Goal: Task Accomplishment & Management: Manage account settings

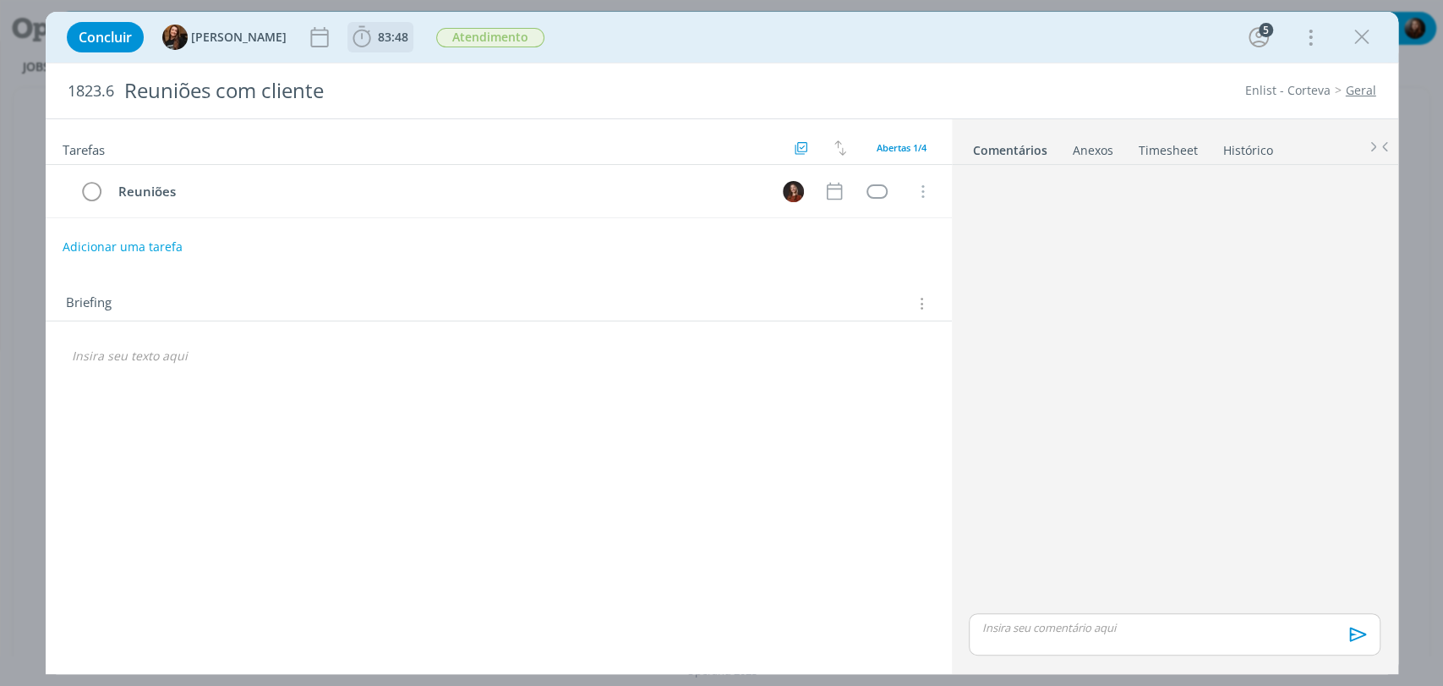
click at [378, 31] on span "83:48" at bounding box center [393, 37] width 30 height 16
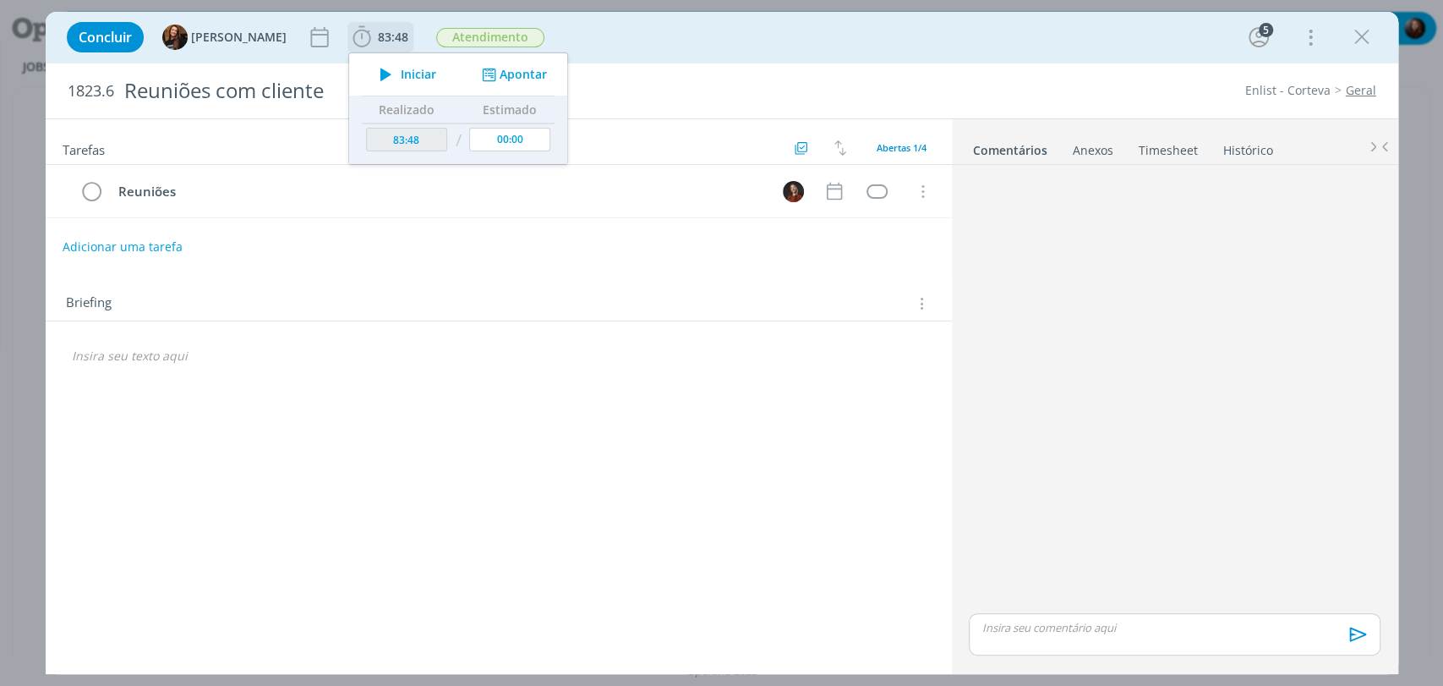
click at [521, 68] on button "Apontar" at bounding box center [512, 75] width 70 height 18
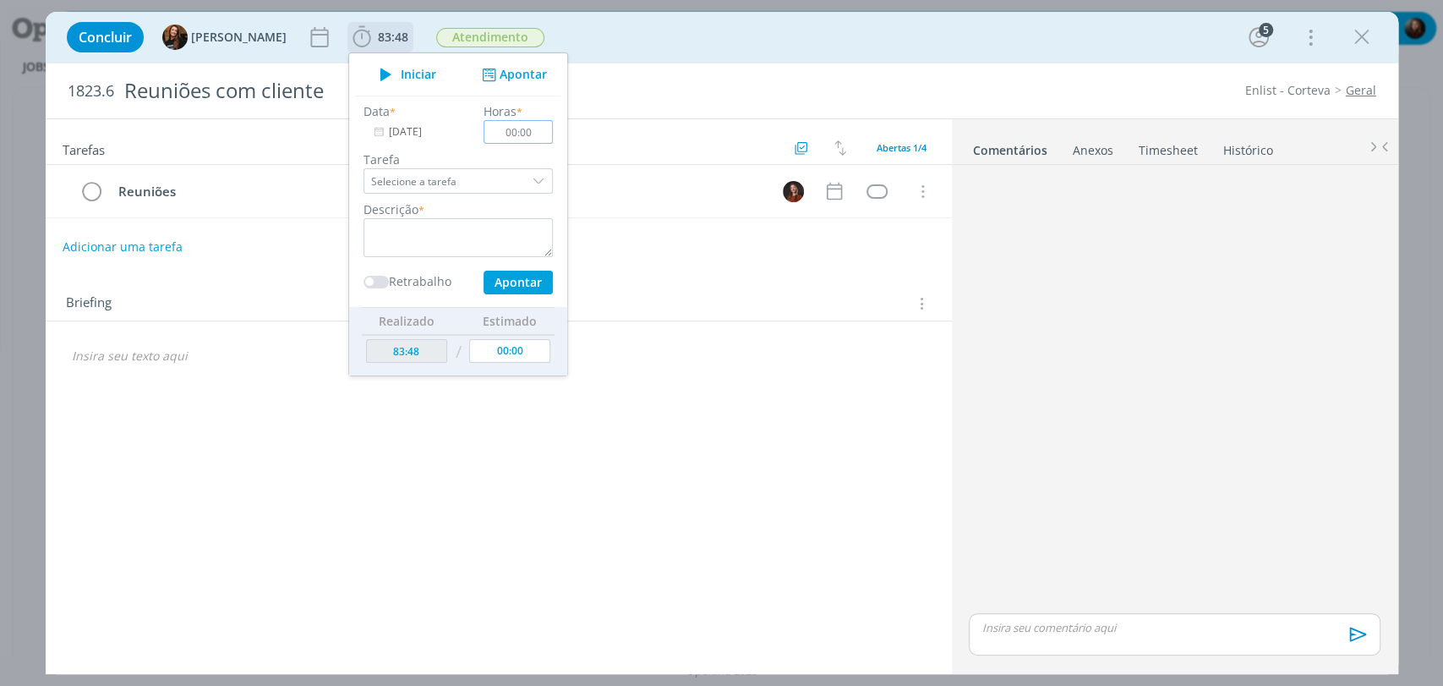
click at [519, 137] on input "00:00" at bounding box center [518, 132] width 69 height 24
type input "00:35"
click at [472, 232] on textarea "dialog" at bounding box center [458, 237] width 189 height 39
type textarea "reunião de follow"
click at [495, 275] on button "Apontar" at bounding box center [517, 283] width 69 height 24
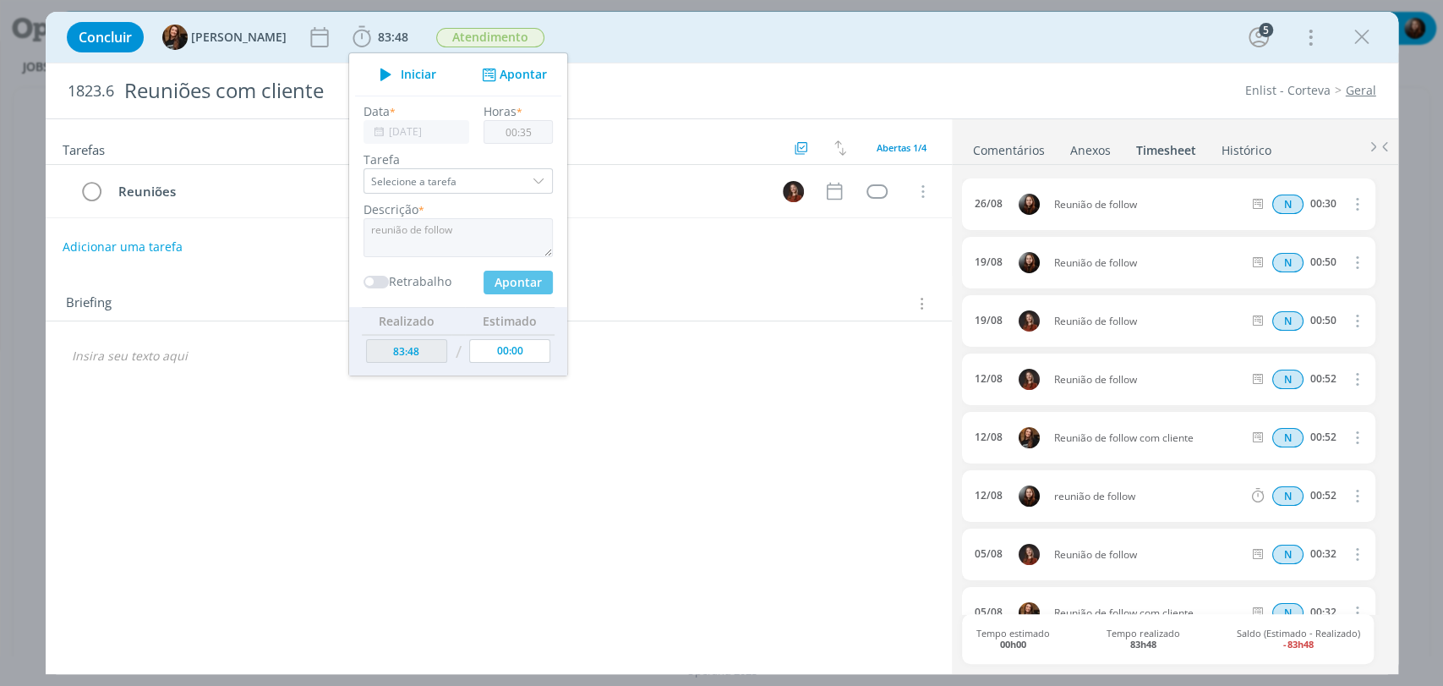
type input "00:00"
type input "84:23"
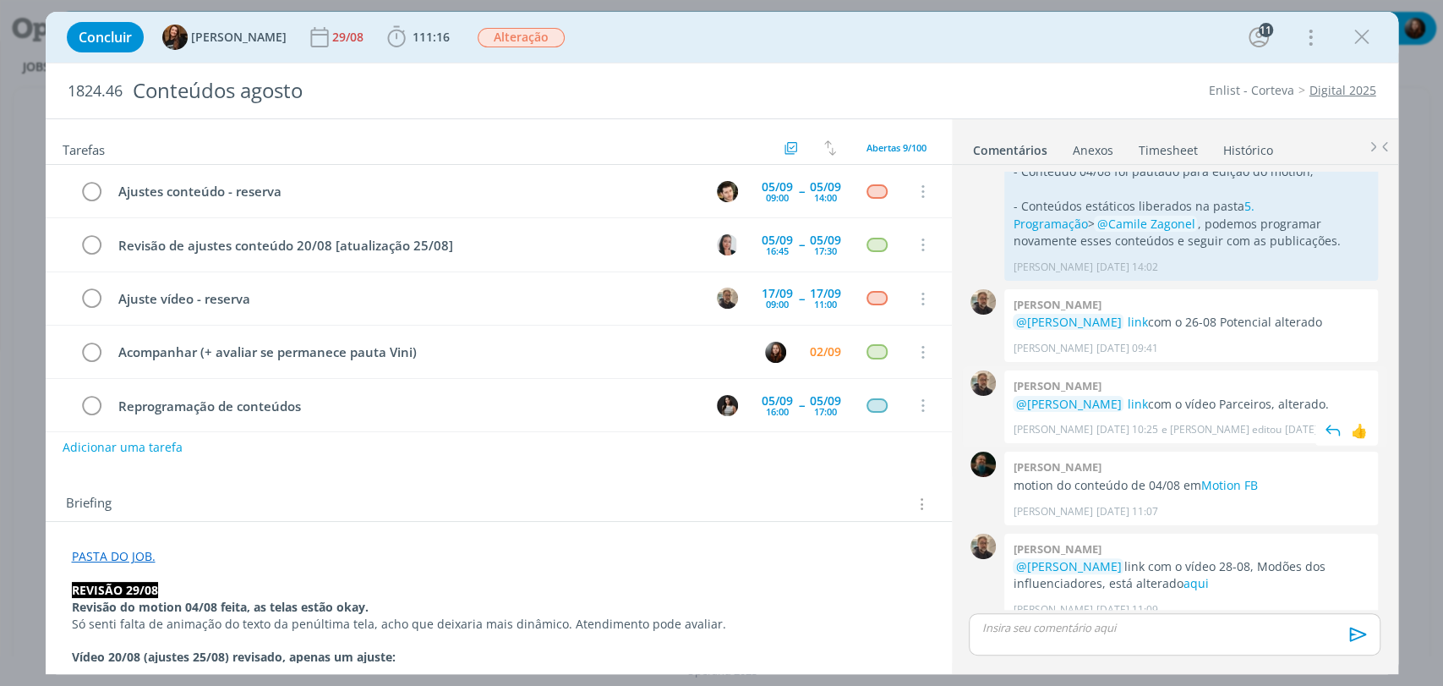
scroll to position [3659, 0]
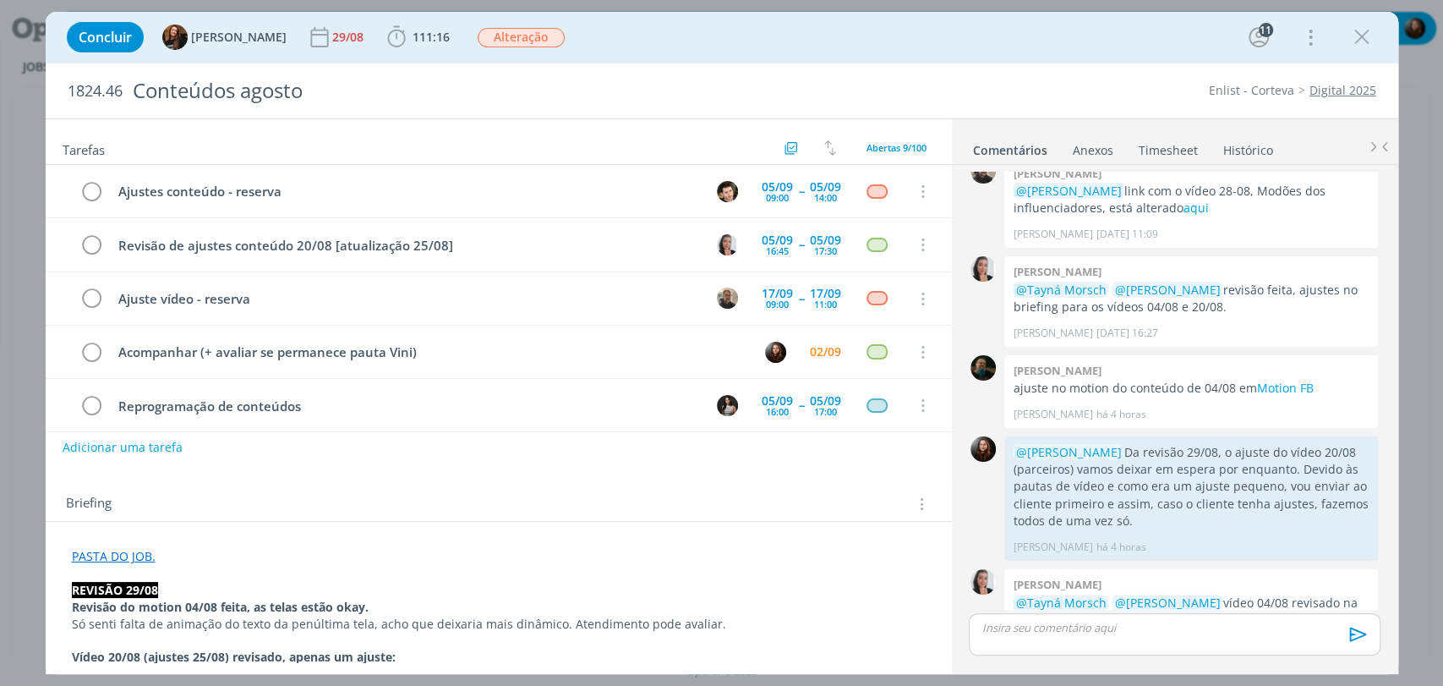
click at [1020, 45] on div "Concluir Tayná Morsch 29/08 111:16 Iniciar Apontar Data * 02/09/2025 Horas * 00…" at bounding box center [721, 37] width 1327 height 41
drag, startPoint x: 947, startPoint y: 58, endPoint x: 965, endPoint y: 18, distance: 44.6
click at [947, 58] on div "Concluir Tayná Morsch 29/08 111:16 Iniciar Apontar Data * 02/09/2025 Horas * 00…" at bounding box center [722, 37] width 1353 height 51
click at [1127, 48] on div "Concluir Tayná Morsch 29/08 111:16 Iniciar Apontar Data * 02/09/2025 Horas * 00…" at bounding box center [721, 37] width 1327 height 41
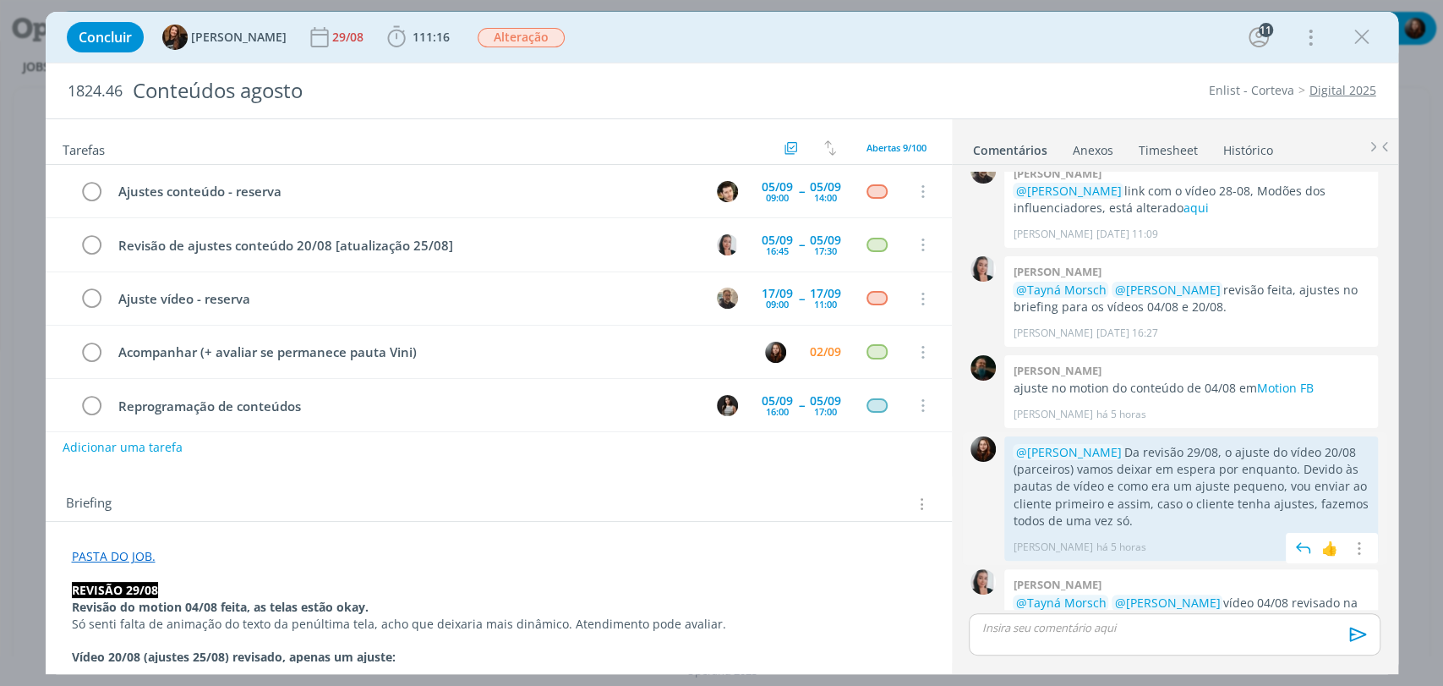
drag, startPoint x: 1092, startPoint y: 430, endPoint x: 1341, endPoint y: 462, distance: 250.6
click at [1341, 462] on p "@Caroline Pieczarka Da revisão 29/08, o ajuste do vídeo 20/08 (parceiros) vamos…" at bounding box center [1191, 487] width 357 height 86
click at [1313, 444] on p "@Caroline Pieczarka Da revisão 29/08, o ajuste do vídeo 20/08 (parceiros) vamos…" at bounding box center [1191, 487] width 357 height 86
click at [413, 40] on span "111:16" at bounding box center [431, 37] width 37 height 16
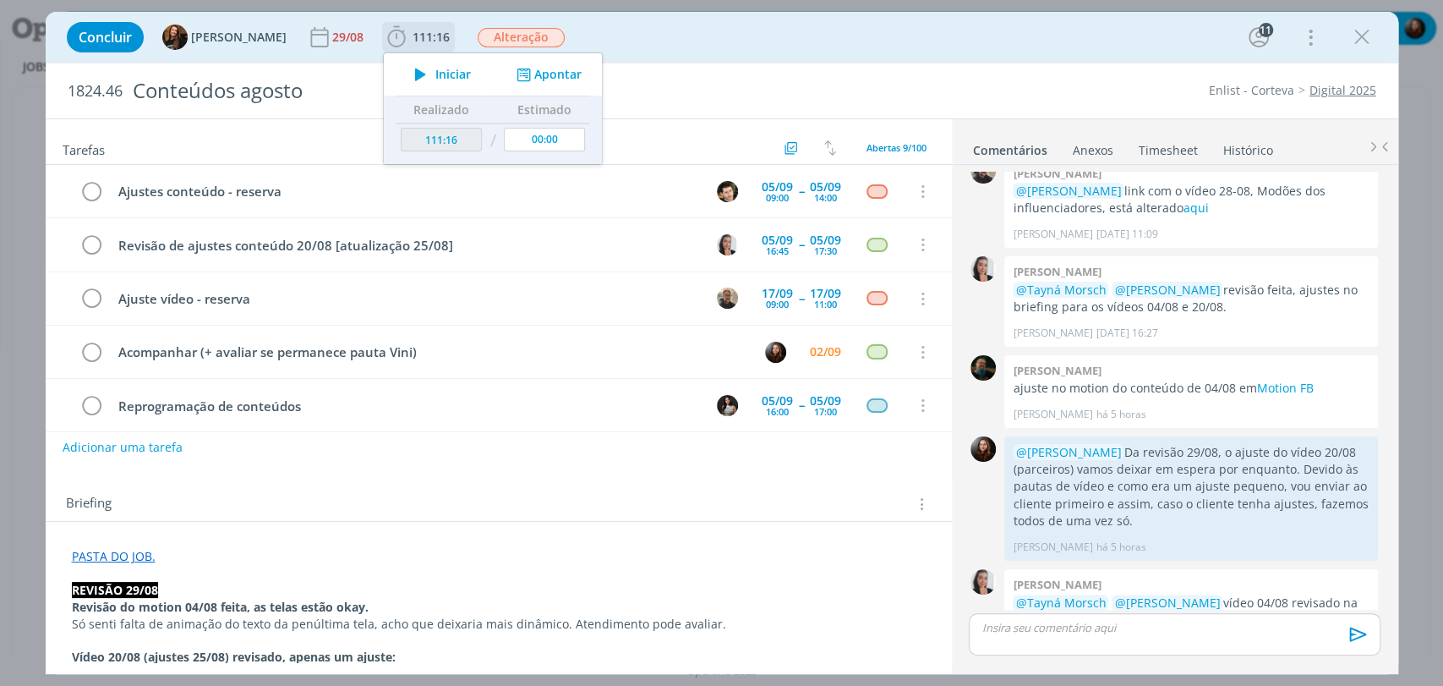
click at [557, 66] on button "Apontar" at bounding box center [546, 75] width 70 height 18
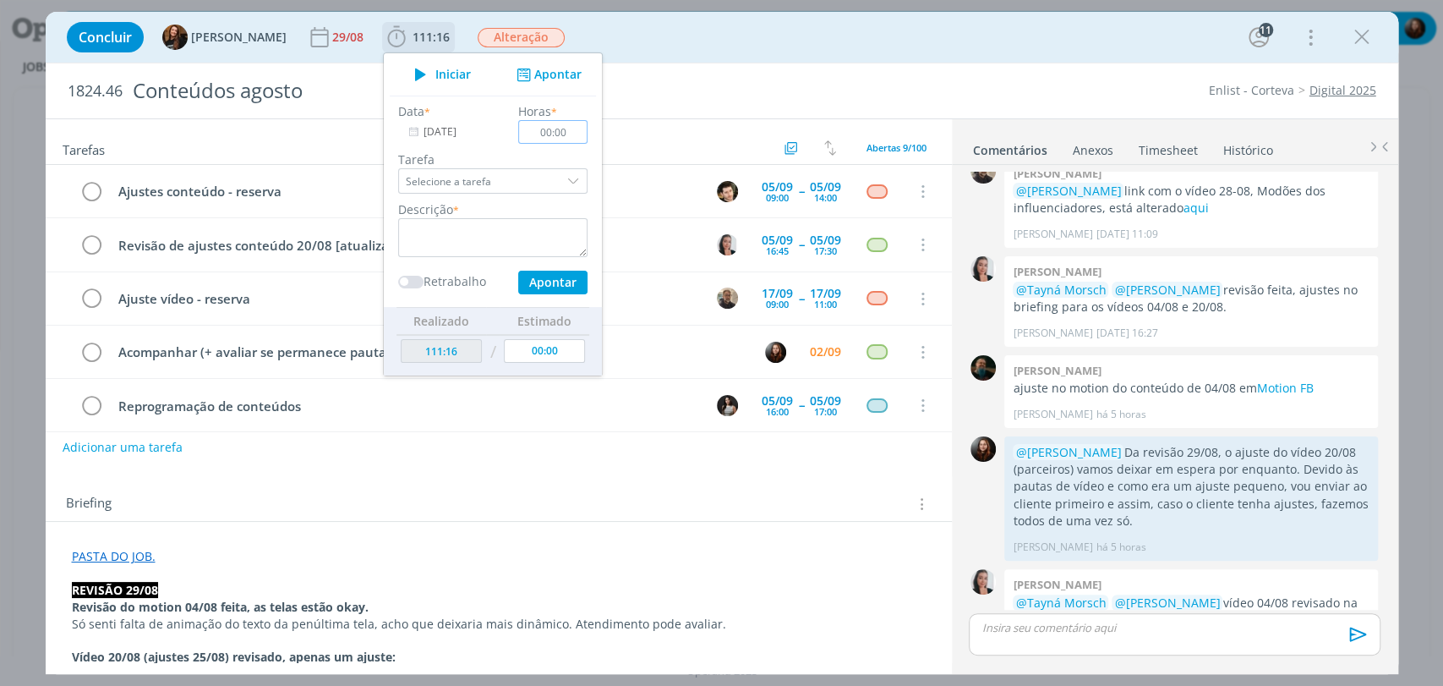
click at [562, 136] on input "00:00" at bounding box center [552, 132] width 69 height 24
type input "00:20"
click at [433, 228] on textarea "dialog" at bounding box center [492, 237] width 189 height 39
type textarea "envio de material"
click at [531, 282] on button "Apontar" at bounding box center [551, 283] width 69 height 24
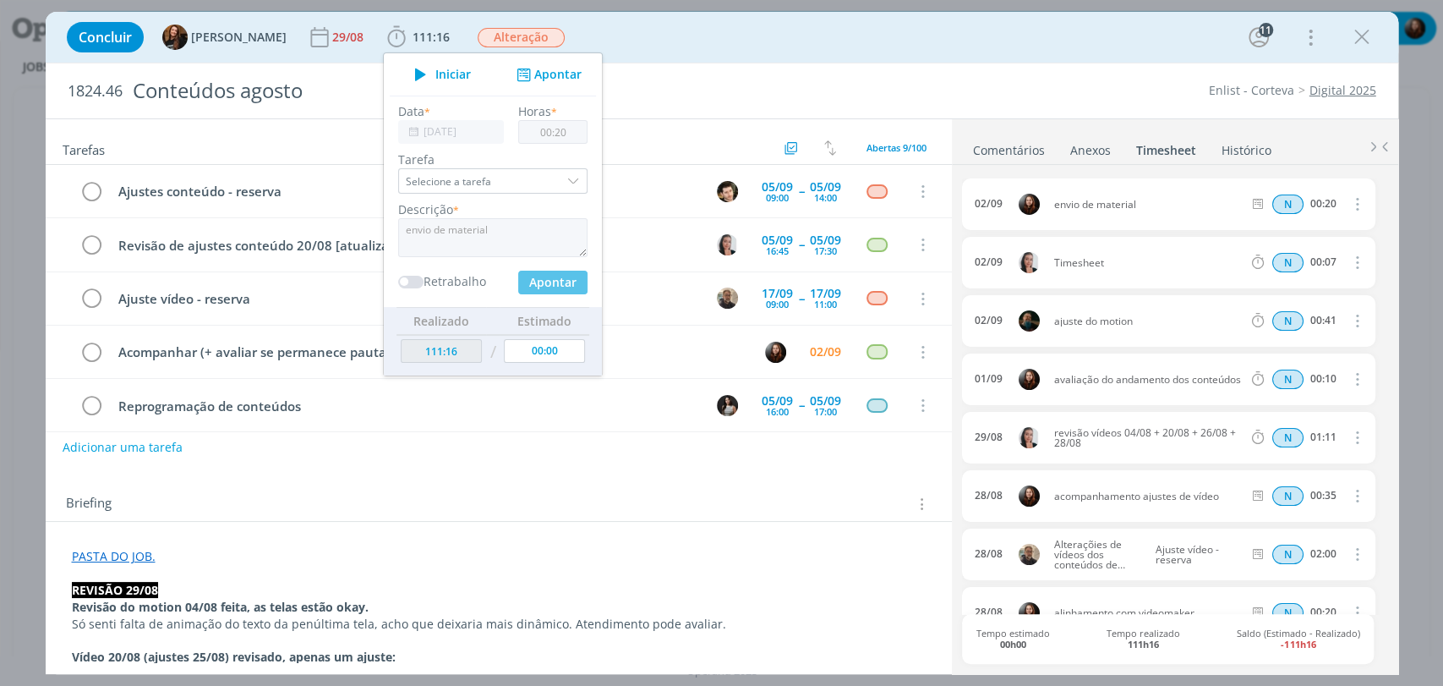
type input "111:36"
type input "00:00"
click at [722, 39] on div "Concluir Tayná Morsch 29/08 111:36 Iniciar Apontar Data * 02/09/2025 Horas * 00…" at bounding box center [721, 37] width 1327 height 41
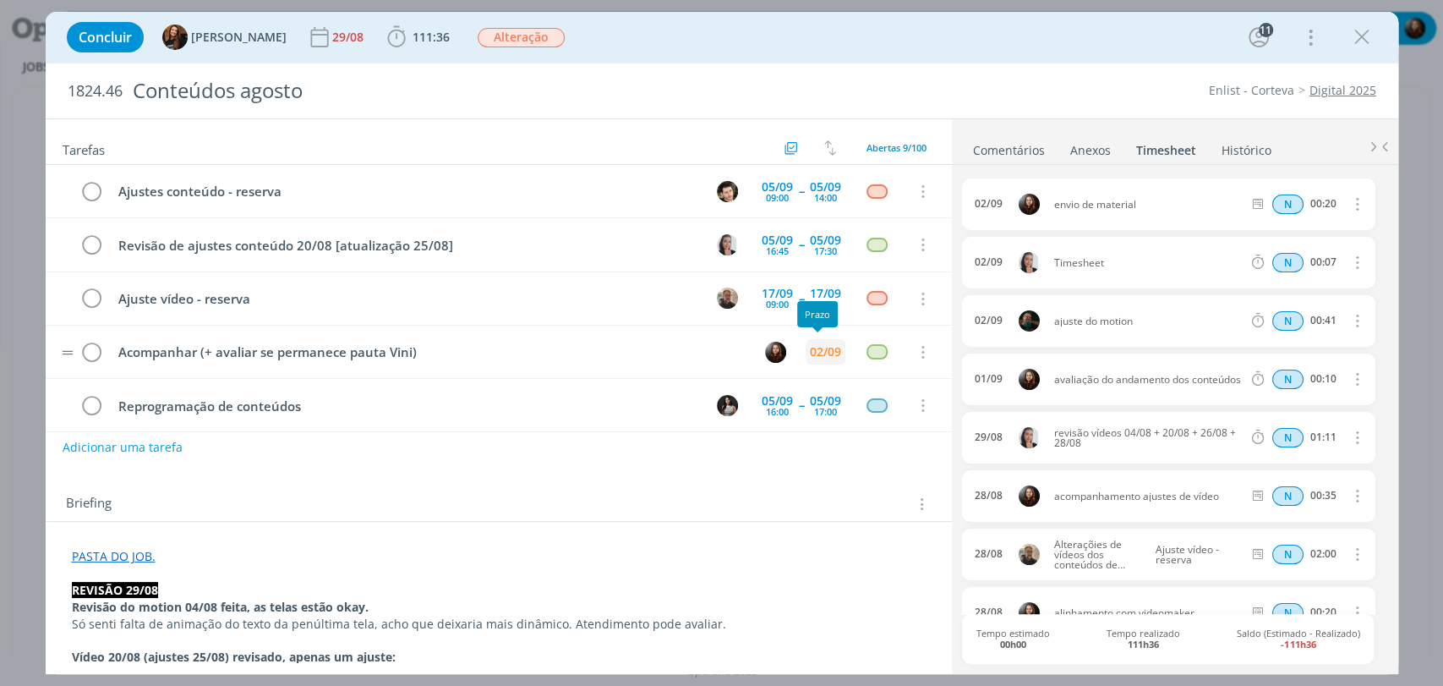
click at [823, 347] on div "02/09" at bounding box center [825, 352] width 31 height 12
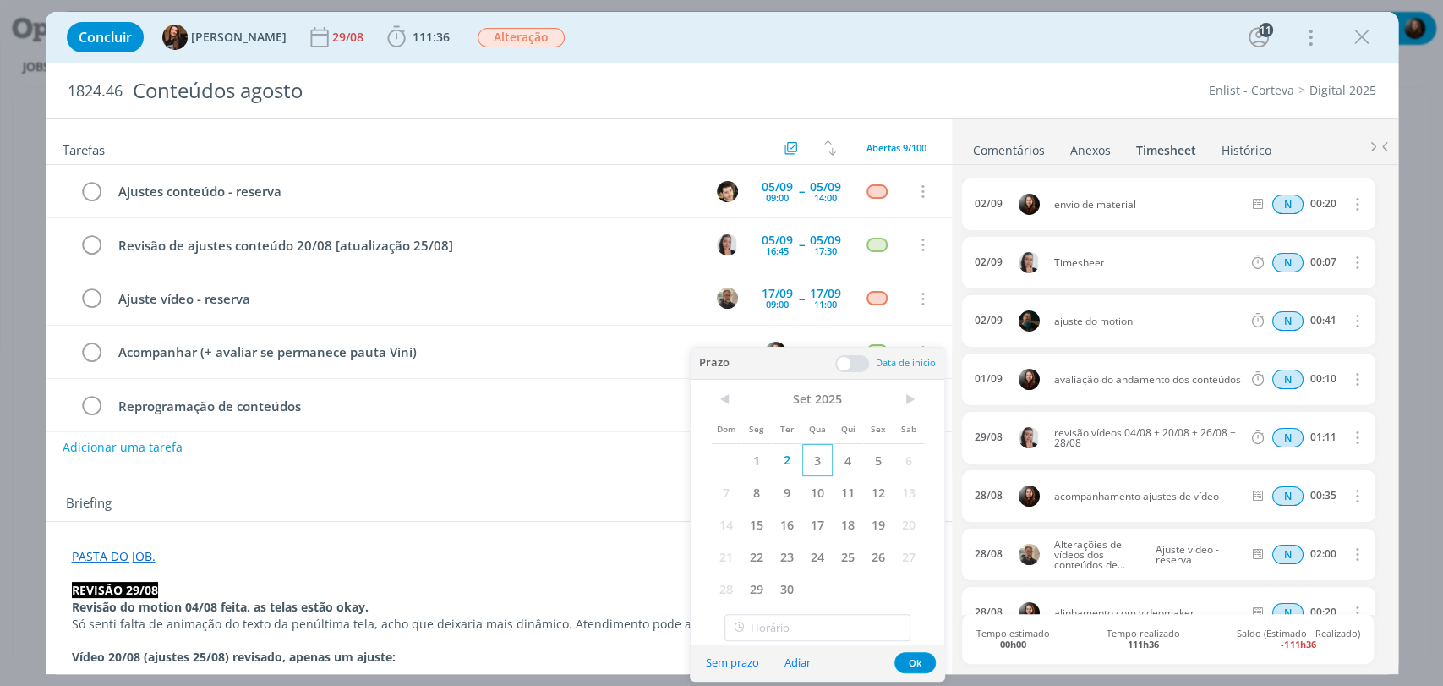
click at [814, 467] on span "3" at bounding box center [817, 460] width 30 height 32
click at [906, 663] on button "Ok" at bounding box center [914, 662] width 41 height 21
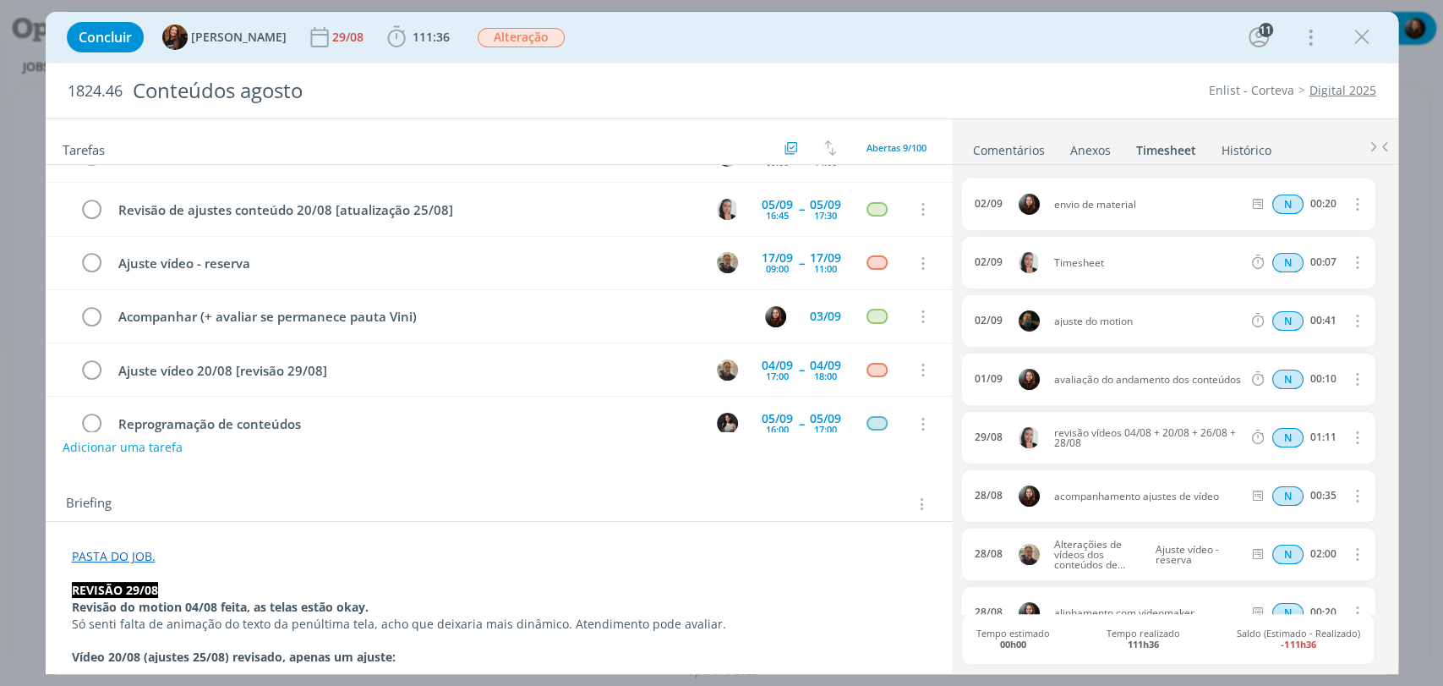
scroll to position [34, 0]
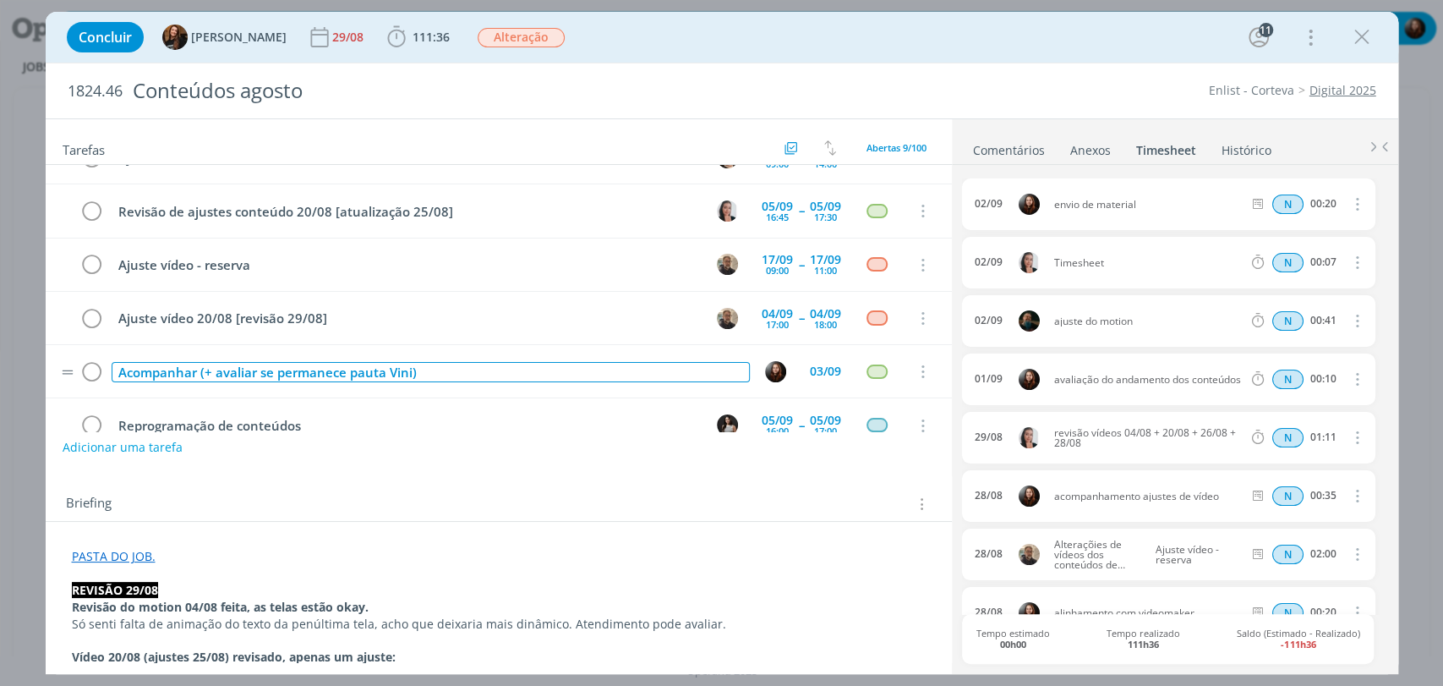
click at [411, 364] on div "Acompanhar (+ avaliar se permanece pauta Vini)" at bounding box center [431, 372] width 638 height 21
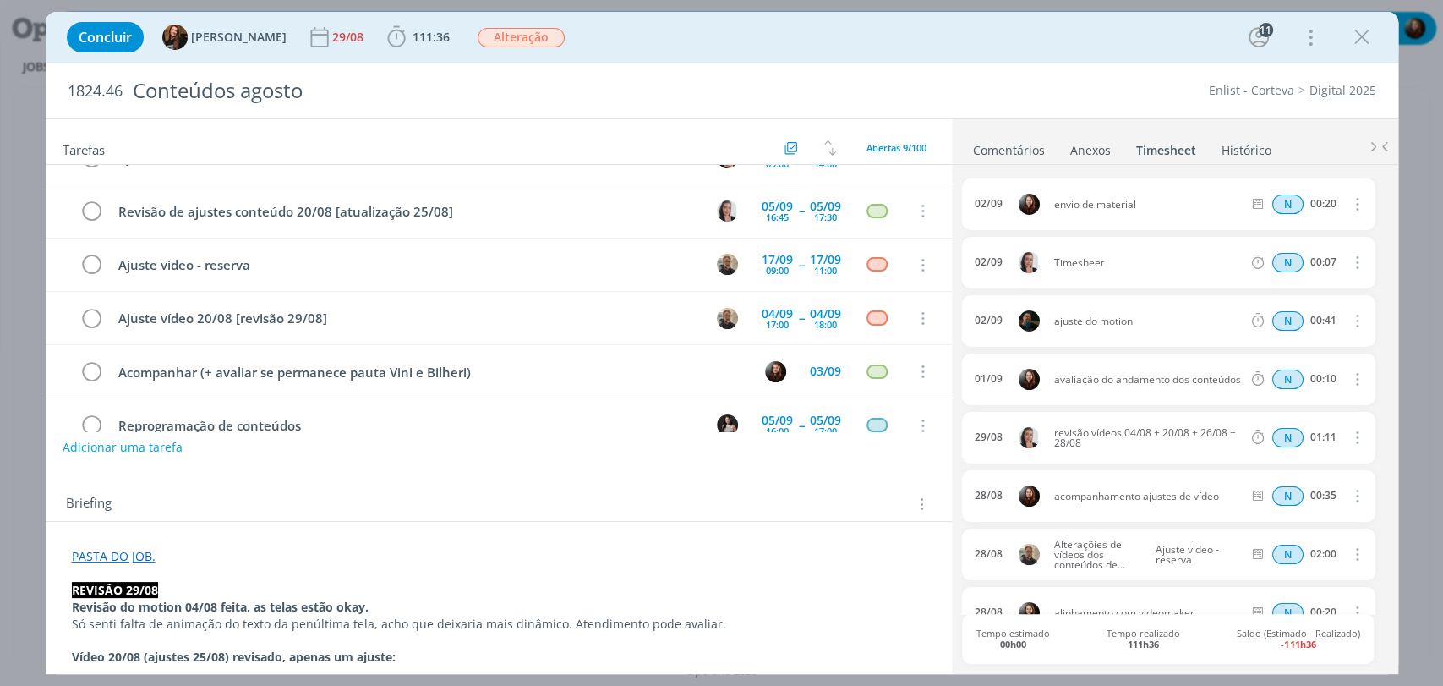
click at [638, 42] on div "Concluir Tayná Morsch 29/08 111:36 Iniciar Apontar Data * 02/09/2025 Horas * 00…" at bounding box center [721, 37] width 1327 height 41
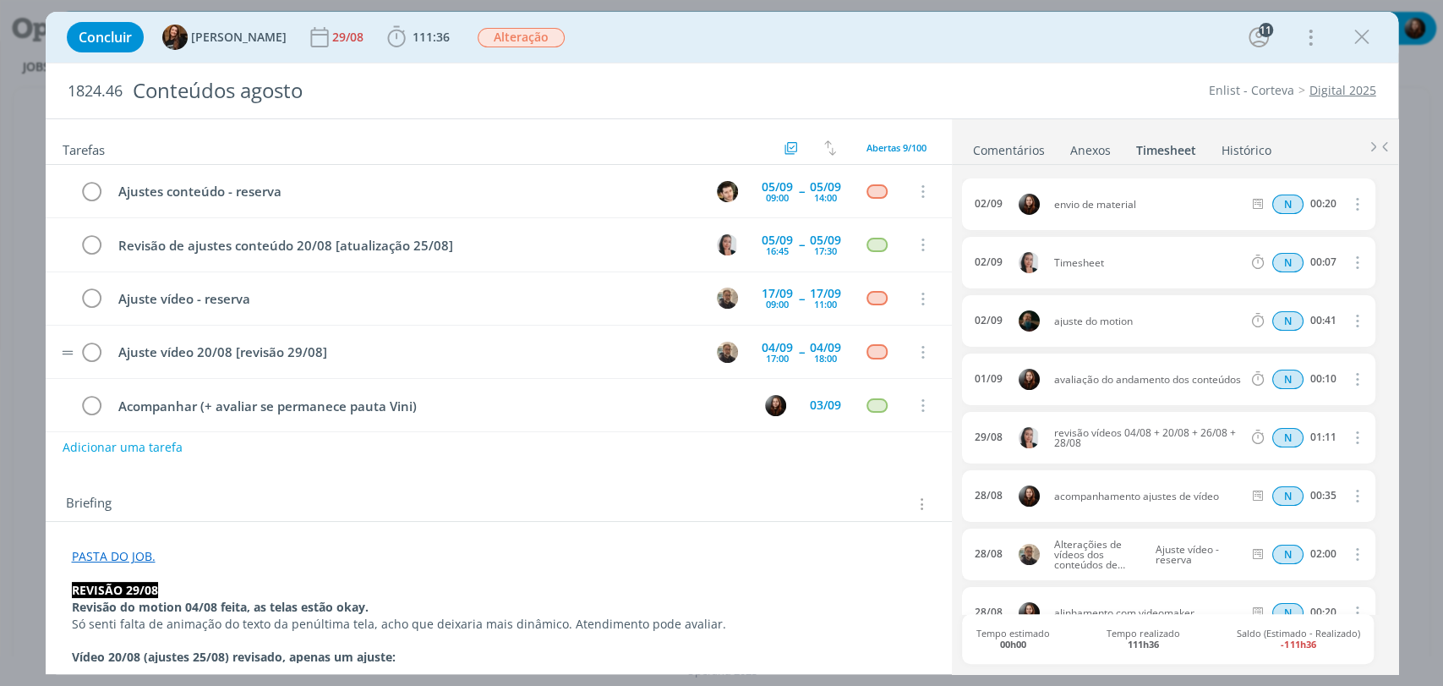
scroll to position [0, 0]
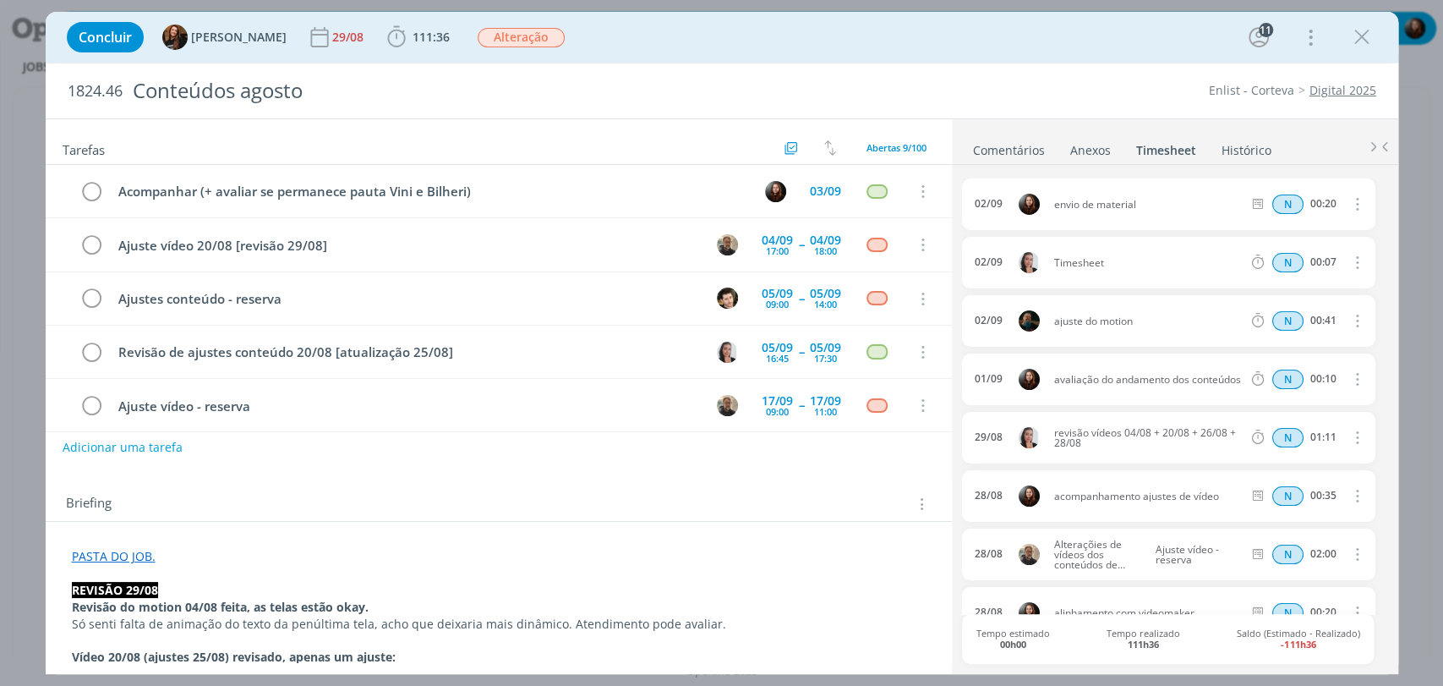
click at [973, 33] on div "Concluir Tayná Morsch 29/08 111:36 Iniciar Apontar Data * 02/09/2025 Horas * 00…" at bounding box center [721, 37] width 1327 height 41
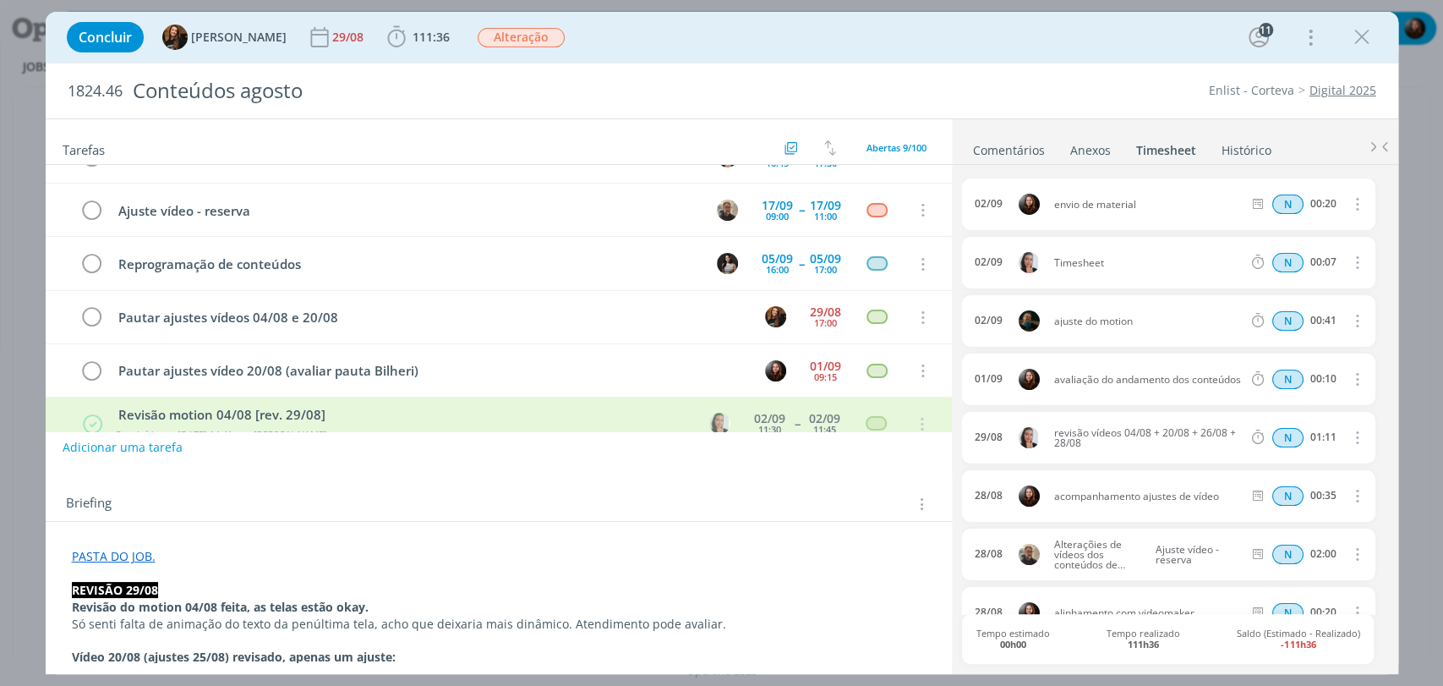
scroll to position [222, 0]
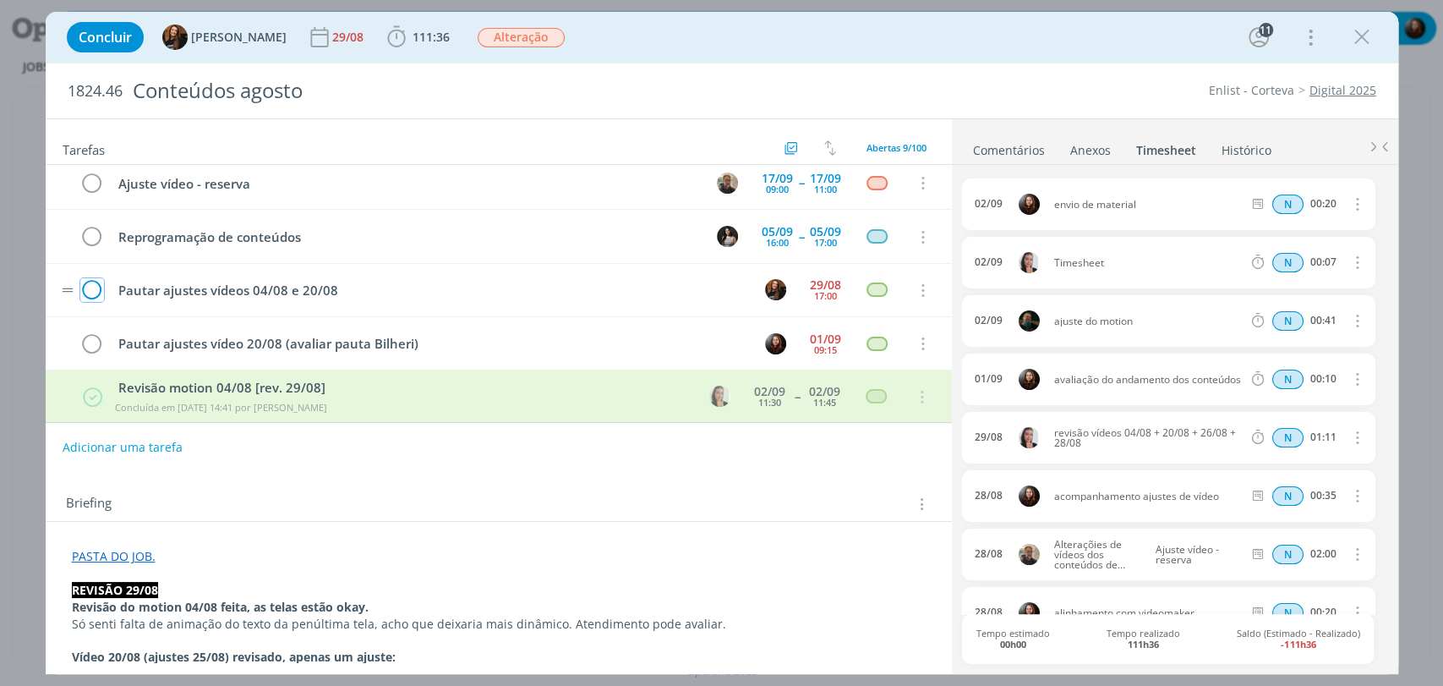
click at [95, 287] on icon "dialog" at bounding box center [92, 290] width 24 height 25
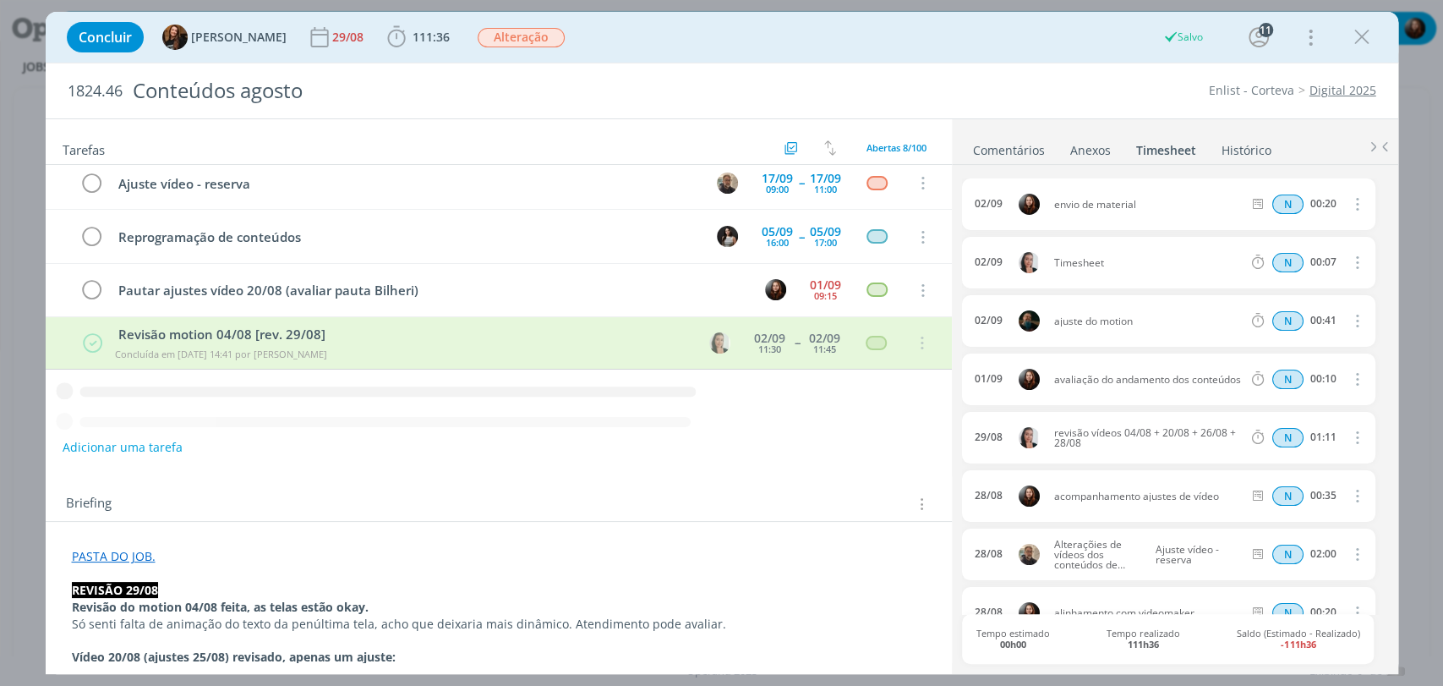
click at [1009, 145] on link "Comentários" at bounding box center [1009, 146] width 74 height 25
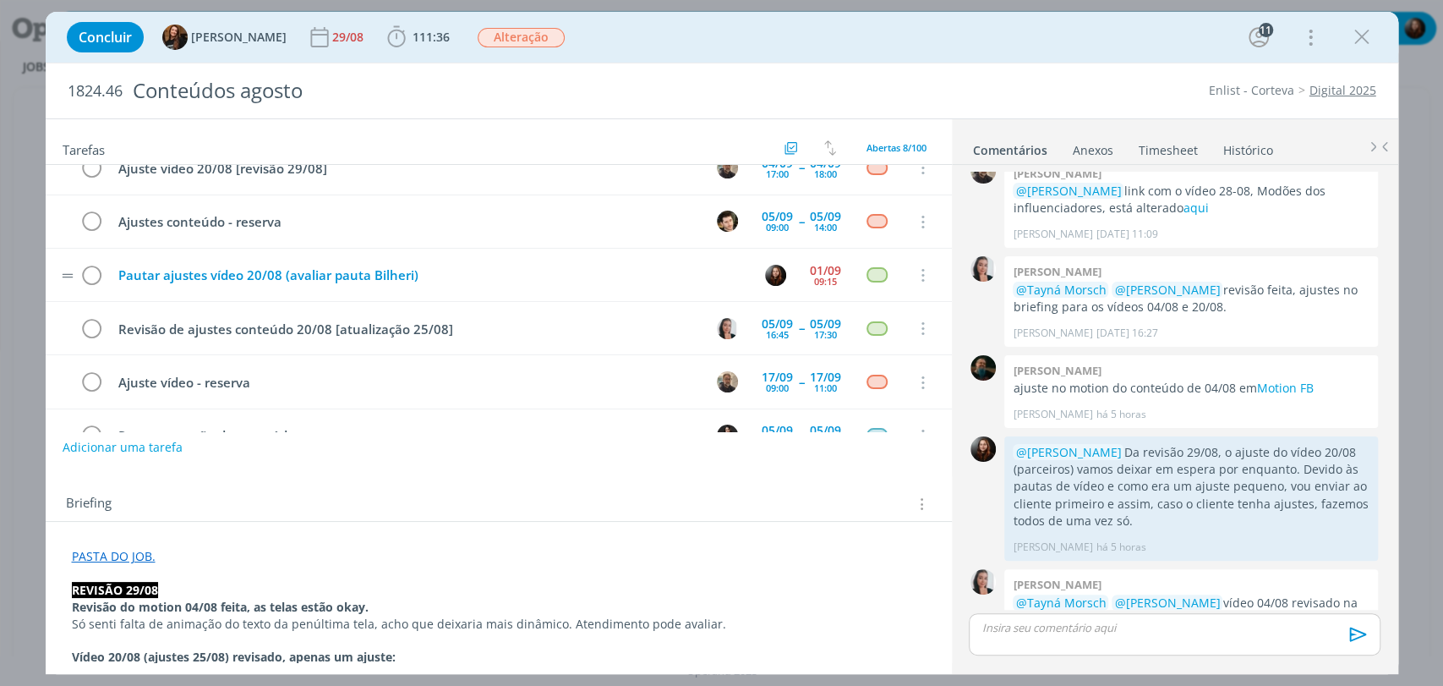
scroll to position [75, 0]
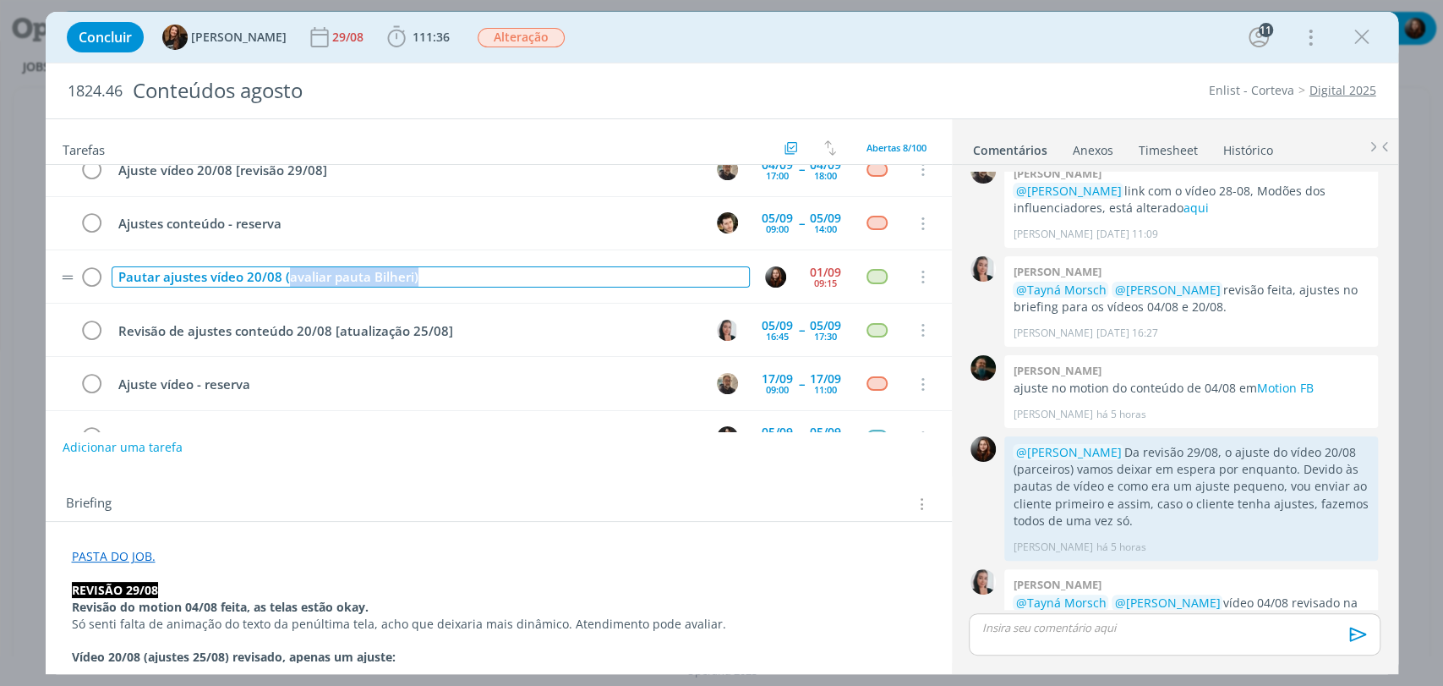
drag, startPoint x: 285, startPoint y: 276, endPoint x: 449, endPoint y: 276, distance: 164.0
click at [449, 276] on div "Pautar ajustes vídeo 20/08 (avaliar pauta Bilheri)" at bounding box center [431, 276] width 638 height 21
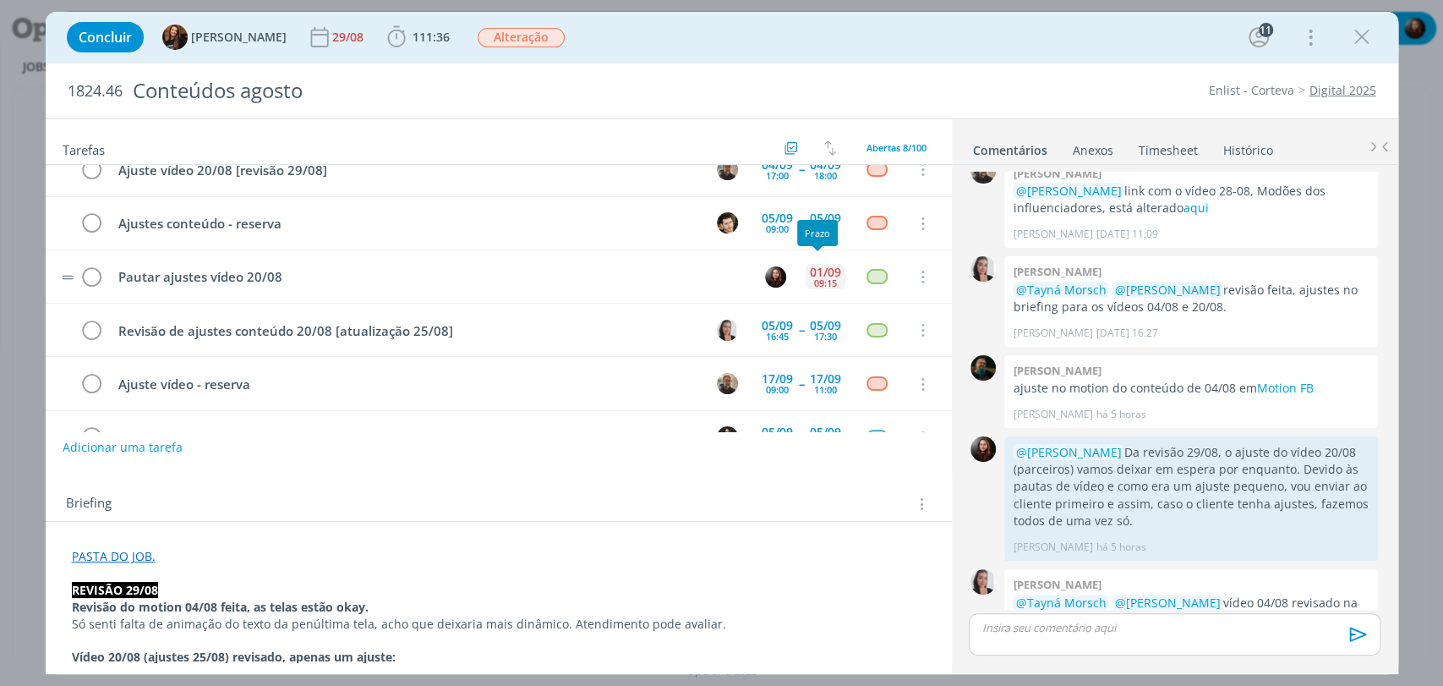
click at [818, 266] on div "01/09" at bounding box center [825, 272] width 31 height 12
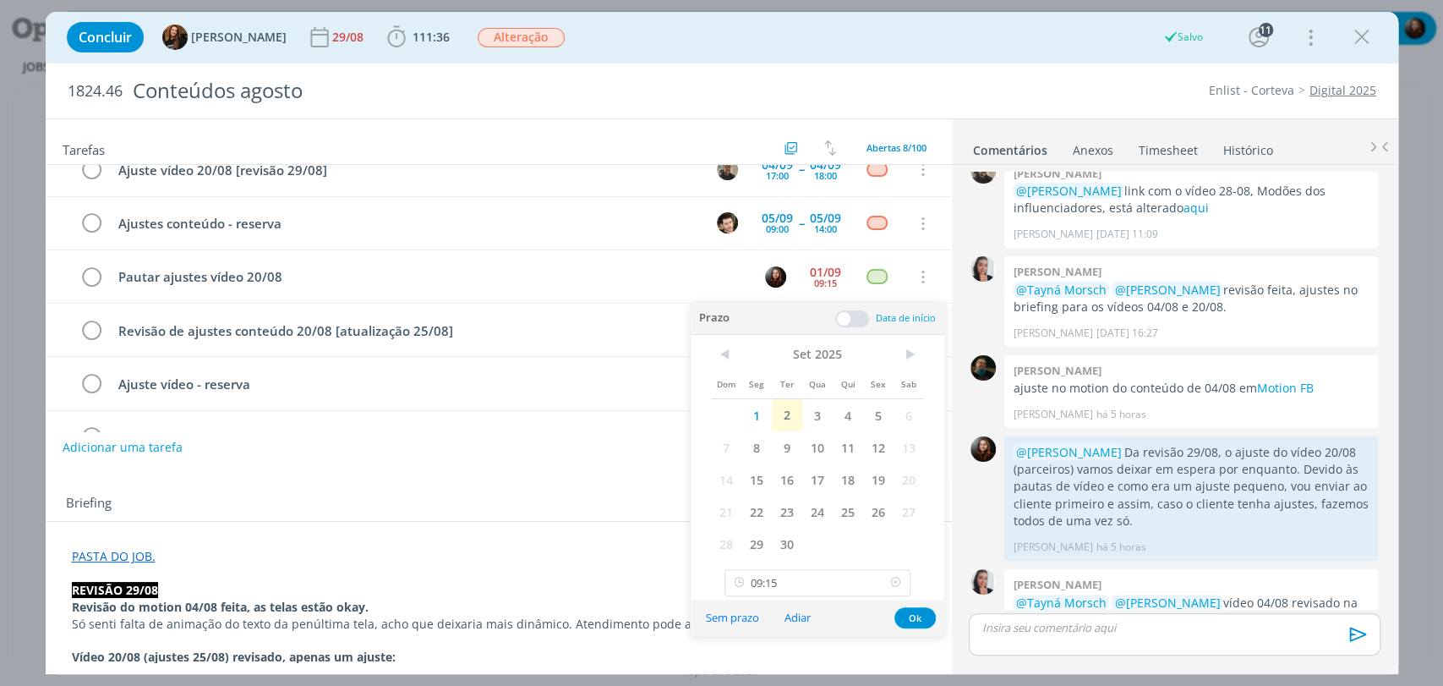
click at [893, 583] on icon at bounding box center [895, 582] width 21 height 27
click at [823, 414] on span "3" at bounding box center [817, 415] width 30 height 32
click at [909, 618] on button "Ok" at bounding box center [914, 617] width 41 height 21
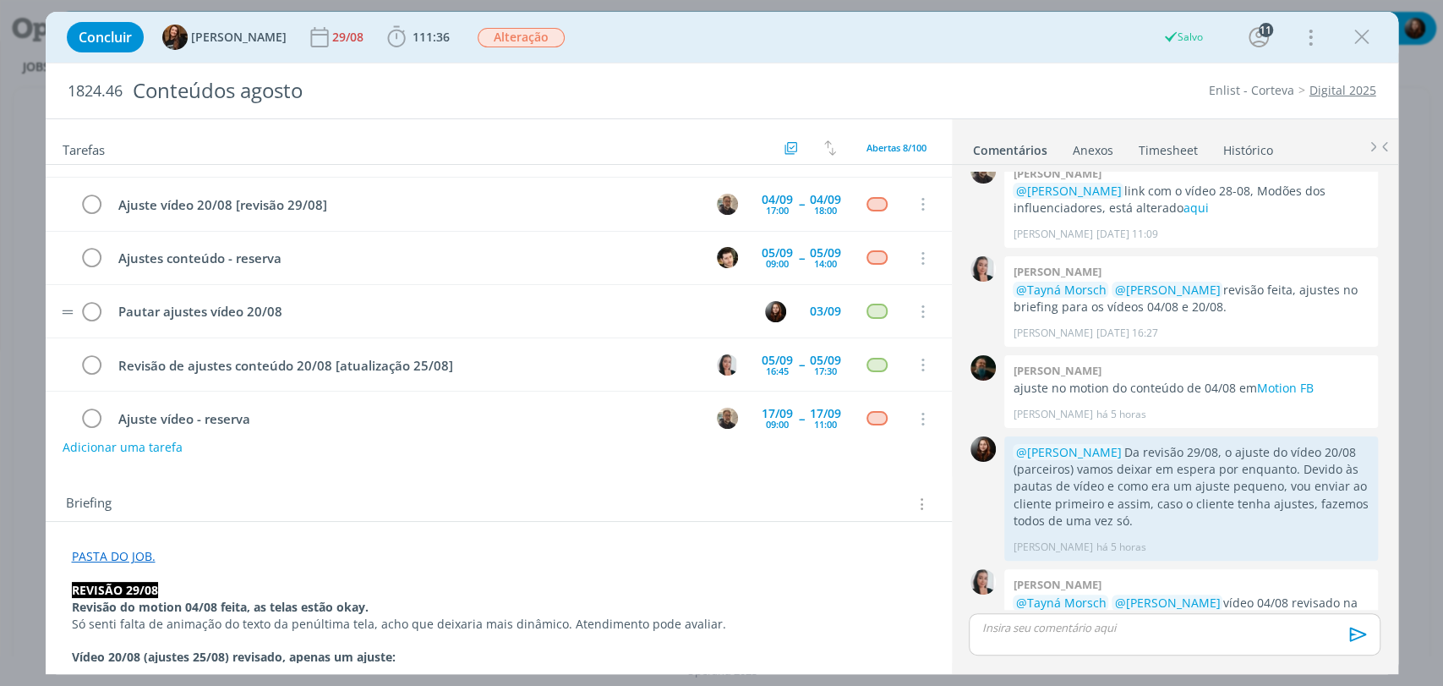
scroll to position [0, 0]
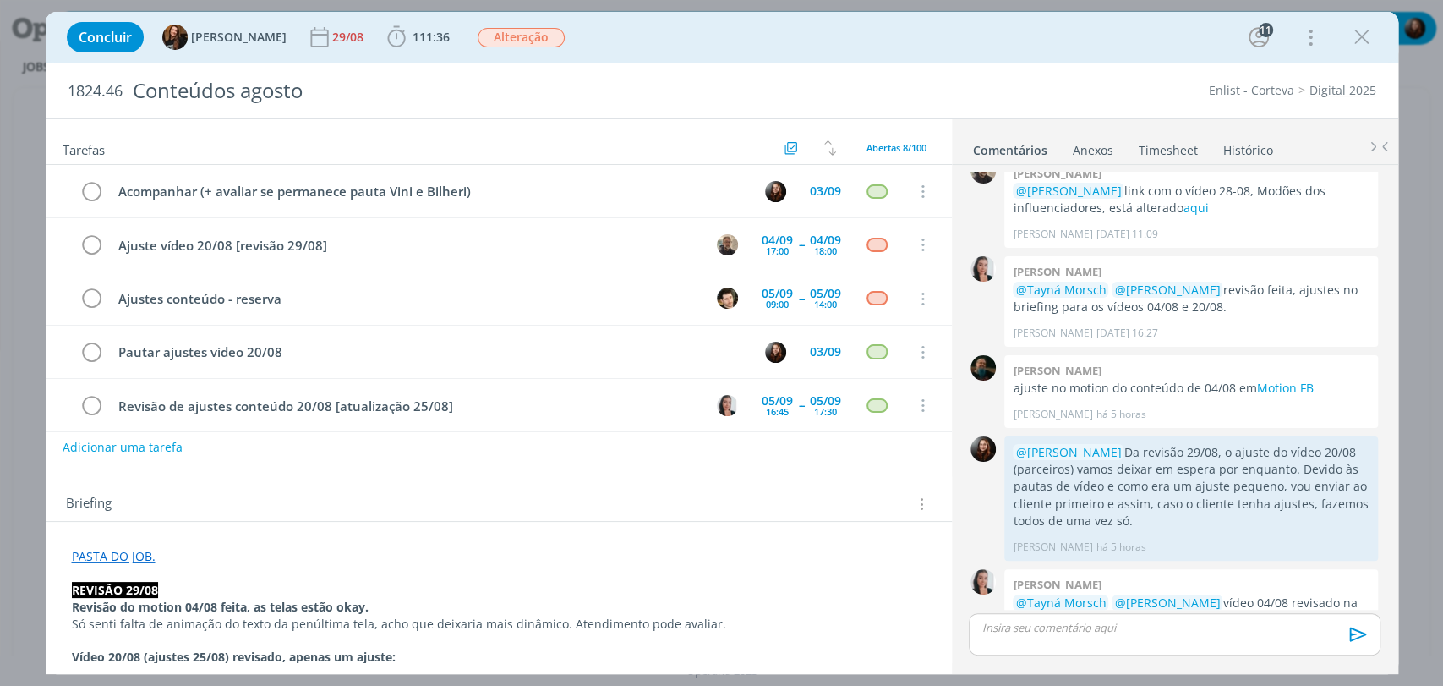
click at [1088, 626] on p "dialog" at bounding box center [1174, 627] width 384 height 15
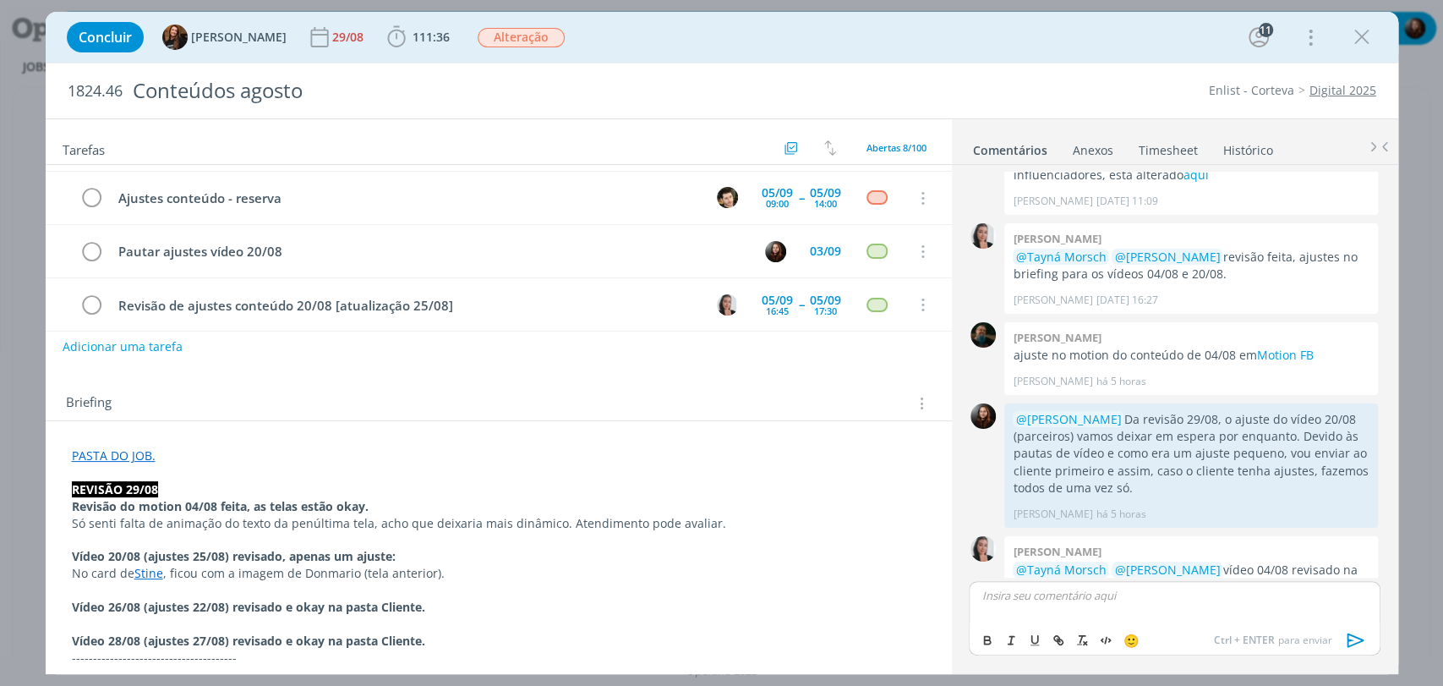
scroll to position [188, 0]
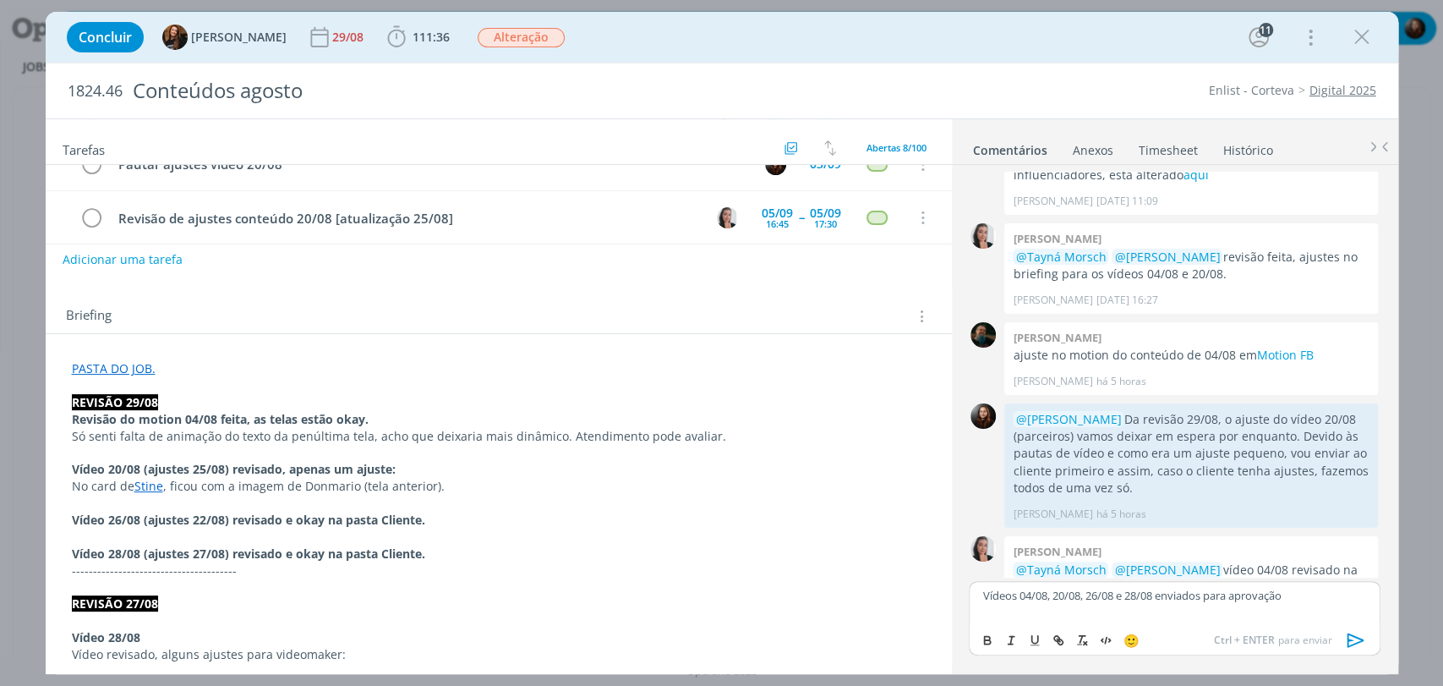
click at [1353, 640] on icon "dialog" at bounding box center [1355, 639] width 25 height 25
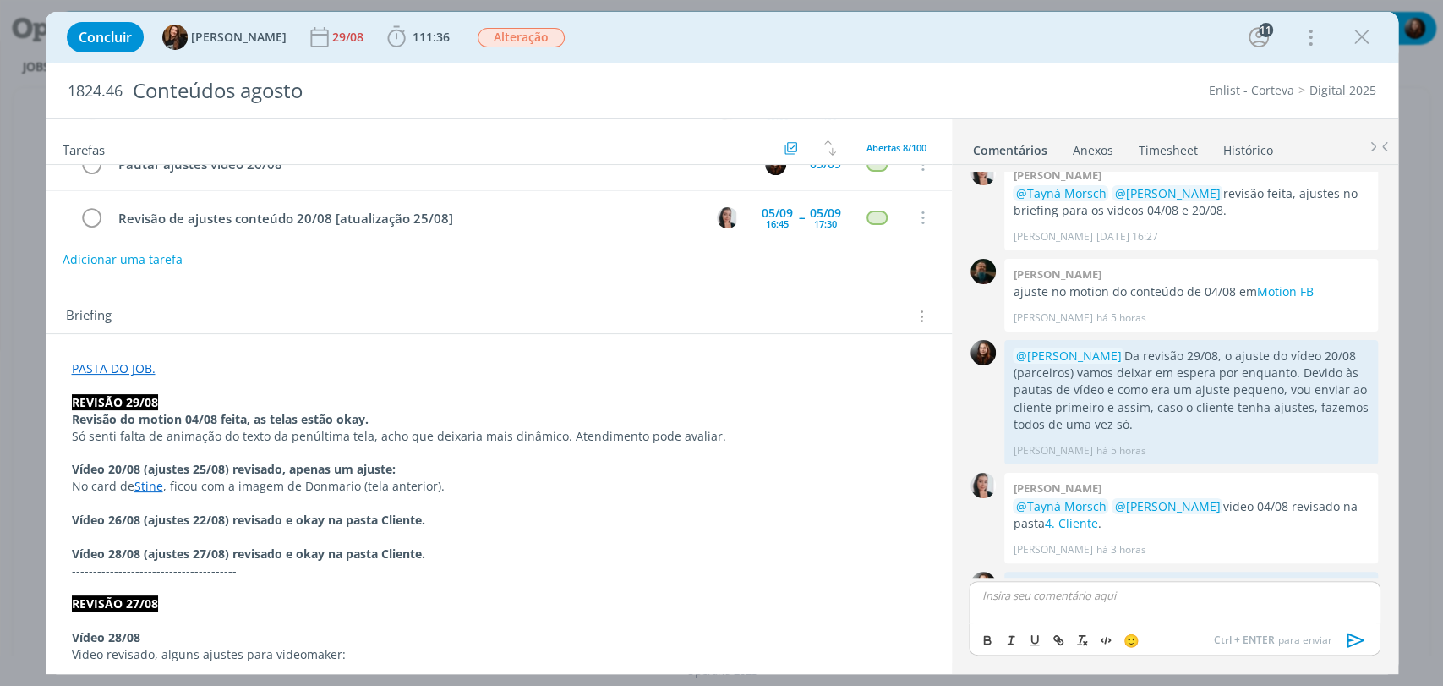
scroll to position [0, 0]
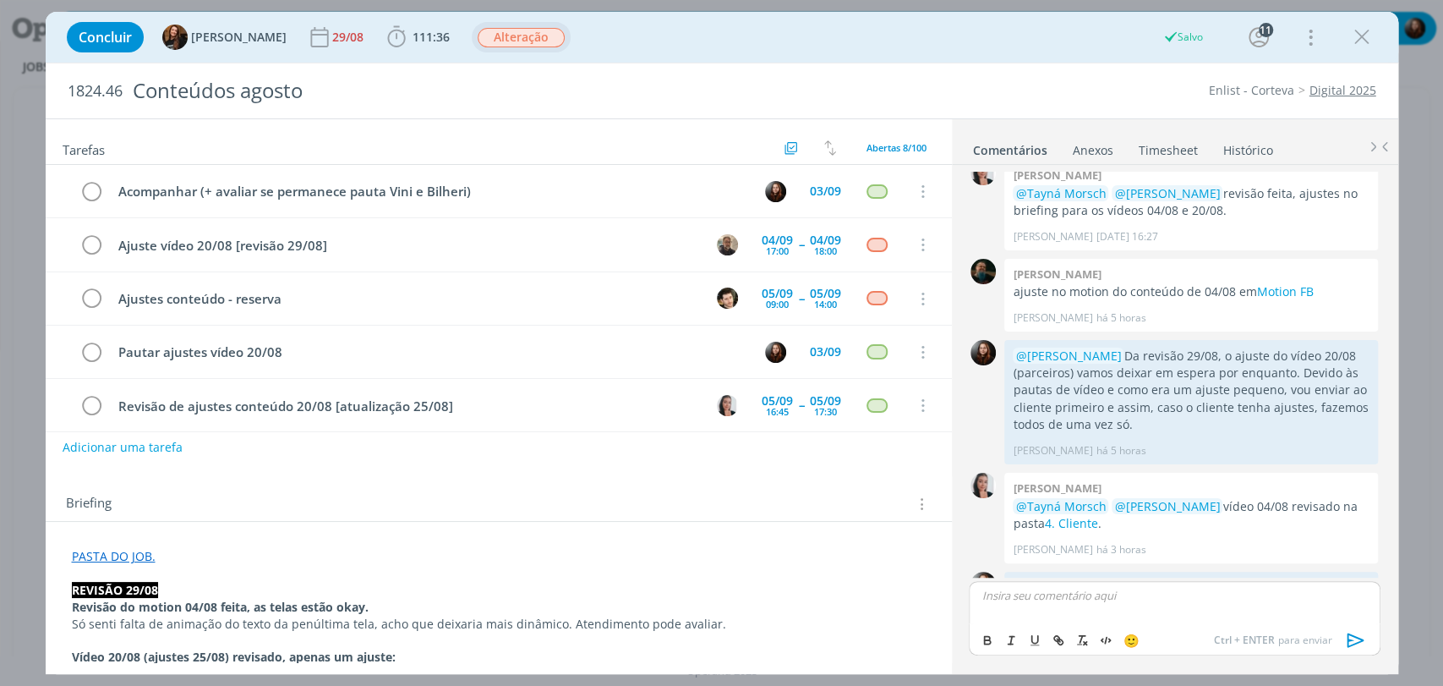
click at [481, 41] on span "Alteração" at bounding box center [521, 37] width 87 height 19
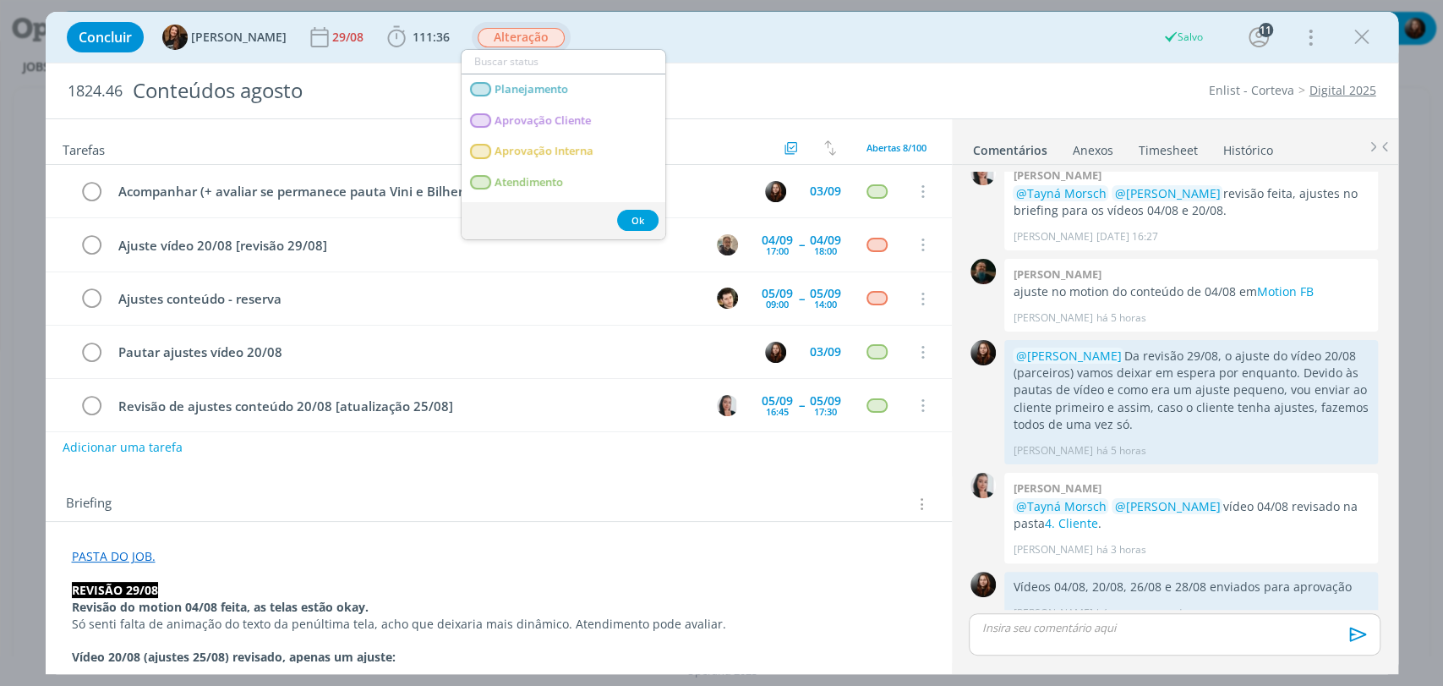
scroll to position [3723, 0]
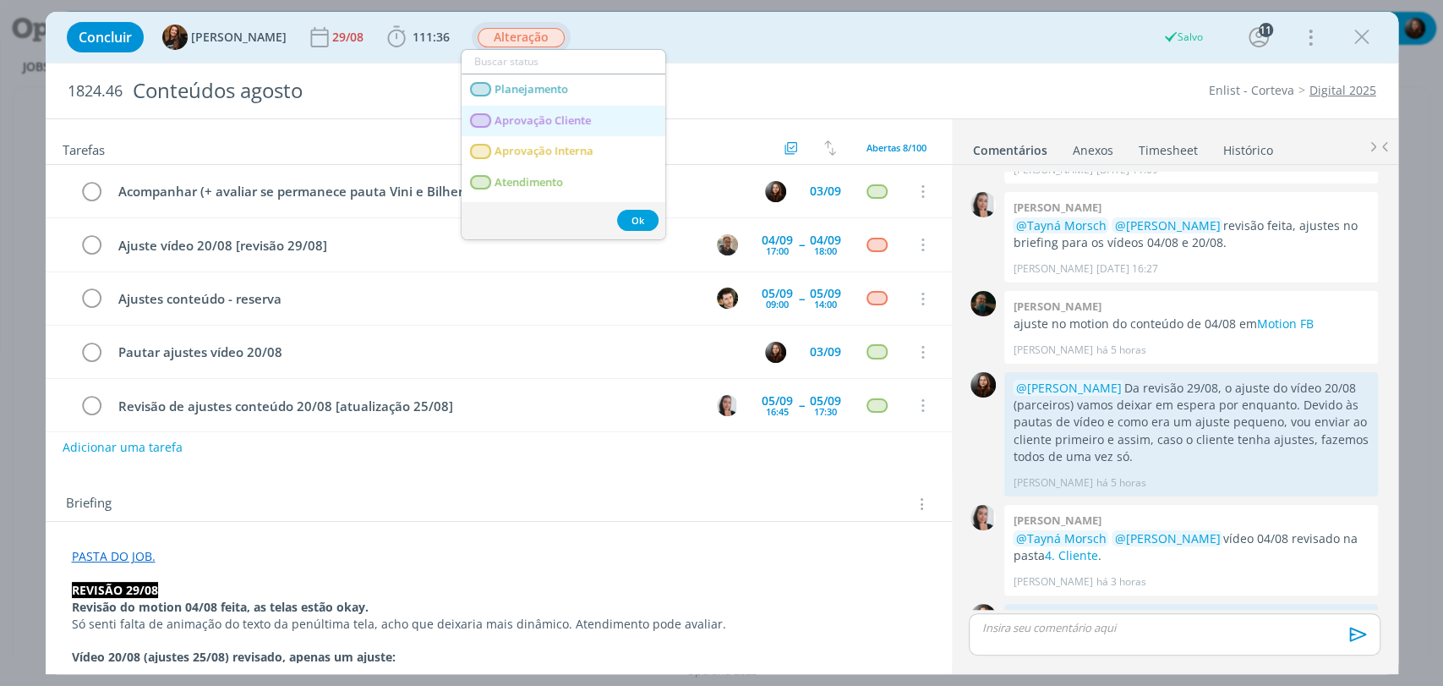
click at [533, 123] on span "Aprovação Cliente" at bounding box center [543, 121] width 96 height 14
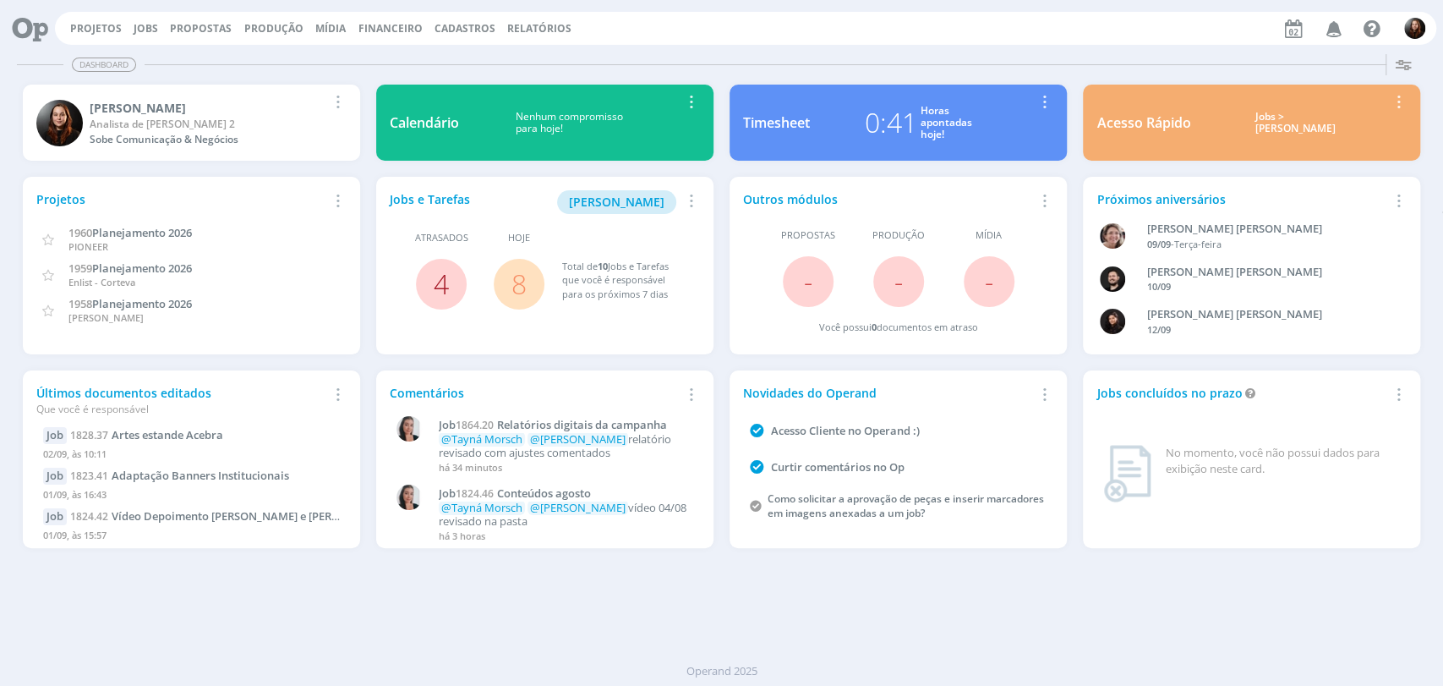
click at [441, 282] on link "4" at bounding box center [441, 283] width 15 height 36
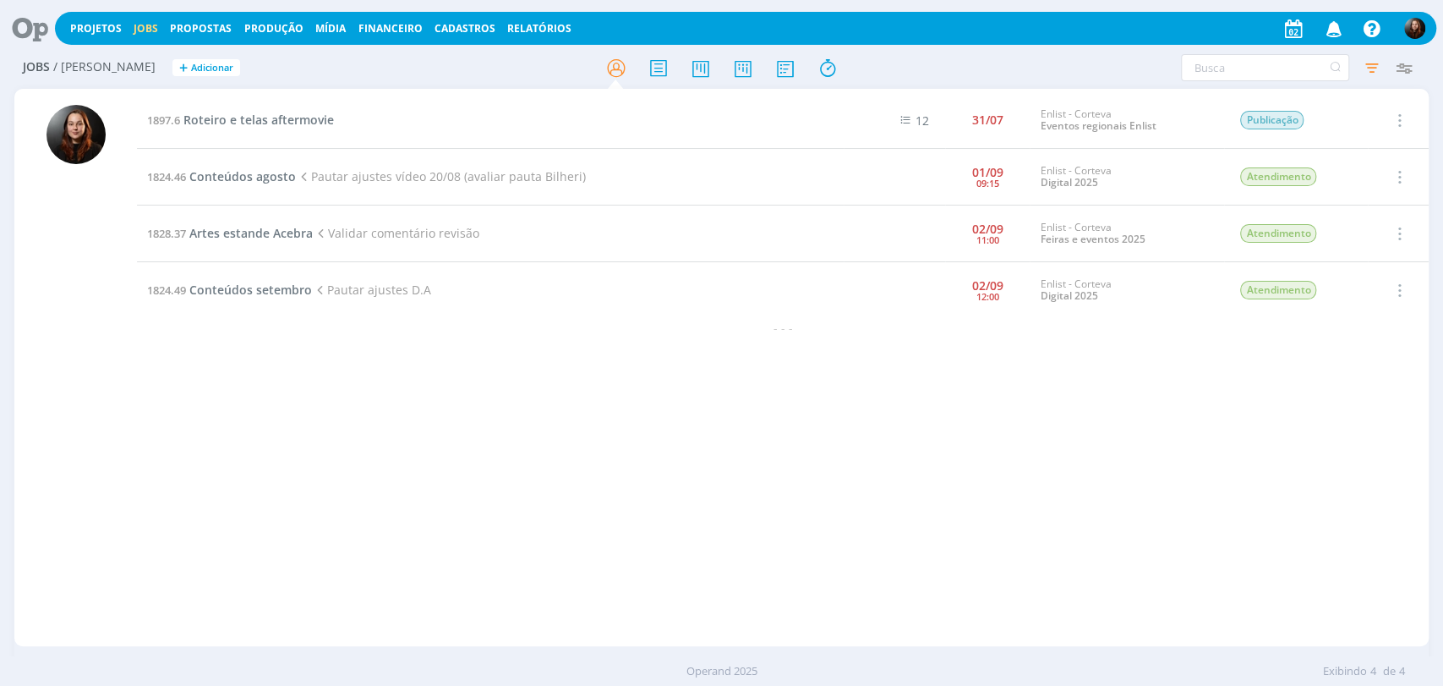
click at [315, 75] on h2 "Jobs / [PERSON_NAME] + Adicionar" at bounding box center [250, 65] width 455 height 36
click at [748, 63] on icon at bounding box center [742, 68] width 30 height 33
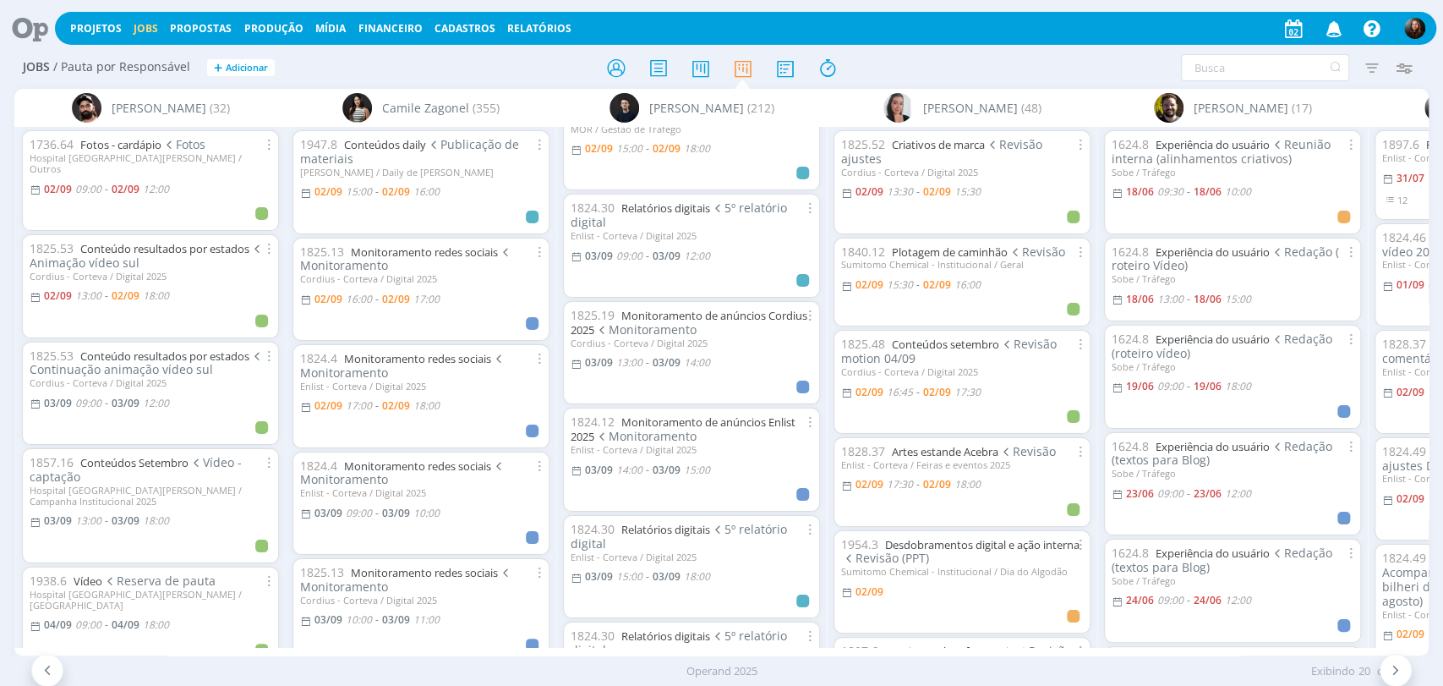
scroll to position [282, 0]
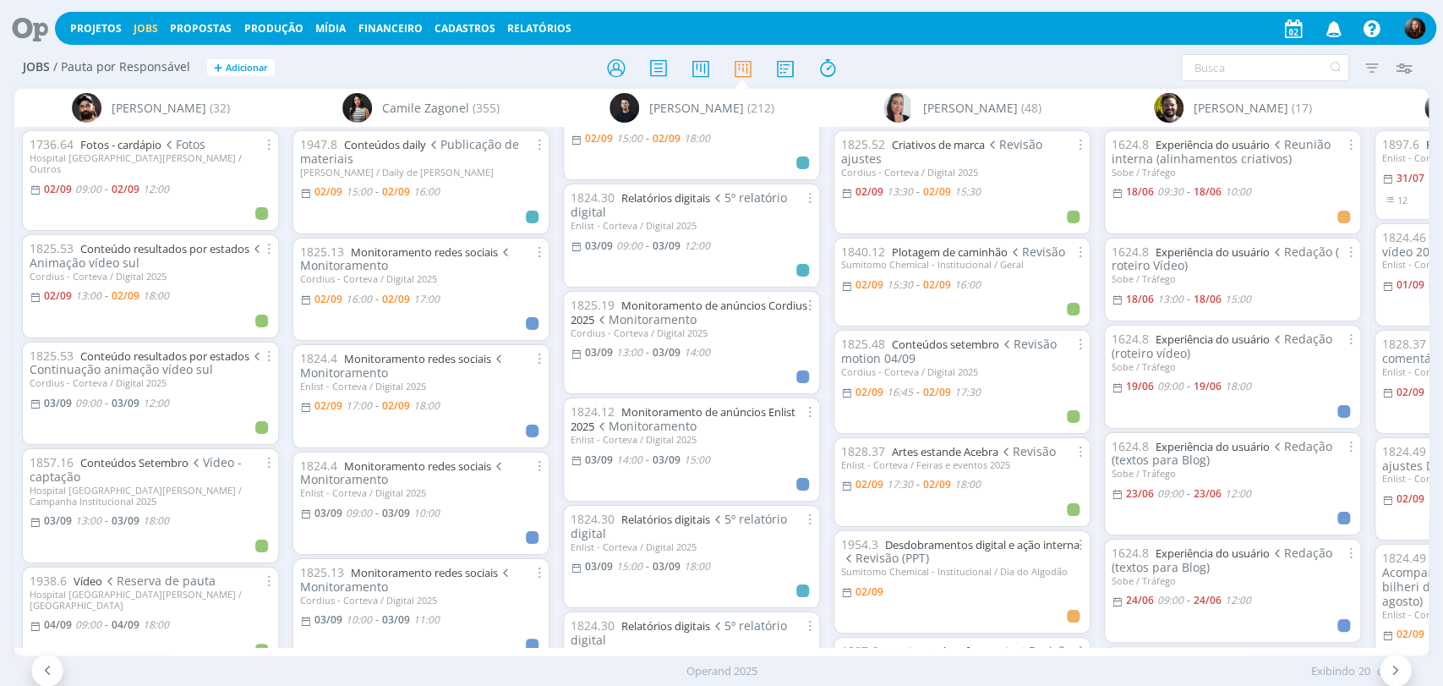
click at [937, 76] on div at bounding box center [722, 67] width 472 height 30
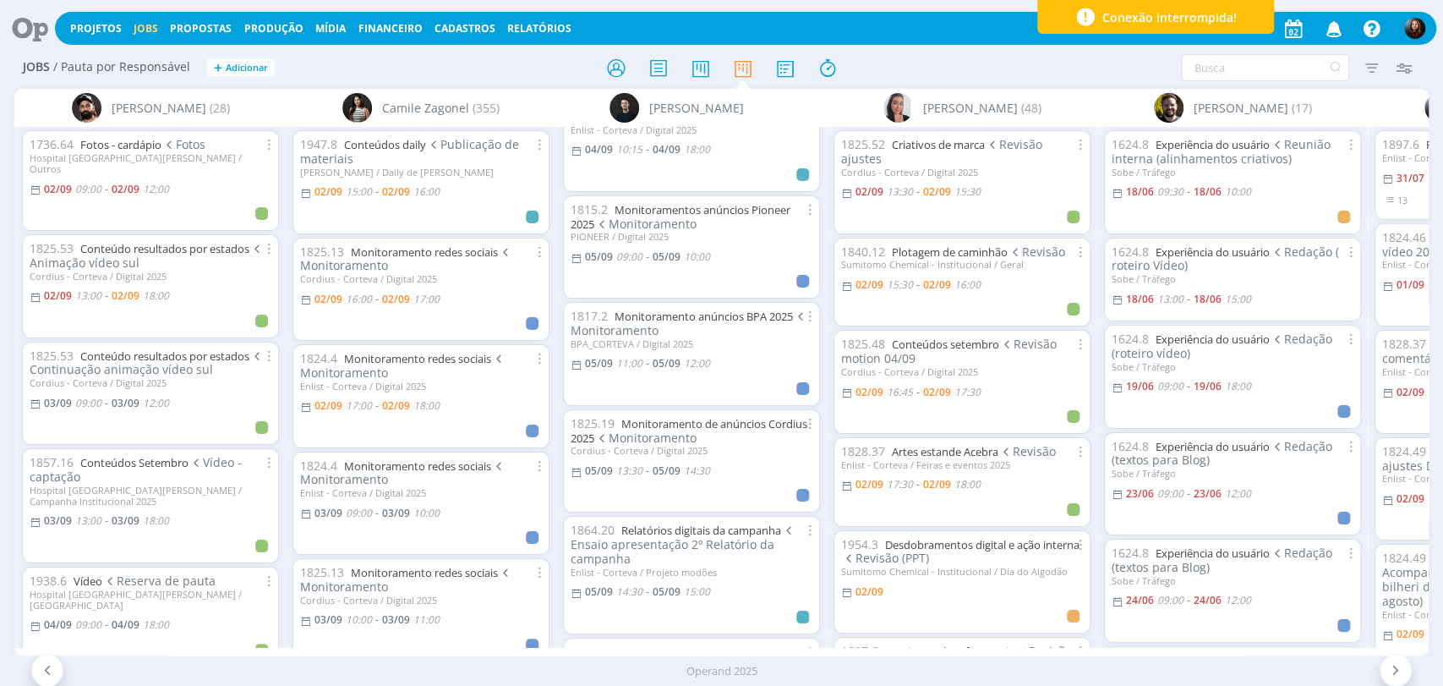
scroll to position [1047, 0]
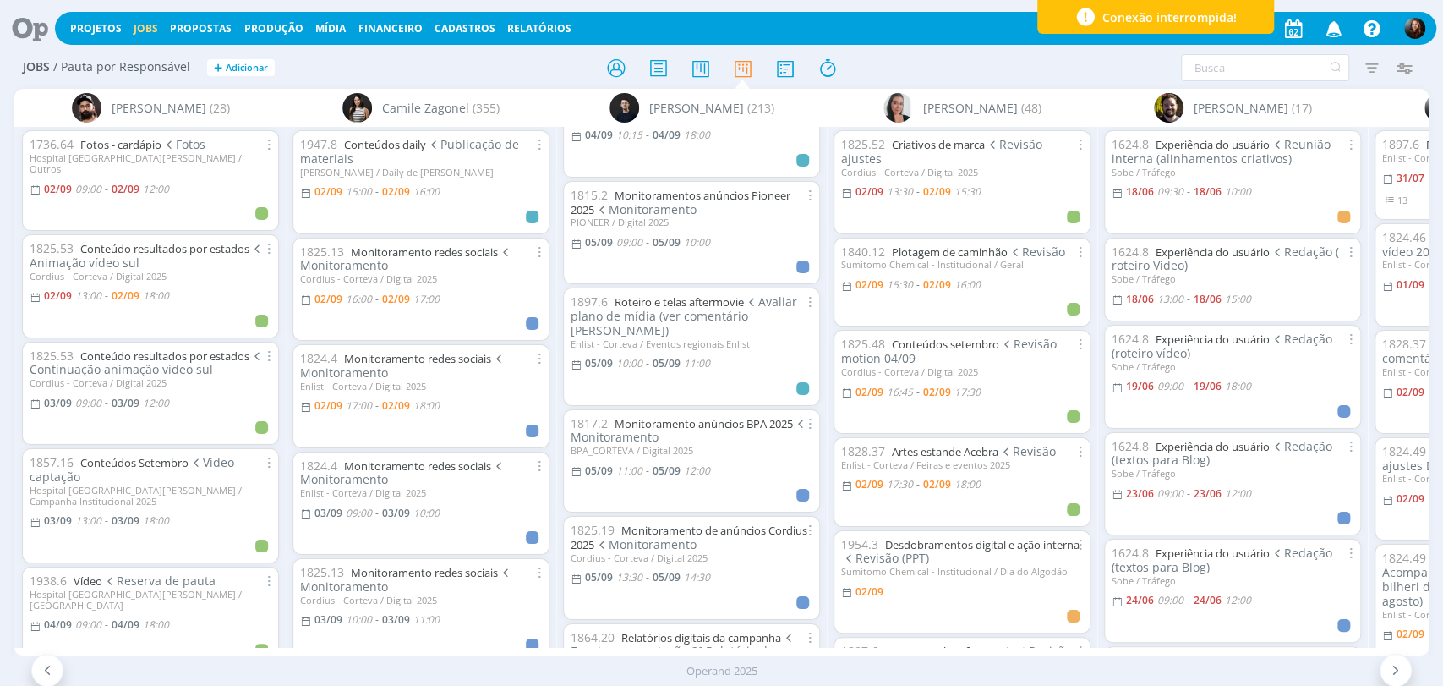
drag, startPoint x: 34, startPoint y: 28, endPoint x: 47, endPoint y: 17, distance: 17.4
click at [34, 28] on icon at bounding box center [24, 28] width 35 height 33
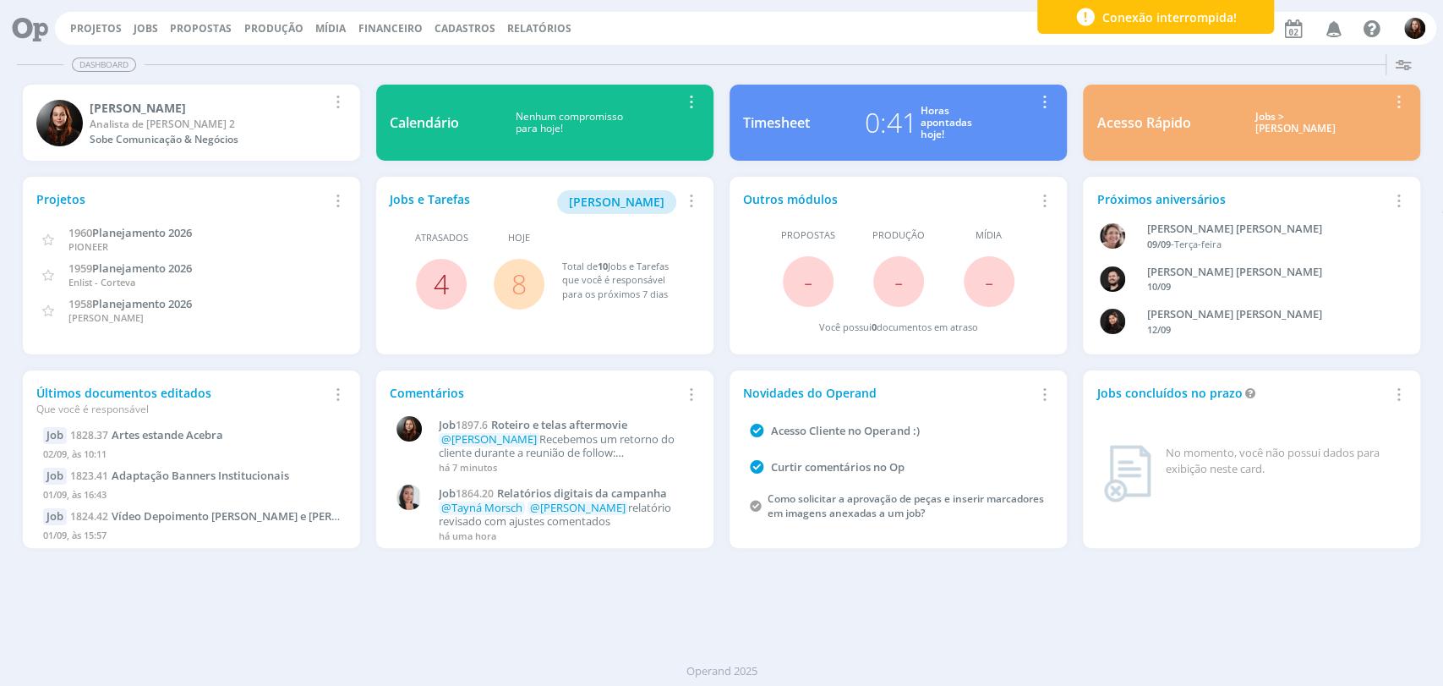
click at [440, 291] on link "4" at bounding box center [441, 283] width 15 height 36
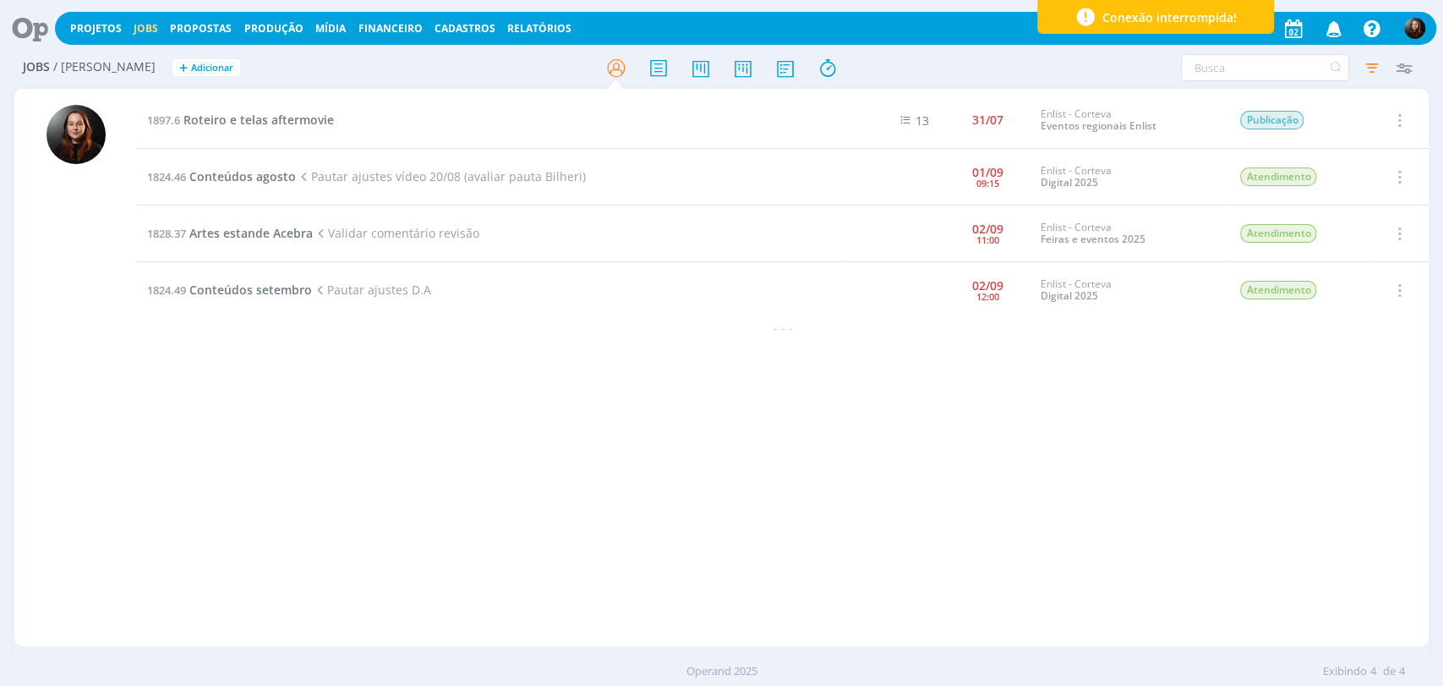
click at [23, 31] on icon at bounding box center [24, 28] width 35 height 33
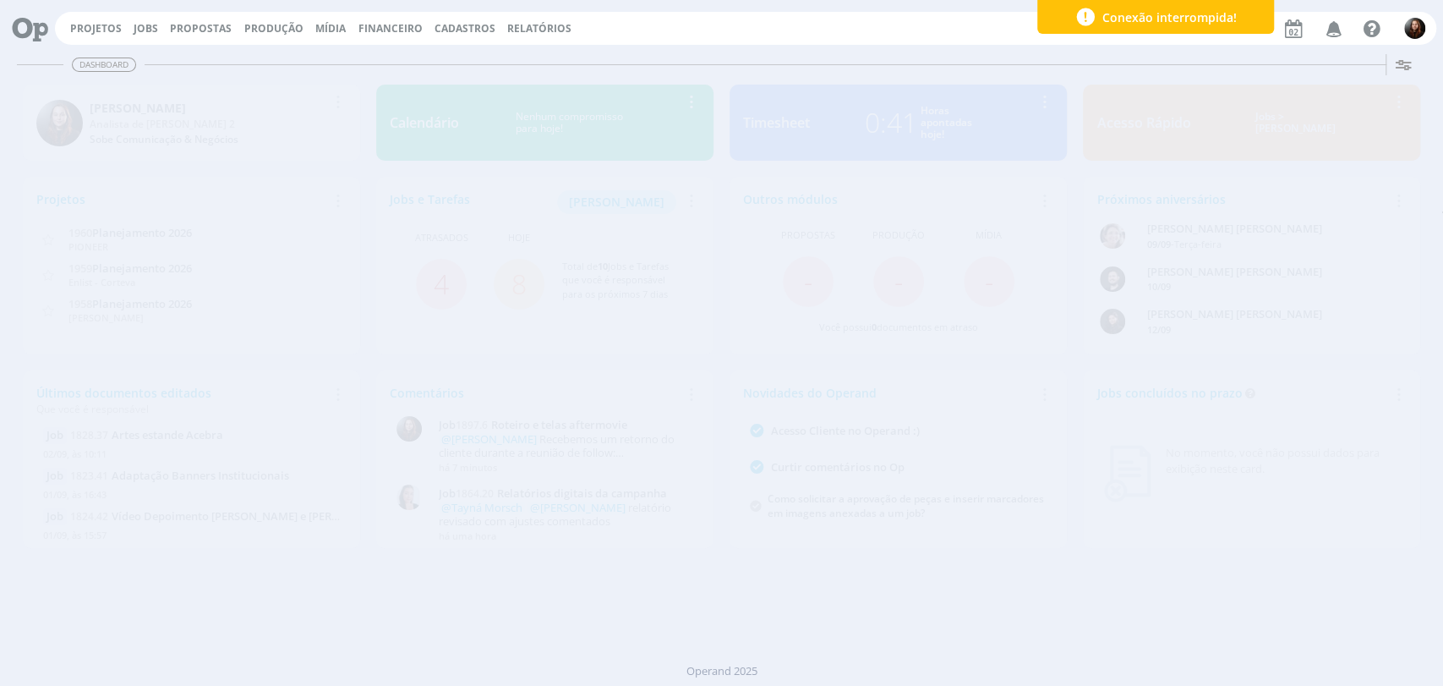
click at [898, 41] on div "Projetos Jobs Propostas Produção Mídia Financeiro Cadastros Relatórios Notifica…" at bounding box center [745, 28] width 1381 height 33
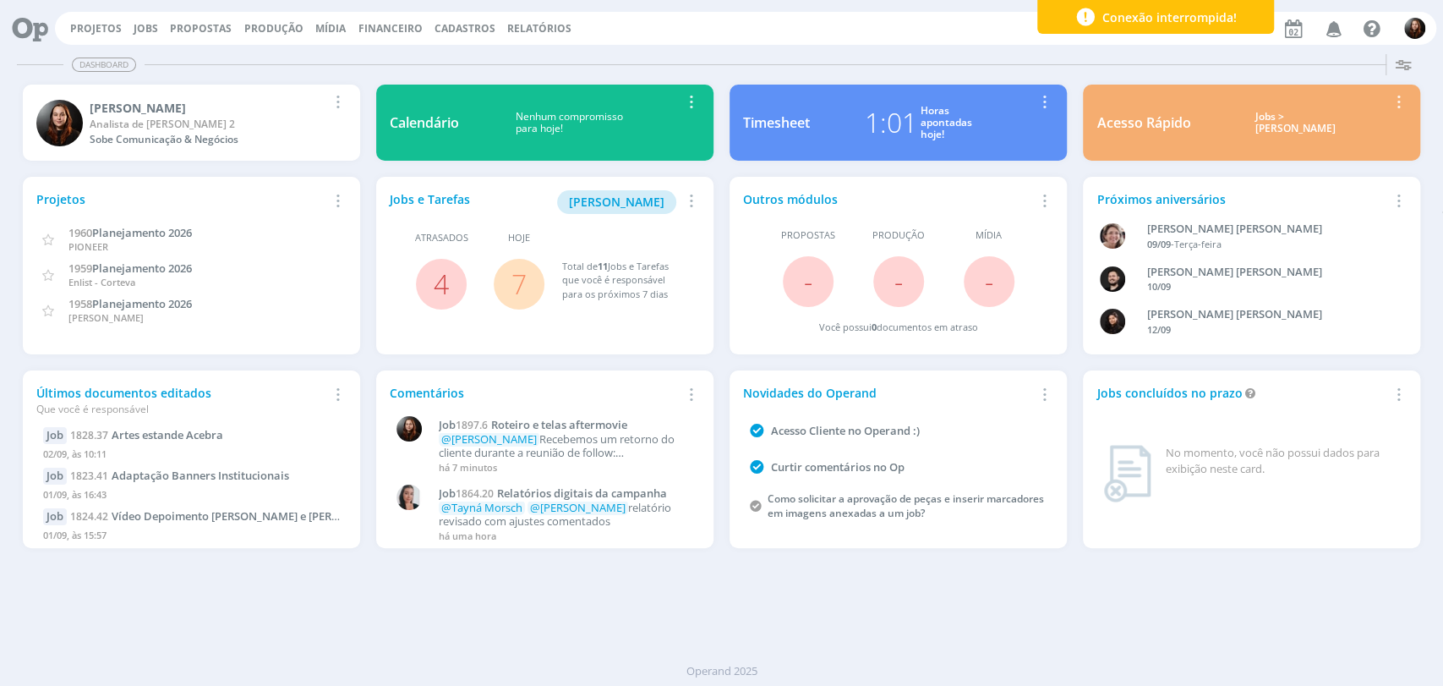
click at [788, 48] on div "Dashboard Salvar Selecione abaixo os cards desejados: Meus Meu Perfil Agenda Ti…" at bounding box center [721, 366] width 1443 height 638
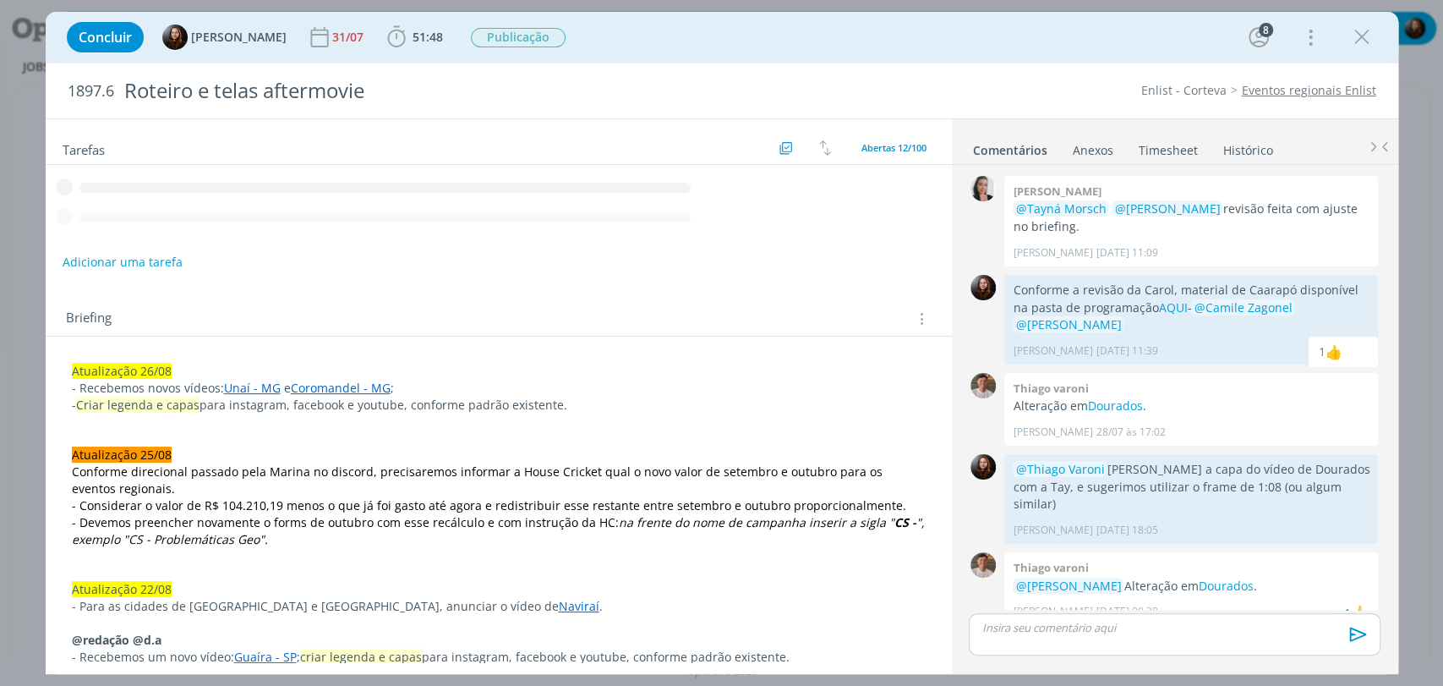
scroll to position [1443, 0]
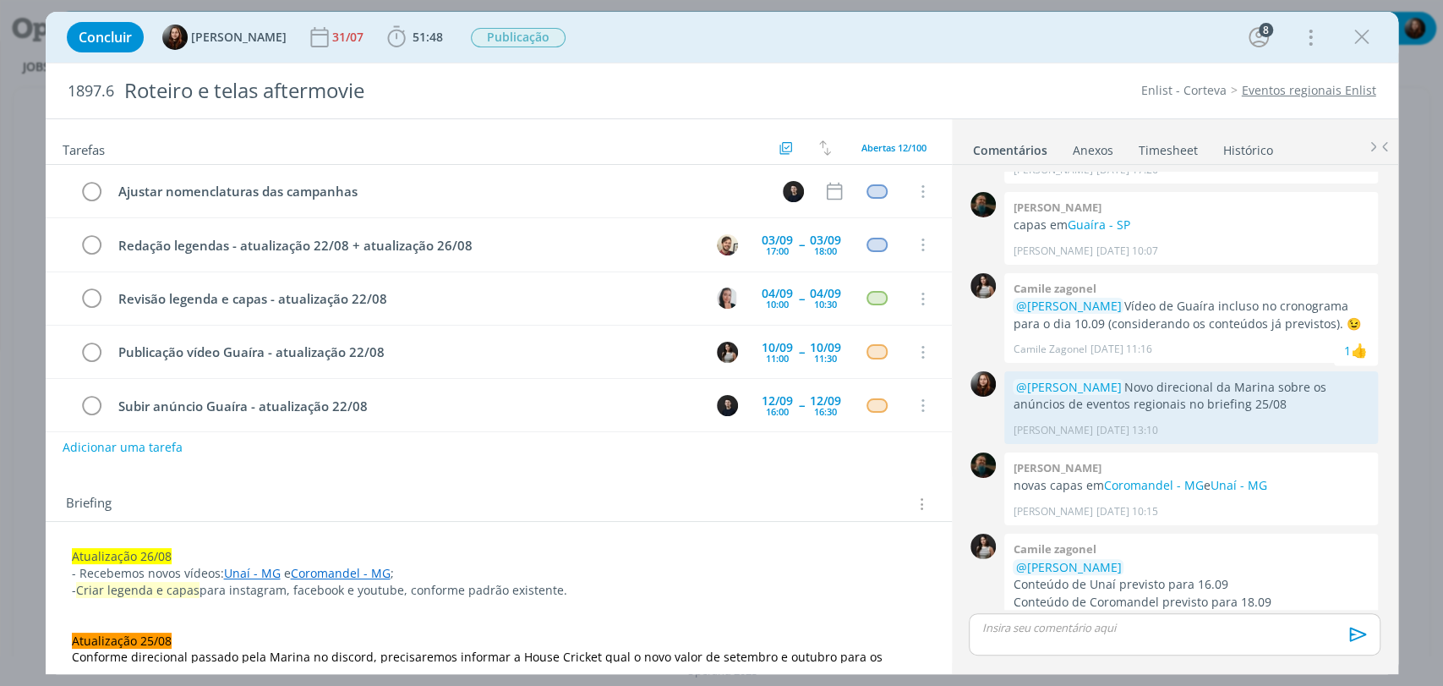
click at [928, 42] on div "Concluir Eduarda Pereira 31/07 51:48 Iniciar Apontar Data * 02/09/2025 Horas * …" at bounding box center [721, 37] width 1327 height 41
click at [1048, 76] on div "1897.6 Roteiro e telas aftermovie Enlist - Corteva Eventos regionais Enlist" at bounding box center [722, 90] width 1353 height 55
click at [1009, 79] on div "1897.6 Roteiro e telas aftermovie Enlist - Corteva Eventos regionais Enlist" at bounding box center [722, 90] width 1353 height 55
click at [1070, 57] on div "Concluir Eduarda Pereira 31/07 51:48 Iniciar Apontar Data * 02/09/2025 Horas * …" at bounding box center [722, 37] width 1353 height 51
click at [1010, 52] on div "Concluir Eduarda Pereira 31/07 51:48 Iniciar Apontar Data * 02/09/2025 Horas * …" at bounding box center [721, 37] width 1327 height 41
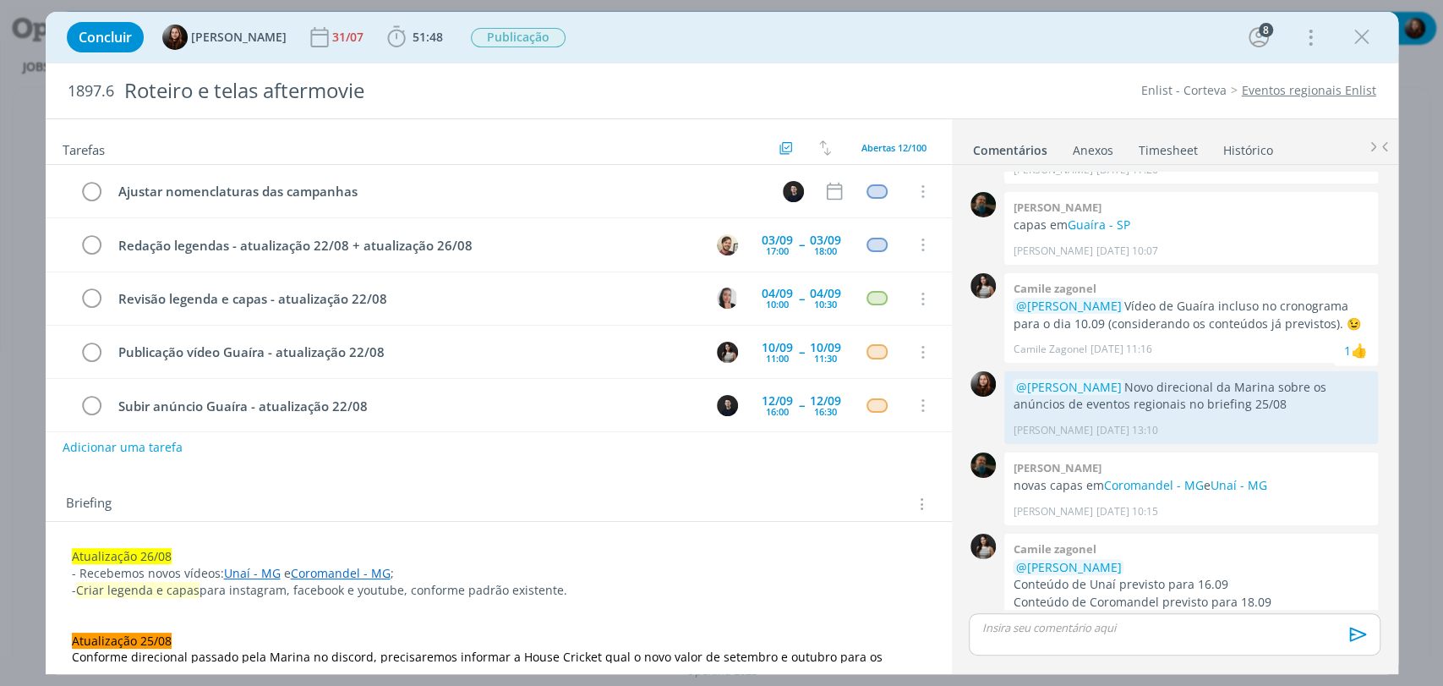
click at [1123, 615] on div "dialog" at bounding box center [1174, 634] width 411 height 42
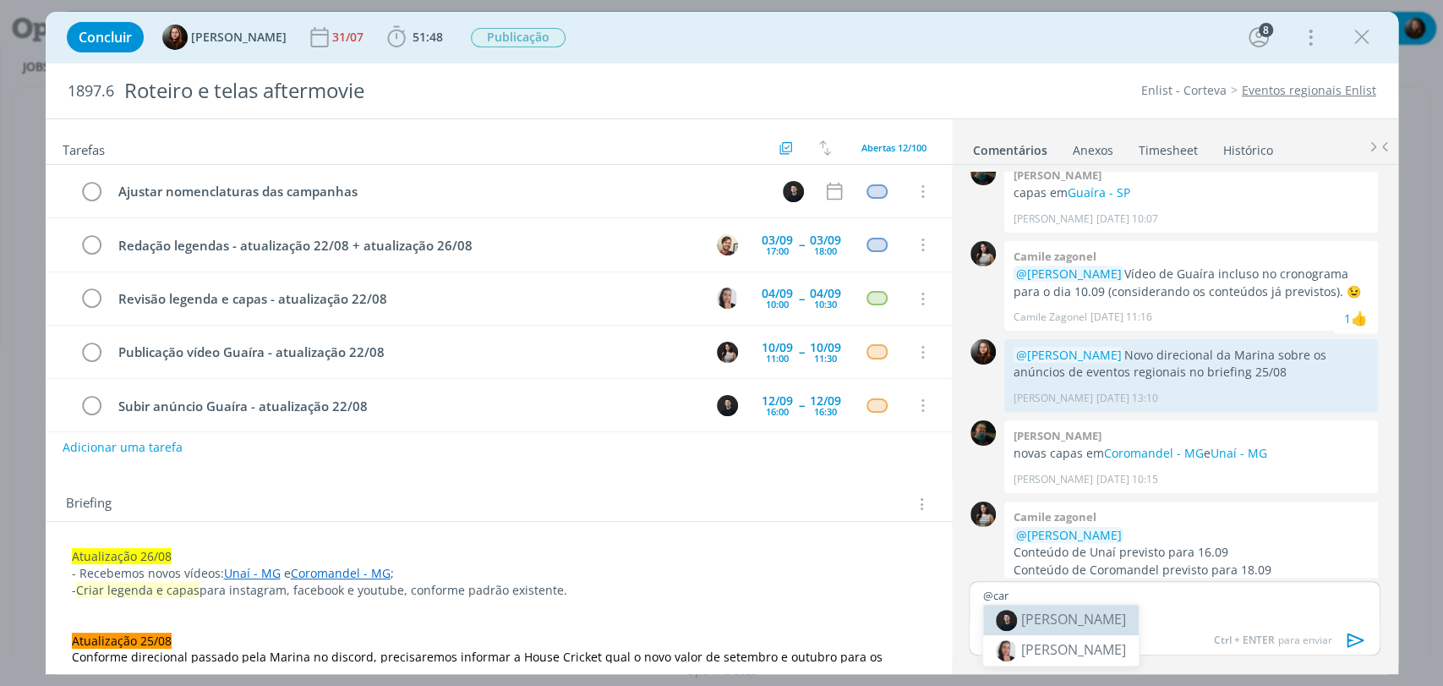
click at [1071, 615] on span "[PERSON_NAME]" at bounding box center [1073, 619] width 105 height 19
click at [1105, 597] on p "﻿ @ [PERSON_NAME] ﻿" at bounding box center [1174, 595] width 384 height 15
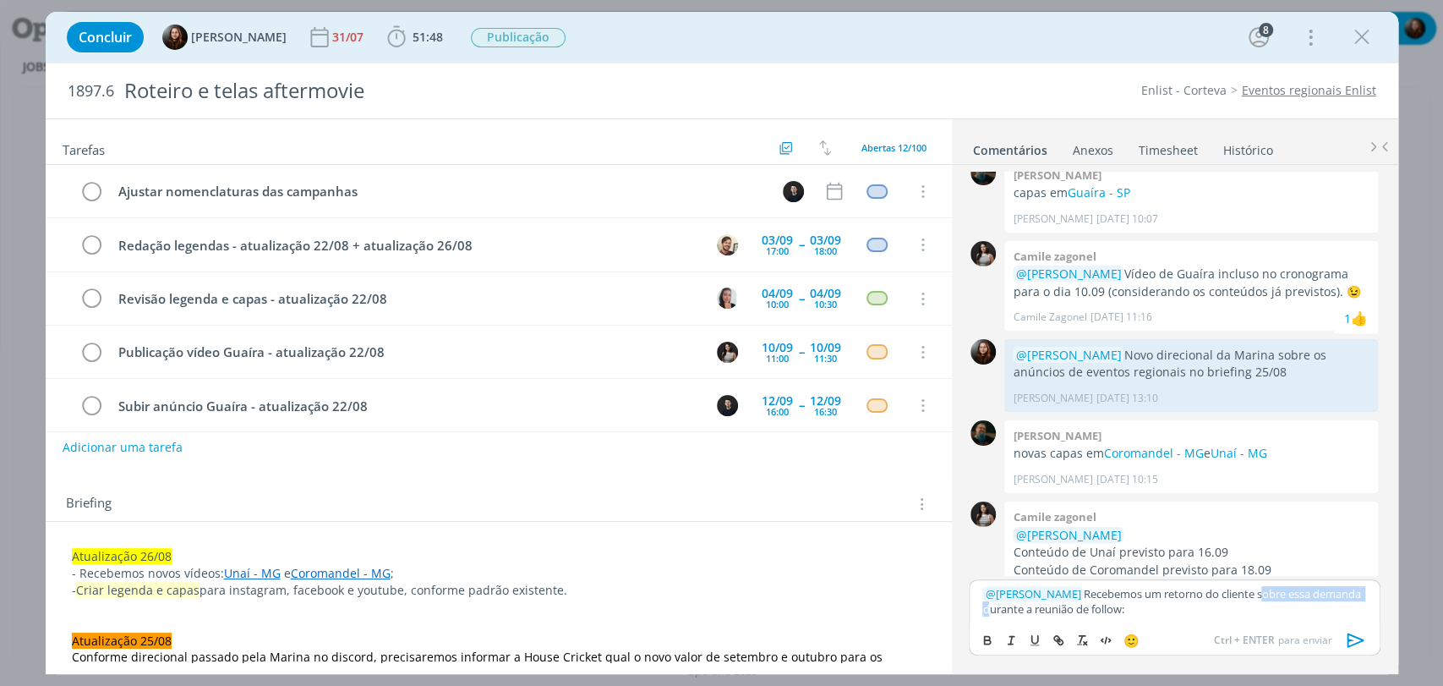
drag, startPoint x: 1248, startPoint y: 594, endPoint x: 1419, endPoint y: 594, distance: 170.8
click at [1419, 594] on div "Concluir Eduarda Pereira 31/07 51:48 Iniciar Apontar Data * 02/09/2025 Horas * …" at bounding box center [721, 343] width 1443 height 686
click at [1137, 609] on p "﻿ @ Carlos Nunes ﻿ Recebemos um retorno do cliente durante a reunião de follow:" at bounding box center [1174, 601] width 384 height 31
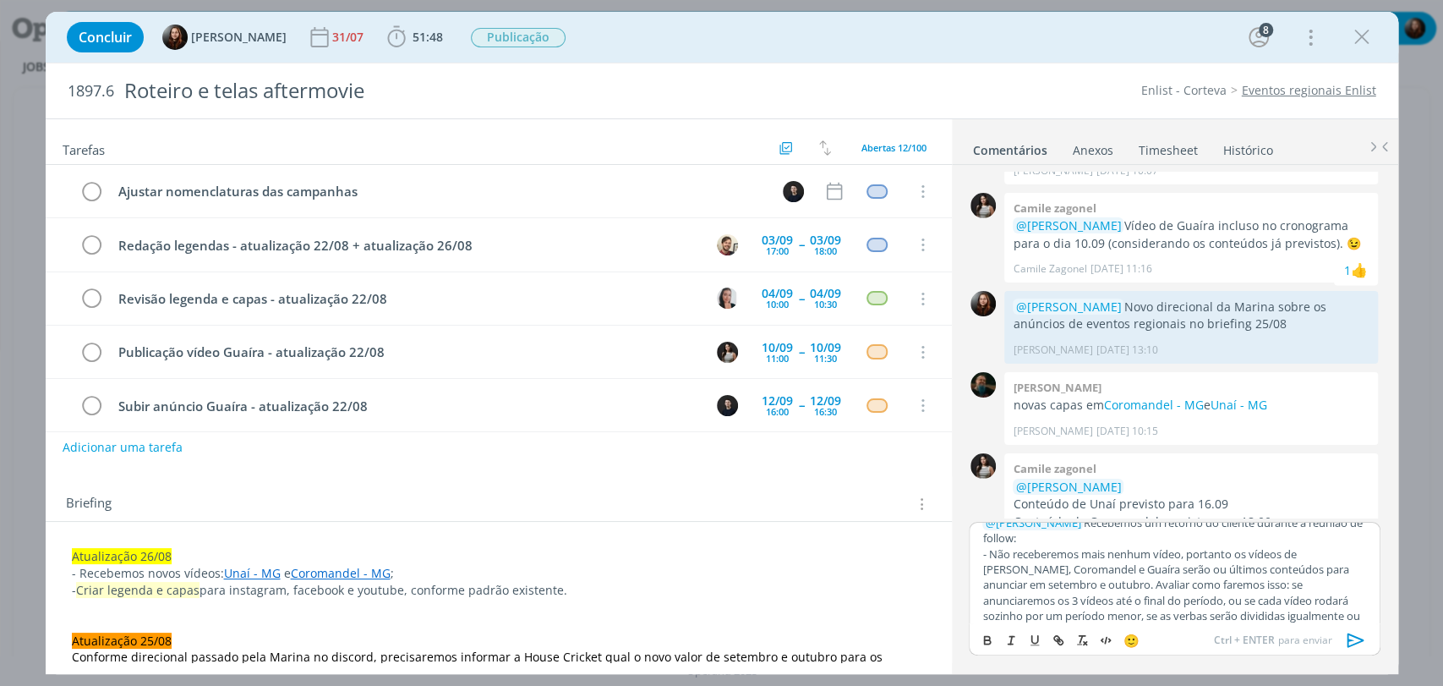
scroll to position [0, 0]
click at [1356, 635] on icon "dialog" at bounding box center [1355, 639] width 25 height 25
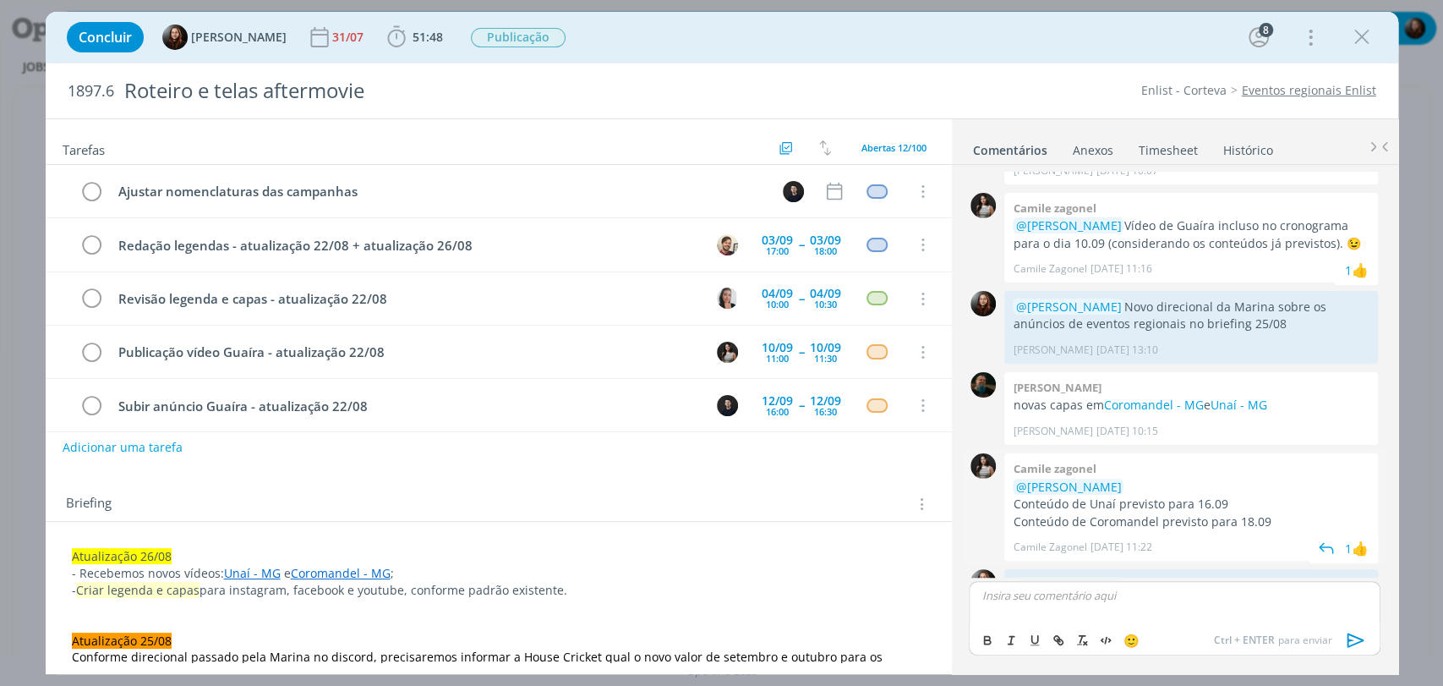
scroll to position [1660, 0]
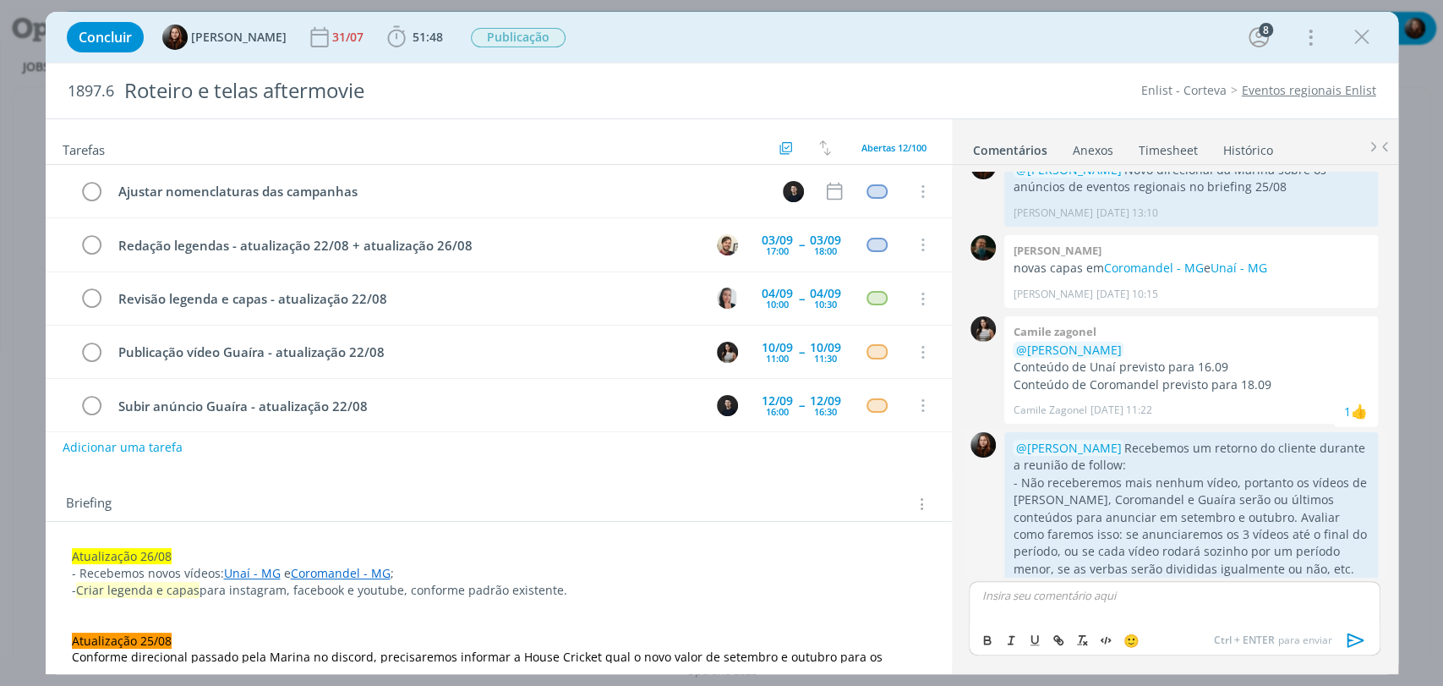
click at [1351, 588] on icon "dialog" at bounding box center [1358, 596] width 19 height 16
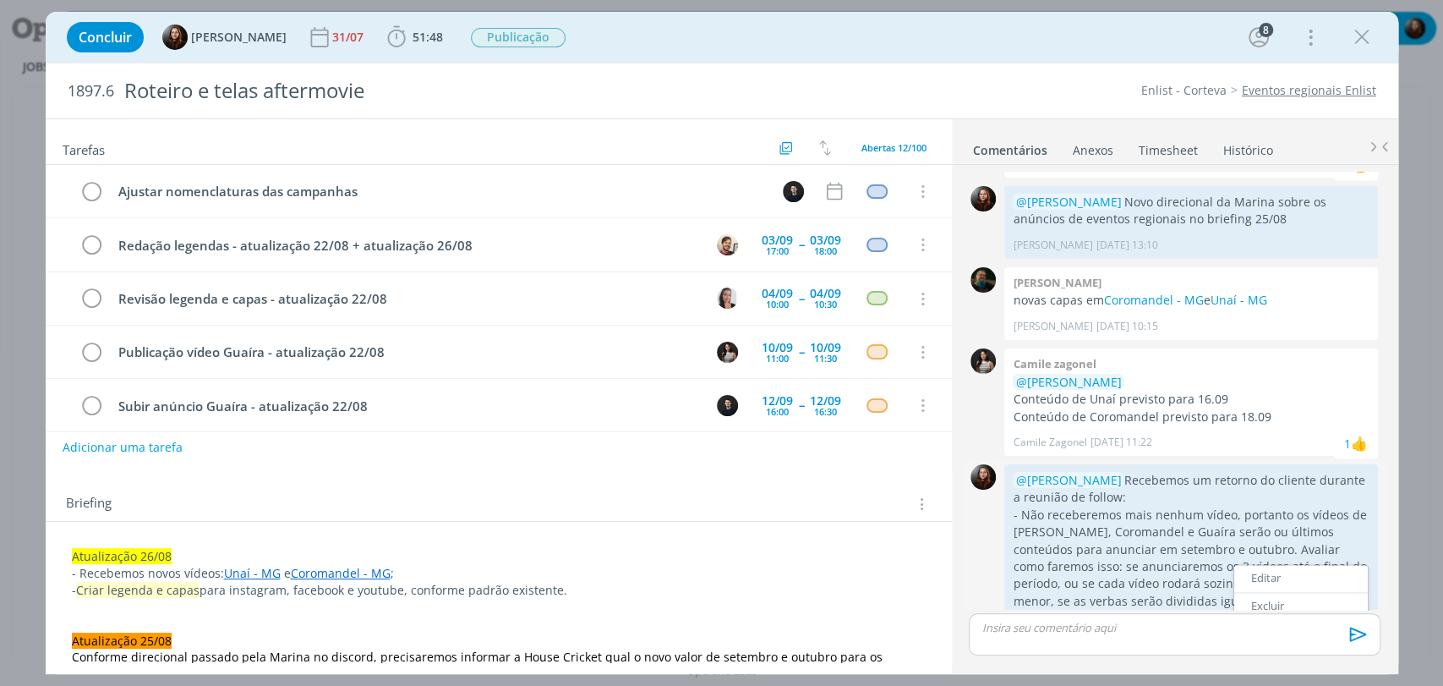
drag, startPoint x: 1267, startPoint y: 549, endPoint x: 1245, endPoint y: 550, distance: 22.0
click at [1267, 565] on link "Editar" at bounding box center [1301, 578] width 134 height 27
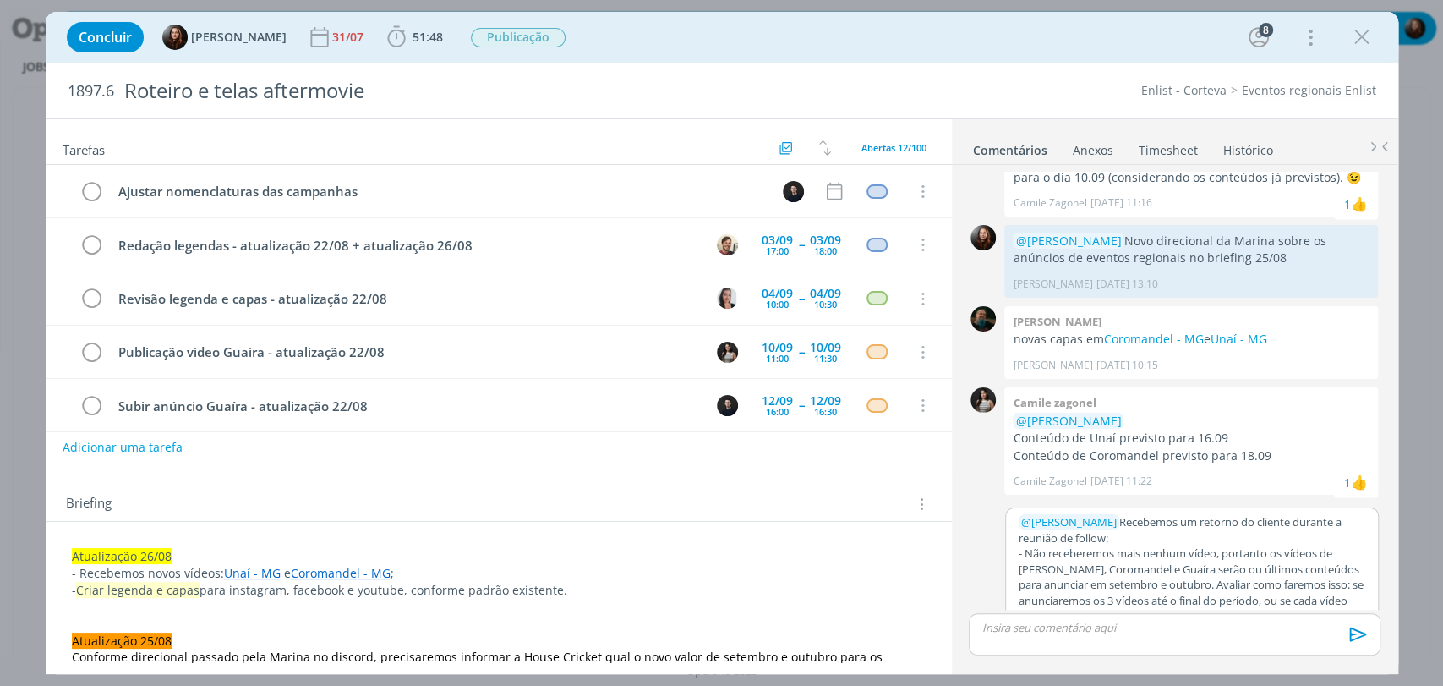
click at [1195, 595] on p "- Não receberemos mais nenhum vídeo, portanto os vídeos de Unaí, Coromandel e G…" at bounding box center [1192, 592] width 347 height 94
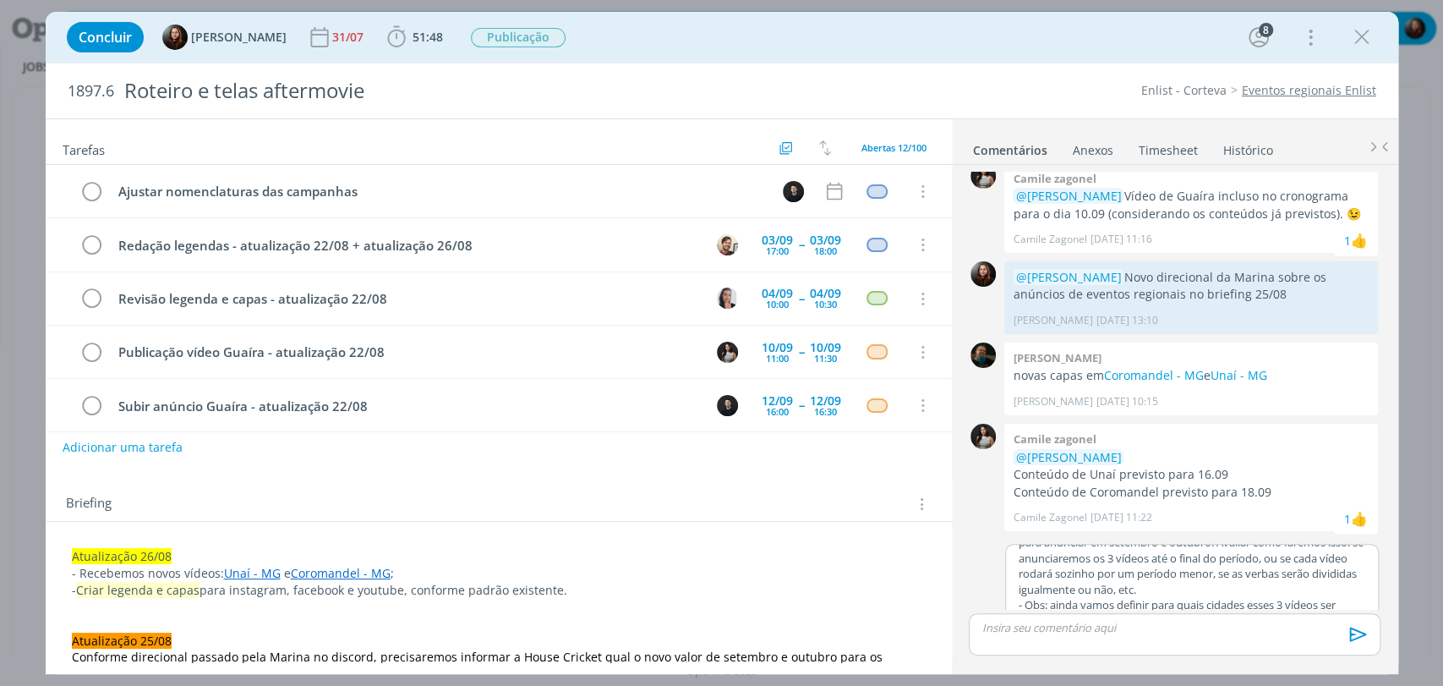
scroll to position [95, 0]
click at [1353, 620] on button "Salvar" at bounding box center [1352, 630] width 38 height 20
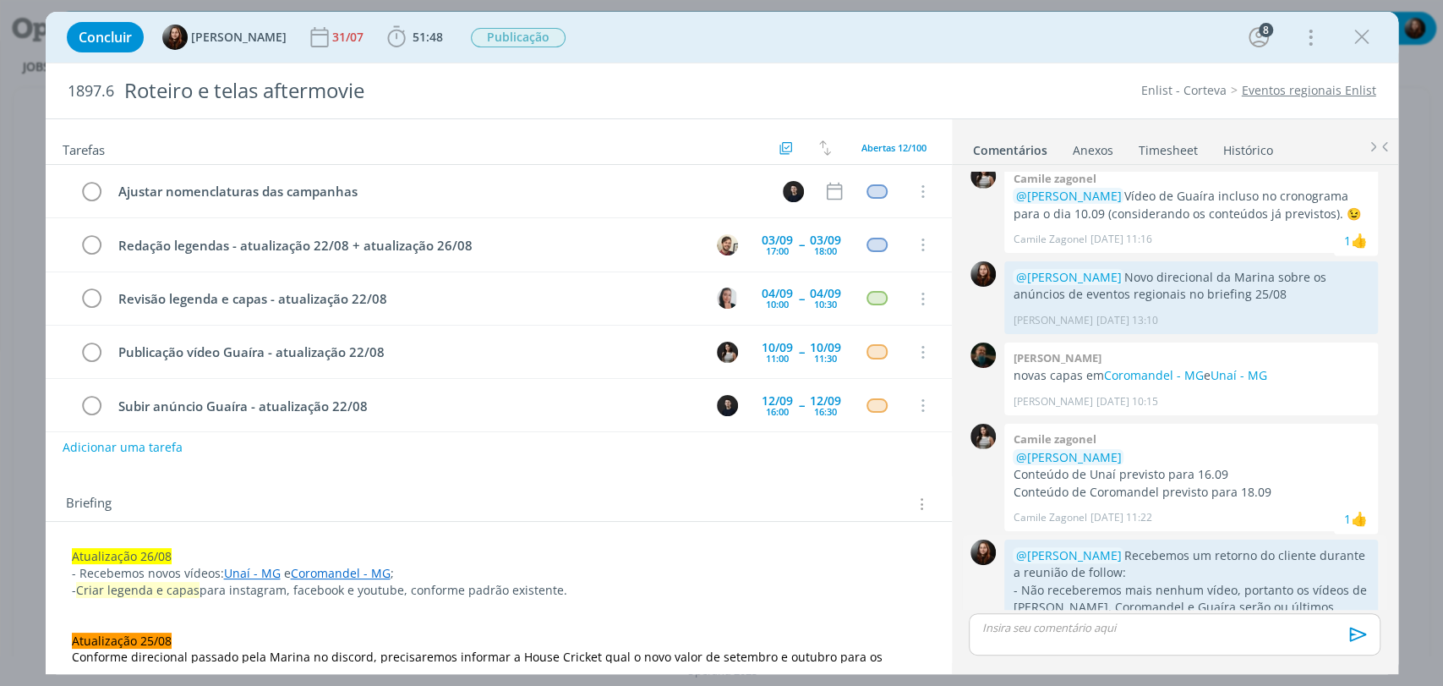
scroll to position [1663, 0]
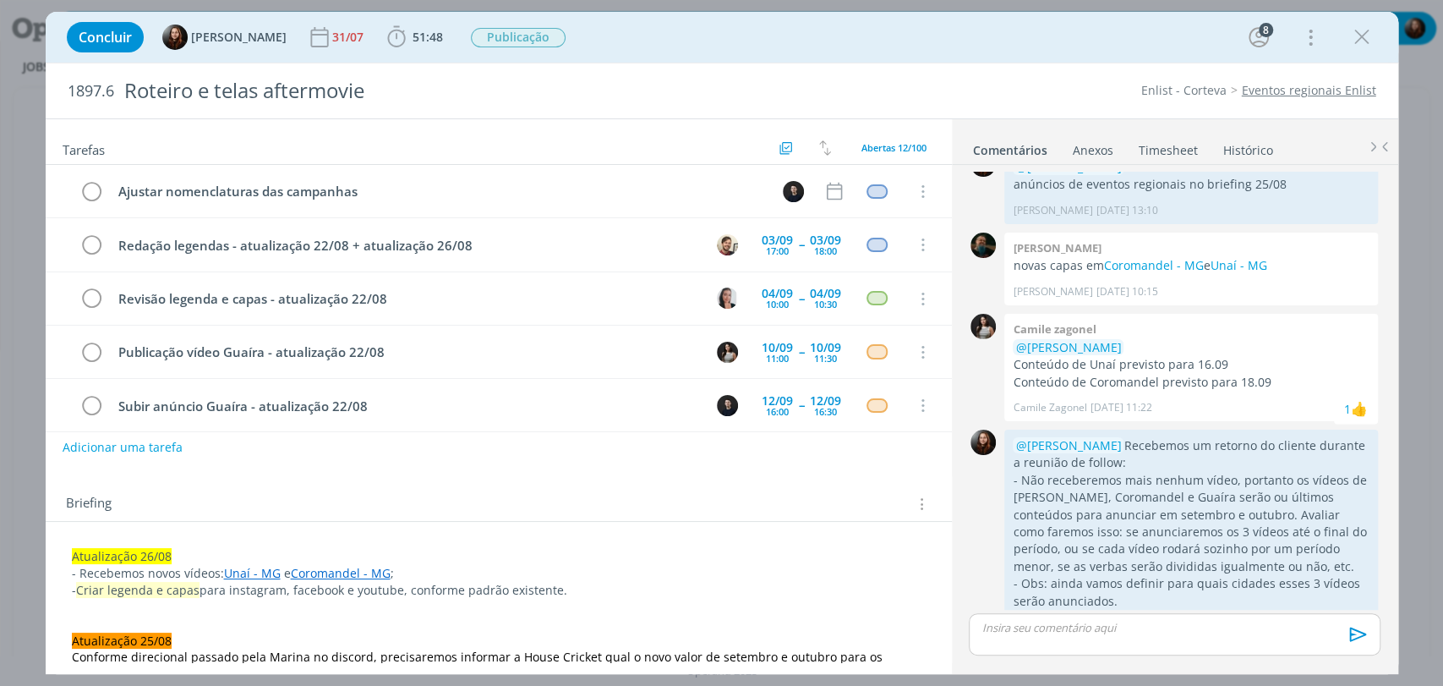
click at [1042, 38] on div "Concluir Eduarda Pereira 31/07 51:48 Iniciar Apontar Data * 02/09/2025 Horas * …" at bounding box center [721, 37] width 1327 height 41
click at [991, 46] on div "Concluir Eduarda Pereira 31/07 51:48 Iniciar Apontar Data * 02/09/2025 Horas * …" at bounding box center [721, 37] width 1327 height 41
click at [1349, 620] on icon "dialog" at bounding box center [1358, 628] width 19 height 16
click at [1257, 565] on link "Editar" at bounding box center [1301, 578] width 134 height 27
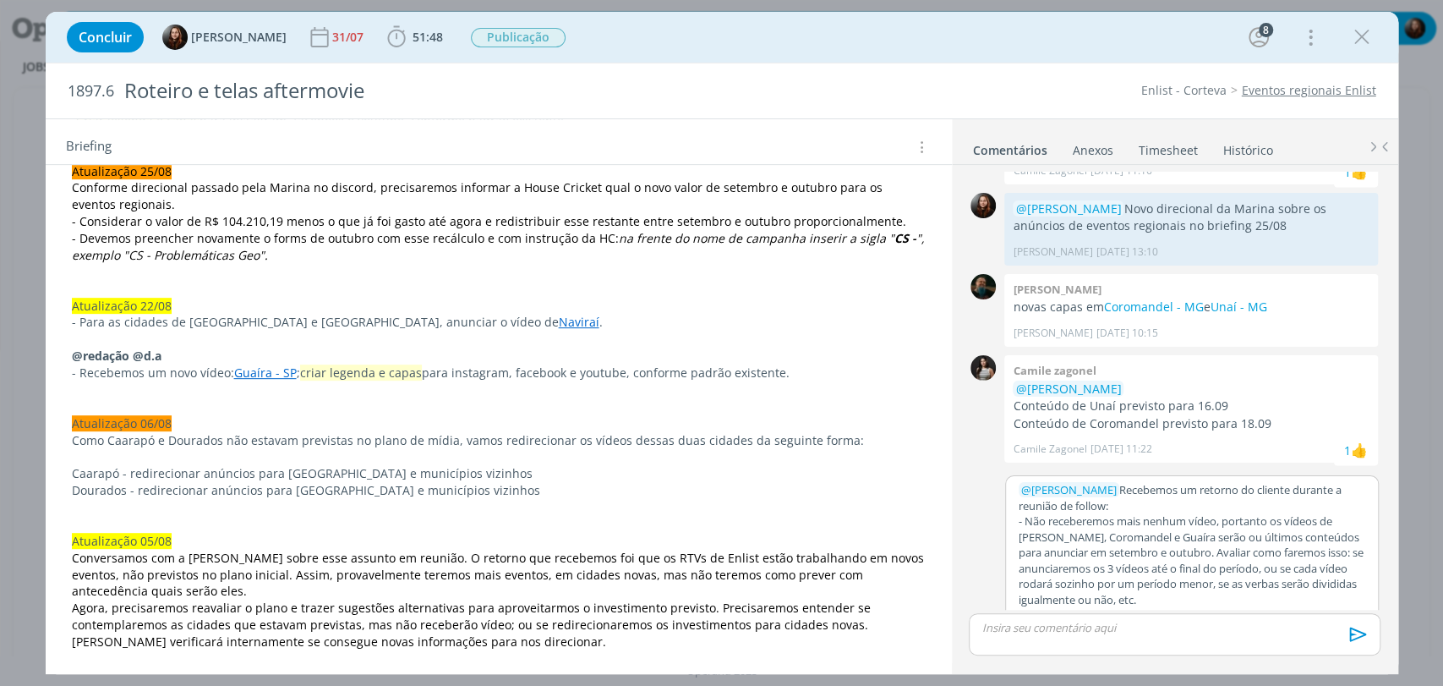
scroll to position [0, 0]
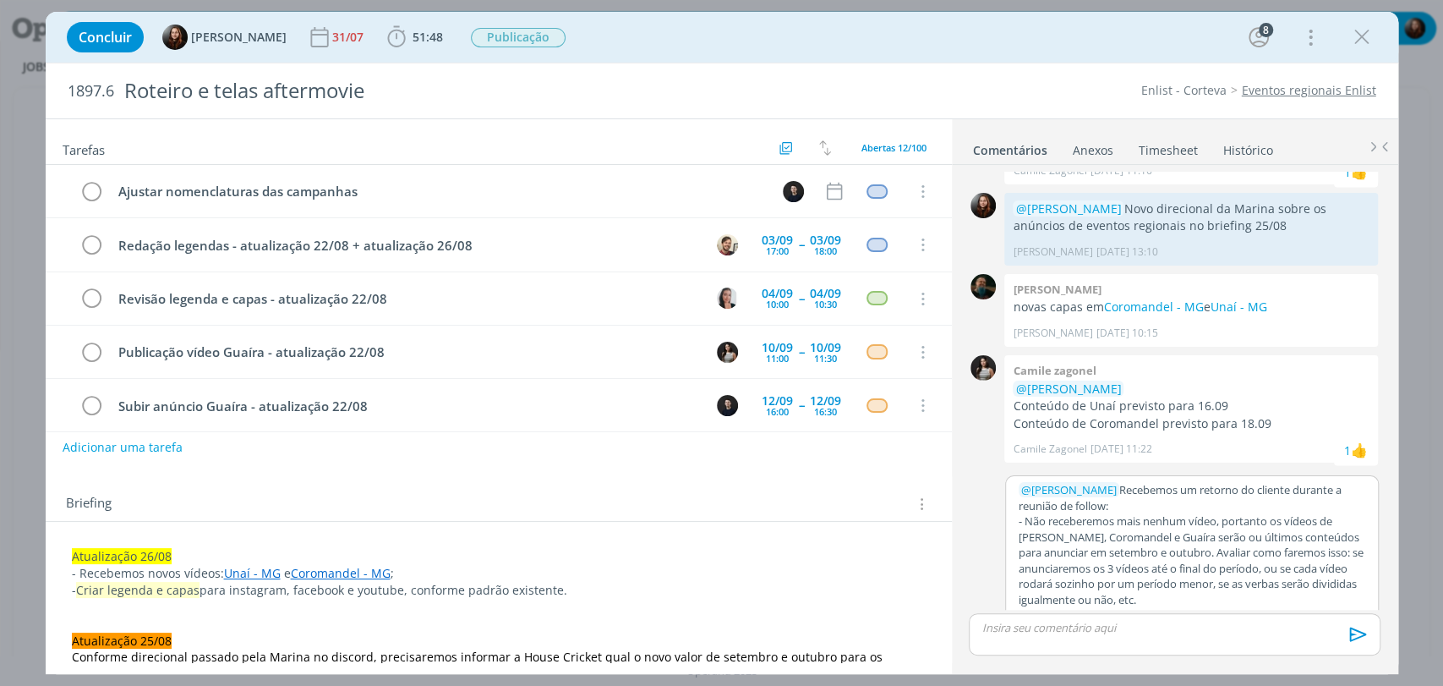
click at [1157, 607] on p "- Obs: ainda vamos definir para quais cidades esses 3 vídeos serão anunciados." at bounding box center [1192, 622] width 347 height 31
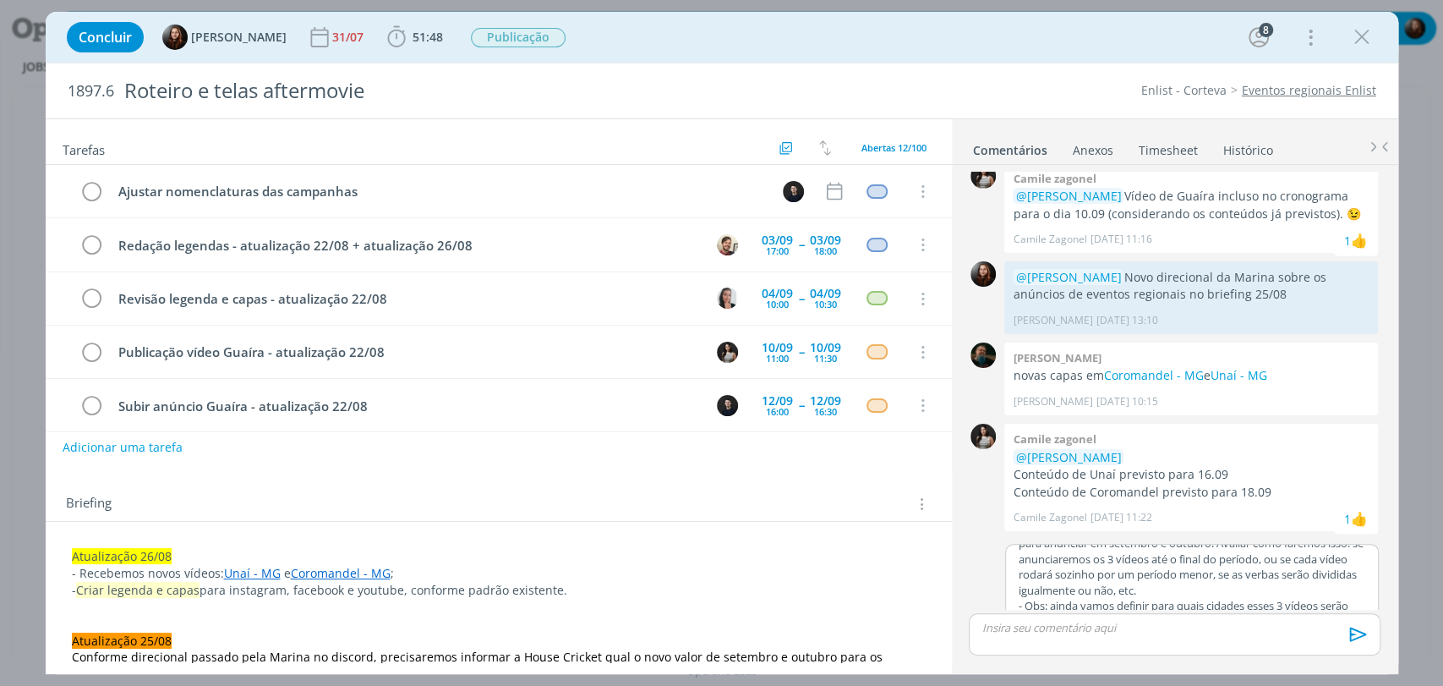
scroll to position [100, 0]
click at [1304, 620] on button "Cancelar" at bounding box center [1299, 630] width 53 height 20
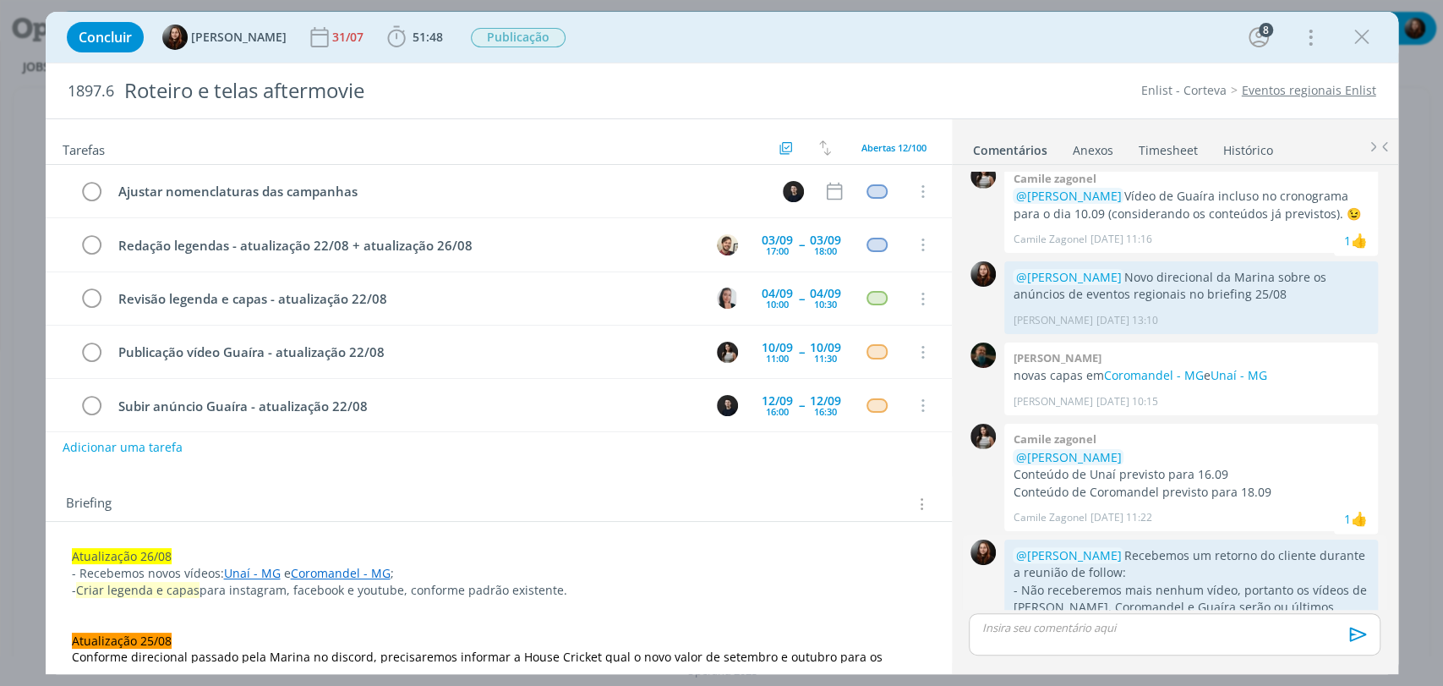
scroll to position [1663, 0]
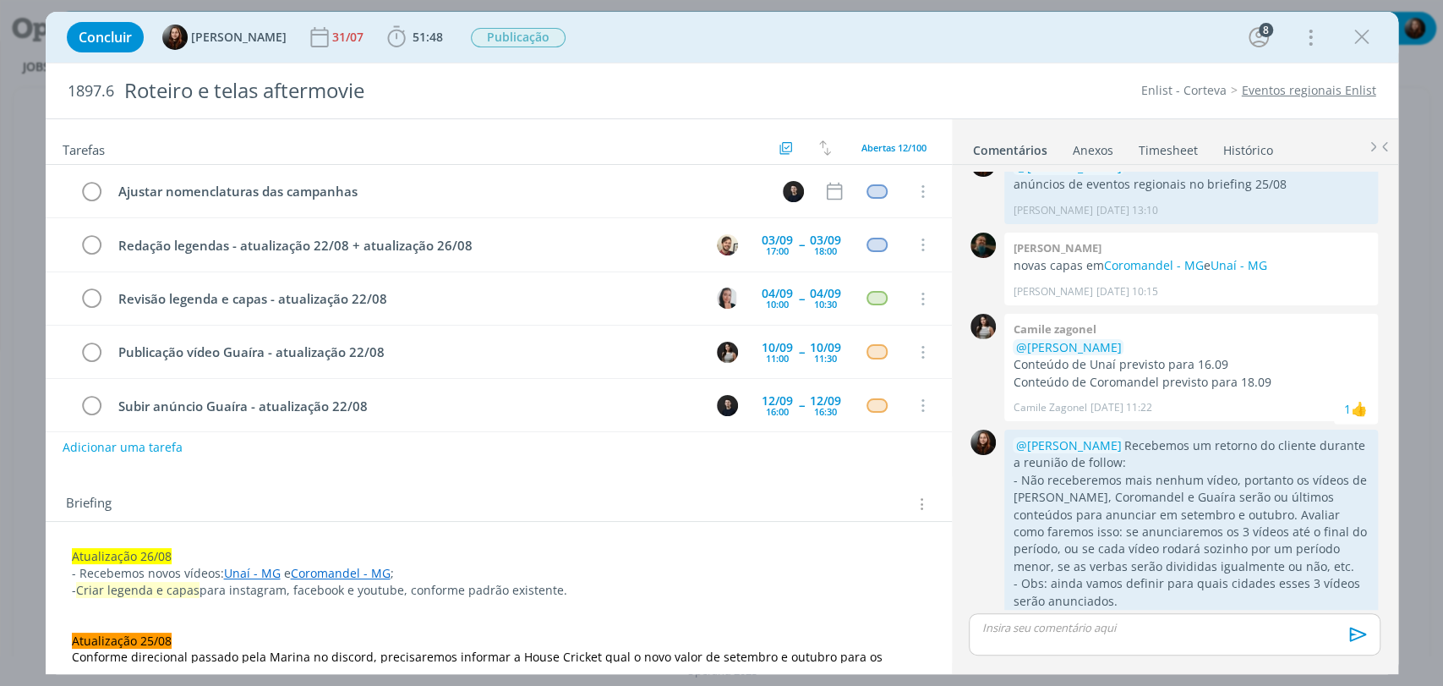
click at [970, 85] on div "Enlist - Corteva Eventos regionais Enlist" at bounding box center [1108, 90] width 552 height 17
click at [995, 63] on div "1897.6 Roteiro e telas aftermovie Enlist - Corteva Eventos regionais Enlist" at bounding box center [722, 90] width 1353 height 55
click at [137, 444] on button "Adicionar uma tarefa" at bounding box center [122, 446] width 120 height 29
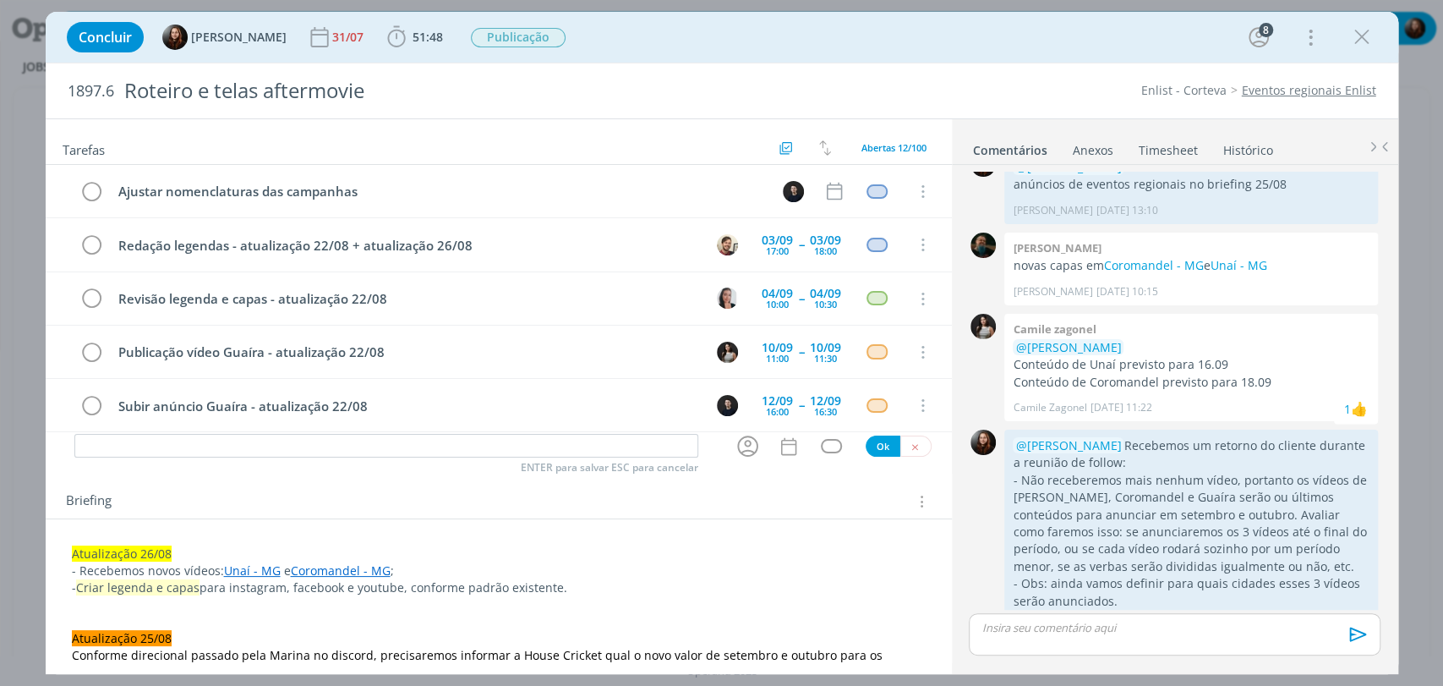
click at [213, 457] on div "ENTER para salvar ESC para cancelar" at bounding box center [386, 446] width 624 height 25
click at [201, 448] on input "dialog" at bounding box center [386, 446] width 624 height 24
click at [746, 445] on icon "dialog" at bounding box center [748, 446] width 26 height 26
type input "a"
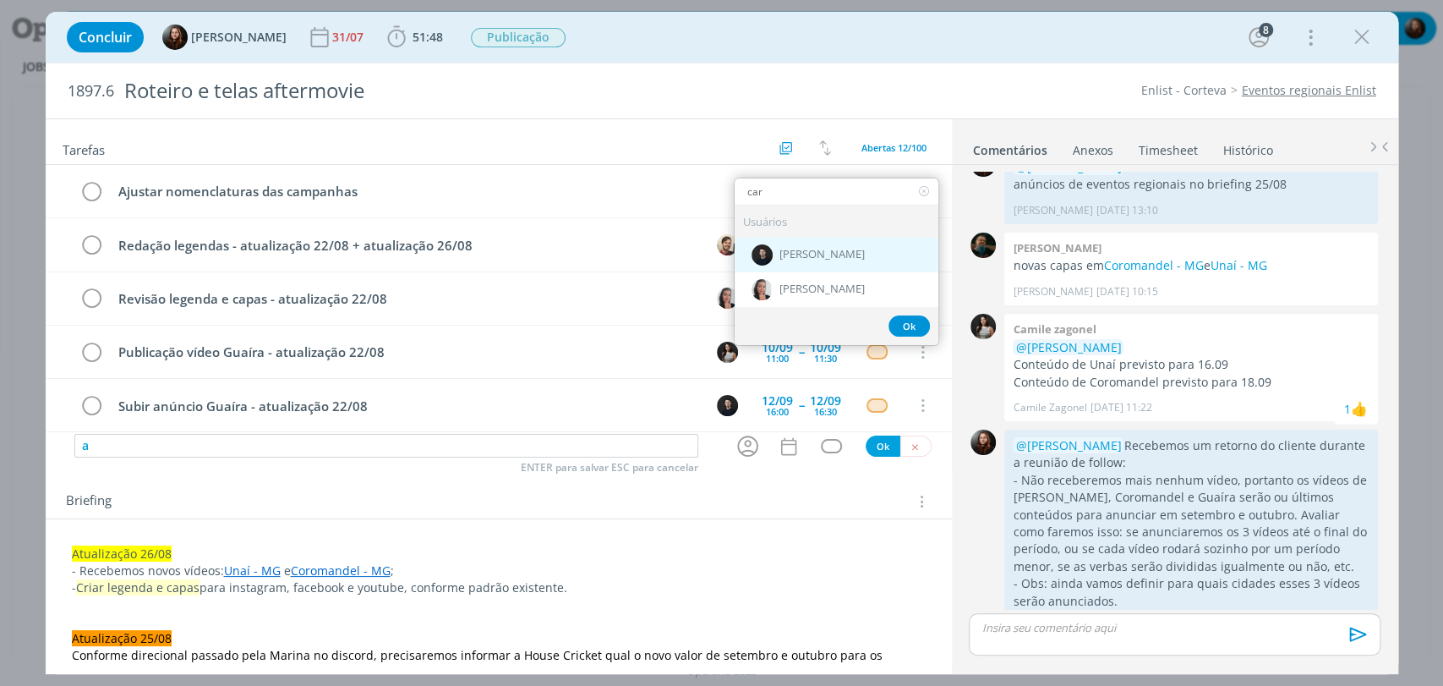
type input "car"
click at [790, 258] on span "[PERSON_NAME]" at bounding box center [821, 256] width 85 height 14
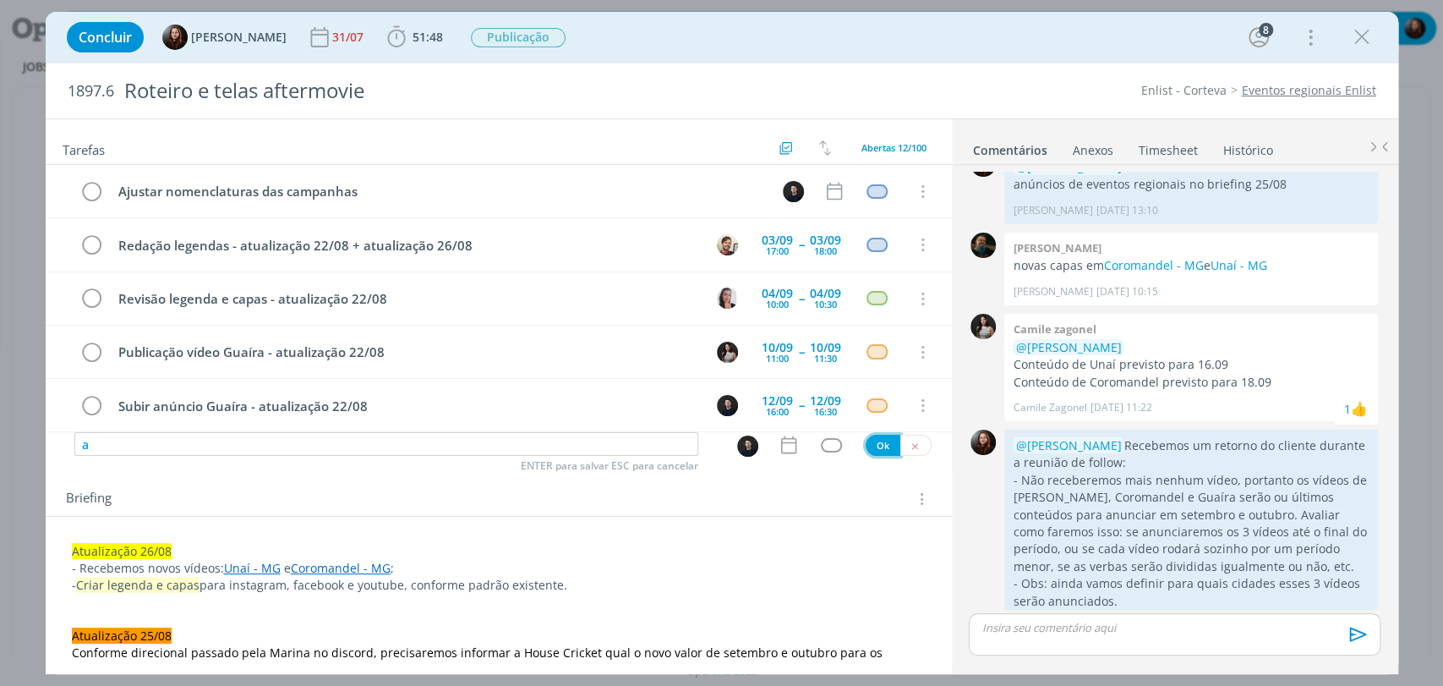
click at [866, 446] on button "Ok" at bounding box center [883, 445] width 35 height 21
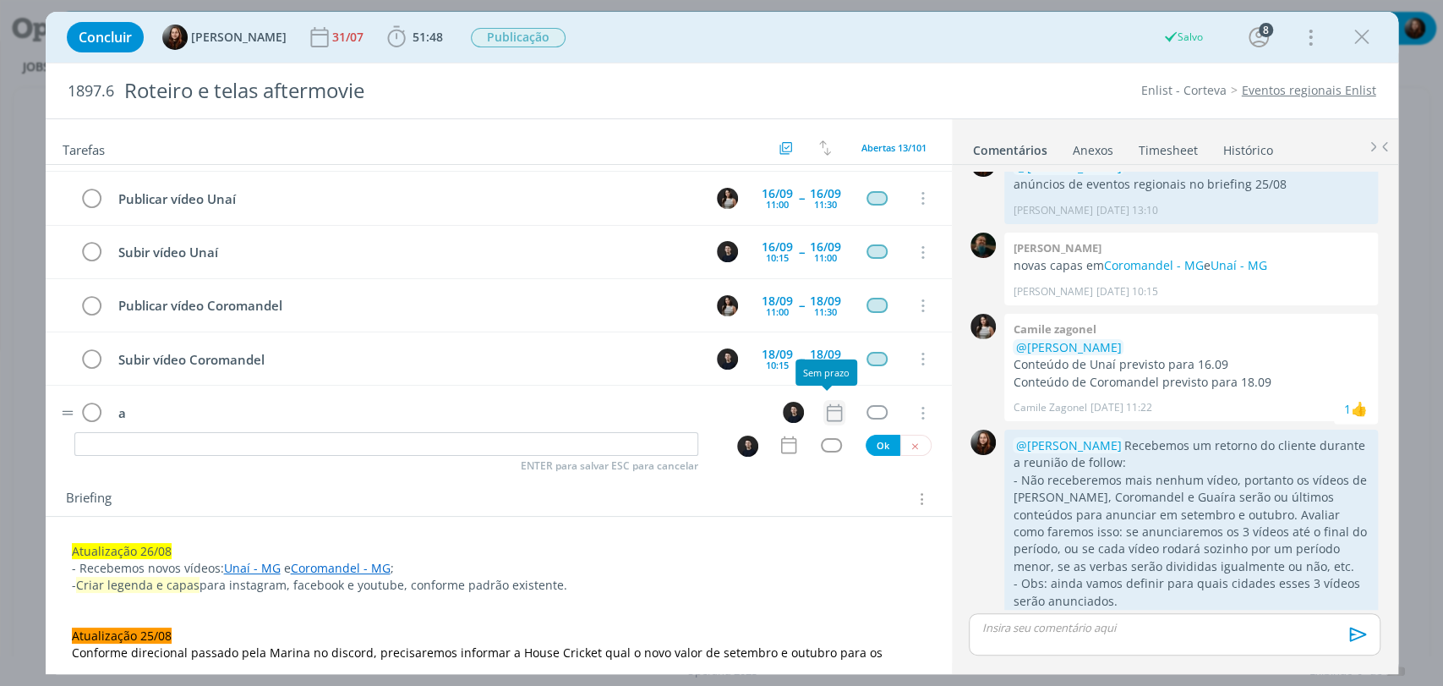
click at [825, 409] on icon "dialog" at bounding box center [834, 413] width 22 height 22
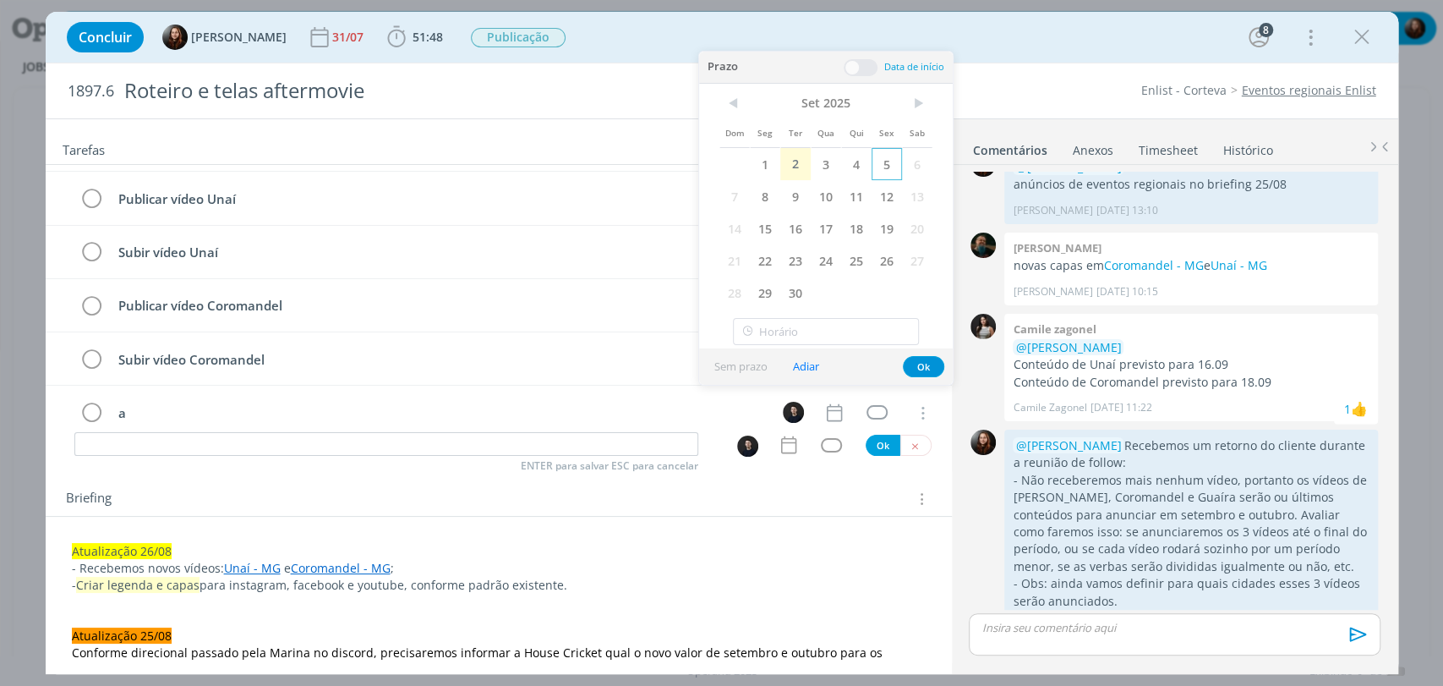
click at [888, 164] on span "5" at bounding box center [887, 164] width 30 height 32
click at [869, 68] on span at bounding box center [861, 67] width 34 height 17
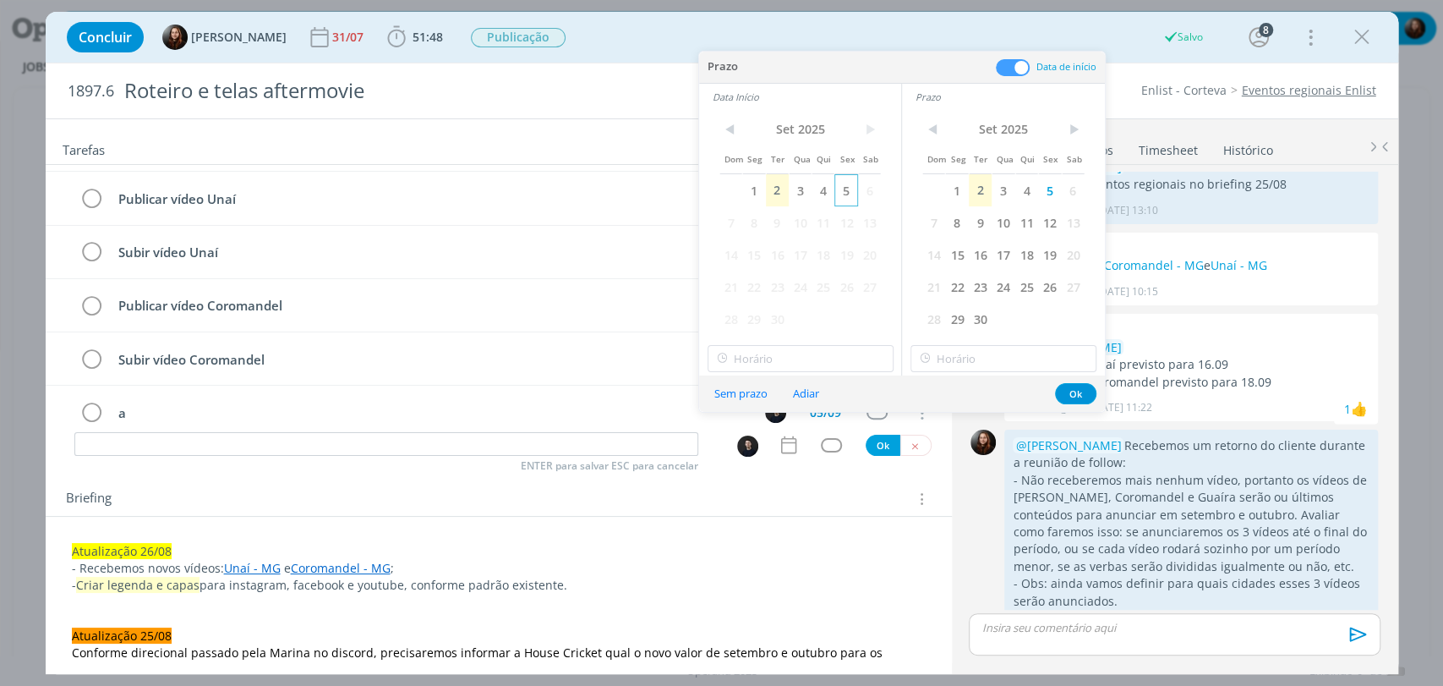
click at [848, 188] on span "5" at bounding box center [845, 190] width 23 height 32
click at [787, 345] on input "15:00" at bounding box center [801, 358] width 186 height 27
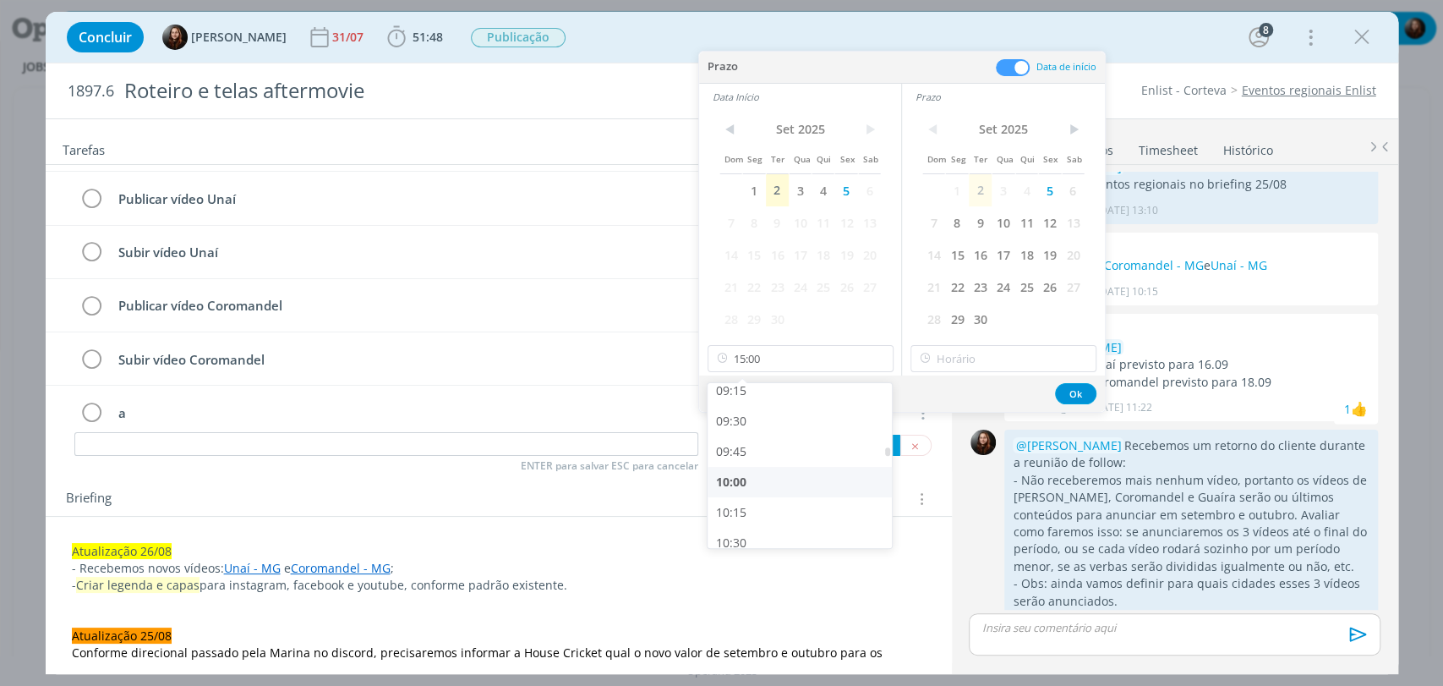
click at [748, 476] on div "10:00" at bounding box center [802, 482] width 189 height 30
type input "10:00"
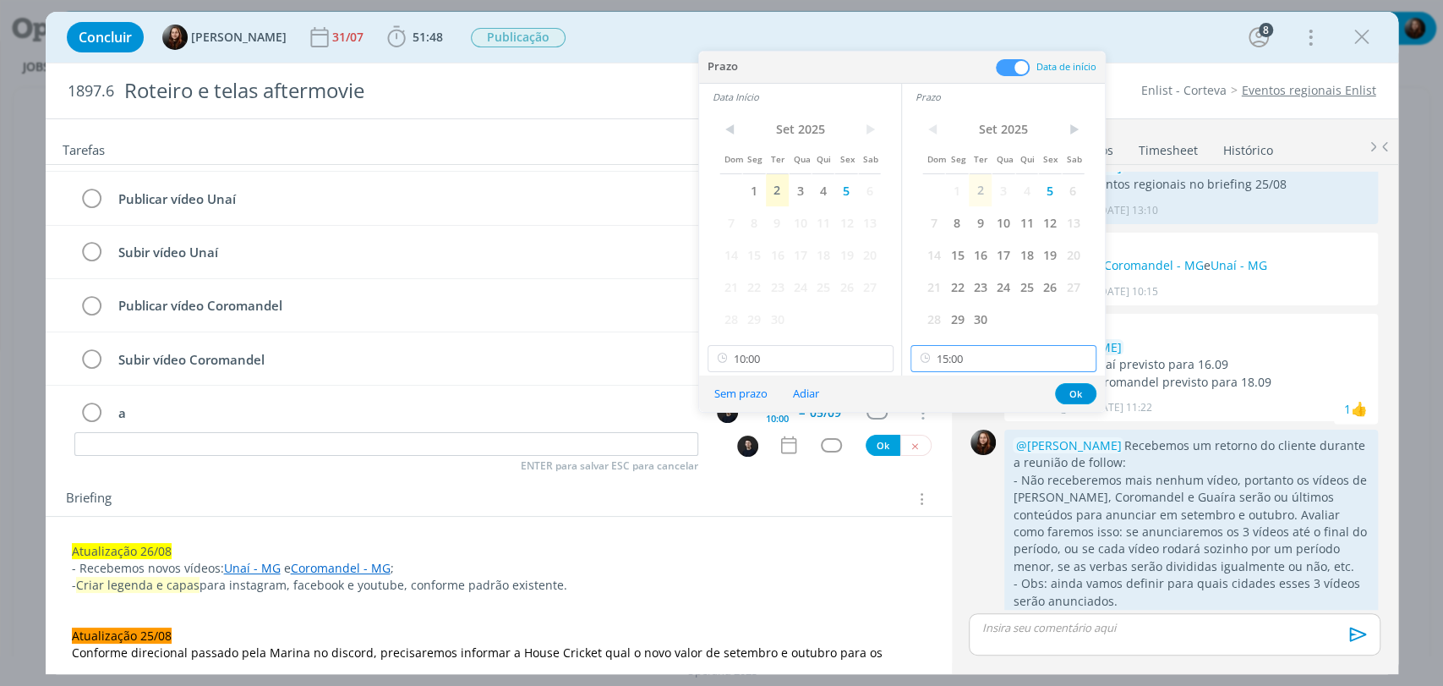
click at [949, 365] on input "15:00" at bounding box center [1003, 358] width 186 height 27
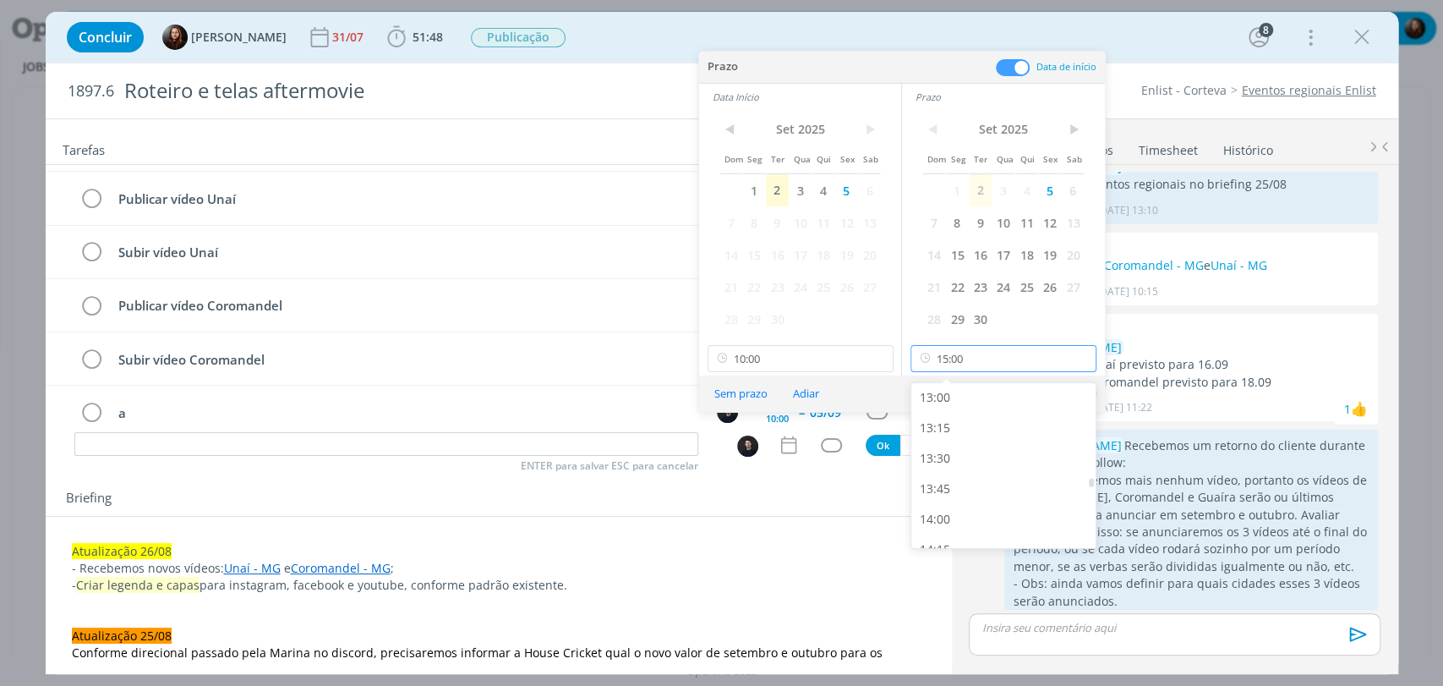
scroll to position [1227, 0]
drag, startPoint x: 933, startPoint y: 512, endPoint x: 955, endPoint y: 485, distance: 34.9
click at [933, 511] on div "11:00" at bounding box center [1005, 510] width 189 height 30
type input "11:00"
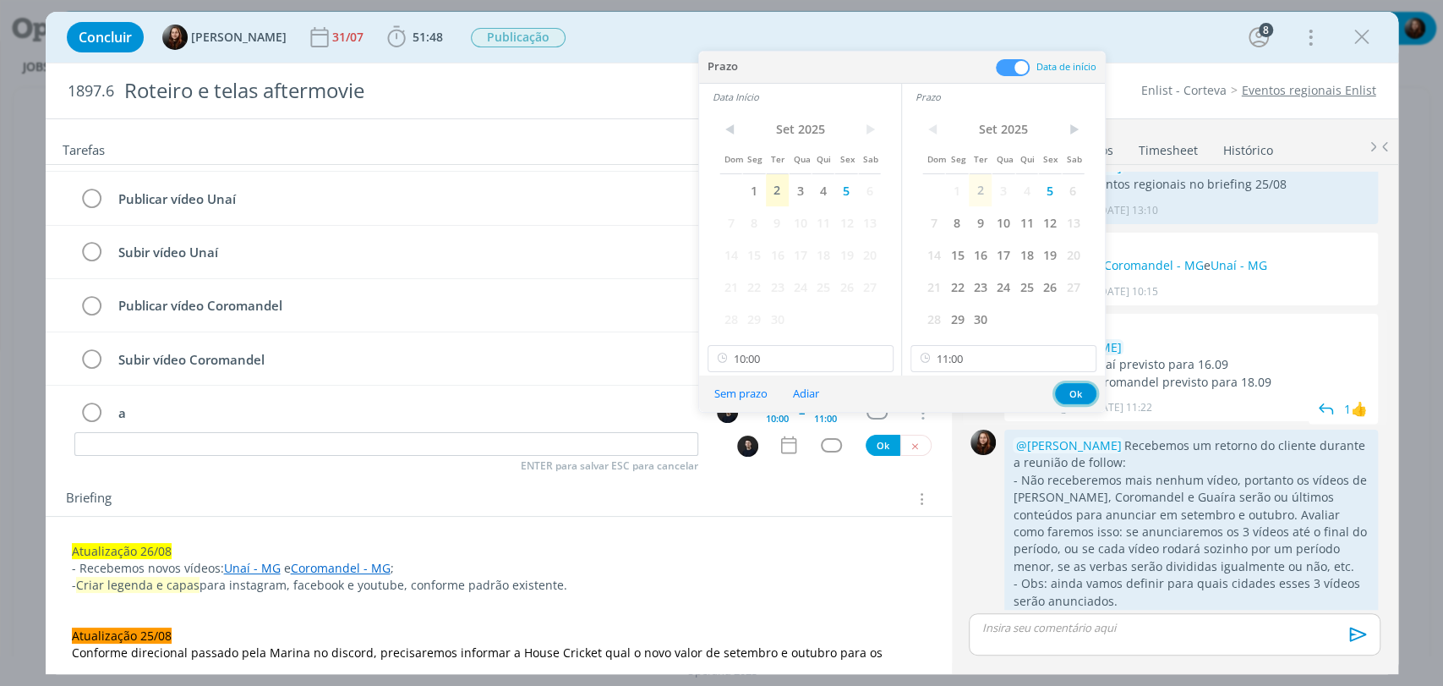
drag, startPoint x: 1074, startPoint y: 393, endPoint x: 1080, endPoint y: 367, distance: 27.1
click at [1075, 392] on button "Ok" at bounding box center [1075, 393] width 41 height 21
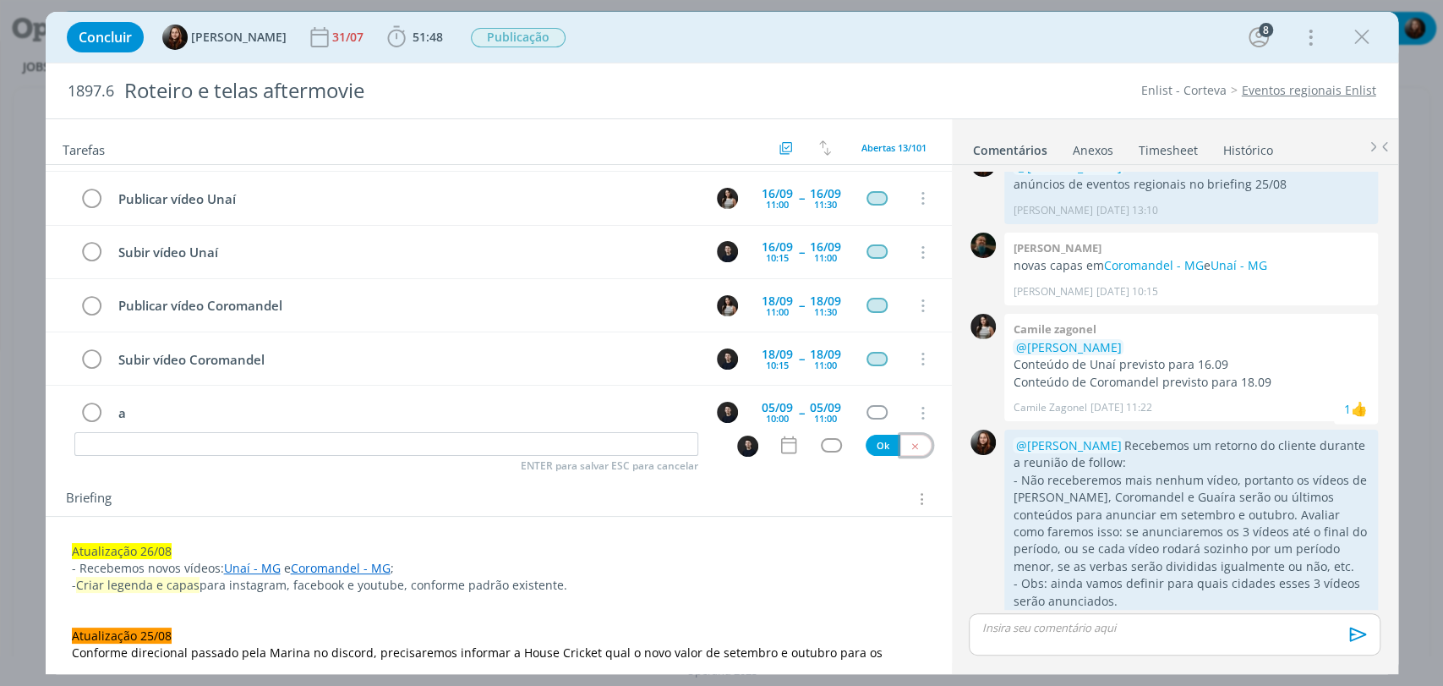
click at [910, 445] on icon "dialog" at bounding box center [915, 445] width 11 height 11
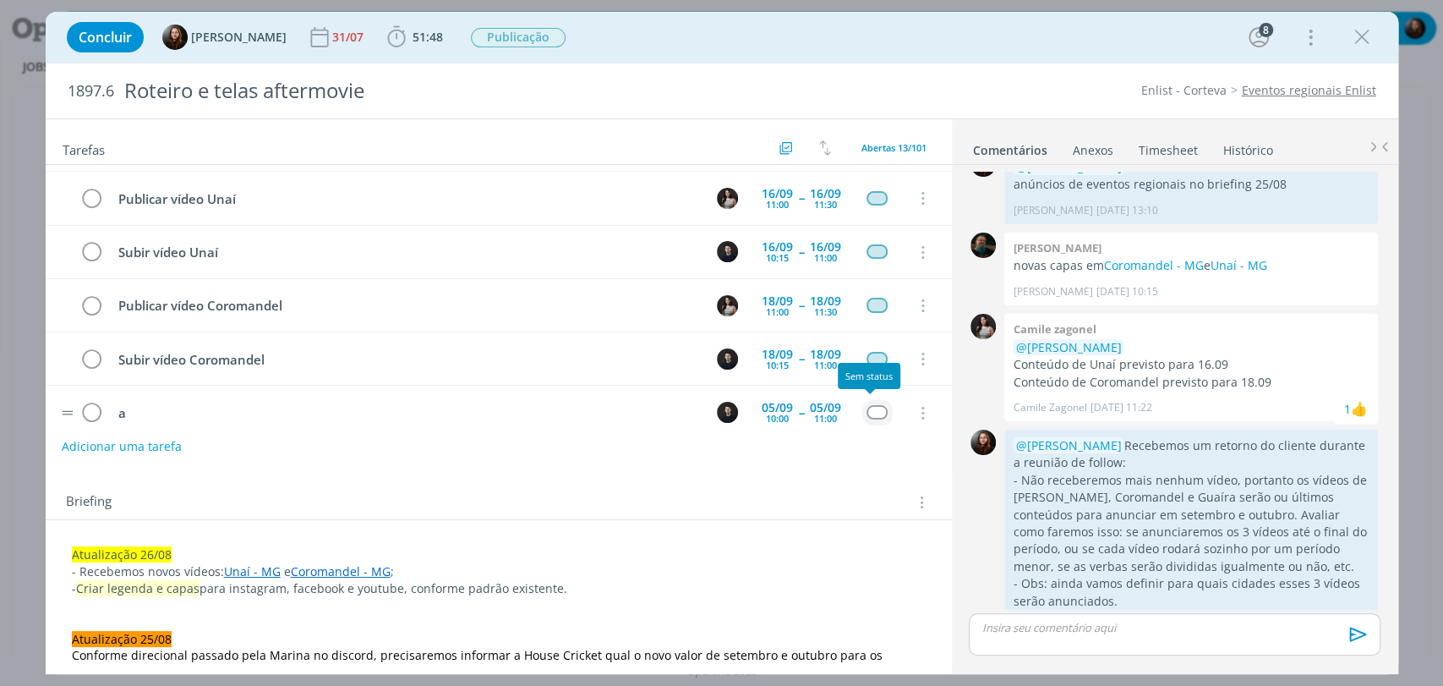
click at [866, 407] on div "dialog" at bounding box center [876, 412] width 21 height 14
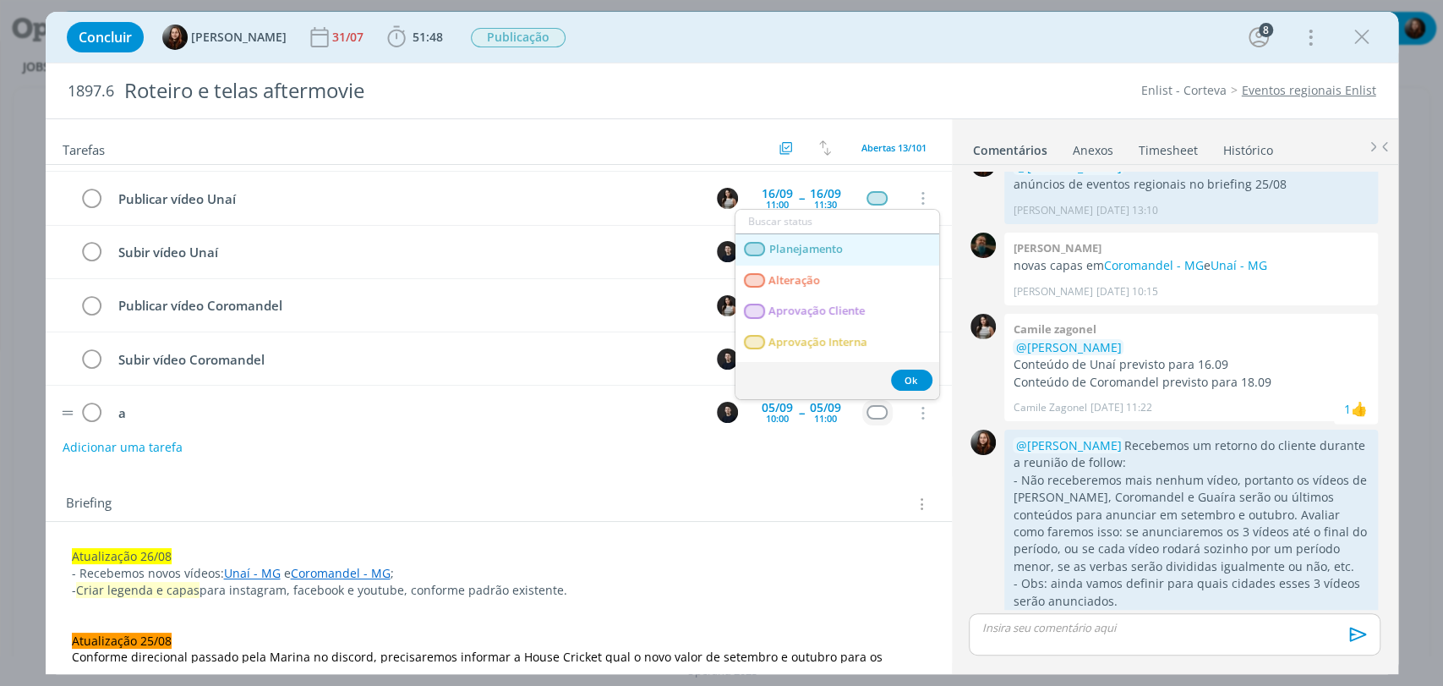
click at [810, 243] on span "Planejamento" at bounding box center [805, 250] width 74 height 14
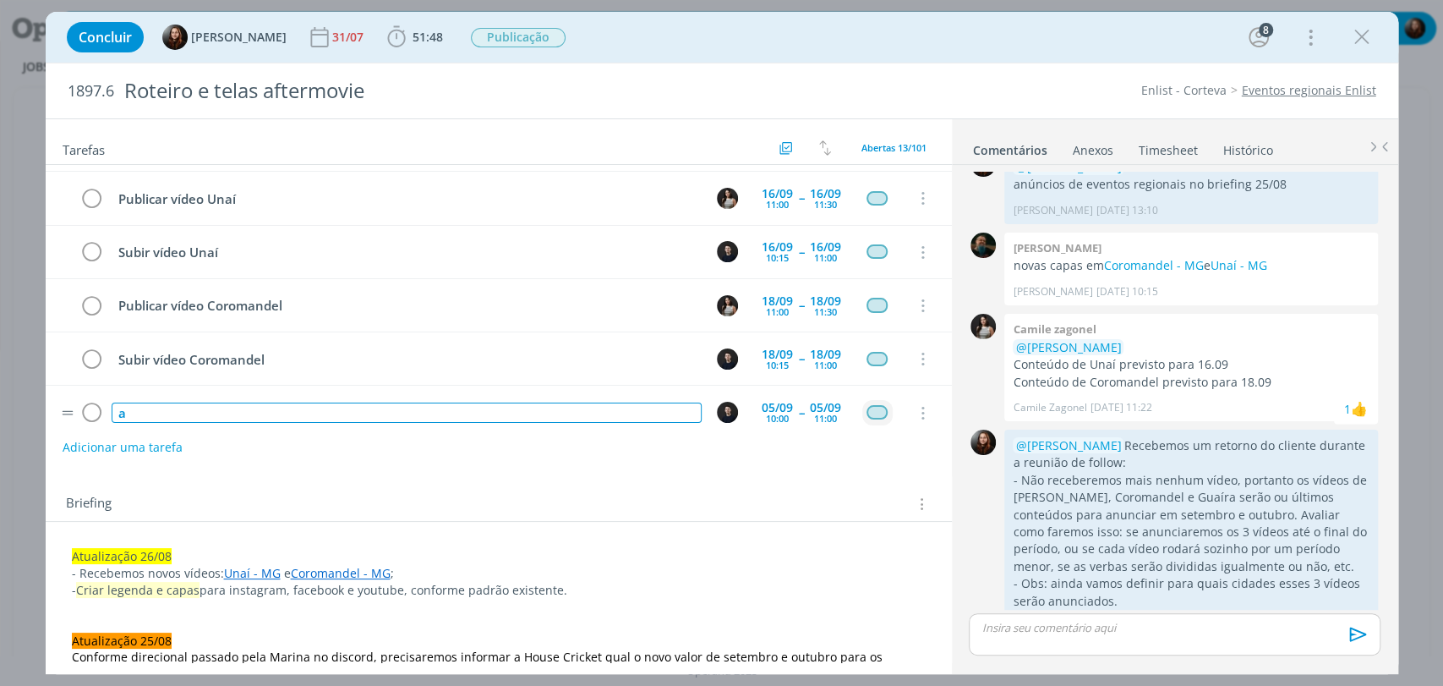
click at [206, 402] on div "a" at bounding box center [407, 412] width 590 height 21
click at [338, 472] on div "Tarefas Usar Job de template Criar template a partir deste job Visualizar Templ…" at bounding box center [499, 390] width 906 height 543
click at [980, 54] on div "Concluir Eduarda Pereira 31/07 51:48 Iniciar Apontar Data * 02/09/2025 Horas * …" at bounding box center [721, 37] width 1327 height 41
click at [1034, 48] on div "Concluir Eduarda Pereira 31/07 51:48 Iniciar Apontar Data * 02/09/2025 Horas * …" at bounding box center [721, 37] width 1327 height 41
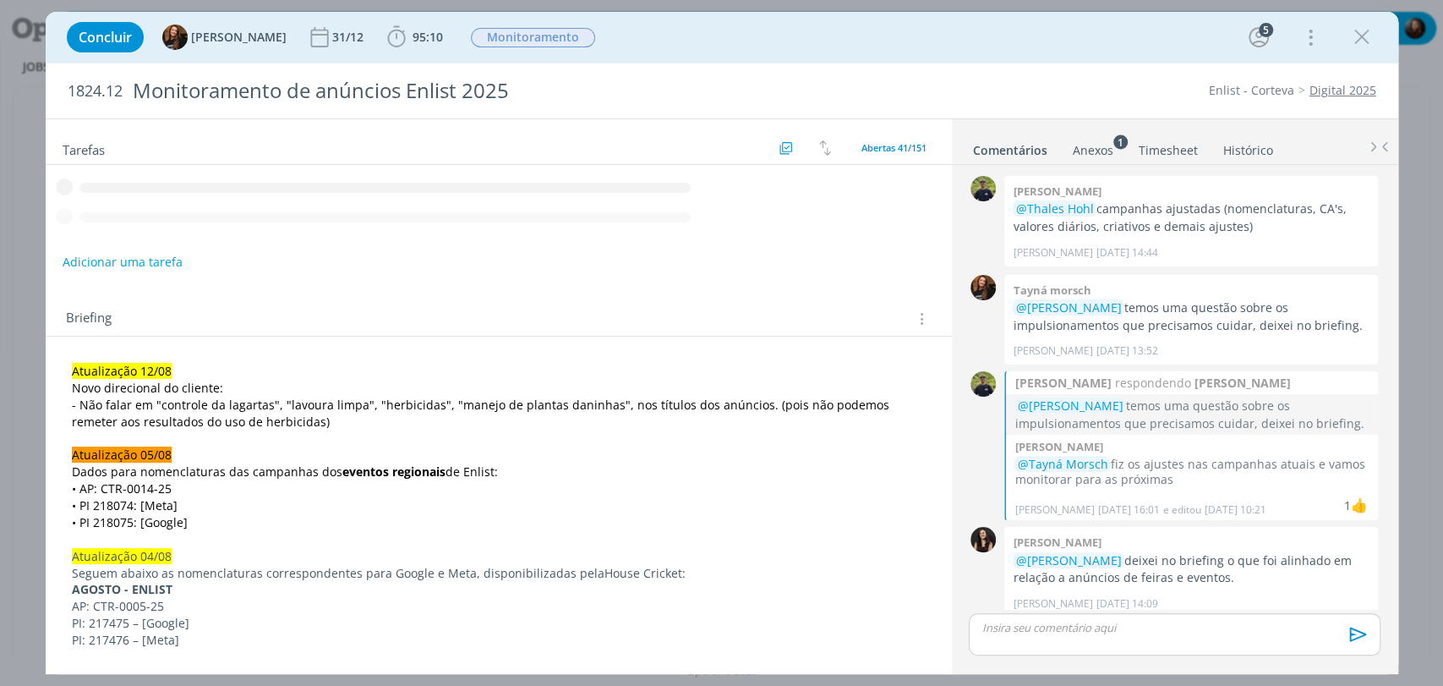
scroll to position [1583, 0]
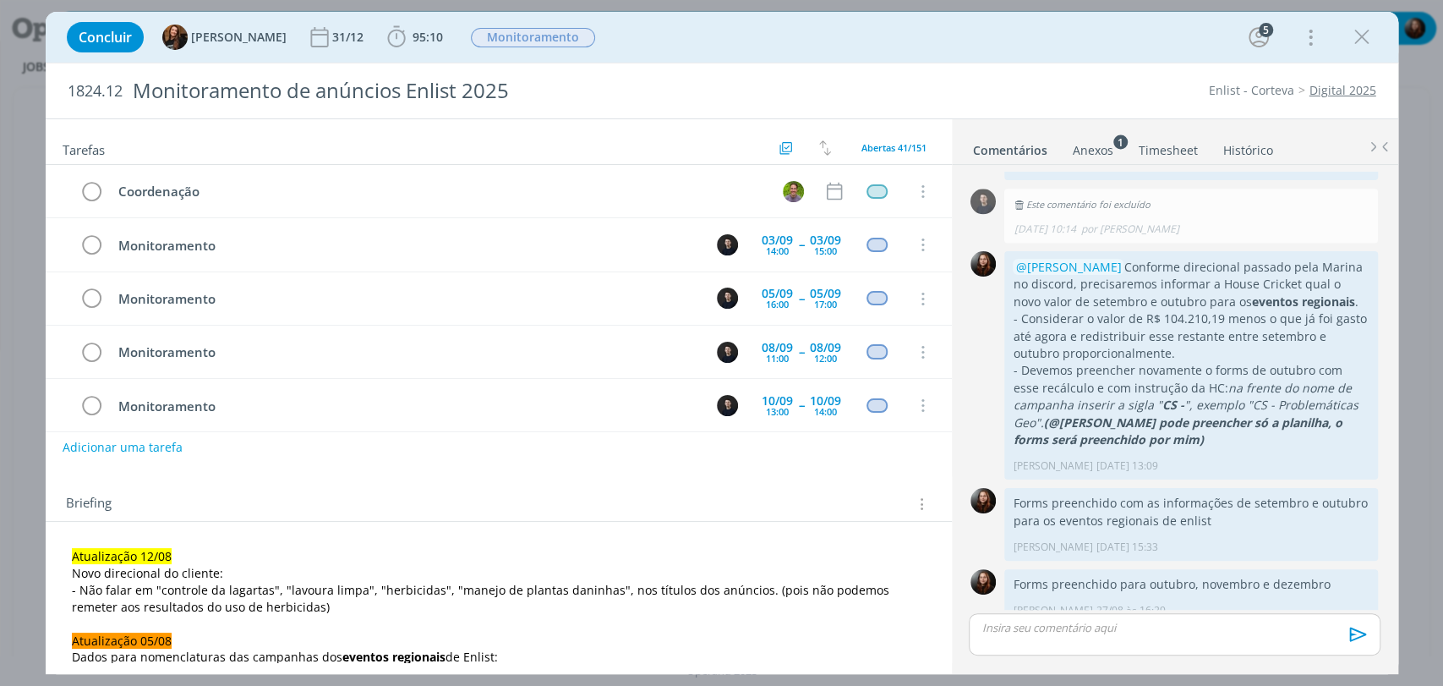
click at [1082, 631] on p "dialog" at bounding box center [1174, 627] width 384 height 15
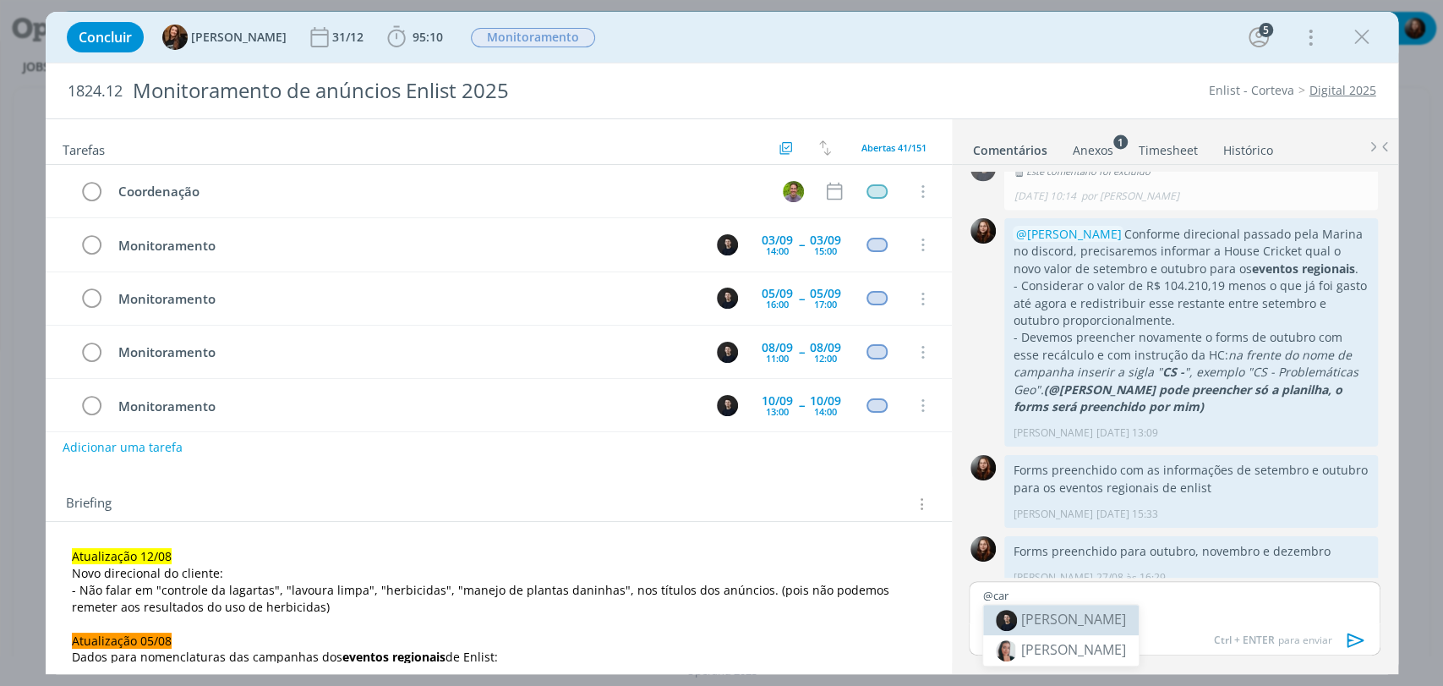
click at [1081, 626] on span "[PERSON_NAME]" at bounding box center [1073, 619] width 105 height 19
click at [1099, 591] on p "﻿ @ [PERSON_NAME] ﻿" at bounding box center [1174, 595] width 384 height 15
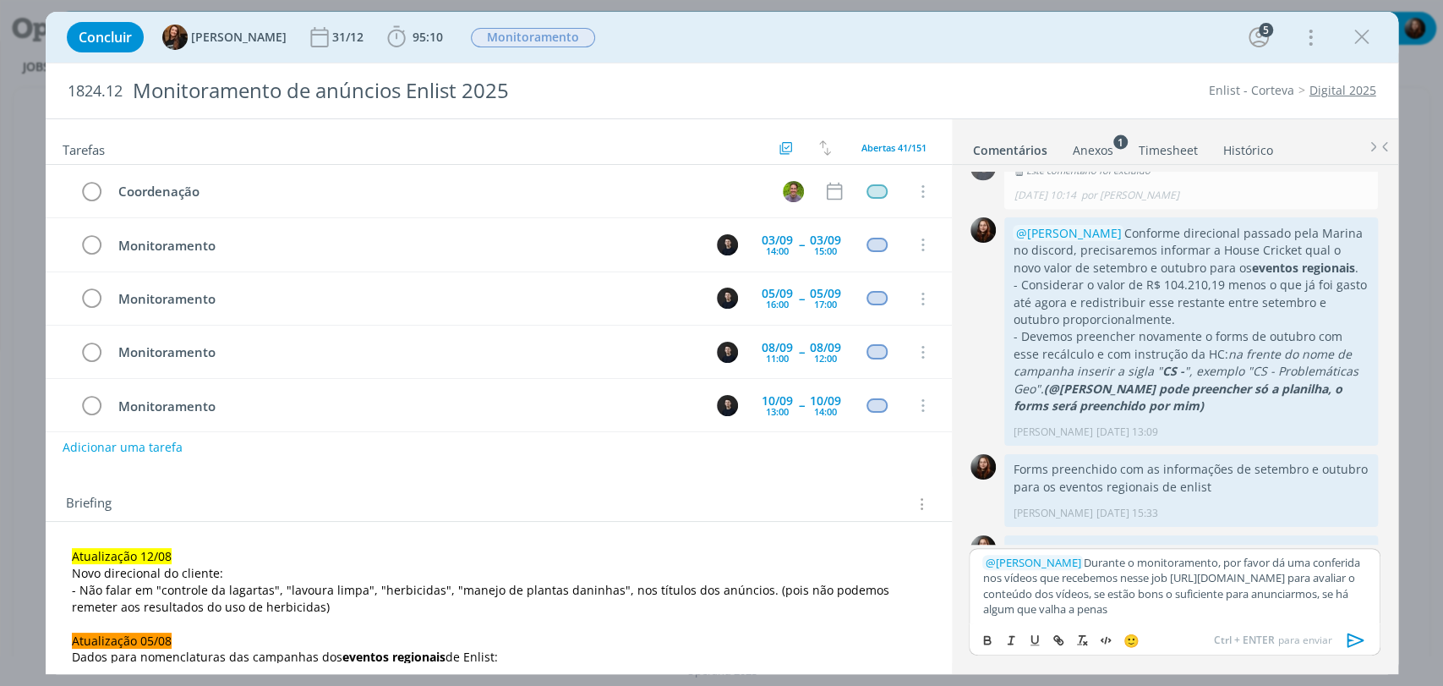
scroll to position [1664, 0]
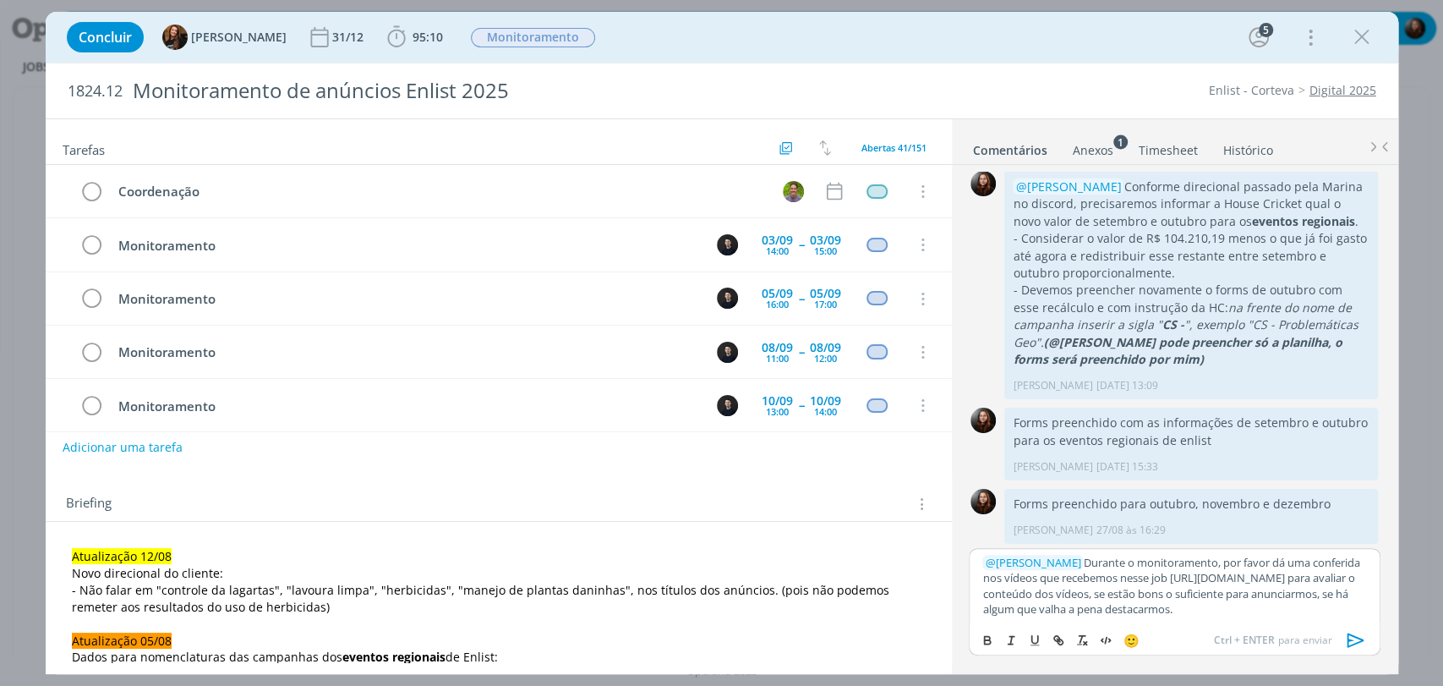
click at [1353, 643] on icon "dialog" at bounding box center [1355, 639] width 17 height 14
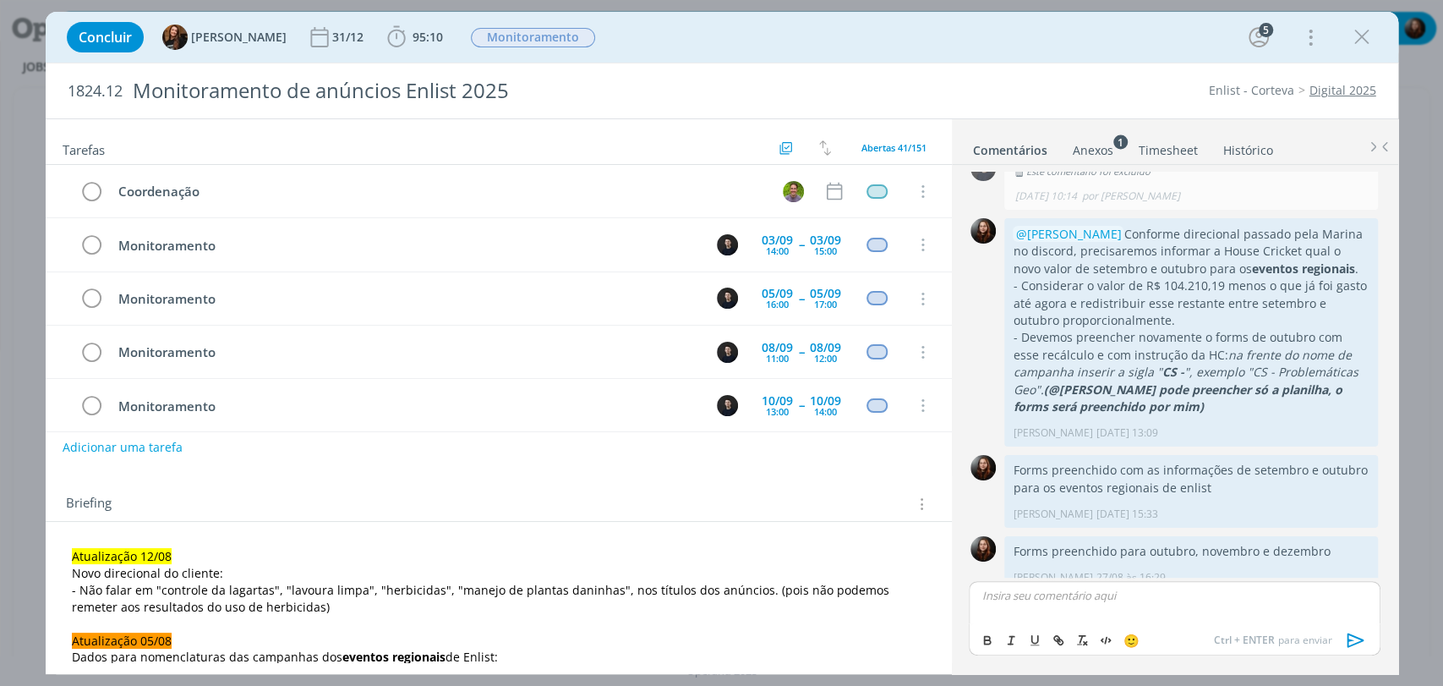
scroll to position [1748, 0]
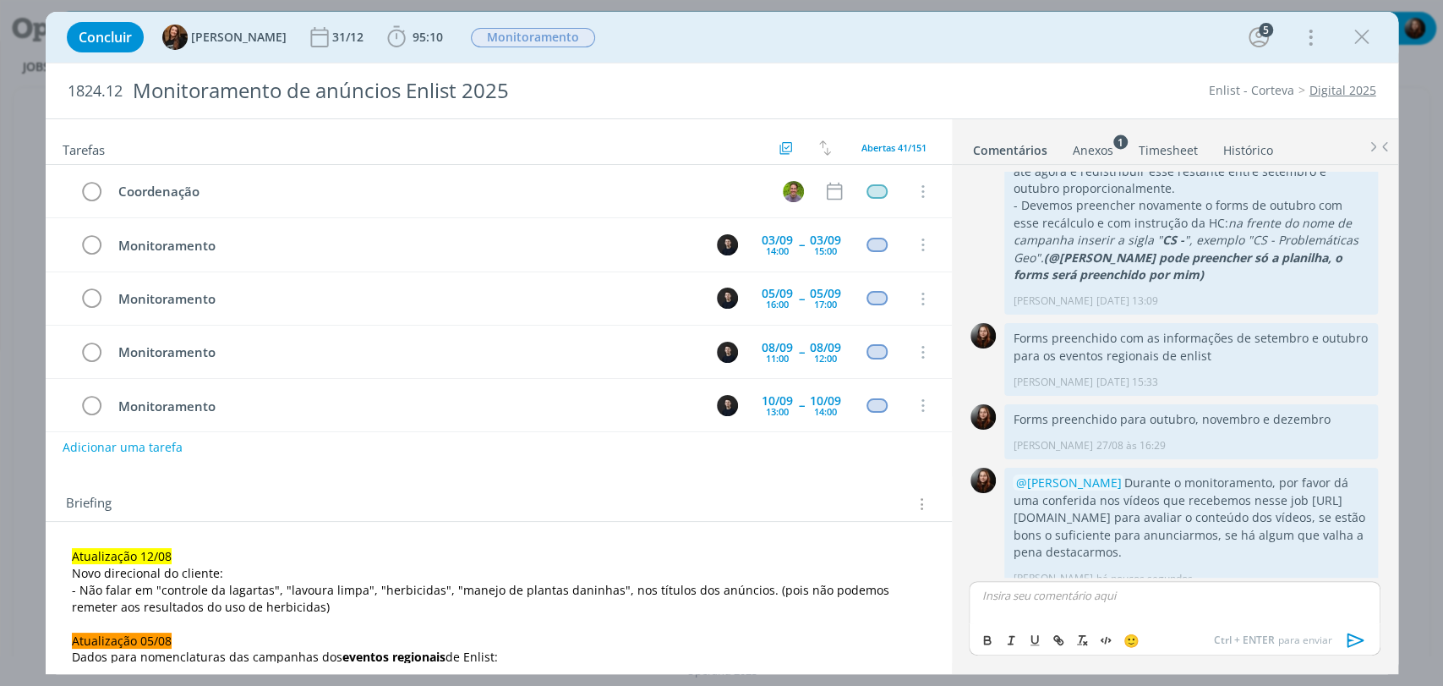
click at [977, 13] on div "Concluir Tayná Morsch 31/12 95:10 Iniciar Apontar Data * [DATE] Horas * 00:00 T…" at bounding box center [722, 37] width 1353 height 51
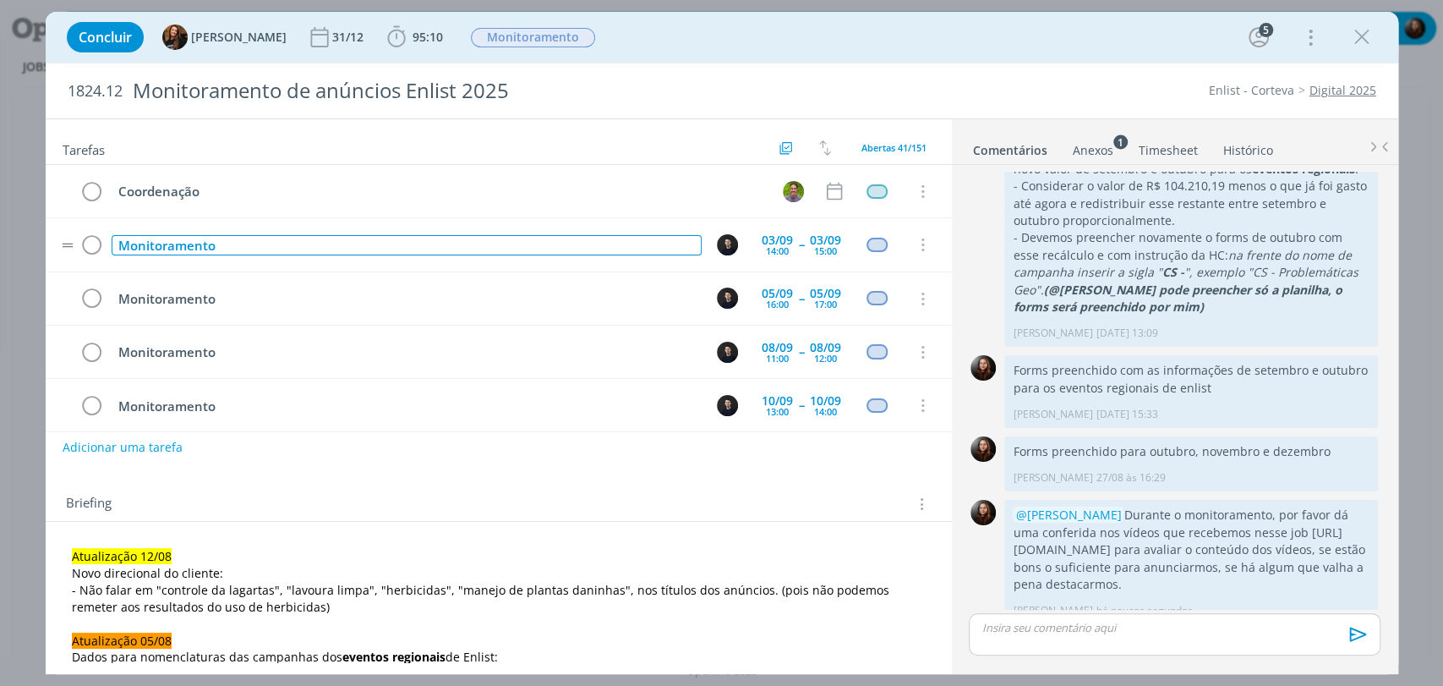
click at [342, 243] on div "Monitoramento" at bounding box center [407, 245] width 590 height 21
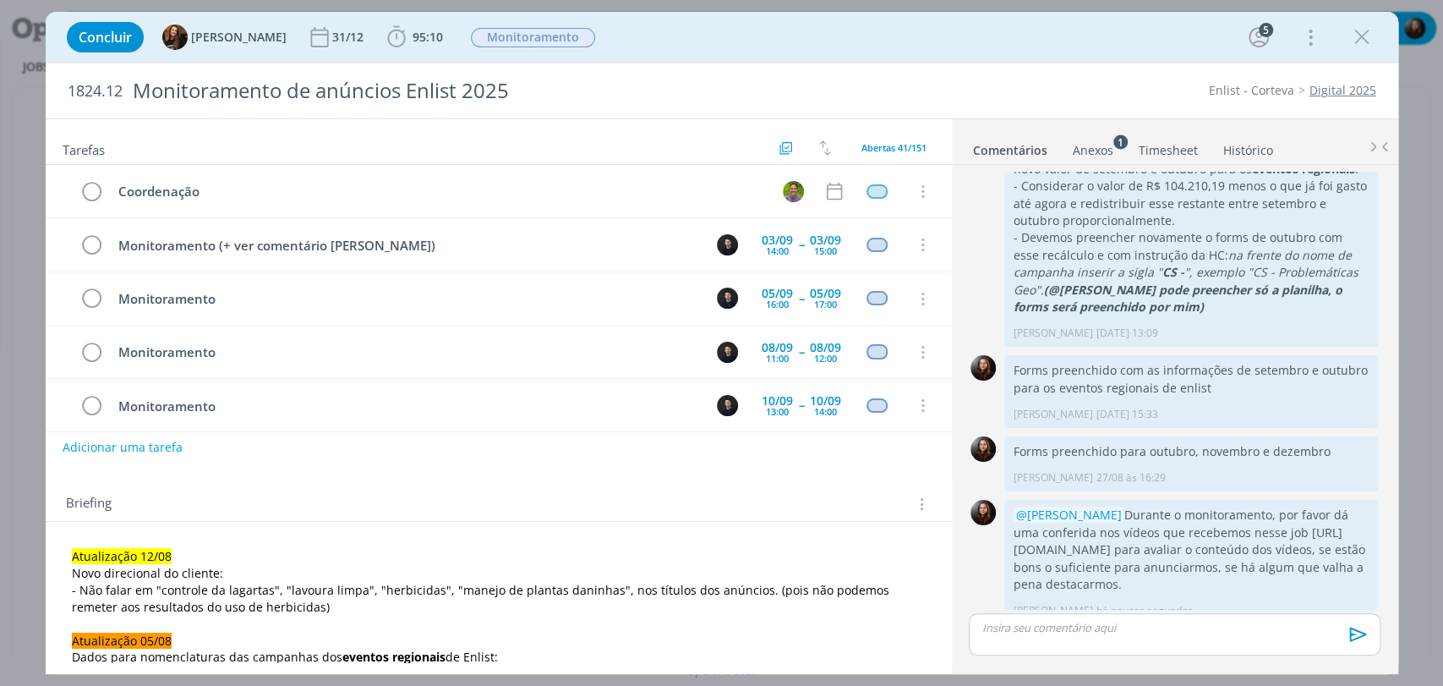
click at [646, 43] on div "Concluir Tayná Morsch 31/12 95:10 Iniciar Apontar Data * 02/09/2025 Horas * 00:…" at bounding box center [721, 37] width 1327 height 41
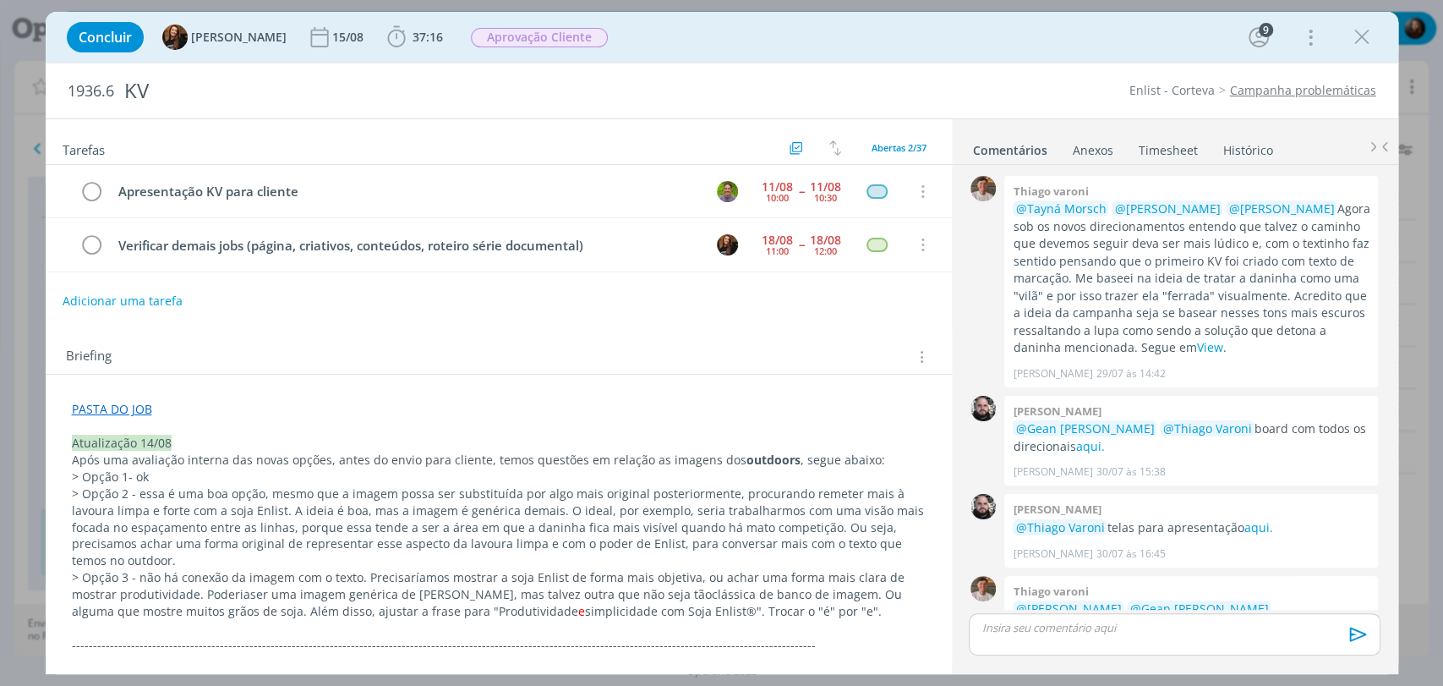
scroll to position [1689, 0]
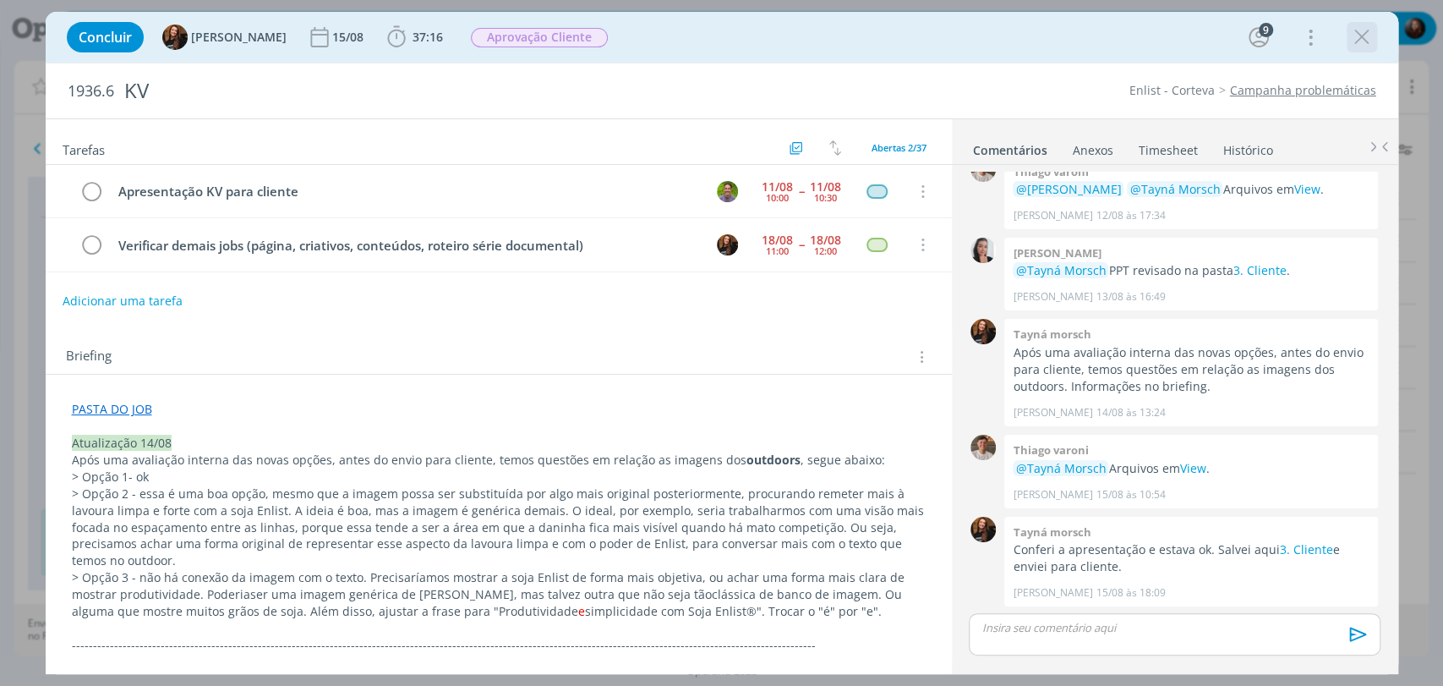
click at [1354, 43] on icon "dialog" at bounding box center [1361, 37] width 25 height 25
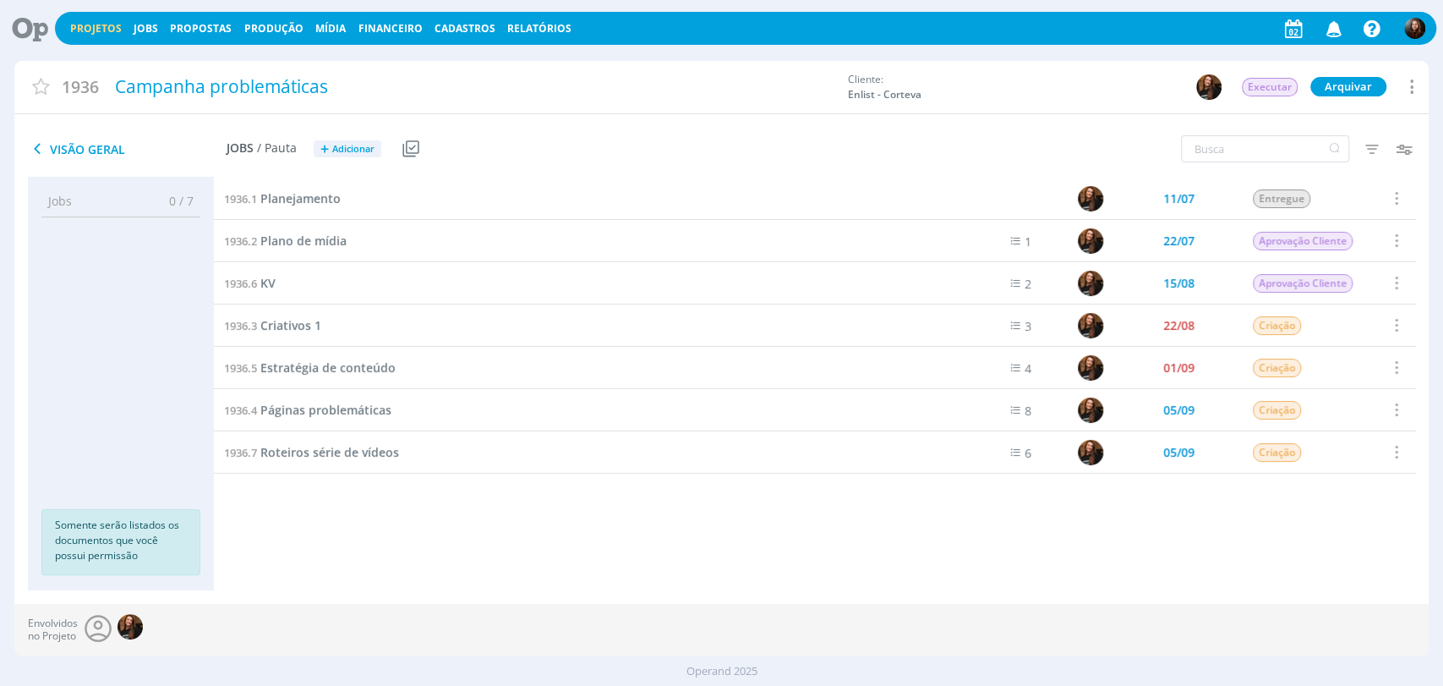
click at [18, 30] on icon at bounding box center [24, 28] width 35 height 33
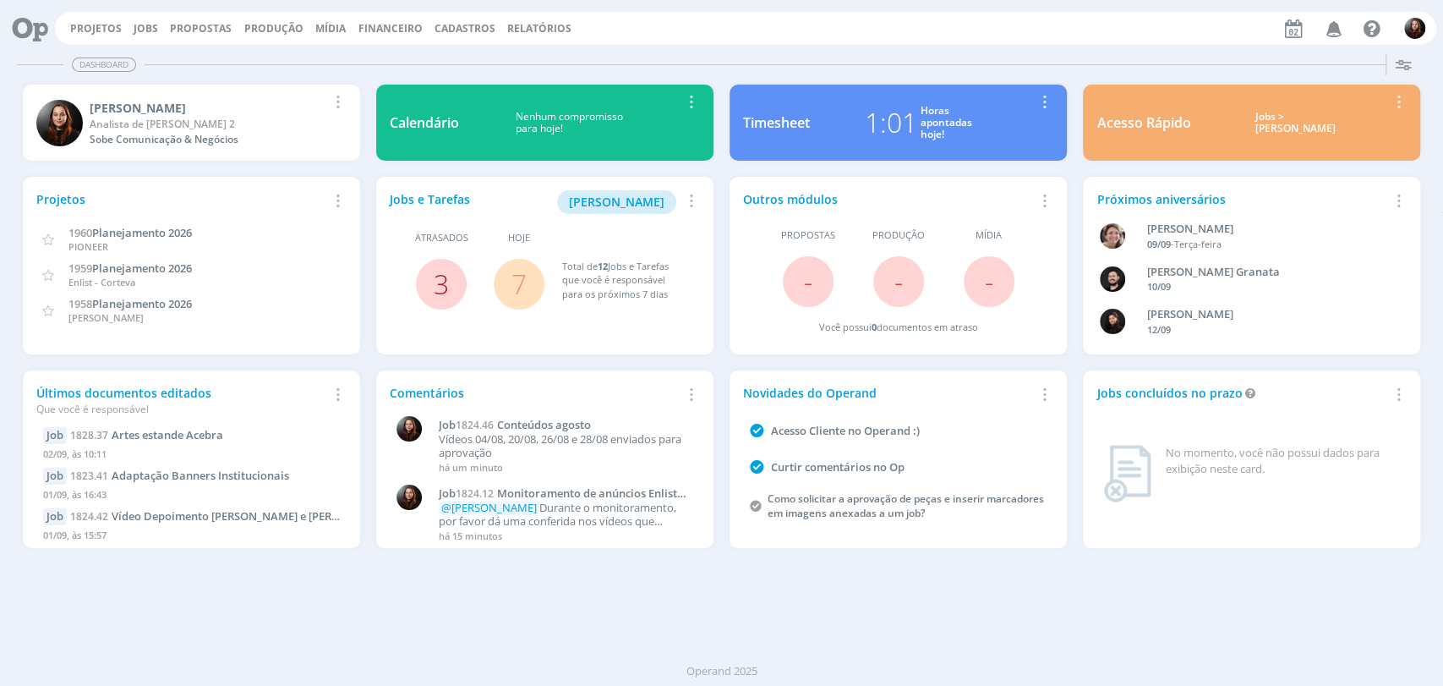
click at [434, 282] on link "3" at bounding box center [441, 283] width 15 height 36
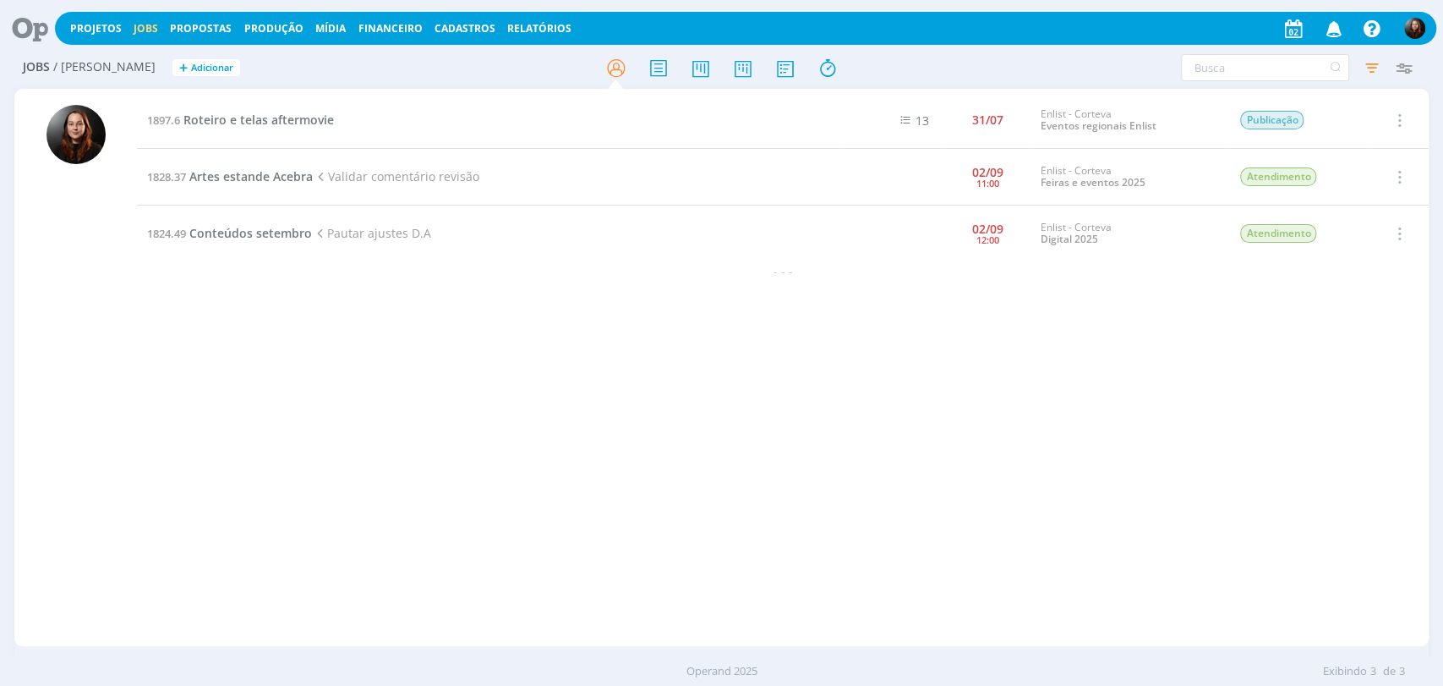
click at [19, 27] on icon at bounding box center [24, 28] width 35 height 33
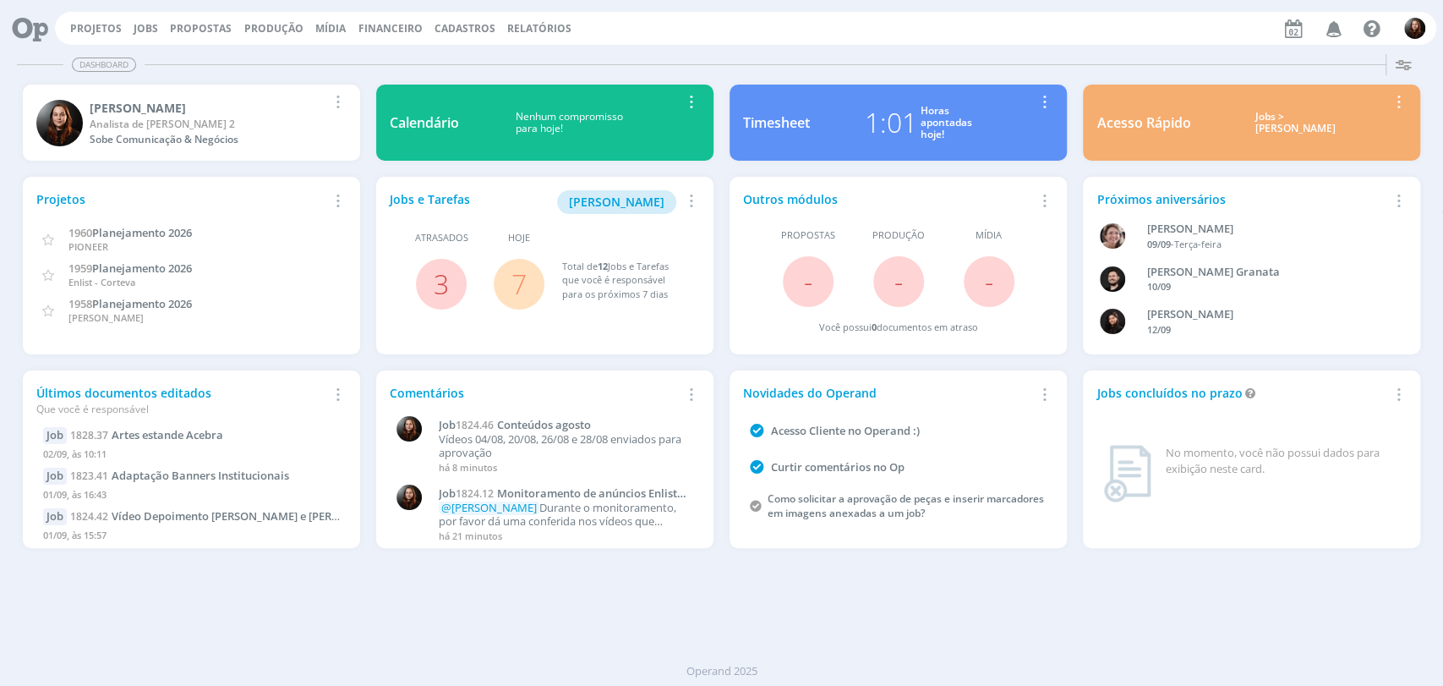
click at [511, 275] on link "7" at bounding box center [518, 283] width 15 height 36
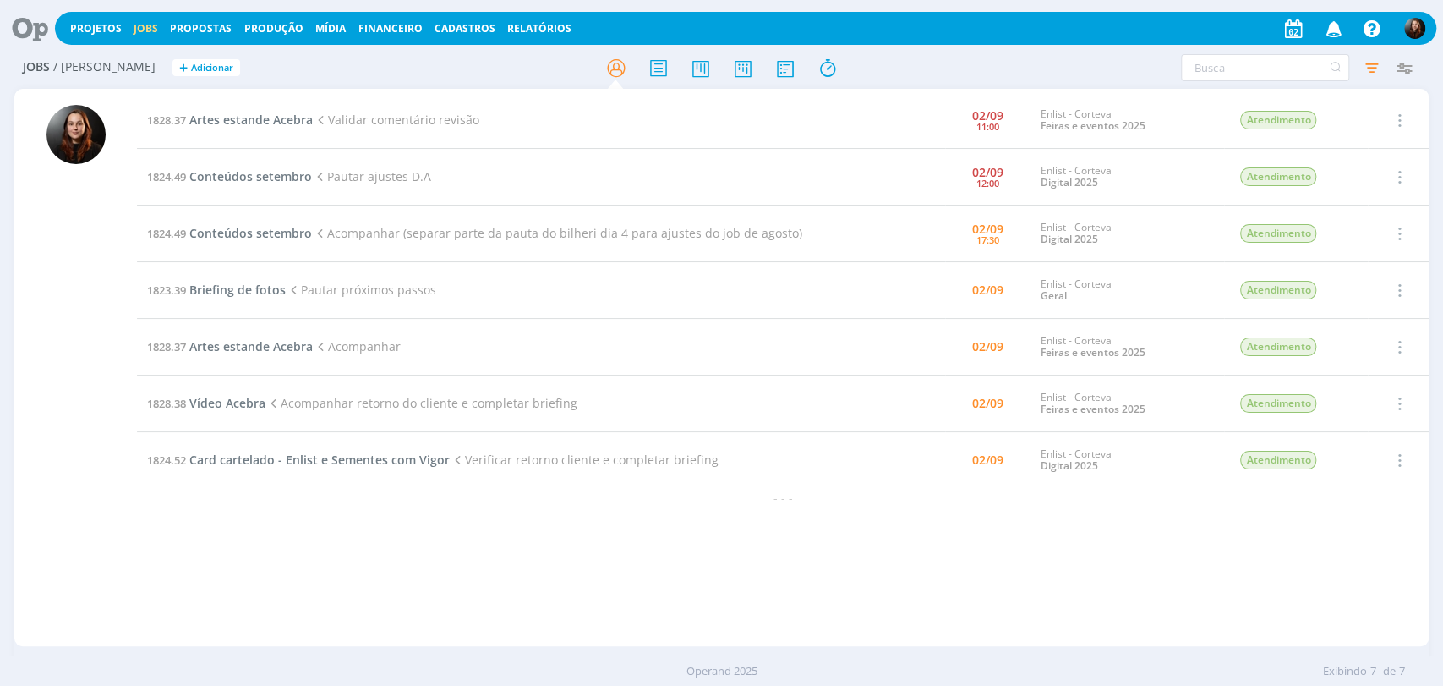
click at [27, 31] on icon at bounding box center [24, 28] width 35 height 33
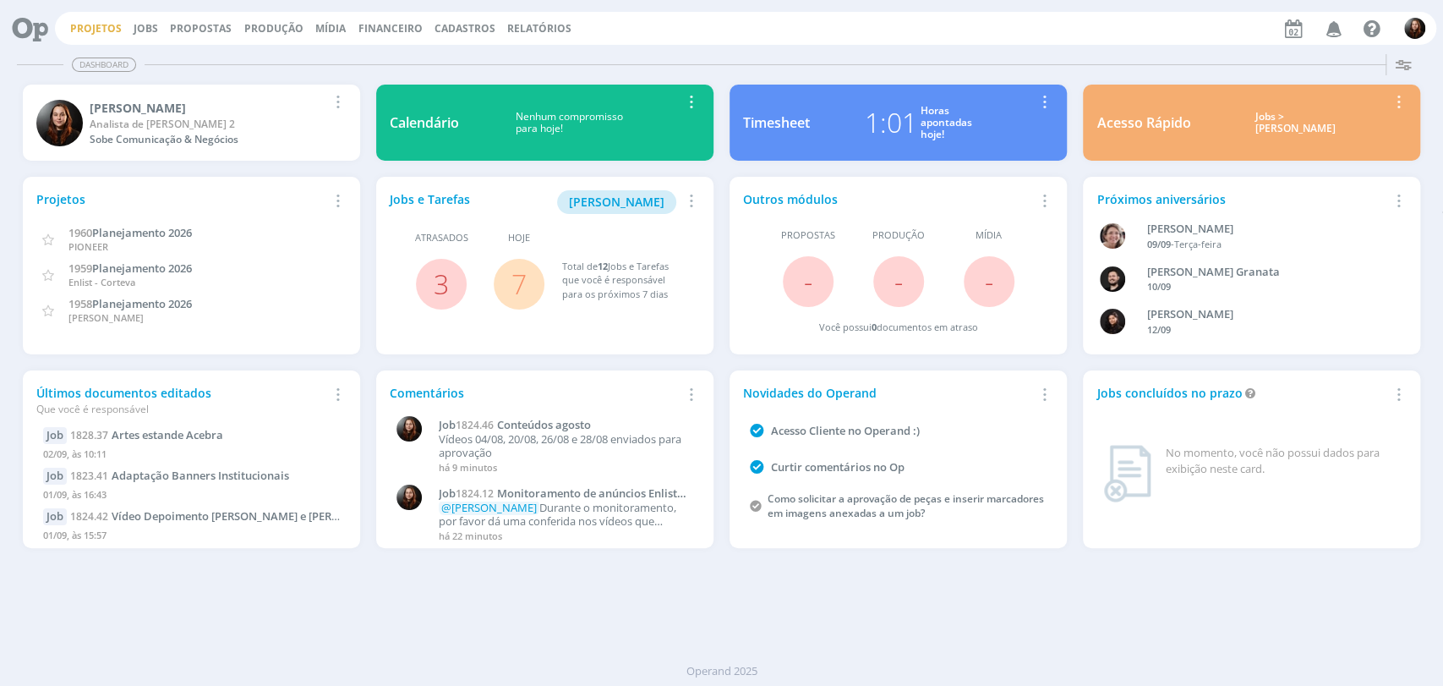
click at [82, 31] on link "Projetos" at bounding box center [96, 28] width 52 height 14
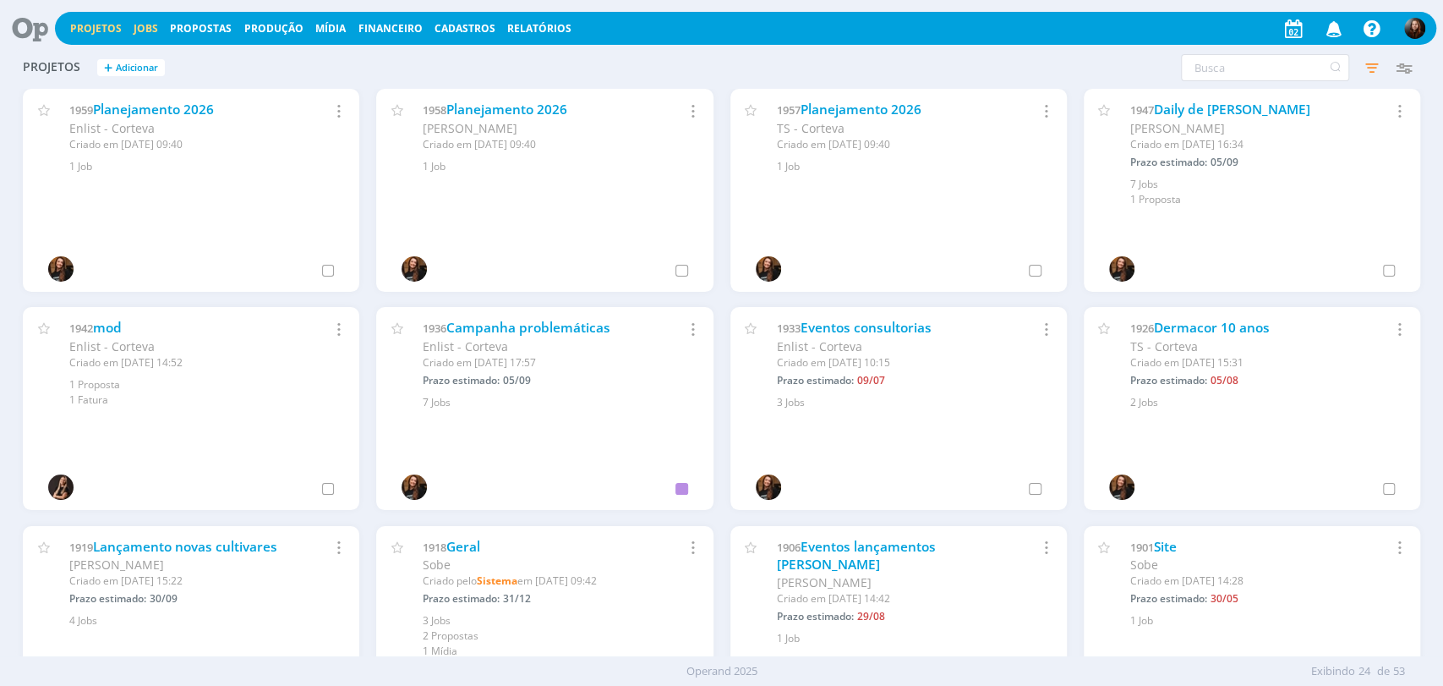
click at [145, 29] on link "Jobs" at bounding box center [146, 28] width 25 height 14
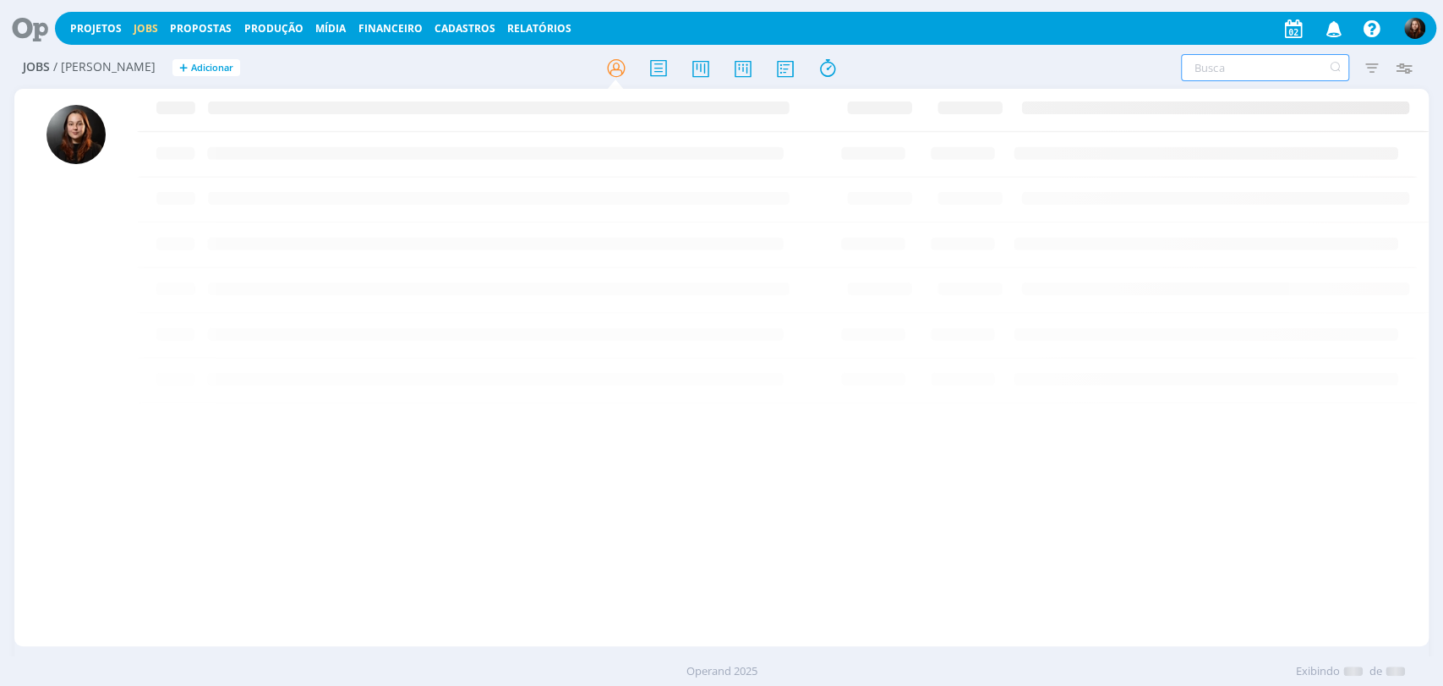
click at [1246, 65] on input "text" at bounding box center [1265, 67] width 168 height 27
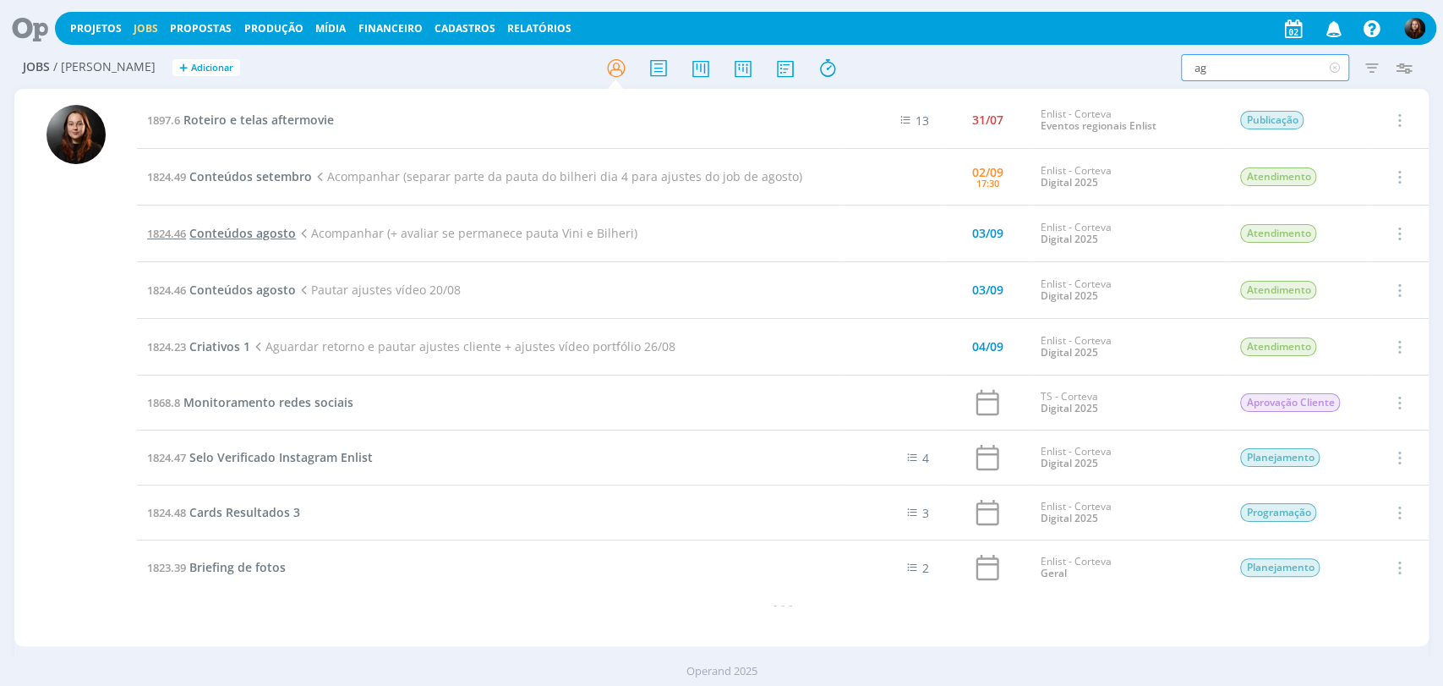
type input "ag"
click at [269, 230] on span "Conteúdos agosto" at bounding box center [242, 233] width 107 height 16
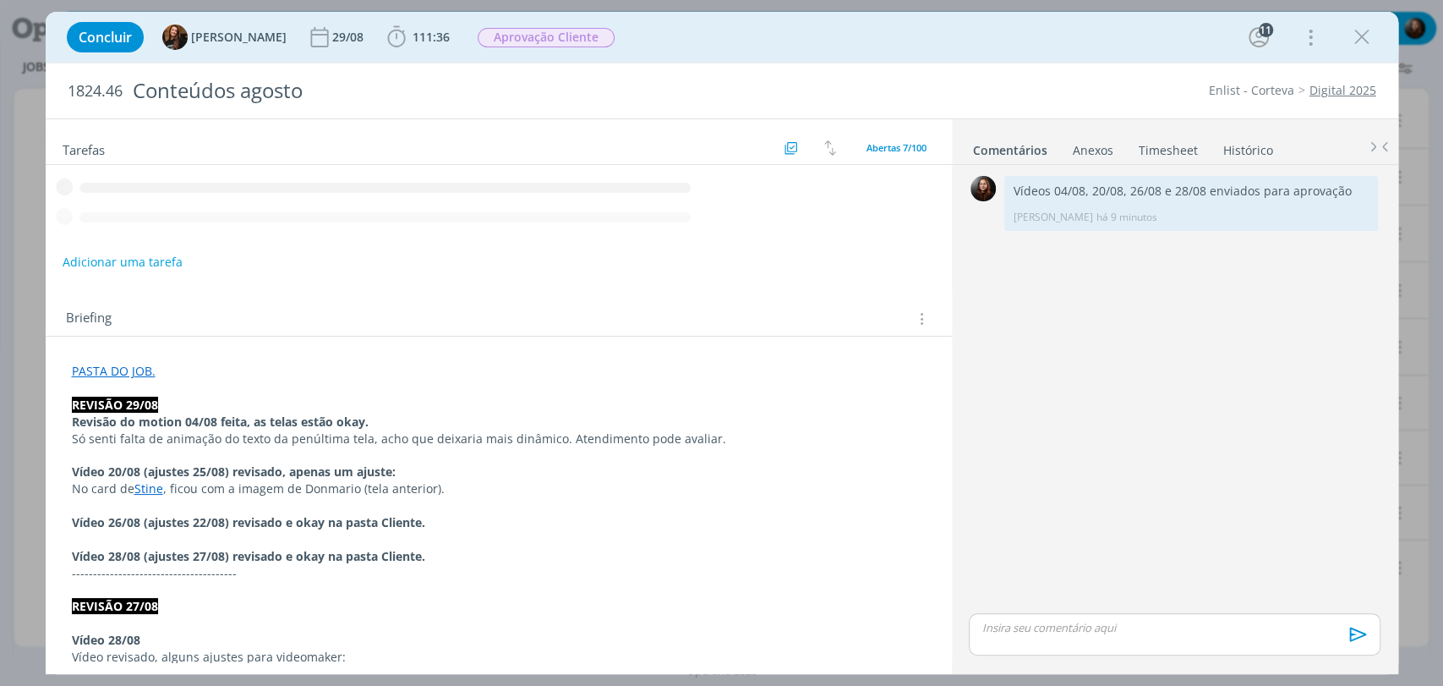
click at [136, 369] on link "PASTA DO JOB." at bounding box center [114, 371] width 84 height 16
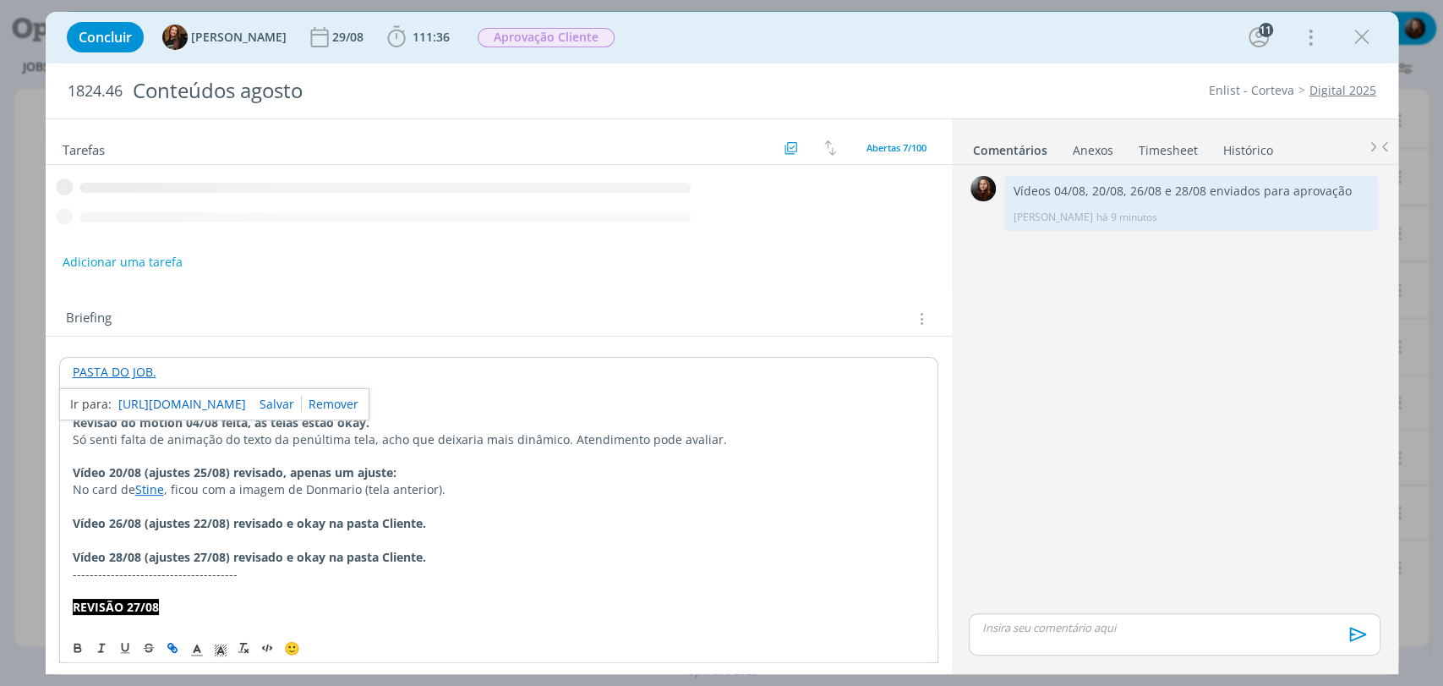
click at [169, 399] on link "https://sobeae.sharepoint.com/:f:/s/SOBEAE/ElfnwNZPpV1MvhMFLpKR7RsBHEg_-DYuqNa1…" at bounding box center [182, 404] width 128 height 22
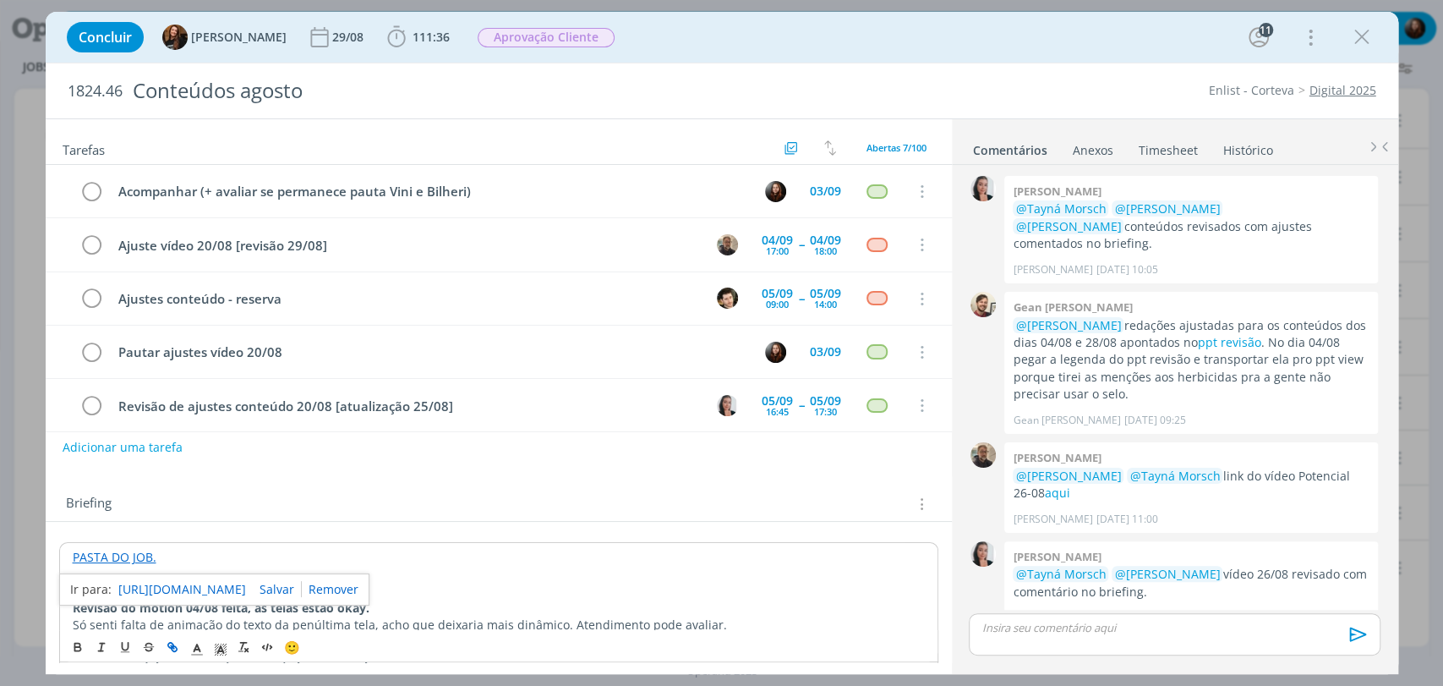
scroll to position [1687, 0]
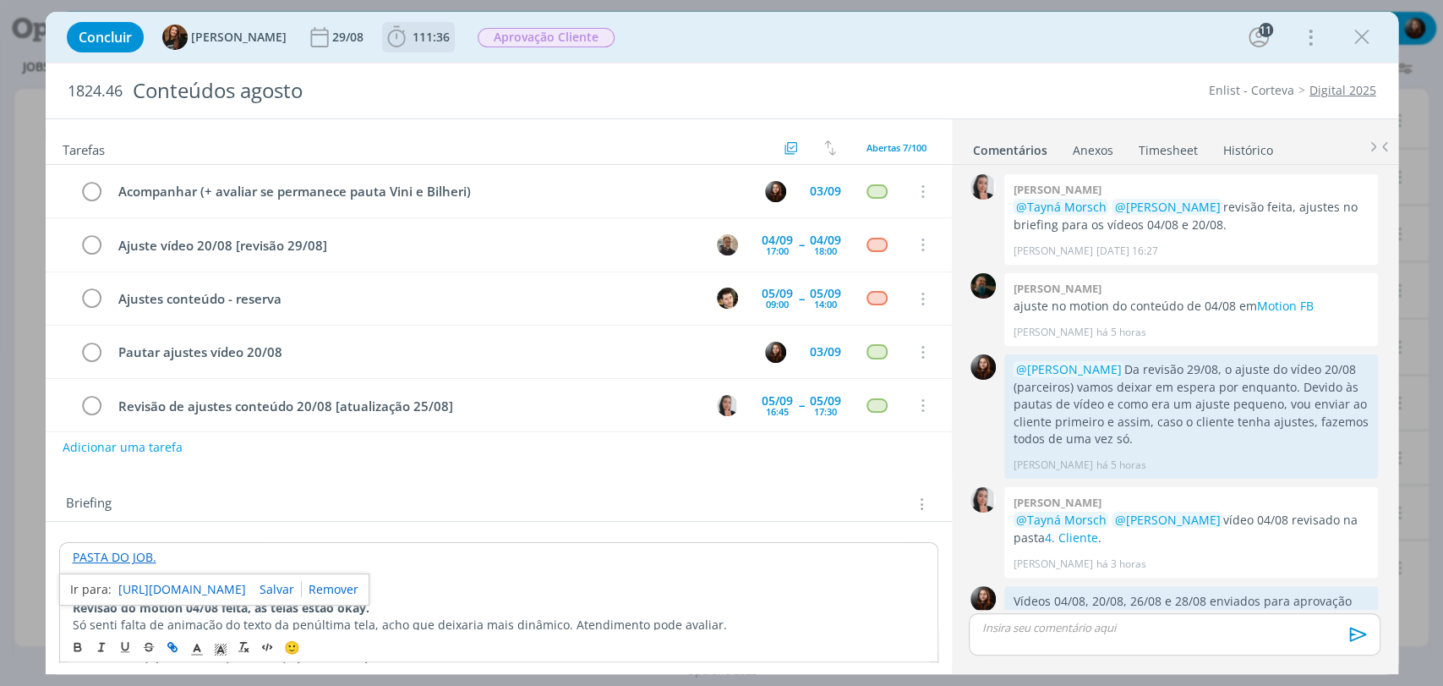
click at [416, 38] on span "111:36" at bounding box center [431, 37] width 37 height 16
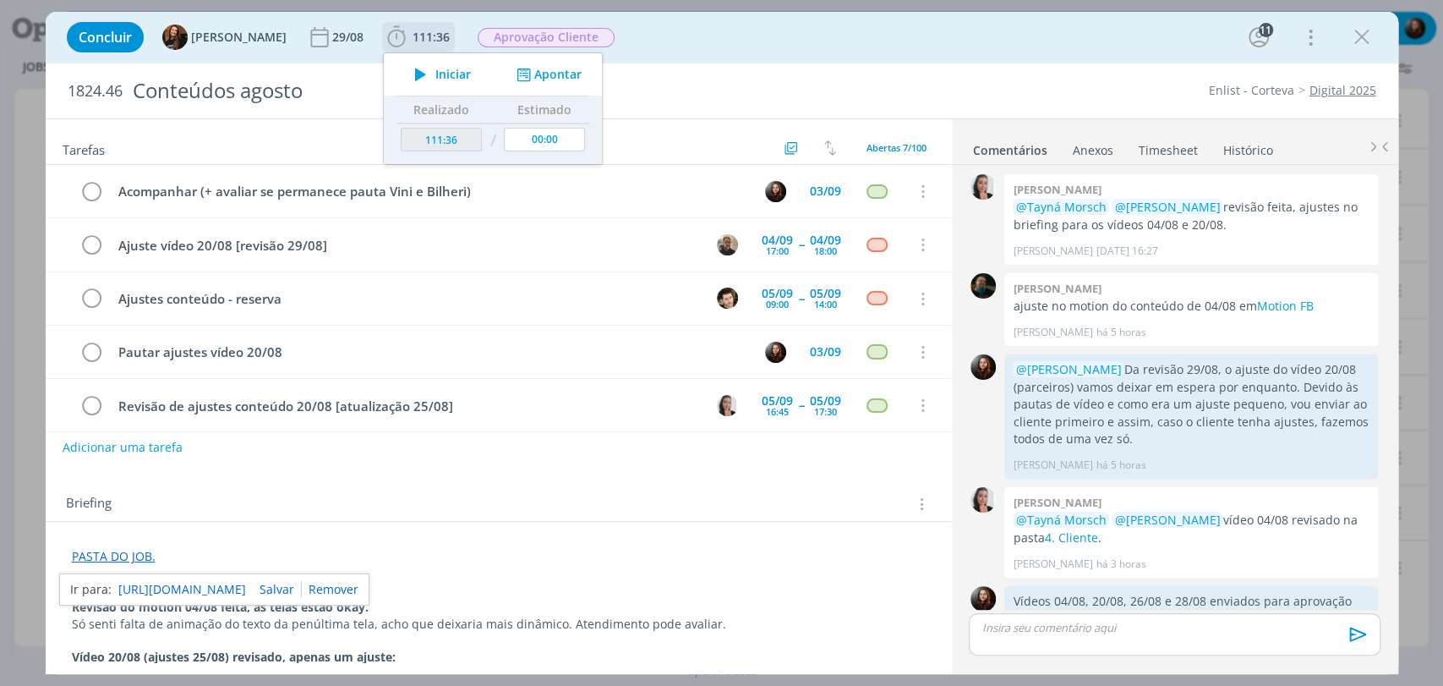
click at [435, 68] on span "Iniciar" at bounding box center [453, 74] width 36 height 12
click at [948, 37] on div "Concluir Tayná Morsch 29/08 111:36 Iniciar Apontar Data * 02/09/2025 Horas * 00…" at bounding box center [721, 37] width 1327 height 41
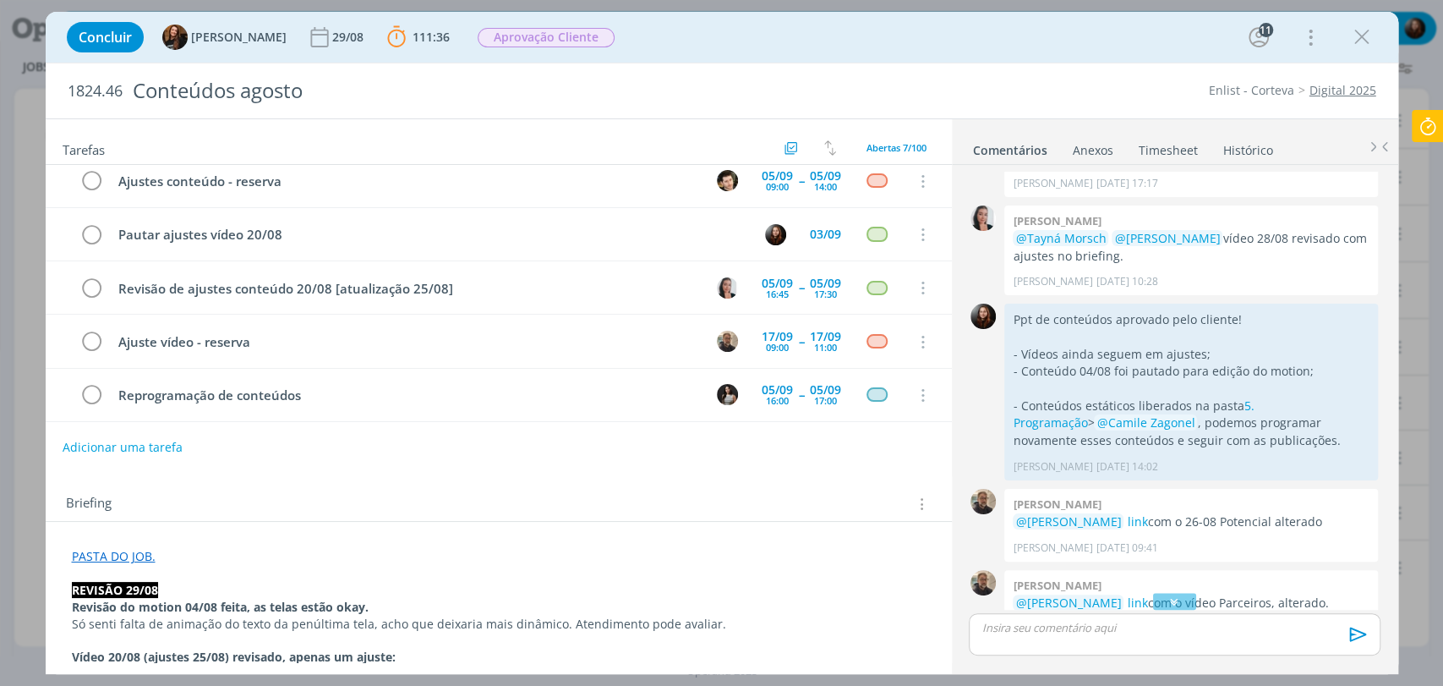
scroll to position [1030, 0]
click at [1215, 398] on p "- Conteúdos estáticos liberados na pasta 5. Programação > @Camile Zagonel , pod…" at bounding box center [1191, 424] width 357 height 52
click at [1183, 364] on p "- Conteúdo 04/08 foi pautado para edição do motion;" at bounding box center [1191, 372] width 357 height 17
click at [1031, 35] on div "Concluir Tayná Morsch 29/08 111:36 Parar Apontar Data * 02/09/2025 Horas * 00:0…" at bounding box center [721, 37] width 1327 height 41
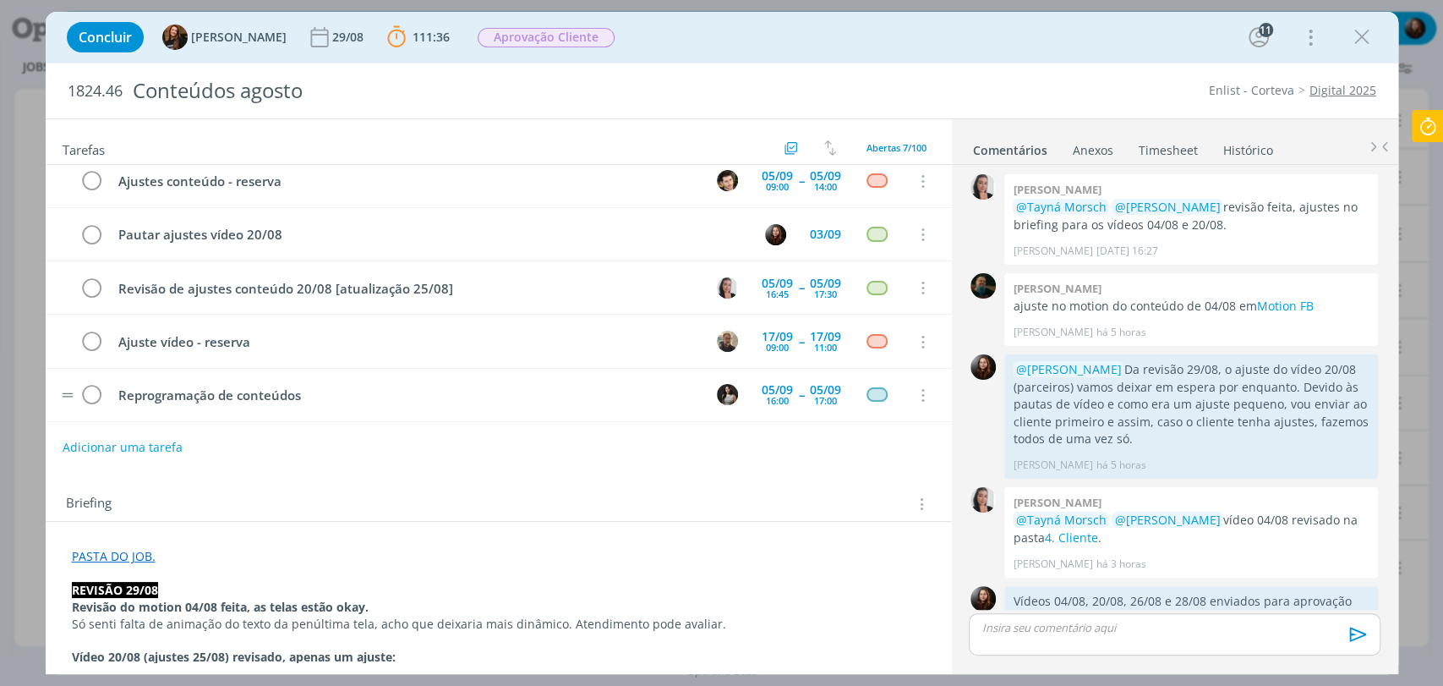
click at [447, 482] on div "Briefing Briefings Predefinidos Versões do Briefing Ver Briefing do Projeto" at bounding box center [499, 499] width 906 height 46
click at [1424, 137] on icon at bounding box center [1428, 126] width 30 height 33
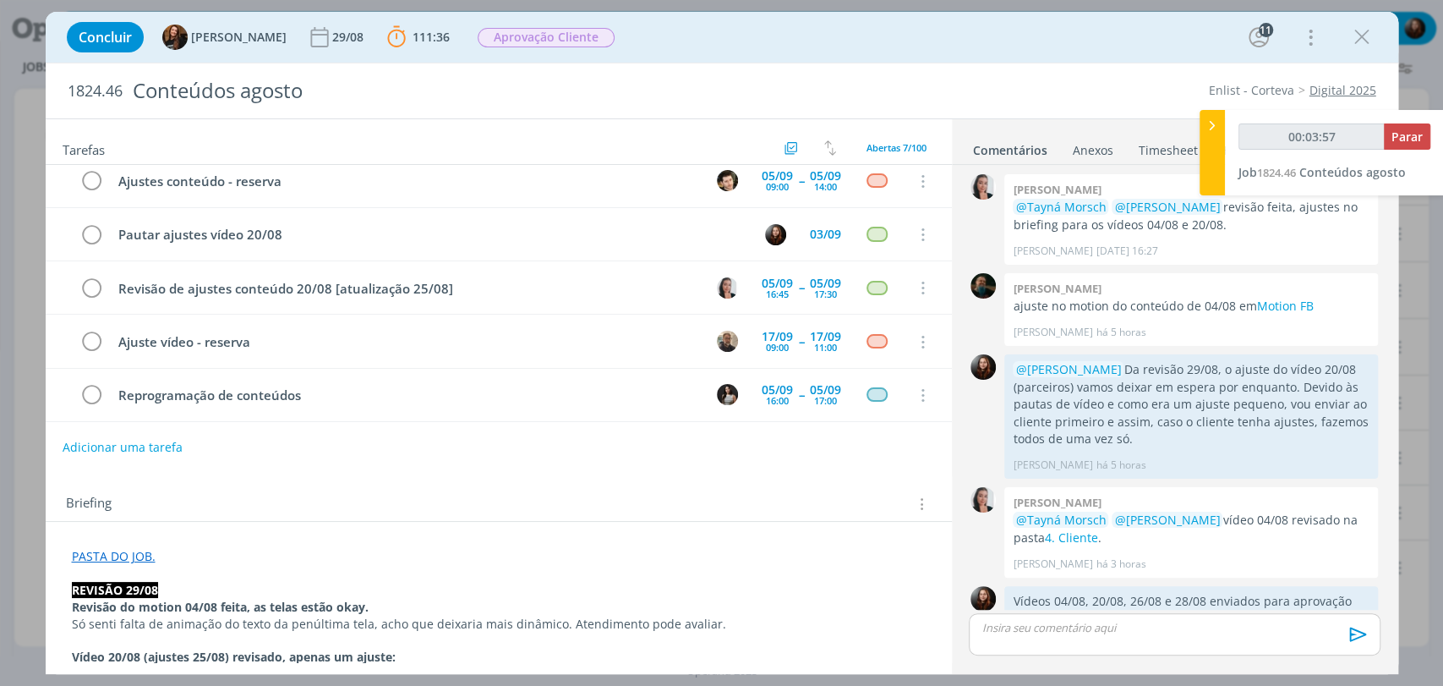
type input "00:03:58"
click at [1423, 126] on button "Parar" at bounding box center [1407, 136] width 46 height 26
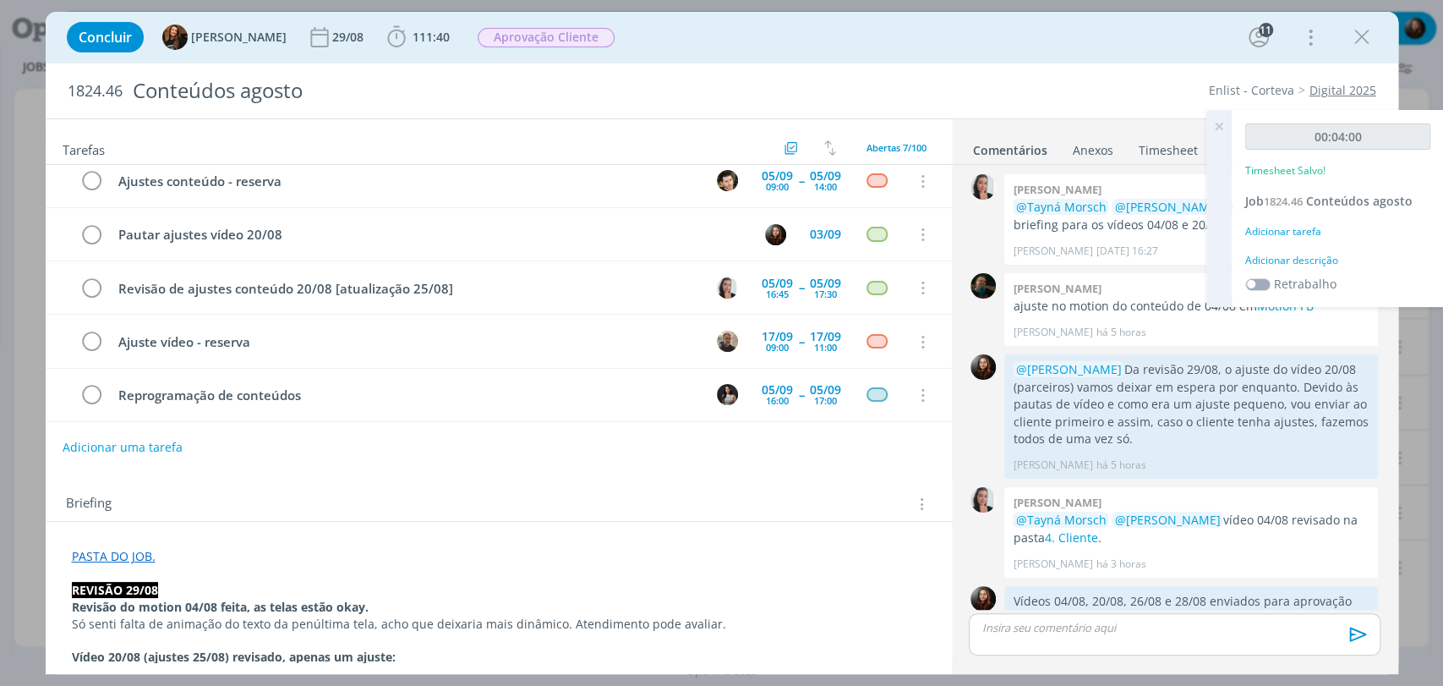
click at [1302, 256] on div "Adicionar descrição" at bounding box center [1337, 260] width 185 height 15
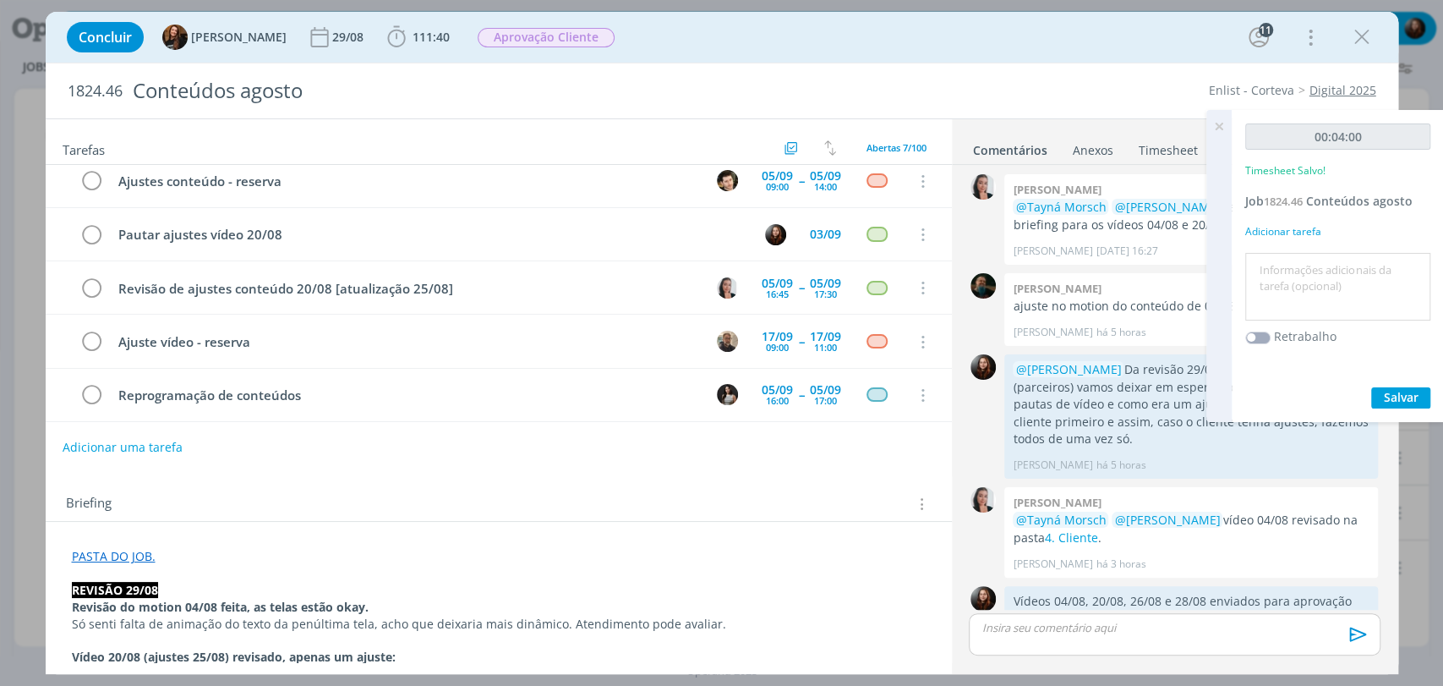
click at [1304, 283] on textarea at bounding box center [1337, 287] width 177 height 60
type textarea "atualização pasta de programação"
click at [1386, 406] on button "Salvar" at bounding box center [1400, 397] width 59 height 21
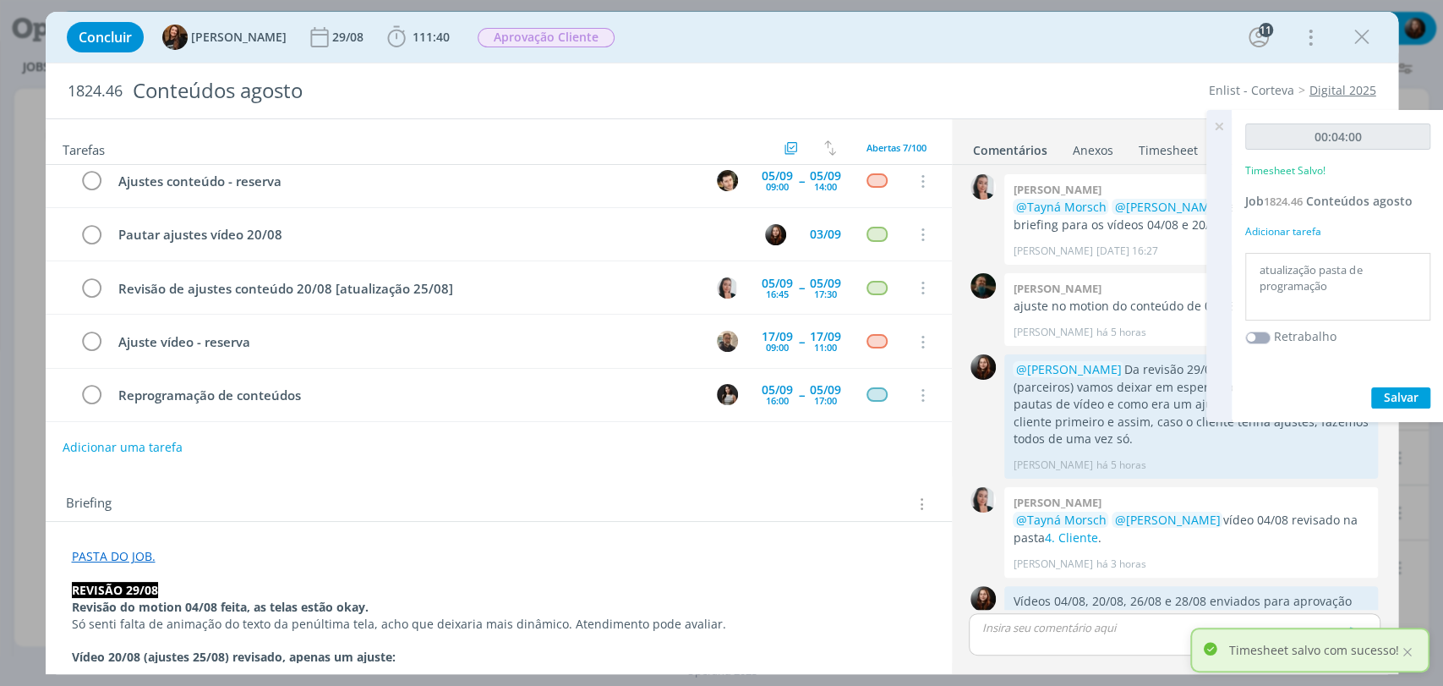
click at [1216, 125] on icon at bounding box center [1219, 126] width 30 height 33
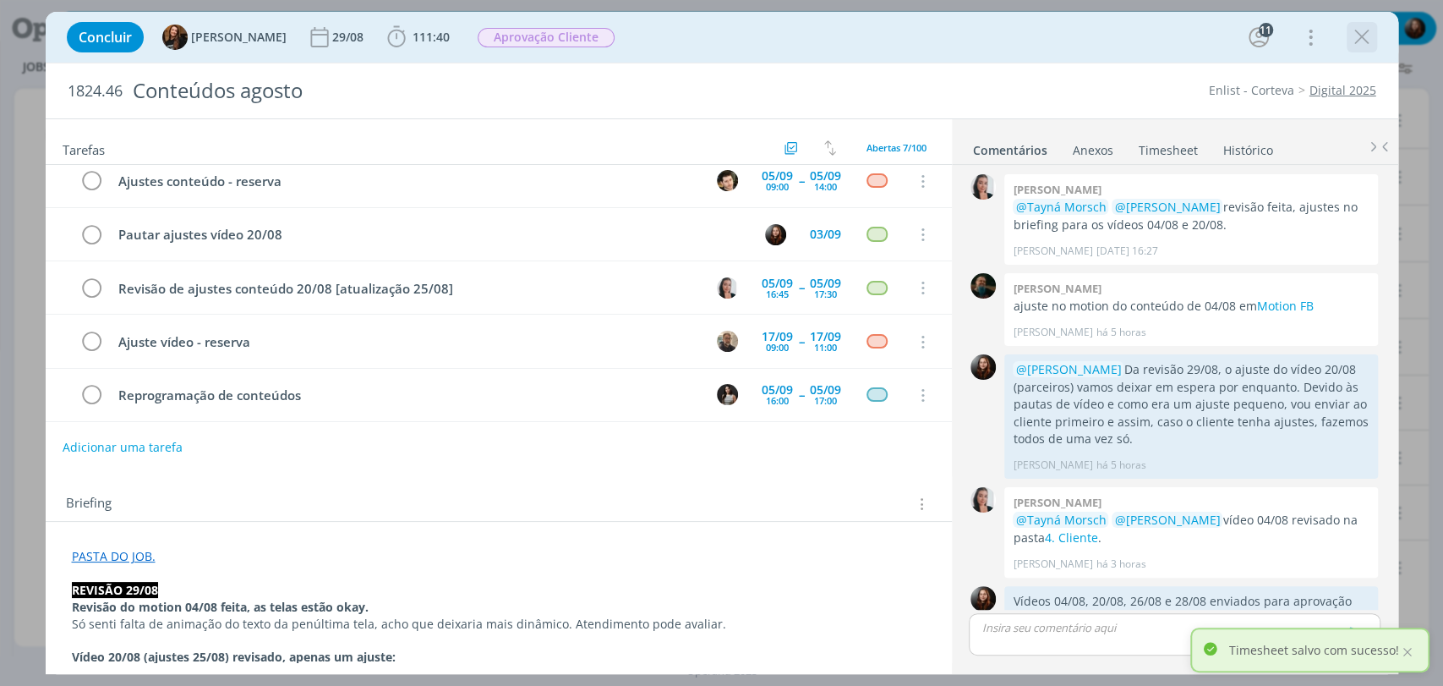
click at [1358, 37] on icon "dialog" at bounding box center [1361, 37] width 25 height 25
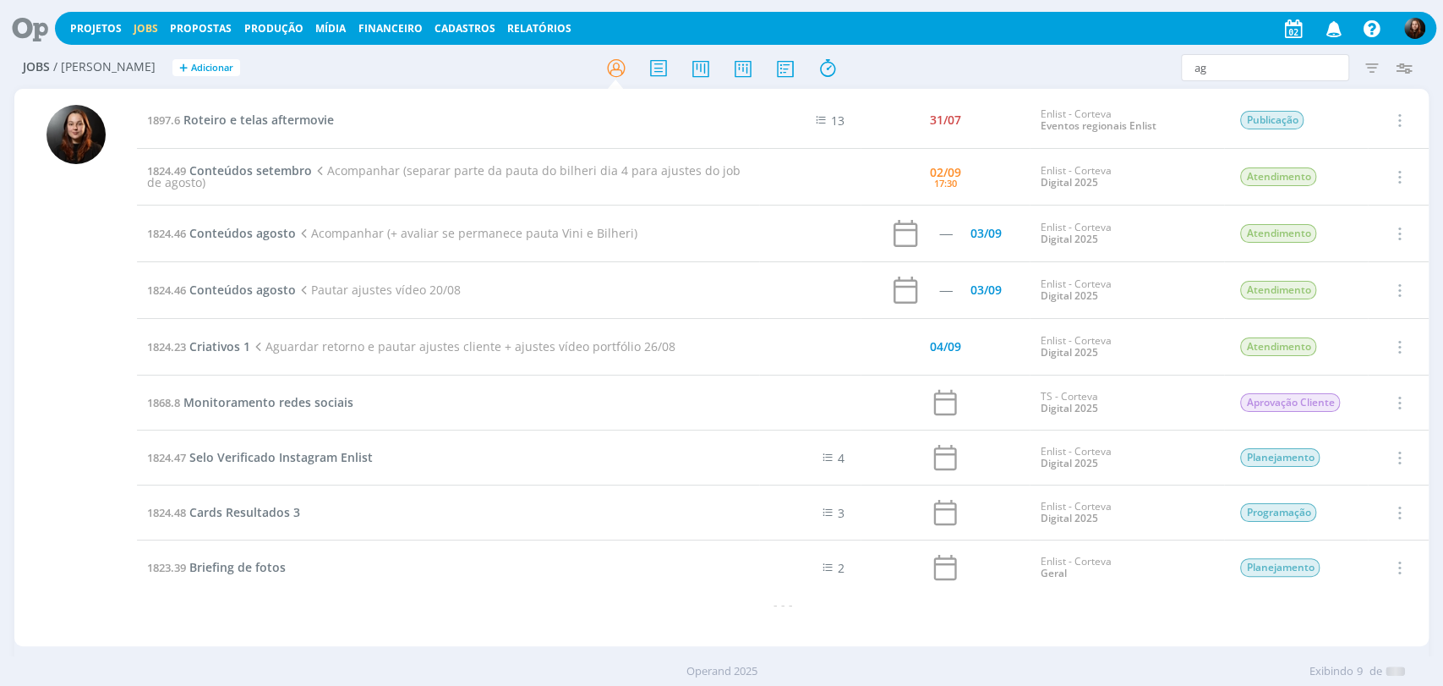
click at [37, 25] on icon at bounding box center [24, 28] width 35 height 33
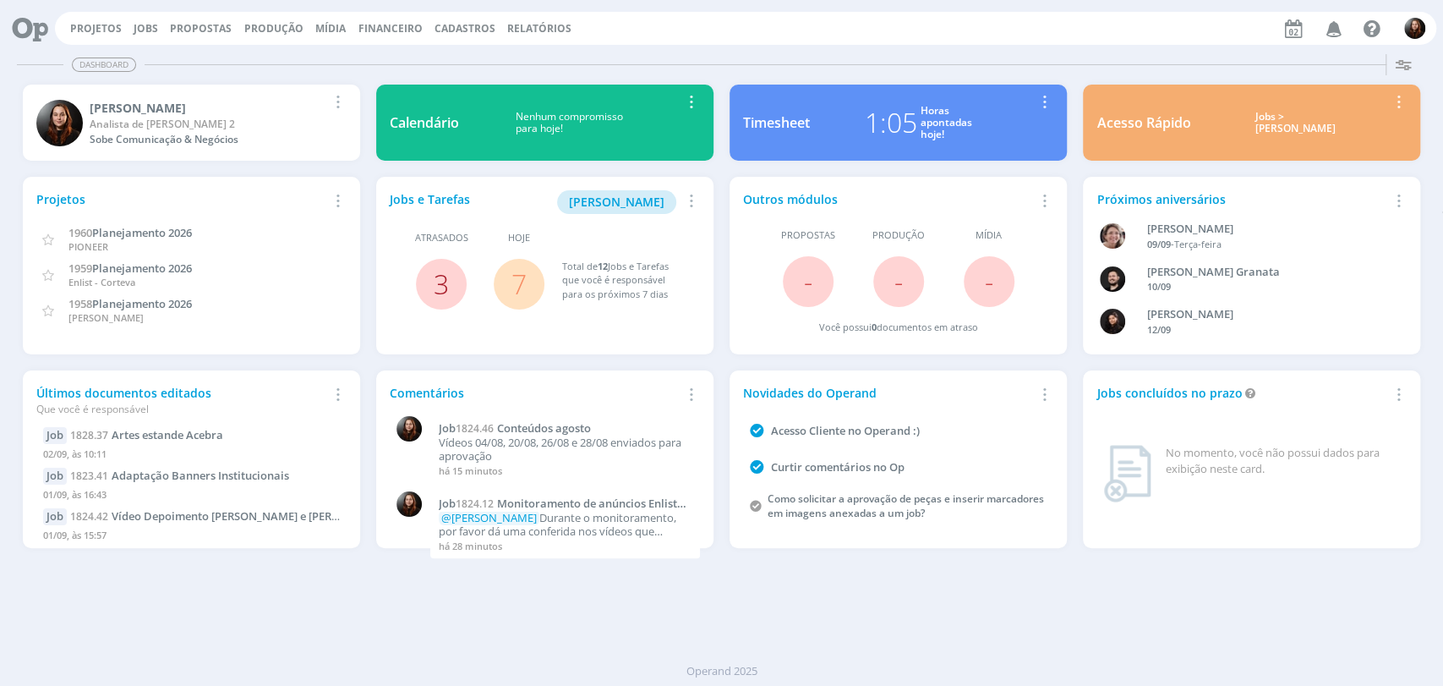
click at [446, 285] on link "3" at bounding box center [441, 283] width 15 height 36
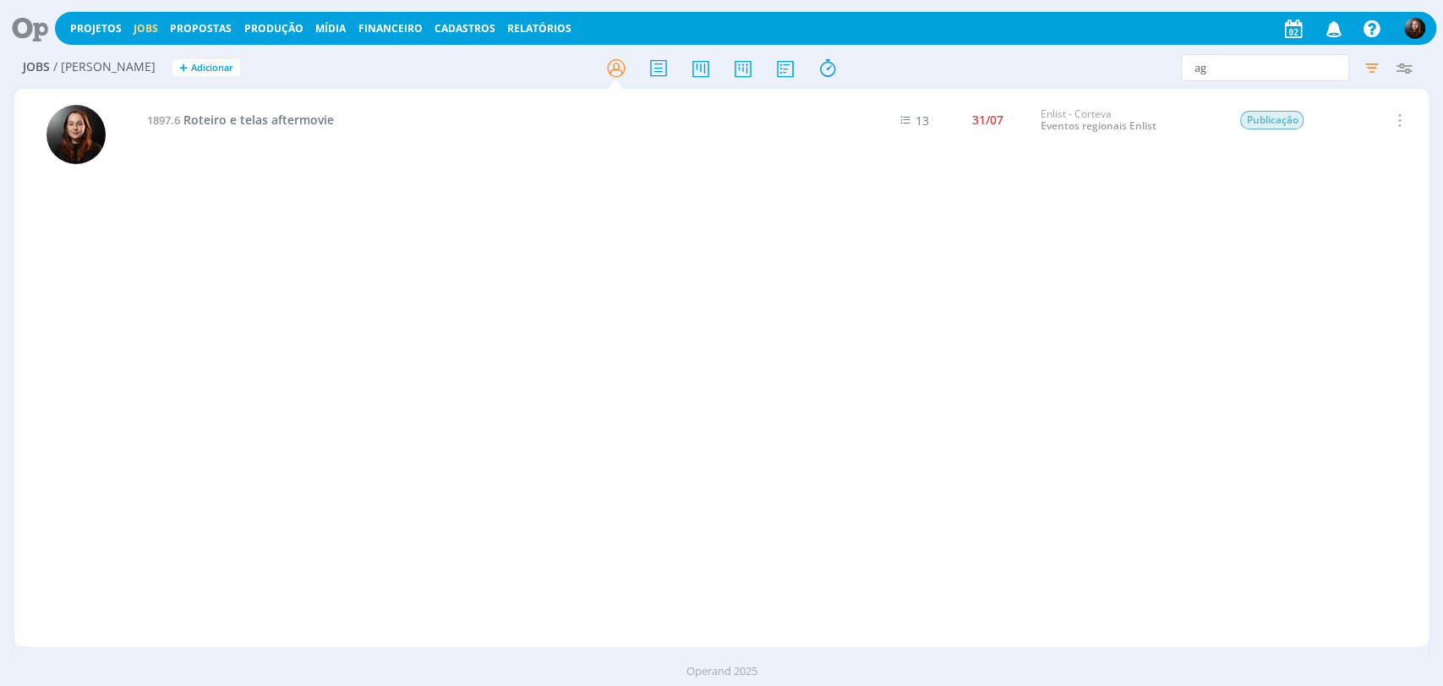
click at [35, 12] on icon at bounding box center [24, 28] width 35 height 33
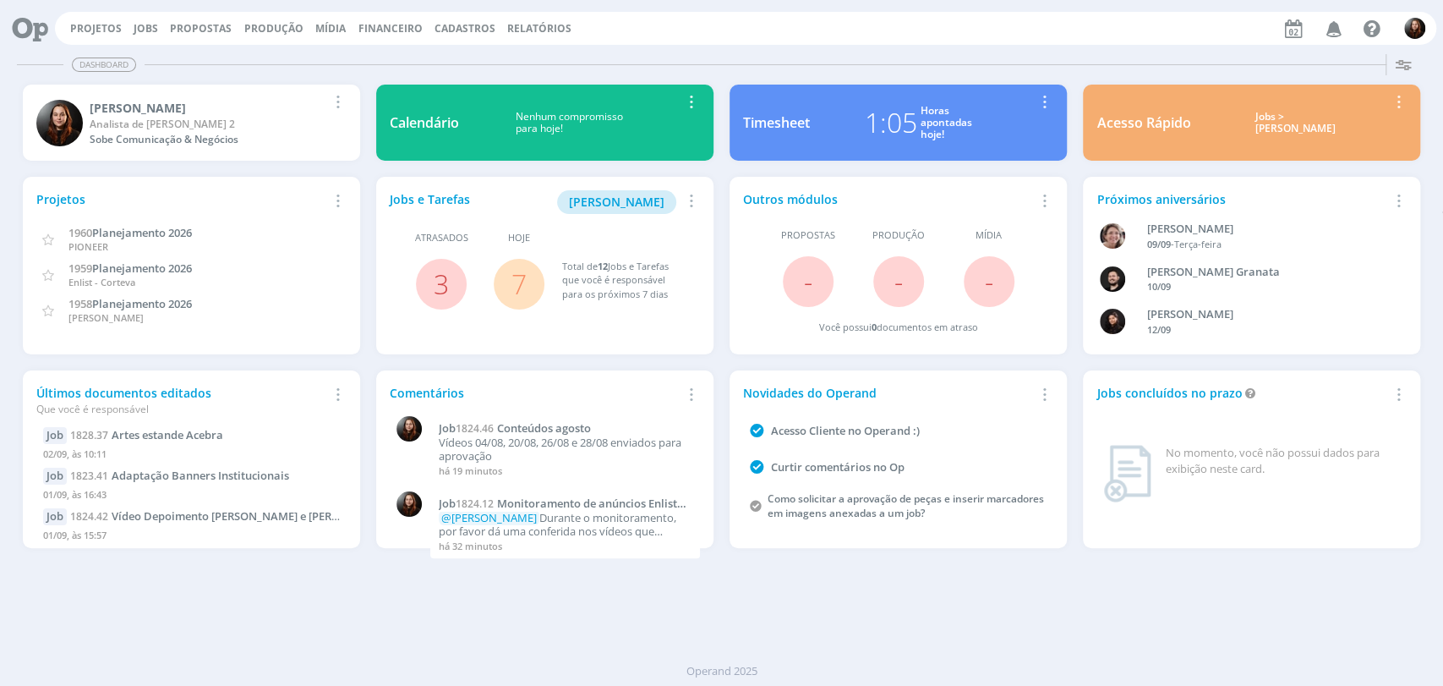
click at [514, 282] on link "7" at bounding box center [518, 283] width 15 height 36
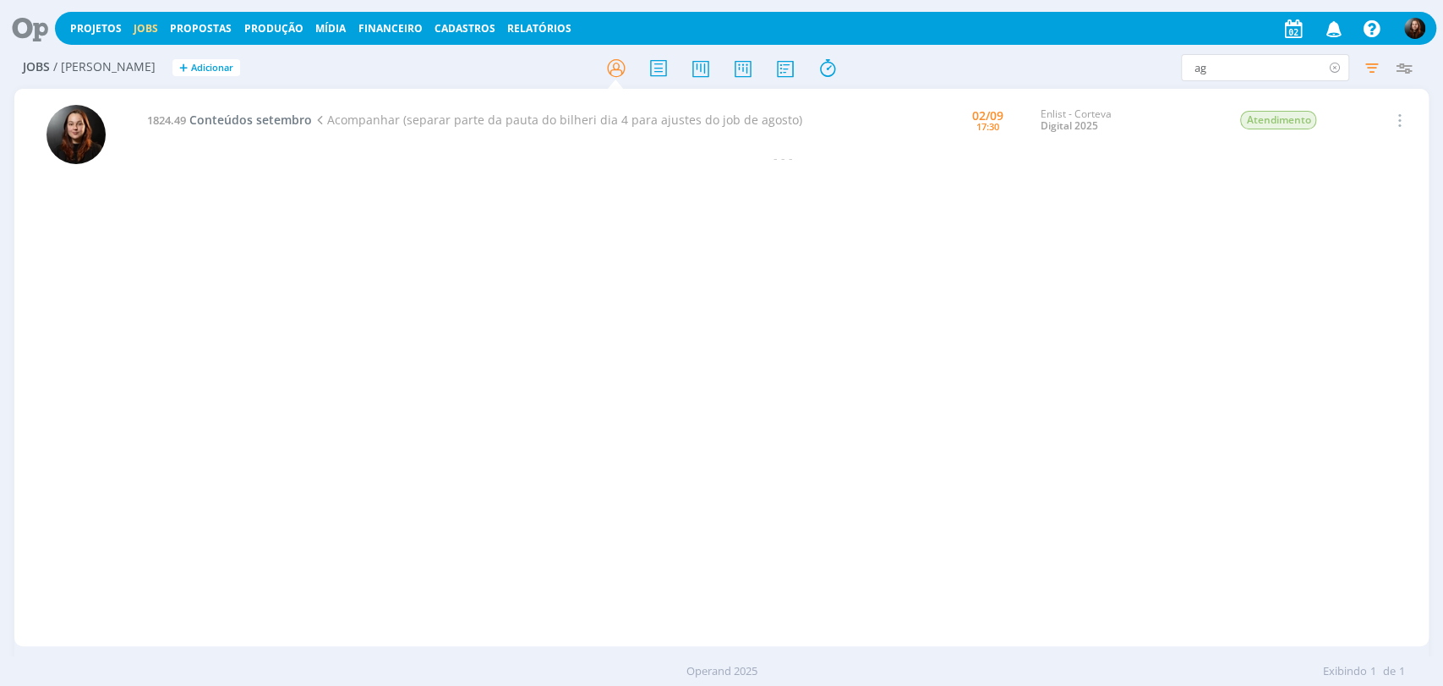
click at [1339, 66] on icon at bounding box center [1334, 67] width 21 height 27
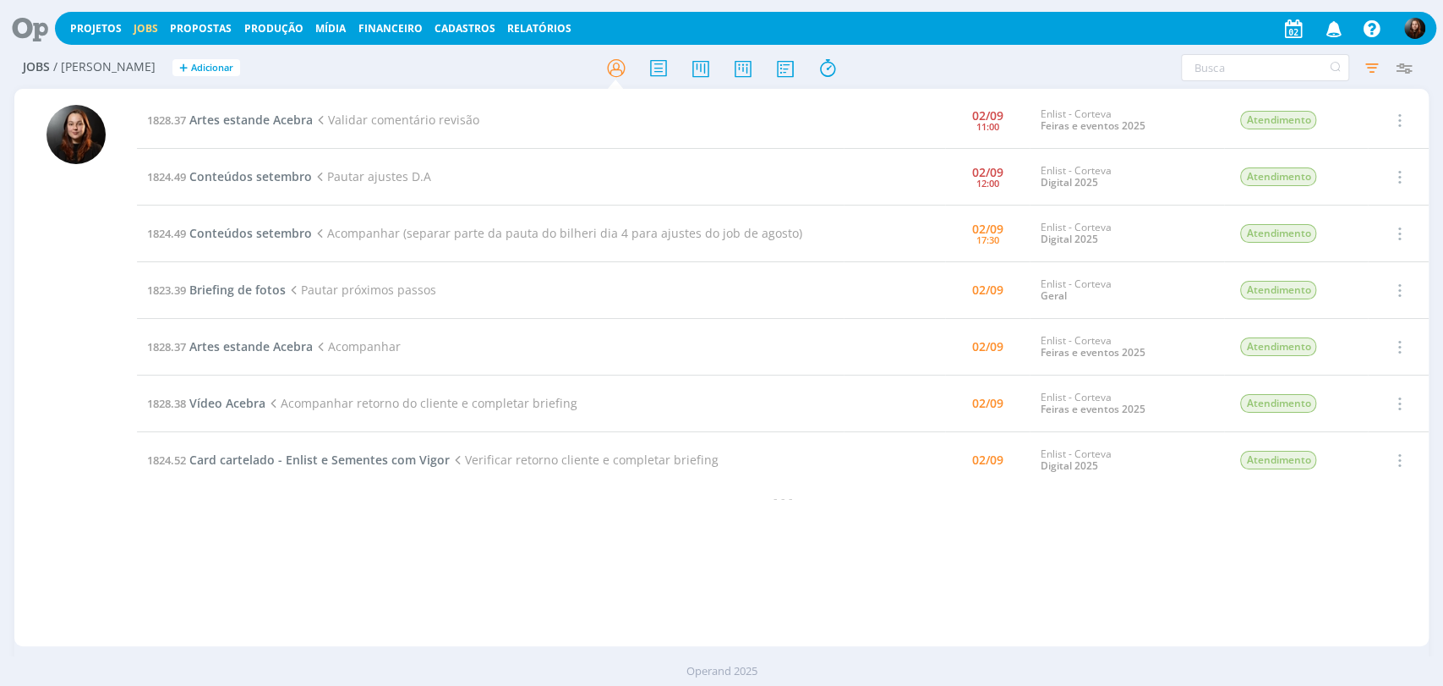
click at [33, 31] on icon at bounding box center [24, 28] width 35 height 33
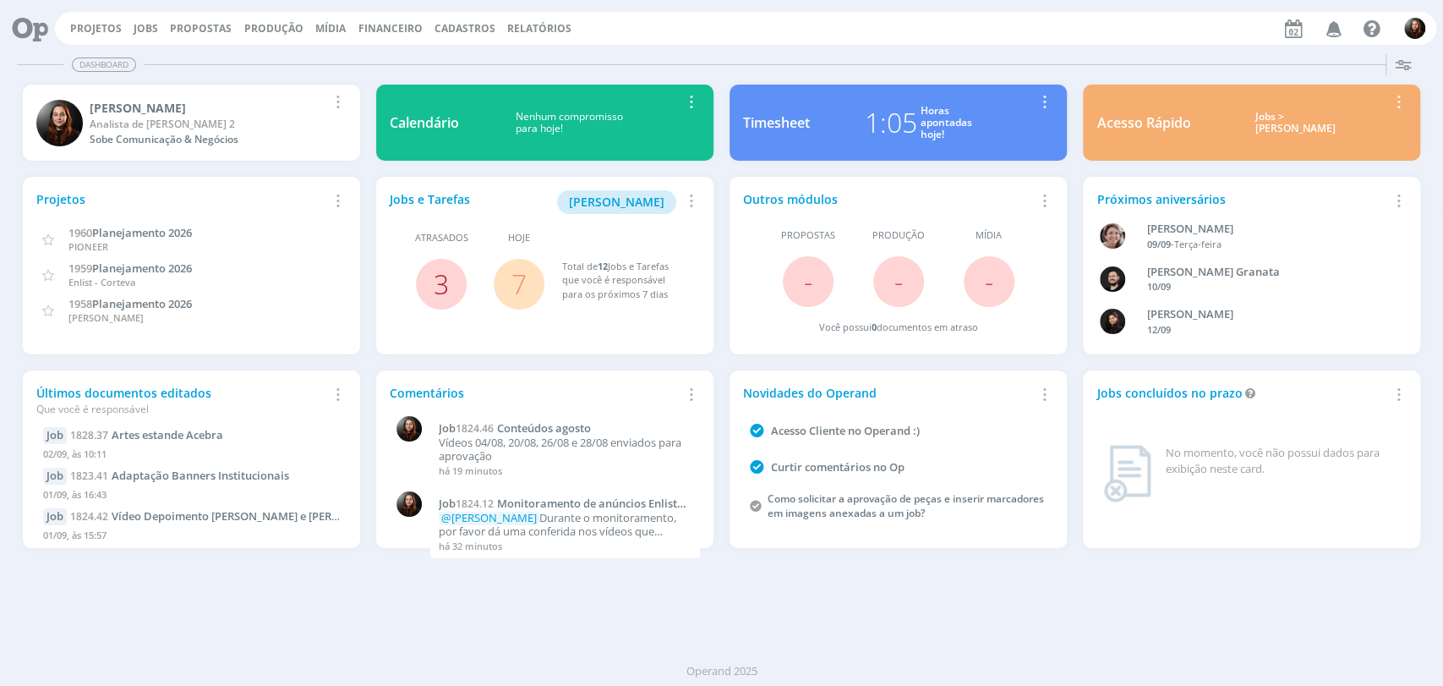
click at [442, 279] on link "3" at bounding box center [441, 283] width 15 height 36
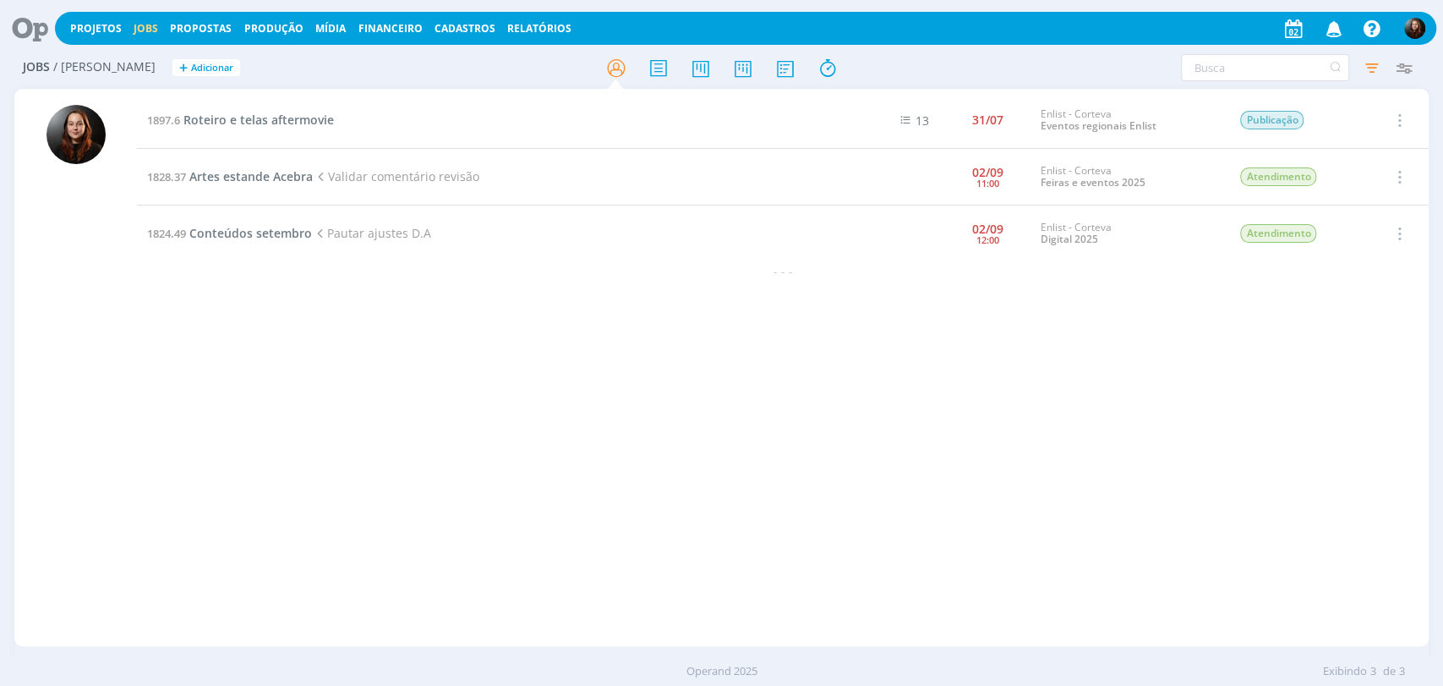
drag, startPoint x: 317, startPoint y: 316, endPoint x: 135, endPoint y: 170, distance: 233.3
click at [316, 317] on div "1897.6 Roteiro e telas aftermovie 13 31/07 Enlist - Corteva Eventos regionais E…" at bounding box center [783, 367] width 1292 height 550
click at [25, 23] on icon at bounding box center [24, 28] width 35 height 33
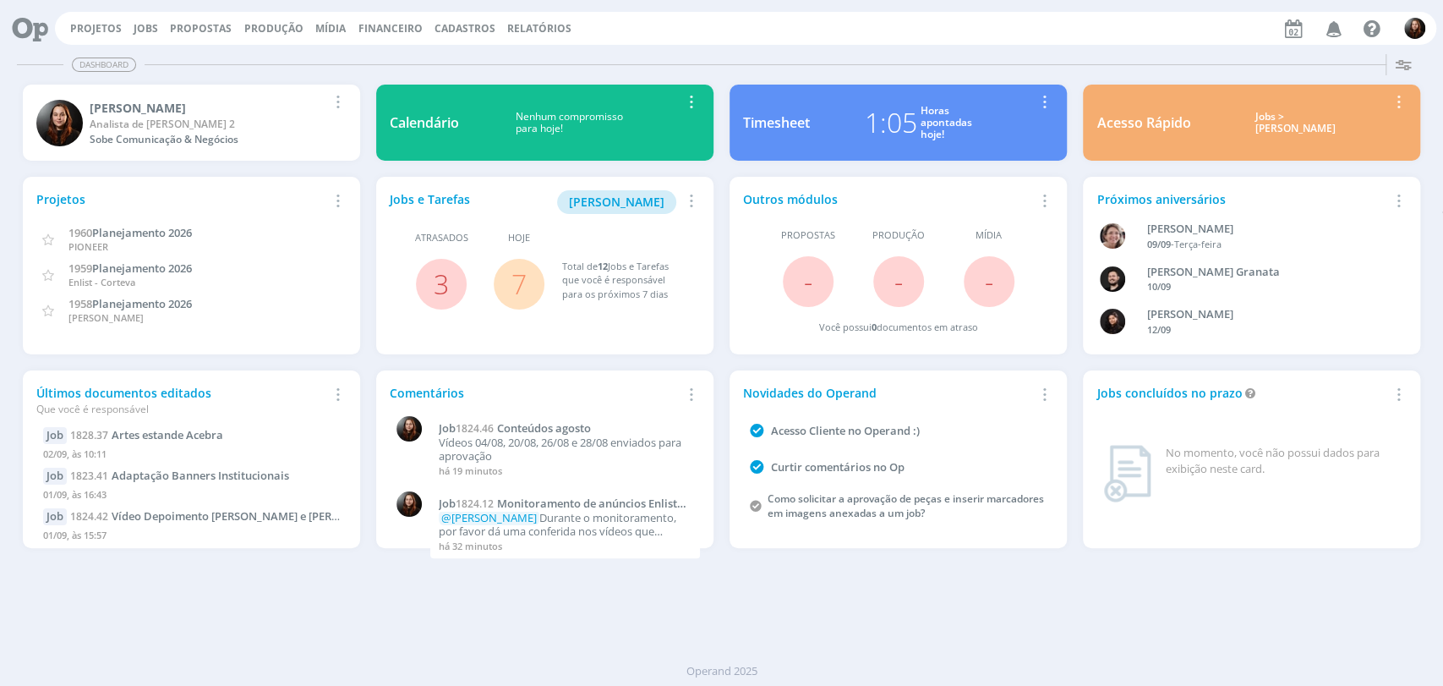
click at [522, 275] on link "7" at bounding box center [518, 283] width 15 height 36
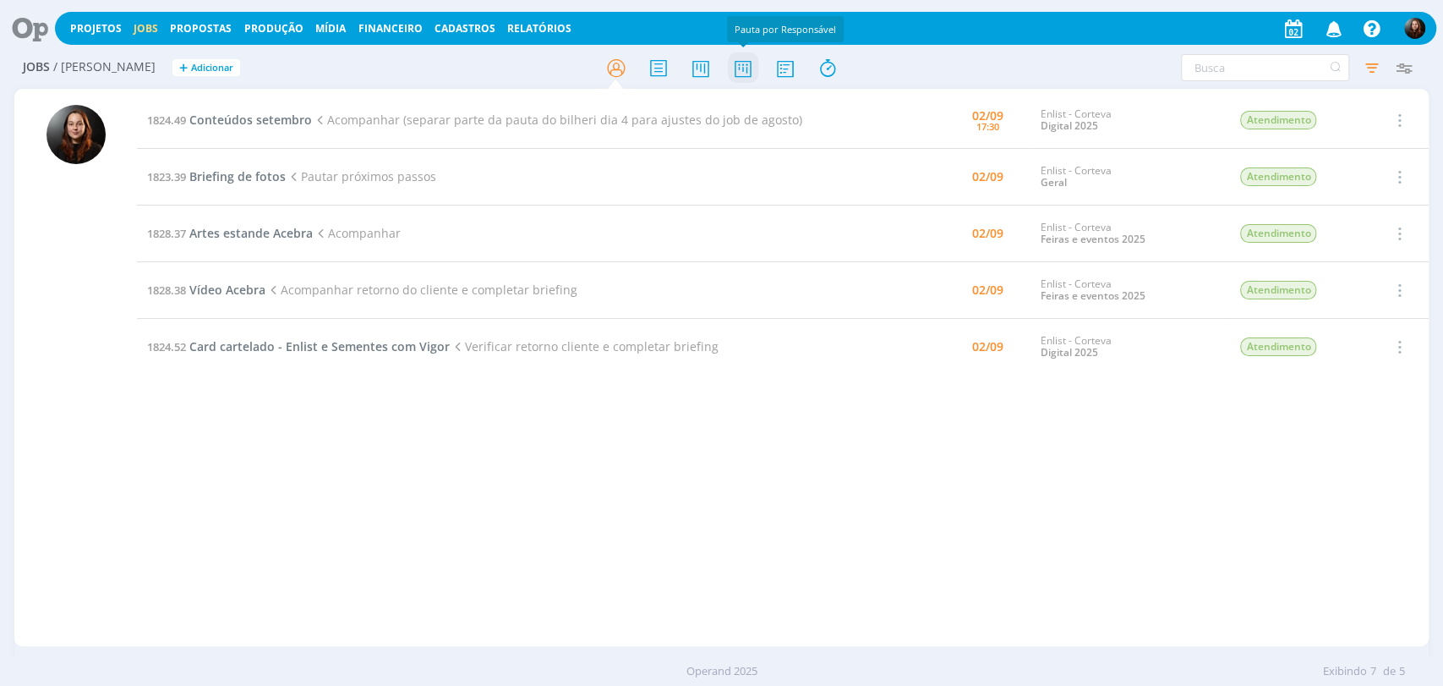
click at [749, 68] on icon at bounding box center [742, 68] width 30 height 33
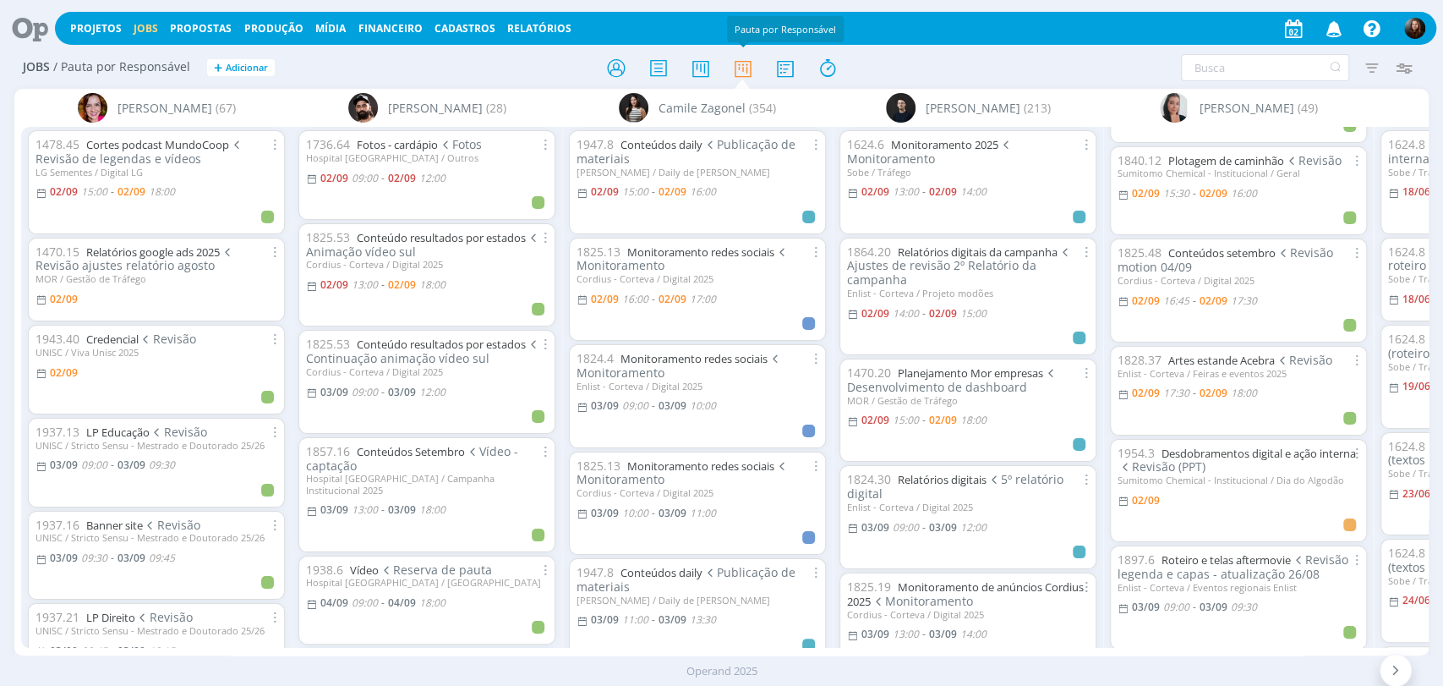
scroll to position [94, 0]
click at [1253, 353] on link "Artes estande Acebra" at bounding box center [1221, 357] width 107 height 15
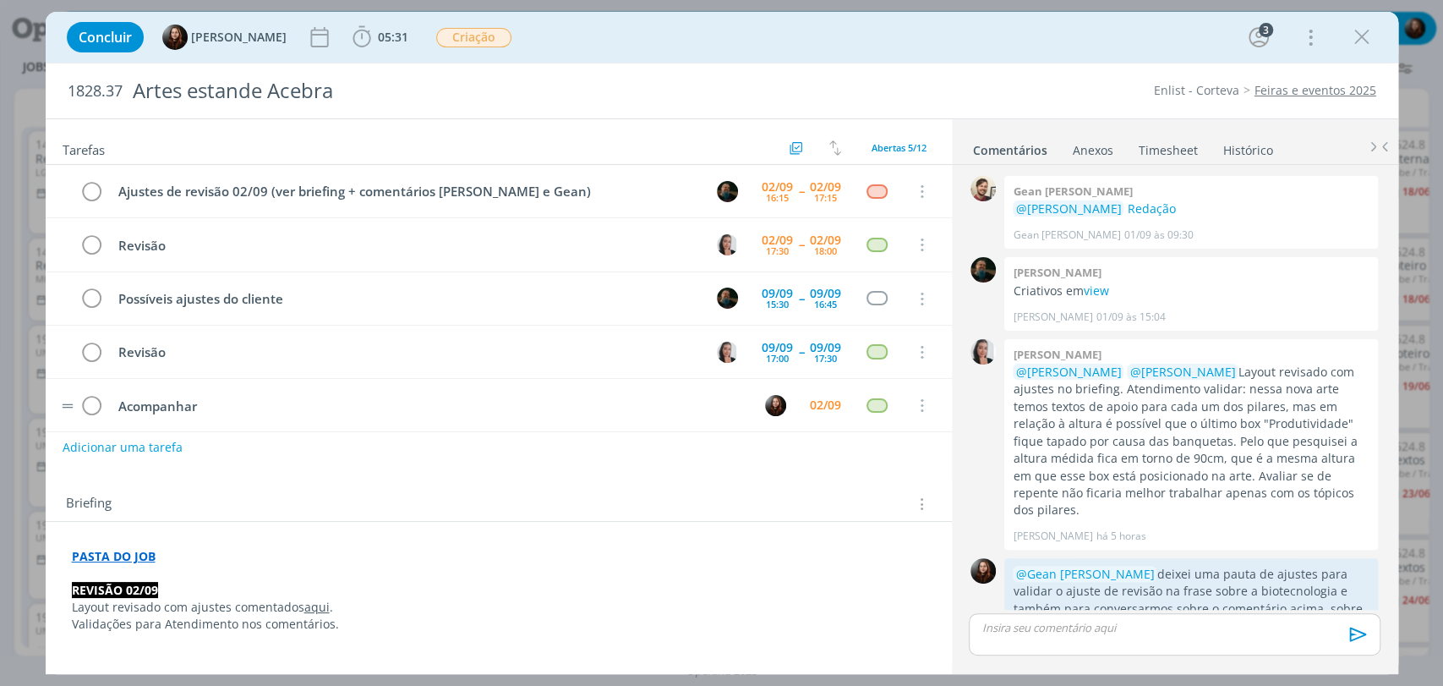
scroll to position [227, 0]
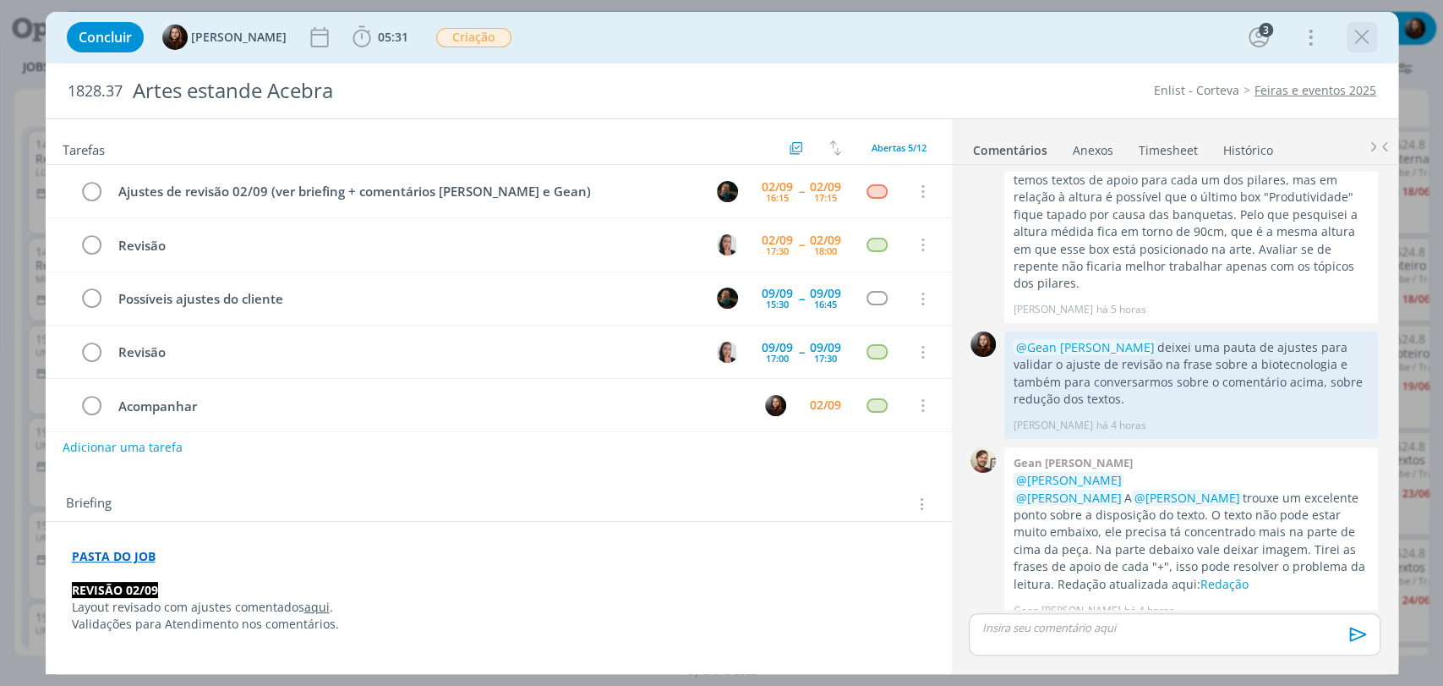
click at [1375, 27] on div "dialog" at bounding box center [1362, 37] width 30 height 30
click at [1360, 38] on icon "dialog" at bounding box center [1361, 37] width 25 height 25
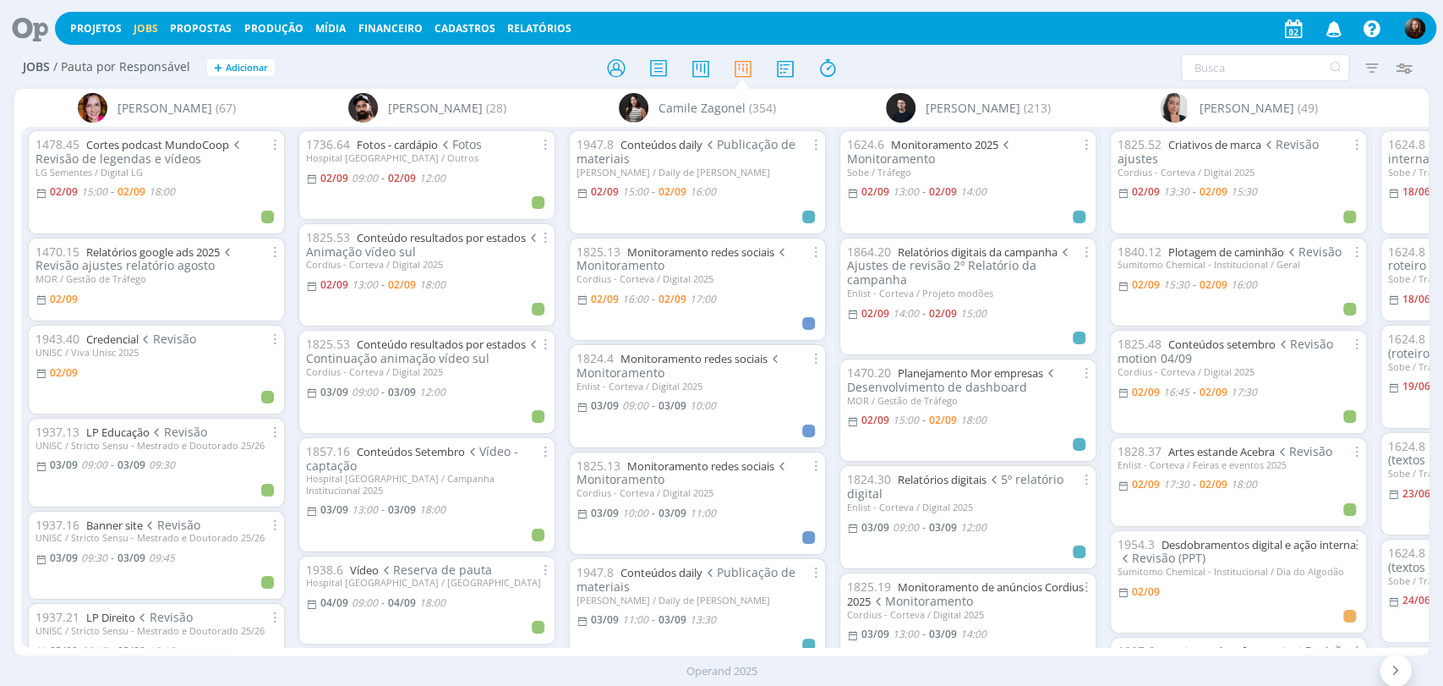
click at [1250, 350] on div "1825.48 Conteúdos setembro Revisão motion 04/09" at bounding box center [1239, 351] width 242 height 29
click at [1248, 347] on link "Conteúdos setembro" at bounding box center [1221, 343] width 107 height 15
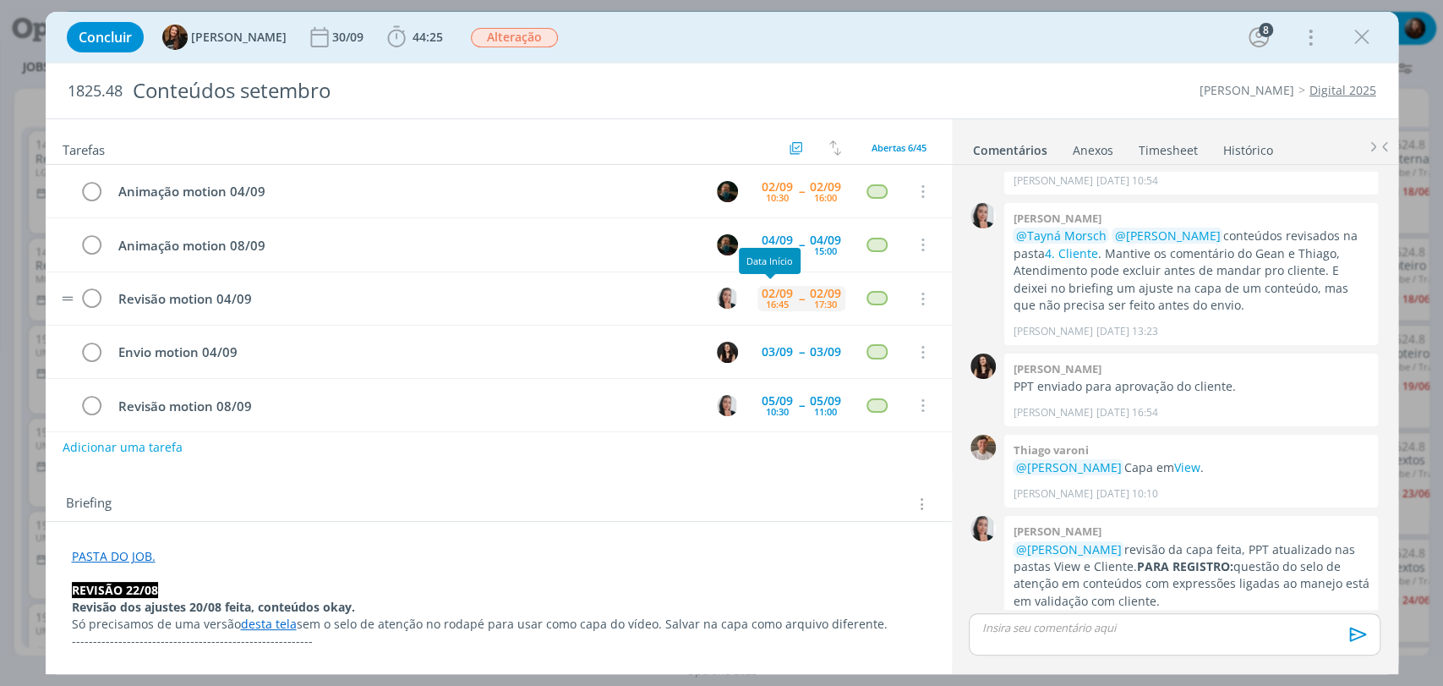
click at [768, 293] on div "02/09" at bounding box center [777, 293] width 31 height 12
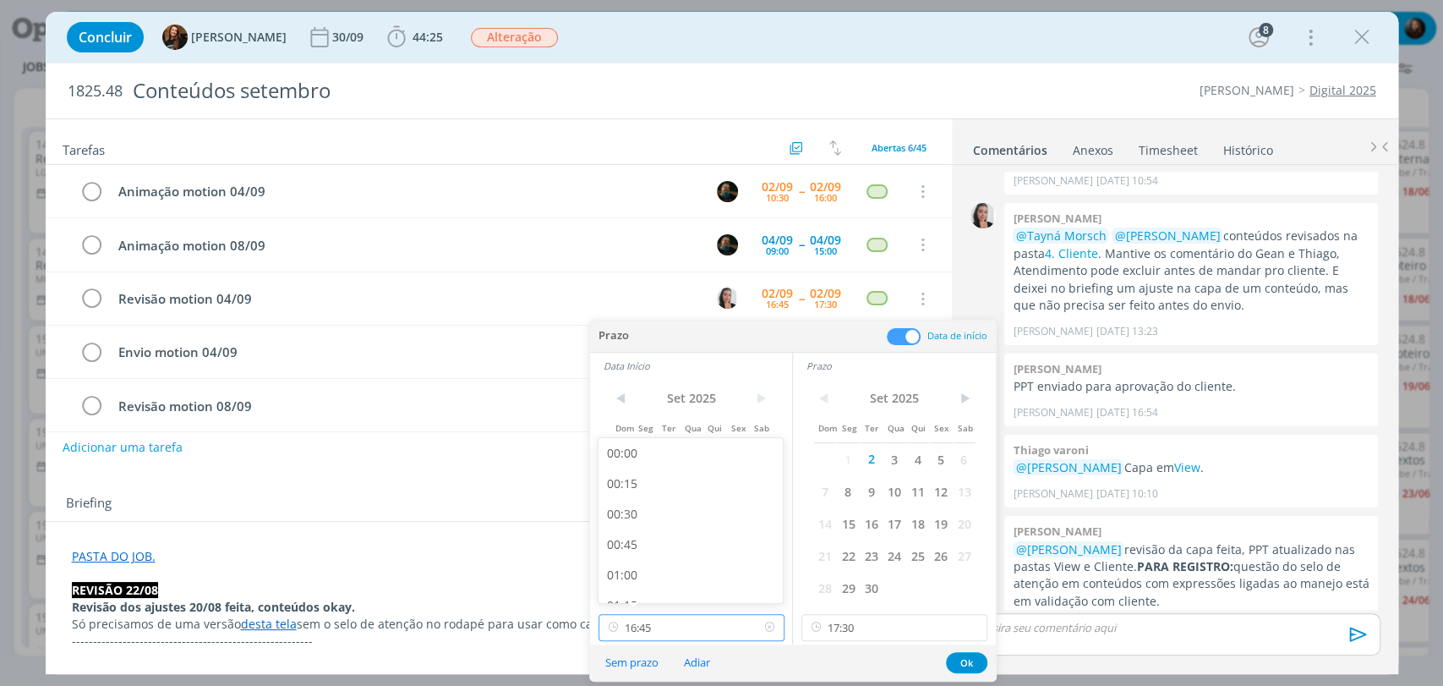
click at [661, 631] on input "16:45" at bounding box center [692, 627] width 186 height 27
click at [626, 555] on div "16:30" at bounding box center [693, 551] width 189 height 30
type input "16:30"
click at [857, 631] on input "17:30" at bounding box center [894, 627] width 186 height 27
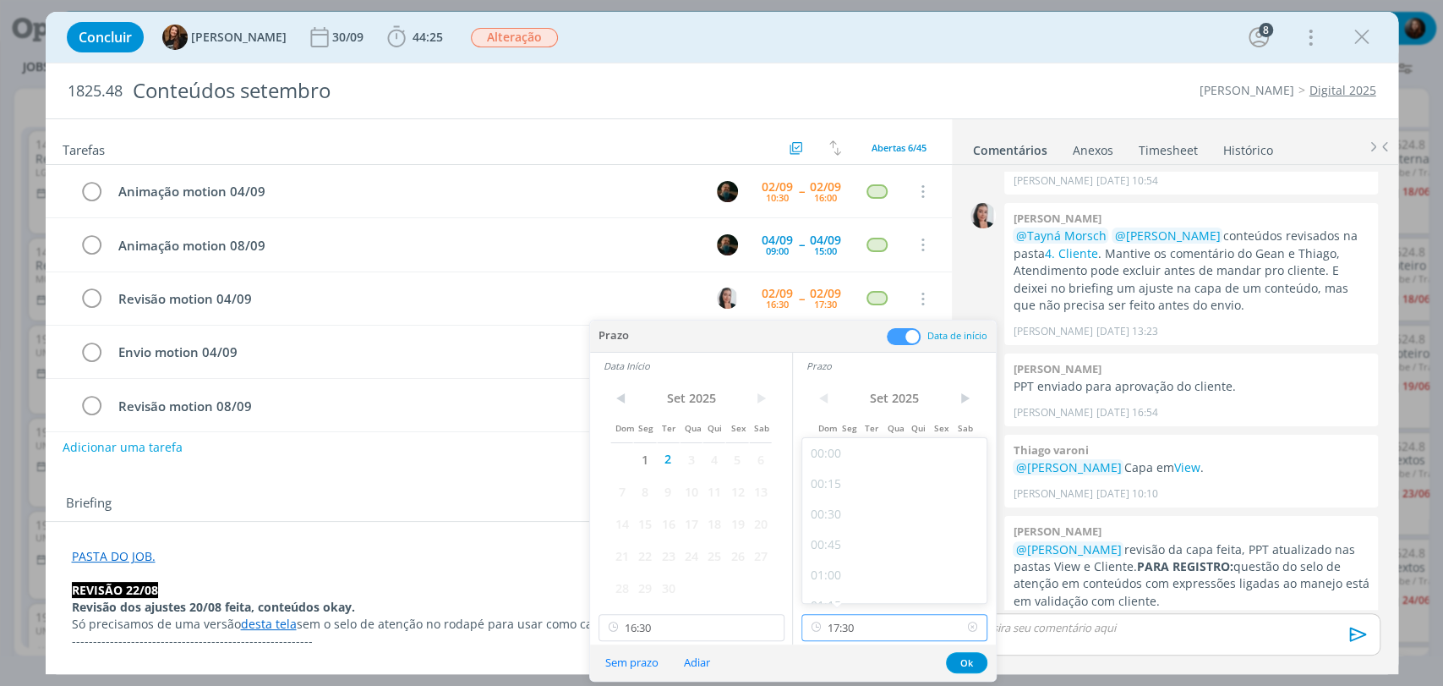
scroll to position [2002, 0]
click at [829, 549] on div "17:15" at bounding box center [896, 551] width 189 height 30
type input "17:15"
click at [972, 659] on button "Ok" at bounding box center [966, 662] width 41 height 21
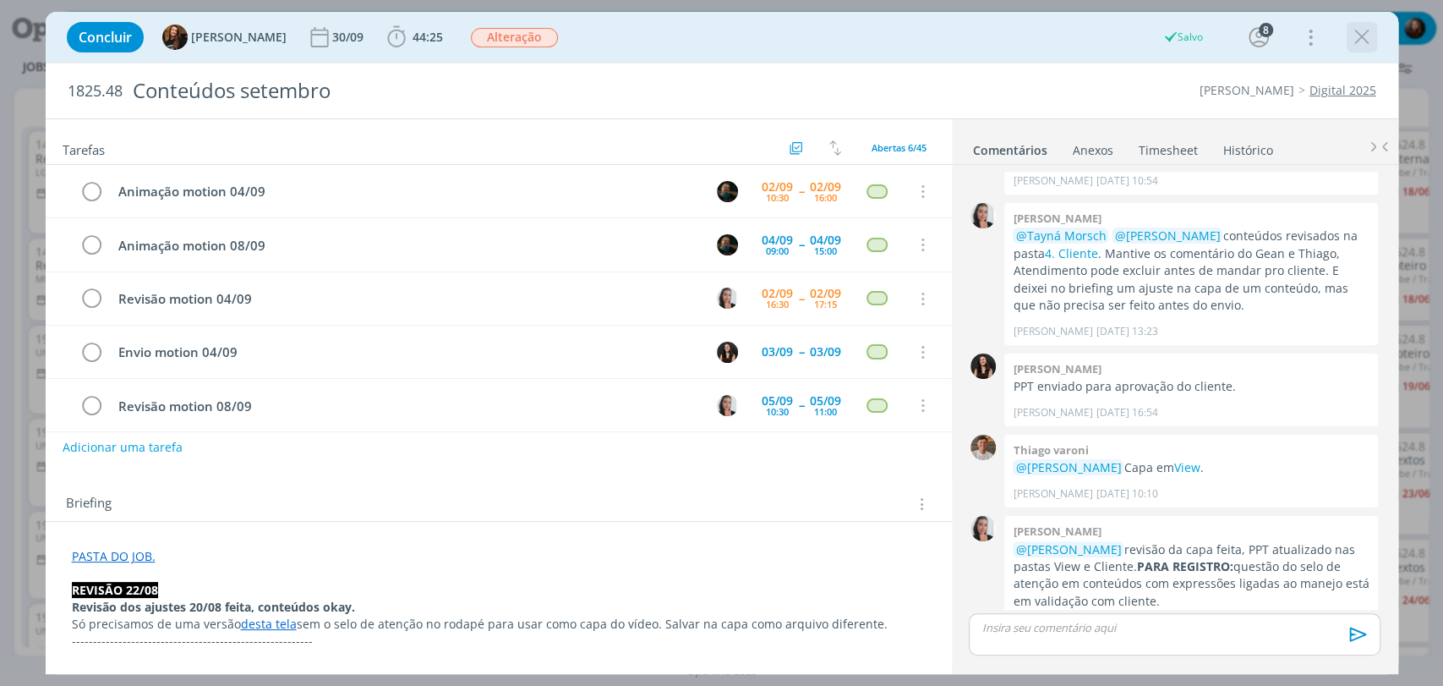
click at [1364, 36] on icon "dialog" at bounding box center [1361, 37] width 25 height 25
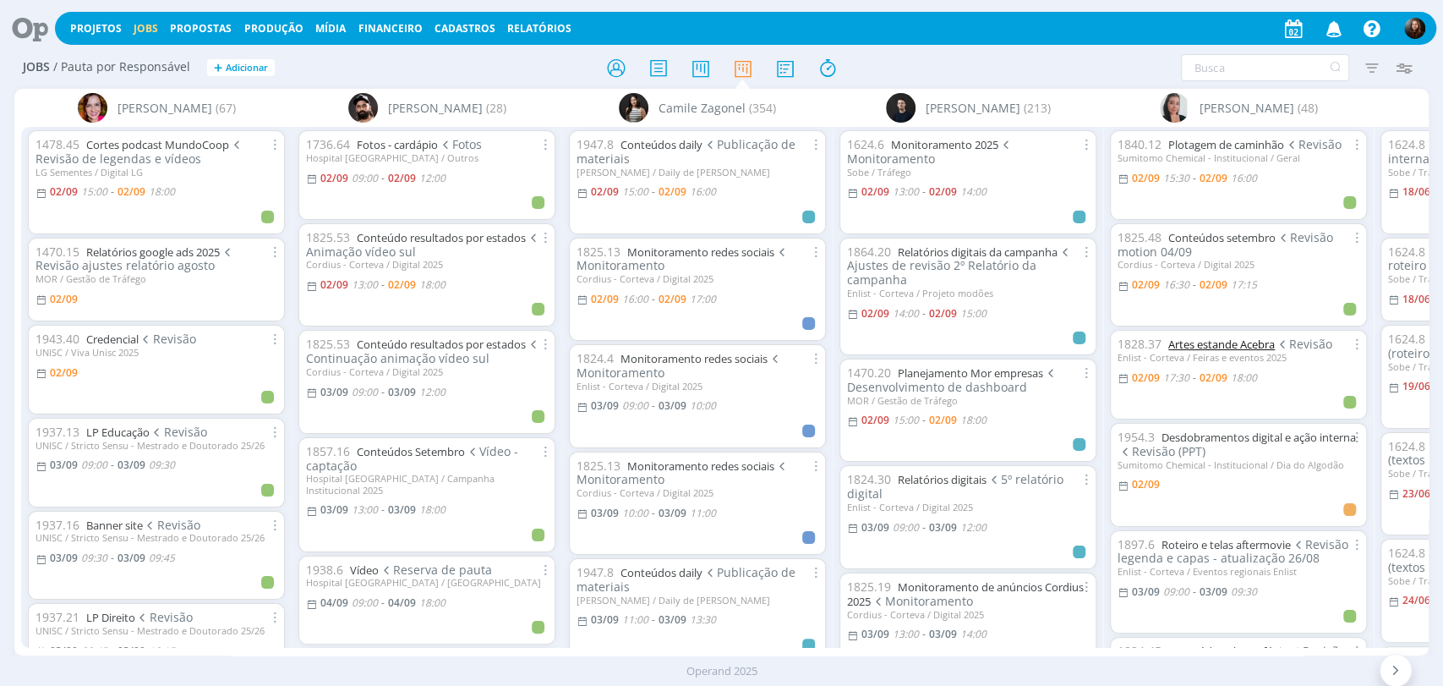
click at [1194, 345] on link "Artes estande Acebra" at bounding box center [1221, 343] width 107 height 15
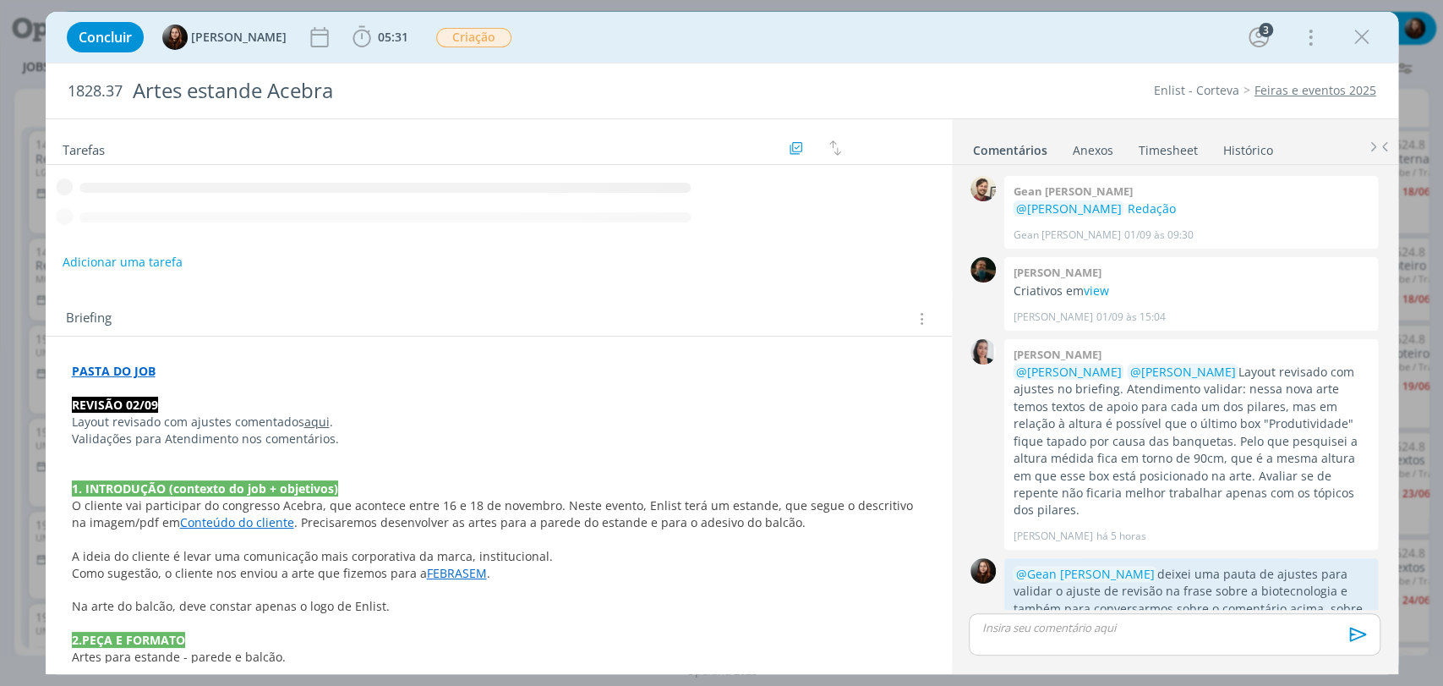
scroll to position [227, 0]
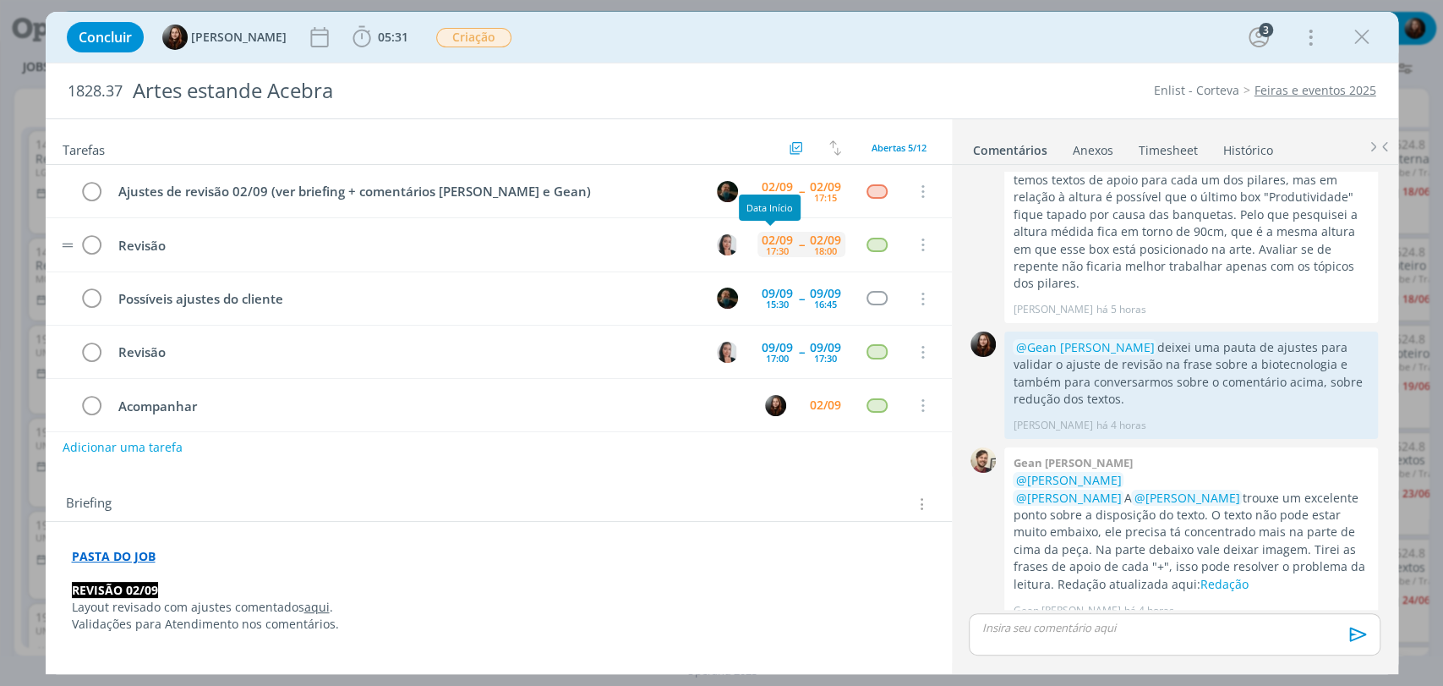
click at [779, 241] on div "02/09" at bounding box center [777, 240] width 31 height 12
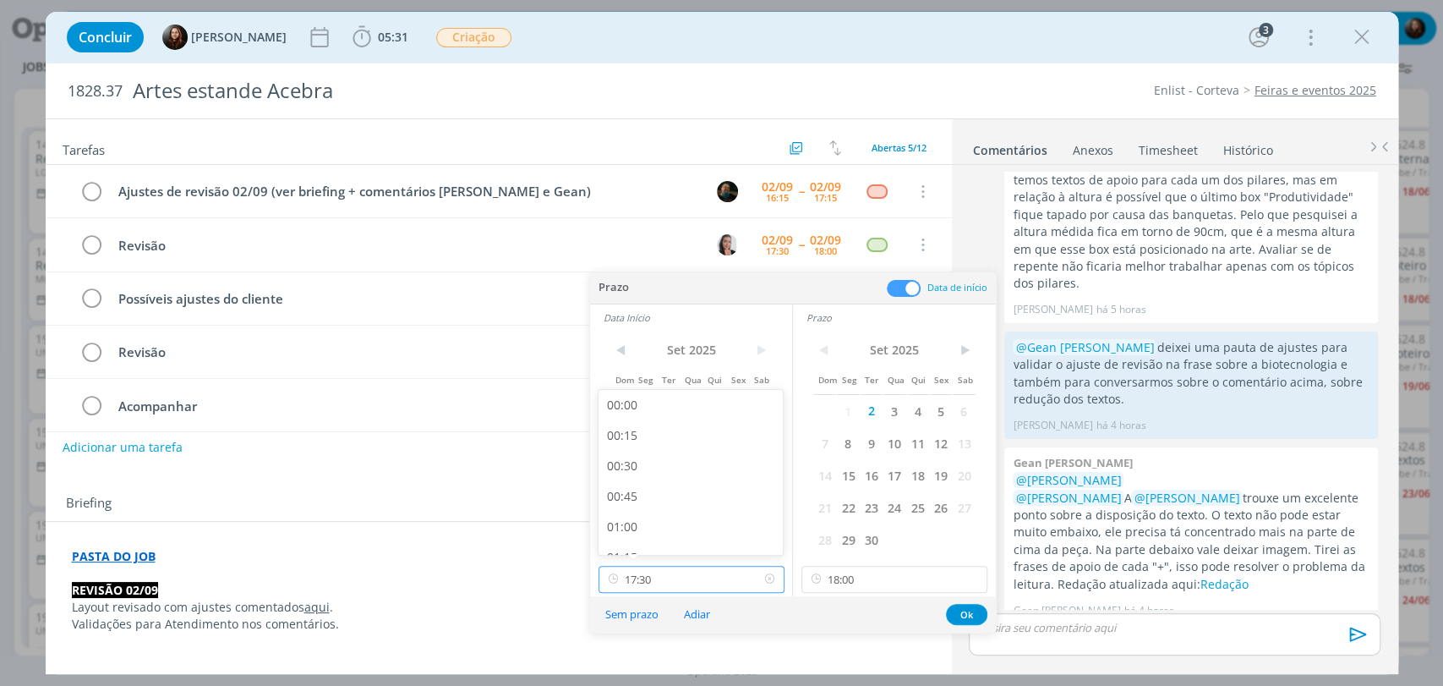
click at [656, 577] on input "17:30" at bounding box center [692, 579] width 186 height 27
click at [634, 506] on div "17:15" at bounding box center [693, 503] width 189 height 30
type input "17:15"
click at [879, 583] on input "18:00" at bounding box center [894, 579] width 186 height 27
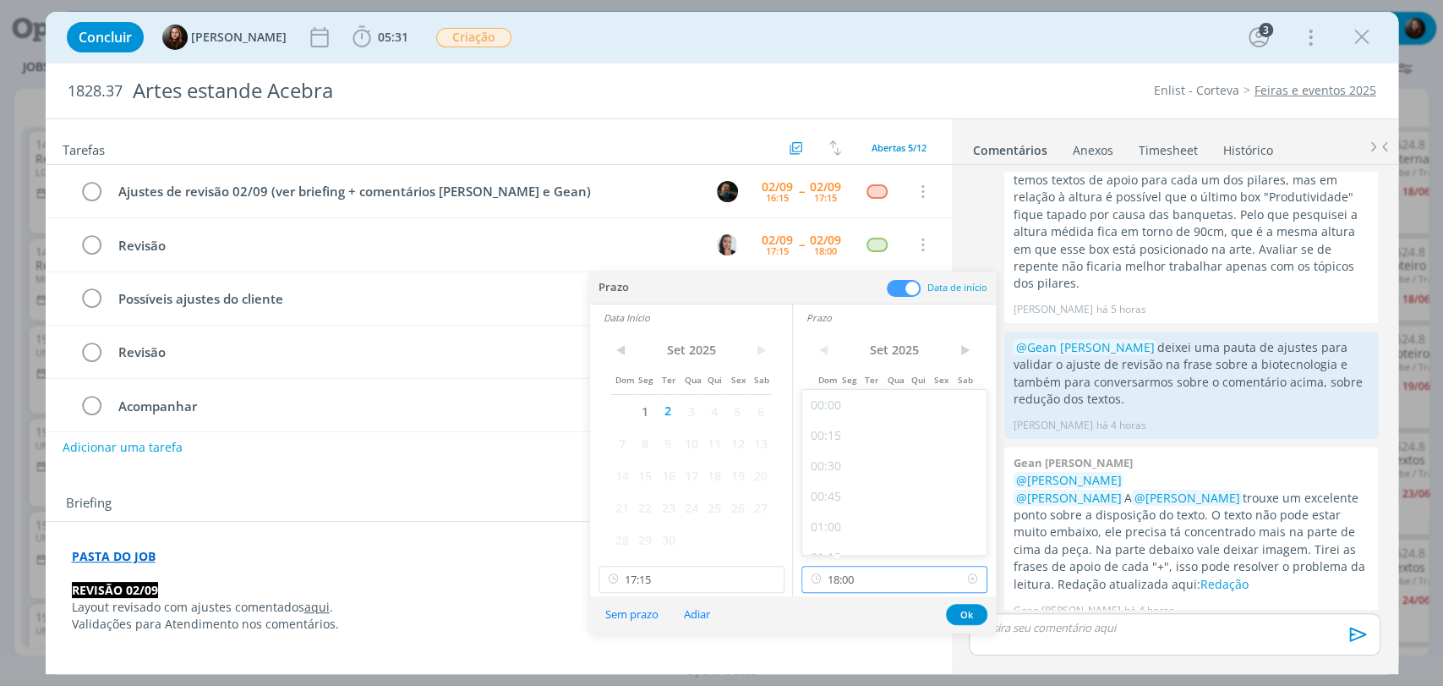
scroll to position [2063, 0]
click at [823, 500] on div "17:45" at bounding box center [896, 503] width 189 height 30
type input "17:45"
click at [961, 617] on button "Ok" at bounding box center [966, 614] width 41 height 21
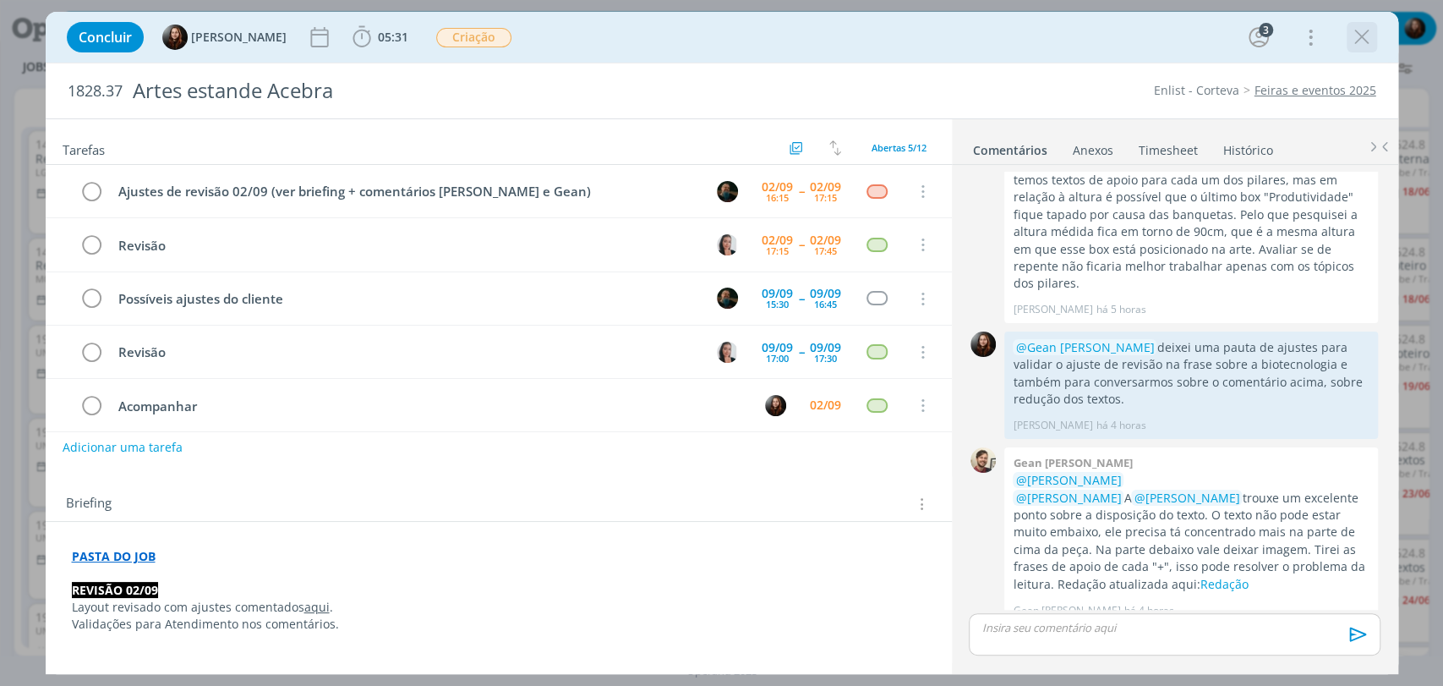
click at [1356, 33] on icon "dialog" at bounding box center [1361, 37] width 25 height 25
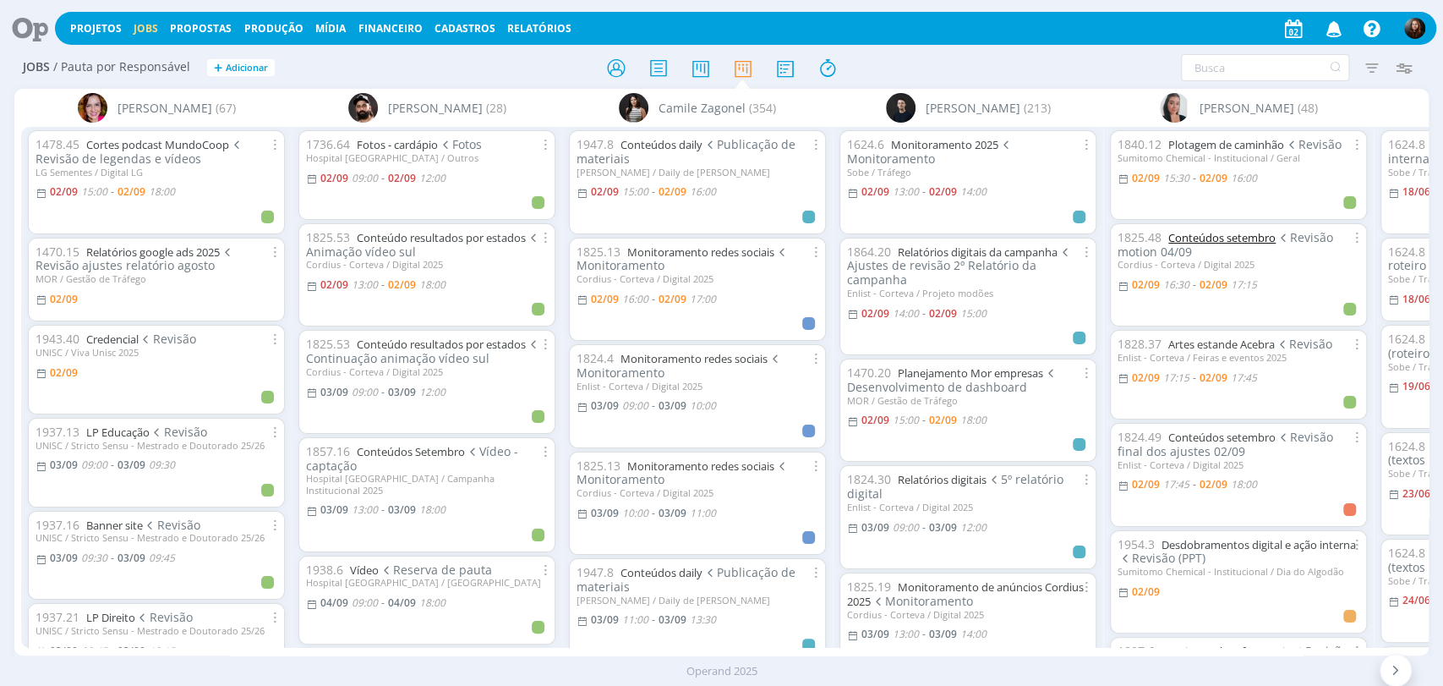
click at [1247, 243] on link "Conteúdos setembro" at bounding box center [1221, 237] width 107 height 15
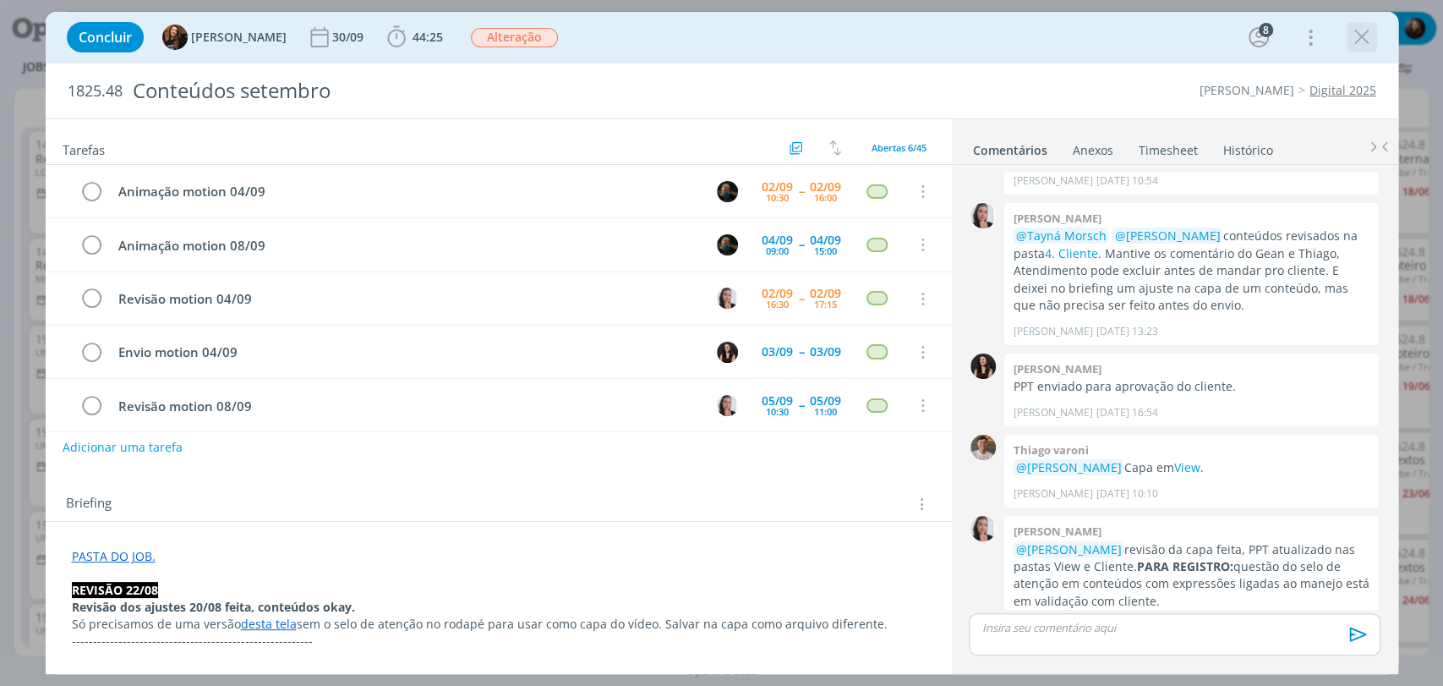
click at [1361, 33] on icon "dialog" at bounding box center [1361, 37] width 25 height 25
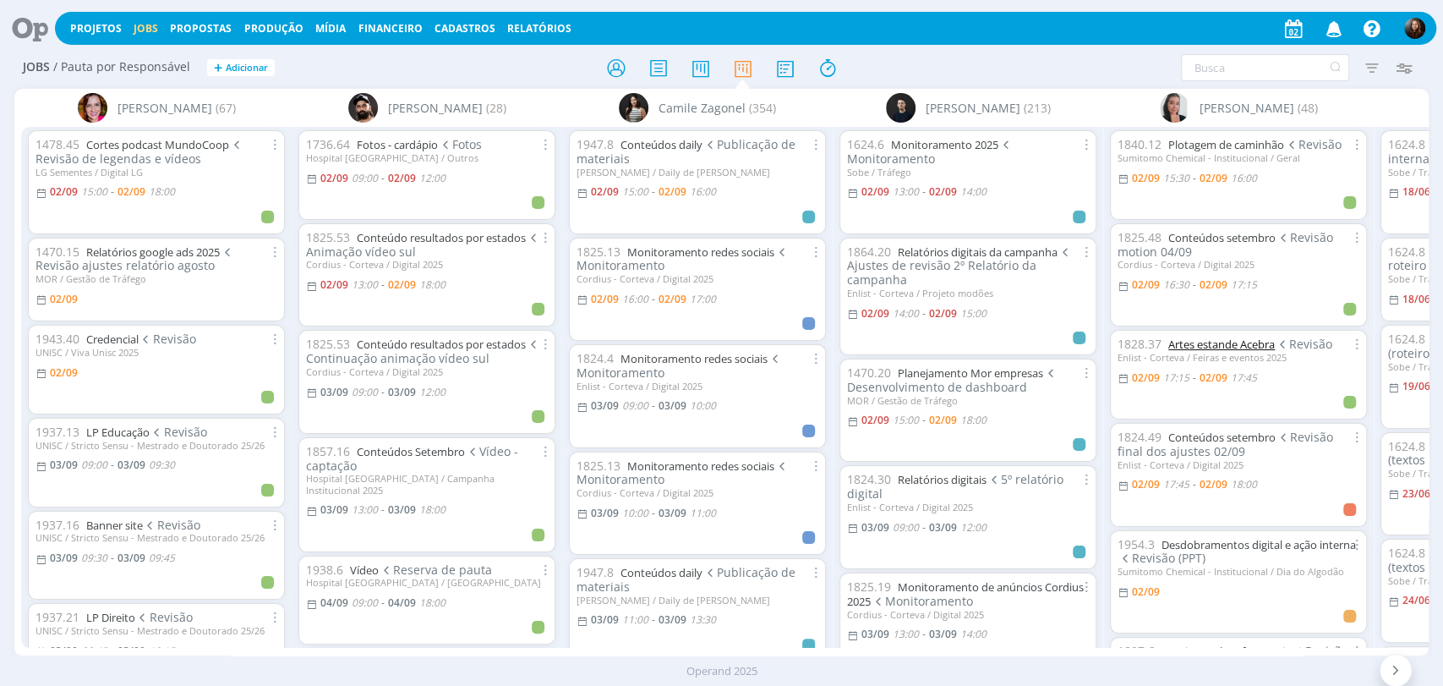
click at [1263, 345] on link "Artes estande Acebra" at bounding box center [1221, 343] width 107 height 15
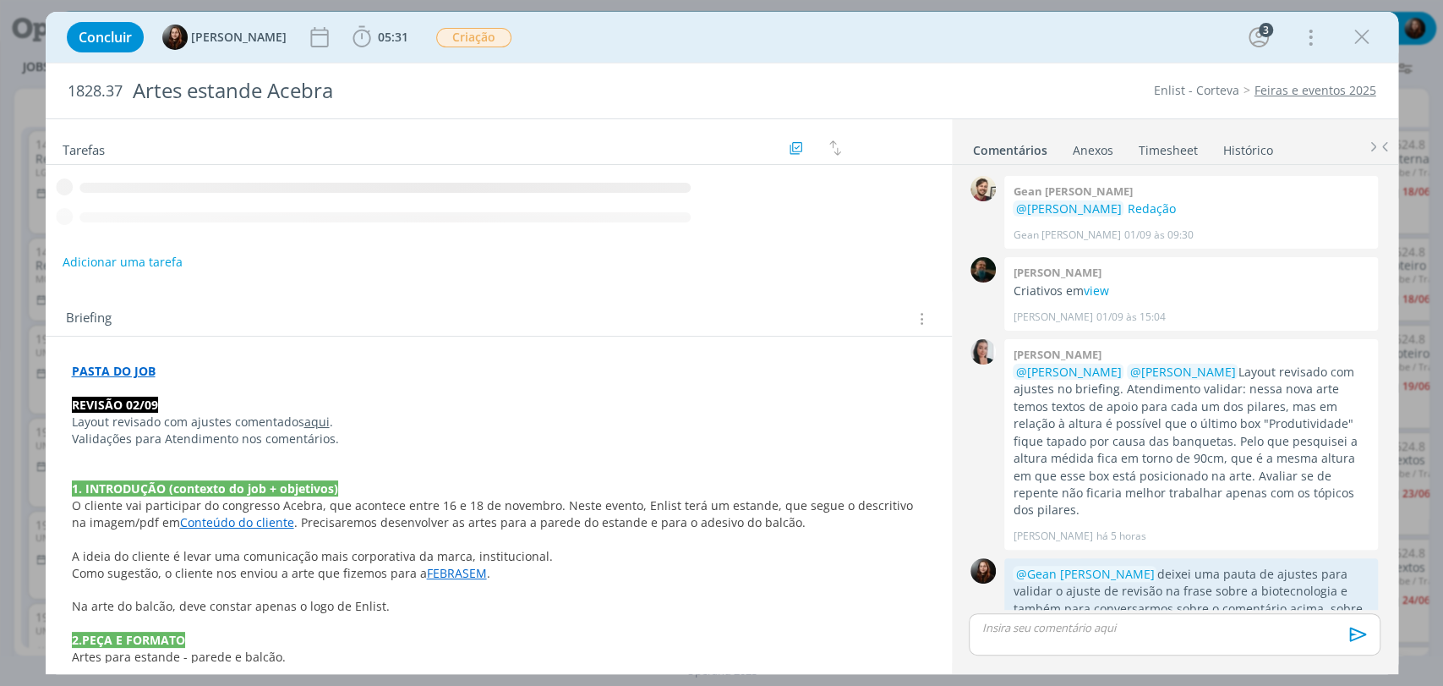
scroll to position [227, 0]
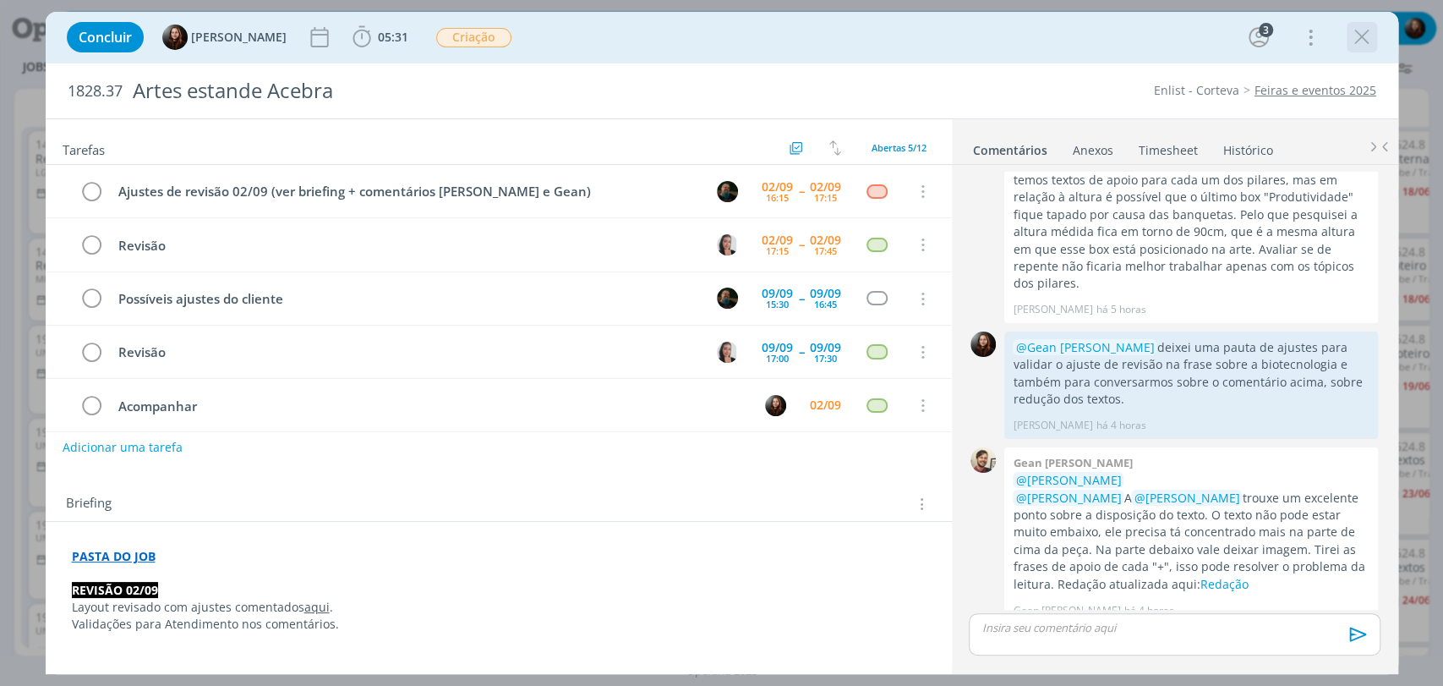
click at [1354, 46] on icon "dialog" at bounding box center [1361, 37] width 25 height 25
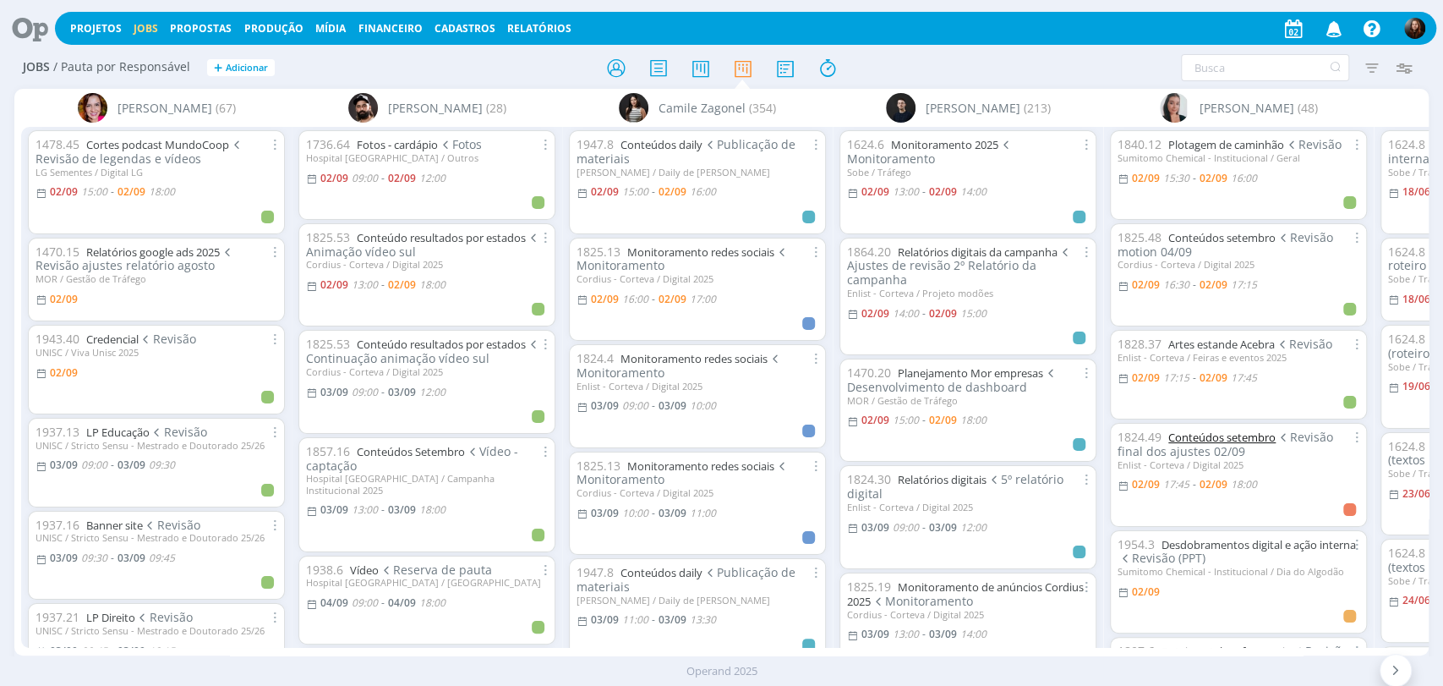
click at [1243, 430] on link "Conteúdos setembro" at bounding box center [1221, 436] width 107 height 15
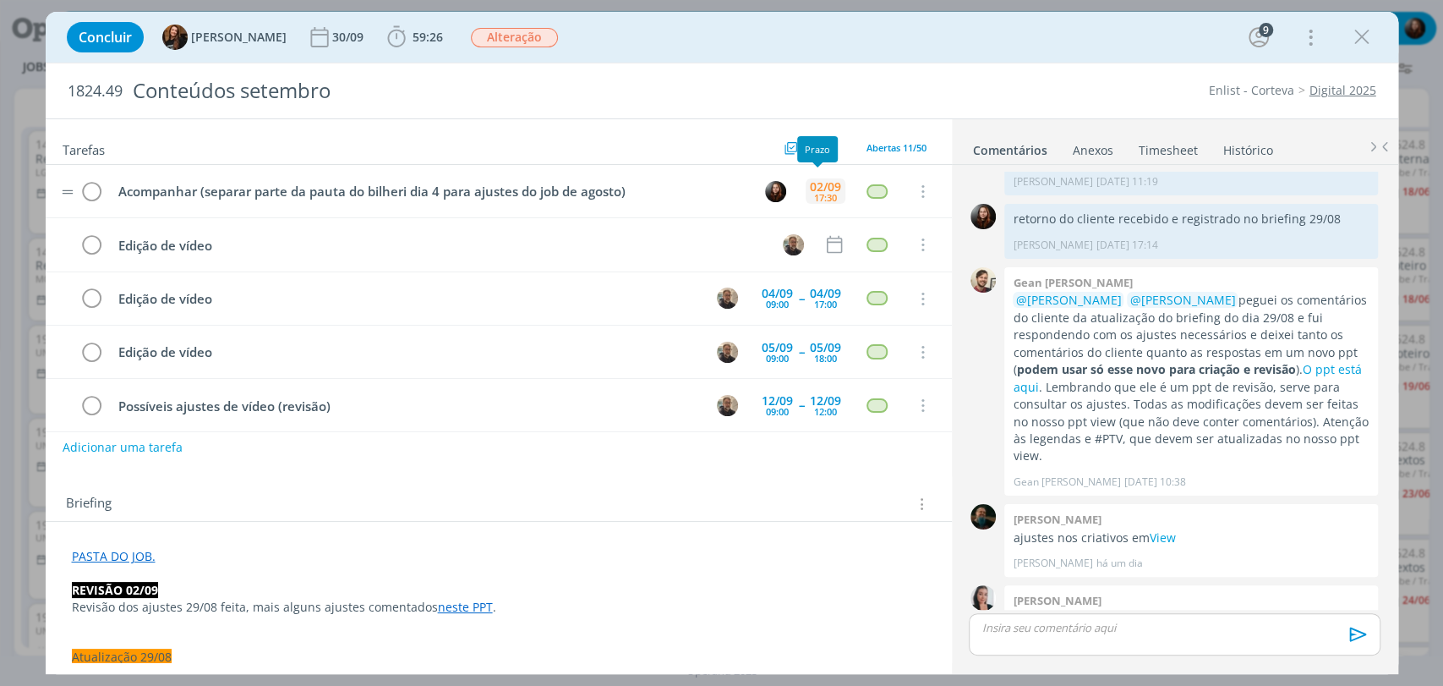
click at [810, 189] on div "02/09" at bounding box center [825, 187] width 31 height 12
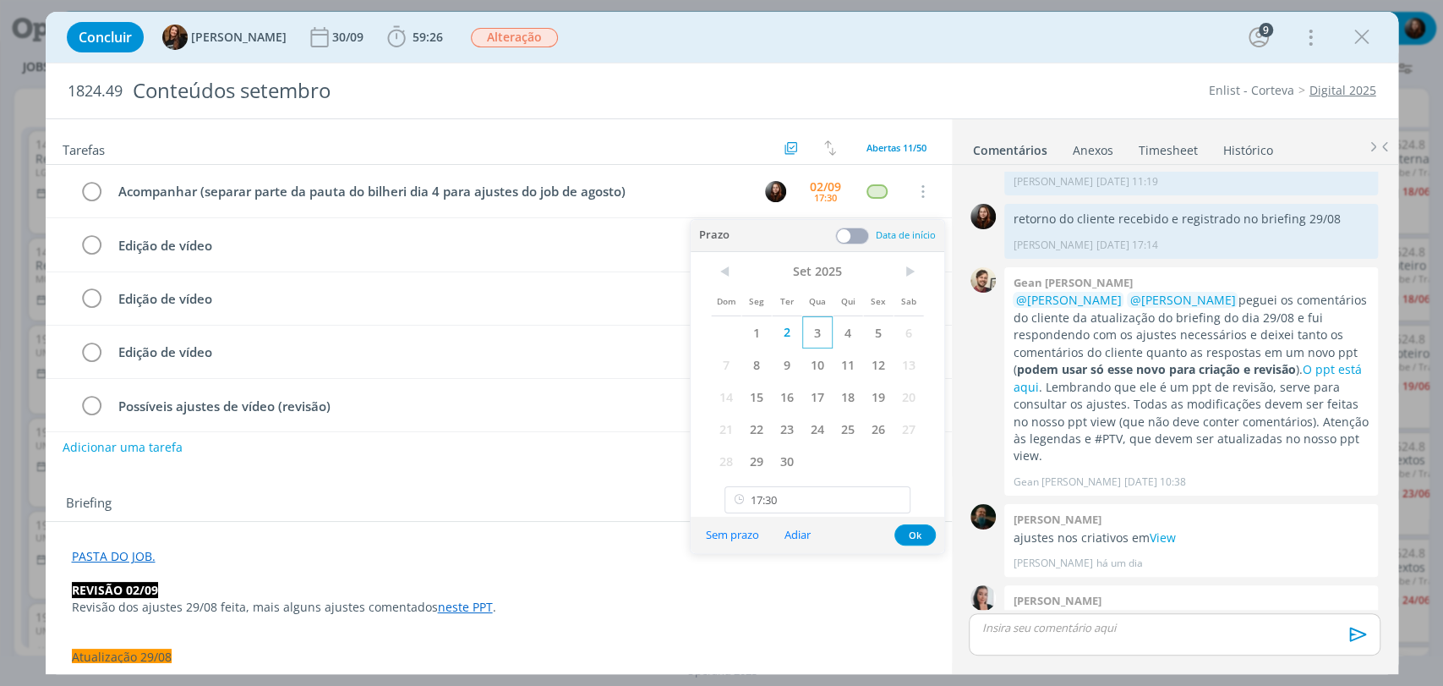
click at [812, 331] on span "3" at bounding box center [817, 332] width 30 height 32
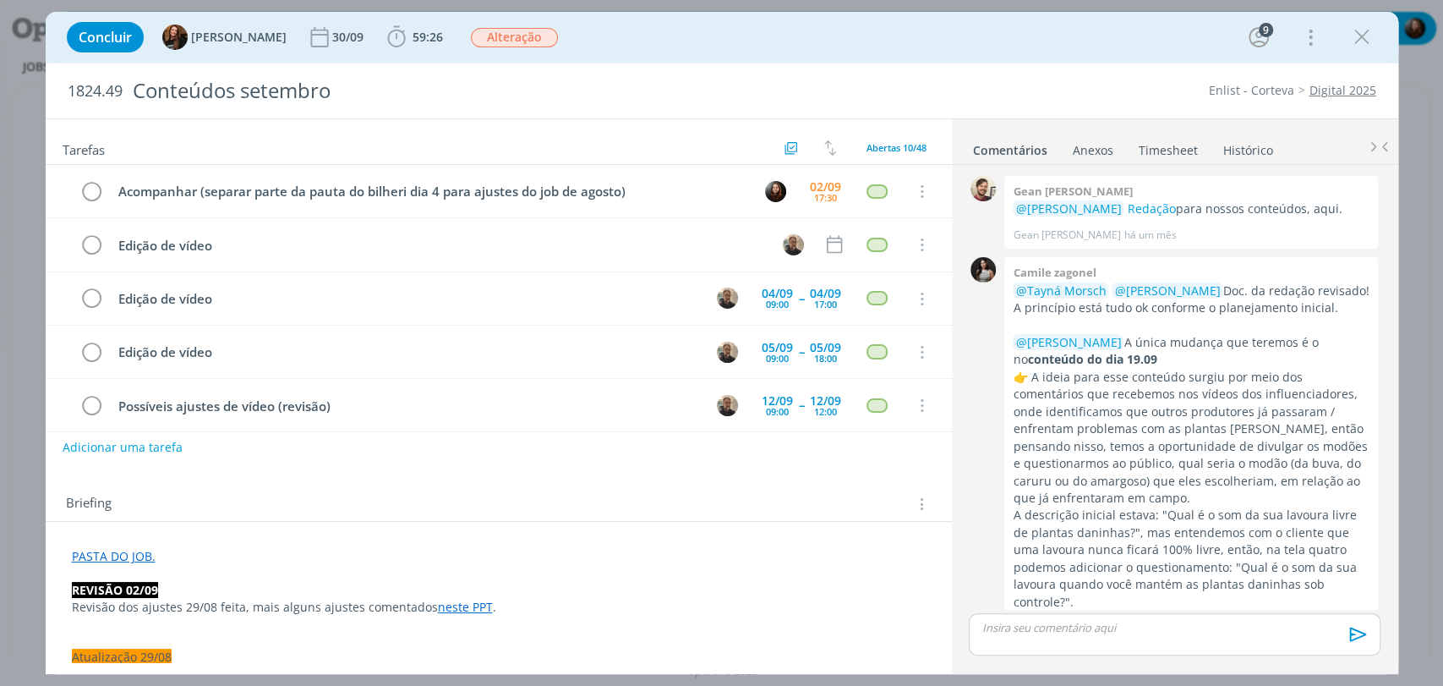
scroll to position [2257, 0]
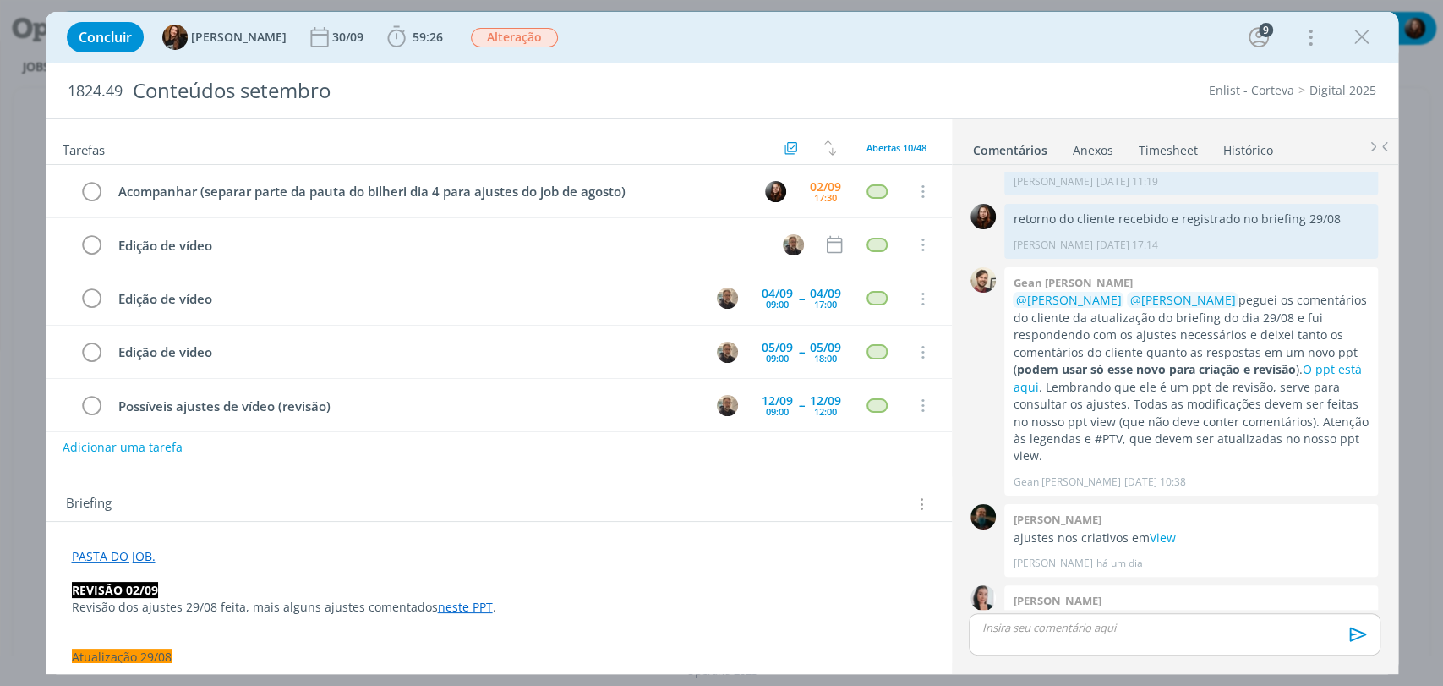
click at [723, 19] on div "Concluir Tayná Morsch 30/09 59:26 Iniciar Apontar Data * [DATE] Horas * 00:00 T…" at bounding box center [721, 37] width 1327 height 41
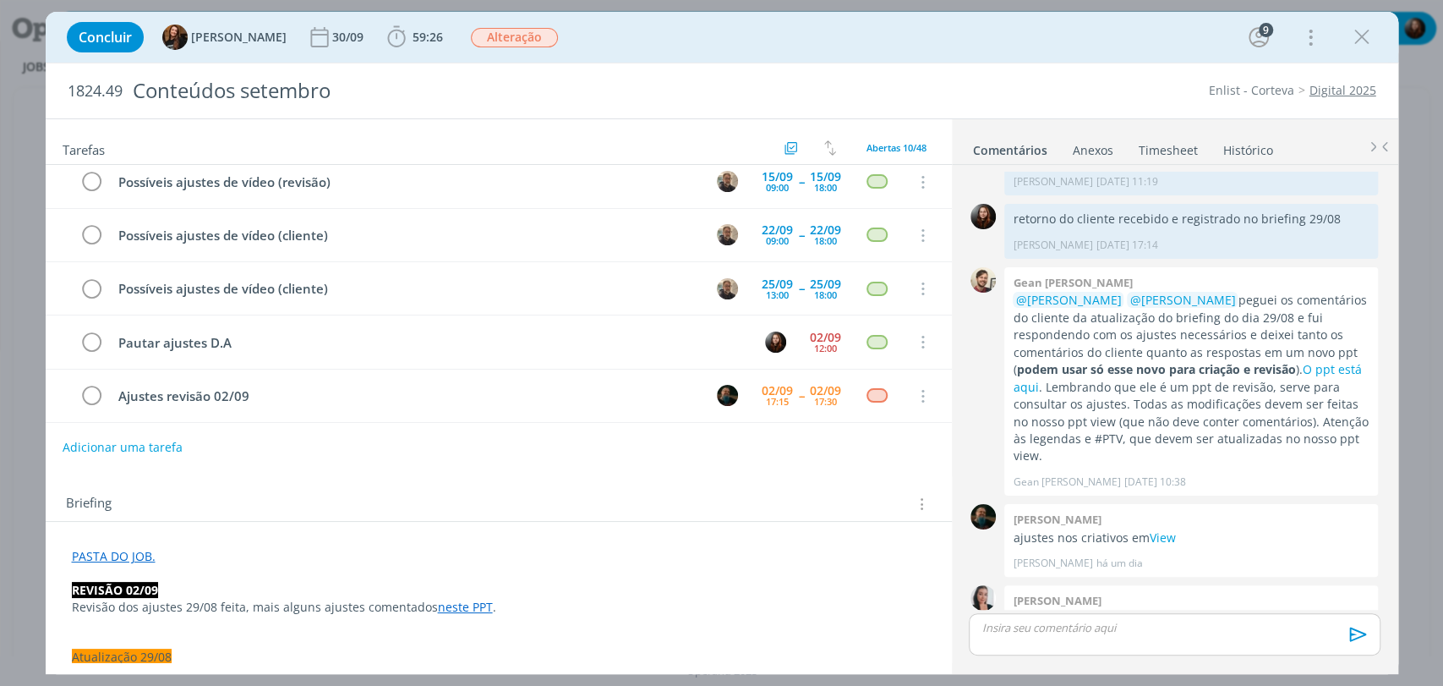
scroll to position [0, 0]
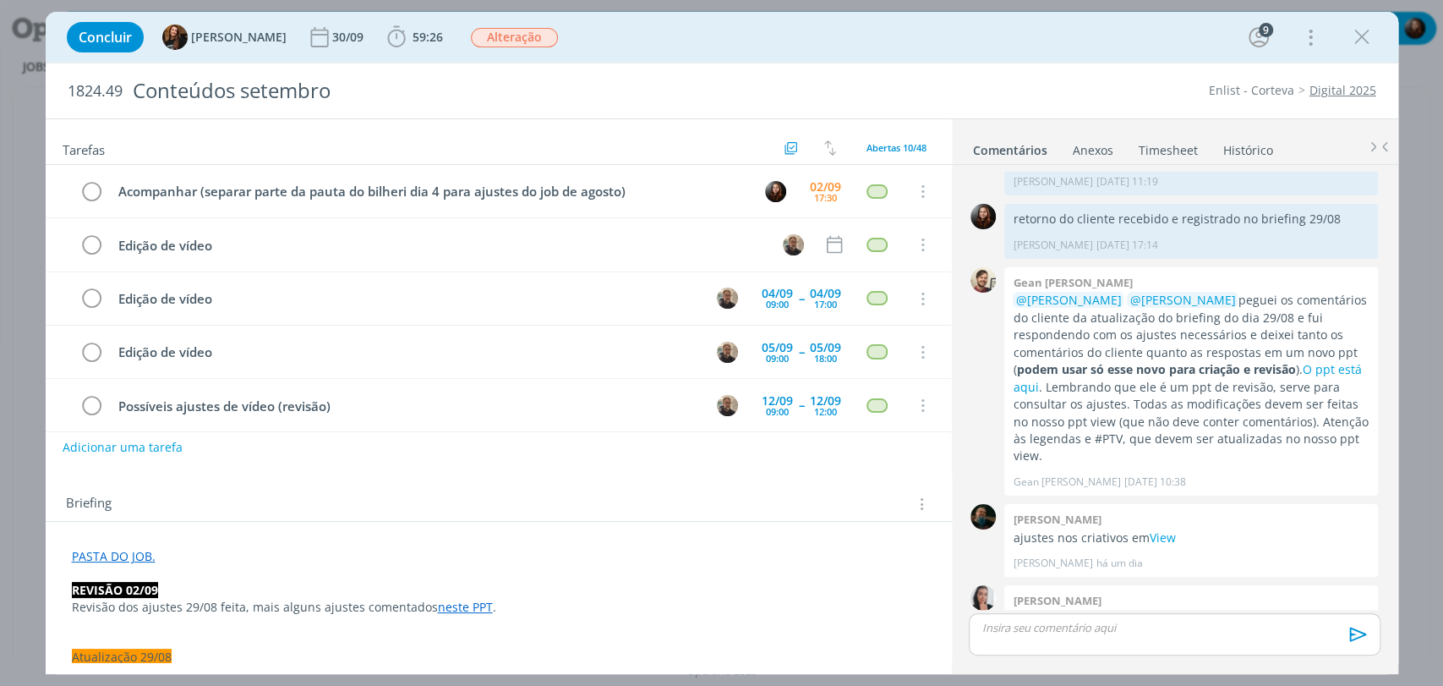
click at [922, 45] on div "Concluir Tayná Morsch 30/09 59:26 Iniciar Apontar Data * [DATE] Horas * 00:00 T…" at bounding box center [721, 37] width 1327 height 41
click at [980, 44] on div "Concluir Tayná Morsch 30/09 59:26 Iniciar Apontar Data * [DATE] Horas * 00:00 T…" at bounding box center [721, 37] width 1327 height 41
drag, startPoint x: 975, startPoint y: 68, endPoint x: 867, endPoint y: 8, distance: 122.6
click at [974, 65] on div "1824.49 Conteúdos setembro Enlist - Corteva Digital 2025" at bounding box center [722, 90] width 1353 height 55
click at [1014, 74] on div "1824.49 Conteúdos setembro Enlist - Corteva Digital 2025" at bounding box center [722, 90] width 1353 height 55
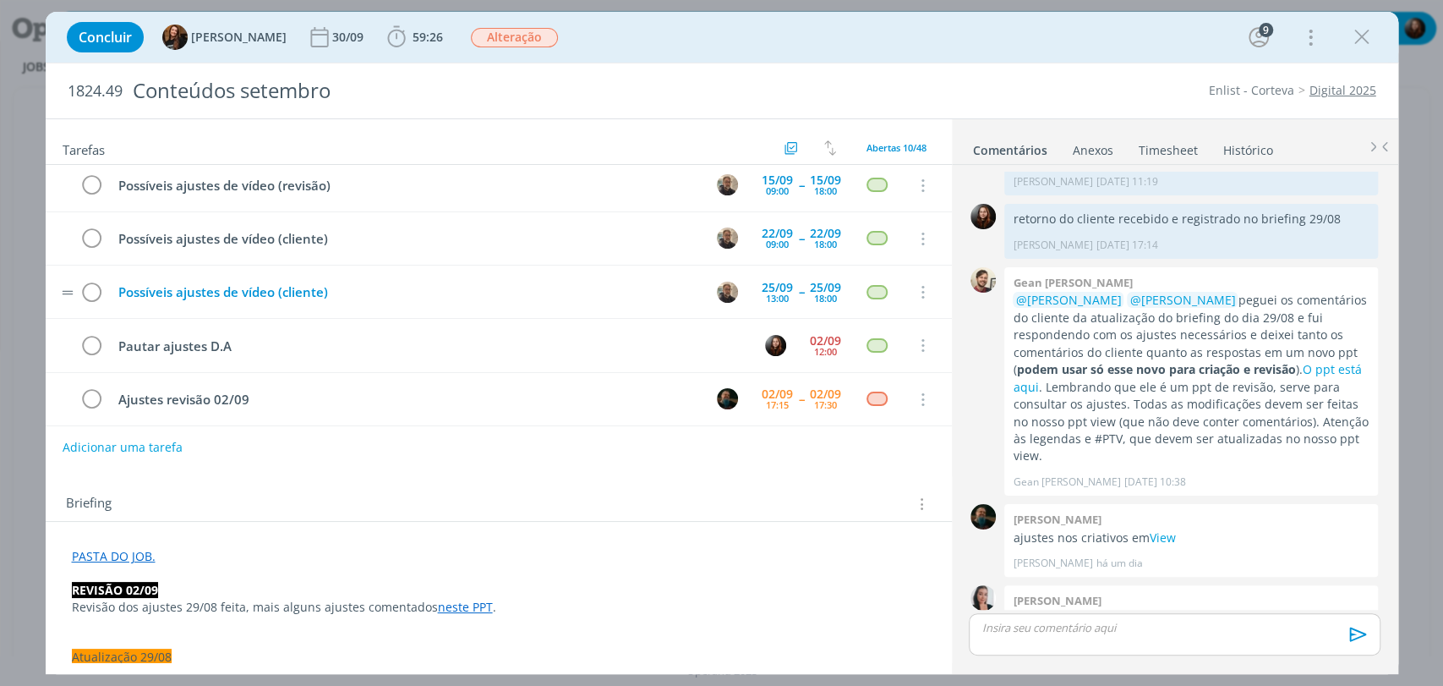
scroll to position [277, 0]
click at [96, 342] on icon "dialog" at bounding box center [92, 342] width 24 height 25
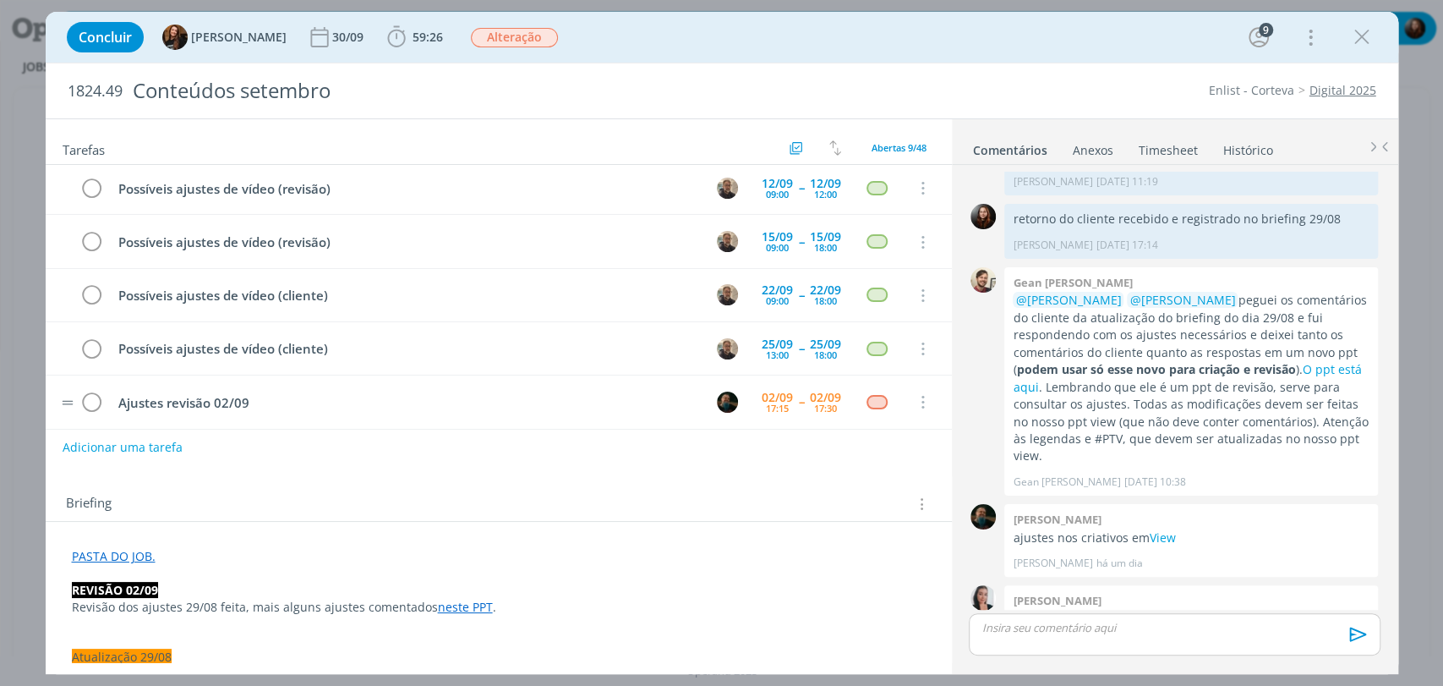
scroll to position [223, 0]
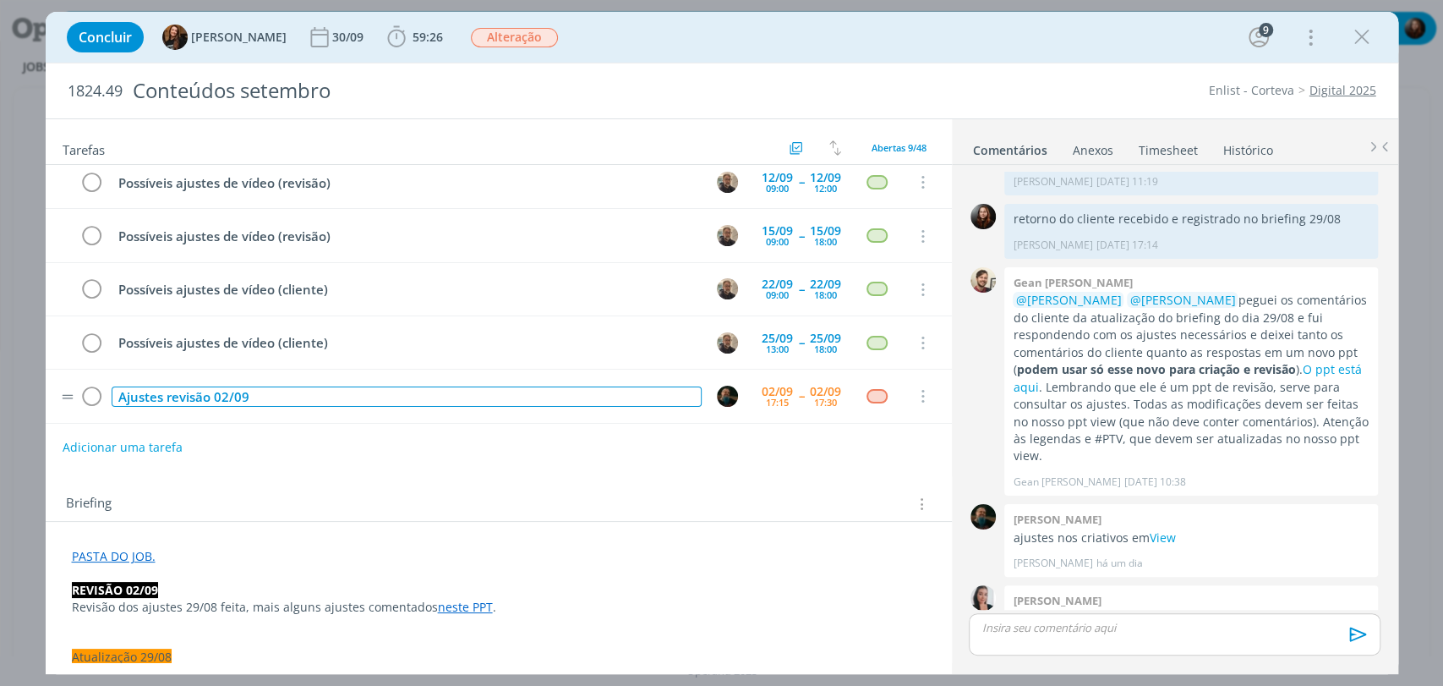
click at [287, 386] on div "Ajustes revisão 02/09" at bounding box center [407, 396] width 590 height 21
copy div "Ajustes revisão 02/09"
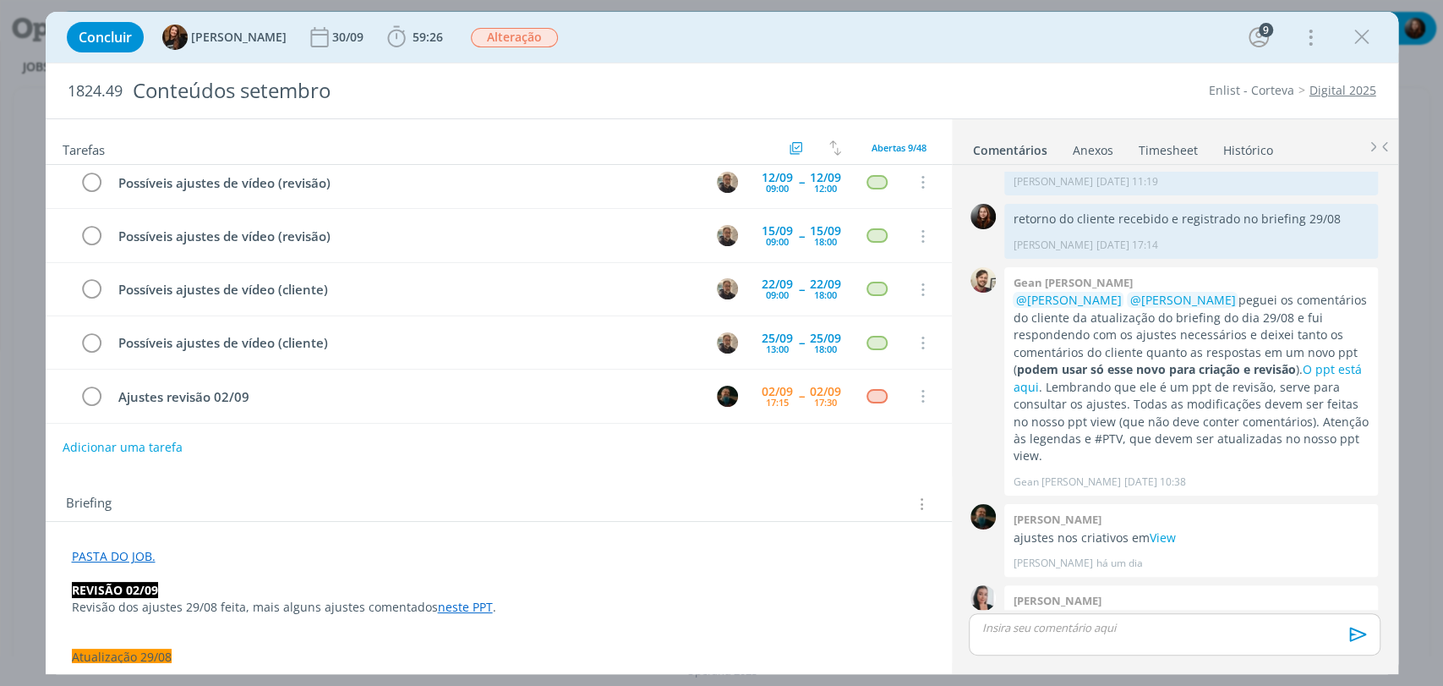
click at [297, 496] on div "Briefing Briefings Predefinidos Versões do Briefing Ver Briefing do Projeto" at bounding box center [501, 504] width 870 height 22
click at [153, 448] on button "Adicionar uma tarefa" at bounding box center [122, 446] width 120 height 29
paste input "Ajustes revisão 02/09"
click at [112, 441] on input "Ajustes revisão 02/09" at bounding box center [386, 446] width 624 height 24
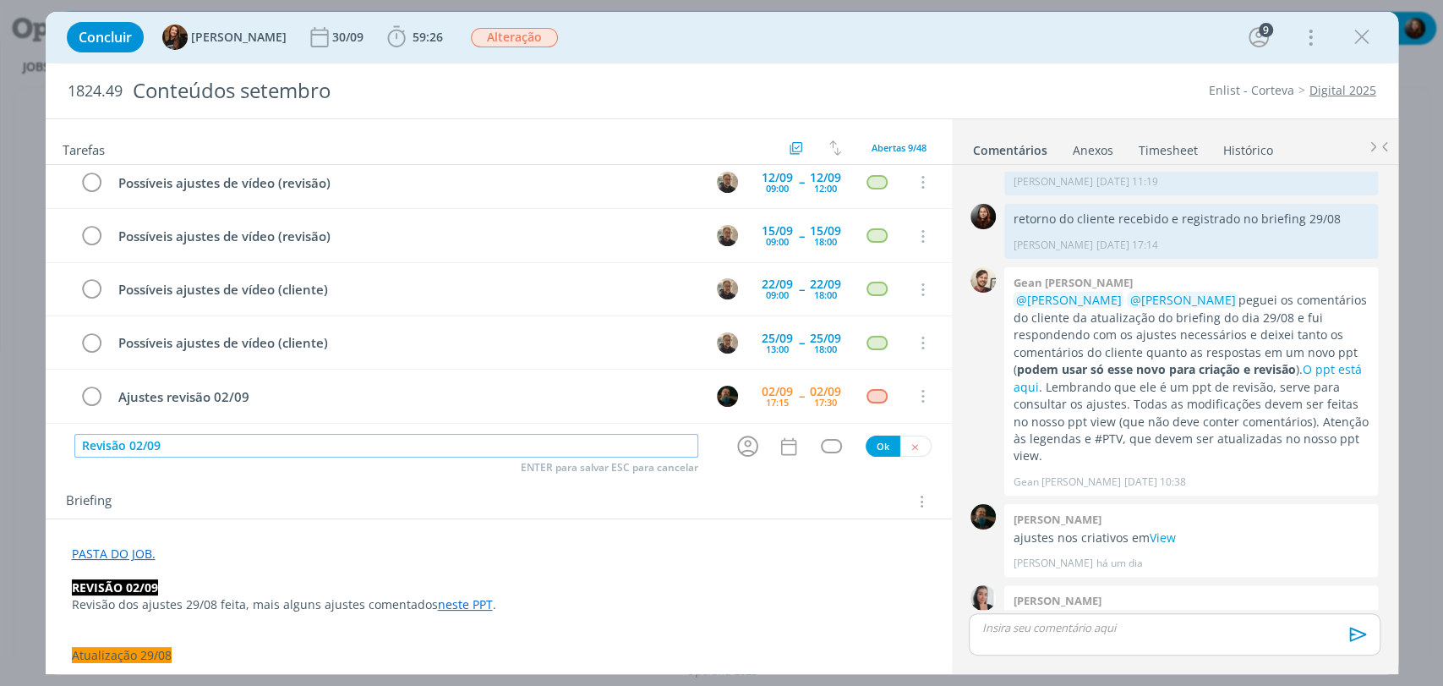
click at [125, 442] on input "Revisão 02/09" at bounding box center [386, 446] width 624 height 24
click at [746, 447] on icon "dialog" at bounding box center [748, 446] width 26 height 26
type input "Revisão final dos ajustes 02/09"
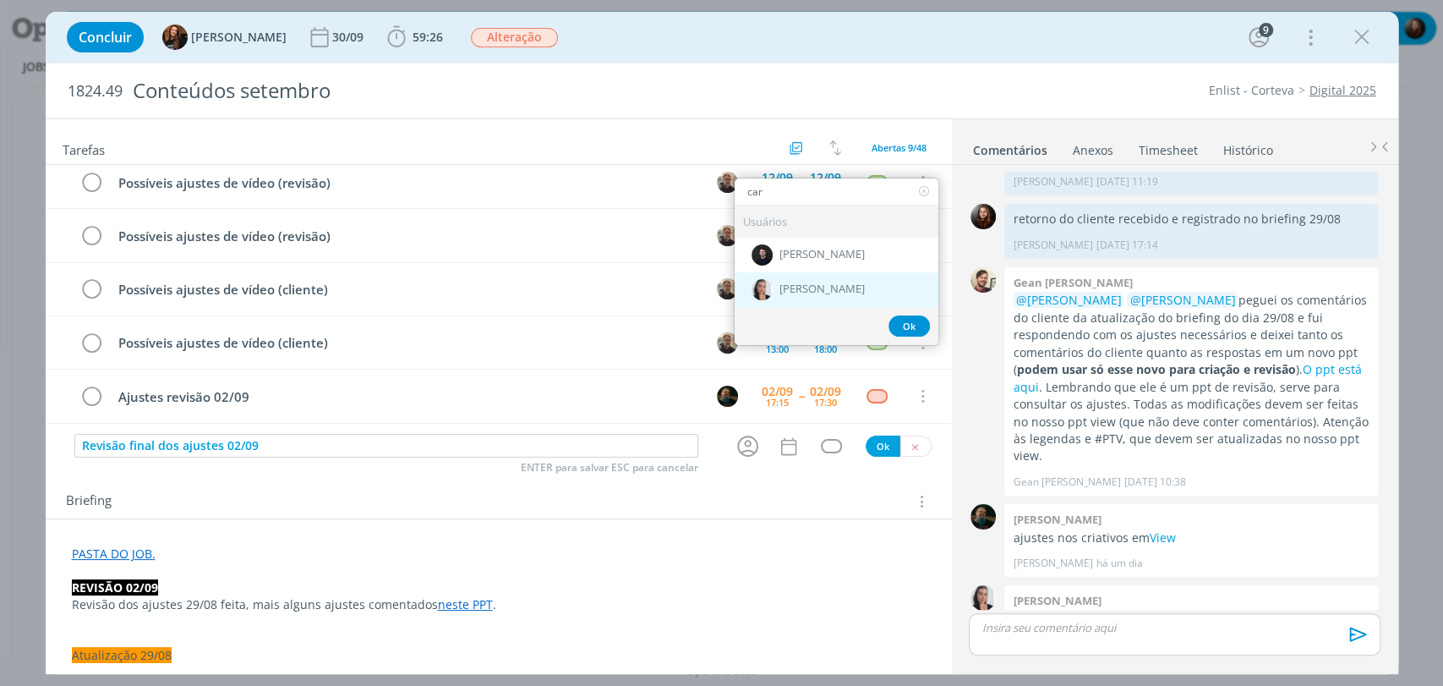
type input "car"
click at [817, 287] on span "[PERSON_NAME]" at bounding box center [821, 290] width 85 height 14
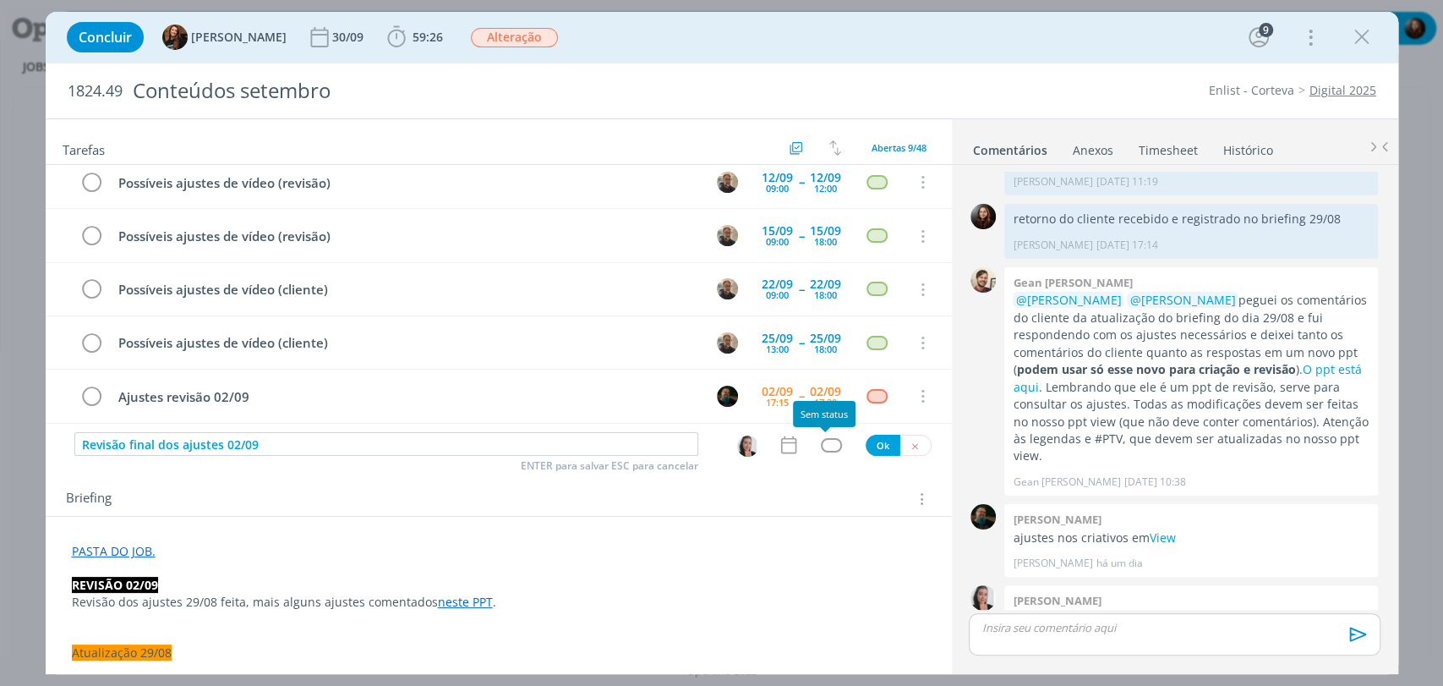
click at [828, 446] on div "dialog" at bounding box center [831, 445] width 21 height 14
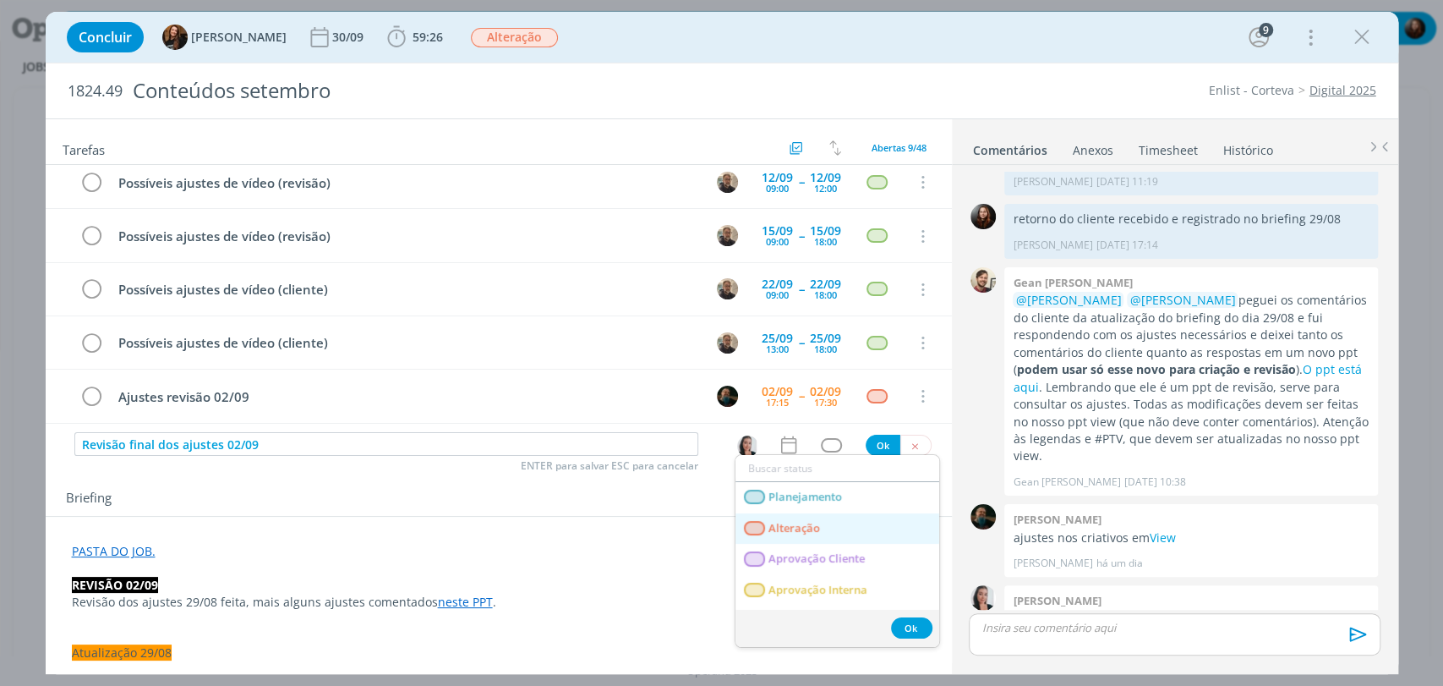
click at [805, 533] on span "Alteração" at bounding box center [794, 529] width 52 height 14
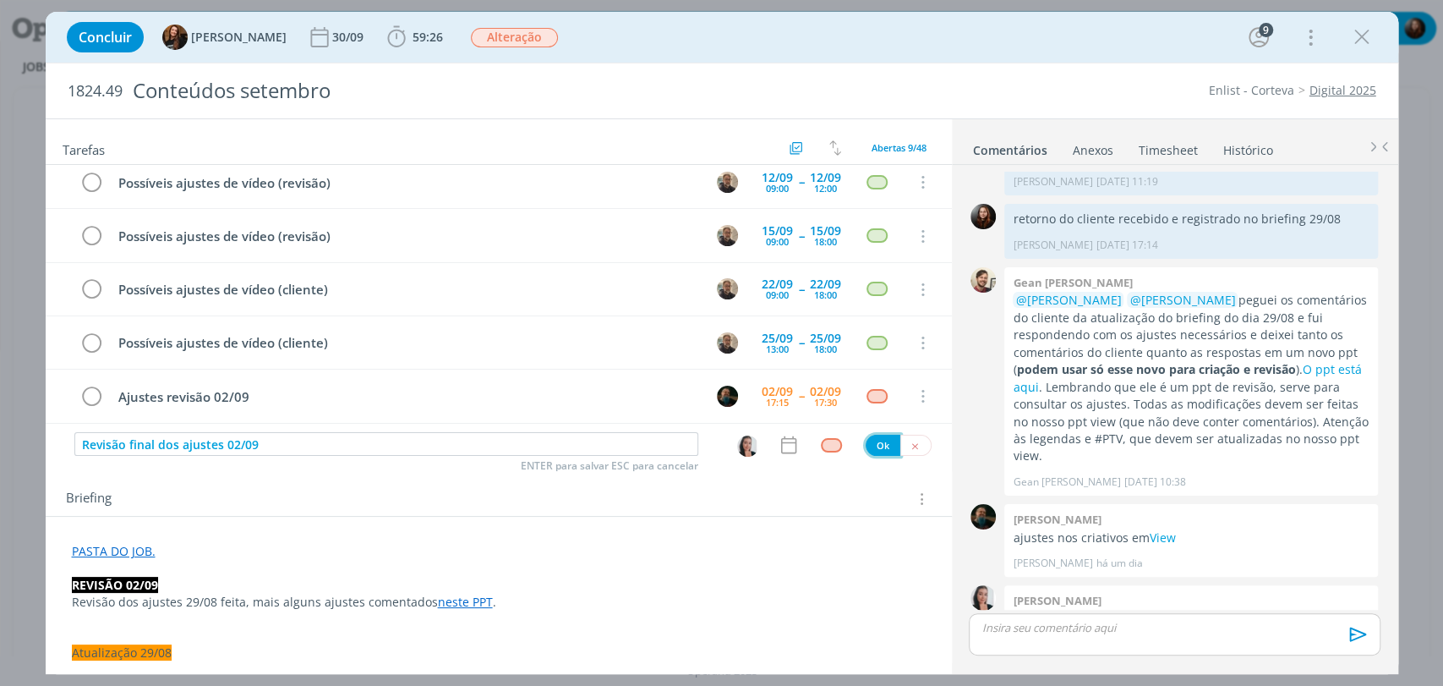
click at [869, 450] on button "Ok" at bounding box center [883, 445] width 35 height 21
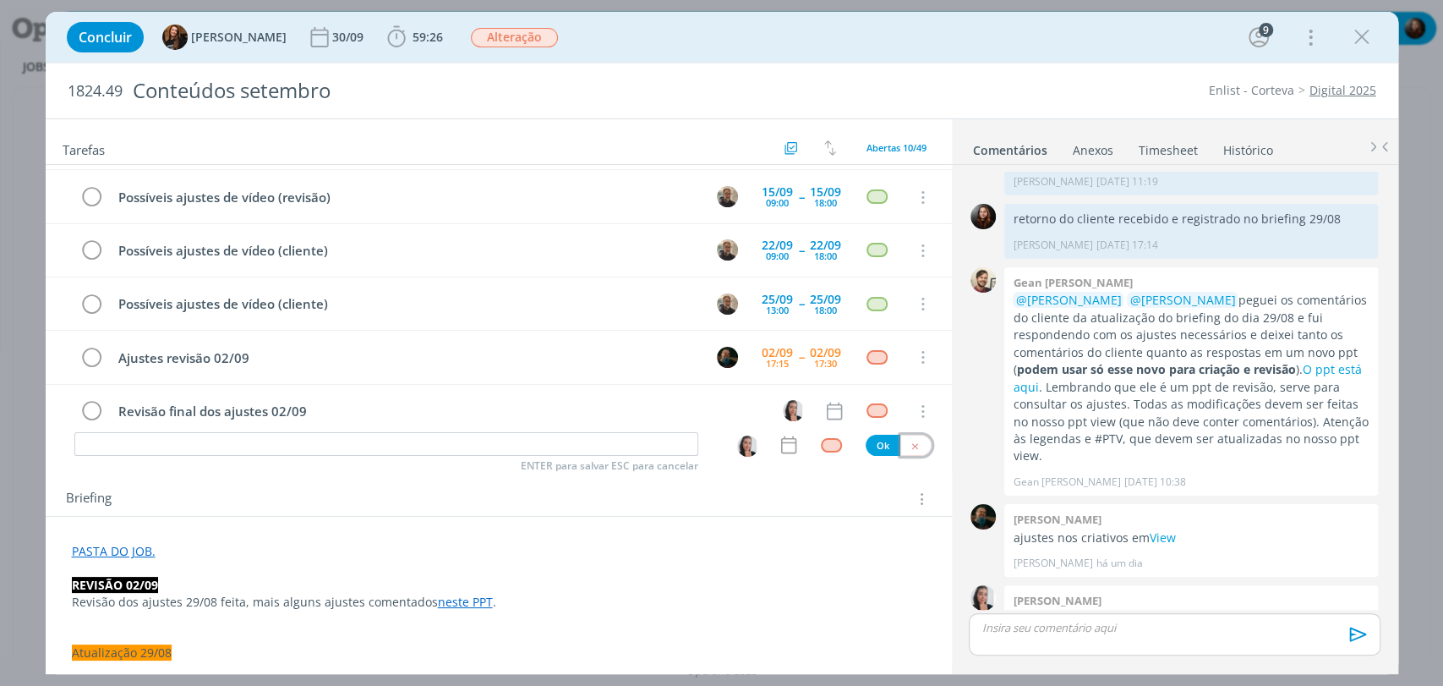
click at [910, 445] on icon "dialog" at bounding box center [915, 445] width 11 height 11
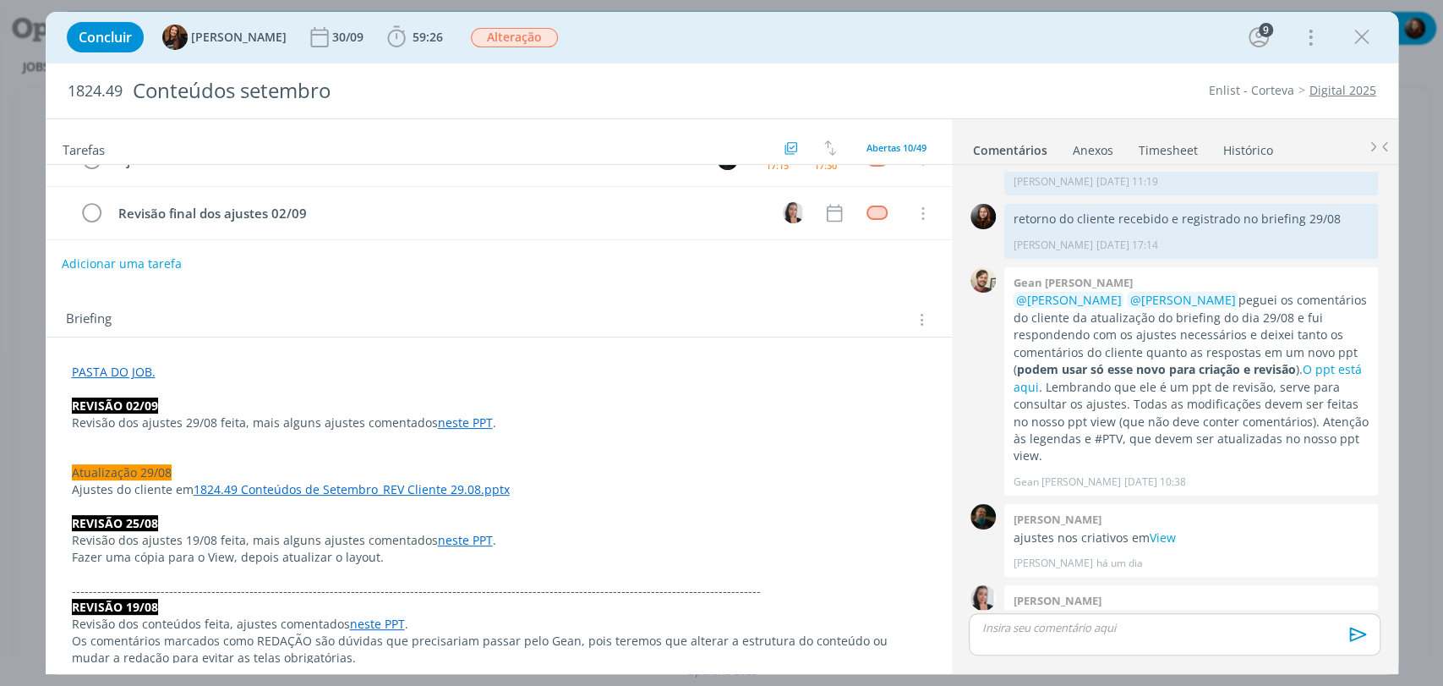
scroll to position [188, 0]
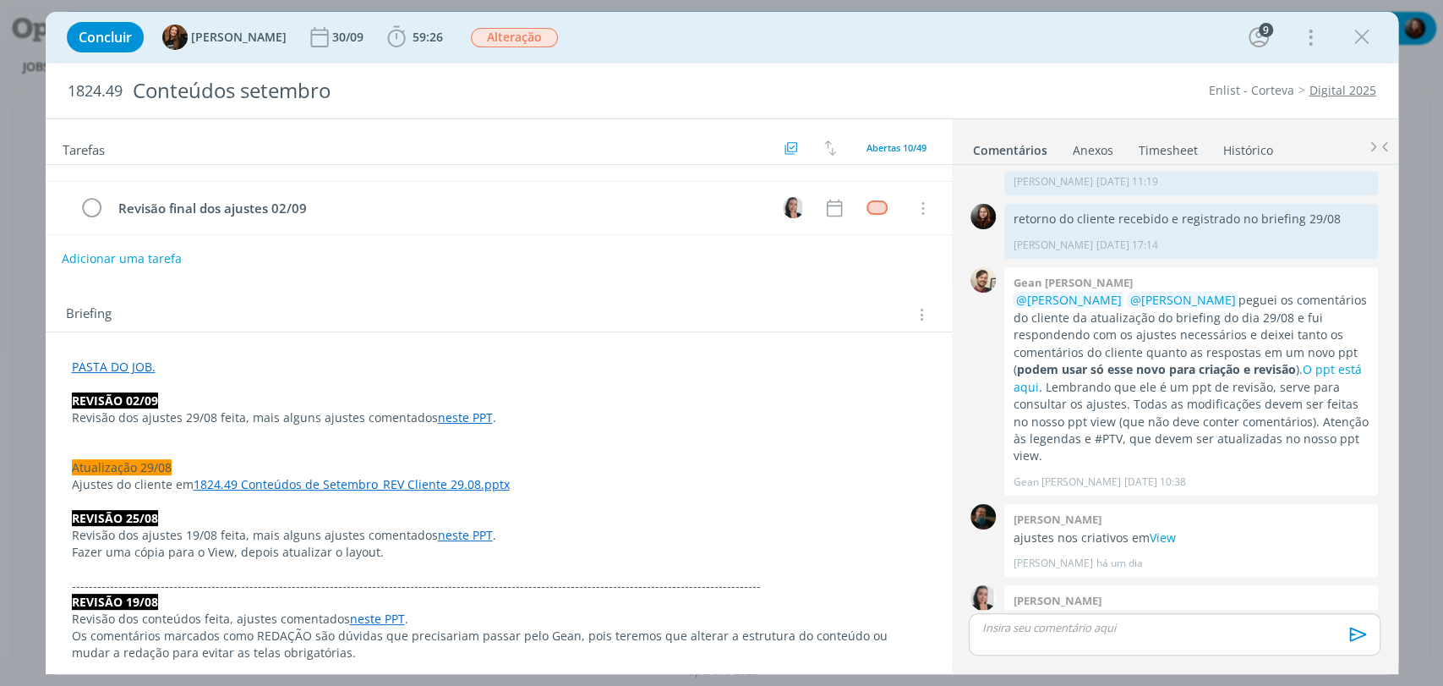
click at [140, 254] on button "Adicionar uma tarefa" at bounding box center [122, 258] width 120 height 29
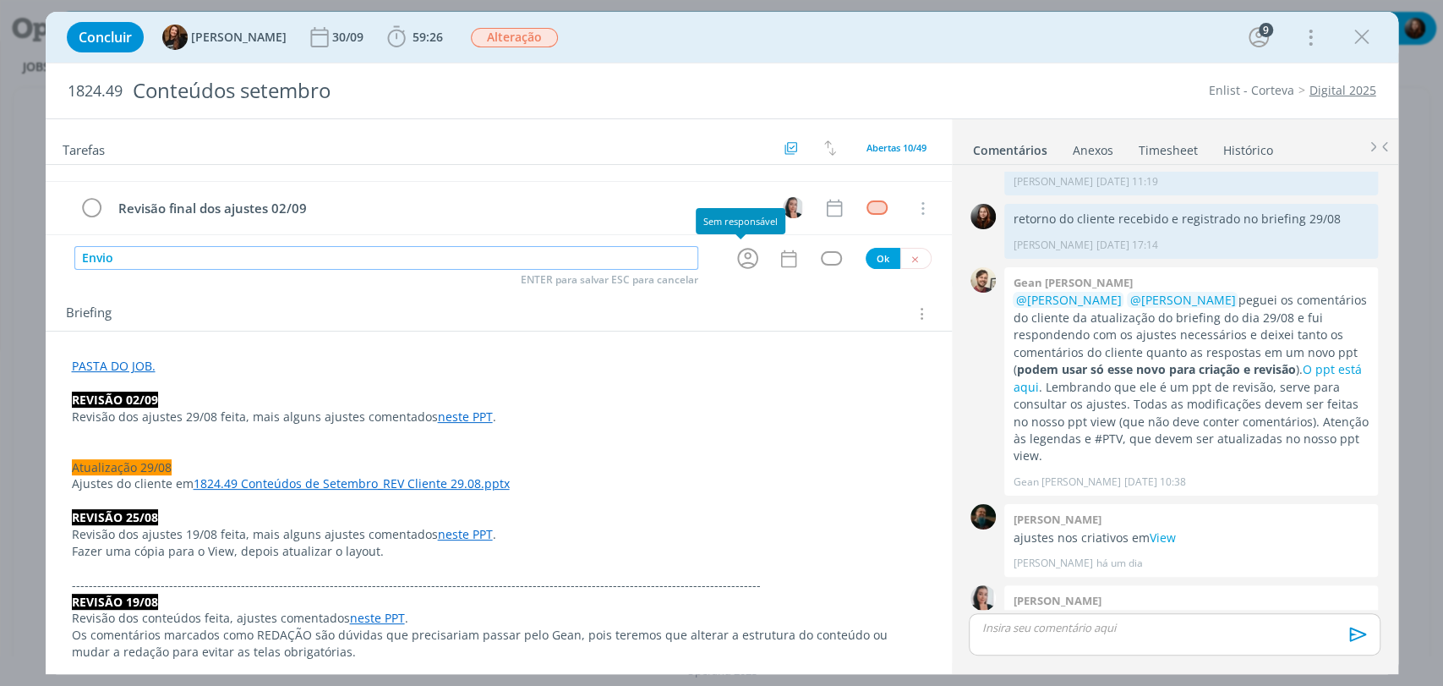
click at [736, 256] on icon "dialog" at bounding box center [748, 258] width 26 height 26
type input "Envio"
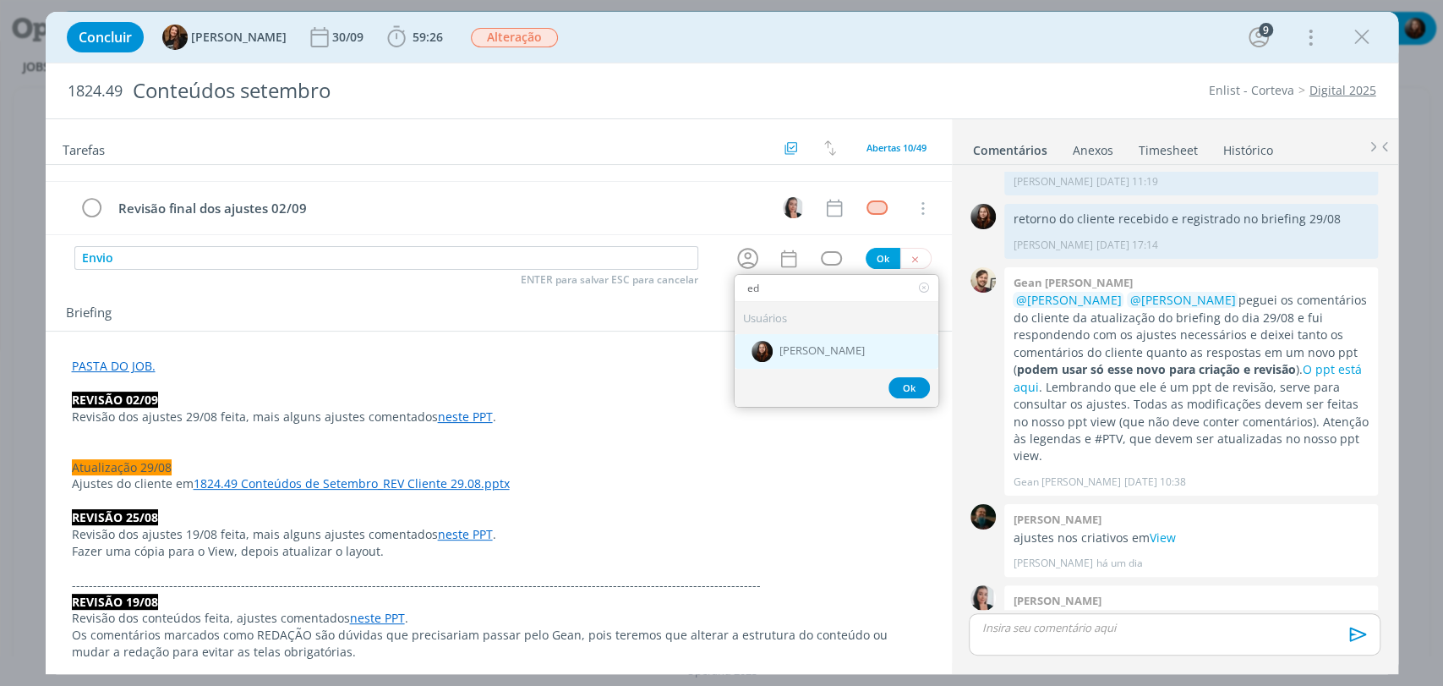
type input "ed"
drag, startPoint x: 782, startPoint y: 353, endPoint x: 815, endPoint y: 287, distance: 73.7
click at [782, 353] on span "[PERSON_NAME]" at bounding box center [821, 352] width 85 height 14
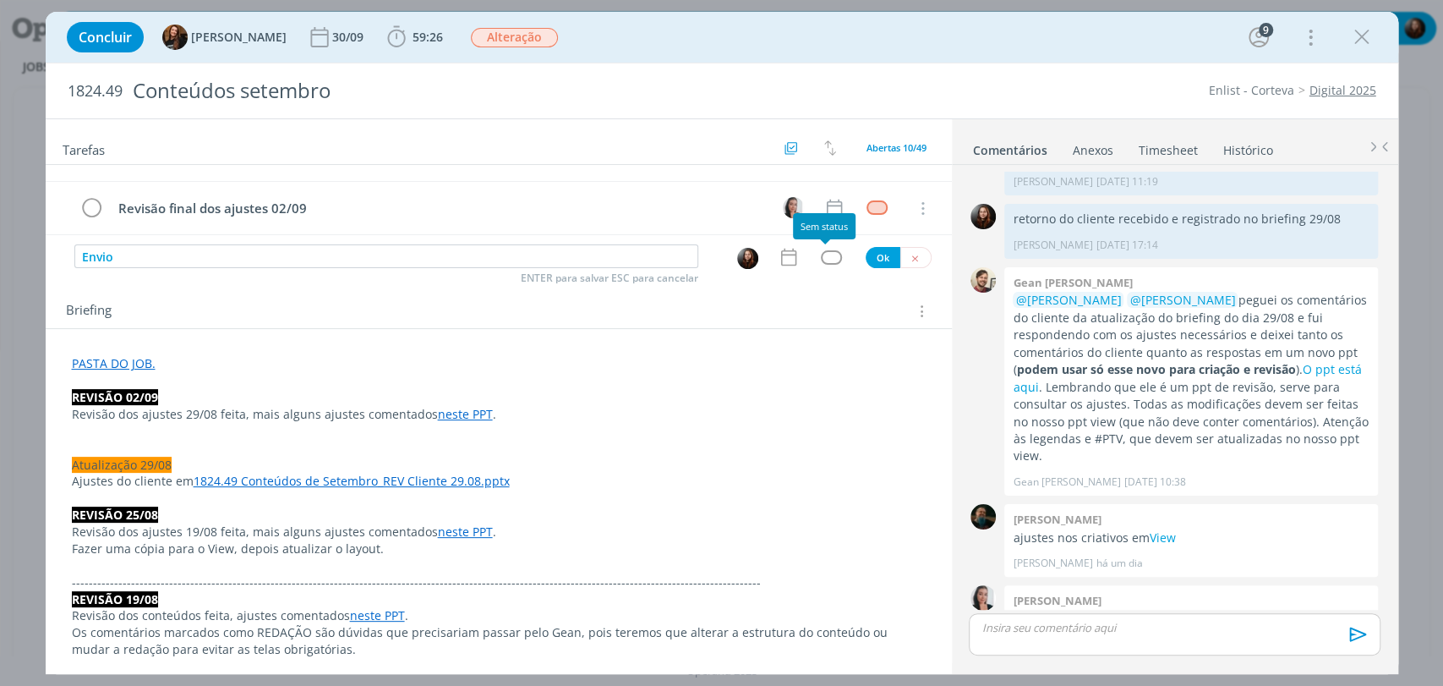
click at [827, 253] on div "dialog" at bounding box center [831, 257] width 21 height 14
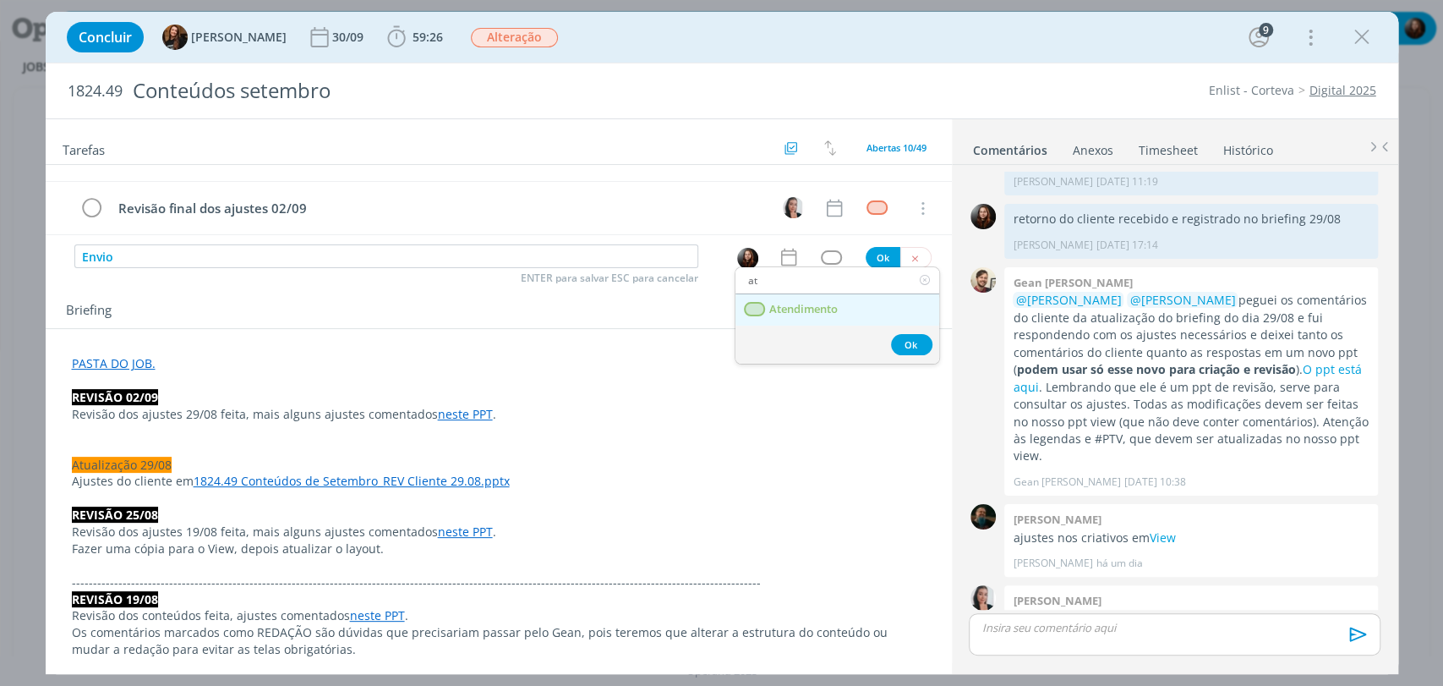
type input "at"
drag, startPoint x: 812, startPoint y: 297, endPoint x: 807, endPoint y: 286, distance: 12.1
click at [812, 297] on link "Atendimento" at bounding box center [837, 309] width 204 height 31
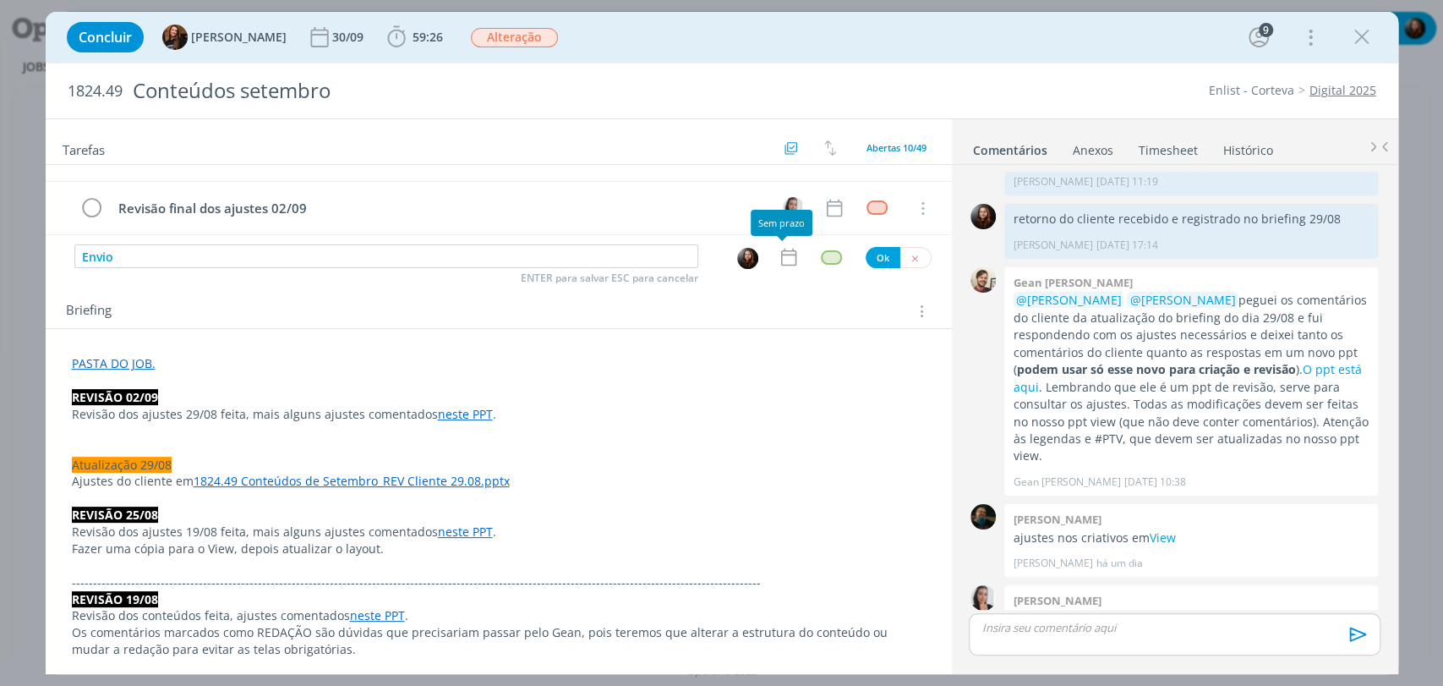
click at [780, 242] on div "Acompanhar (separar parte da pauta do bilheri dia 4 para ajustes do job de agos…" at bounding box center [499, 110] width 906 height 267
click at [780, 252] on icon "dialog" at bounding box center [789, 257] width 22 height 22
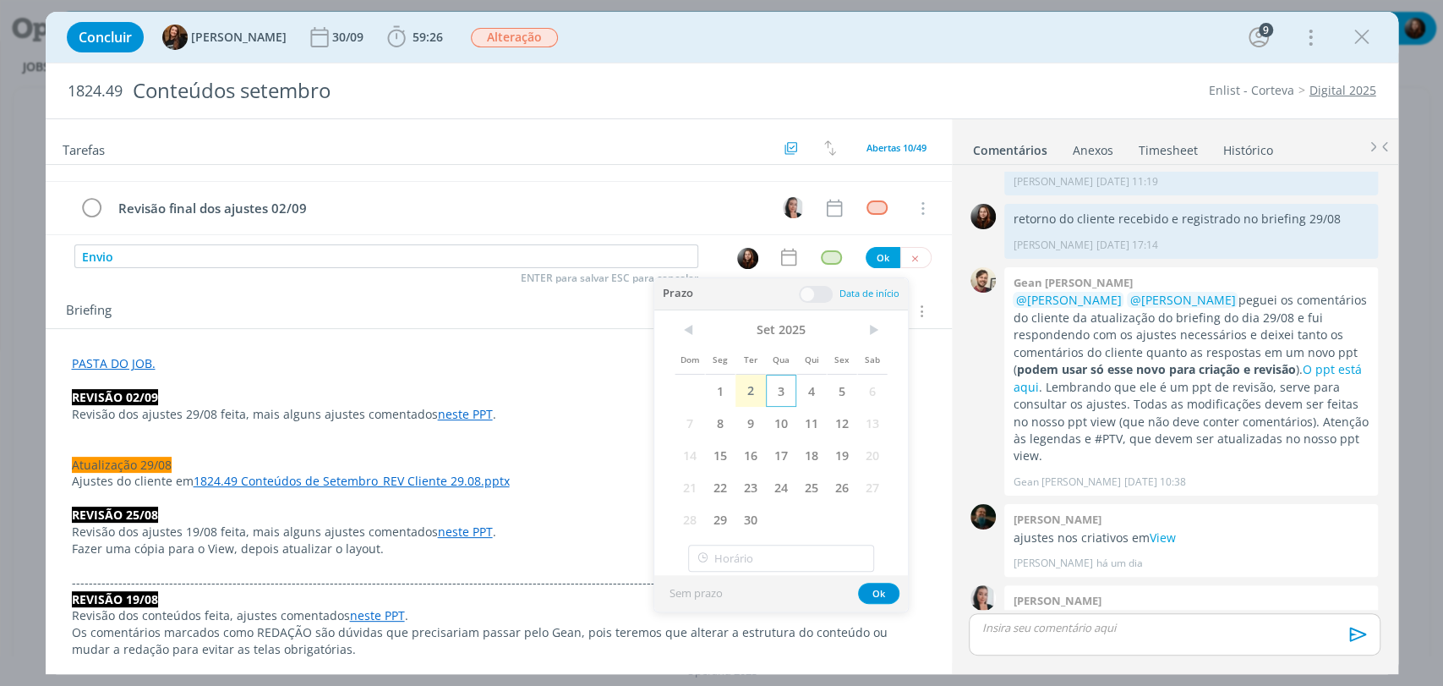
click at [770, 390] on span "3" at bounding box center [781, 390] width 30 height 32
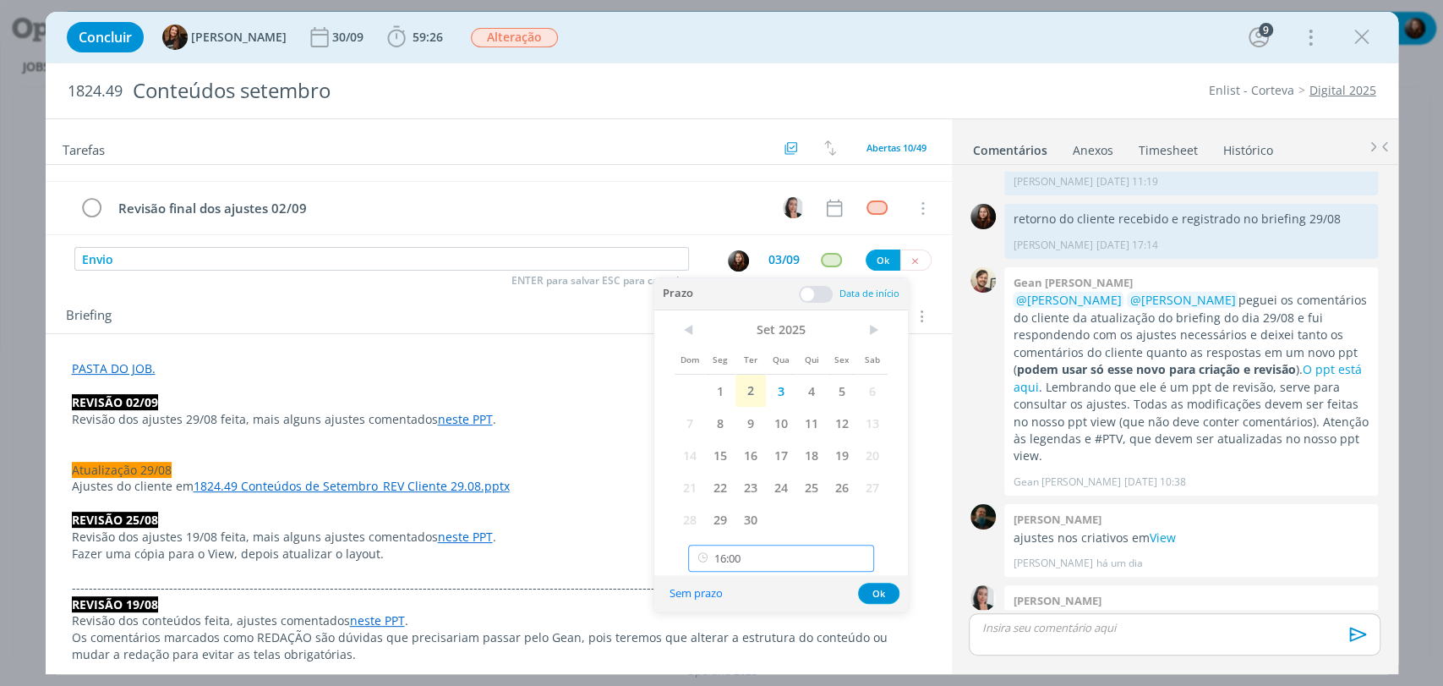
click at [744, 550] on input "16:00" at bounding box center [781, 557] width 186 height 27
click at [726, 440] on div "09:15" at bounding box center [783, 442] width 189 height 30
type input "09:15"
drag, startPoint x: 882, startPoint y: 594, endPoint x: 872, endPoint y: 391, distance: 203.1
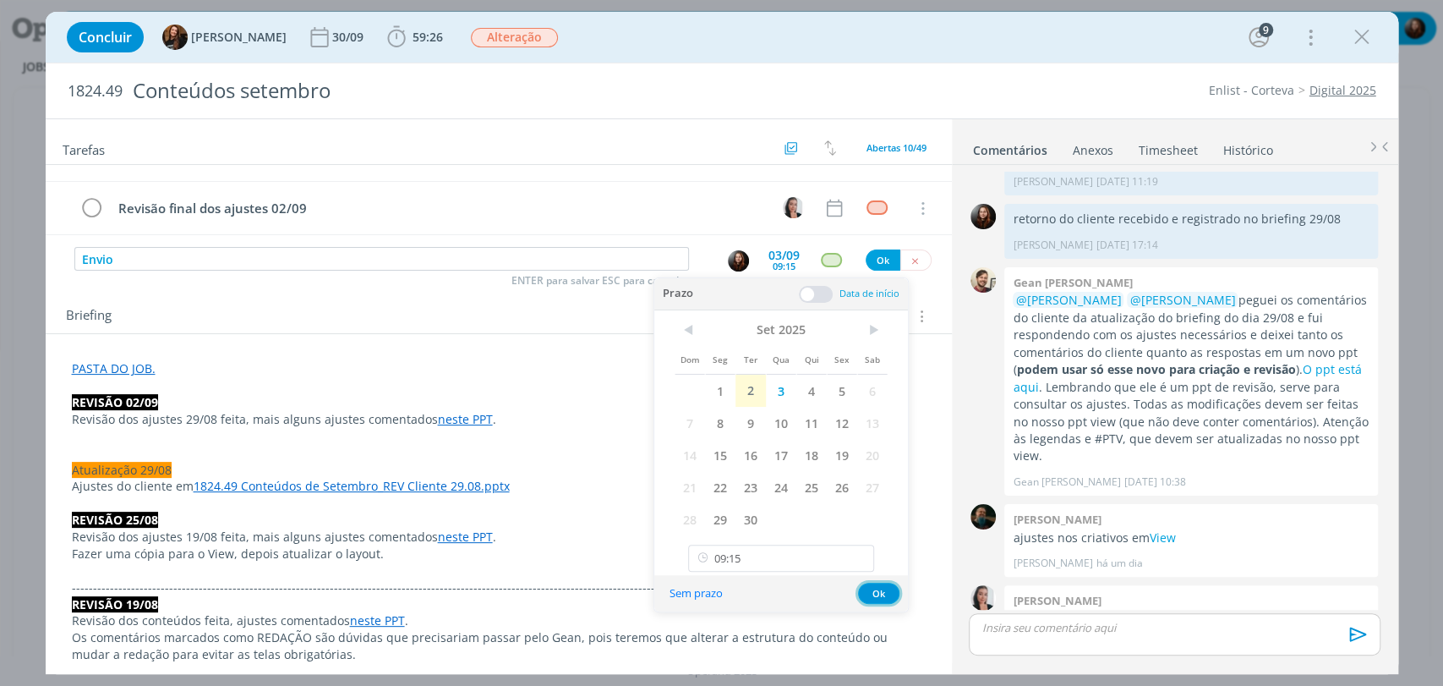
click at [882, 593] on button "Ok" at bounding box center [878, 592] width 41 height 21
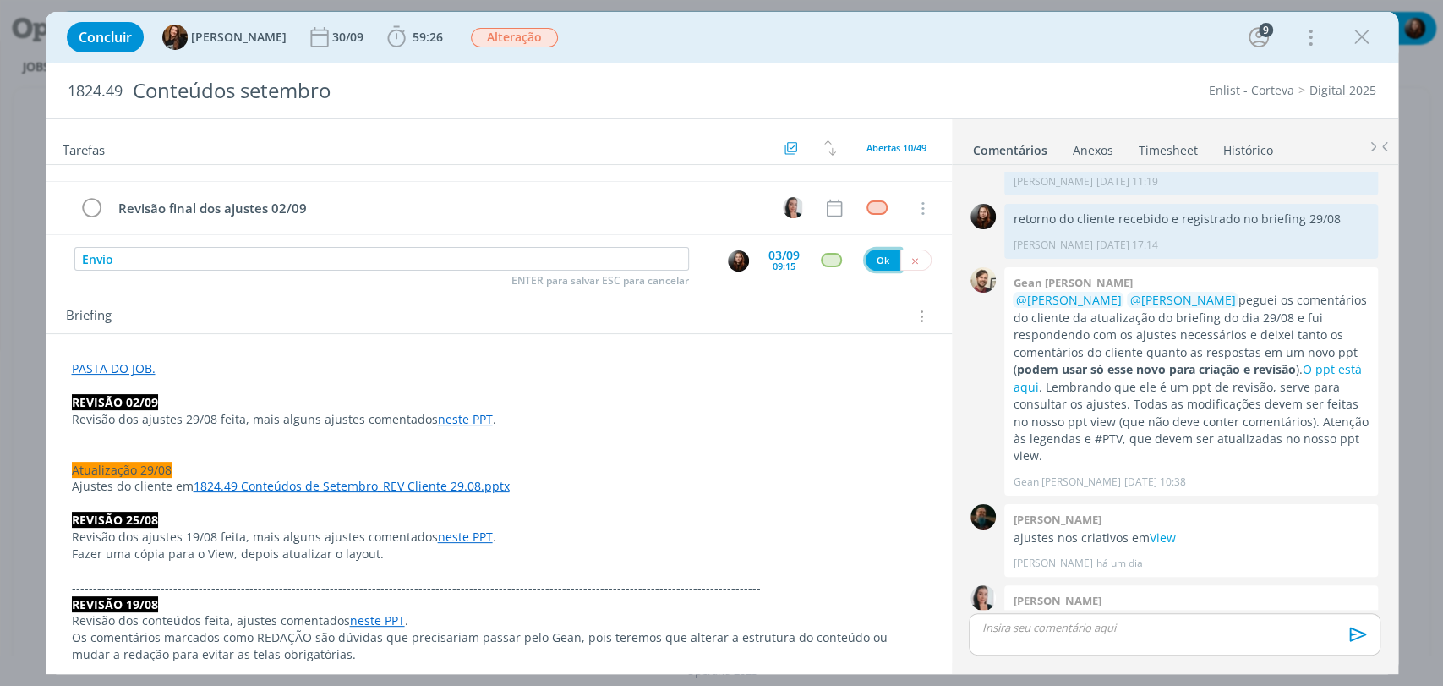
click at [871, 261] on button "Ok" at bounding box center [883, 259] width 35 height 21
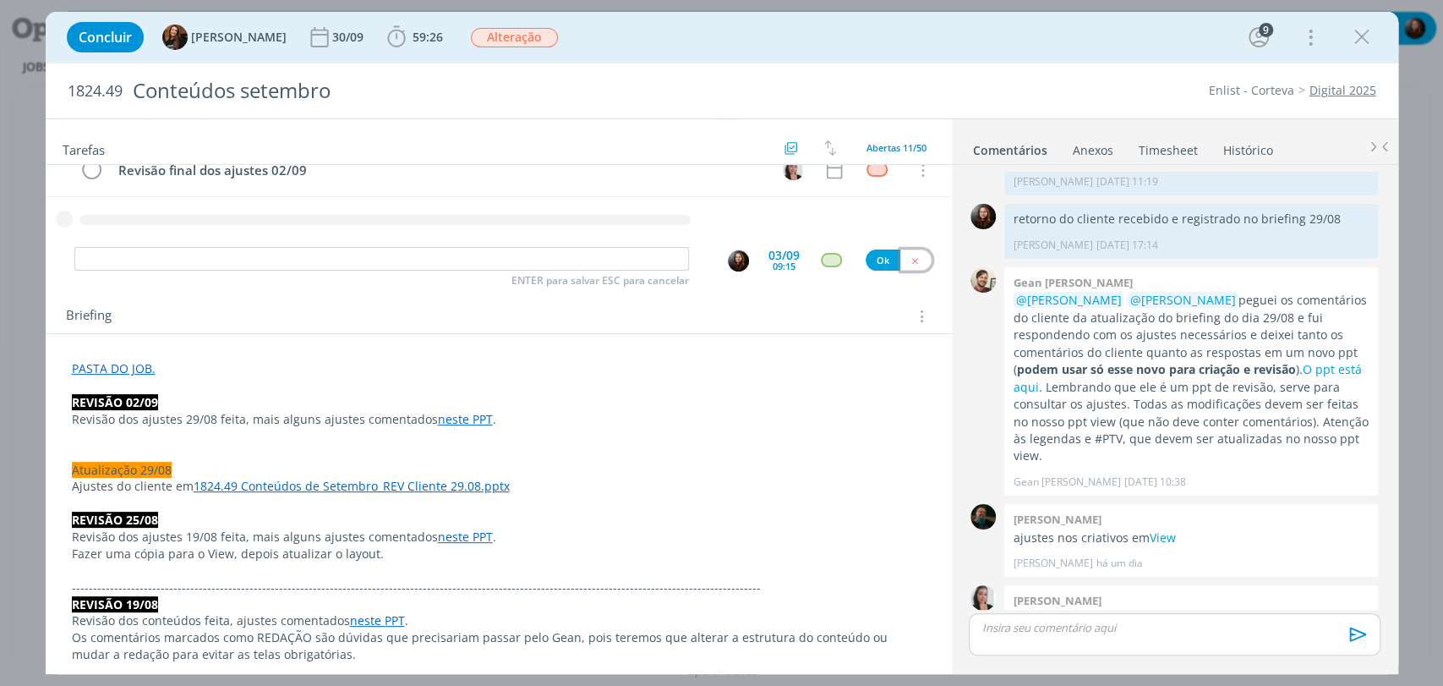
click at [910, 259] on icon "dialog" at bounding box center [915, 260] width 11 height 11
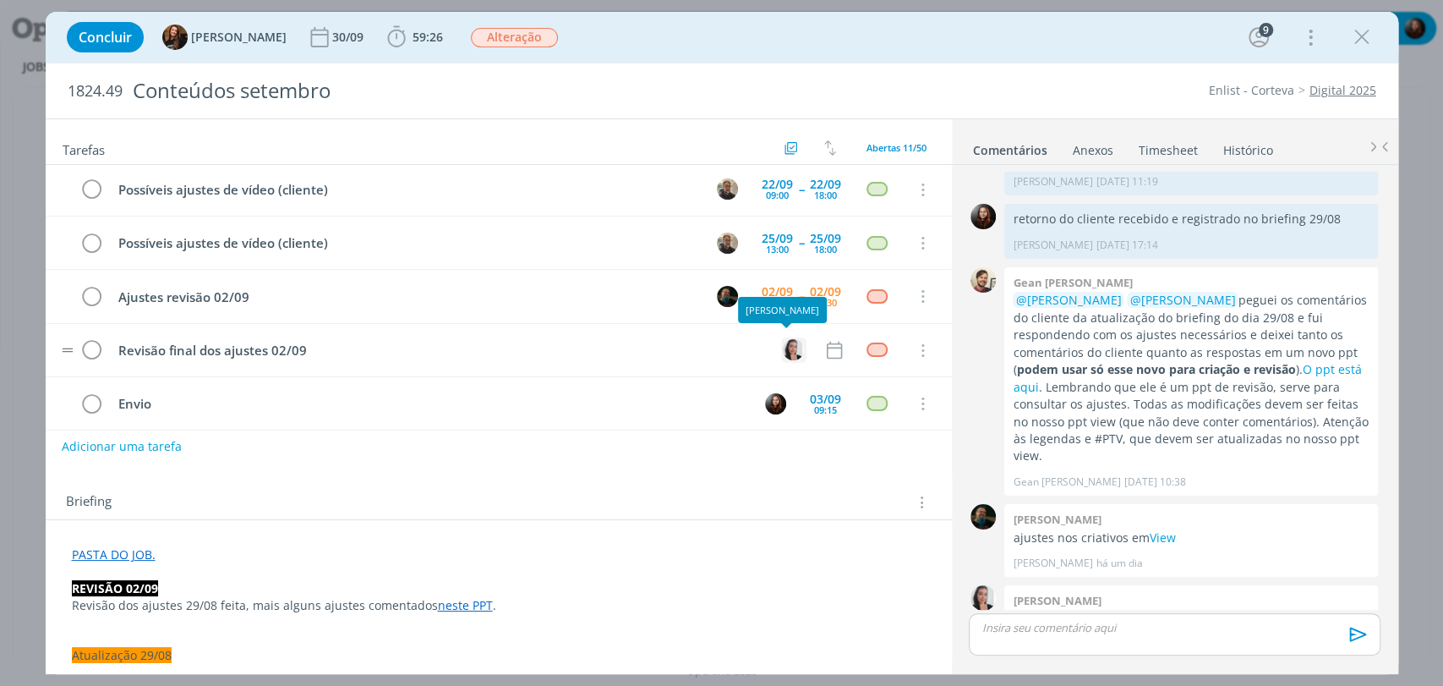
scroll to position [331, 0]
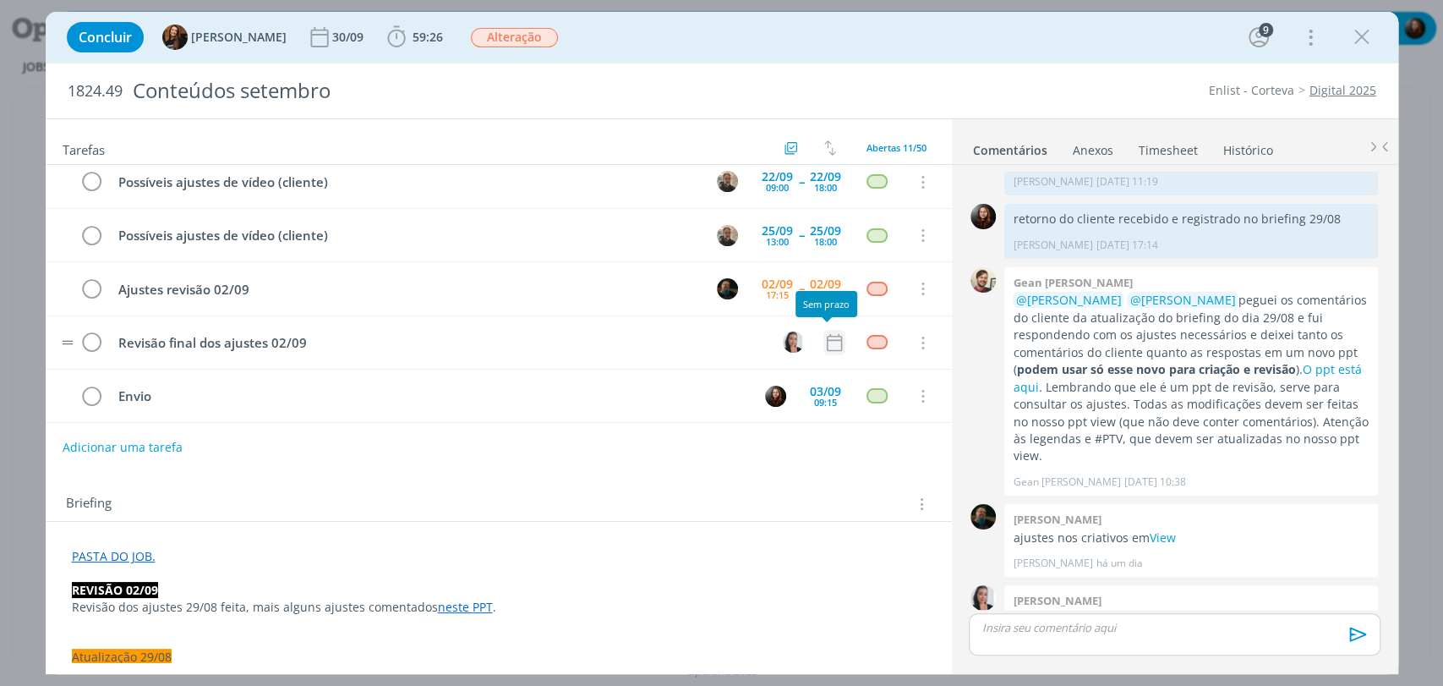
click at [825, 333] on icon "dialog" at bounding box center [834, 342] width 22 height 22
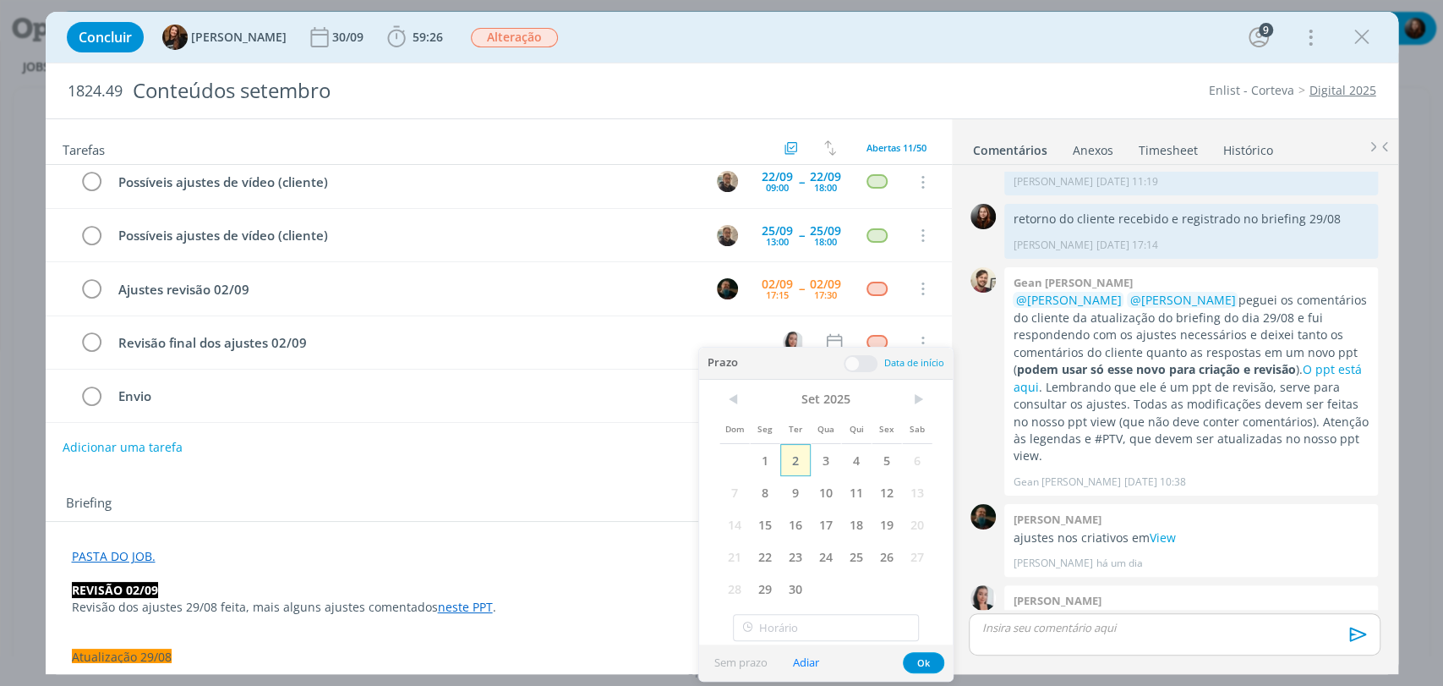
click at [798, 454] on span "2" at bounding box center [795, 460] width 30 height 32
click at [873, 361] on span at bounding box center [861, 363] width 34 height 17
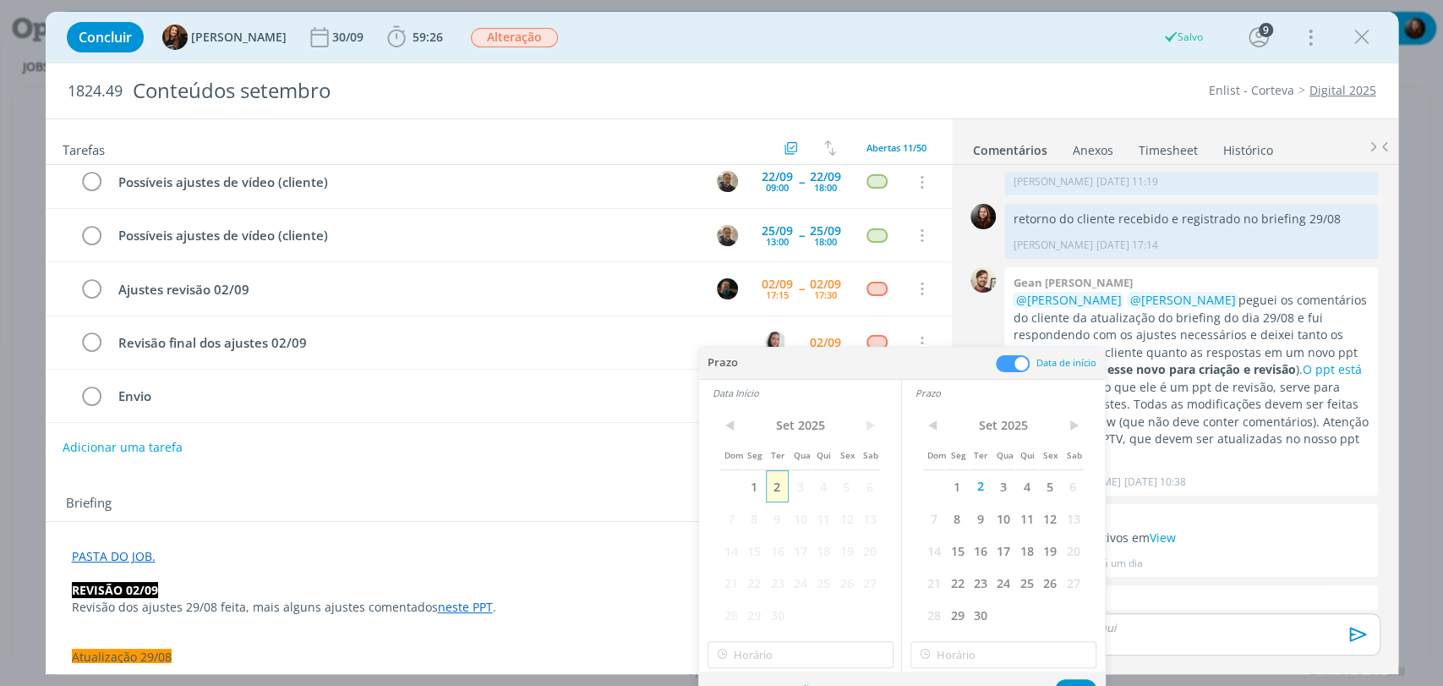
click at [782, 485] on span "2" at bounding box center [777, 486] width 23 height 32
click at [791, 652] on input "16:00" at bounding box center [801, 654] width 186 height 27
click at [750, 539] on div "17:45" at bounding box center [802, 540] width 189 height 30
type input "17:45"
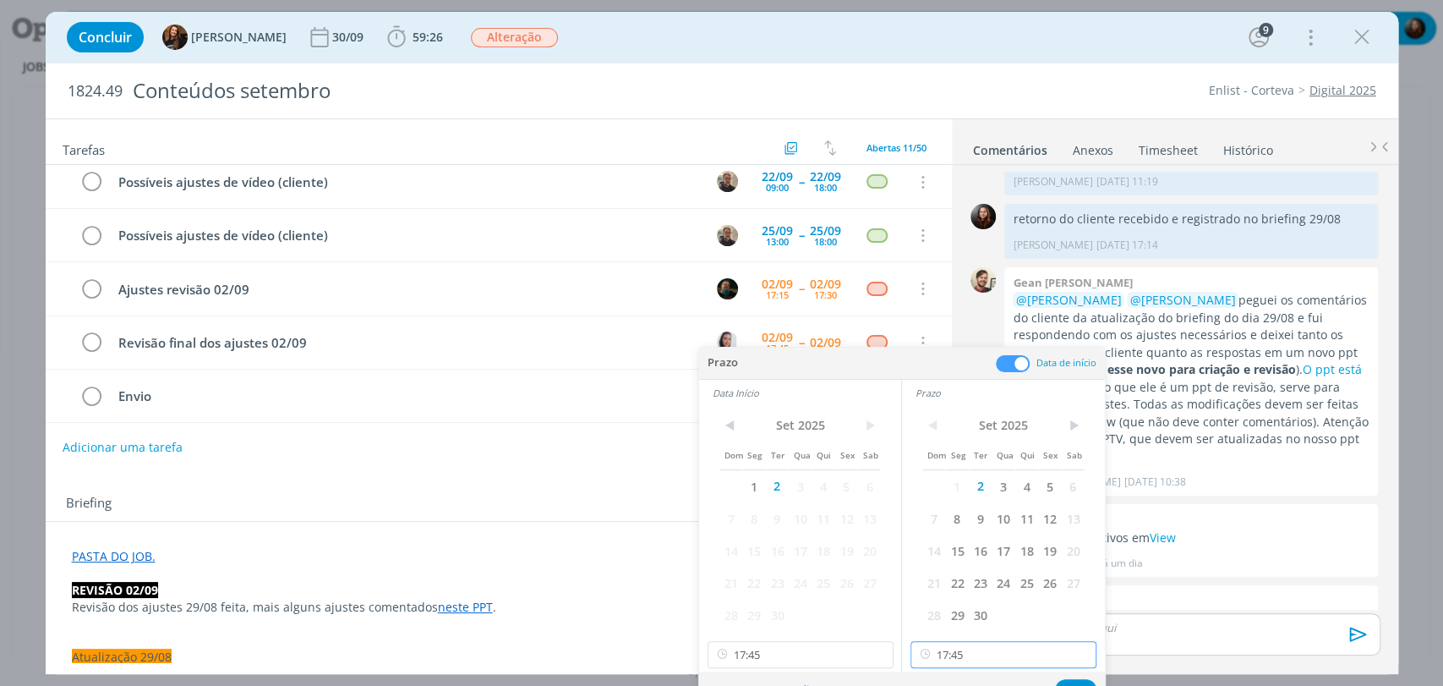
click at [948, 661] on input "17:45" at bounding box center [1003, 654] width 186 height 27
click at [941, 552] on div "18:00" at bounding box center [1005, 545] width 189 height 30
type input "18:00"
click at [1066, 678] on div "Sem prazo Adiar Ok" at bounding box center [902, 689] width 406 height 36
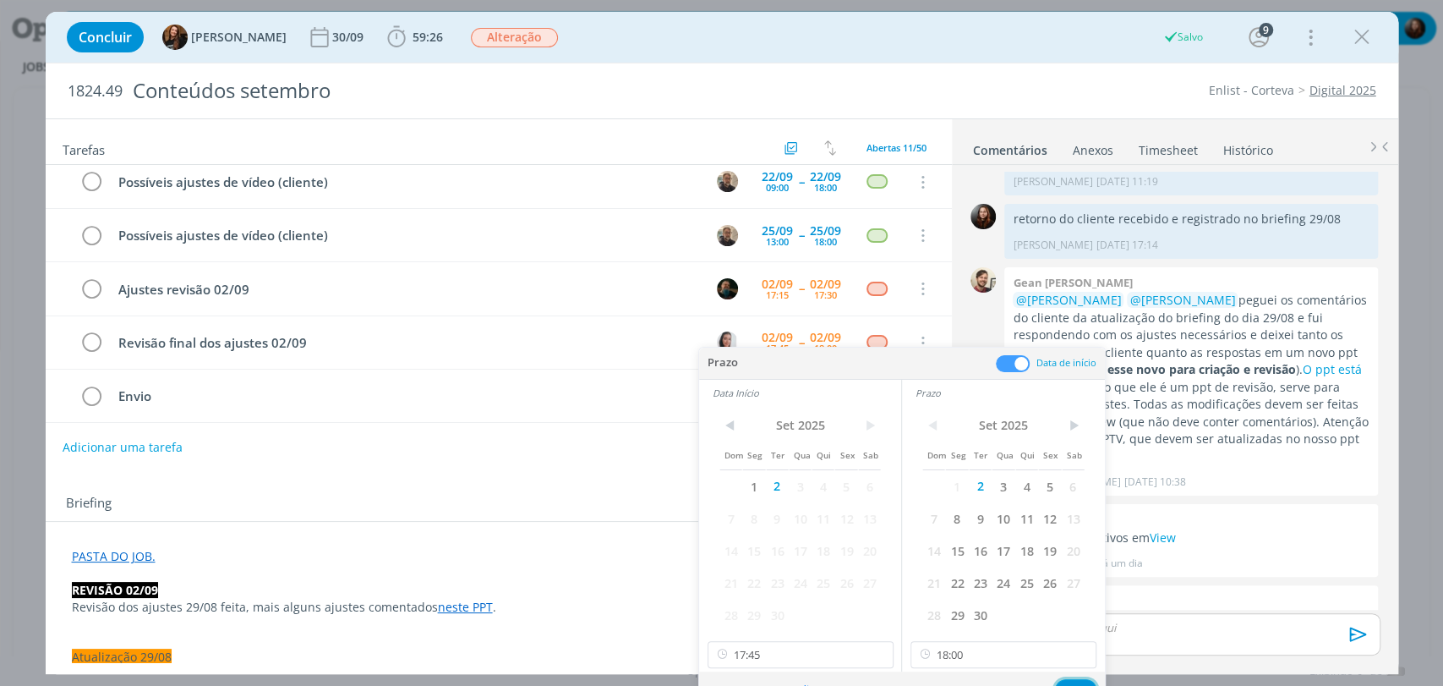
click at [1074, 680] on button "Ok" at bounding box center [1075, 689] width 41 height 21
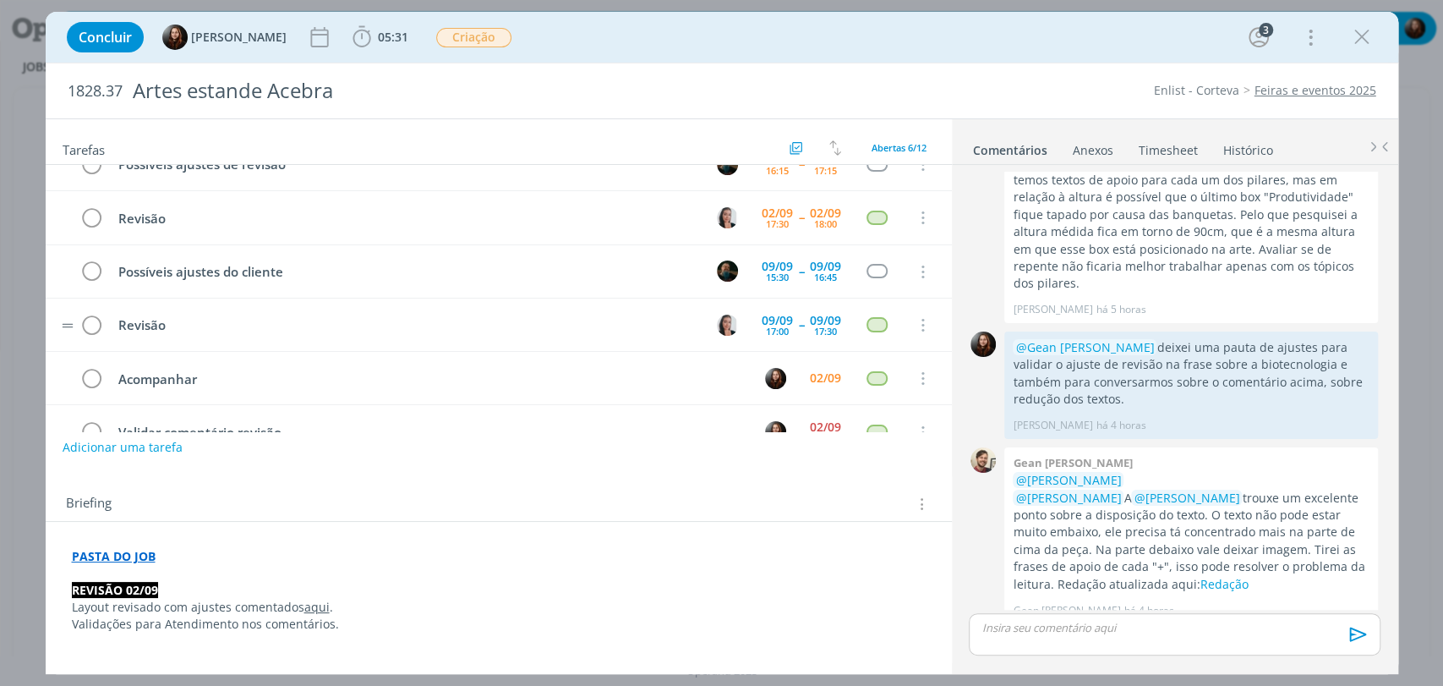
scroll to position [64, 0]
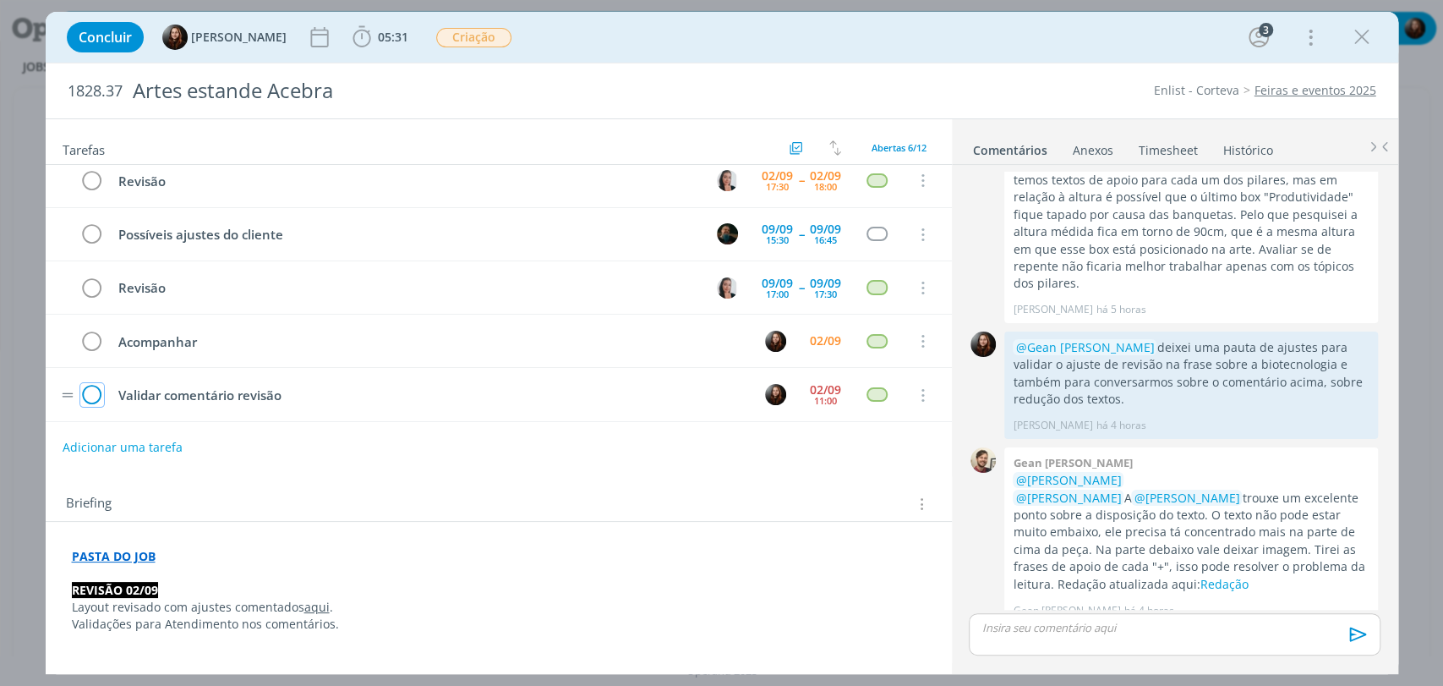
click at [89, 398] on icon "dialog" at bounding box center [92, 395] width 24 height 25
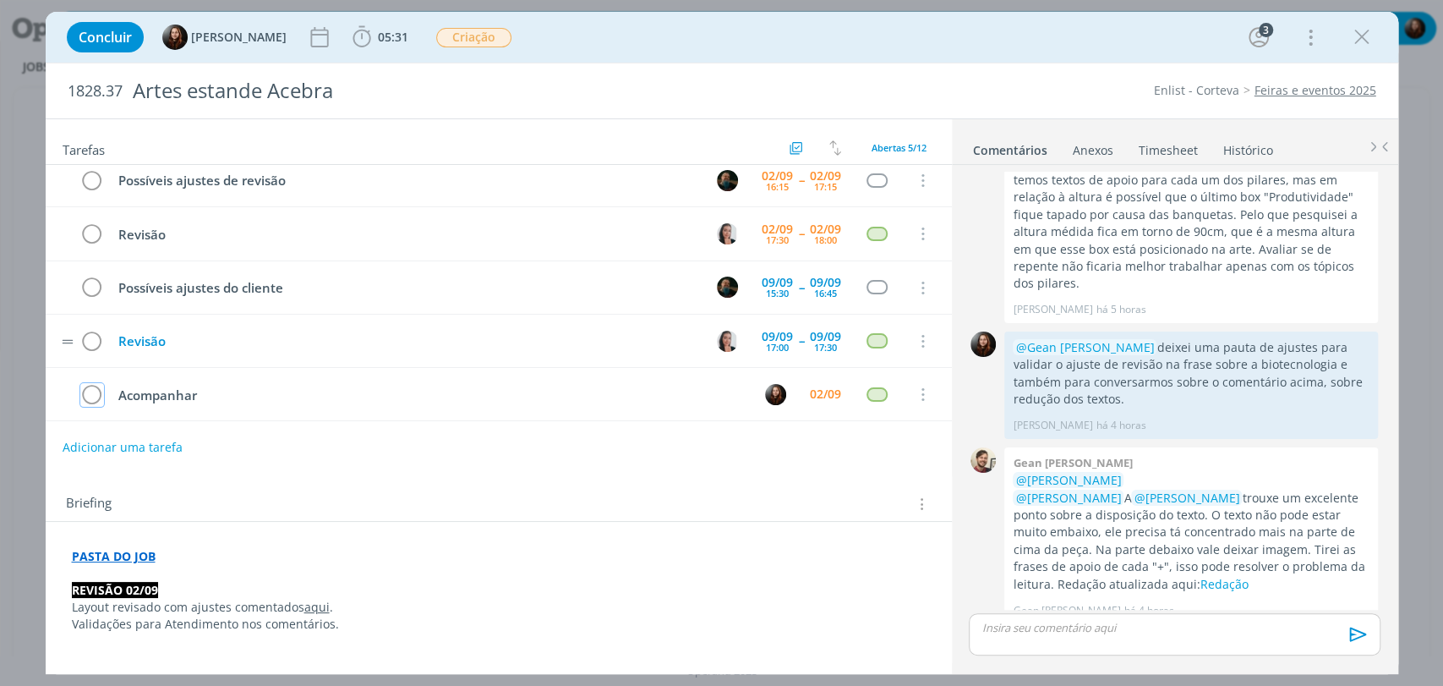
scroll to position [0, 0]
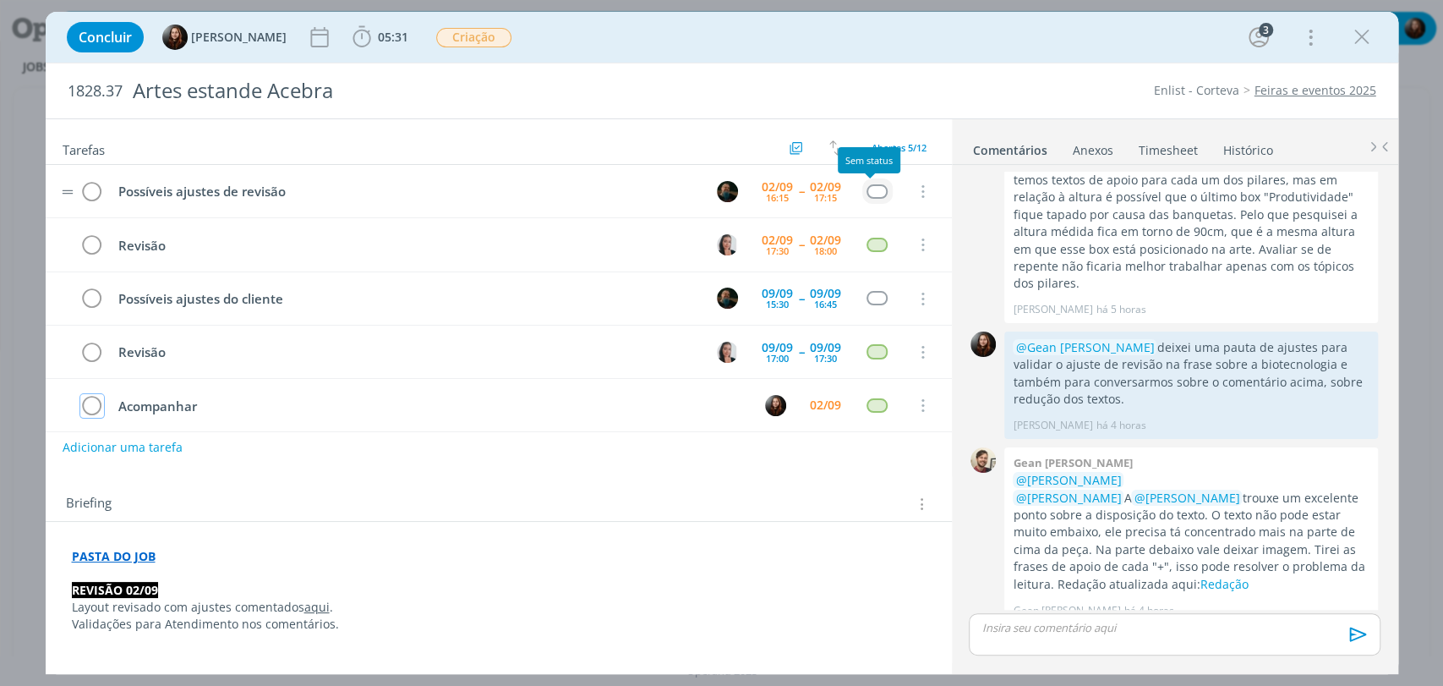
click at [875, 192] on div "dialog" at bounding box center [876, 191] width 21 height 14
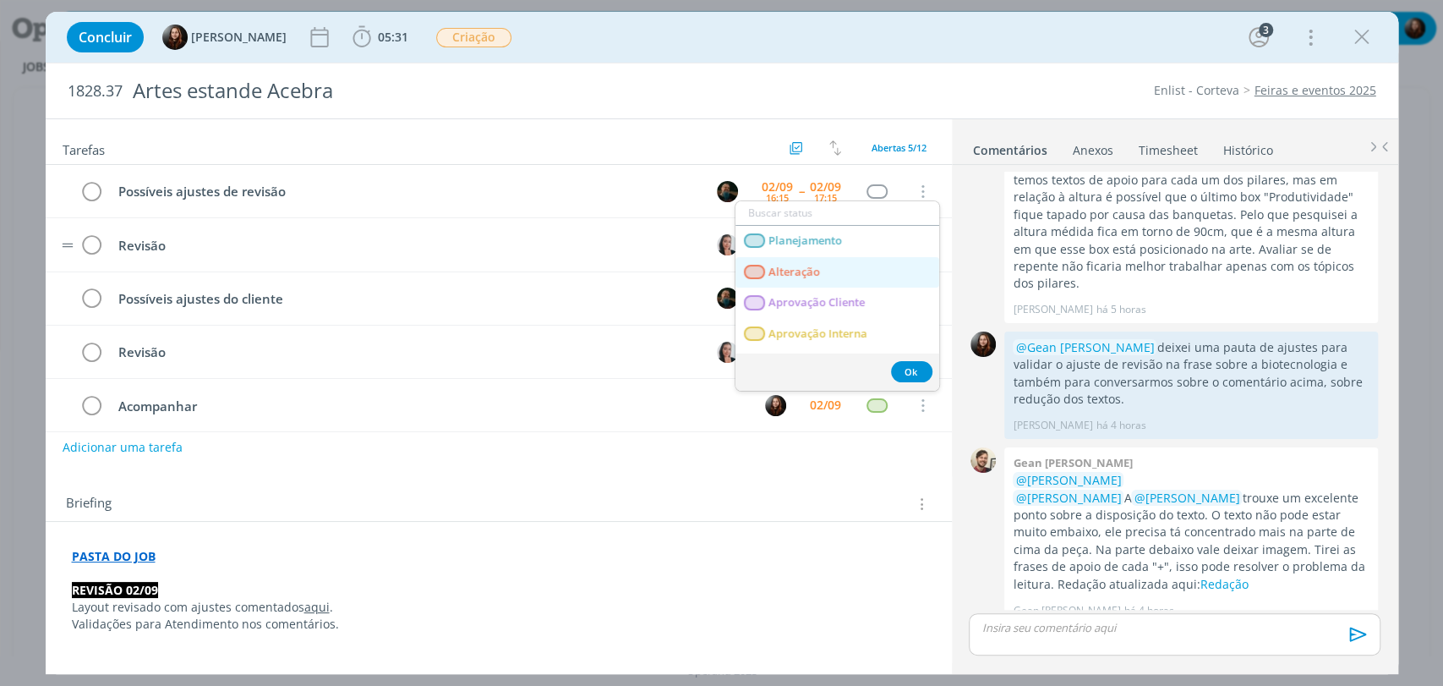
drag, startPoint x: 798, startPoint y: 282, endPoint x: 793, endPoint y: 268, distance: 14.4
click at [798, 282] on link "Alteração" at bounding box center [837, 272] width 204 height 31
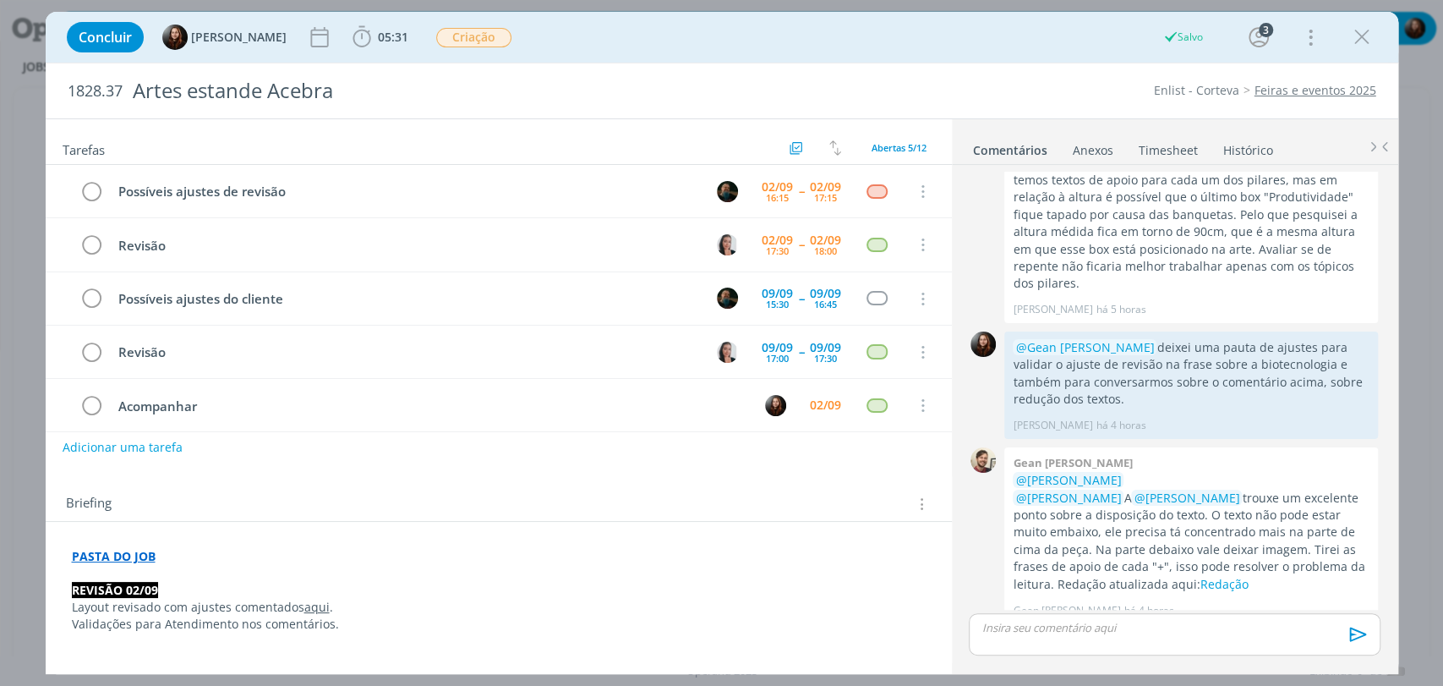
click at [779, 52] on div "Concluir [PERSON_NAME] 05:31 Iniciar Apontar Data * [DATE] Horas * 00:00 Tarefa…" at bounding box center [721, 37] width 1327 height 41
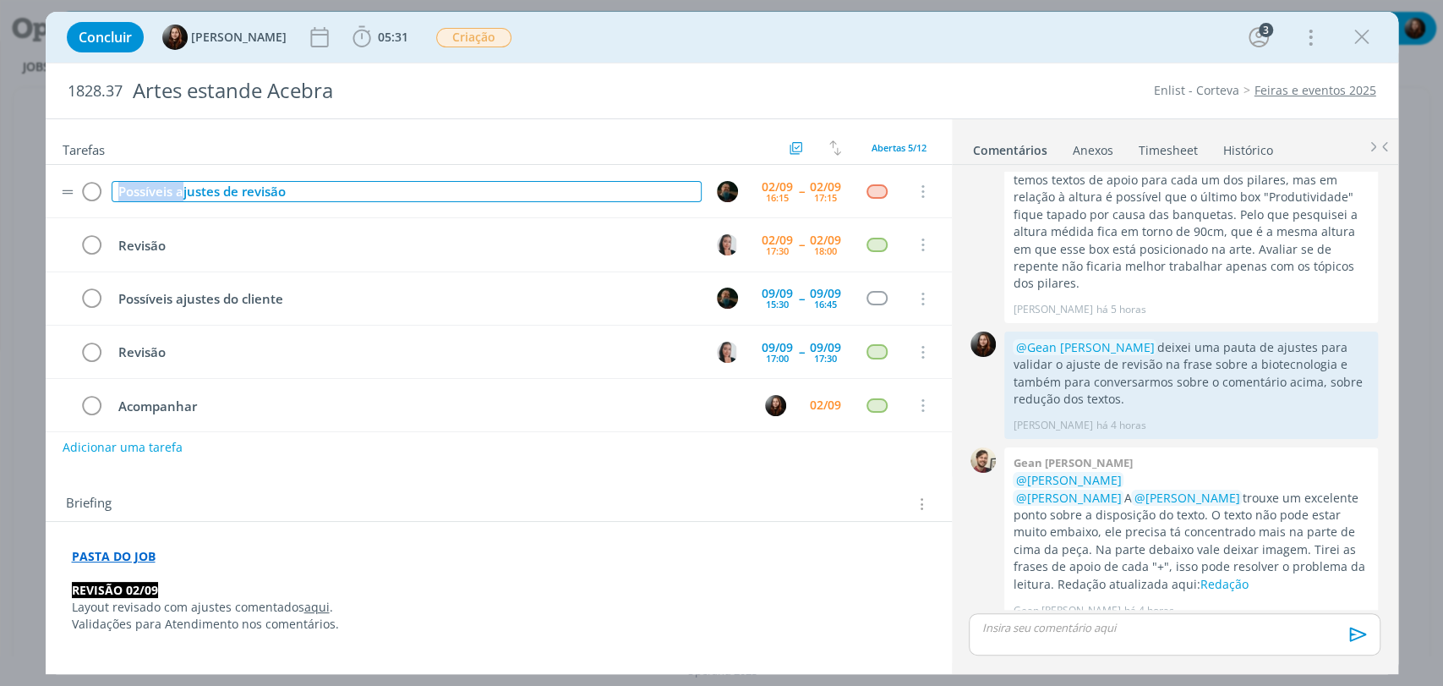
drag, startPoint x: 180, startPoint y: 192, endPoint x: 119, endPoint y: 189, distance: 61.0
click at [119, 189] on div "Possíveis ajustes de revisão" at bounding box center [407, 191] width 590 height 21
click at [264, 191] on div "Ajustes de revisão" at bounding box center [407, 191] width 590 height 21
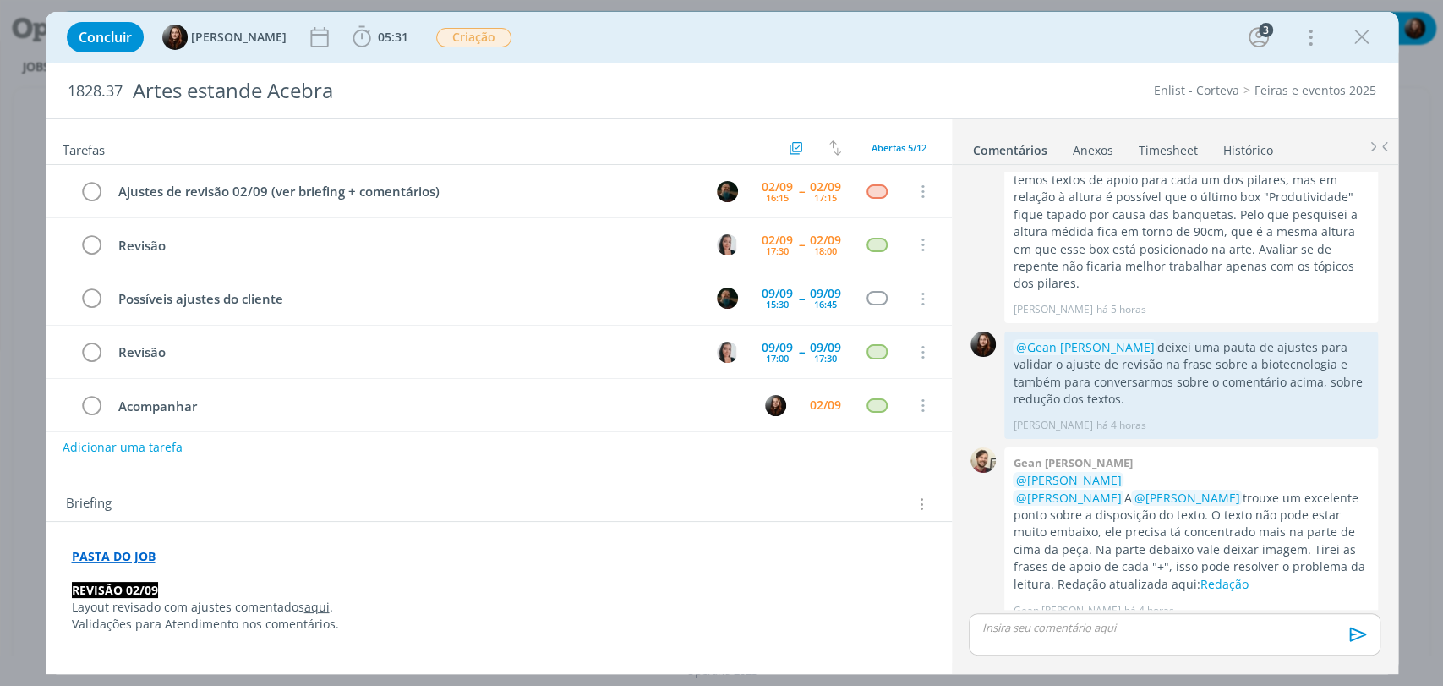
click at [632, 34] on div "Concluir Eduarda Pereira 05:31 Iniciar Apontar Data * 02/09/2025 Horas * 00:00 …" at bounding box center [721, 37] width 1327 height 41
click at [1248, 576] on link "Redação" at bounding box center [1224, 584] width 48 height 16
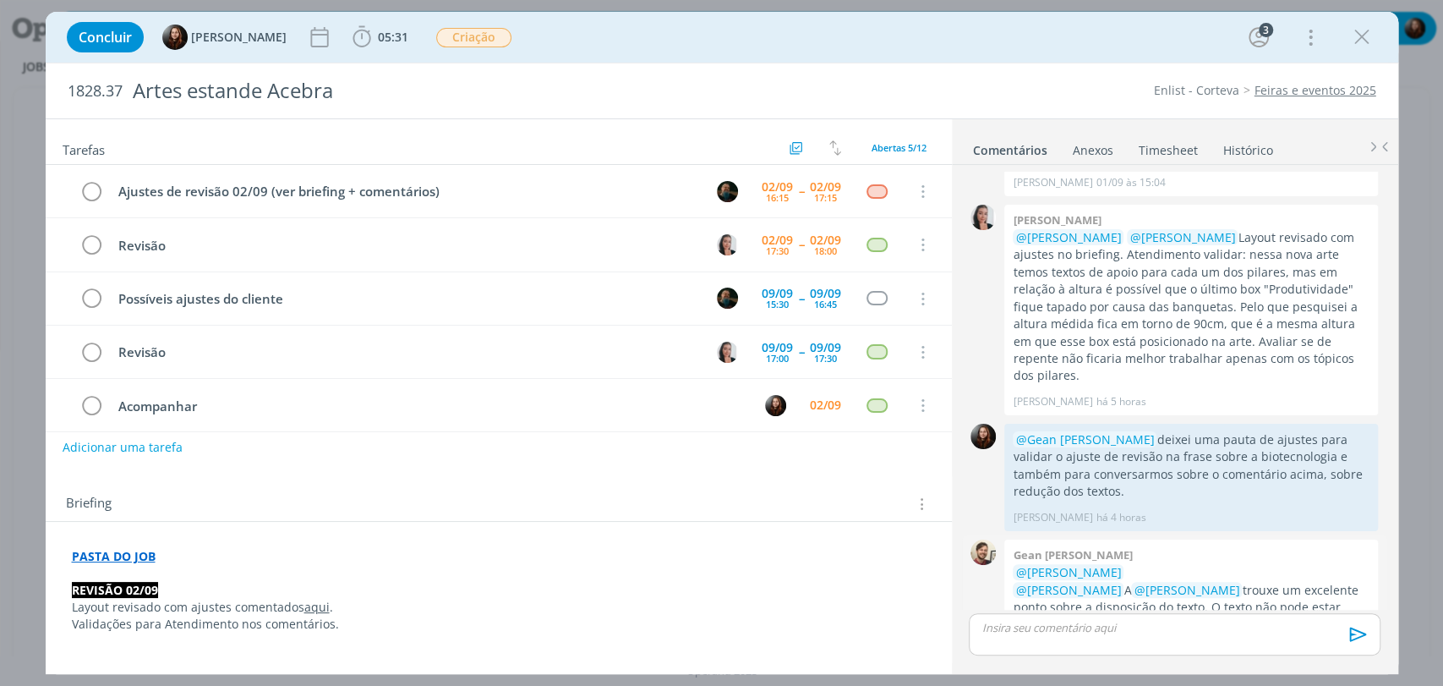
scroll to position [227, 0]
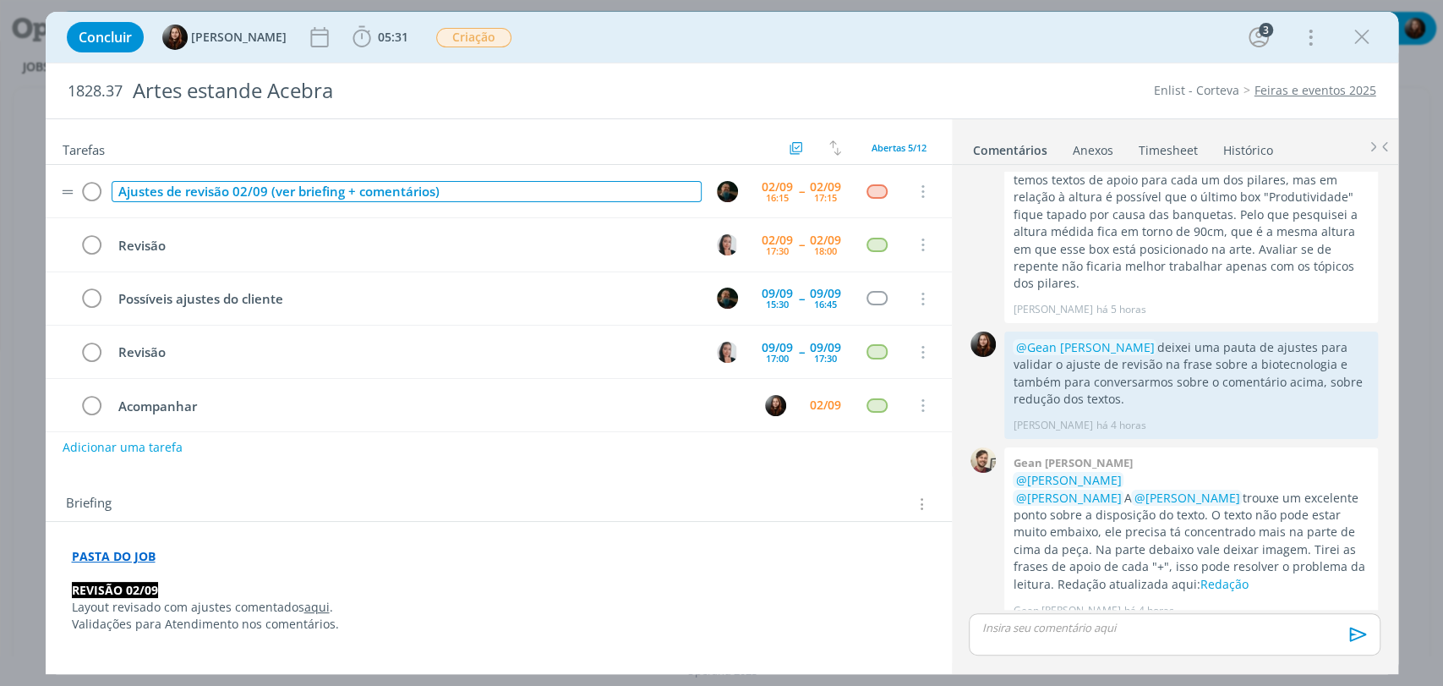
click at [432, 190] on div "Ajustes de revisão 02/09 (ver briefing + comentários)" at bounding box center [407, 191] width 590 height 21
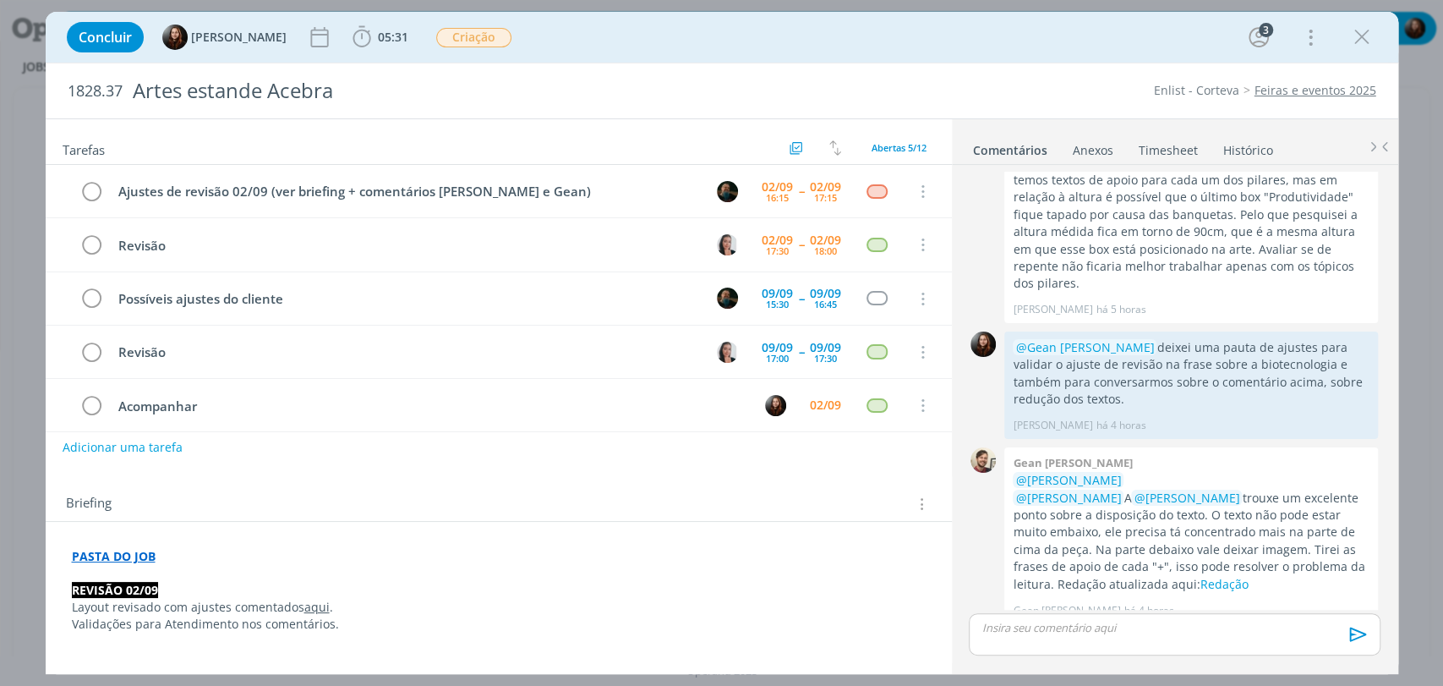
click at [555, 23] on div "Concluir Eduarda Pereira 05:31 Iniciar Apontar Data * 02/09/2025 Horas * 00:00 …" at bounding box center [721, 37] width 1327 height 41
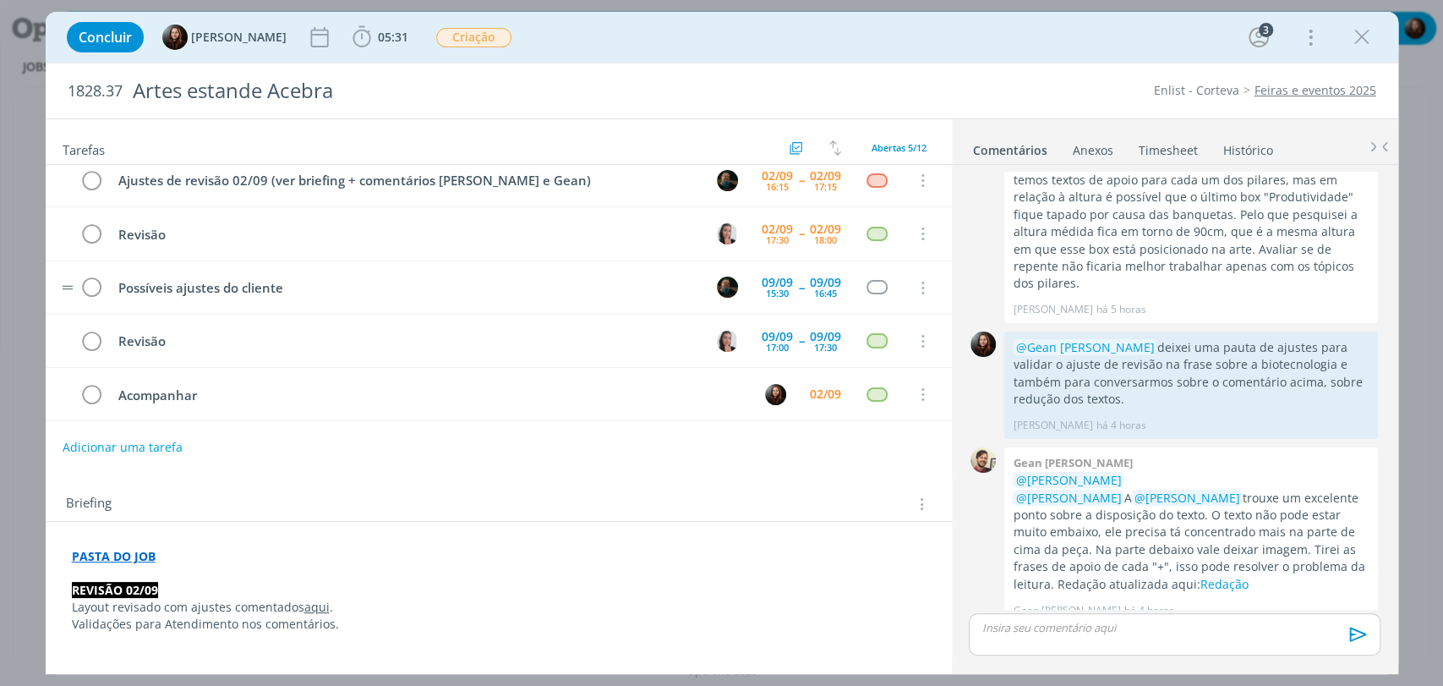
scroll to position [0, 0]
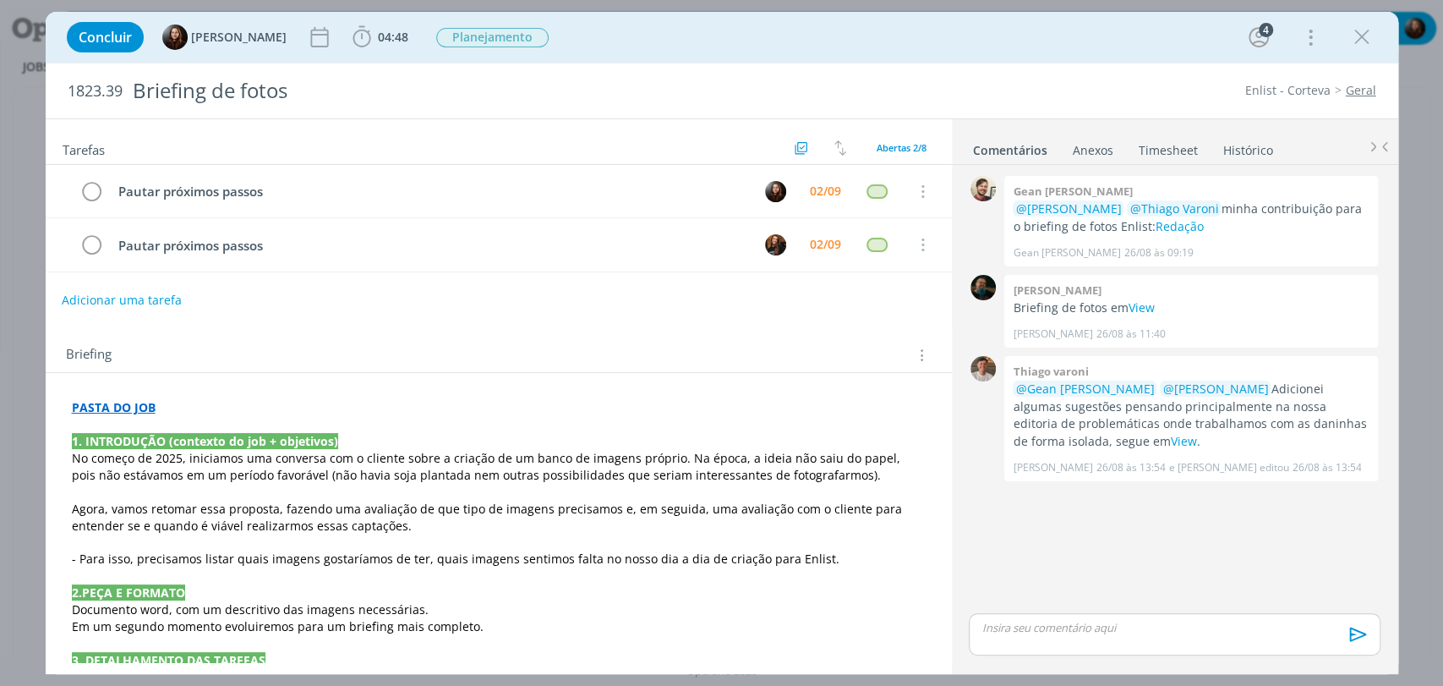
click at [105, 289] on button "Adicionar uma tarefa" at bounding box center [122, 300] width 120 height 29
type input "R"
click at [741, 298] on icon "dialog" at bounding box center [747, 299] width 21 height 21
type input "Ajustar ppt"
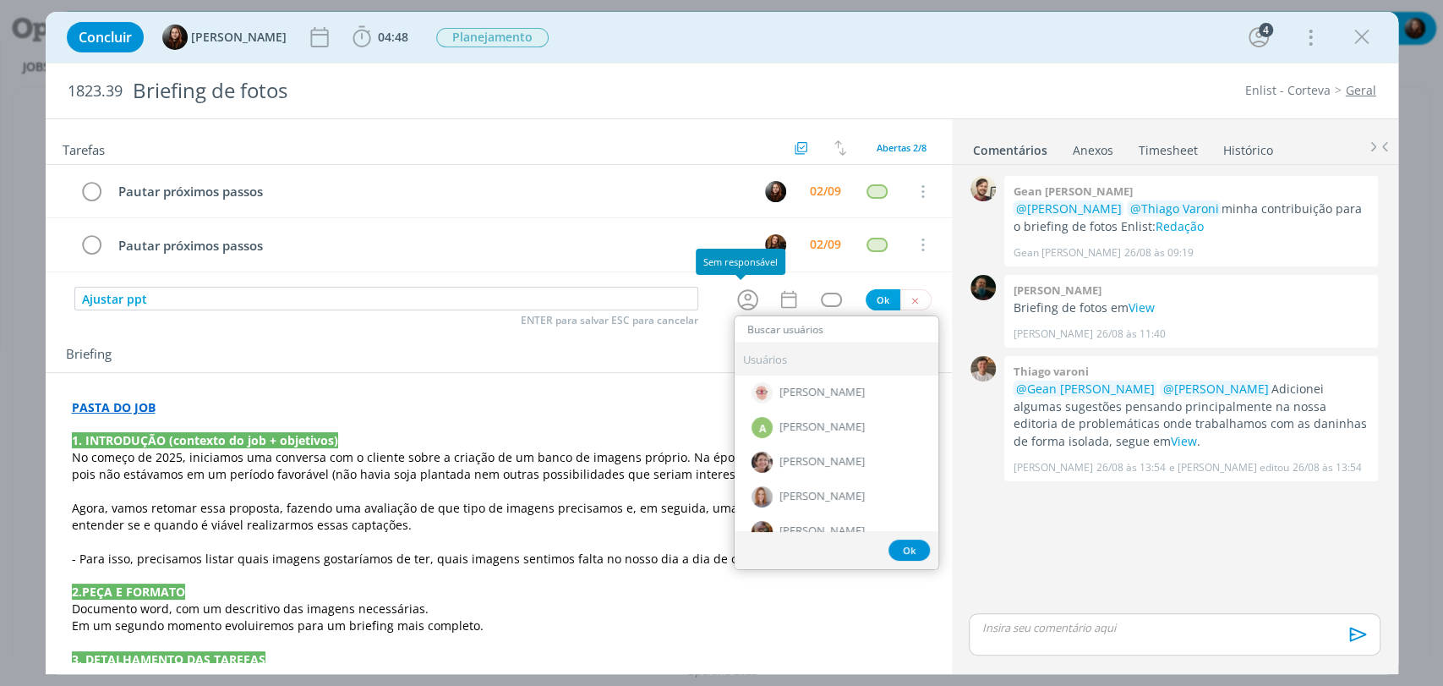
type input "u"
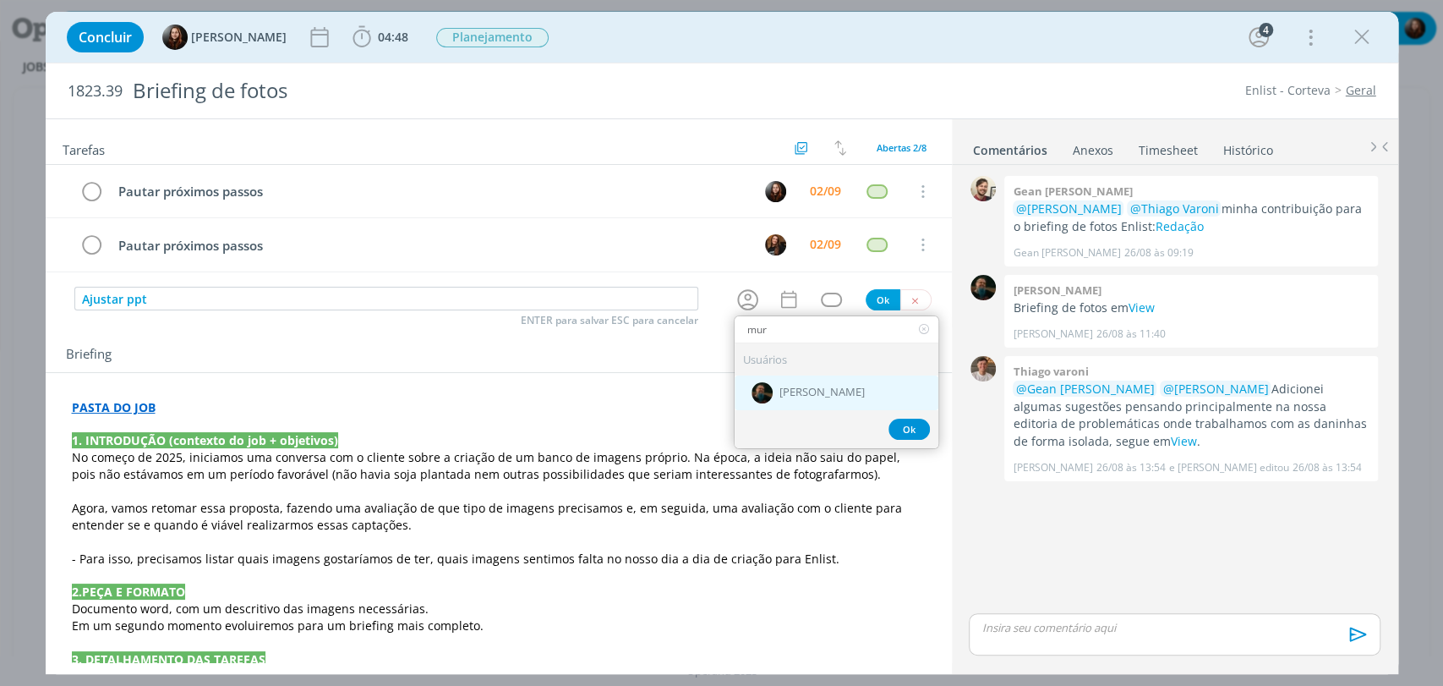
type input "mur"
click at [771, 397] on div "[PERSON_NAME]" at bounding box center [837, 391] width 204 height 35
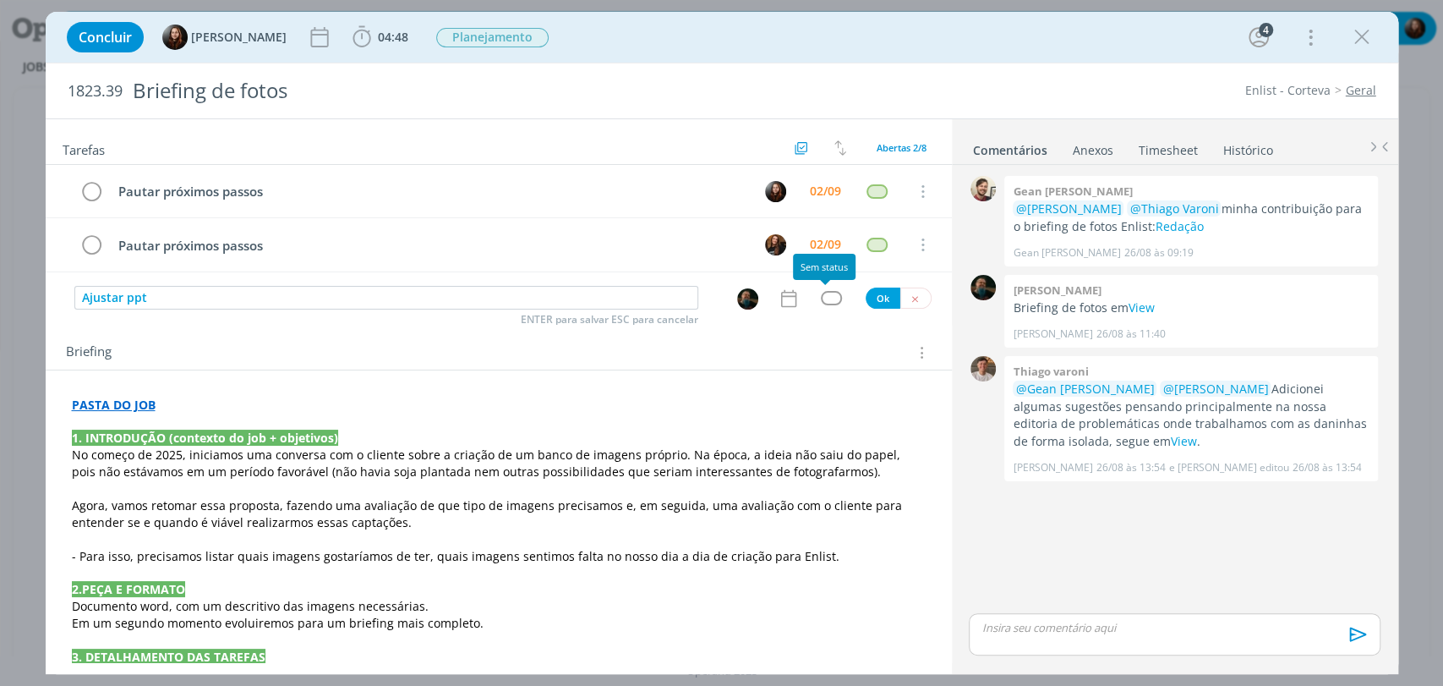
click at [827, 292] on div "dialog" at bounding box center [831, 298] width 21 height 14
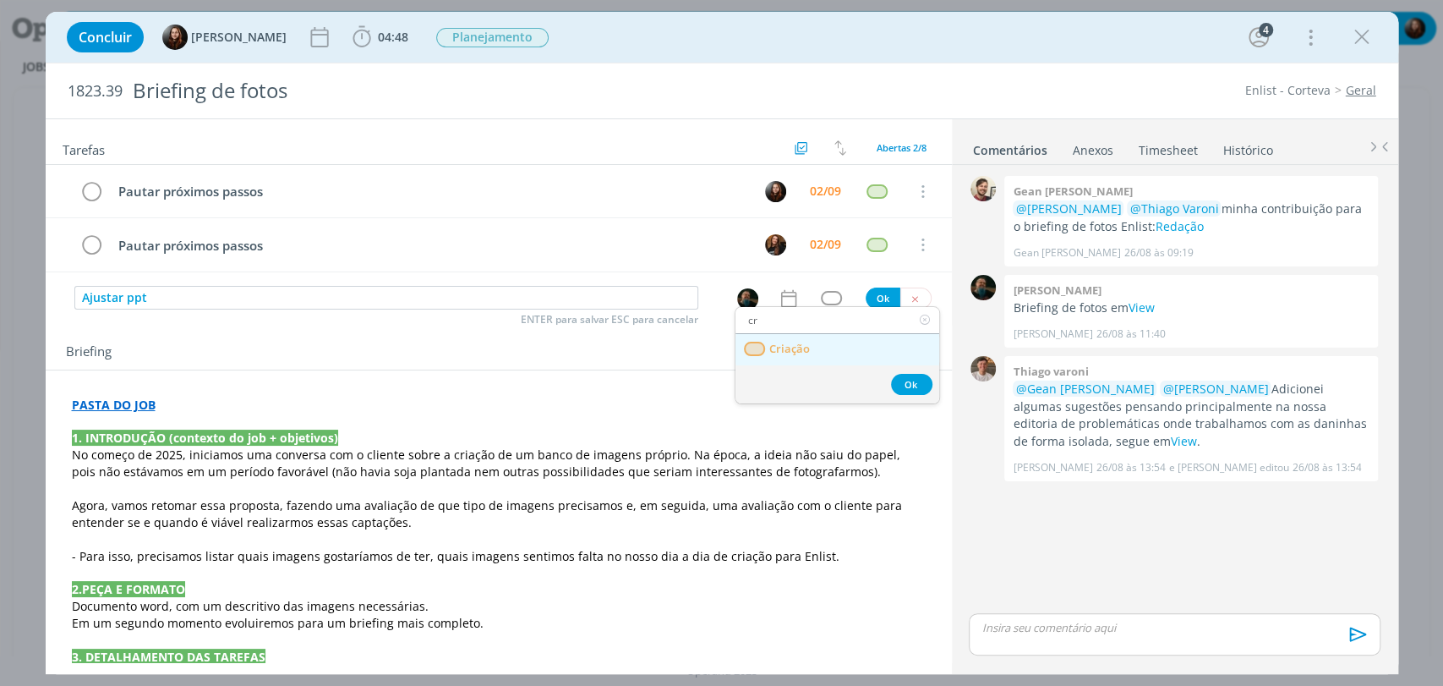
type input "cr"
drag, startPoint x: 812, startPoint y: 341, endPoint x: 828, endPoint y: 327, distance: 21.0
click at [812, 341] on link "Criação" at bounding box center [837, 349] width 204 height 31
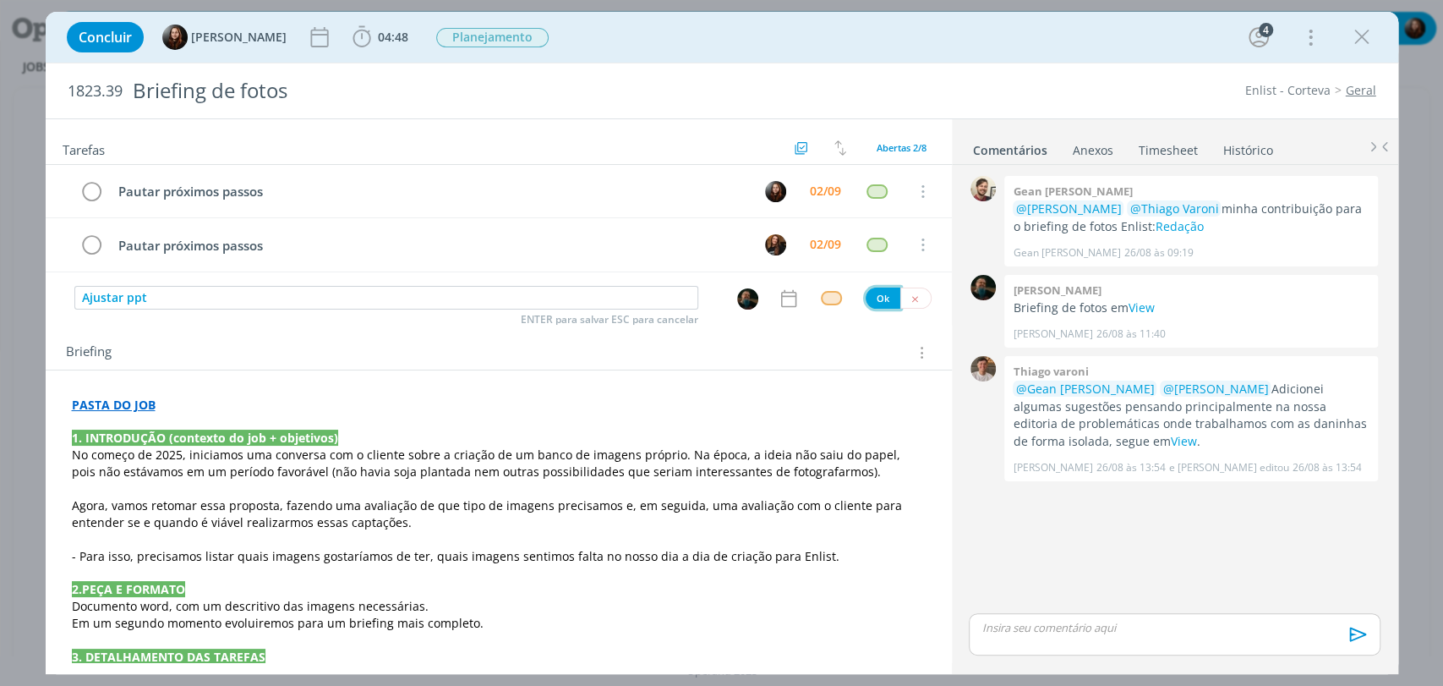
click at [877, 293] on button "Ok" at bounding box center [883, 297] width 35 height 21
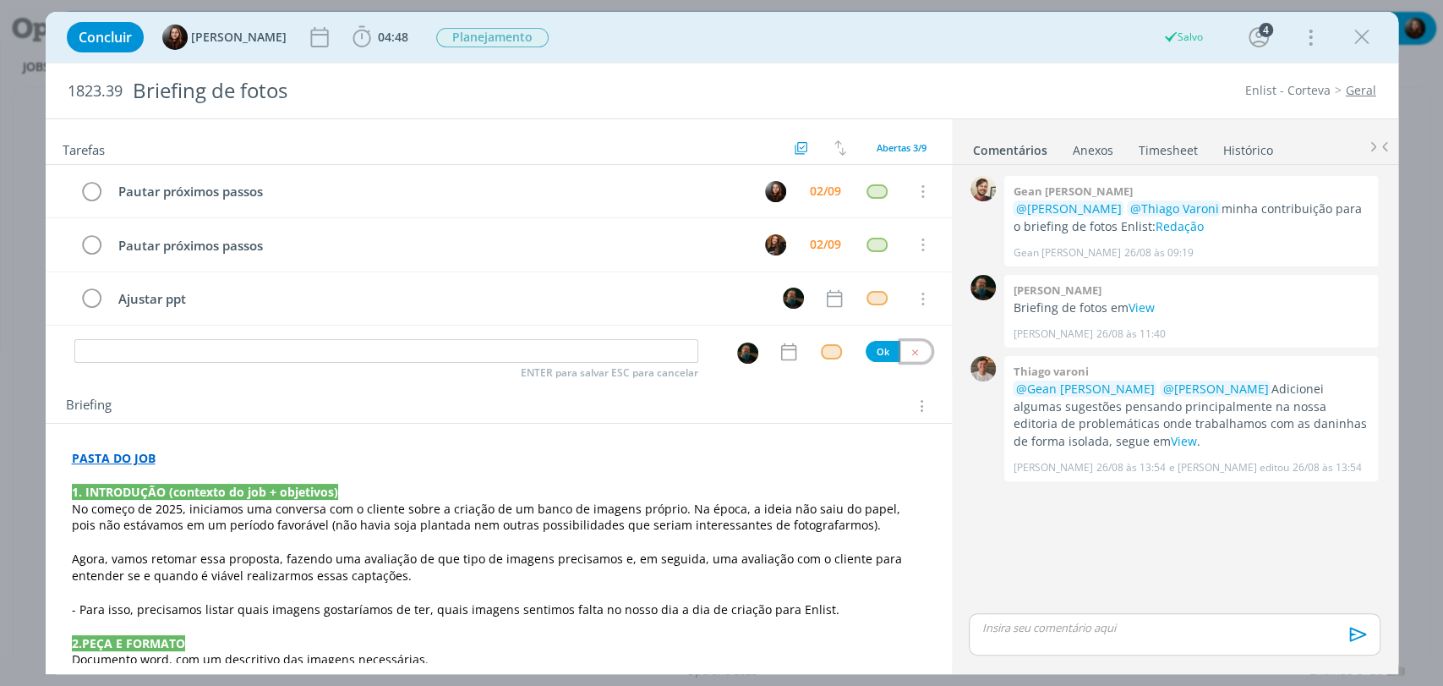
click at [908, 344] on button "dialog" at bounding box center [915, 351] width 31 height 21
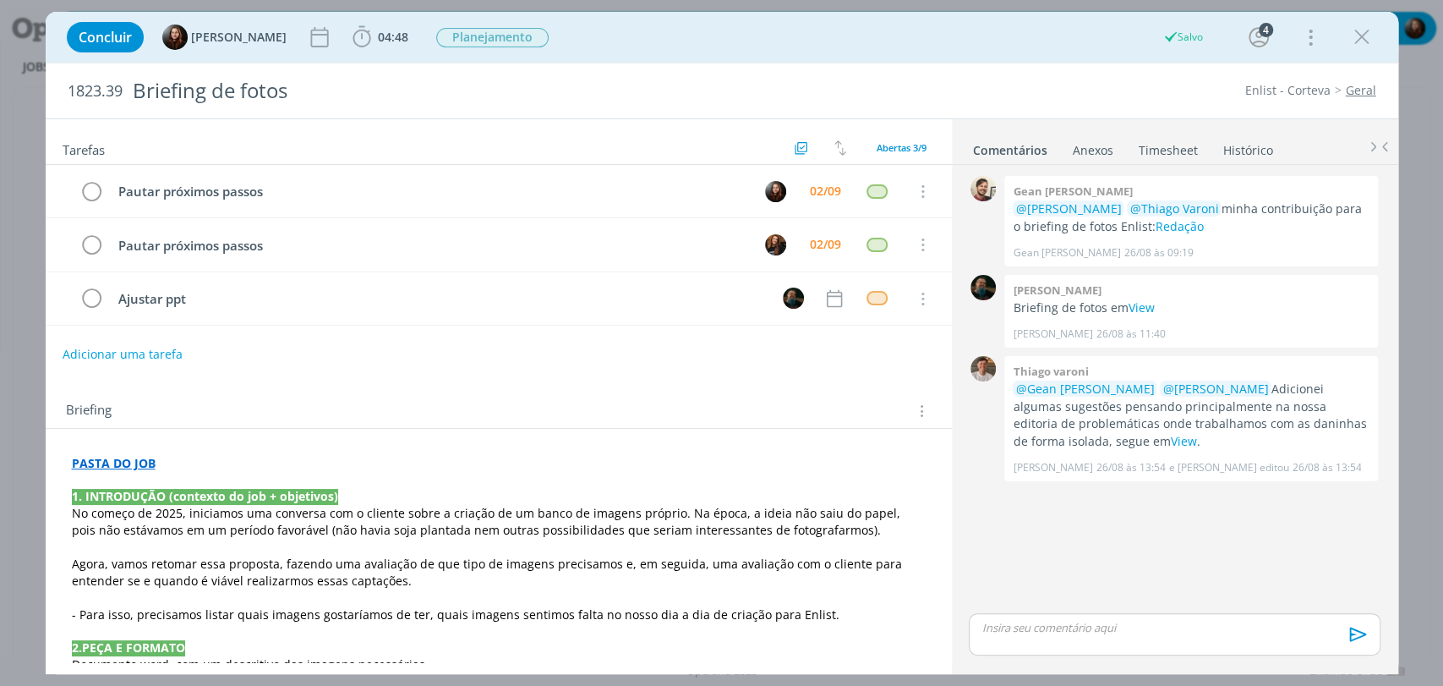
click at [987, 528] on div "0 Gean paulo naue @Murillo Rocha @Thiago Varoni minha contribuição para o brief…" at bounding box center [1174, 391] width 424 height 438
click at [1170, 441] on link "View" at bounding box center [1183, 441] width 26 height 16
click at [367, 31] on icon "dialog" at bounding box center [361, 37] width 25 height 25
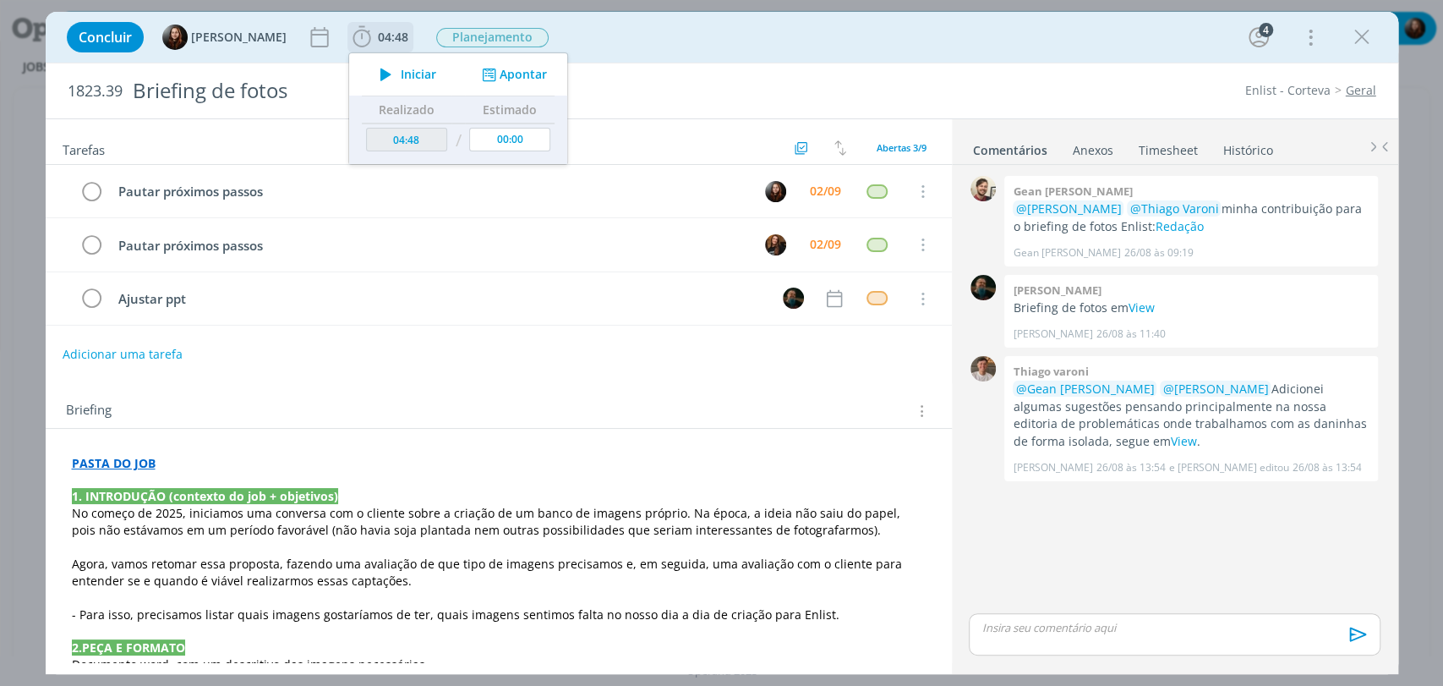
click at [403, 71] on span "Iniciar" at bounding box center [419, 74] width 36 height 12
click at [943, 46] on div "Concluir Eduarda Pereira 04:48 Parar Apontar Data * 02/09/2025 Horas * 00:00 Ta…" at bounding box center [721, 37] width 1327 height 41
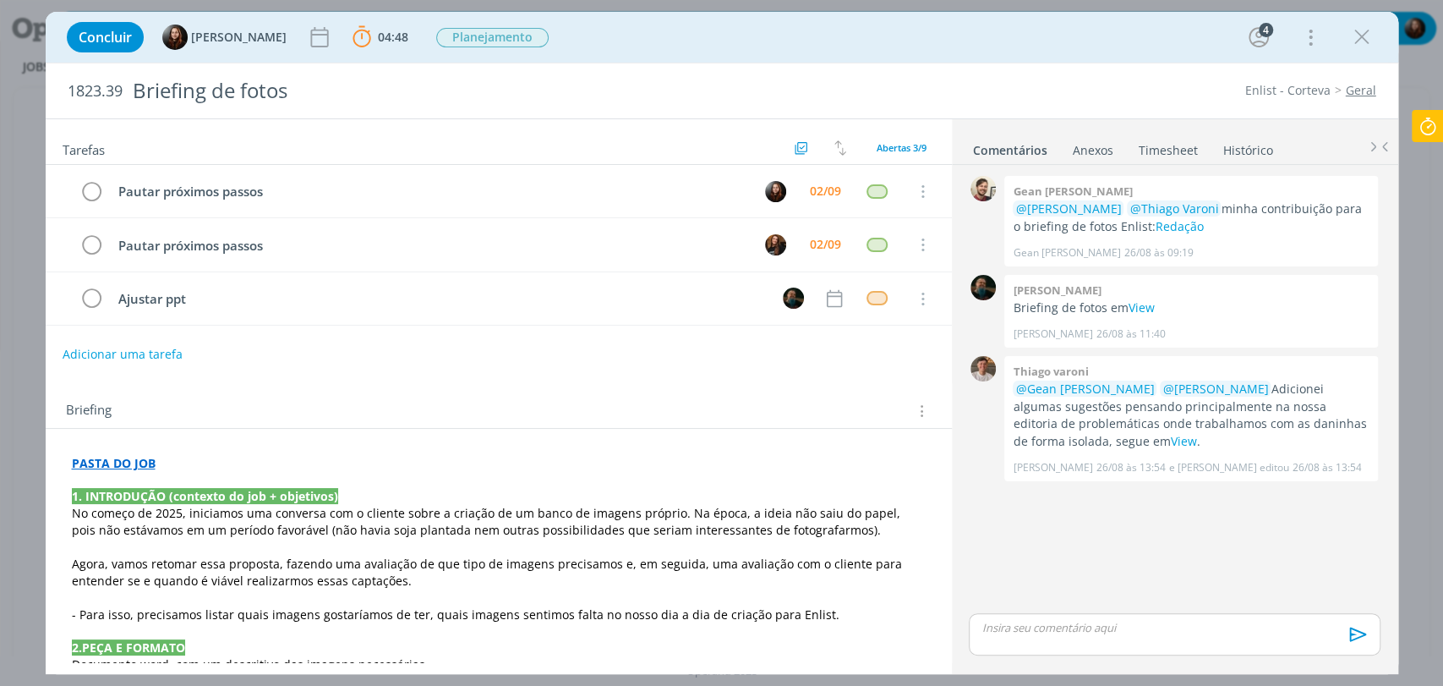
click at [72, 482] on p "dialog" at bounding box center [499, 480] width 854 height 17
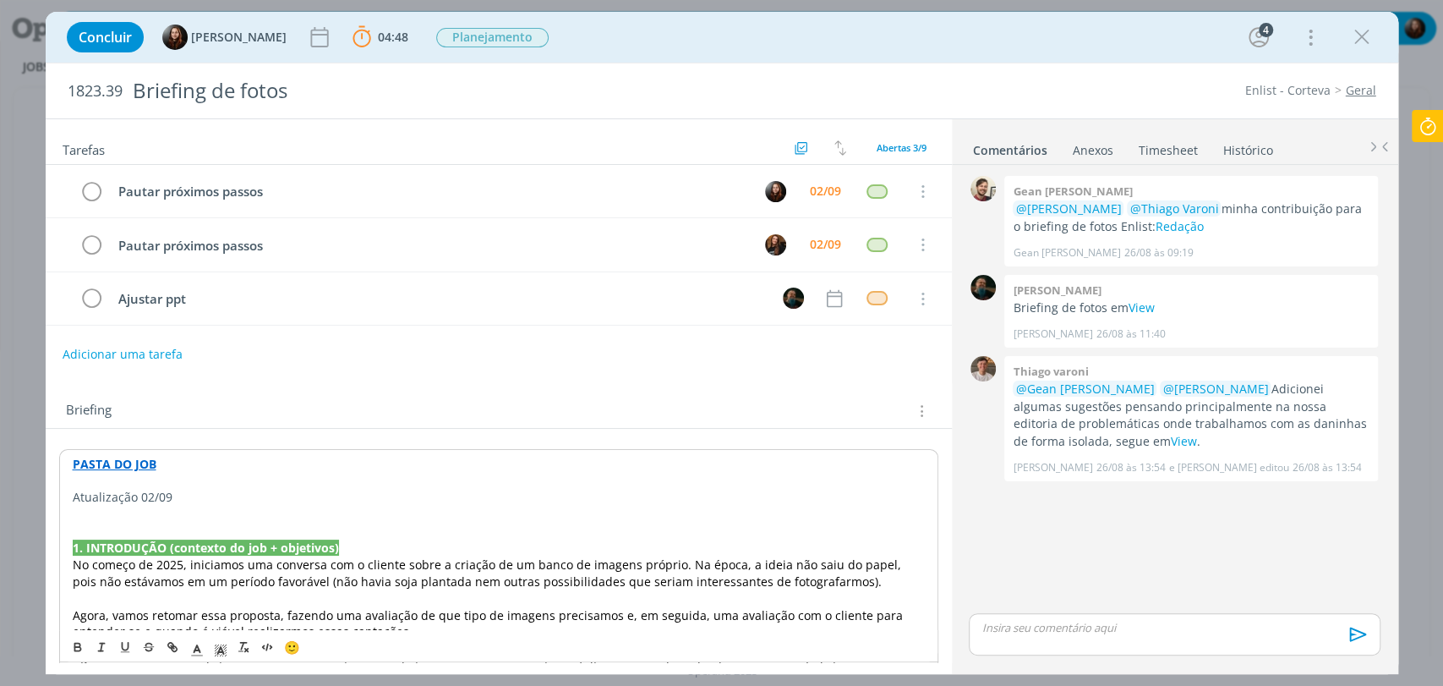
click at [207, 493] on p "Atualização 02/09" at bounding box center [499, 497] width 852 height 17
drag, startPoint x: 171, startPoint y: 494, endPoint x: 128, endPoint y: 497, distance: 43.2
click at [128, 497] on p "Atualização 02/09 - considerações atendimento" at bounding box center [499, 497] width 852 height 17
click at [101, 494] on p "Atualização 02/09 - considerações atendimento" at bounding box center [499, 497] width 852 height 17
drag, startPoint x: 70, startPoint y: 494, endPoint x: 169, endPoint y: 494, distance: 98.9
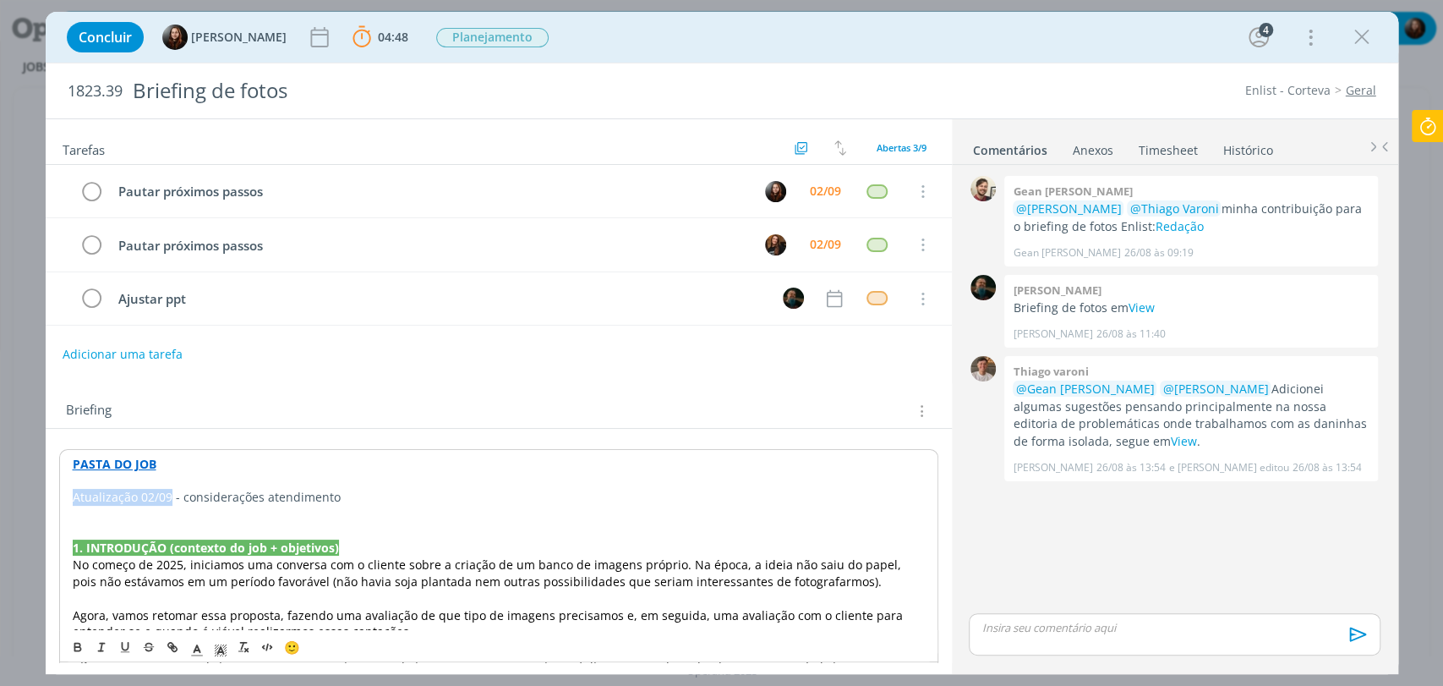
click at [222, 649] on polyline "dialog" at bounding box center [220, 650] width 6 height 7
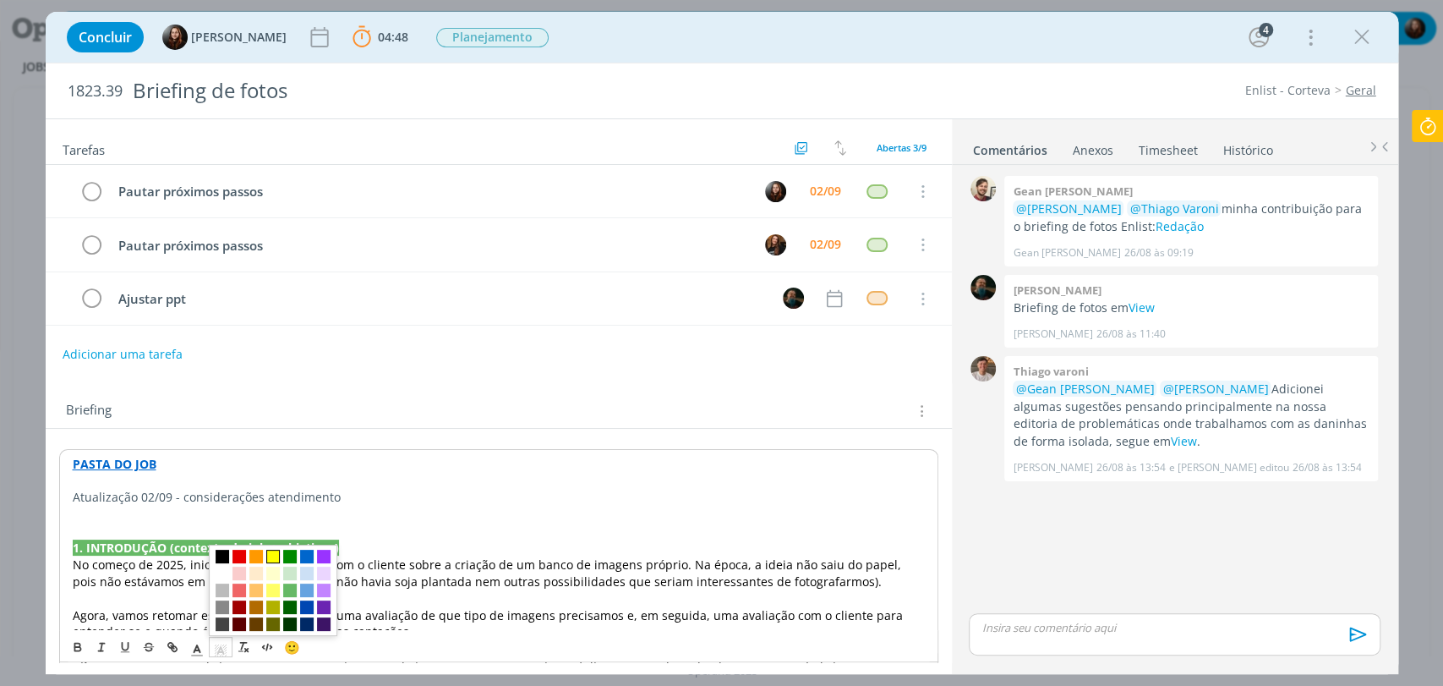
click at [271, 559] on span "dialog" at bounding box center [273, 556] width 14 height 14
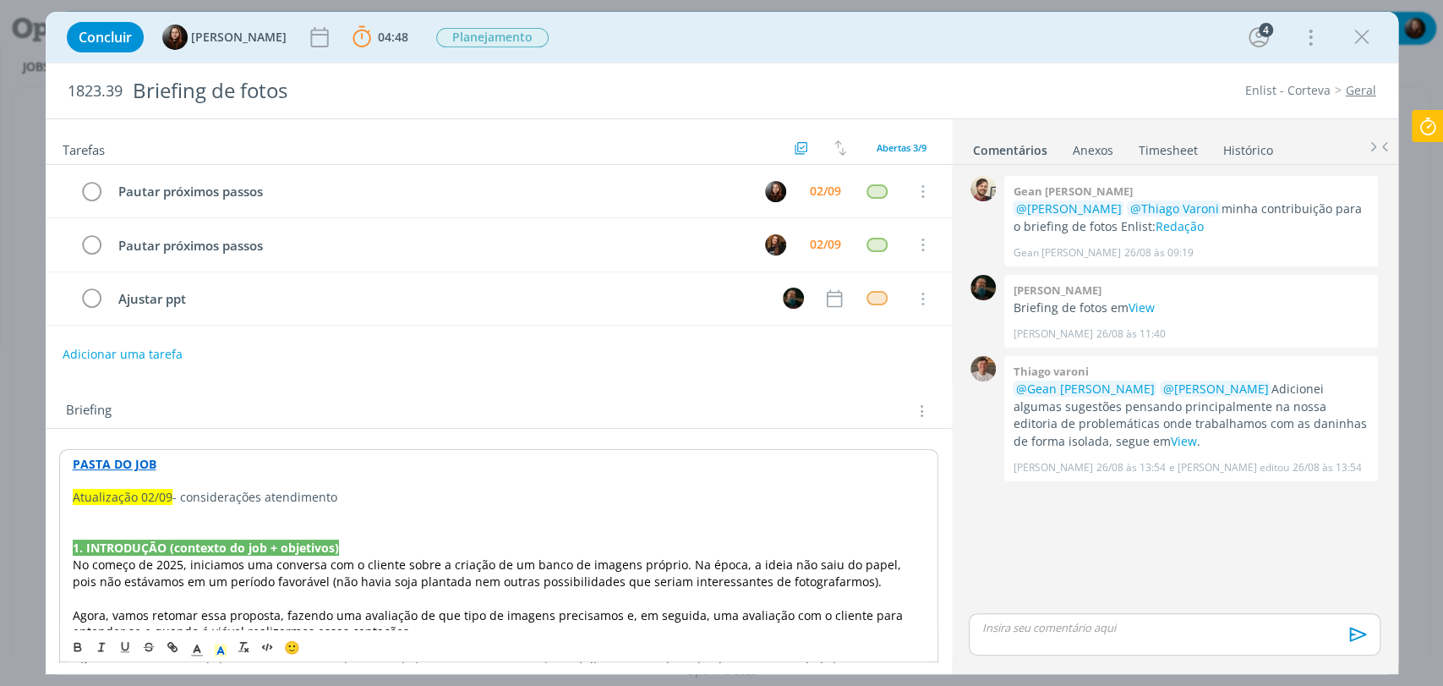
click at [135, 509] on p "dialog" at bounding box center [499, 514] width 852 height 17
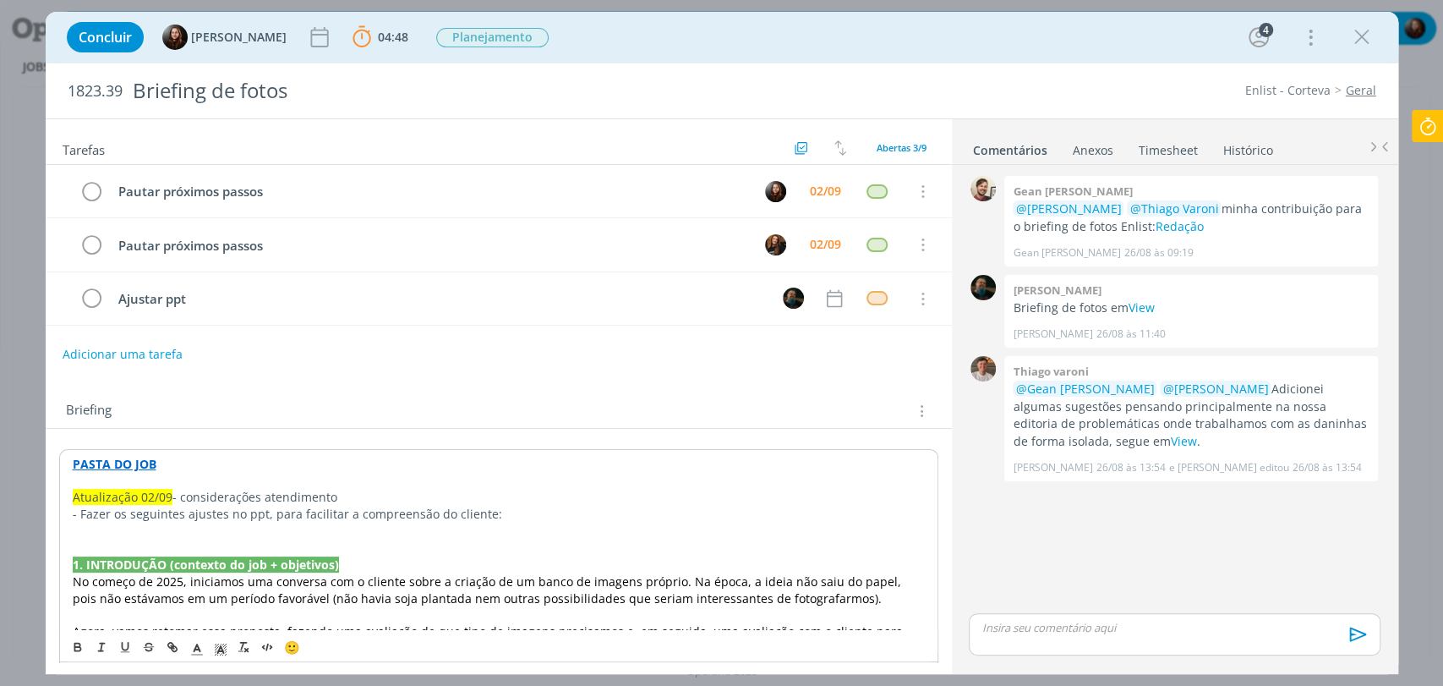
click at [80, 516] on p "- Fazer os seguintes ajustes no ppt, para facilitar a compreensão do cliente:" at bounding box center [499, 514] width 852 height 17
click at [93, 533] on p "dialog" at bounding box center [499, 530] width 852 height 17
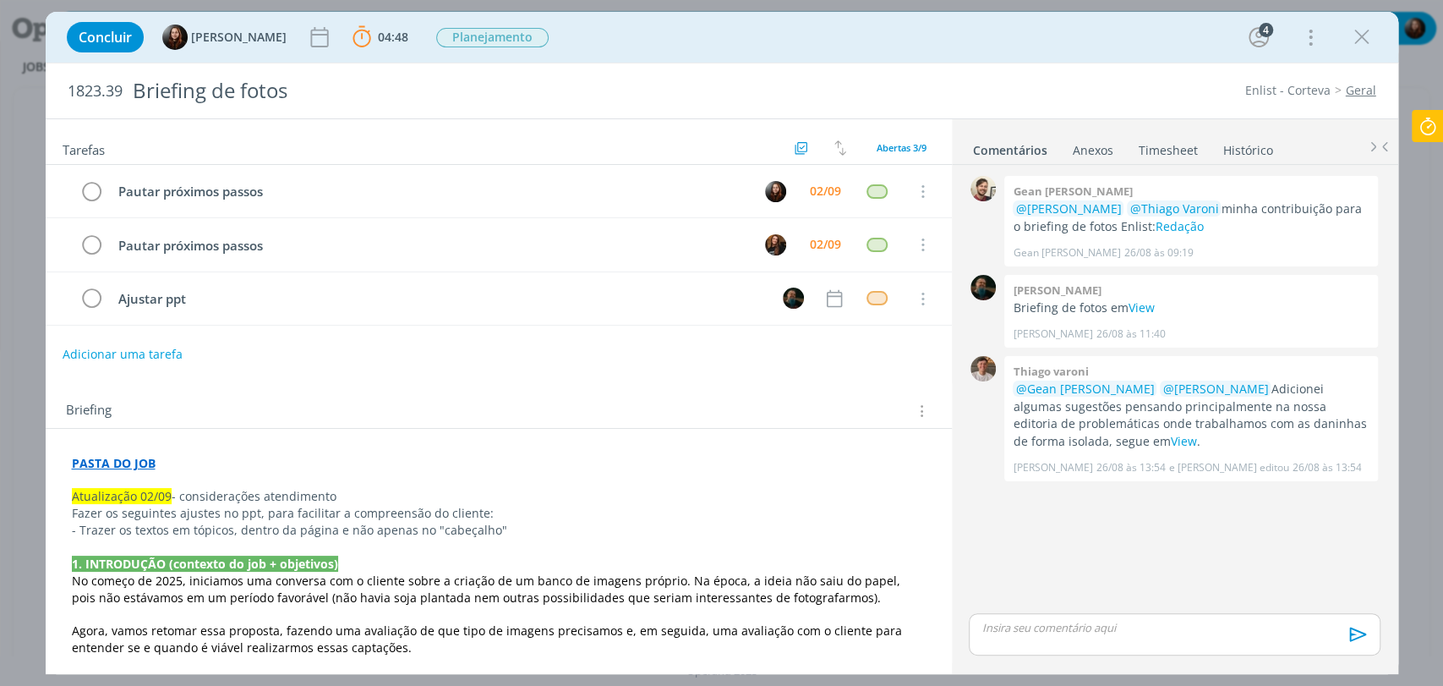
click at [487, 380] on div "Tarefas Usar Job de template Criar template a partir deste job Visualizar Templ…" at bounding box center [499, 390] width 906 height 543
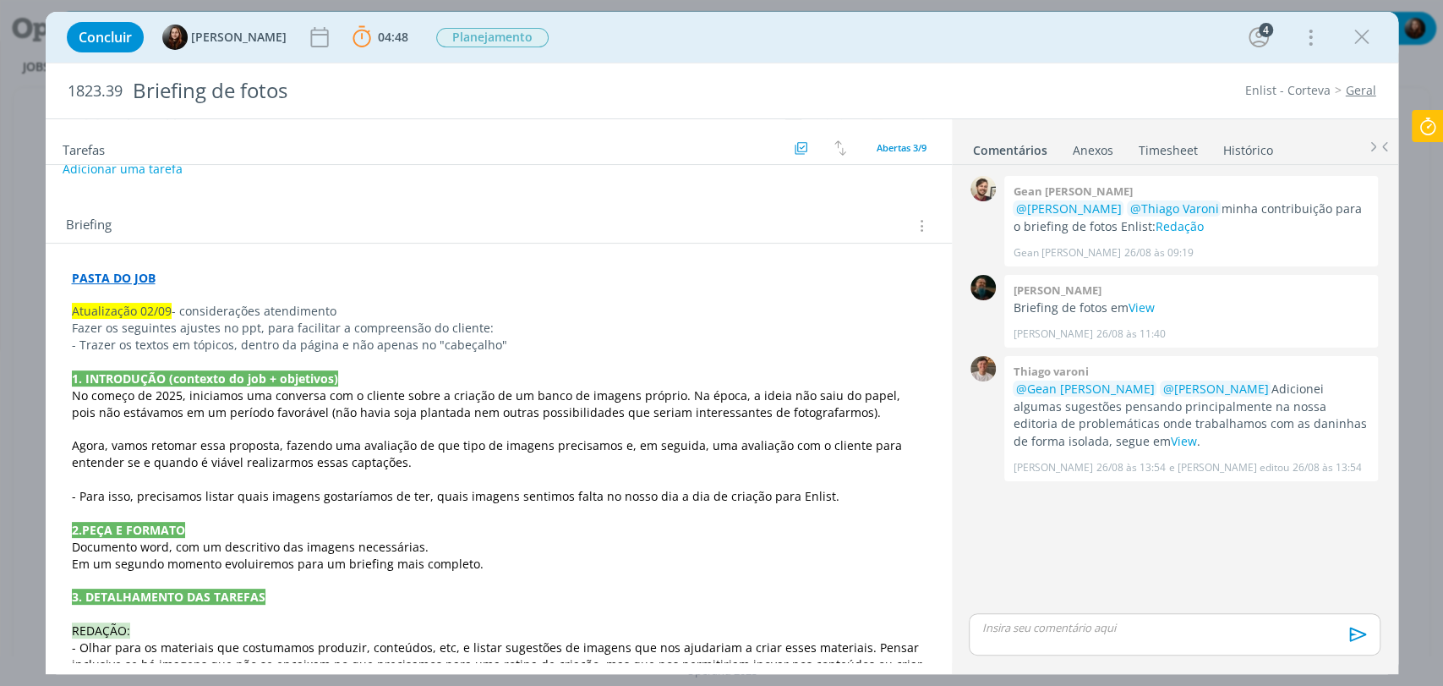
scroll to position [188, 0]
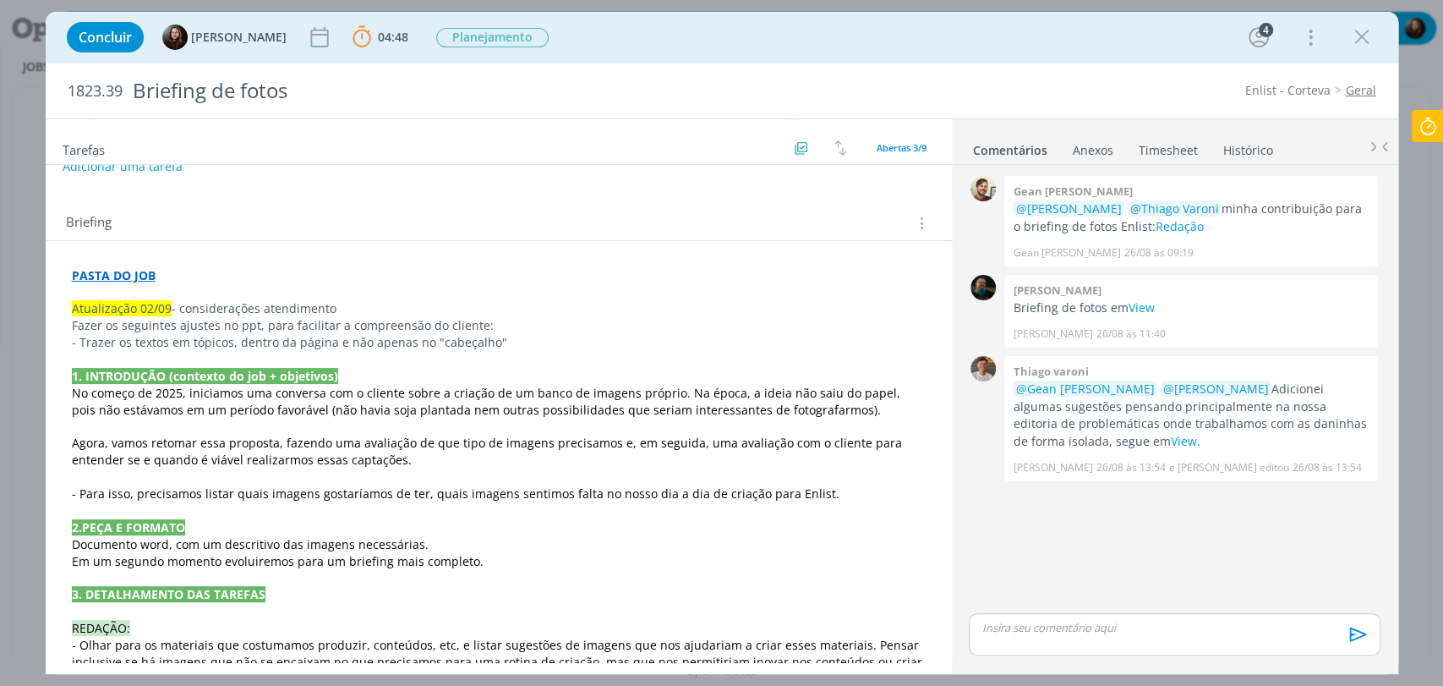
click at [514, 341] on p "- Trazer os textos em tópicos, dentro da página e não apenas no "cabeçalho"" at bounding box center [499, 342] width 854 height 17
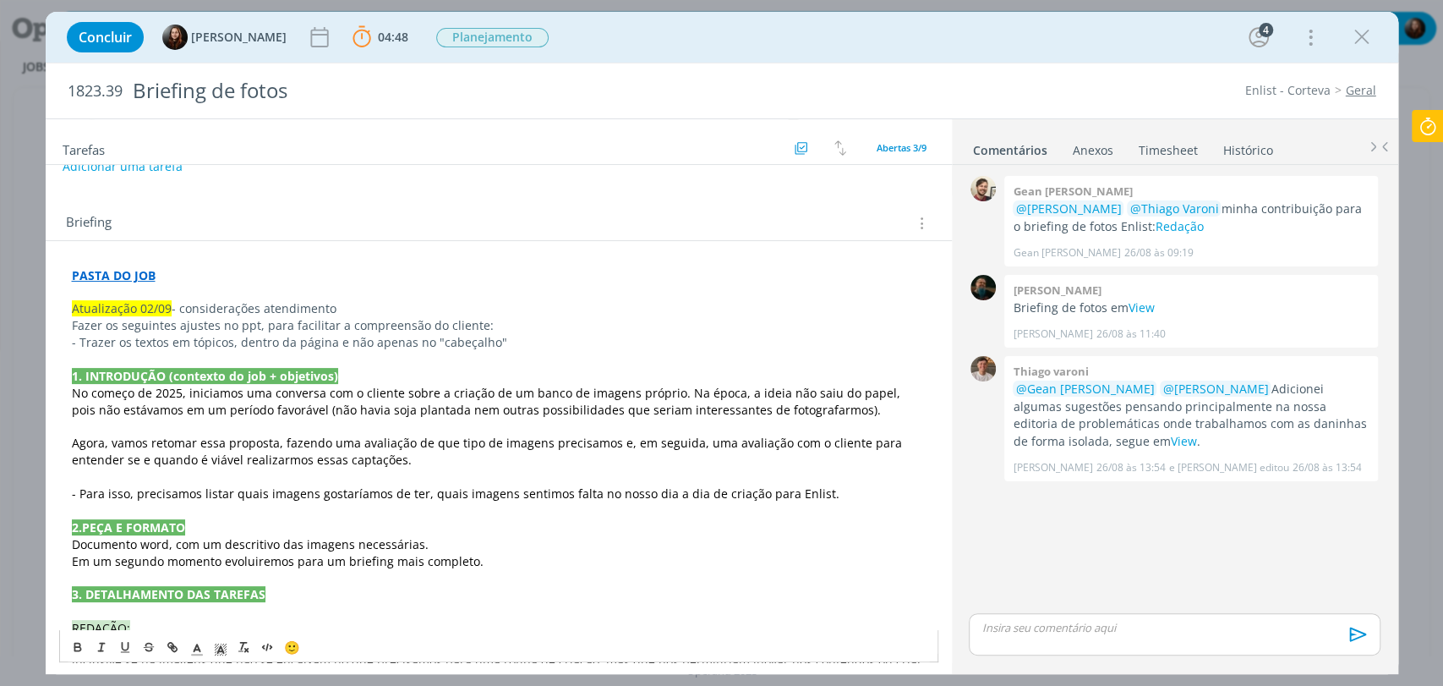
click at [517, 340] on p "- Trazer os textos em tópicos, dentro da página e não apenas no "cabeçalho"" at bounding box center [499, 342] width 854 height 17
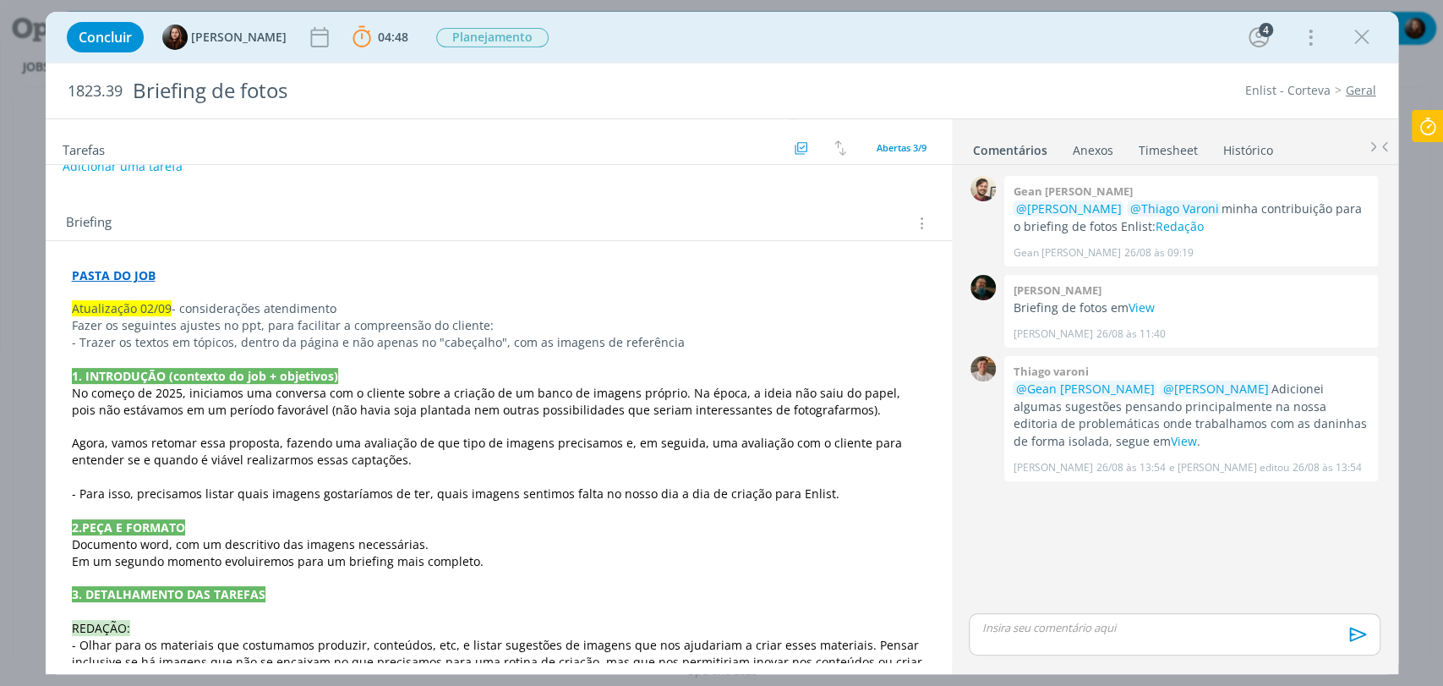
click at [690, 336] on p "- Trazer os textos em tópicos, dentro da página e não apenas no "cabeçalho", co…" at bounding box center [499, 342] width 854 height 17
click at [1054, 68] on div "1823.39 Briefing de fotos Enlist - Corteva Geral" at bounding box center [722, 90] width 1353 height 55
click at [1024, 42] on div "Concluir Eduarda Pereira 04:48 Parar Apontar Data * 02/09/2025 Horas * 00:00 Ta…" at bounding box center [721, 37] width 1327 height 41
click at [173, 325] on p "Fazer os seguintes ajustes no ppt, para facilitar a compreensão do cliente:" at bounding box center [499, 325] width 854 height 17
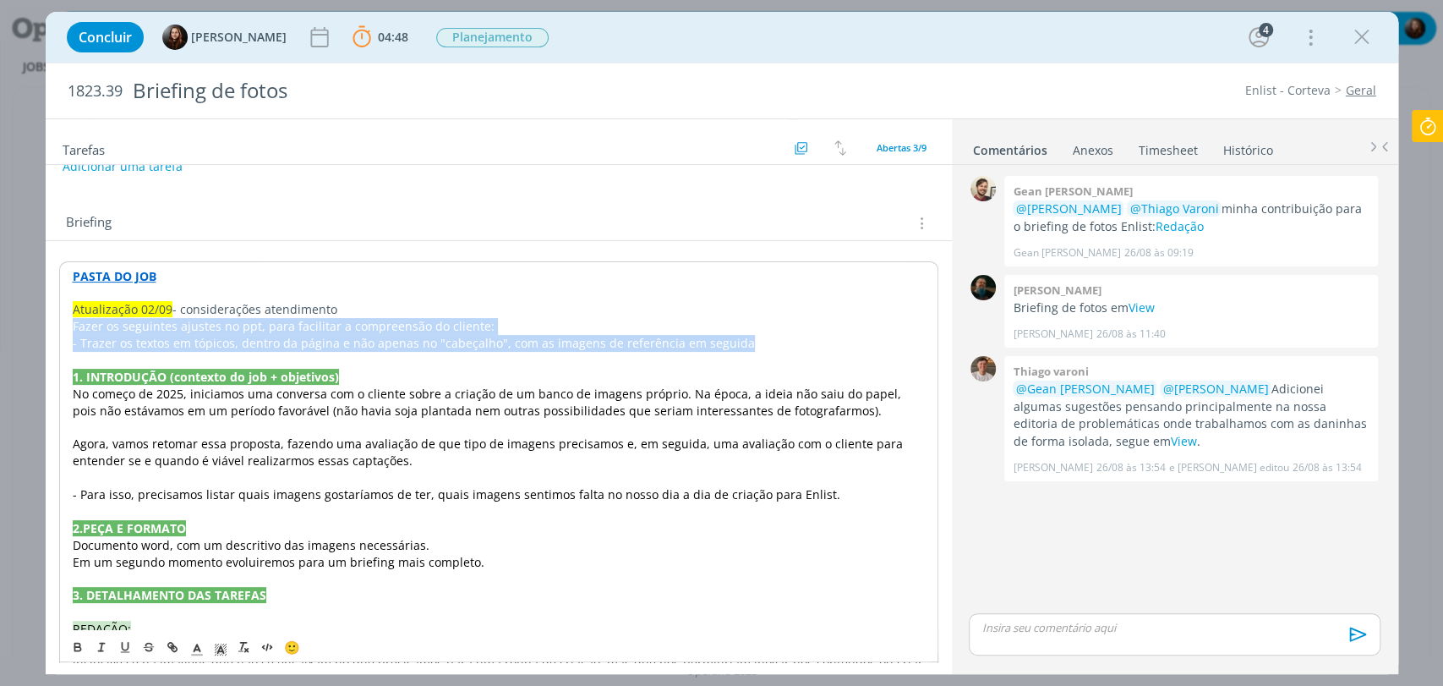
drag, startPoint x: 70, startPoint y: 324, endPoint x: 752, endPoint y: 342, distance: 681.6
click at [752, 342] on div "PASTA DO JOB Atualização 02/09 - considerações atendimento Fazer os seguintes a…" at bounding box center [498, 570] width 879 height 618
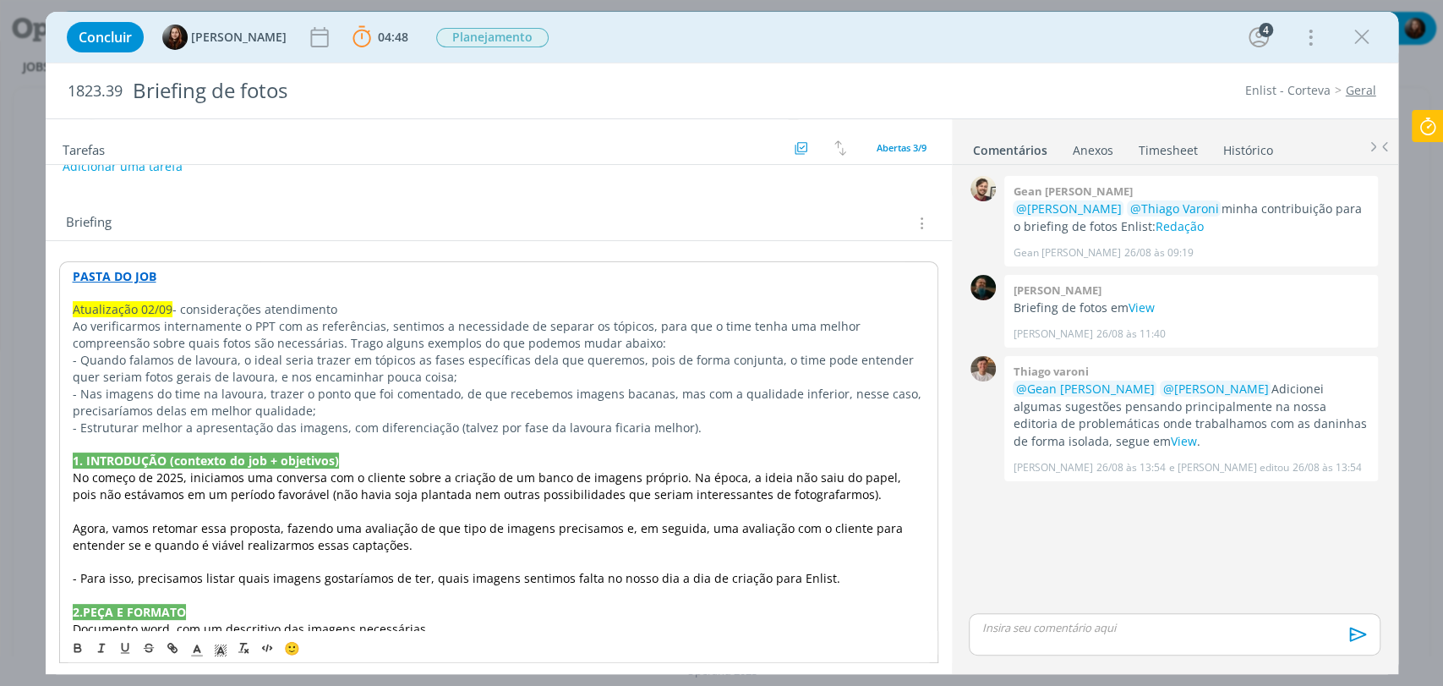
click at [707, 326] on p "Ao verificarmos internamente o PPT com as referências, sentimos a necessidade d…" at bounding box center [499, 335] width 852 height 34
click at [707, 325] on p "Ao verificarmos internamente o PPT com as referências, sentimos a necessidade d…" at bounding box center [499, 335] width 852 height 34
drag, startPoint x: 283, startPoint y: 342, endPoint x: 687, endPoint y: 347, distance: 404.1
click at [687, 347] on p "Ao verificarmos internamente o PPT com as referências, sentimos a necessidade d…" at bounding box center [499, 335] width 852 height 34
click at [686, 347] on p "Ao verificarmos internamente o PPT com as referências, sentimos a necessidade d…" at bounding box center [499, 335] width 852 height 34
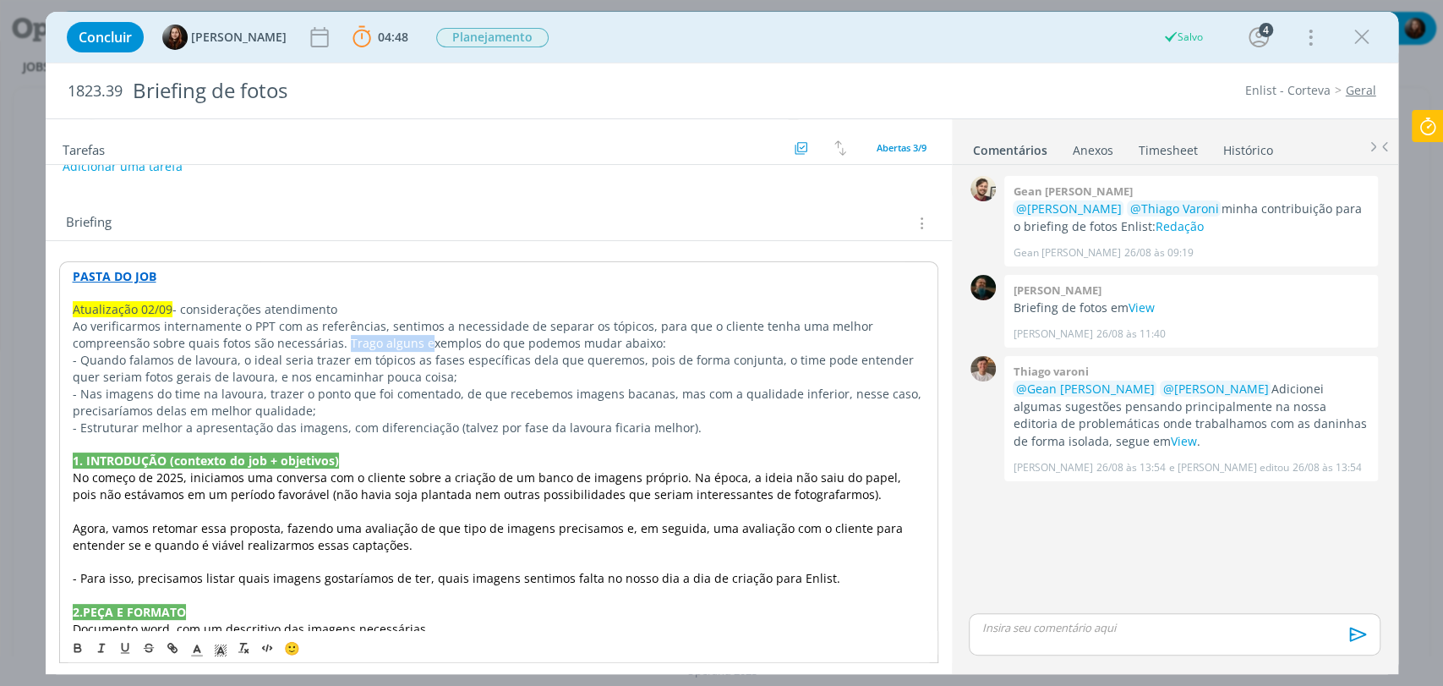
drag, startPoint x: 286, startPoint y: 339, endPoint x: 369, endPoint y: 345, distance: 83.1
click at [369, 345] on p "Ao verificarmos internamente o PPT com as referências, sentimos a necessidade d…" at bounding box center [499, 335] width 852 height 34
drag, startPoint x: 333, startPoint y: 344, endPoint x: 514, endPoint y: 342, distance: 180.9
click at [514, 342] on p "Ao verificarmos internamente o PPT com as referências, sentimos a necessidade d…" at bounding box center [499, 335] width 852 height 34
drag, startPoint x: 238, startPoint y: 356, endPoint x: 340, endPoint y: 360, distance: 101.5
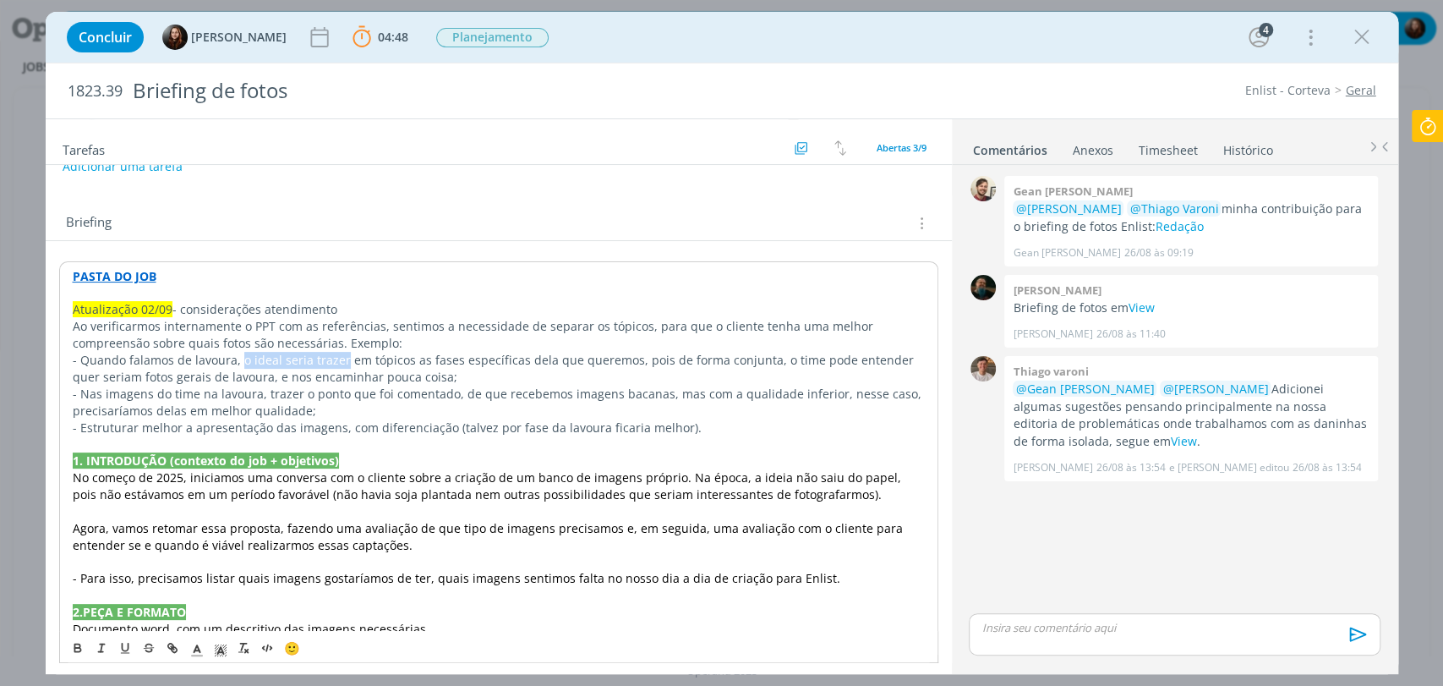
click at [340, 360] on p "- Quando falamos de lavoura, o ideal seria trazer em tópicos as fases específic…" at bounding box center [499, 369] width 852 height 34
click at [176, 376] on p "- Quando falamos de lavoura, dividir em tópicos as fases específicas dela que q…" at bounding box center [499, 369] width 852 height 34
click at [404, 374] on p "- Quando falamos de lavoura, dividir em tópicos as fases específicas dela que q…" at bounding box center [499, 369] width 852 height 34
click at [80, 394] on p "- Nas imagens do time na lavoura, trazer o ponto que foi comentado, de que rece…" at bounding box center [499, 402] width 852 height 34
click at [365, 394] on p "- Nas imagens do time na lavoura, trazer o ponto que foi comentado, de que rece…" at bounding box center [499, 402] width 852 height 34
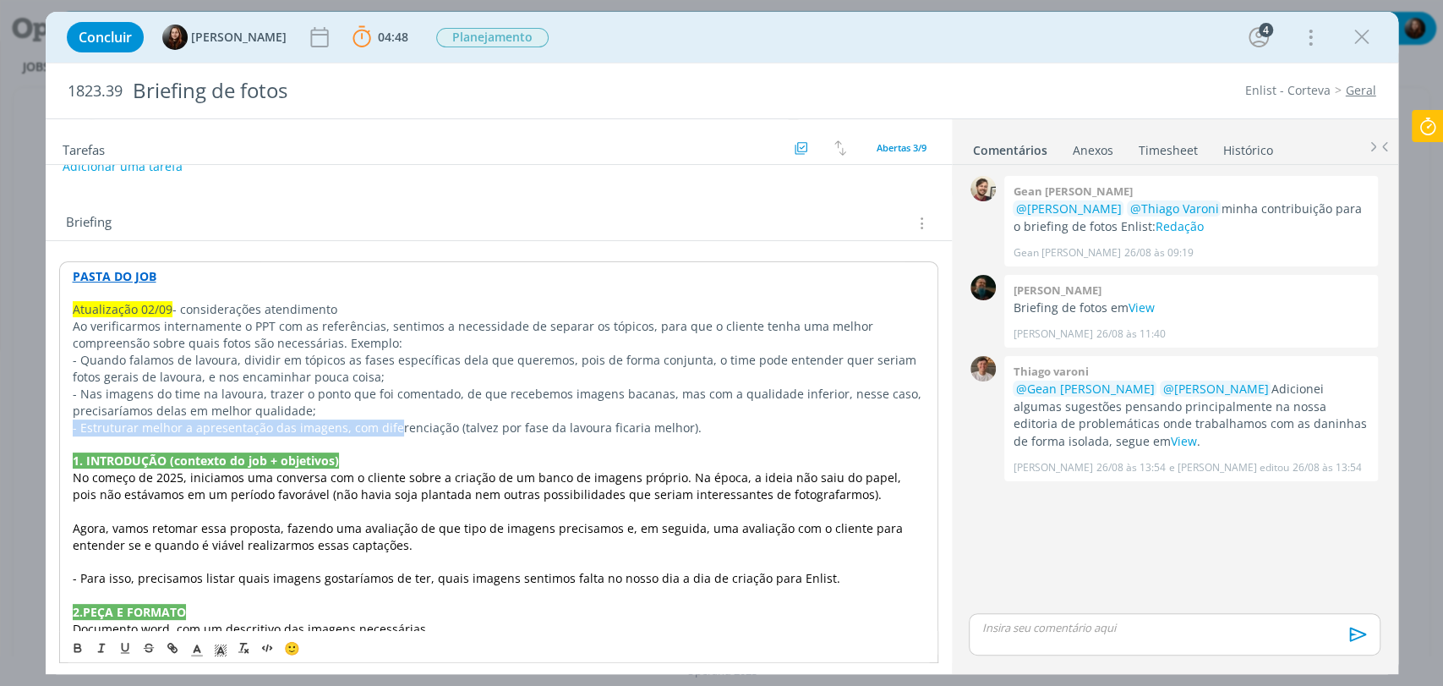
drag, startPoint x: 68, startPoint y: 428, endPoint x: 393, endPoint y: 427, distance: 325.5
click at [393, 427] on div "PASTA DO JOB Atualização 02/09 - considerações atendimento Ao verificarmos inte…" at bounding box center [498, 612] width 879 height 702
click at [478, 427] on p "- Estruturar melhor a apresentação das imagens, com diferenciação (talvez por f…" at bounding box center [499, 427] width 852 height 17
click at [729, 424] on p "- Estruturar melhor a apresentação das imagens, com diferenciação (talvez por f…" at bounding box center [499, 427] width 852 height 17
click at [761, 424] on p "- Estruturar melhor a apresentação das imagens, com diferenciação (talvez por f…" at bounding box center [499, 427] width 852 height 17
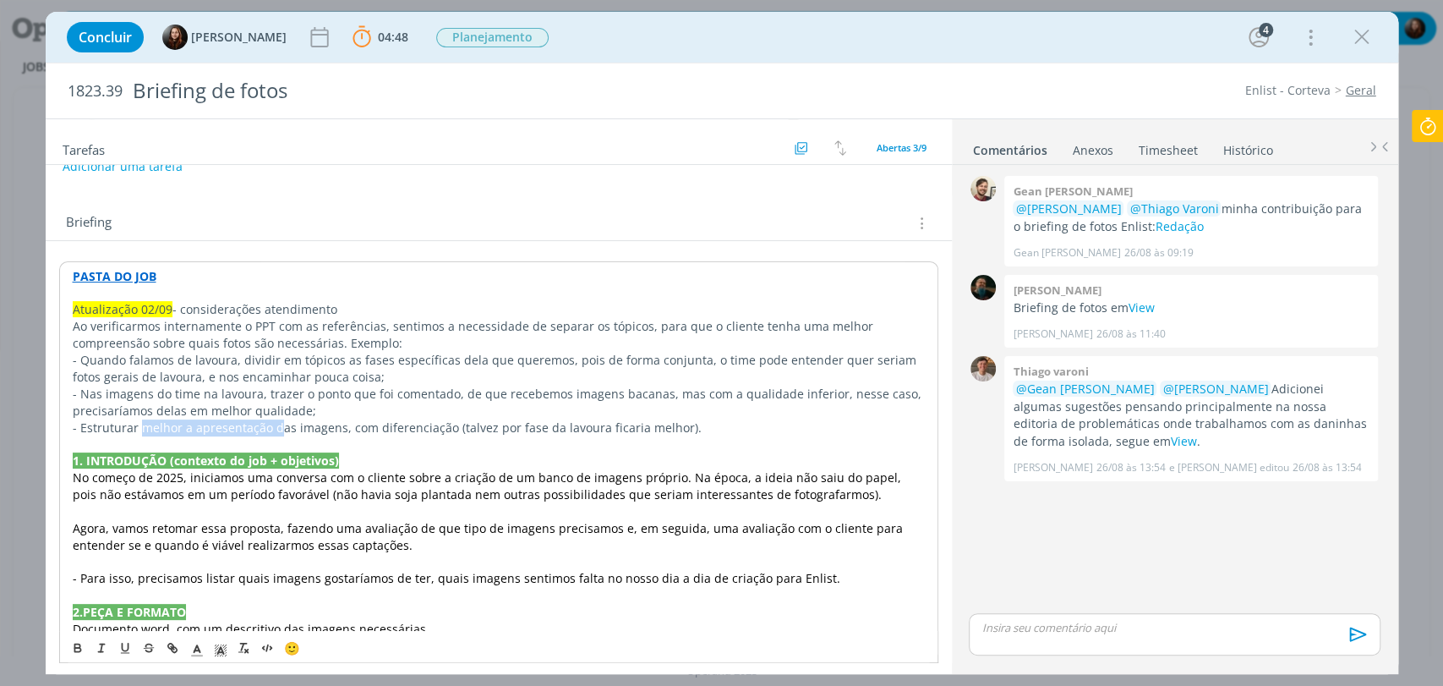
drag, startPoint x: 142, startPoint y: 426, endPoint x: 278, endPoint y: 425, distance: 136.1
click at [278, 425] on p "- Estruturar melhor a apresentação das imagens, com diferenciação (talvez por f…" at bounding box center [499, 427] width 852 height 17
click at [298, 432] on p "- Estruturar a apresentação das imagens, com diferenciação (talvez por fase da …" at bounding box center [499, 427] width 852 height 17
drag, startPoint x: 403, startPoint y: 427, endPoint x: 443, endPoint y: 425, distance: 39.8
click at [443, 425] on p "- Estruturar a apresentação das imagens, com diferenciação (talvez por fase da …" at bounding box center [499, 427] width 852 height 17
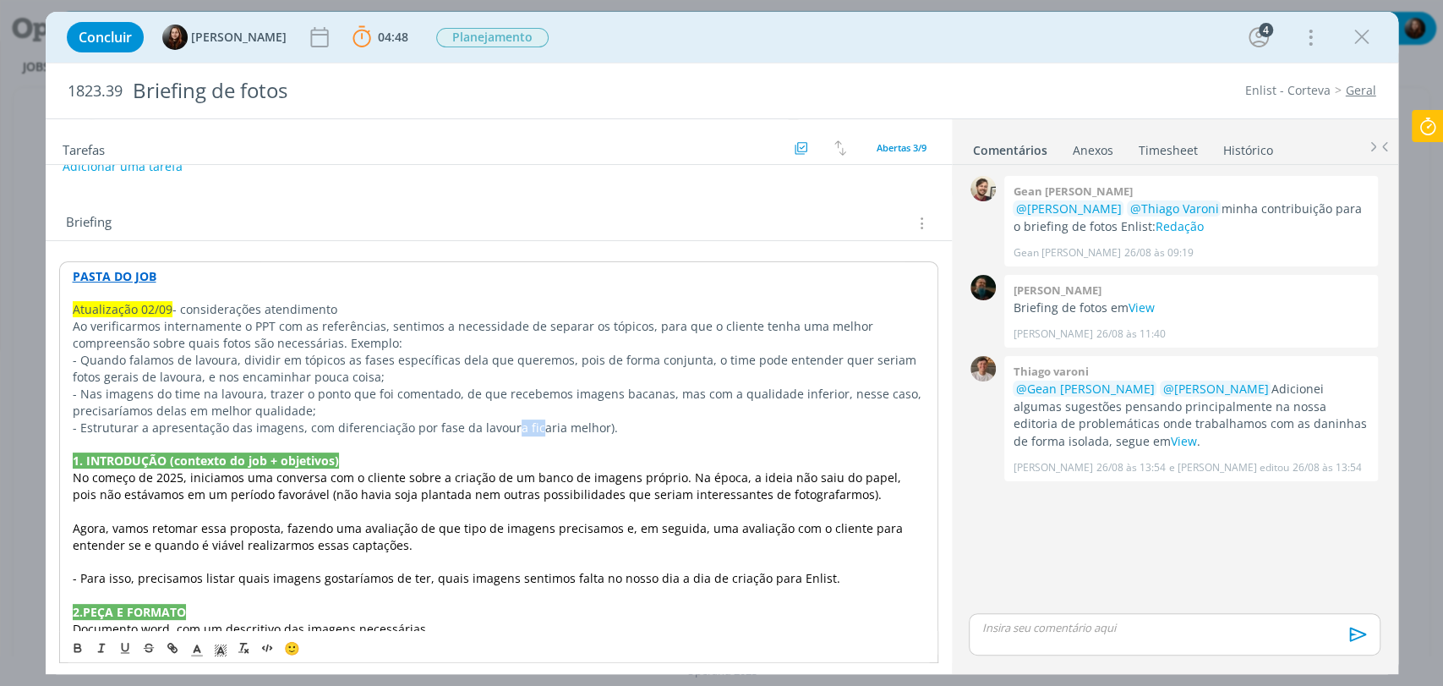
drag, startPoint x: 507, startPoint y: 425, endPoint x: 528, endPoint y: 429, distance: 20.6
click at [528, 429] on p "- Estruturar a apresentação das imagens, com diferenciação por fase da lavoura …" at bounding box center [499, 427] width 852 height 17
click at [511, 424] on p "- Estruturar a apresentação das imagens, com diferenciação por fase da lavoura …" at bounding box center [499, 427] width 852 height 17
drag, startPoint x: 511, startPoint y: 424, endPoint x: 600, endPoint y: 426, distance: 88.8
click at [600, 426] on p "- Estruturar a apresentação das imagens, com diferenciação por fase da lavoura …" at bounding box center [499, 427] width 852 height 17
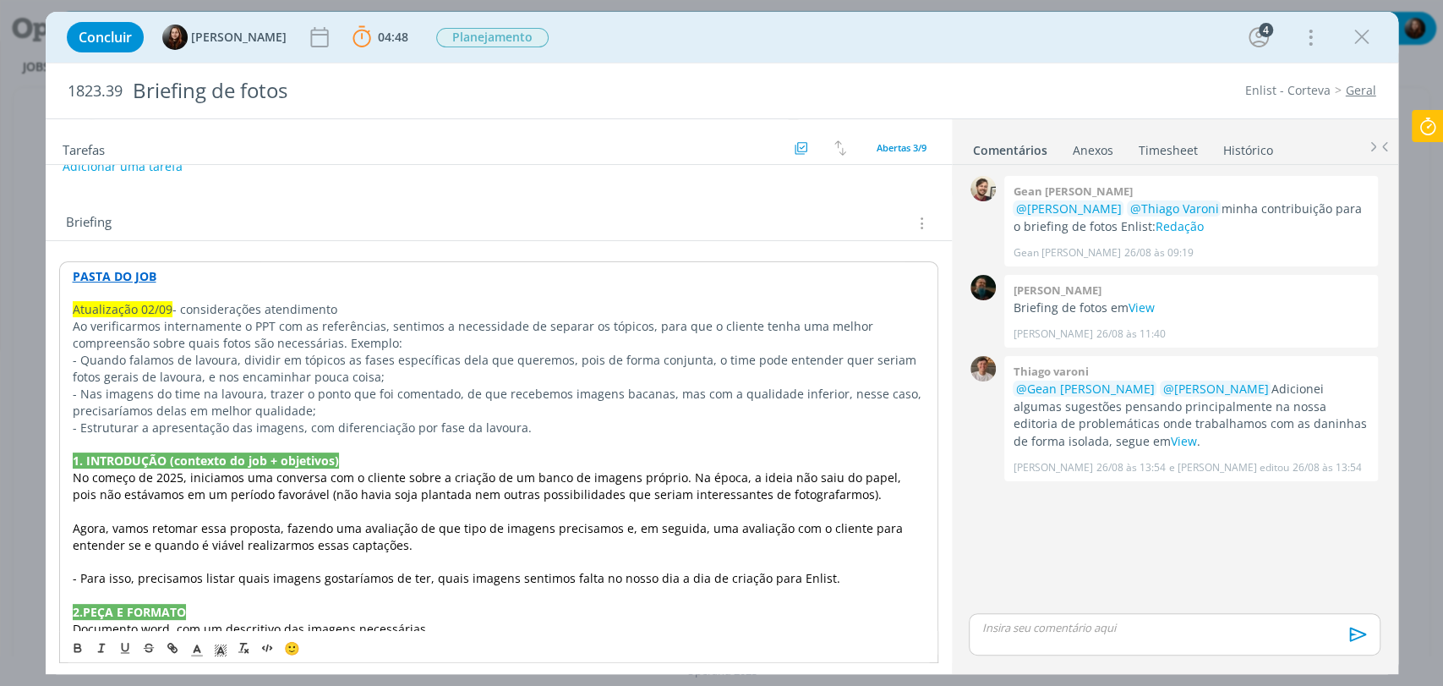
click at [298, 425] on p "- Estruturar a apresentação das imagens, com diferenciação por fase da lavoura." at bounding box center [499, 427] width 852 height 17
click at [358, 305] on p "Atualização 02/09 - considerações atendimento" at bounding box center [499, 309] width 852 height 17
click at [68, 325] on div "PASTA DO JOB Atualização 02/09 - considerações atendimento Ao verificarmos inte…" at bounding box center [498, 612] width 879 height 702
drag, startPoint x: 384, startPoint y: 320, endPoint x: 588, endPoint y: 320, distance: 203.7
click at [588, 320] on p "Ao verificarmos internamente o PPT com as referências, sentimos a necessidade d…" at bounding box center [499, 335] width 852 height 34
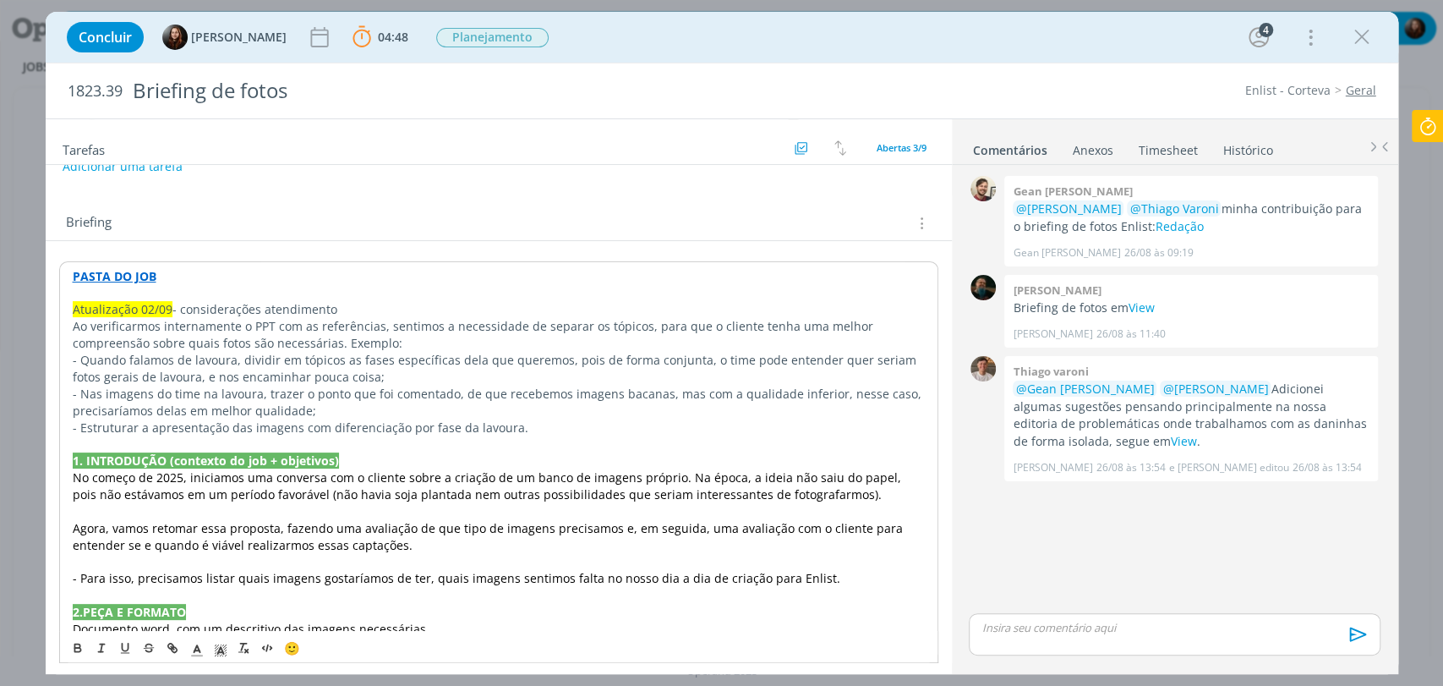
click at [552, 342] on p "Ao verificarmos internamente o PPT com as referências, sentimos a necessidade d…" at bounding box center [499, 335] width 852 height 34
drag, startPoint x: 518, startPoint y: 325, endPoint x: 634, endPoint y: 323, distance: 115.8
click at [634, 323] on p "Ao verificarmos internamente o PPT com as referências, sentimos a necessidade d…" at bounding box center [499, 335] width 852 height 34
drag, startPoint x: 723, startPoint y: 320, endPoint x: 910, endPoint y: 322, distance: 186.8
click at [910, 322] on p "Ao verificarmos internamente o PPT com as referências, sentimos a necessidade d…" at bounding box center [499, 335] width 852 height 34
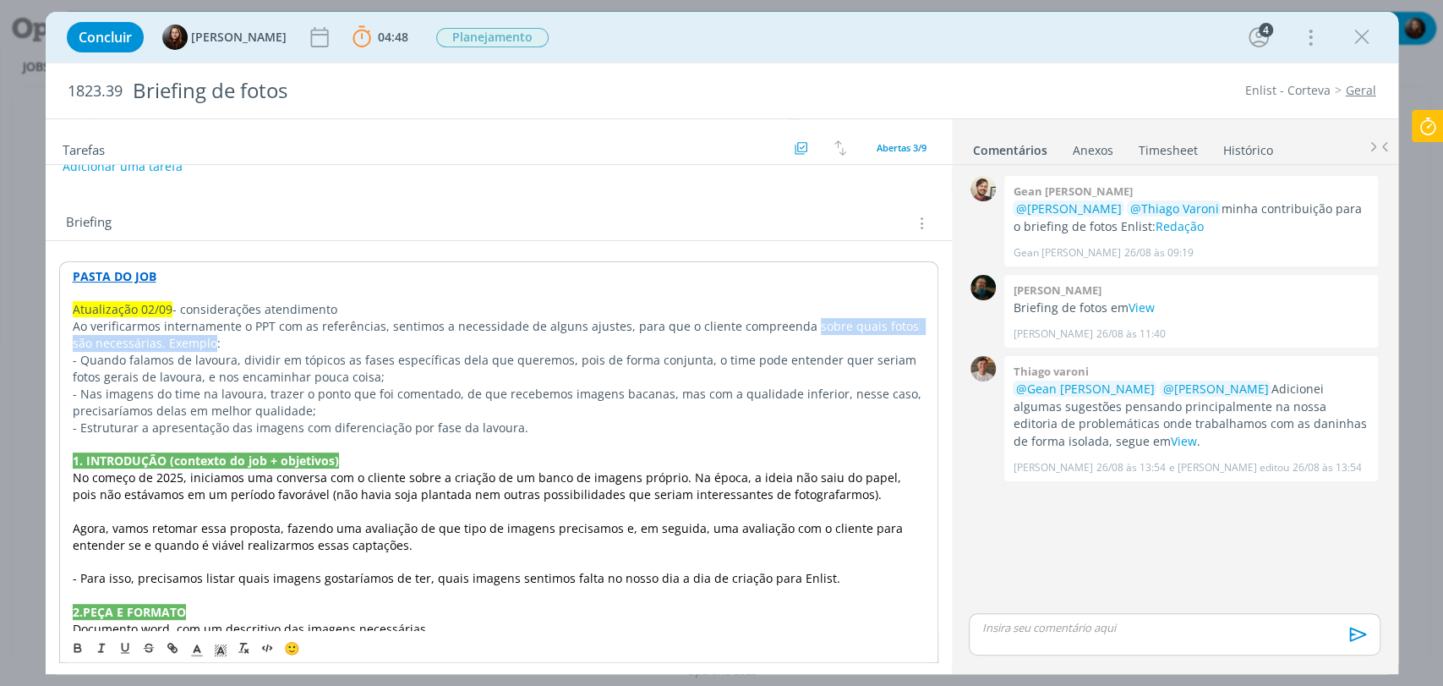
drag, startPoint x: 795, startPoint y: 326, endPoint x: 189, endPoint y: 343, distance: 606.4
click at [189, 343] on p "Ao verificarmos internamente o PPT com as referências, sentimos a necessidade d…" at bounding box center [499, 335] width 852 height 34
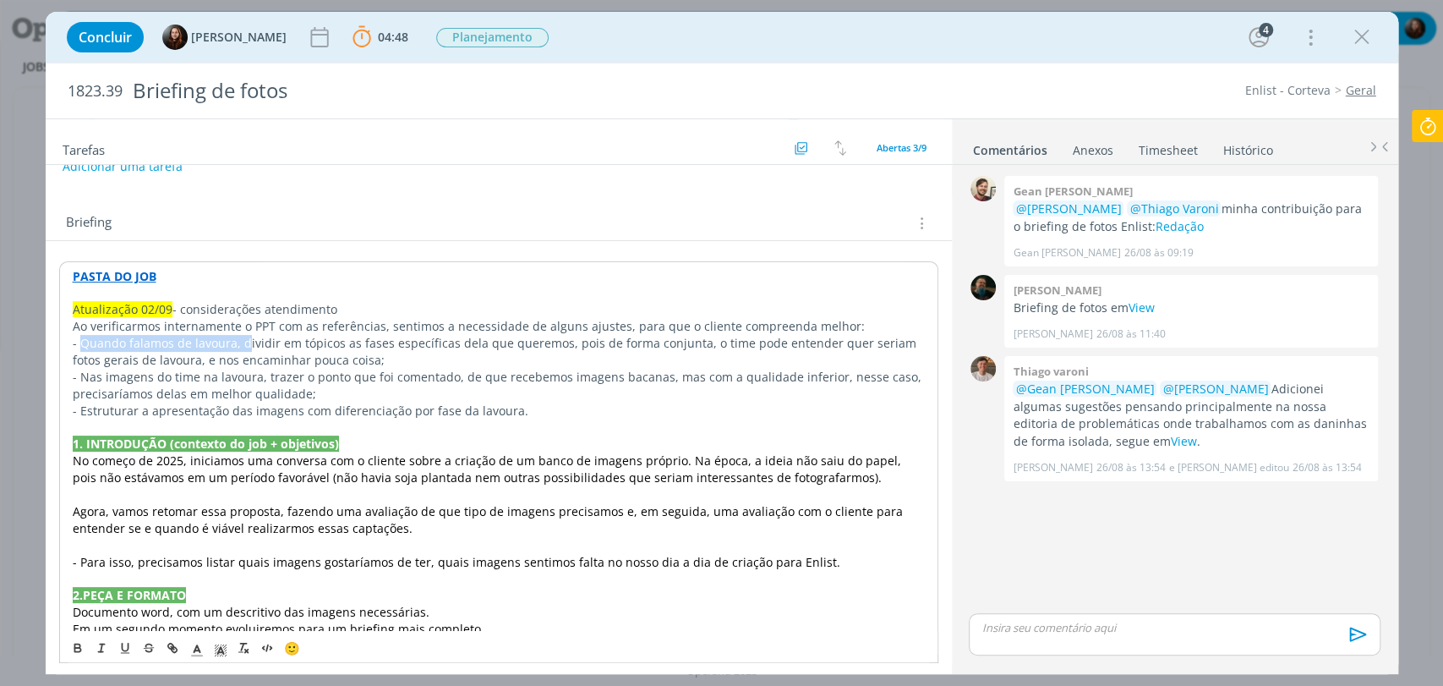
drag, startPoint x: 81, startPoint y: 340, endPoint x: 245, endPoint y: 342, distance: 164.0
click at [245, 342] on p "- Quando falamos de lavoura, dividir em tópicos as fases específicas dela que q…" at bounding box center [499, 352] width 852 height 34
click at [179, 338] on p "- Dividir em tópicos as fases específicas dela que queremos, pois de forma conj…" at bounding box center [499, 352] width 852 height 34
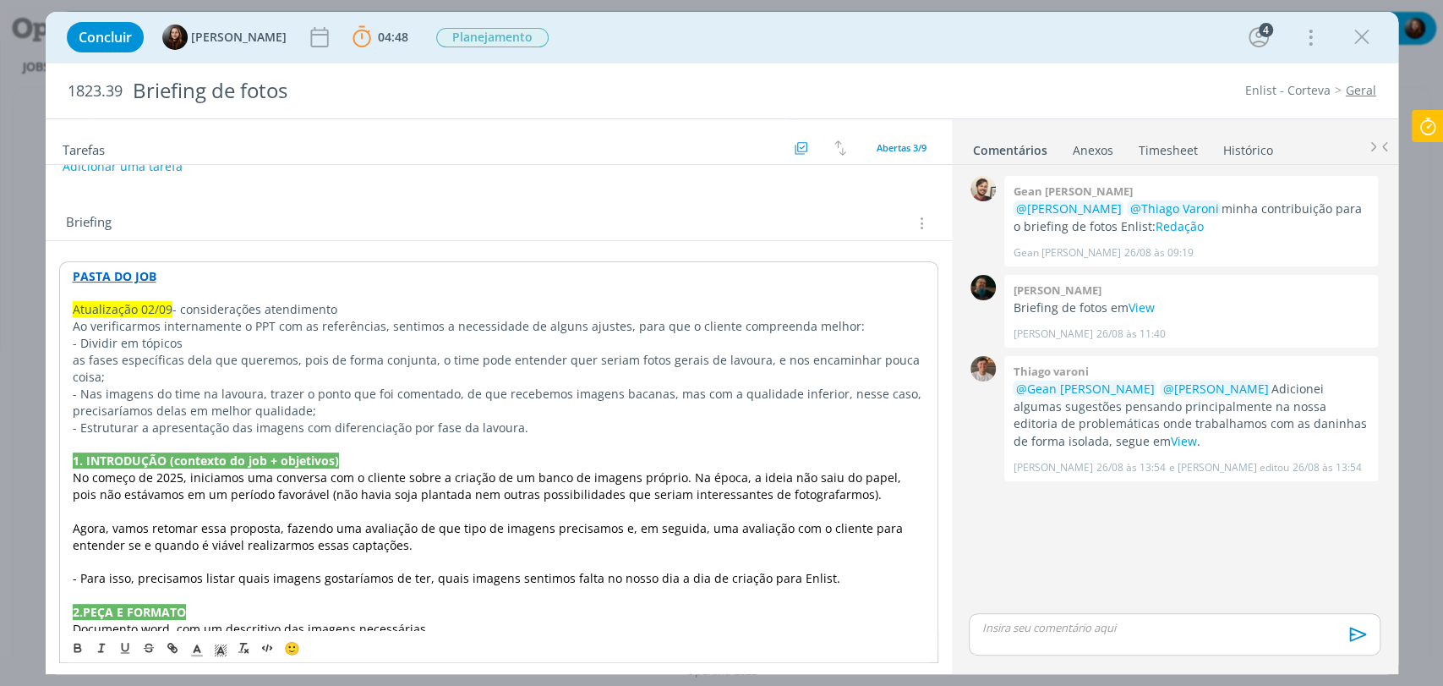
click at [81, 340] on p "- Dividir em tópicos" at bounding box center [499, 343] width 852 height 17
click at [212, 342] on p "- Colocar em tópicos" at bounding box center [499, 343] width 852 height 17
click at [123, 342] on p "- Colocar em tópicos" at bounding box center [499, 343] width 852 height 17
click at [313, 335] on p "- Colocar os tipos de imagens em tópicos" at bounding box center [499, 343] width 852 height 17
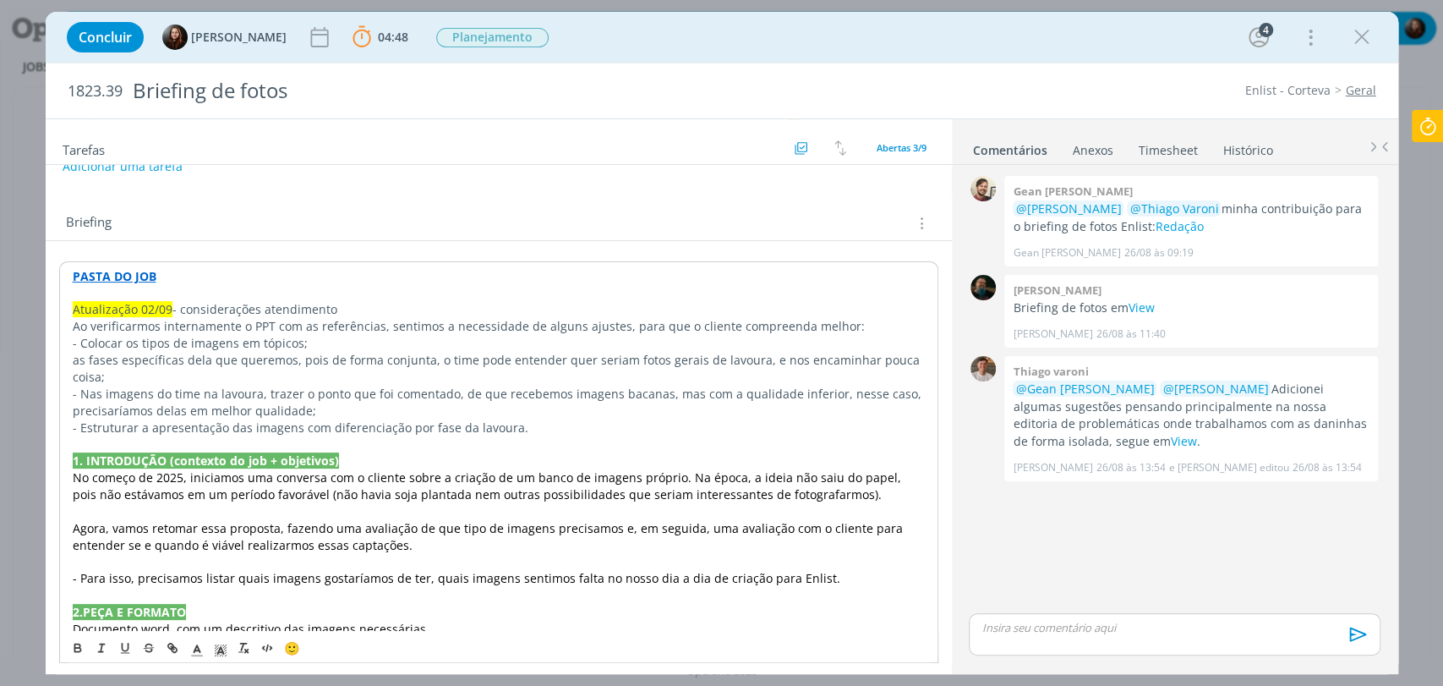
drag, startPoint x: 105, startPoint y: 375, endPoint x: 63, endPoint y: 353, distance: 47.3
click at [63, 353] on div "PASTA DO JOB Atualização 02/09 - considerações atendimento Ao verificarmos inte…" at bounding box center [498, 612] width 879 height 702
click at [95, 373] on p "as fases específicas dela que queremos, pois de forma conjunta, o time pode ent…" at bounding box center [499, 369] width 852 height 34
click at [63, 358] on div "PASTA DO JOB Atualização 02/09 - considerações atendimento Ao verificarmos inte…" at bounding box center [498, 612] width 879 height 702
click at [231, 355] on p "- Organizar as imagens por as fases específicas dela que queremos, pois de form…" at bounding box center [499, 369] width 852 height 34
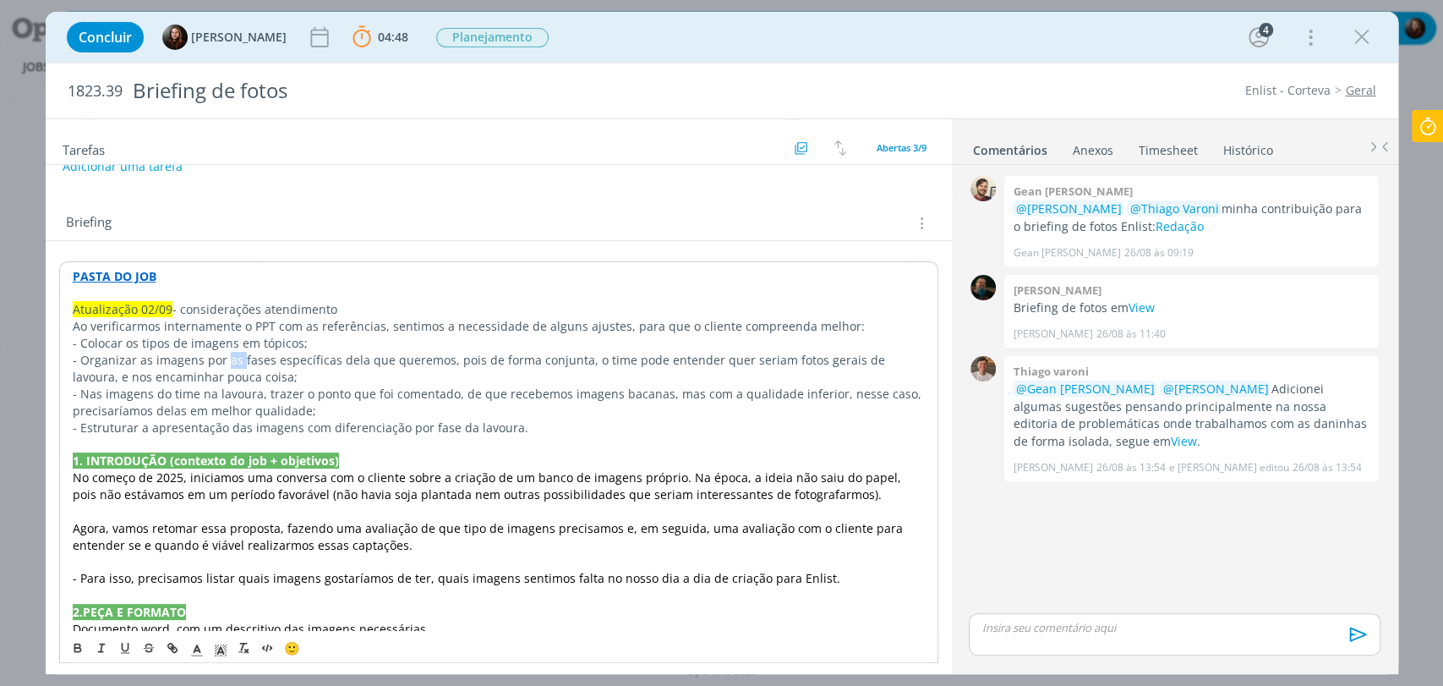
click at [231, 355] on p "- Organizar as imagens por as fases específicas dela que queremos, pois de form…" at bounding box center [499, 369] width 852 height 34
drag, startPoint x: 314, startPoint y: 358, endPoint x: 425, endPoint y: 359, distance: 111.6
click at [425, 359] on p "- Organizar as imagens por fases específicas dela que queremos, pois de forma c…" at bounding box center [499, 369] width 852 height 34
click at [202, 360] on p "- Organizar as imagens por fases específicas, pois de forma conjunta, o time po…" at bounding box center [499, 369] width 852 height 34
click at [258, 390] on p "- Nas imagens do time na lavoura, trazer o ponto que foi comentado, de que rece…" at bounding box center [499, 402] width 852 height 34
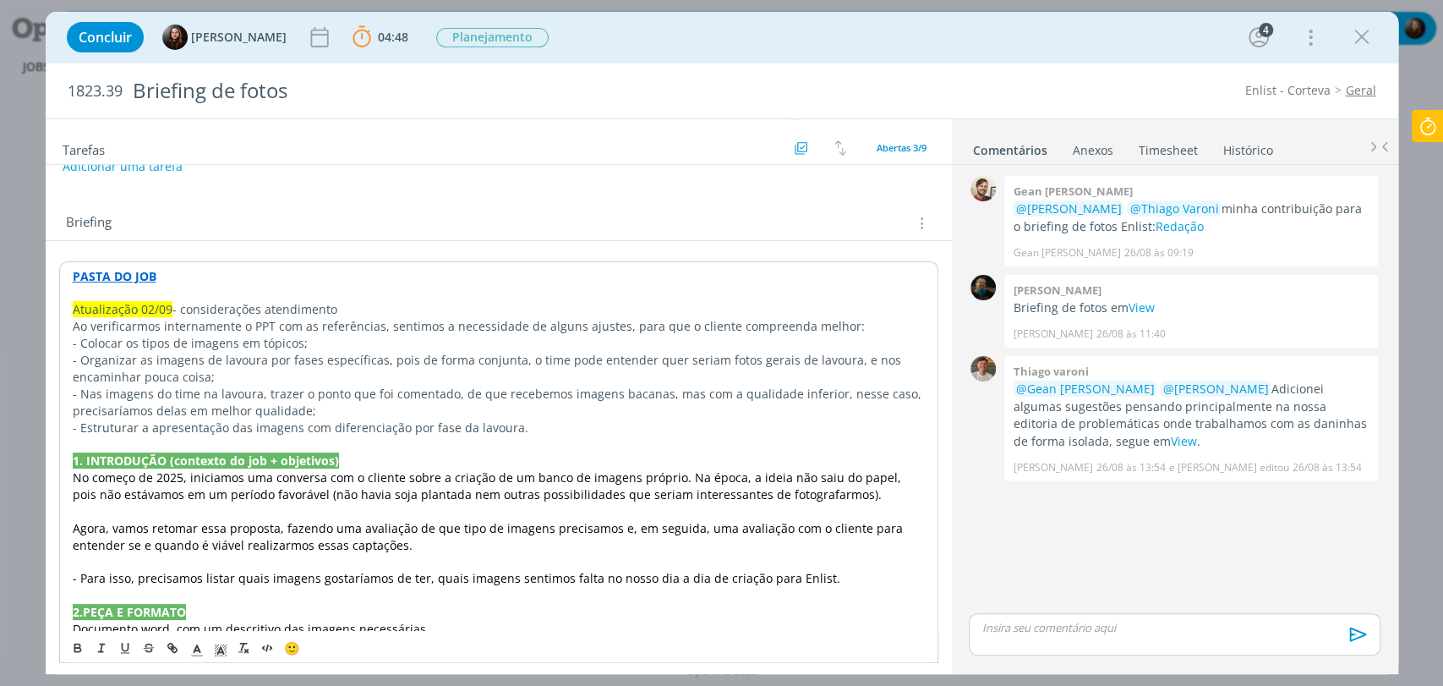
click at [373, 393] on p "- Nas imagens do time na lavoura, trazer o ponto que foi comentado, de que rece…" at bounding box center [499, 402] width 852 height 34
click at [547, 380] on p "- Organizar as imagens de lavoura por fases específicas, pois de forma conjunta…" at bounding box center [499, 369] width 852 height 34
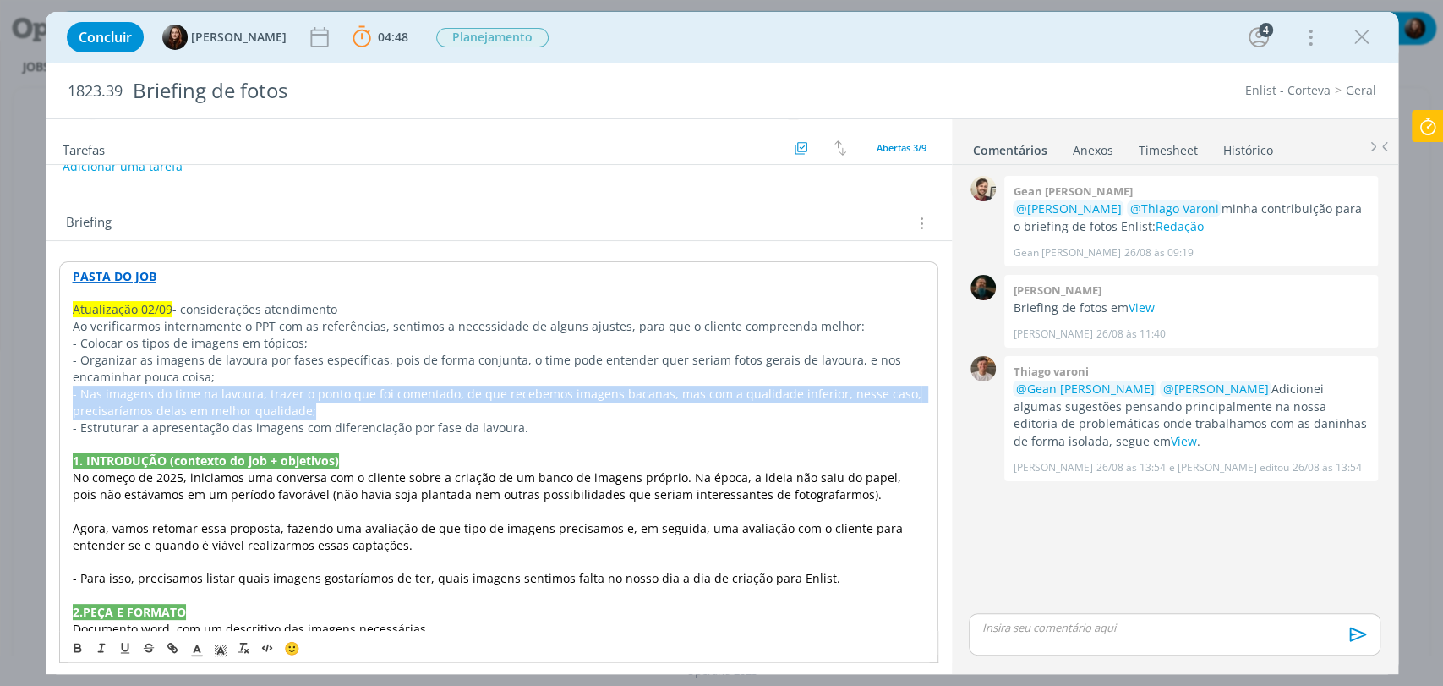
drag, startPoint x: 72, startPoint y: 393, endPoint x: 384, endPoint y: 410, distance: 312.4
click at [445, 407] on p "- Nas imagens do time na lavoura, trazer o ponto que foi comentado, de que rece…" at bounding box center [499, 402] width 852 height 34
click at [382, 410] on p "- Nas imagens do time na lavoura, trazer o ponto que foi comentado, de que rece…" at bounding box center [499, 402] width 852 height 34
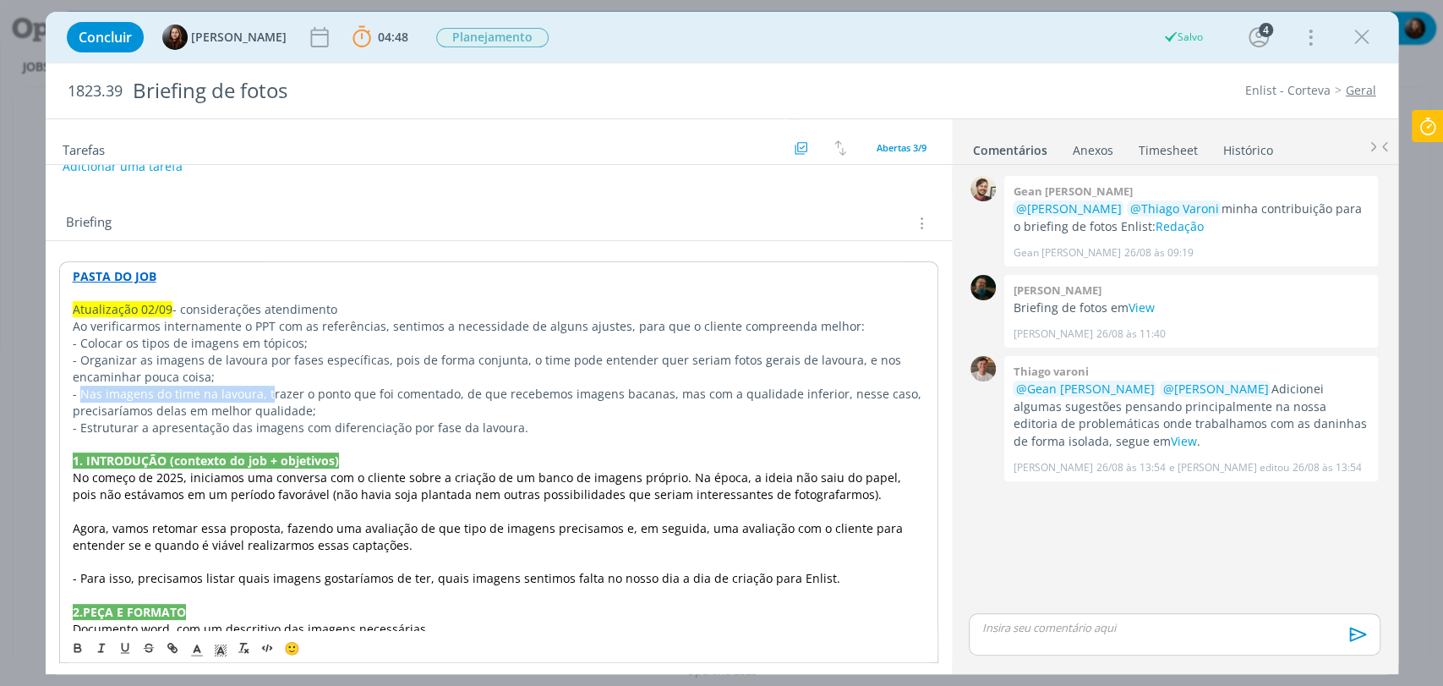
drag, startPoint x: 81, startPoint y: 389, endPoint x: 266, endPoint y: 389, distance: 185.1
click at [266, 389] on p "- Nas imagens do time na lavoura, trazer o ponto que foi comentado, de que rece…" at bounding box center [499, 402] width 852 height 34
click at [117, 394] on p "- Trazer o ponto que foi comentado, de que recebemos imagens bacanas, mas com a…" at bounding box center [499, 402] width 852 height 34
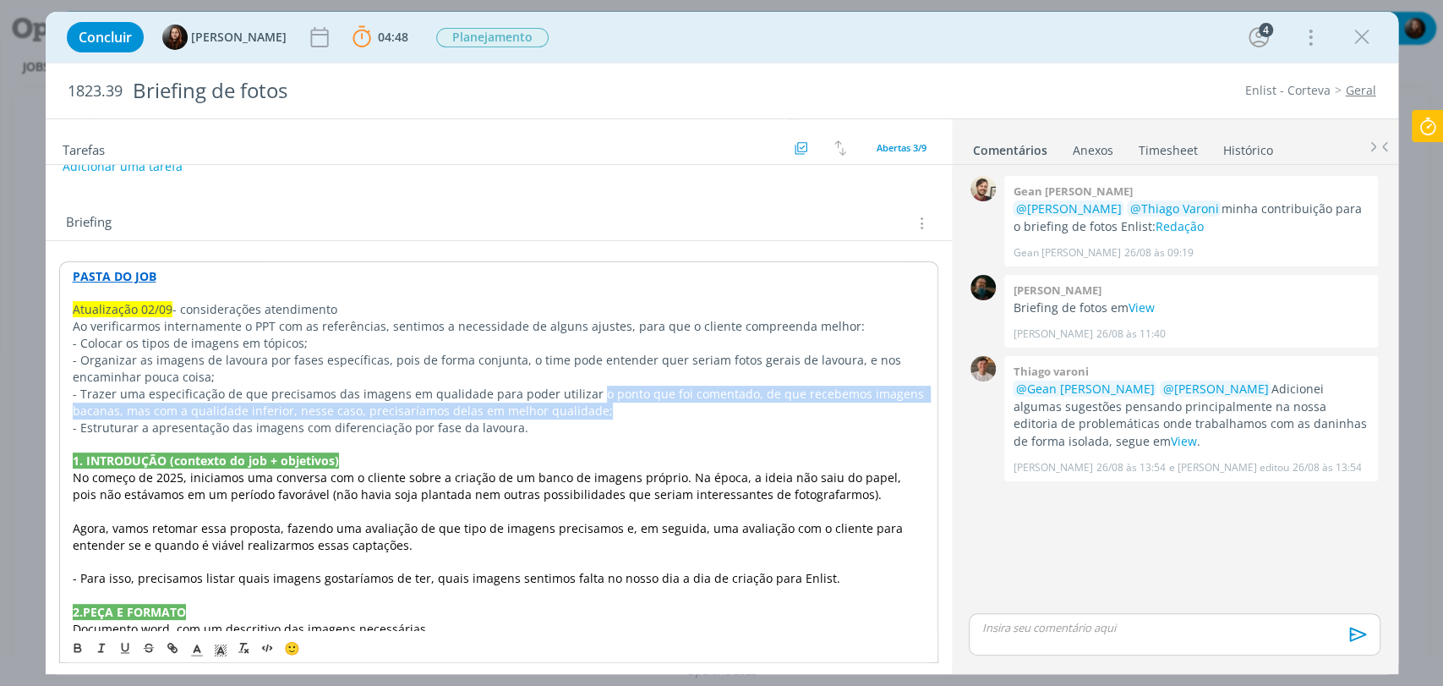
drag, startPoint x: 578, startPoint y: 410, endPoint x: 582, endPoint y: 394, distance: 16.6
click at [582, 394] on p "- Trazer uma especificação de que precisamos das imagens em qualidade para pode…" at bounding box center [499, 402] width 852 height 34
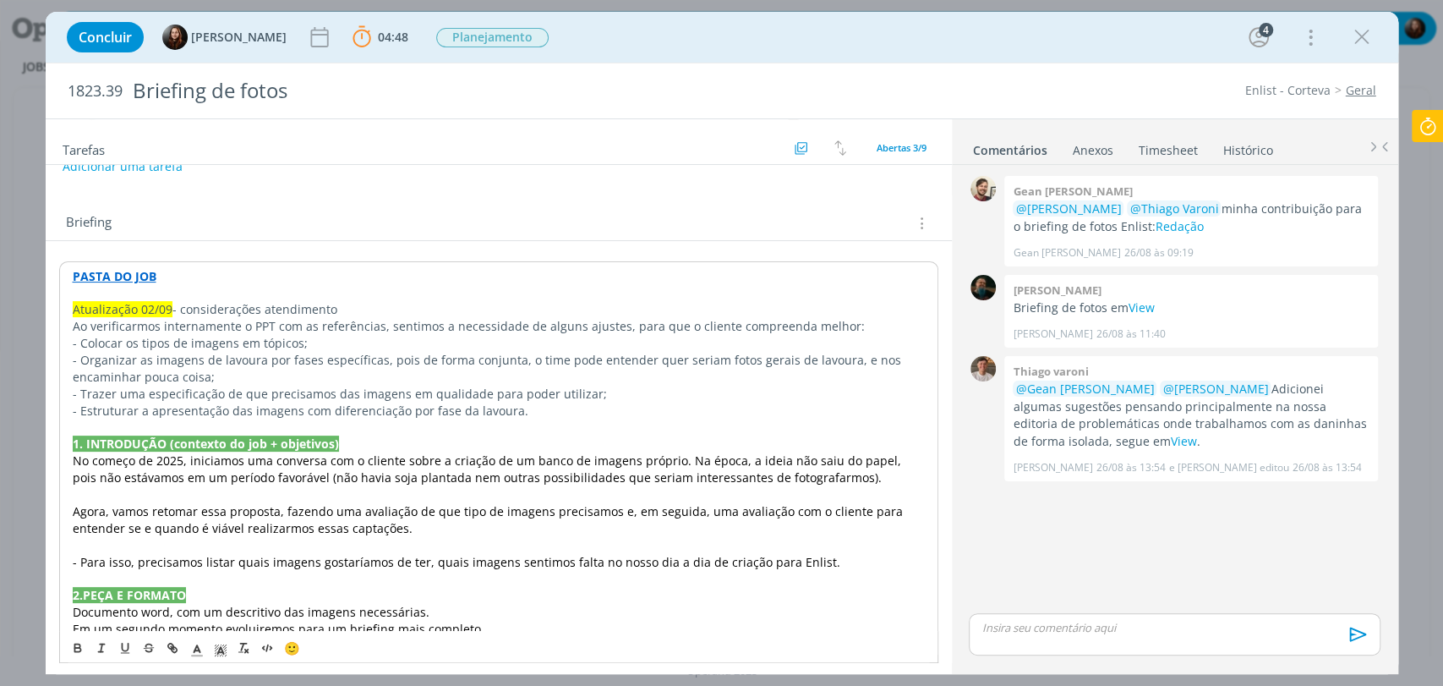
click at [385, 411] on p "- Estruturar a apresentação das imagens com diferenciação por fase da lavoura." at bounding box center [499, 410] width 852 height 17
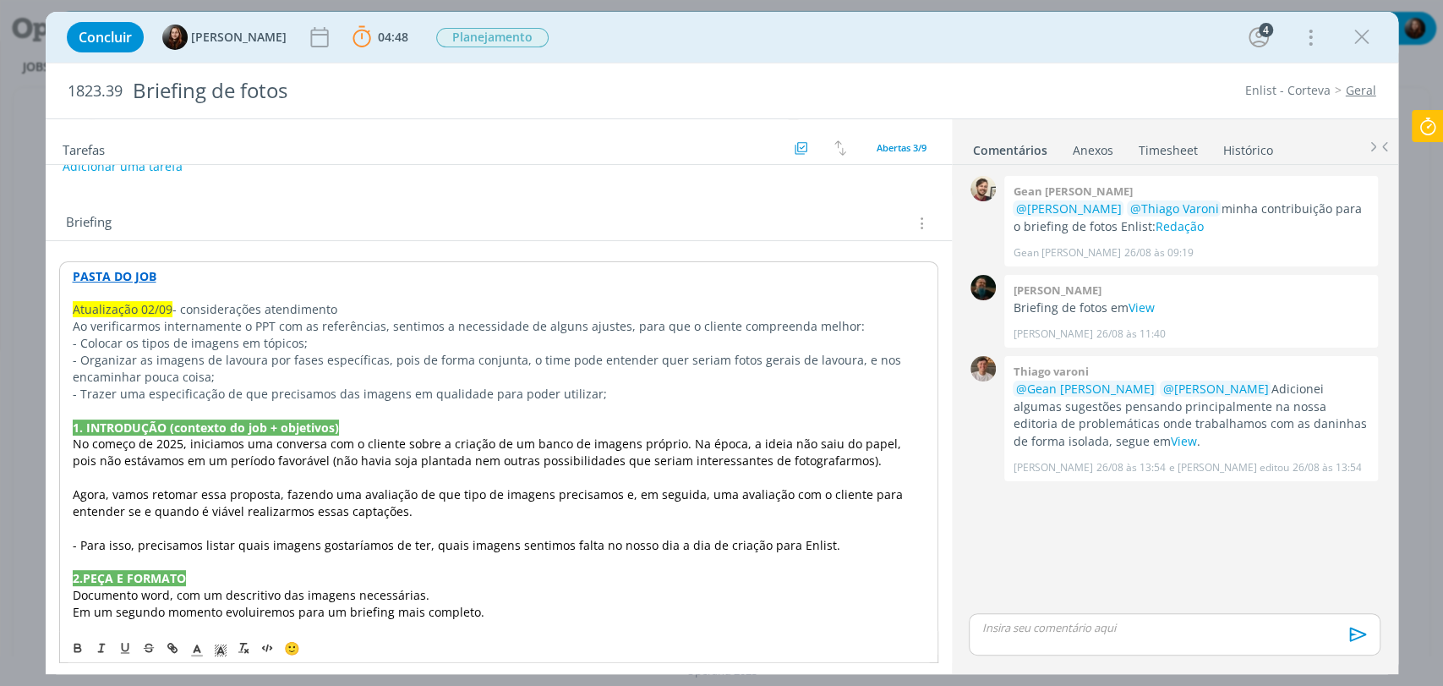
click at [590, 392] on p "- Trazer uma especificação de que precisamos das imagens em qualidade para pode…" at bounding box center [499, 393] width 852 height 17
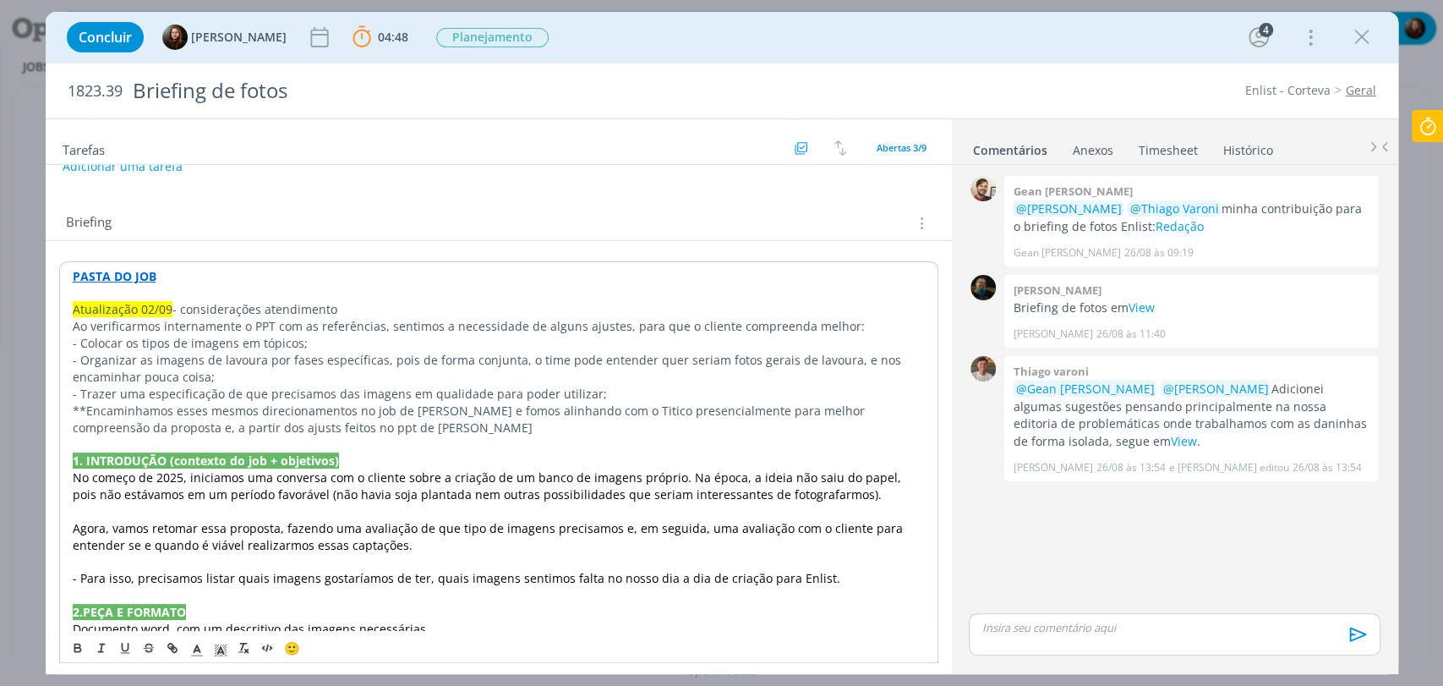
click at [211, 425] on p "**Encaminhamos esses mesmos direcionamentos no job de Cordius e fomos alinhando…" at bounding box center [499, 419] width 852 height 34
click at [396, 424] on p "**Encaminhamos esses mesmos direcionamentos no job de Cordius e fomos alinhando…" at bounding box center [499, 419] width 852 height 34
click at [365, 429] on p "**Encaminhamos esses mesmos direcionamentos no job de Cordius e fomos alinhando…" at bounding box center [499, 419] width 852 height 34
click at [473, 424] on p "**Encaminhamos esses mesmos direcionamentos no job de Cordius e fomos alinhando…" at bounding box center [499, 419] width 852 height 34
click at [433, 412] on p "**Encaminhamos esses mesmos direcionamentos no job de Cordius e fomos alinhando…" at bounding box center [499, 419] width 852 height 34
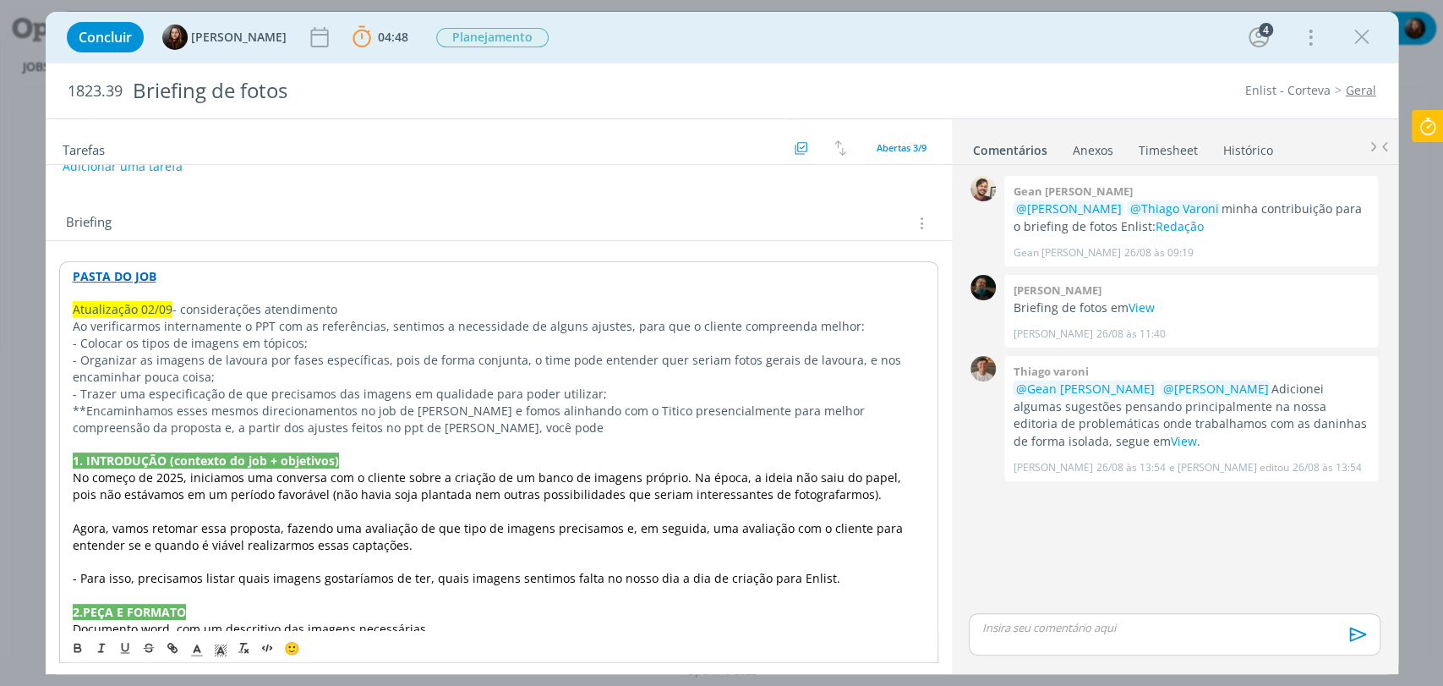
click at [613, 398] on p "- Trazer uma especificação de que precisamos das imagens em qualidade para pode…" at bounding box center [499, 393] width 852 height 17
click at [734, 405] on p "**Encaminhamos esses mesmos direcionamentos no job de Cordius e fomos alinhando…" at bounding box center [499, 419] width 852 height 34
click at [839, 406] on p "**Encaminhamos esses mesmos direcionamentos no job de Cordius e fomos alinhando…" at bounding box center [499, 419] width 852 height 34
click at [116, 427] on p "**Encaminhamos esses mesmos direcionamentos no job de Cordius e fomos alinhando…" at bounding box center [499, 419] width 852 height 34
drag, startPoint x: 216, startPoint y: 430, endPoint x: 413, endPoint y: 430, distance: 196.1
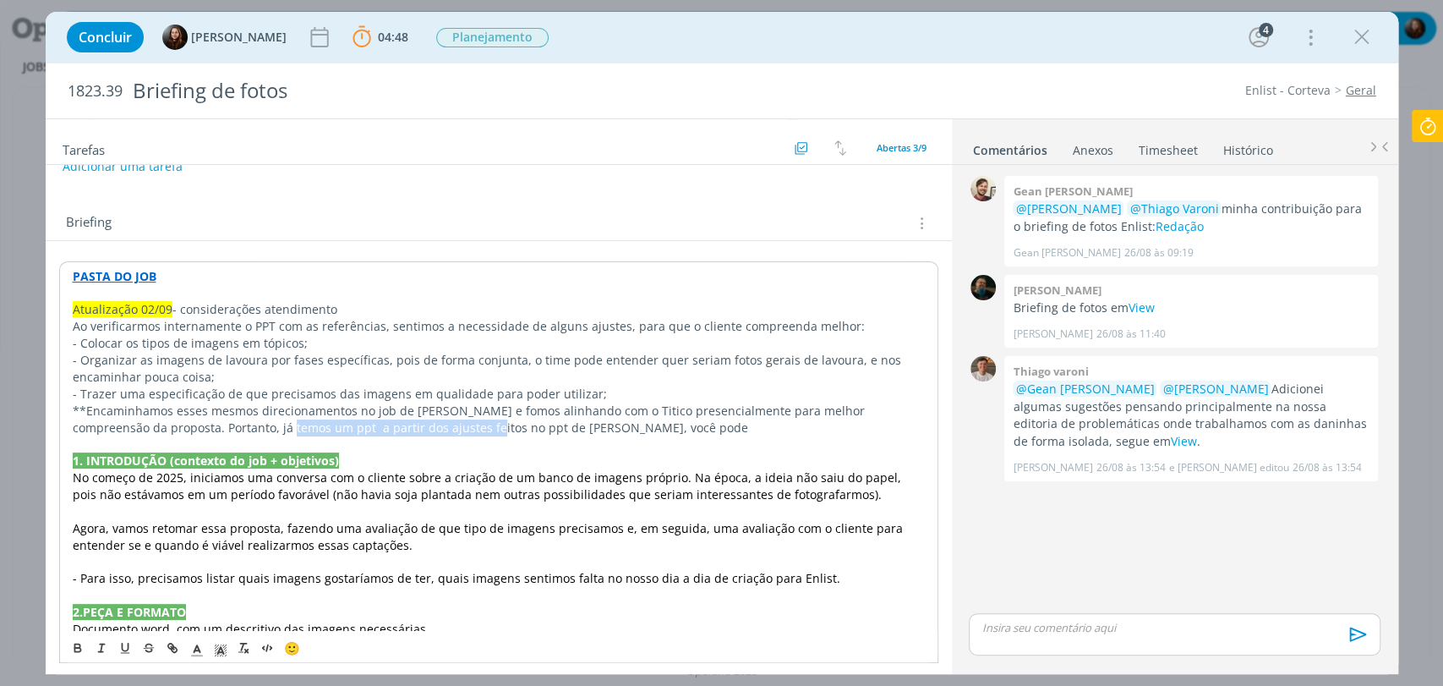
click at [413, 430] on p "**Encaminhamos esses mesmos direcionamentos no job de Cordius e fomos alinhando…" at bounding box center [499, 419] width 852 height 34
drag, startPoint x: 303, startPoint y: 425, endPoint x: 392, endPoint y: 421, distance: 88.9
click at [392, 421] on p "**Encaminhamos esses mesmos direcionamentos no job de Cordius e fomos alinhando…" at bounding box center [499, 419] width 852 height 34
click at [604, 387] on p "- Trazer uma especificação de que precisamos das imagens em qualidade para pode…" at bounding box center [499, 393] width 852 height 17
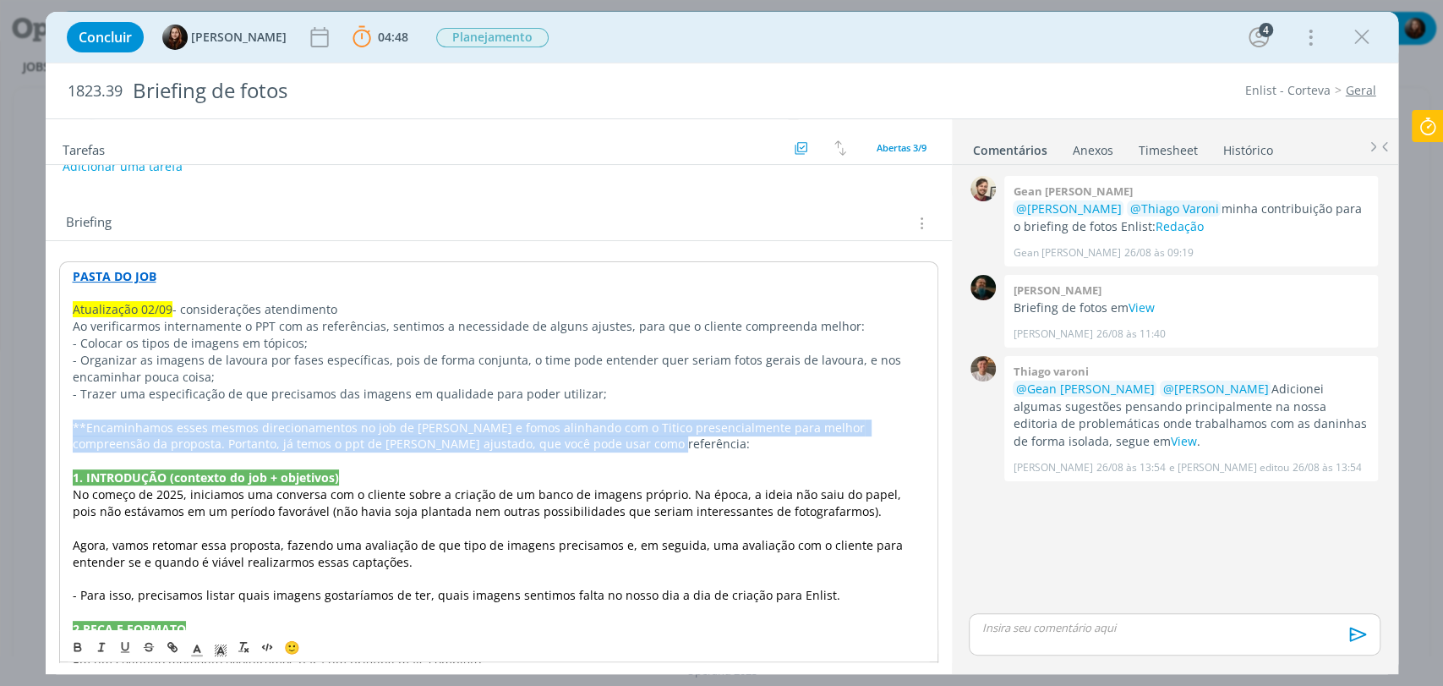
drag, startPoint x: 74, startPoint y: 423, endPoint x: 620, endPoint y: 448, distance: 546.7
click at [620, 448] on p "**Encaminhamos esses mesmos direcionamentos no job de Cordius e fomos alinhando…" at bounding box center [499, 436] width 852 height 34
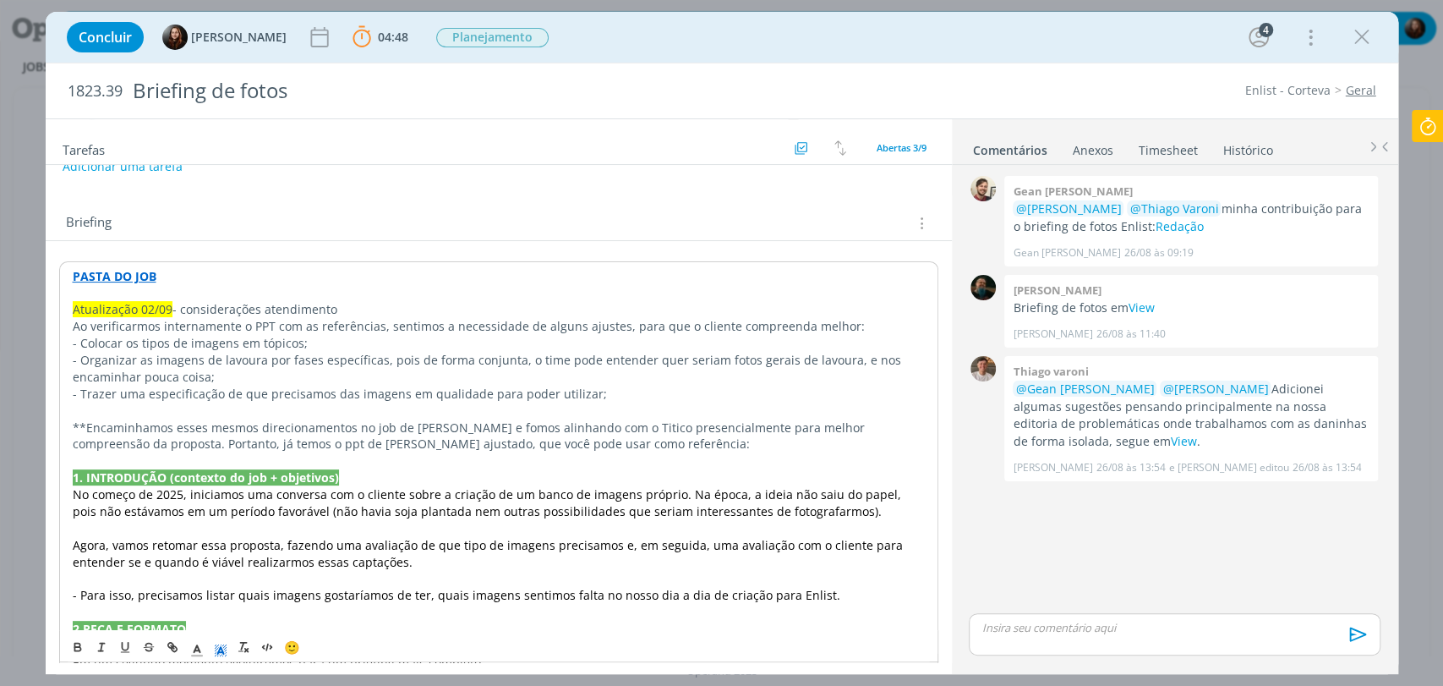
click at [229, 644] on span "dialog" at bounding box center [221, 647] width 24 height 20
click at [302, 577] on span "dialog" at bounding box center [307, 573] width 14 height 14
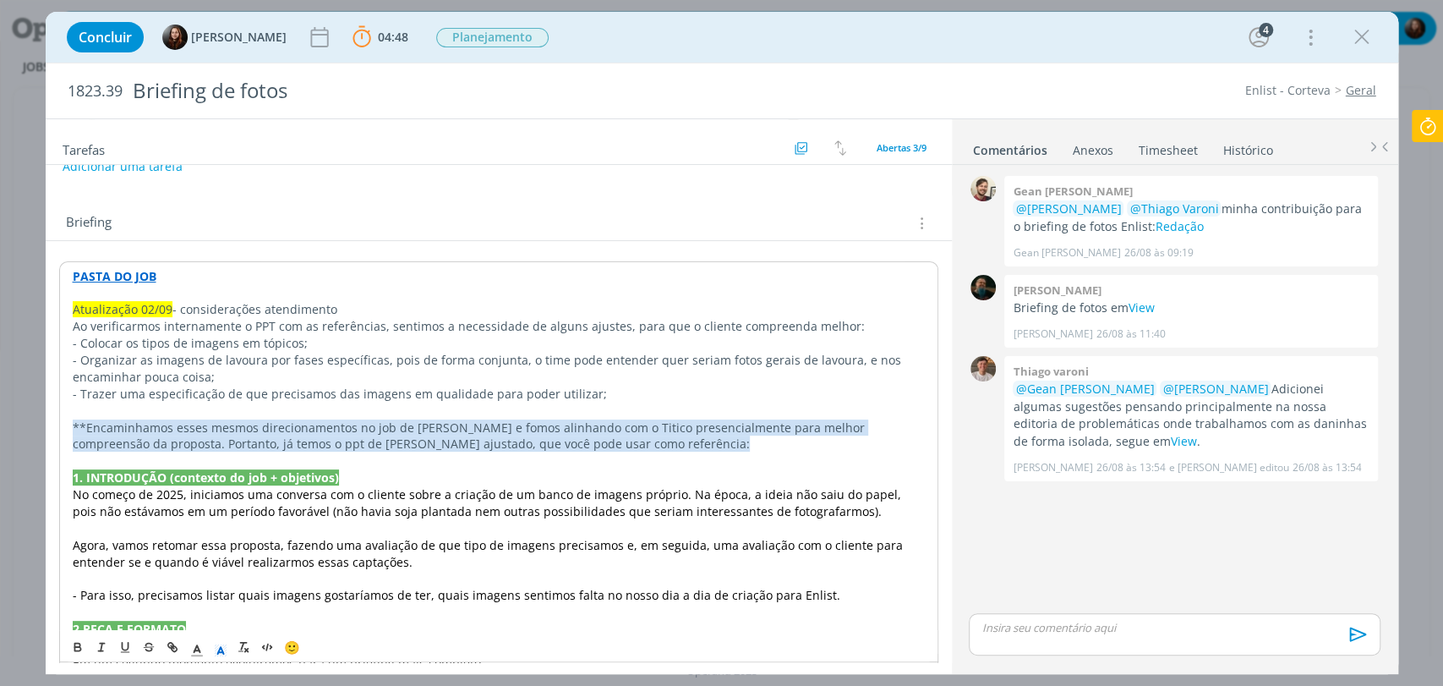
click at [588, 452] on p "dialog" at bounding box center [499, 460] width 852 height 17
click at [594, 441] on p "**Encaminhamos esses mesmos direcionamentos no job de Cordius e fomos alinhando…" at bounding box center [499, 436] width 852 height 34
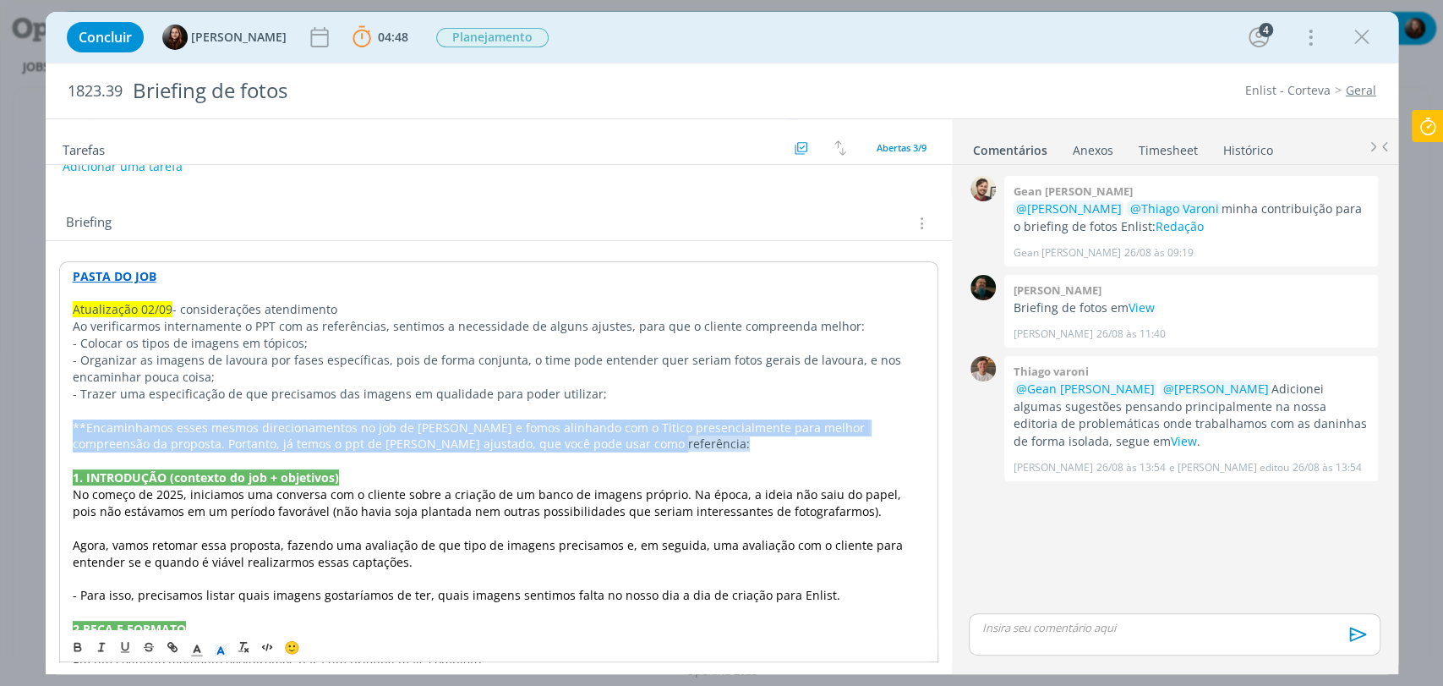
drag, startPoint x: 588, startPoint y: 441, endPoint x: 68, endPoint y: 425, distance: 521.0
click at [68, 425] on div "PASTA DO JOB Atualização 02/09 - considerações atendimento Ao verificarmos inte…" at bounding box center [498, 620] width 879 height 719
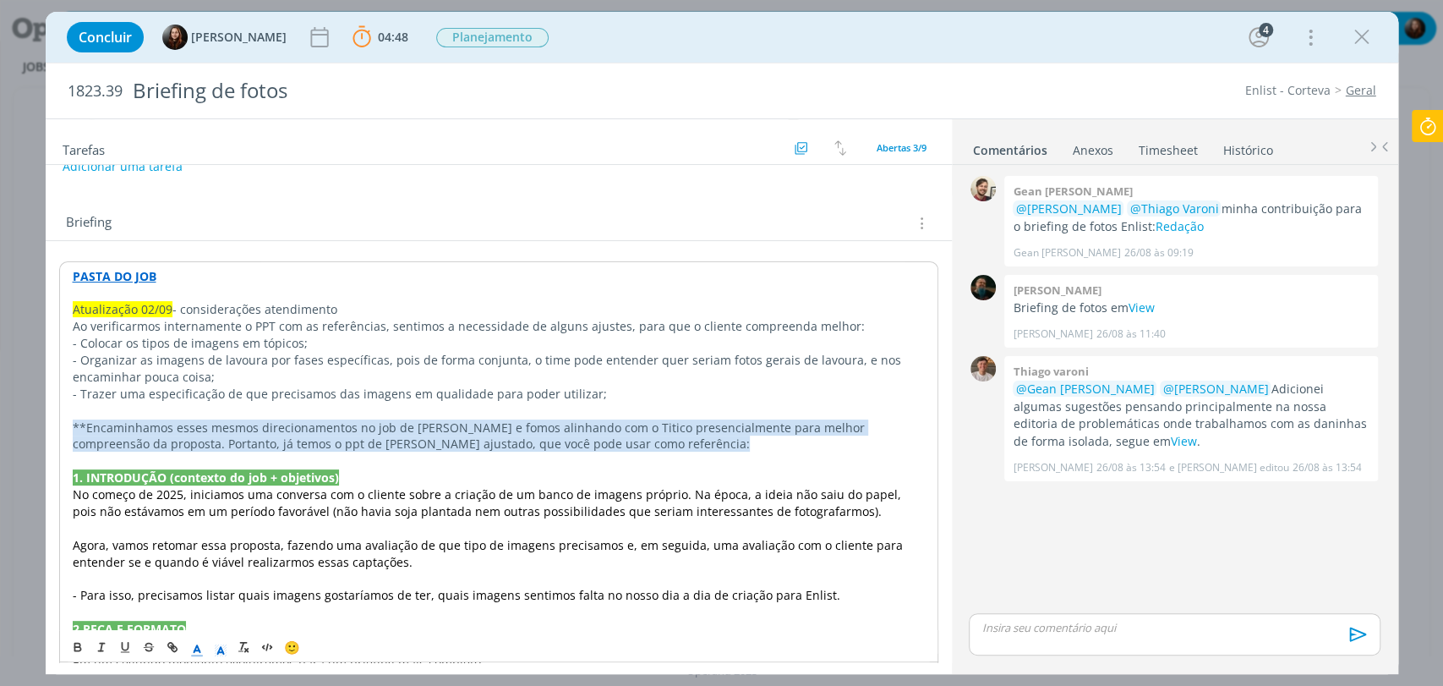
click at [199, 650] on line "dialog" at bounding box center [196, 650] width 4 height 0
click at [199, 556] on span "dialog" at bounding box center [199, 556] width 14 height 14
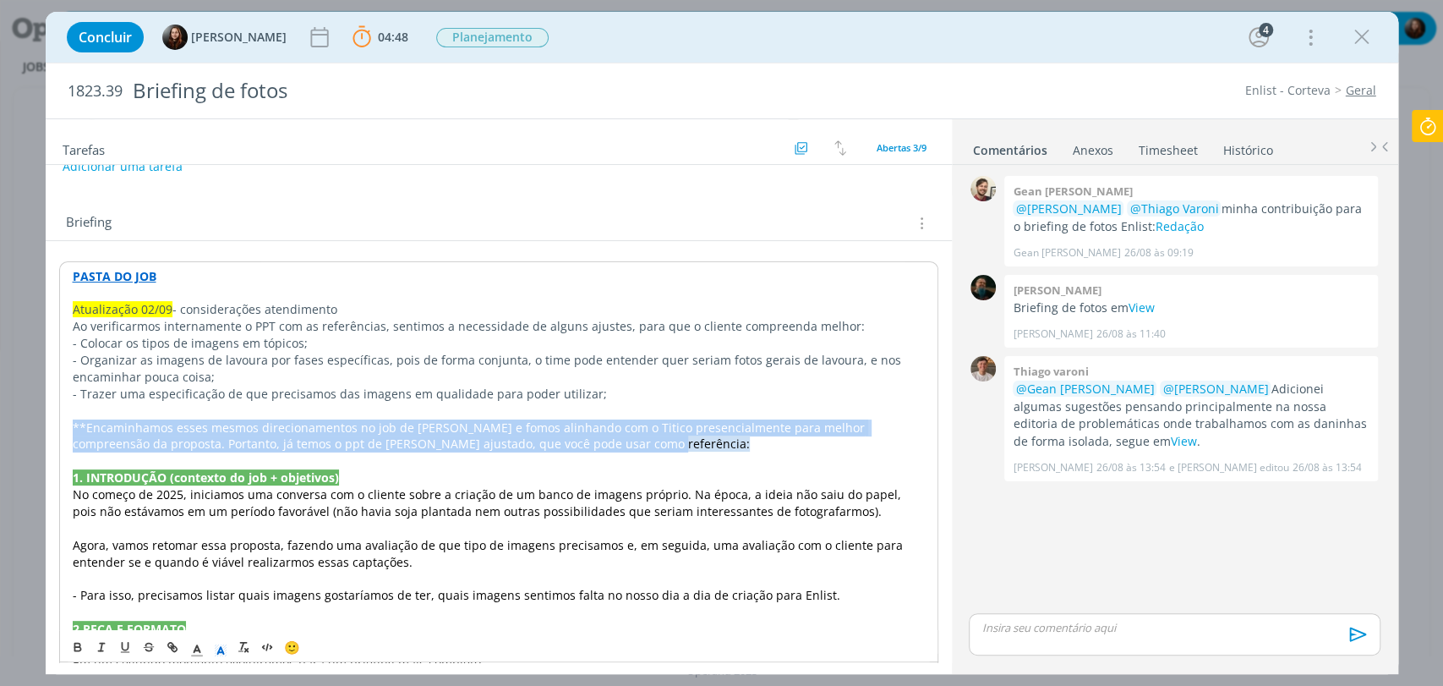
click at [600, 440] on p "**Encaminhamos esses mesmos direcionamentos no job de Cordius e fomos alinhando…" at bounding box center [499, 436] width 852 height 34
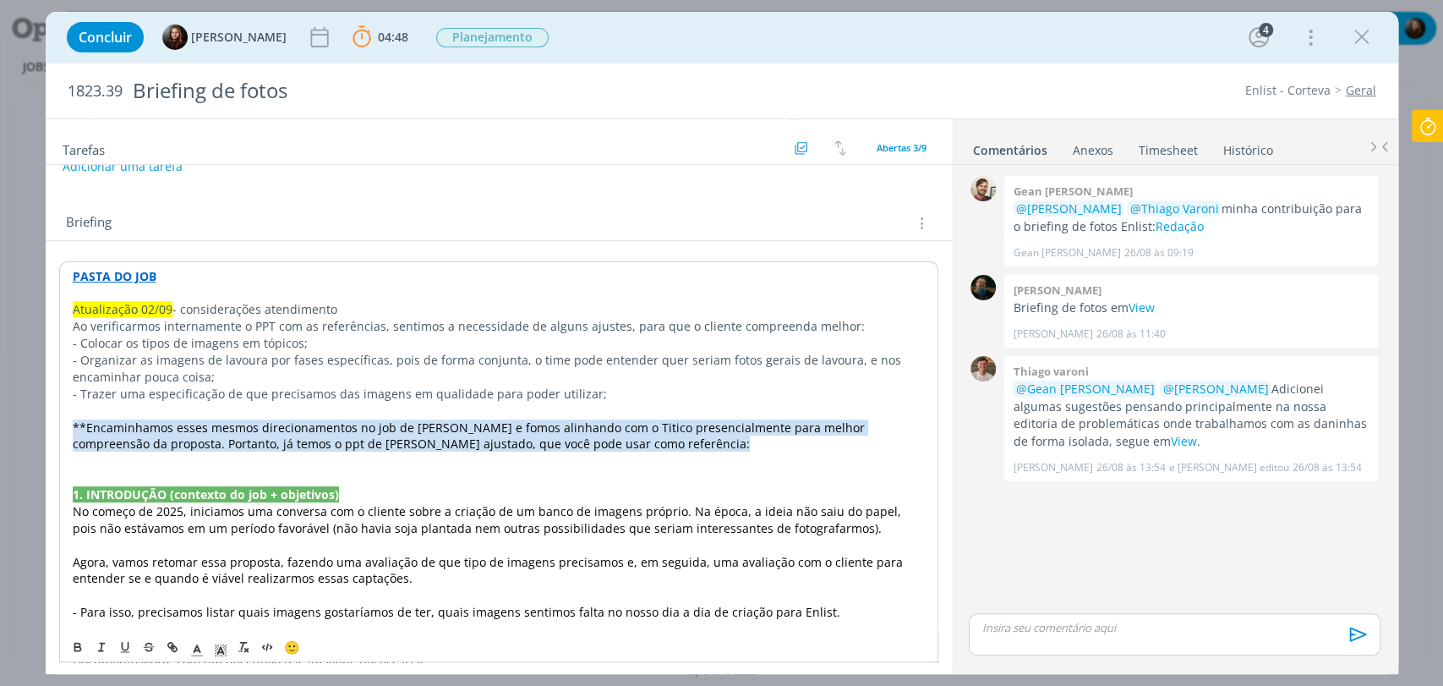
click at [605, 325] on p "Ao verificarmos internamente o PPT com as referências, sentimos a necessidade d…" at bounding box center [499, 326] width 852 height 17
click at [795, 323] on p "Ao verificarmos internamente o PPT com as referências, sentimos a necessidade d…" at bounding box center [499, 326] width 852 height 17
click at [307, 340] on p "- Colocar os tipos de imagens em tópicos;" at bounding box center [499, 343] width 852 height 17
click at [104, 353] on p "- Organizar as imagens de lavoura por fases específicas, pois de forma conjunta…" at bounding box center [499, 369] width 852 height 34
click at [233, 372] on p "- Organizar as imagens de lavoura por fases específicas, pois de forma conjunta…" at bounding box center [499, 369] width 852 height 34
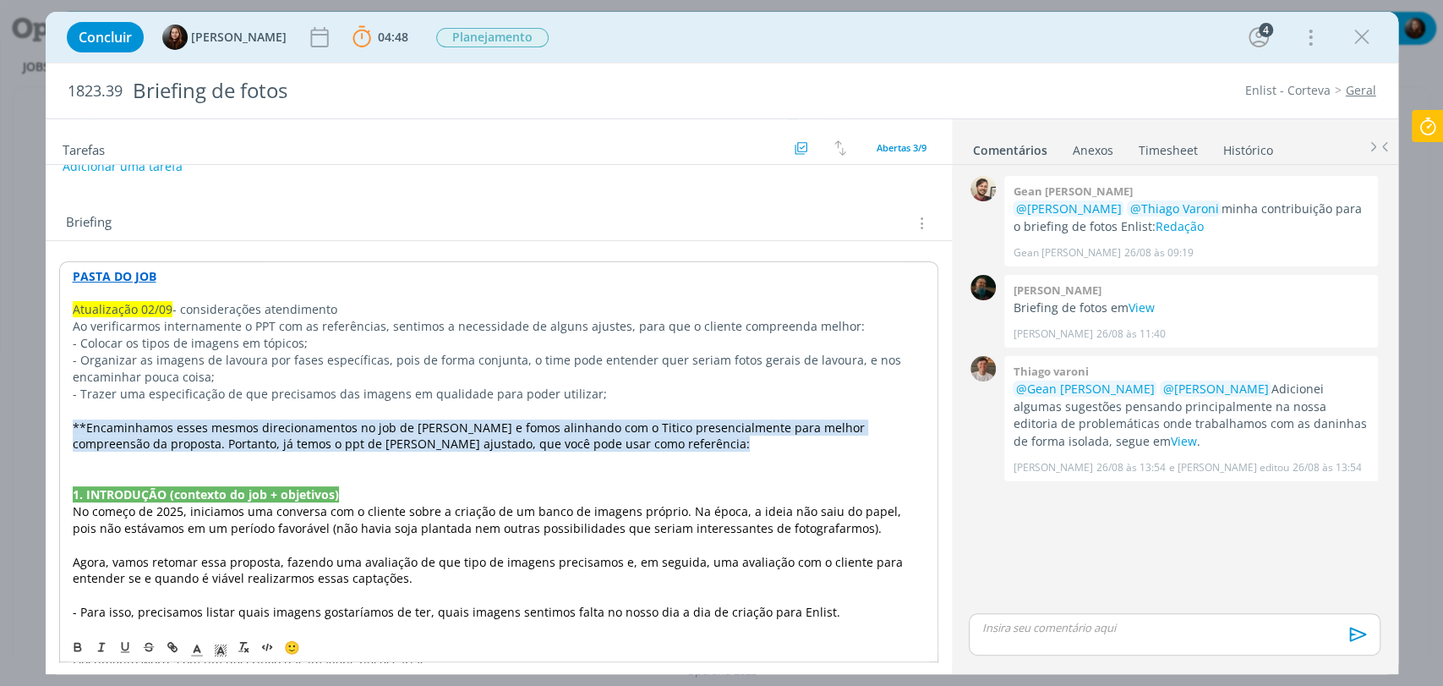
click at [92, 393] on p "- Trazer uma especificação de que precisamos das imagens em qualidade para pode…" at bounding box center [499, 393] width 852 height 17
click at [610, 445] on p "**Encaminhamos esses mesmos direcionamentos no job de Cordius e fomos alinhando…" at bounding box center [499, 435] width 854 height 34
click at [626, 440] on p "**Encaminhamos esses mesmos direcionamentos no job de Cordius e fomos alinhando…" at bounding box center [499, 435] width 854 height 34
drag, startPoint x: 625, startPoint y: 439, endPoint x: 567, endPoint y: 440, distance: 57.5
click at [567, 440] on p "**Encaminhamos esses mesmos direcionamentos no job de Cordius e fomos alinhando…" at bounding box center [499, 435] width 854 height 34
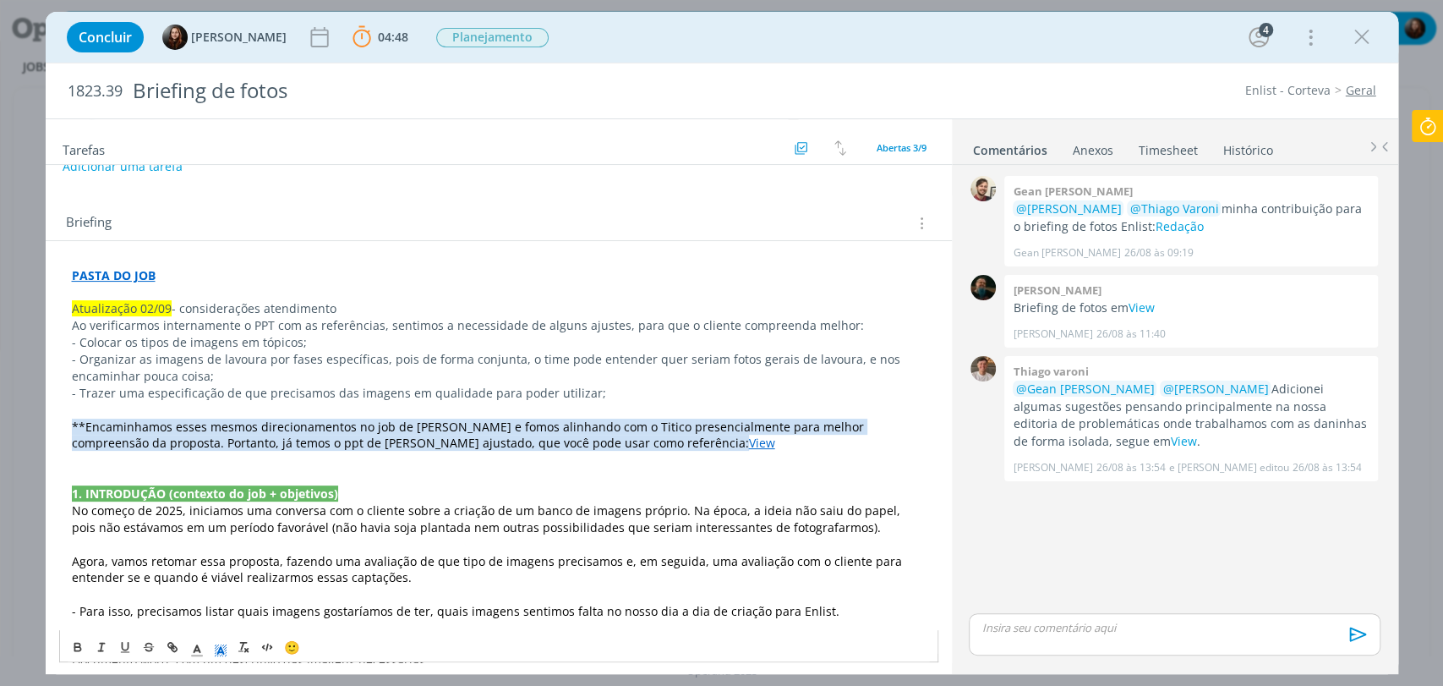
click at [221, 649] on polyline "dialog" at bounding box center [220, 650] width 6 height 7
click at [304, 573] on span "dialog" at bounding box center [307, 573] width 14 height 14
click at [784, 446] on p "**Encaminhamos esses mesmos direcionamentos no job de Cordius e fomos alinhando…" at bounding box center [499, 435] width 854 height 34
click at [1093, 523] on div "0 Gean paulo naue @Murillo Rocha @Thiago Varoni minha contribuição para o brief…" at bounding box center [1174, 391] width 424 height 438
click at [1102, 44] on div "Concluir Eduarda Pereira 04:48 Parar Apontar Data * 02/09/2025 Horas * 00:00 Ta…" at bounding box center [721, 37] width 1327 height 41
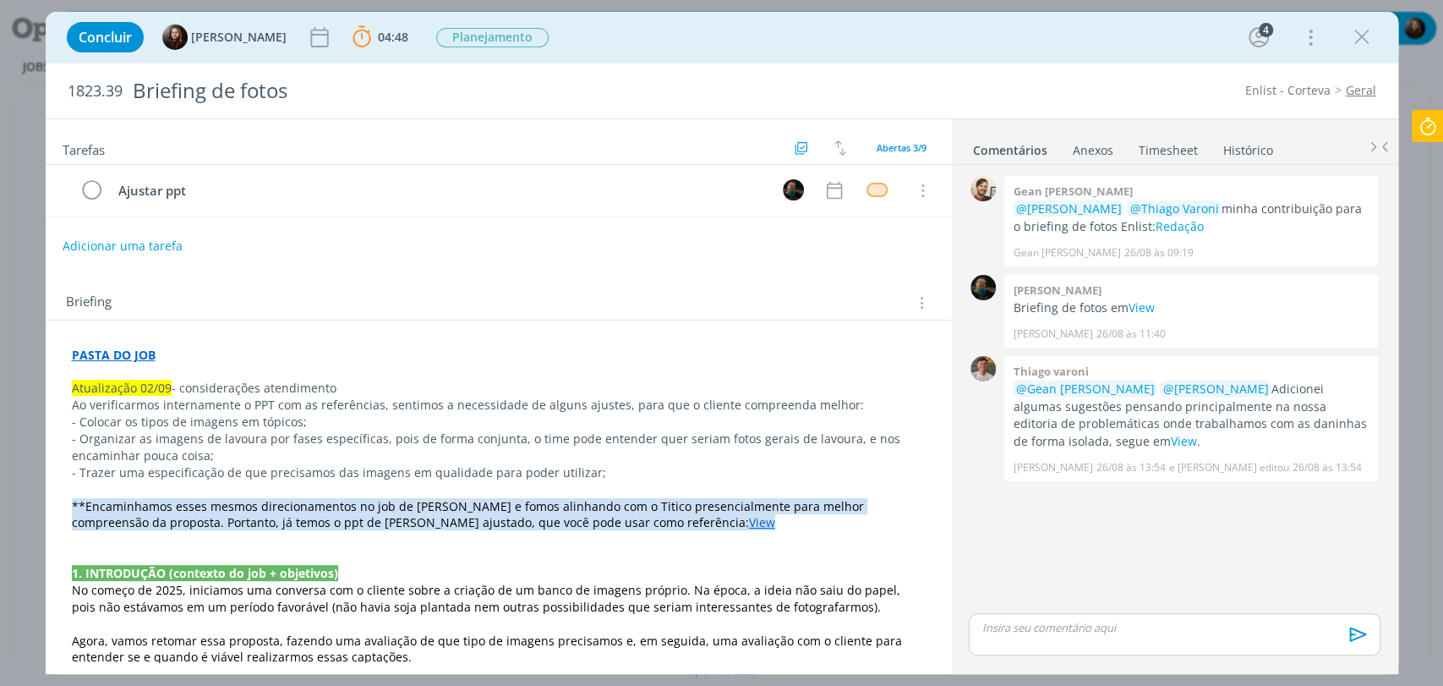
scroll to position [0, 0]
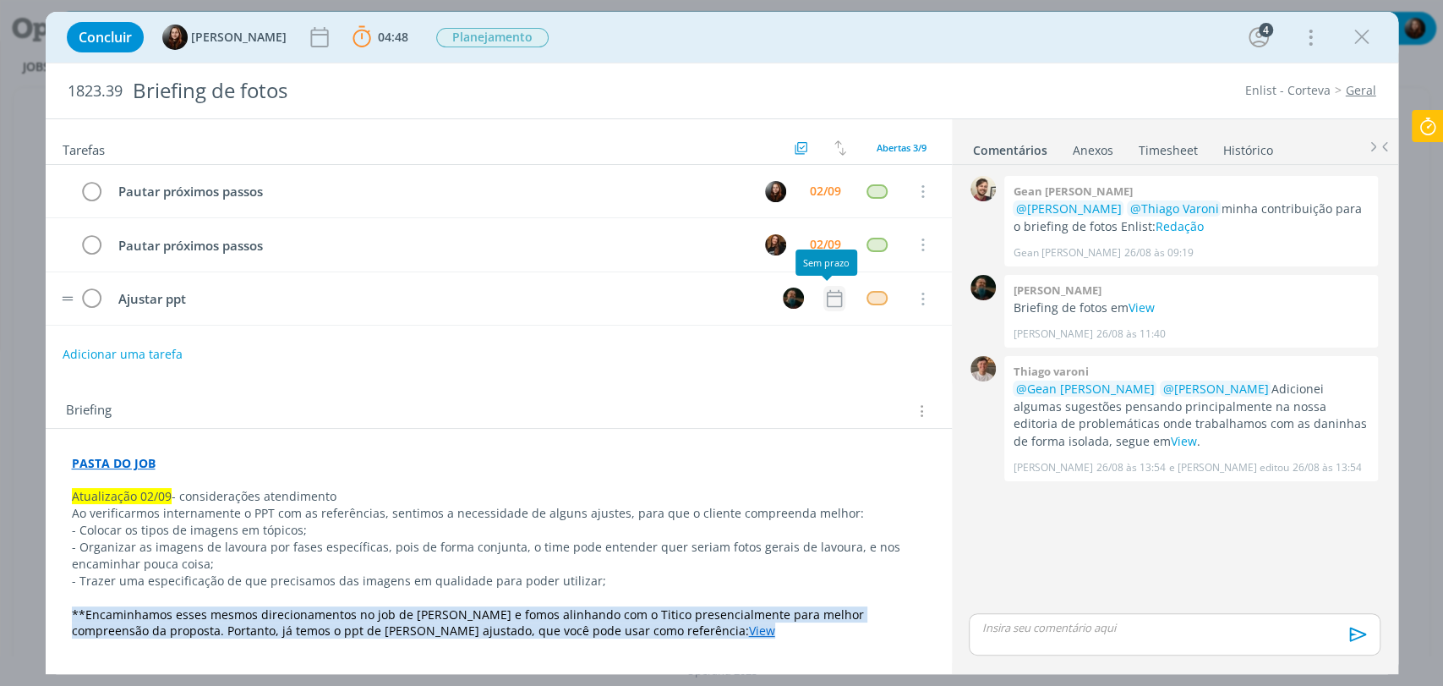
click at [829, 296] on icon "dialog" at bounding box center [834, 298] width 22 height 22
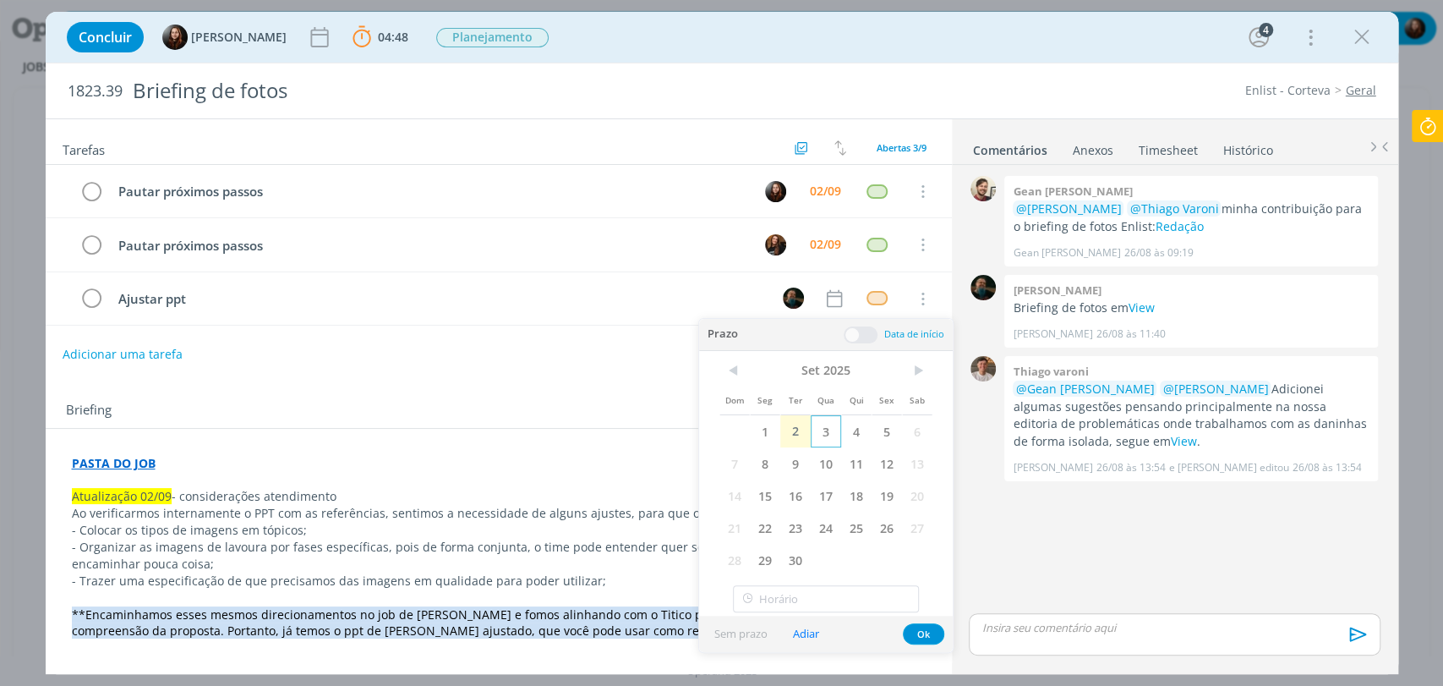
click at [831, 429] on span "3" at bounding box center [826, 431] width 30 height 32
click at [864, 332] on span at bounding box center [861, 334] width 34 height 17
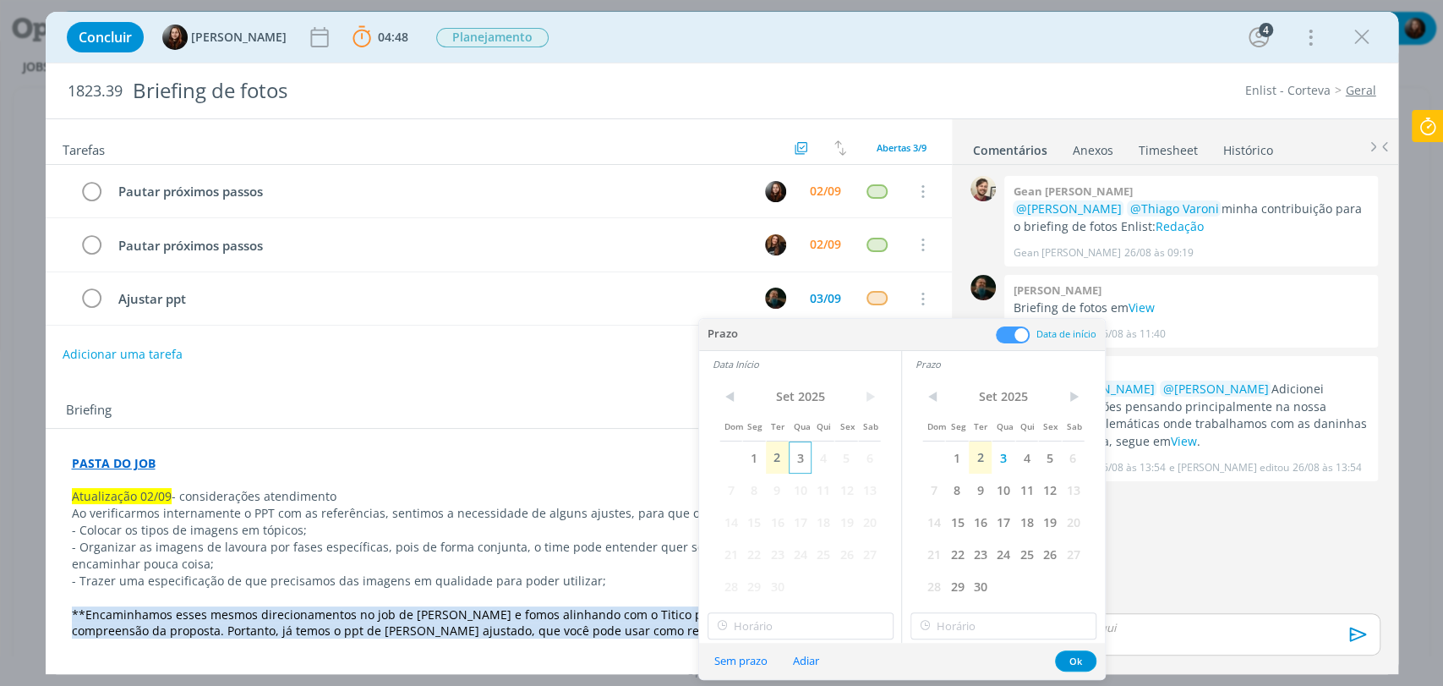
click at [809, 455] on span "3" at bounding box center [800, 457] width 23 height 32
click at [775, 618] on input "16:00" at bounding box center [801, 625] width 186 height 27
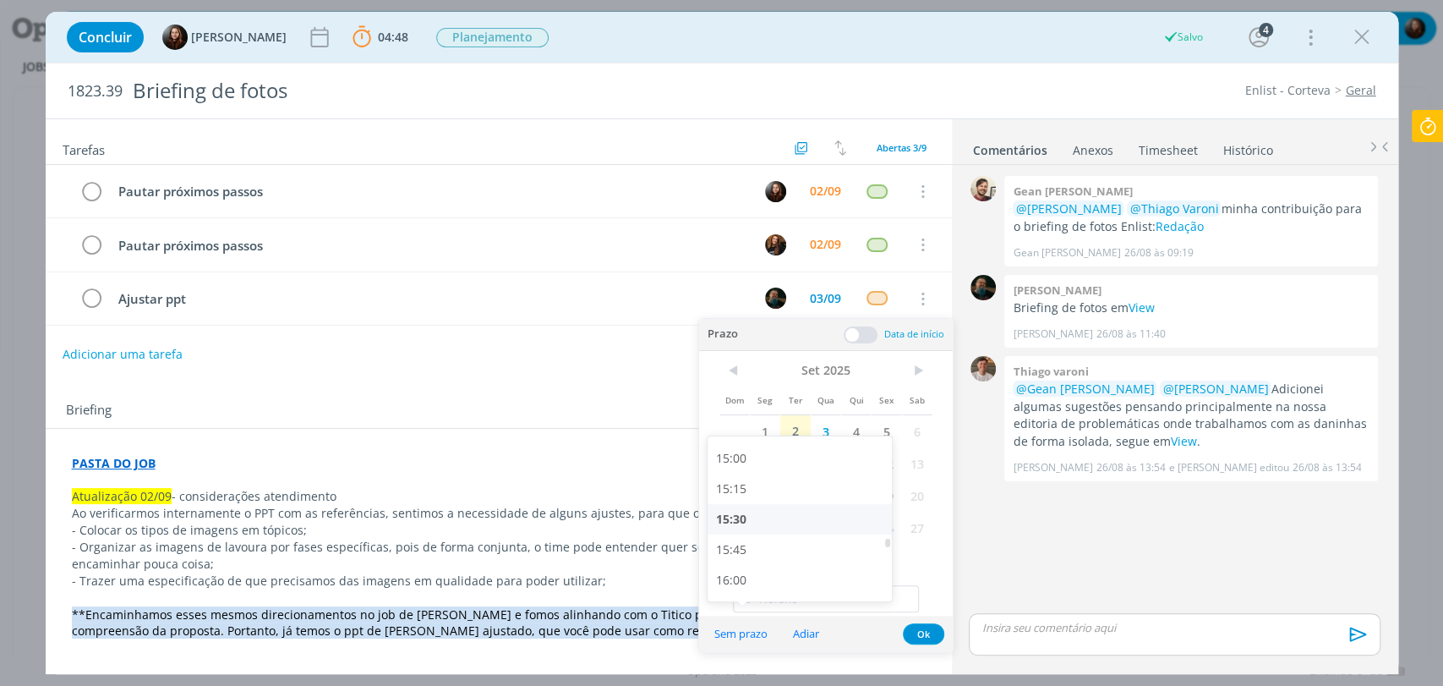
click at [729, 517] on div "15:30" at bounding box center [802, 519] width 189 height 30
type input "15:30"
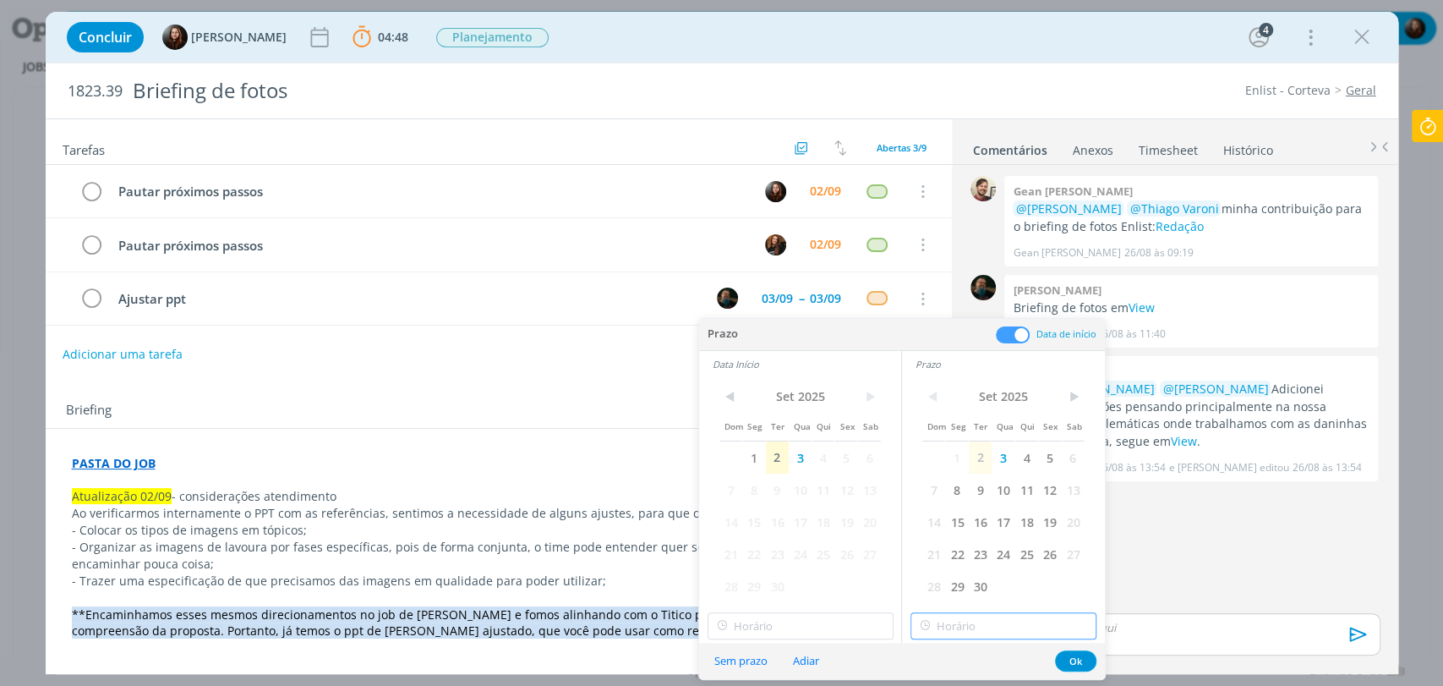
type input "16:00"
click at [960, 631] on input "16:00" at bounding box center [1003, 625] width 186 height 27
click at [820, 631] on input "16:00" at bounding box center [801, 625] width 186 height 27
type input "15:30"
click at [976, 631] on input "16:00" at bounding box center [1003, 625] width 186 height 27
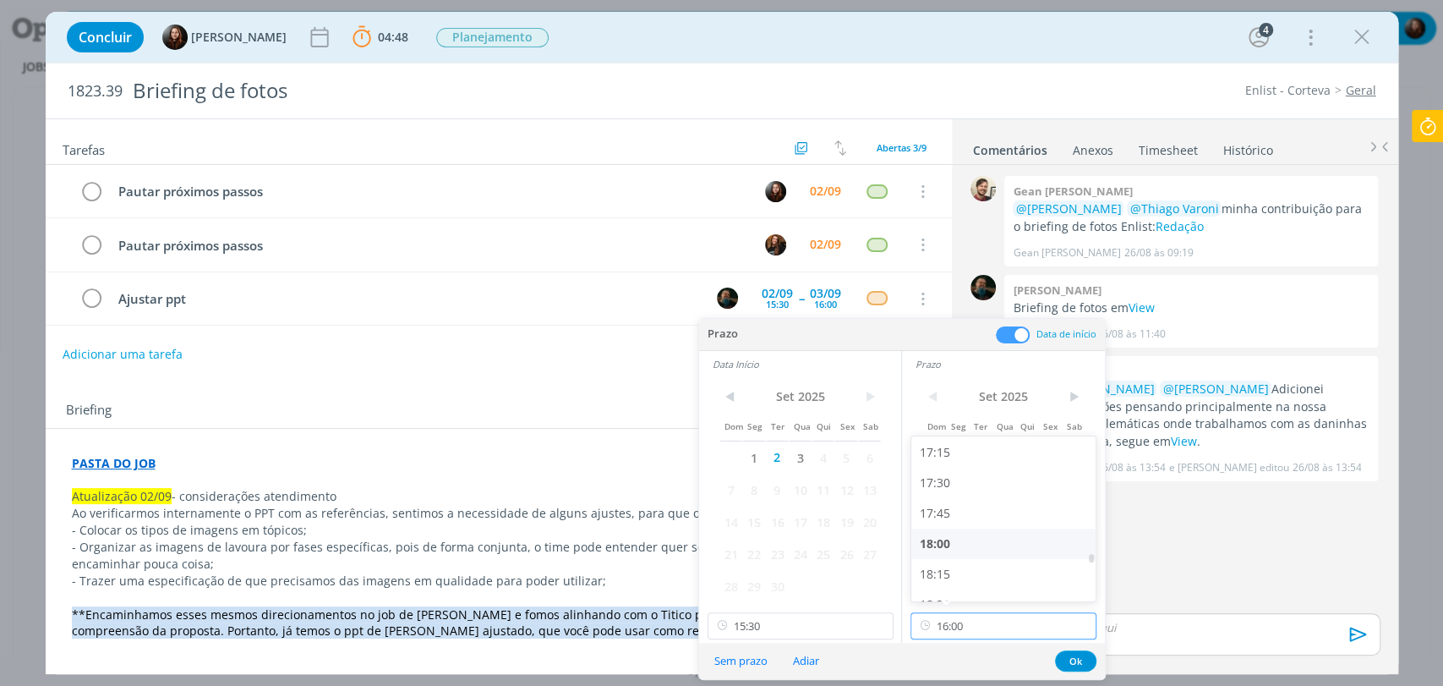
scroll to position [2101, 0]
click at [949, 537] on div "18:00" at bounding box center [1005, 542] width 189 height 30
type input "18:00"
click at [1075, 660] on button "Ok" at bounding box center [1075, 660] width 41 height 21
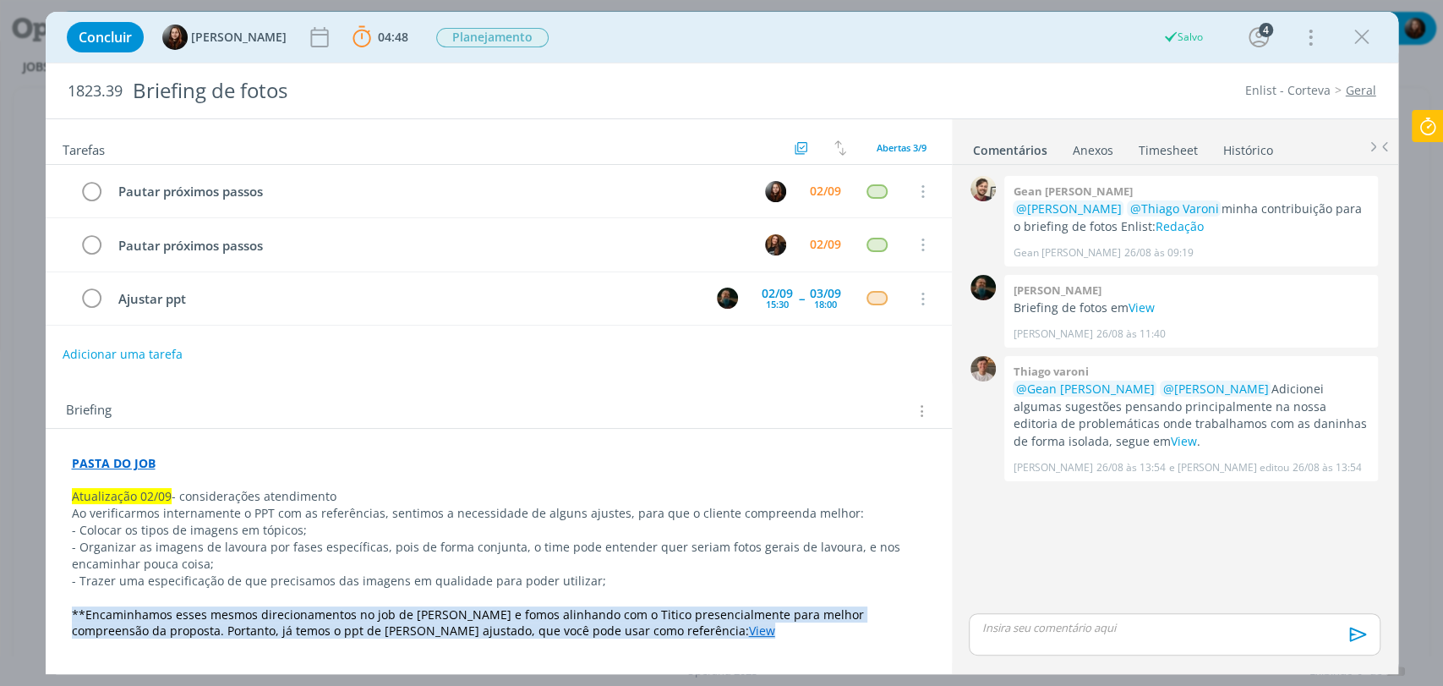
click at [750, 383] on div "Briefing Briefings Predefinidos Versões do Briefing Ver Briefing do Projeto" at bounding box center [499, 406] width 906 height 46
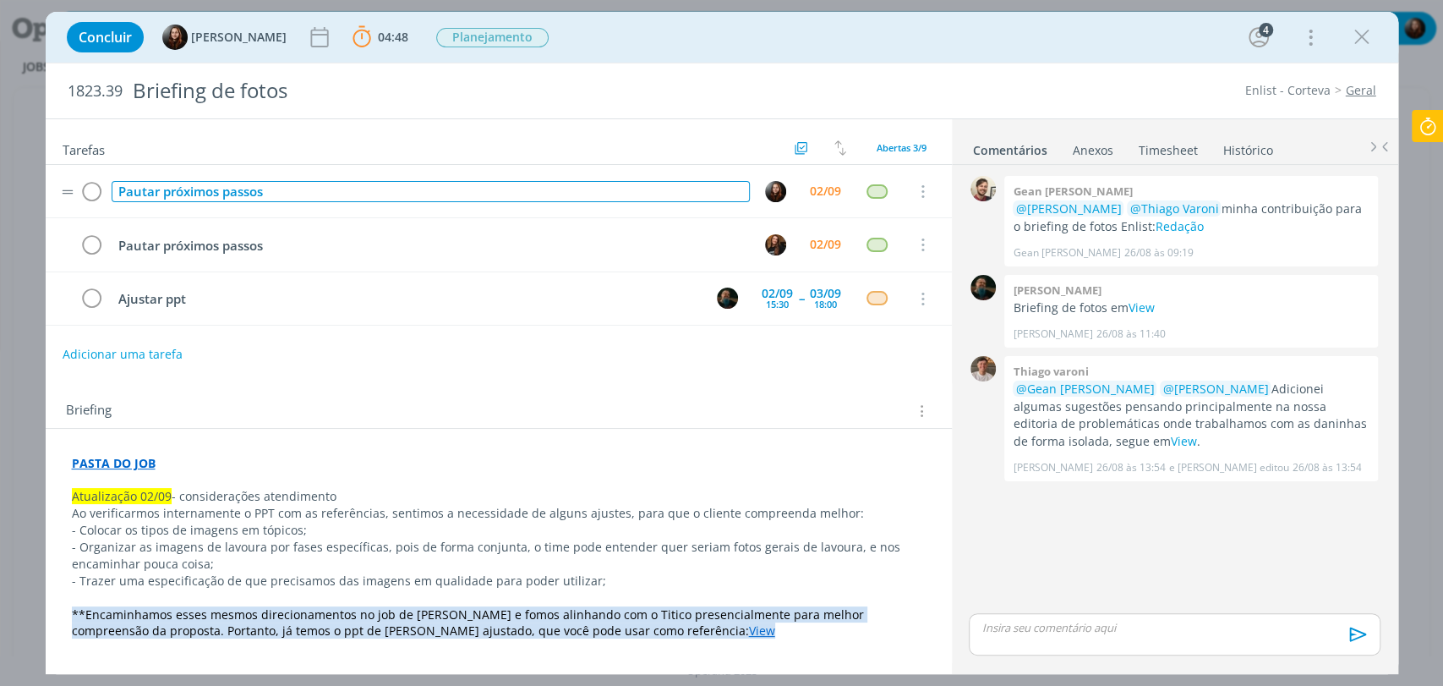
click at [136, 195] on div "Pautar próximos passos" at bounding box center [431, 191] width 638 height 21
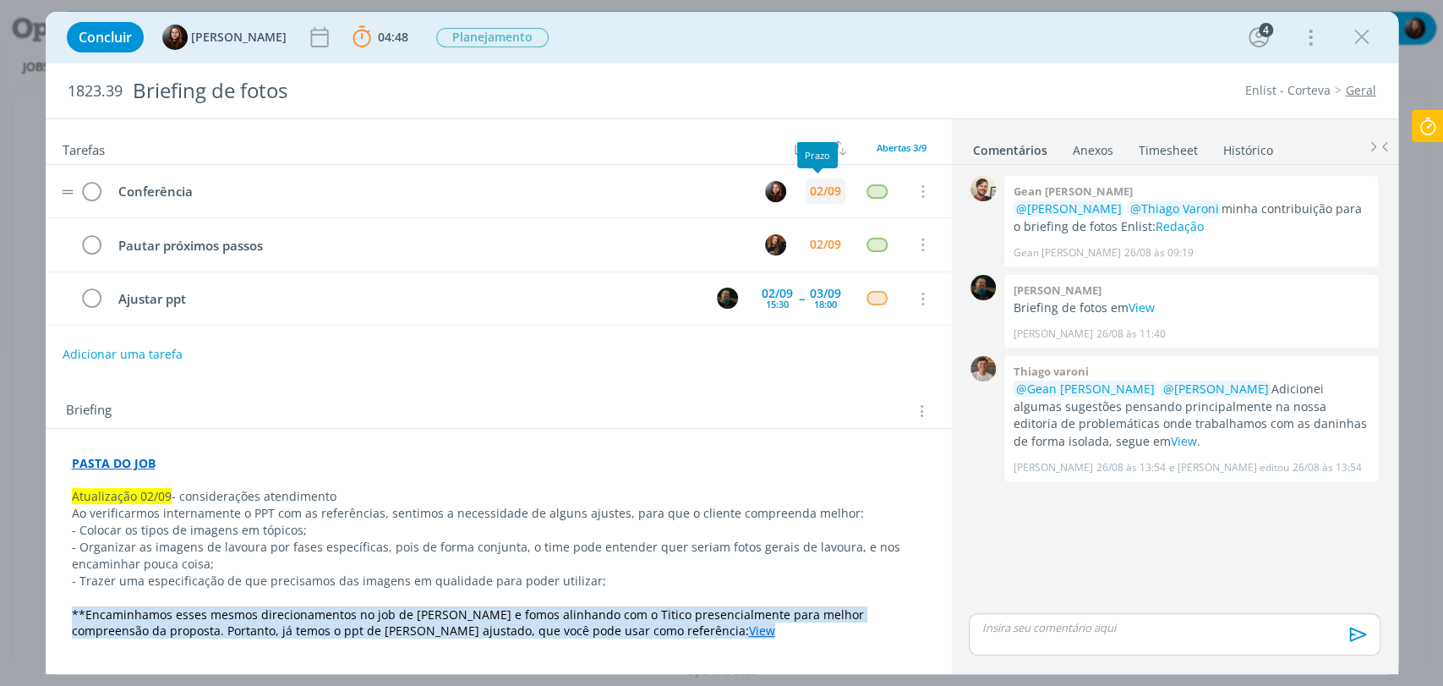
click at [825, 189] on div "02/09" at bounding box center [825, 191] width 31 height 12
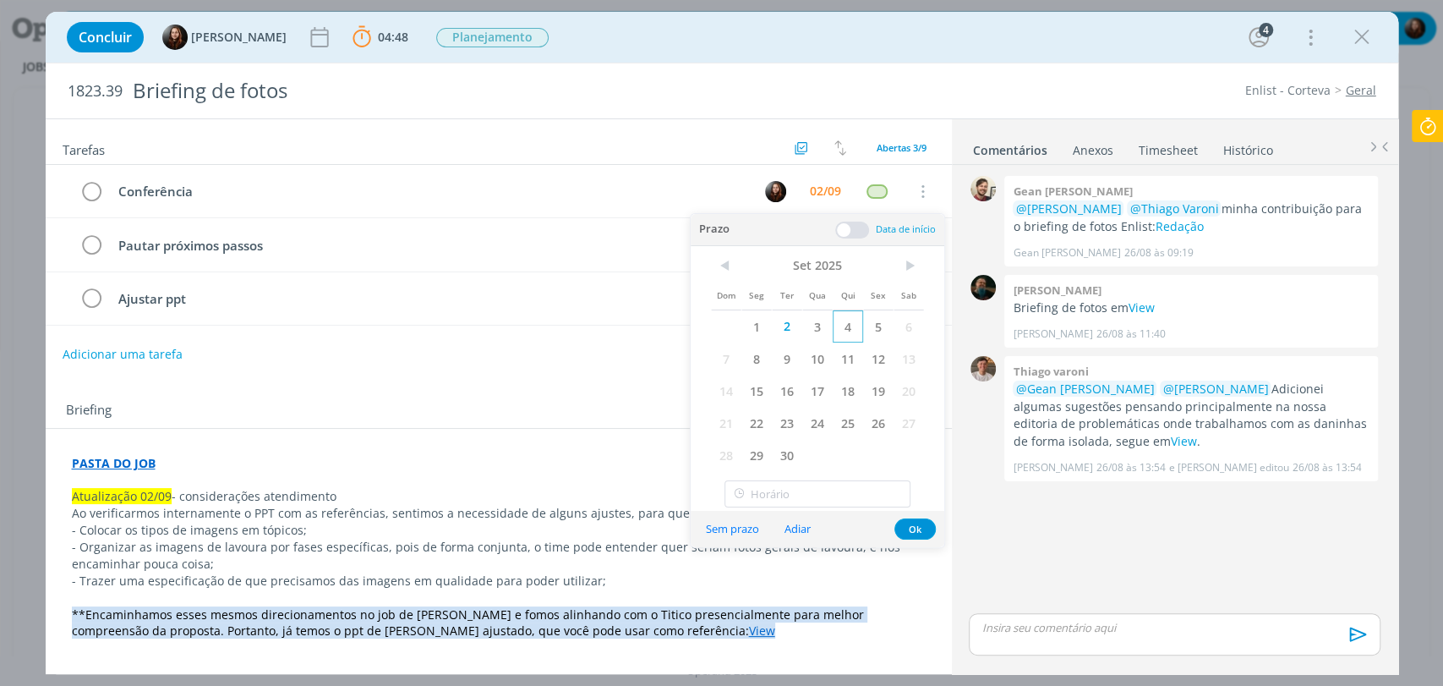
click at [855, 324] on span "4" at bounding box center [848, 326] width 30 height 32
click at [912, 533] on button "Ok" at bounding box center [914, 528] width 41 height 21
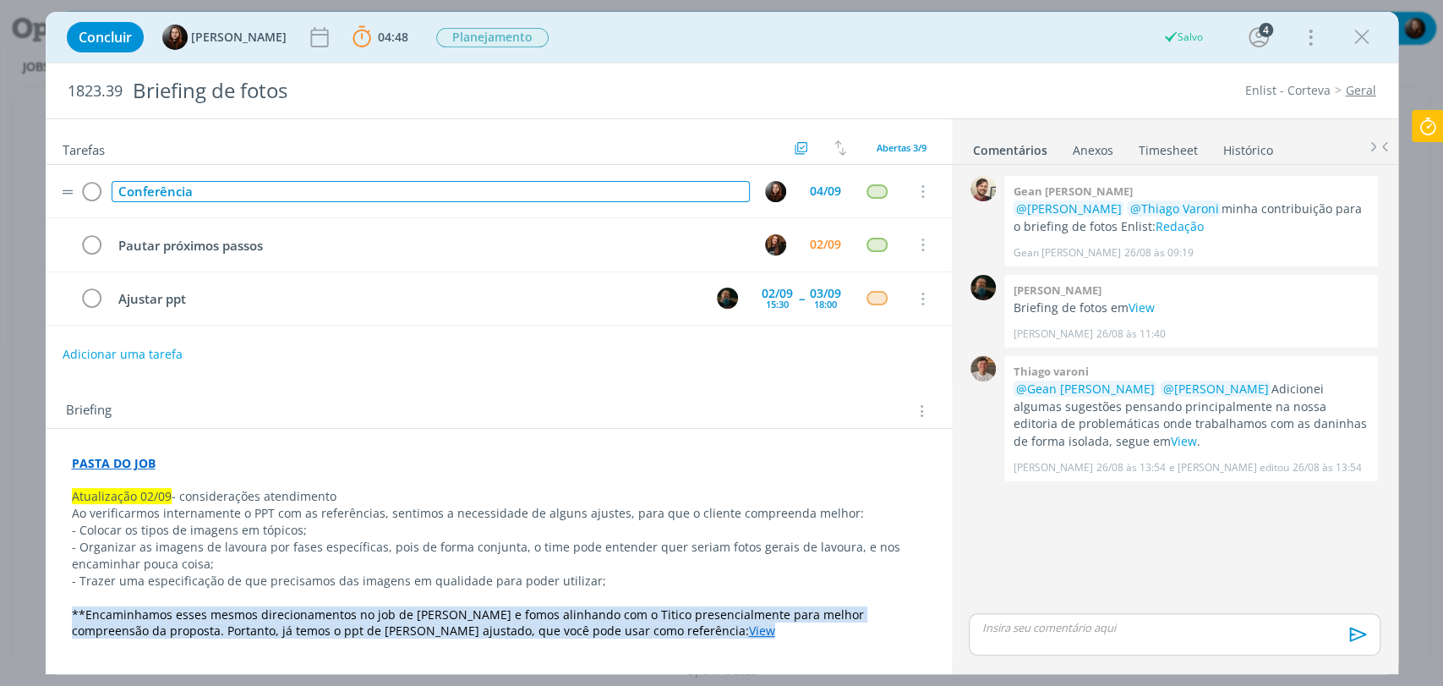
click at [162, 189] on div "Conferência" at bounding box center [431, 191] width 638 height 21
copy div "Conferência"
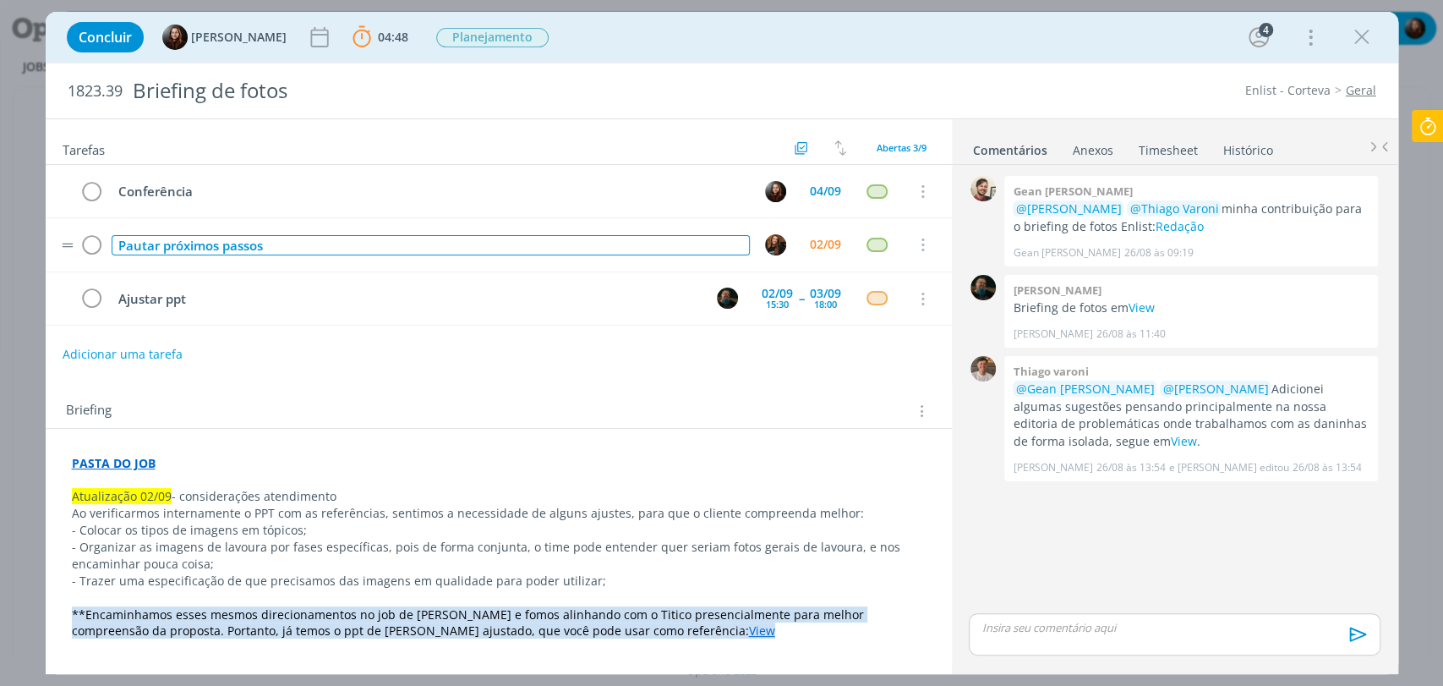
click at [205, 243] on div "Pautar próximos passos" at bounding box center [431, 245] width 638 height 21
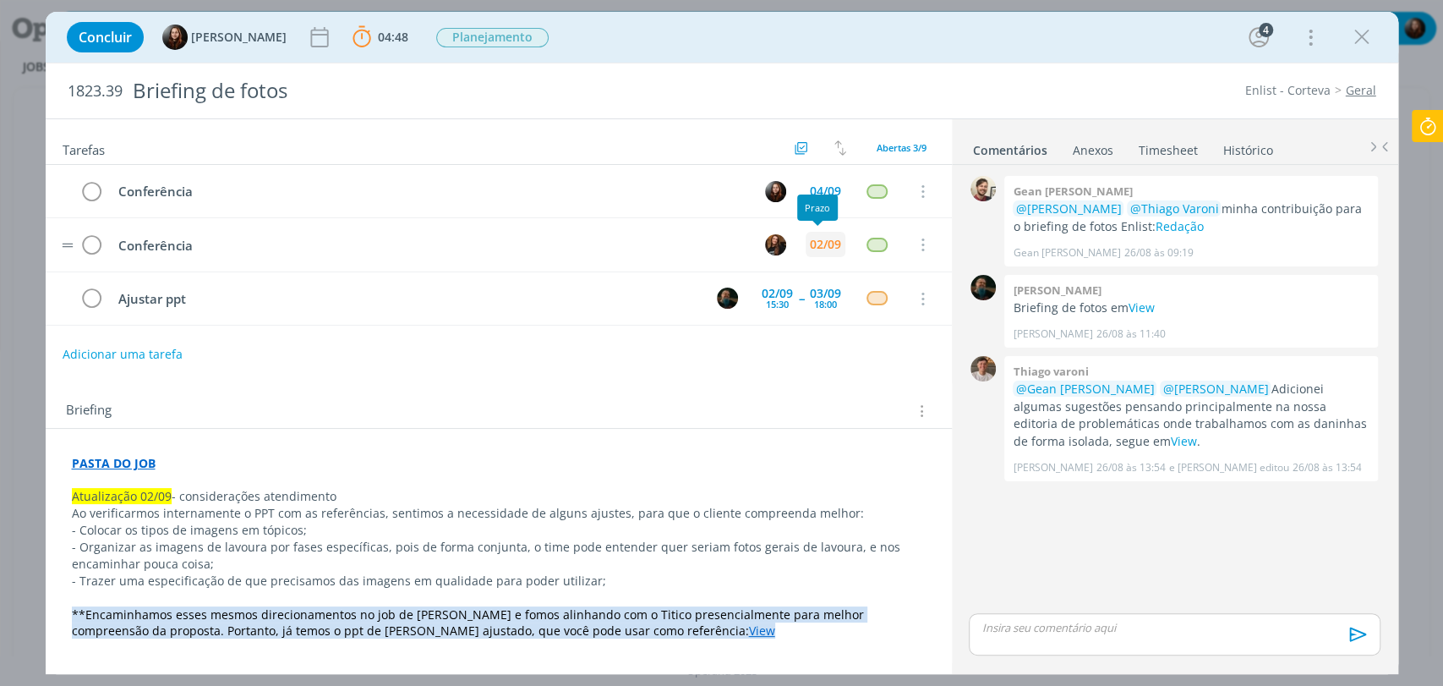
click at [817, 239] on div "02/09" at bounding box center [825, 244] width 31 height 12
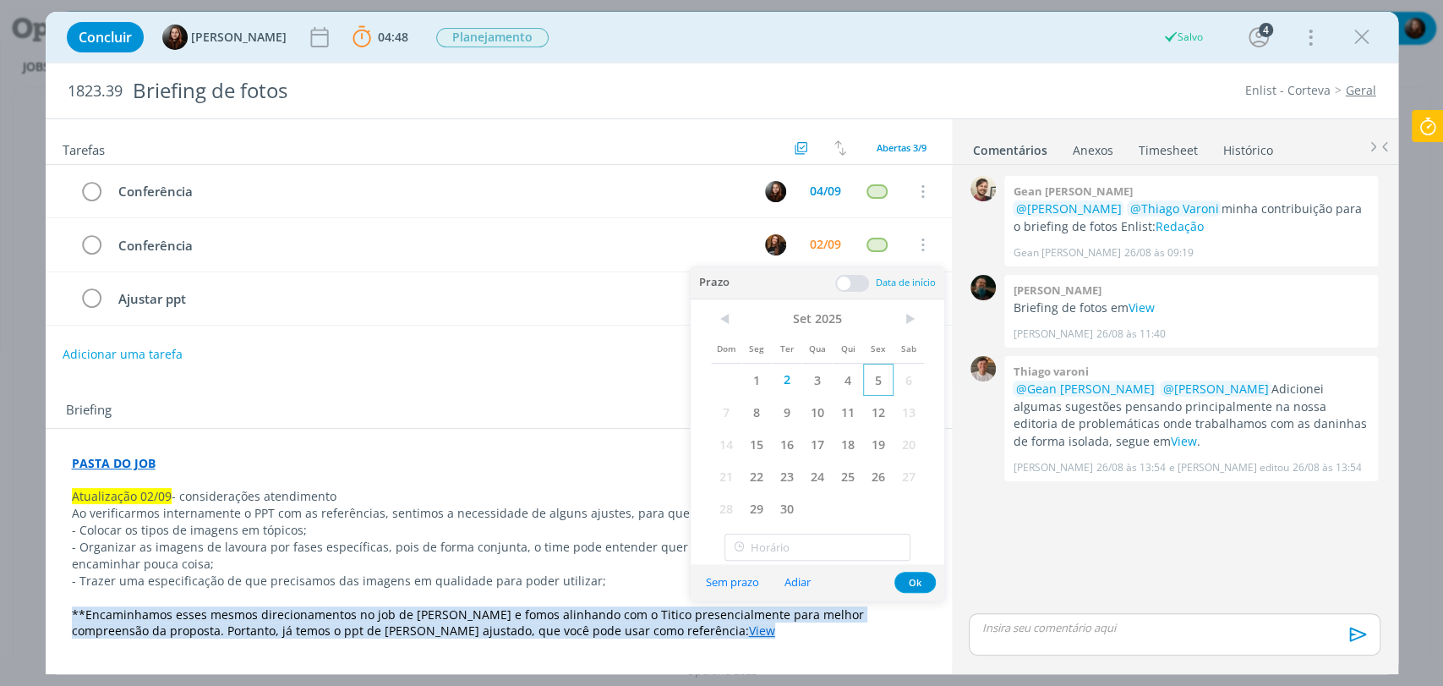
click at [874, 385] on span "5" at bounding box center [878, 380] width 30 height 32
click at [915, 582] on button "Ok" at bounding box center [914, 581] width 41 height 21
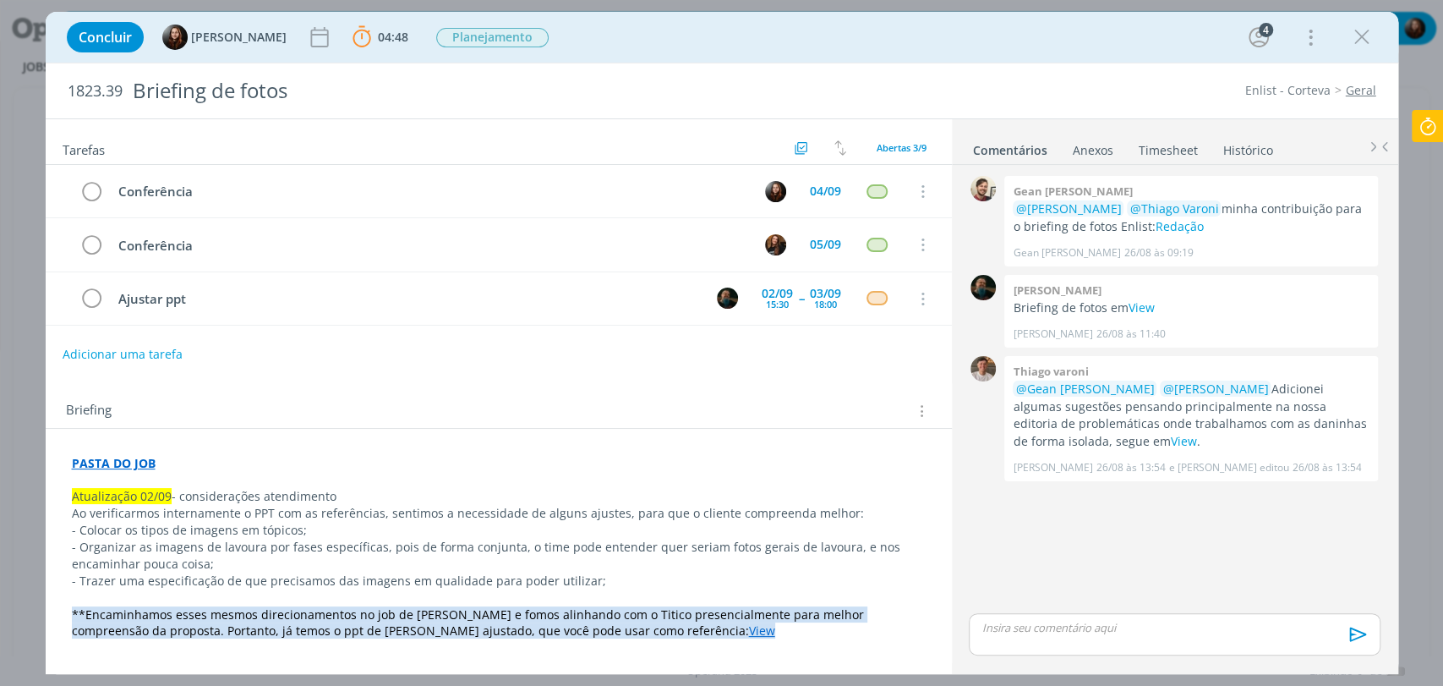
click at [1107, 549] on div "0 Gean paulo naue @Murillo Rocha @Thiago Varoni minha contribuição para o brief…" at bounding box center [1174, 391] width 424 height 438
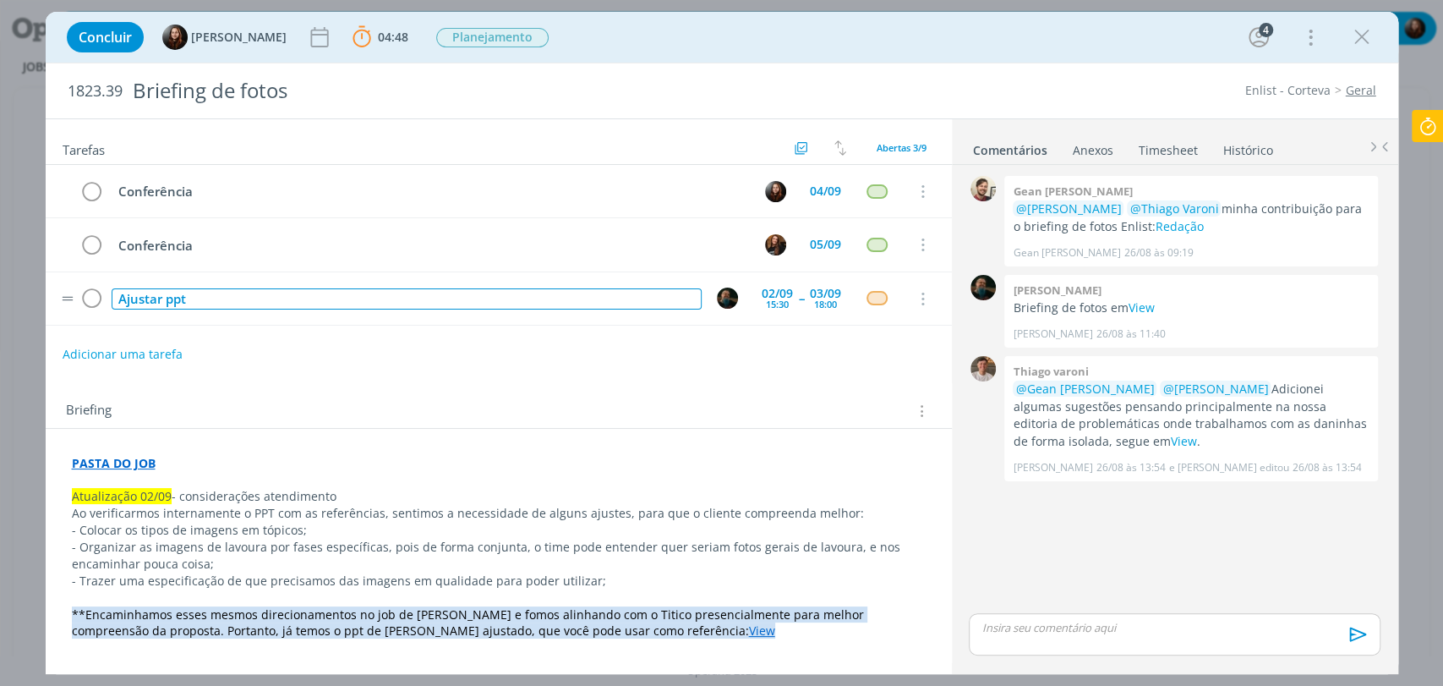
click at [269, 292] on div "Ajustar ppt" at bounding box center [407, 298] width 590 height 21
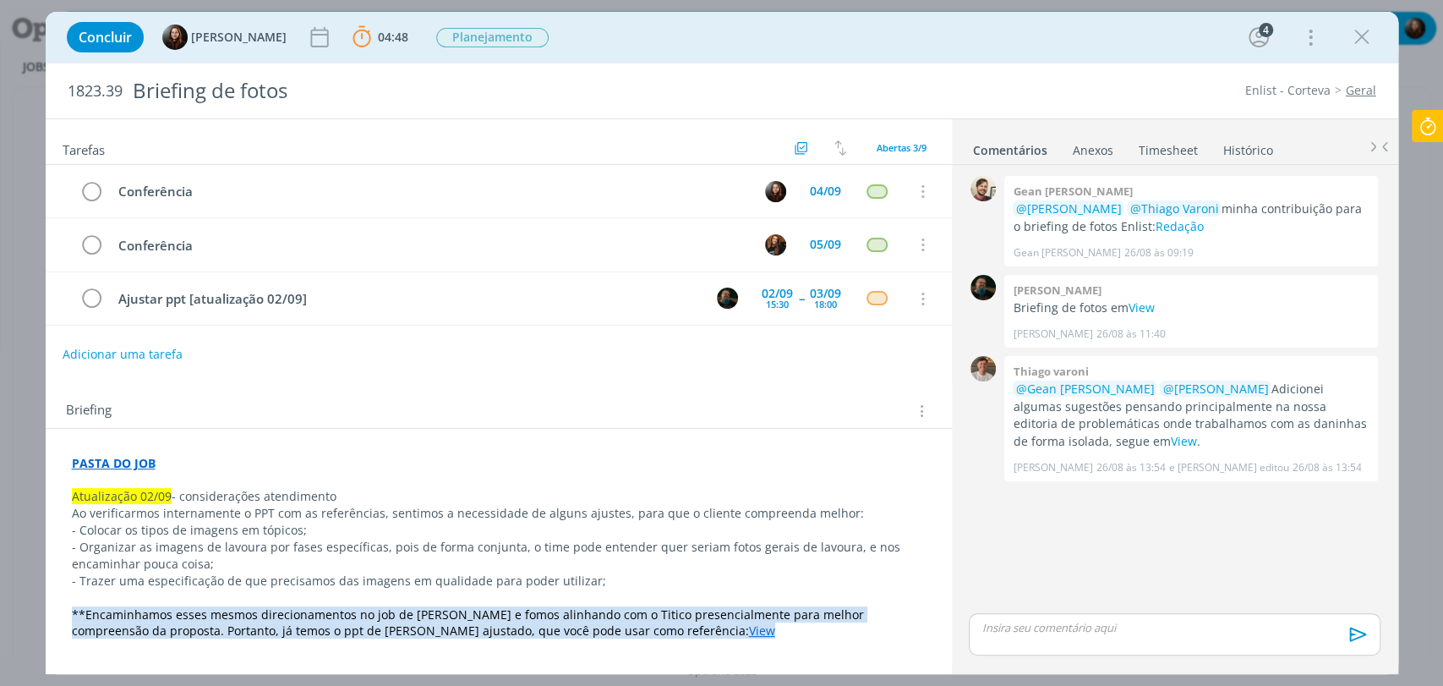
click at [350, 363] on div "Adicionar uma tarefa" at bounding box center [499, 354] width 906 height 30
click at [1431, 123] on icon at bounding box center [1428, 126] width 30 height 33
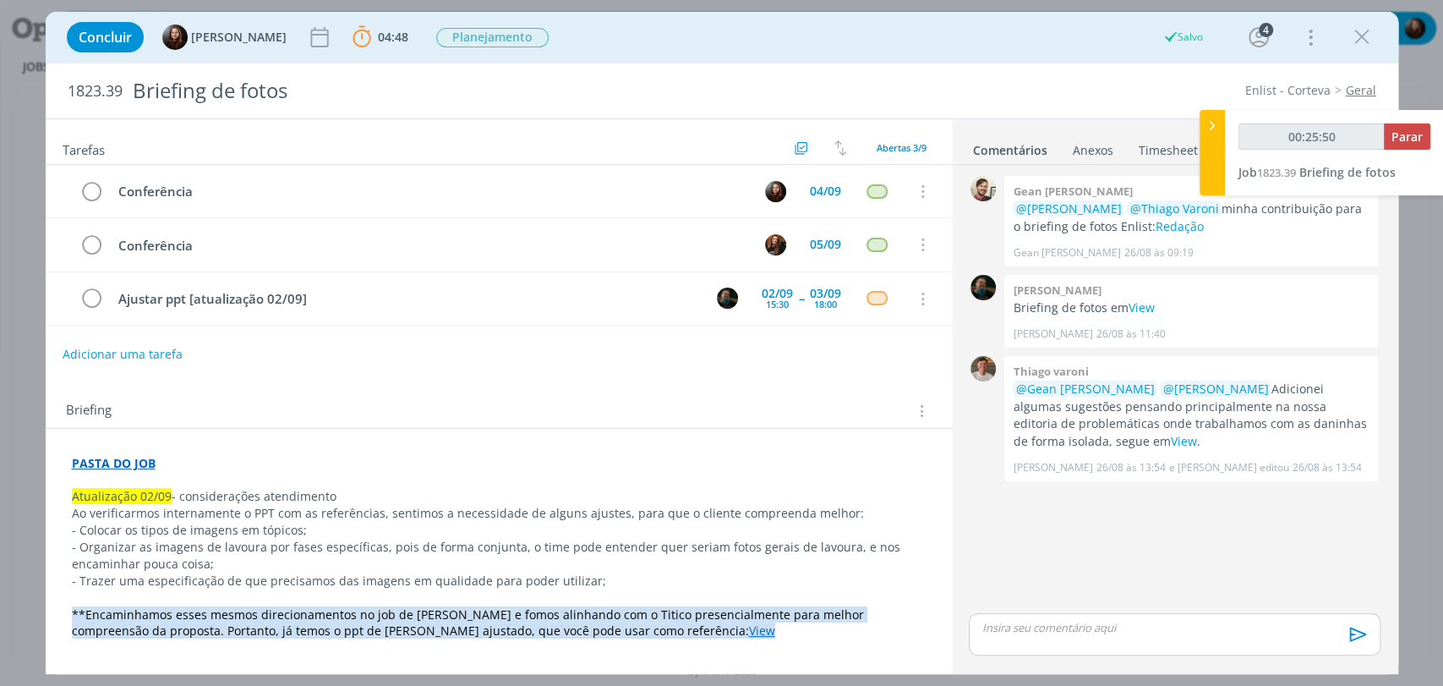
type input "00:25:51"
click at [1413, 136] on span "Parar" at bounding box center [1406, 136] width 31 height 16
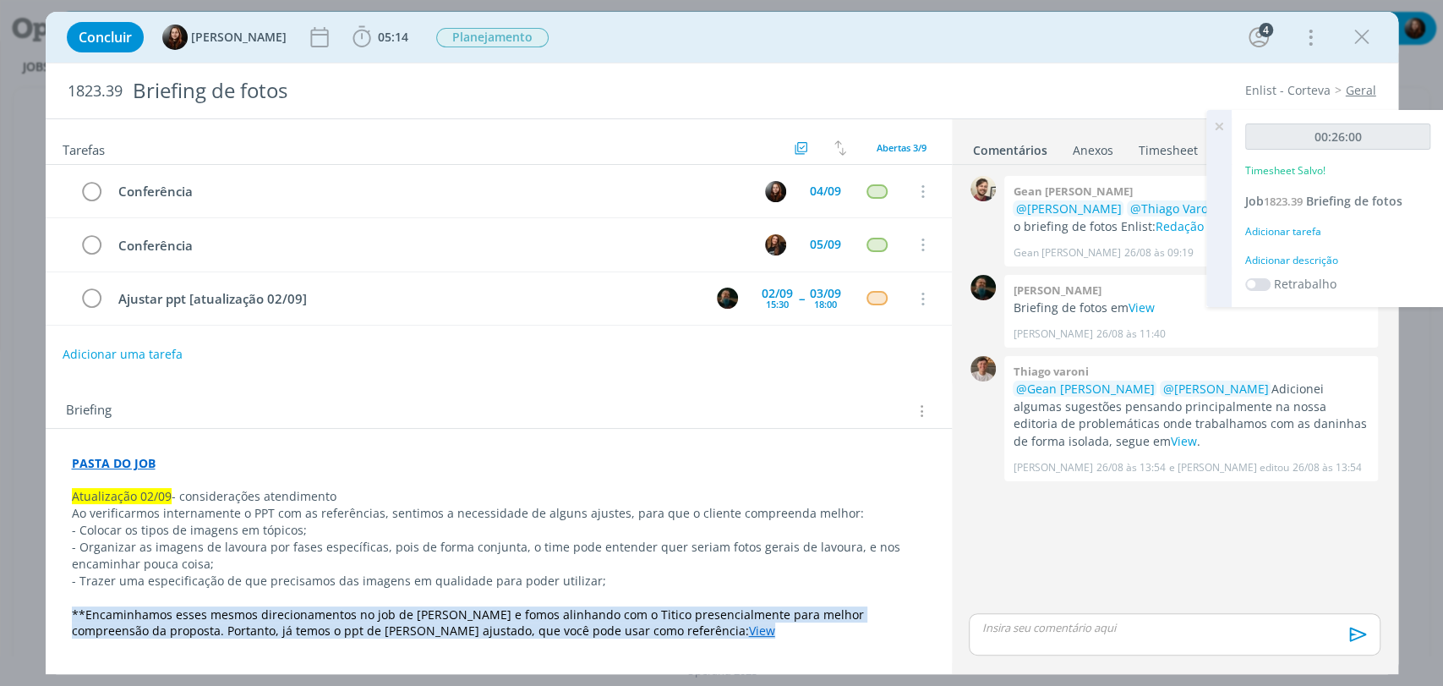
click at [1325, 260] on div "Adicionar descrição" at bounding box center [1337, 260] width 185 height 15
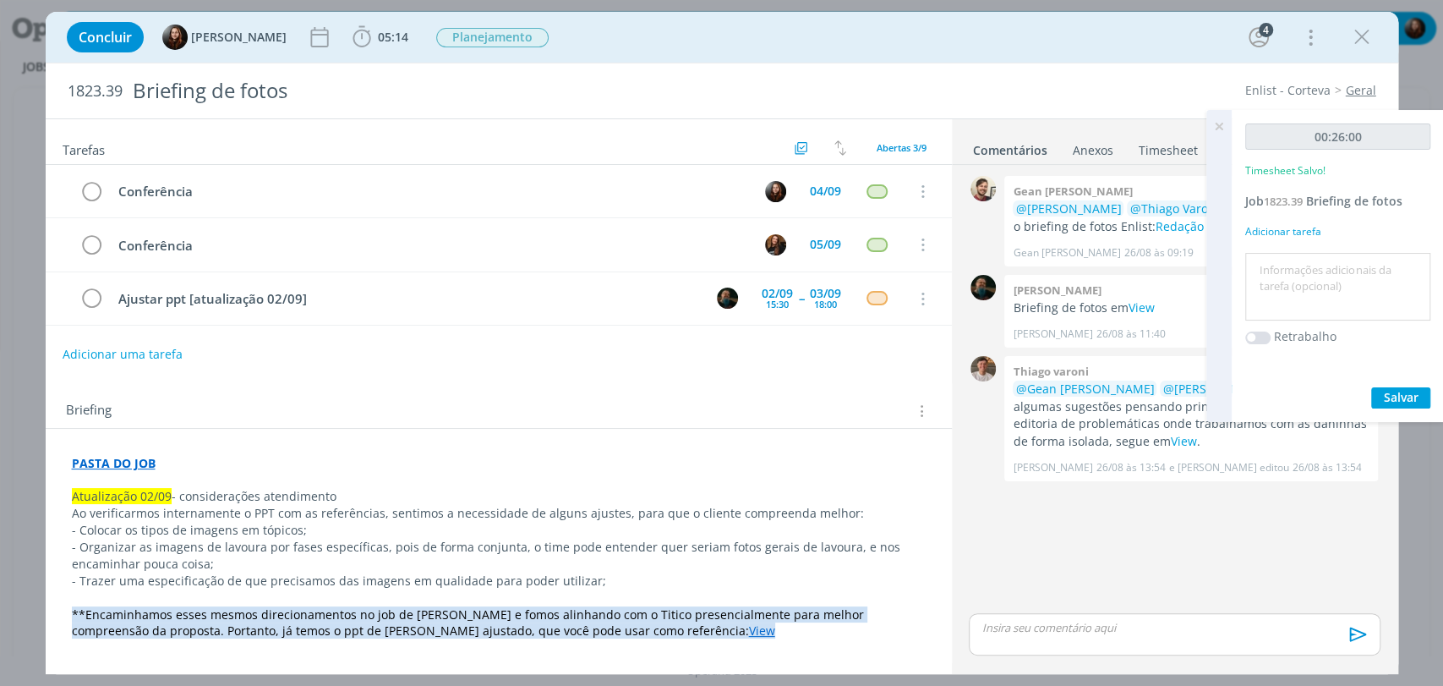
click at [1329, 279] on textarea at bounding box center [1337, 287] width 177 height 60
type textarea "alinhamento com time, conferência de material e encaminhamento de ajustes"
click at [1397, 395] on span "Salvar" at bounding box center [1401, 397] width 35 height 16
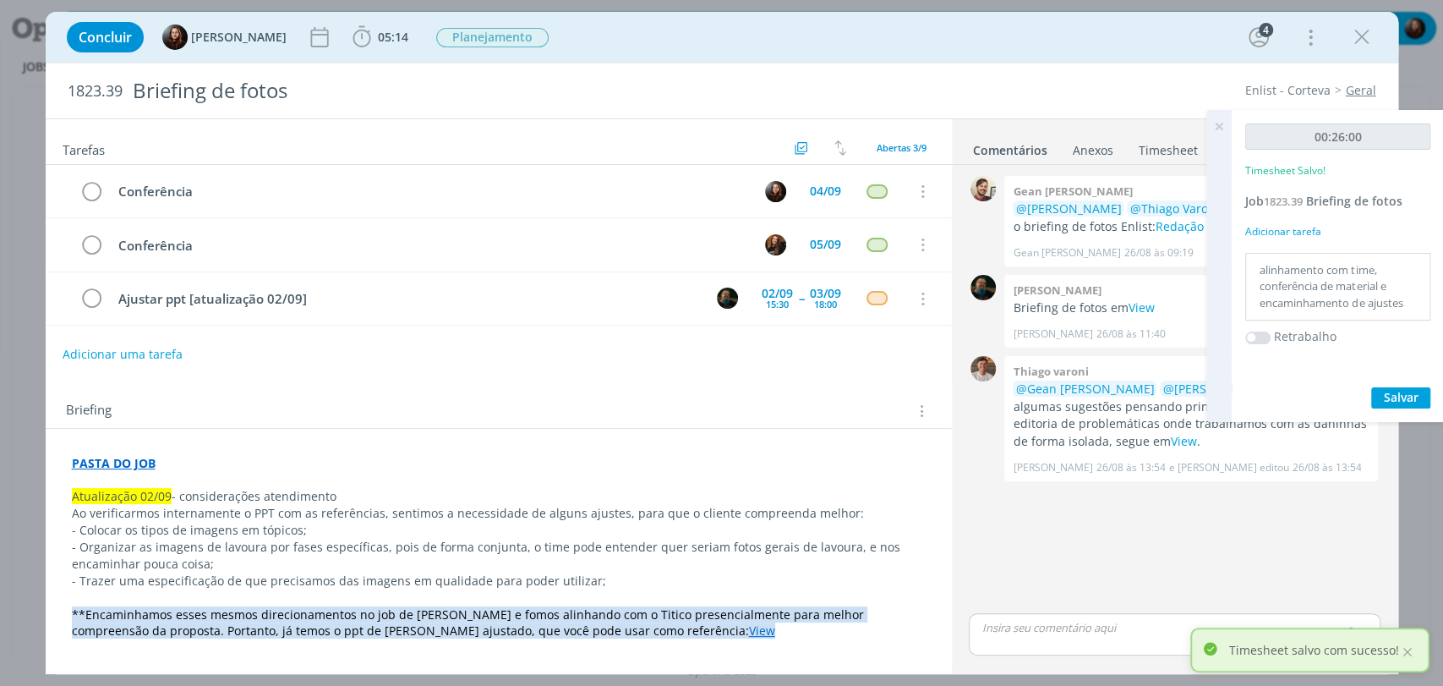
click at [1221, 123] on icon at bounding box center [1219, 126] width 30 height 33
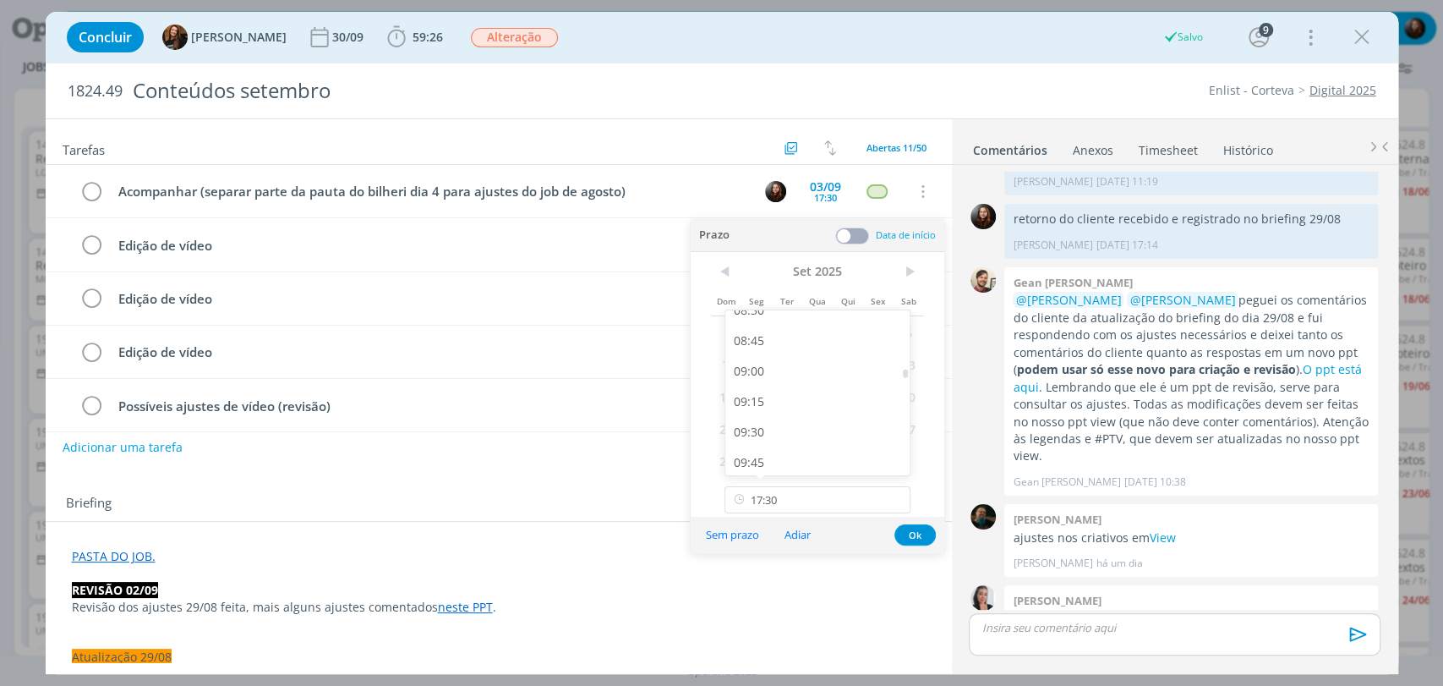
scroll to position [1062, 0]
click at [755, 417] on div "09:30" at bounding box center [819, 420] width 189 height 30
type input "09:30"
click at [914, 538] on button "Ok" at bounding box center [914, 534] width 41 height 21
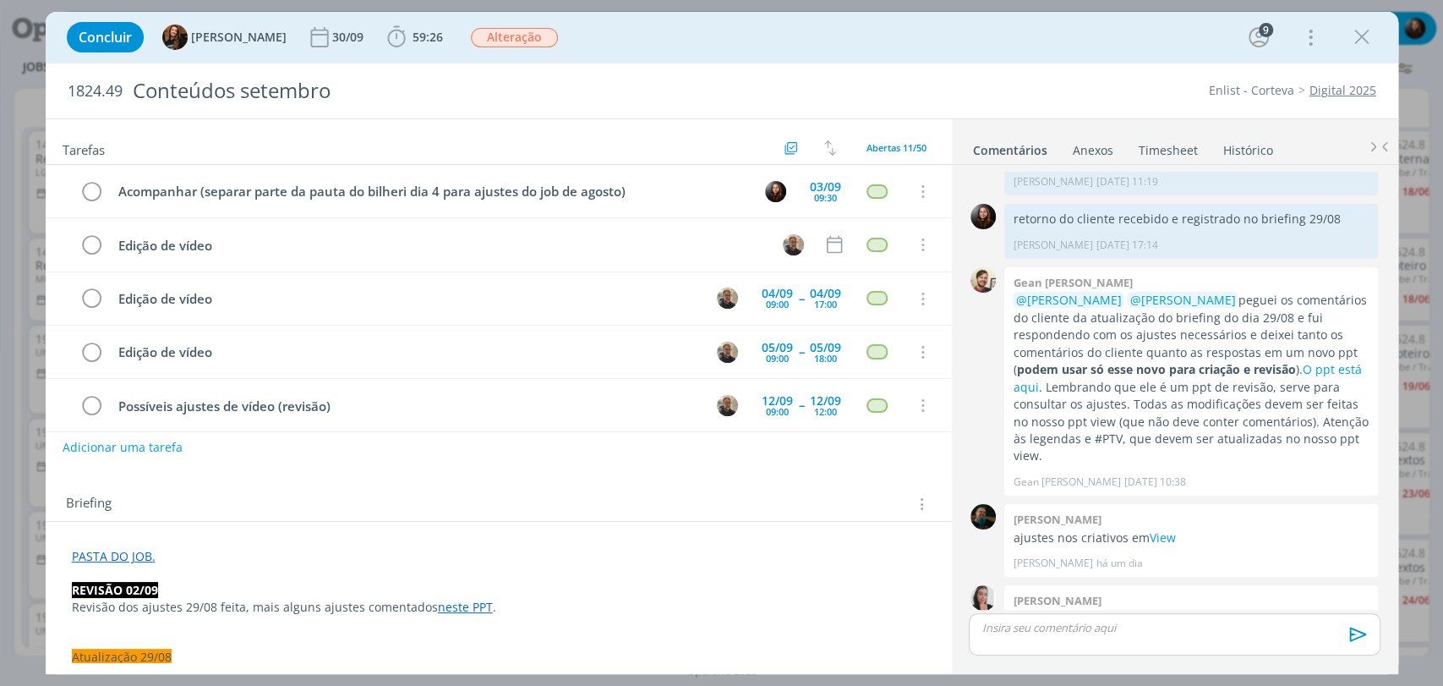
click at [764, 42] on div "Concluir Tayná Morsch 30/09 59:26 Iniciar Apontar Data * 02/09/2025 Horas * 00:…" at bounding box center [721, 37] width 1327 height 41
click at [978, 41] on div "Concluir Tayná Morsch 30/09 59:26 Iniciar Apontar Data * 02/09/2025 Horas * 00:…" at bounding box center [721, 37] width 1327 height 41
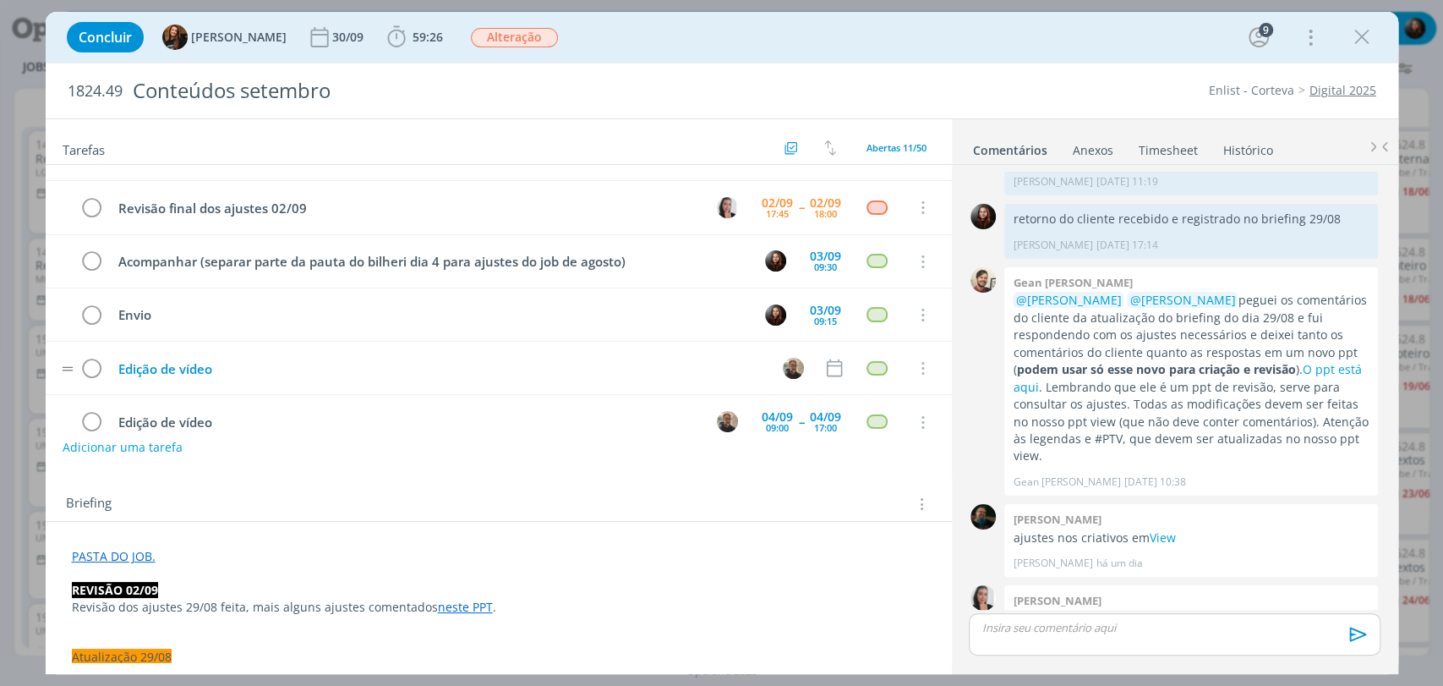
scroll to position [0, 0]
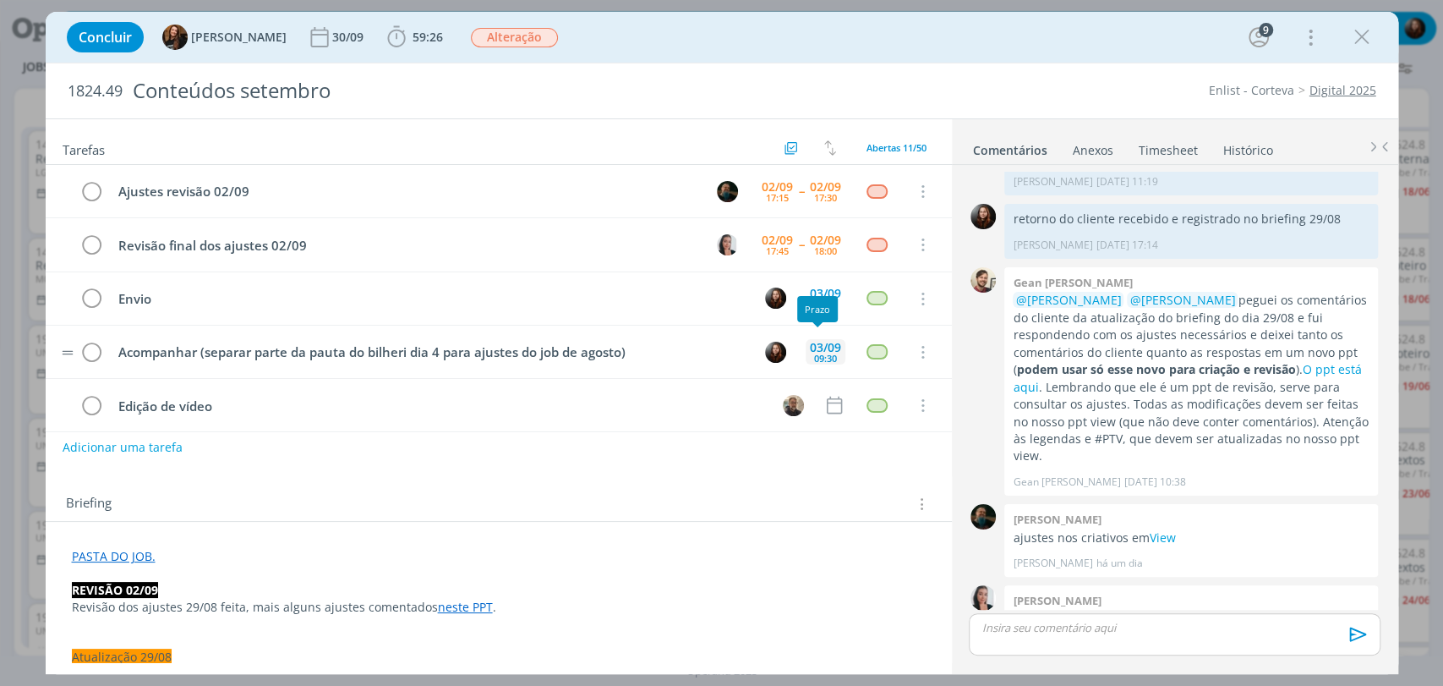
drag, startPoint x: 820, startPoint y: 358, endPoint x: 866, endPoint y: 298, distance: 74.7
click at [820, 356] on div "09:30" at bounding box center [825, 357] width 23 height 9
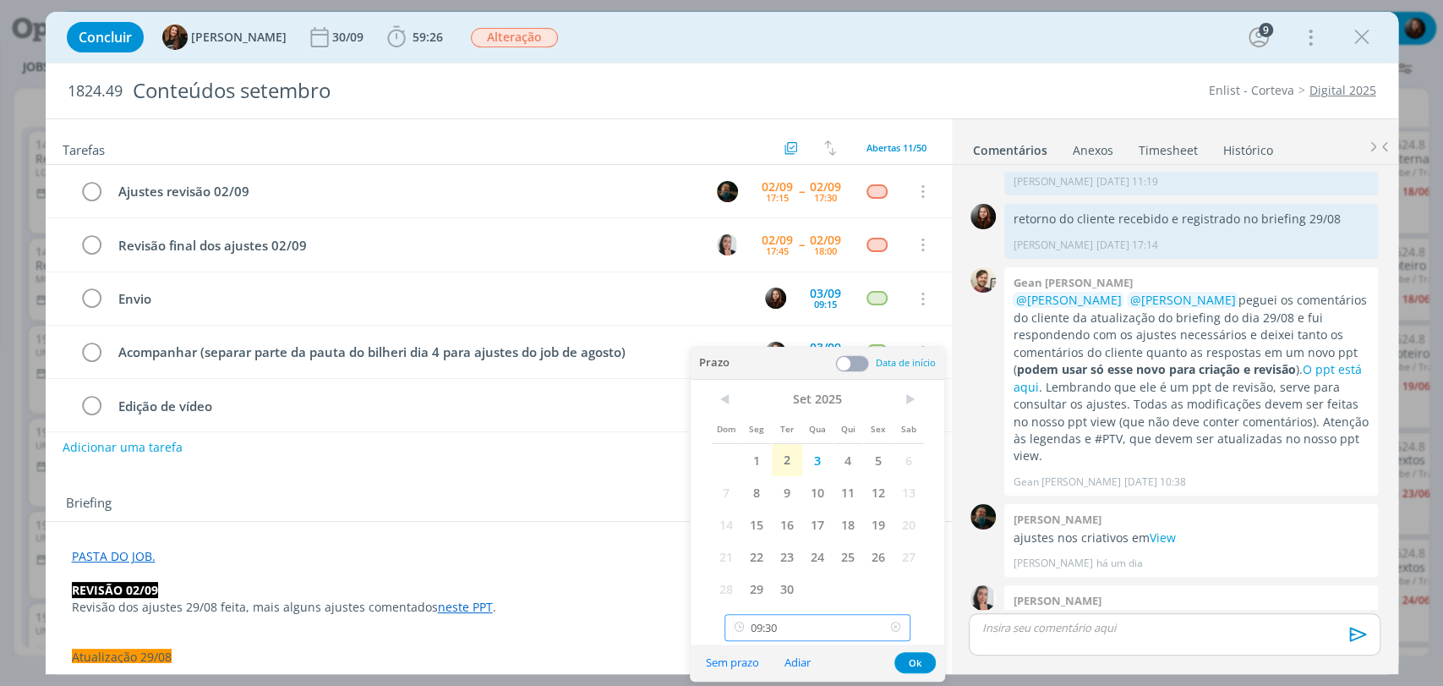
click at [803, 628] on input "09:30" at bounding box center [817, 627] width 186 height 27
click at [765, 577] on div "11:00" at bounding box center [819, 576] width 189 height 30
type input "11:00"
click at [928, 63] on div "1824.49 Conteúdos setembro Enlist - Corteva Digital 2025" at bounding box center [722, 90] width 1353 height 55
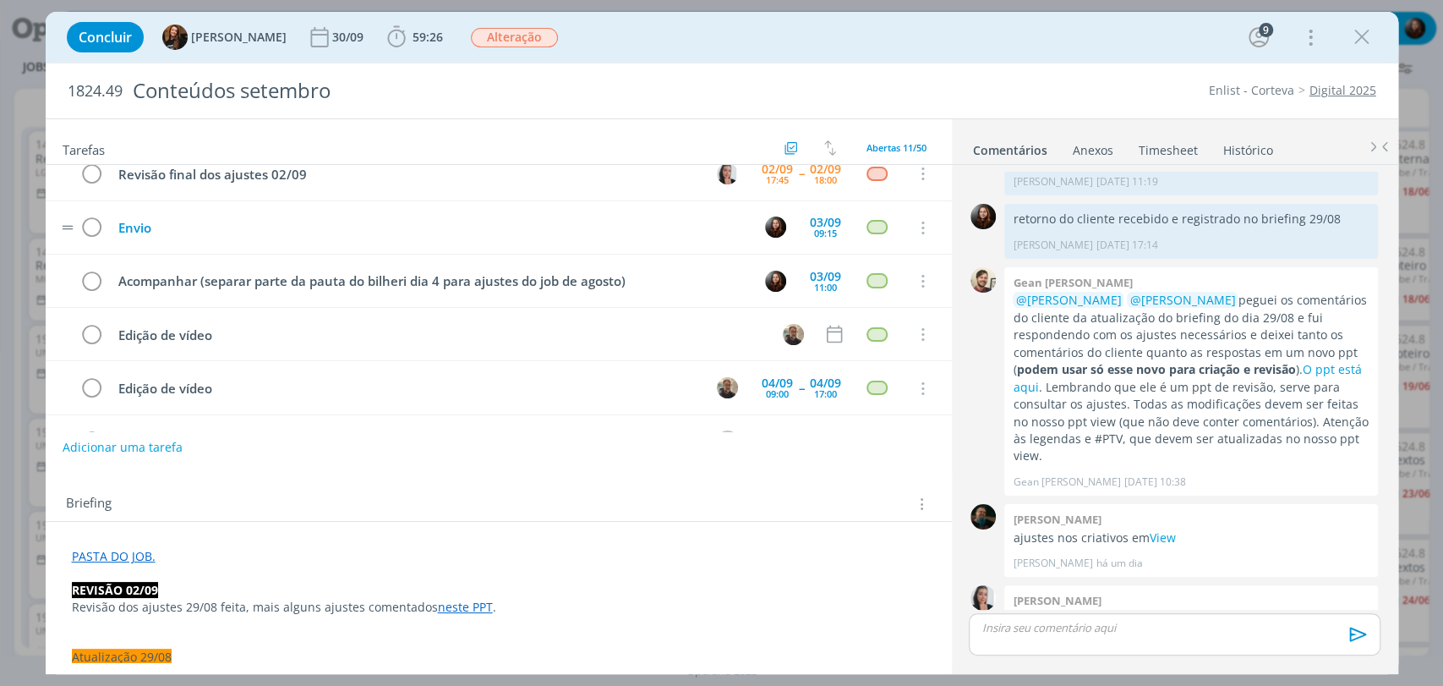
scroll to position [0, 0]
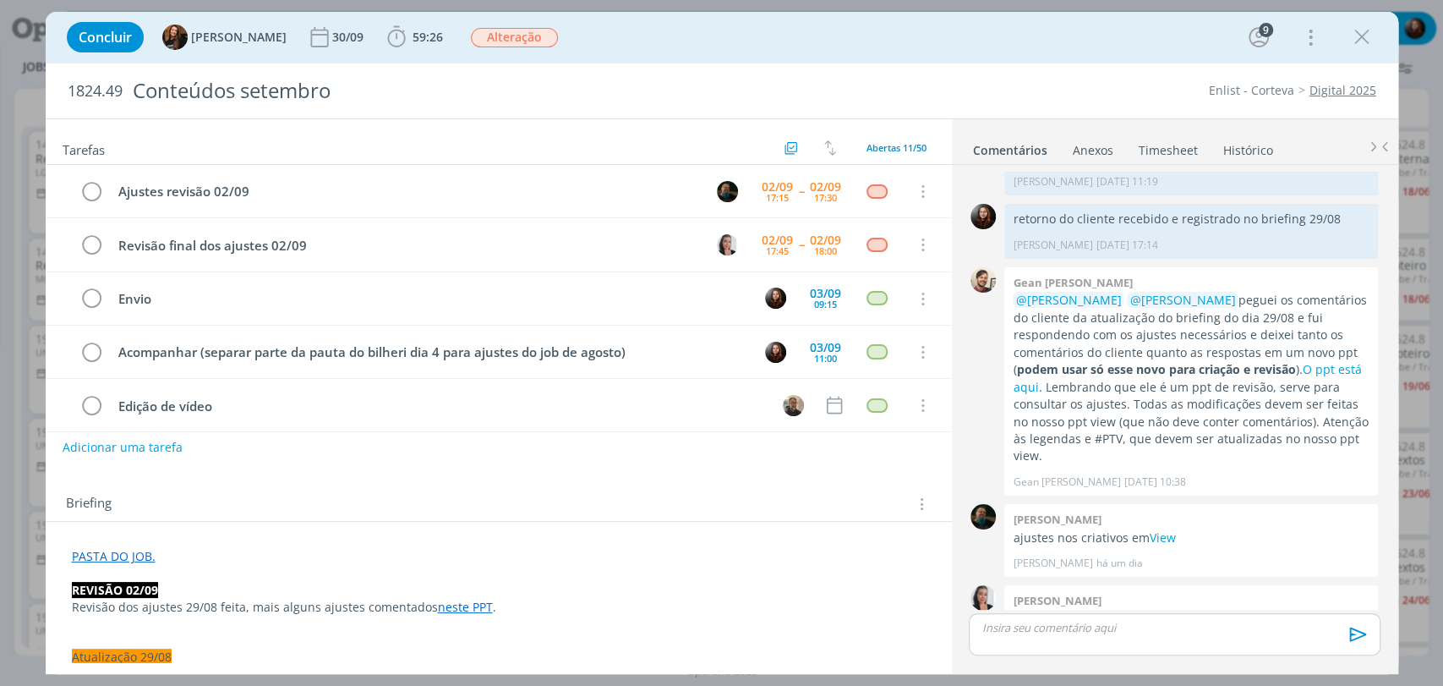
click at [126, 560] on link "PASTA DO JOB." at bounding box center [114, 556] width 84 height 16
click at [152, 583] on link "https://sobeae.sharepoint.com/:f:/s/SOBEAE/EuKMwhTm8kNNvMuE6lxPstsB-B74OjIRpFMM…" at bounding box center [182, 589] width 128 height 22
click at [753, 39] on div "Concluir Tayná Morsch 30/09 59:26 Iniciar Apontar Data * 02/09/2025 Horas * 00:…" at bounding box center [721, 37] width 1327 height 41
click at [413, 29] on span "59:26" at bounding box center [428, 37] width 30 height 16
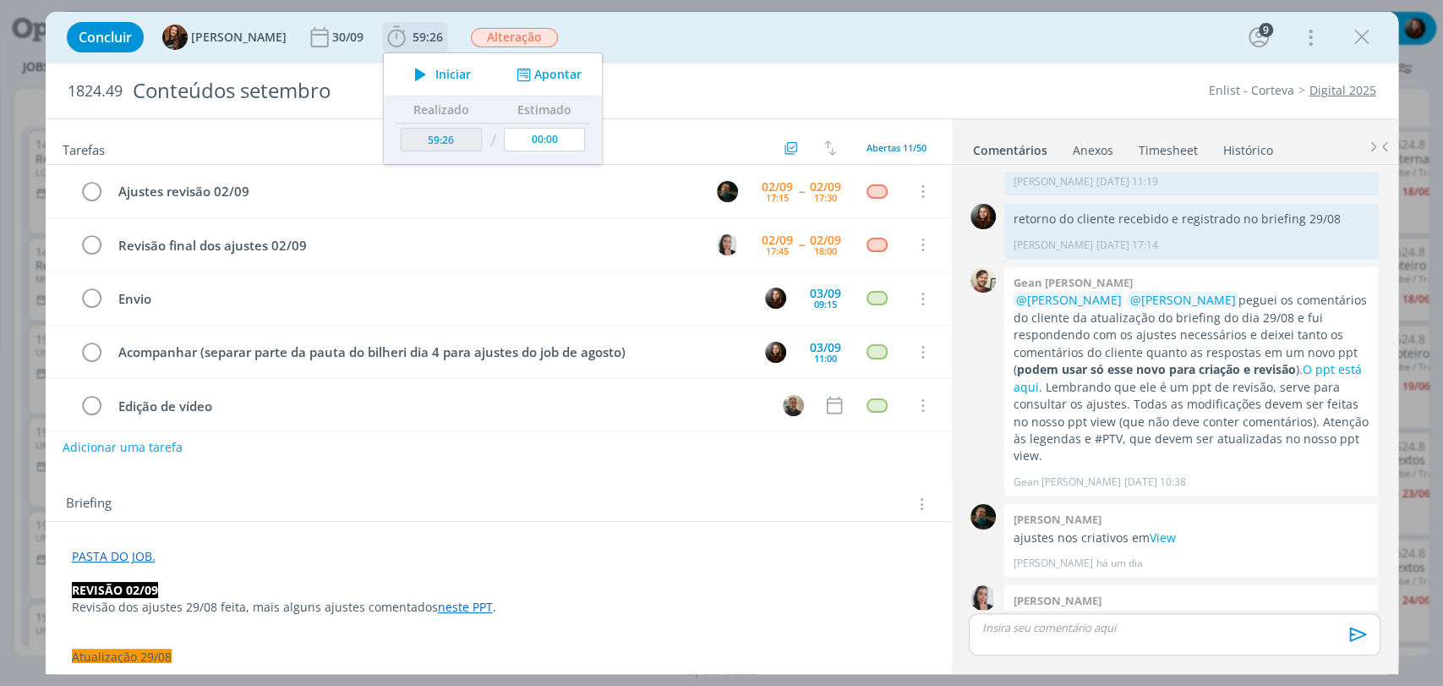
click at [512, 75] on icon "dialog" at bounding box center [522, 75] width 21 height 16
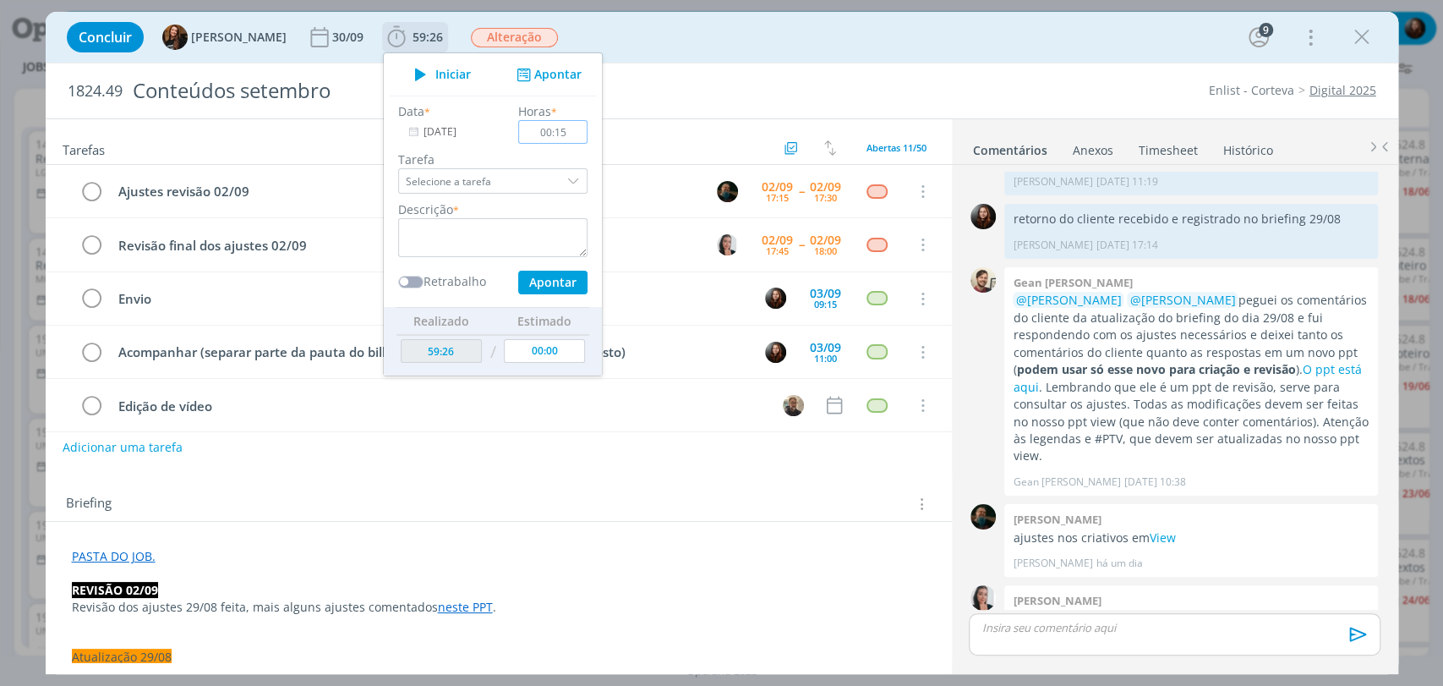
type input "00:15"
click at [469, 236] on textarea "dialog" at bounding box center [492, 237] width 189 height 39
type textarea "ajuste de pautas + acompanhamento do job"
click at [521, 285] on button "Apontar" at bounding box center [551, 283] width 69 height 24
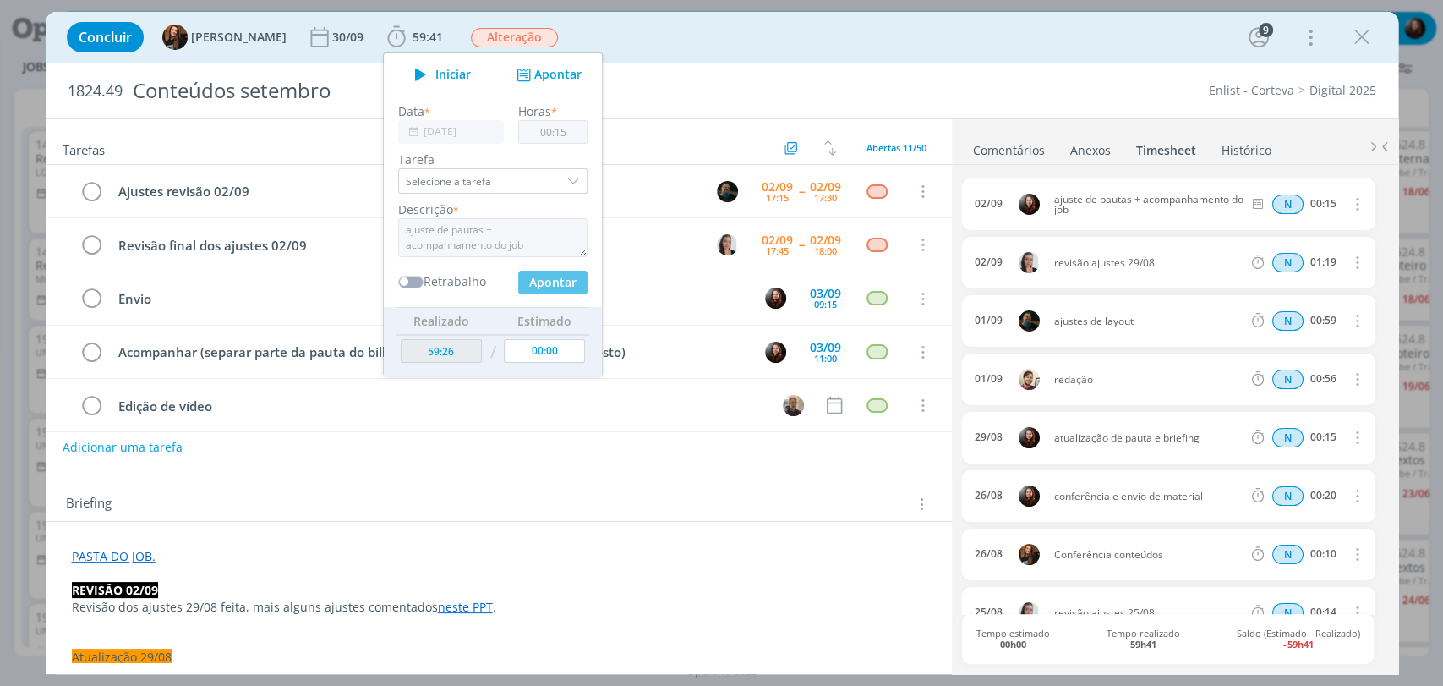
type input "00:00"
type input "59:41"
click at [879, 68] on div "1824.49 Conteúdos setembro Enlist - Corteva Digital 2025" at bounding box center [722, 90] width 1353 height 55
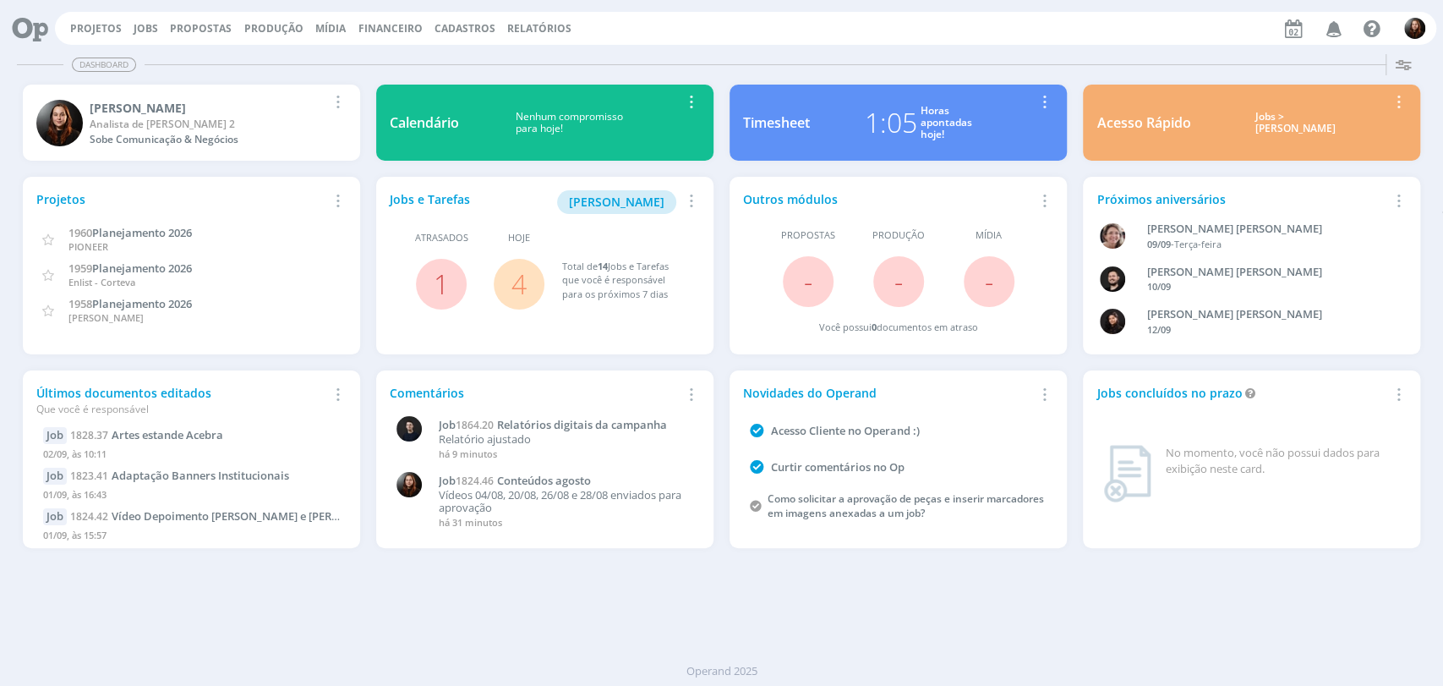
click at [130, 29] on button "Jobs" at bounding box center [145, 29] width 35 height 14
click at [138, 29] on link "Jobs" at bounding box center [146, 28] width 25 height 14
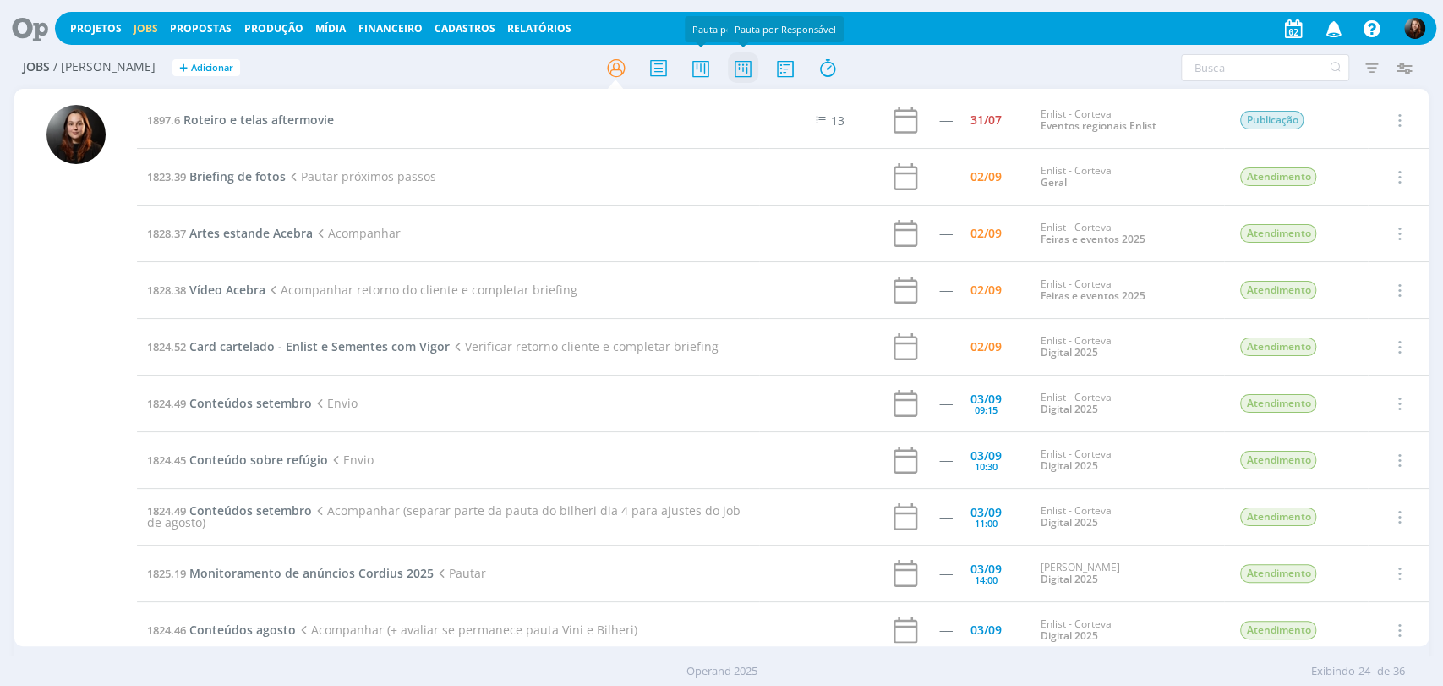
click at [735, 67] on icon at bounding box center [742, 68] width 30 height 33
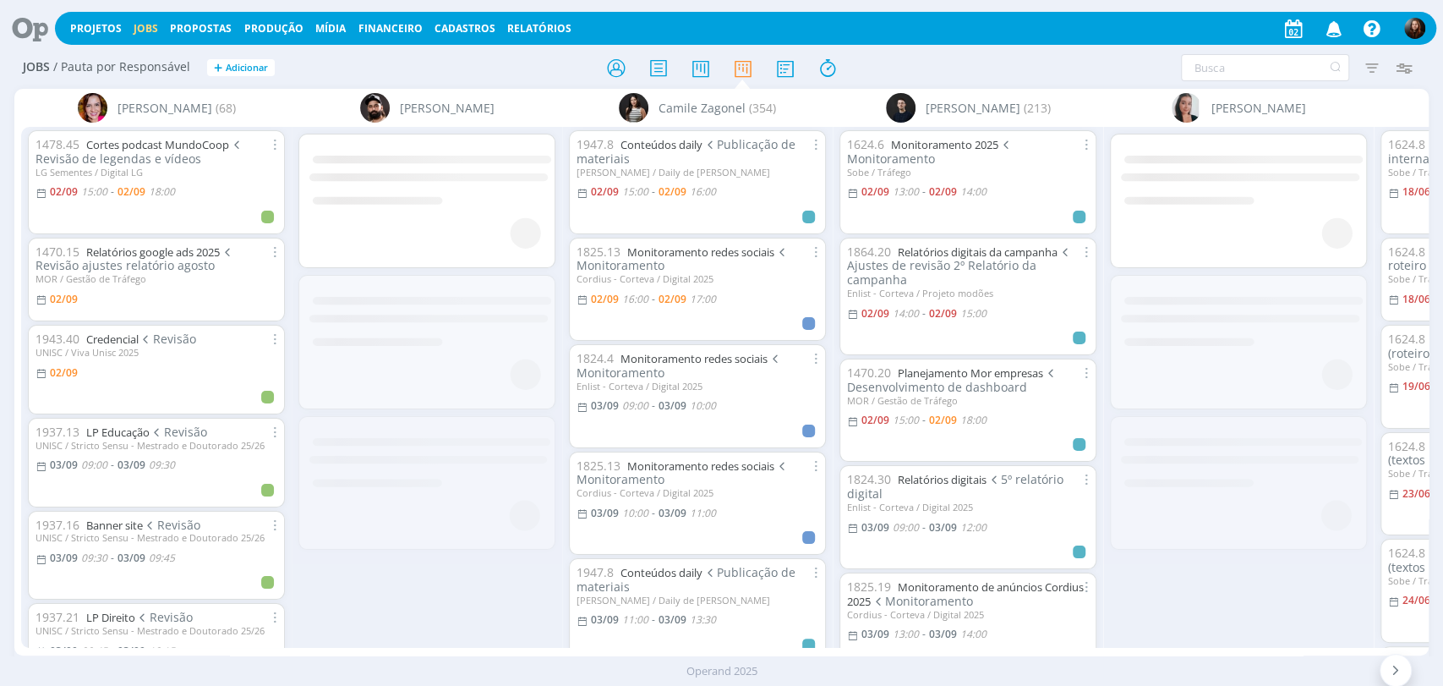
click at [943, 67] on div at bounding box center [722, 67] width 472 height 30
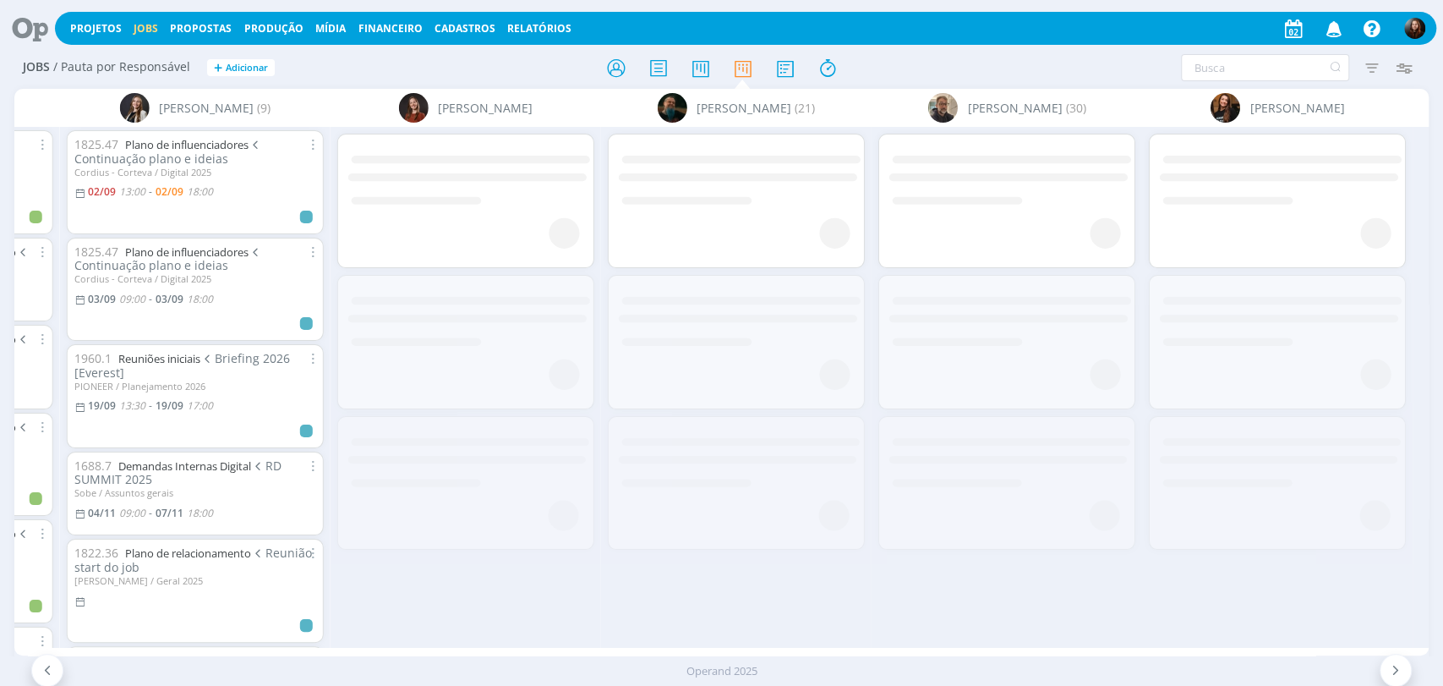
scroll to position [0, 3327]
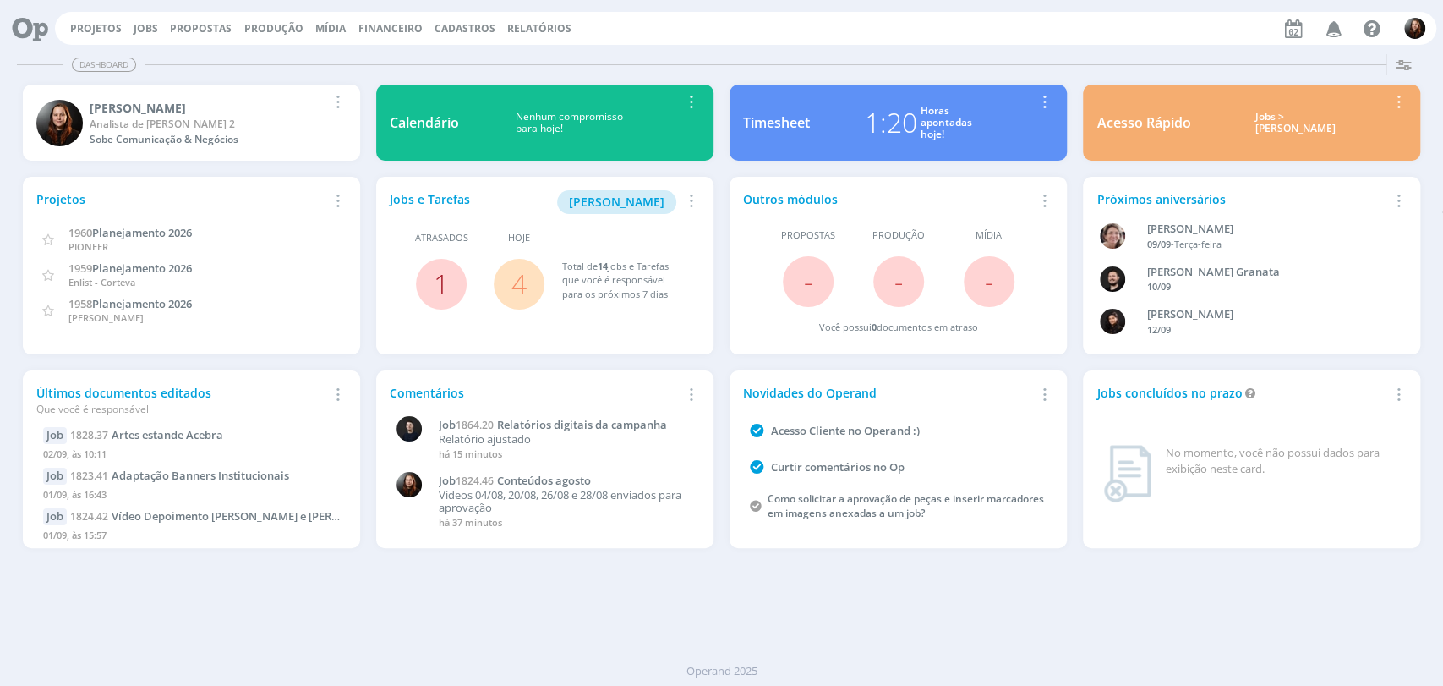
click at [439, 272] on link "1" at bounding box center [441, 283] width 15 height 36
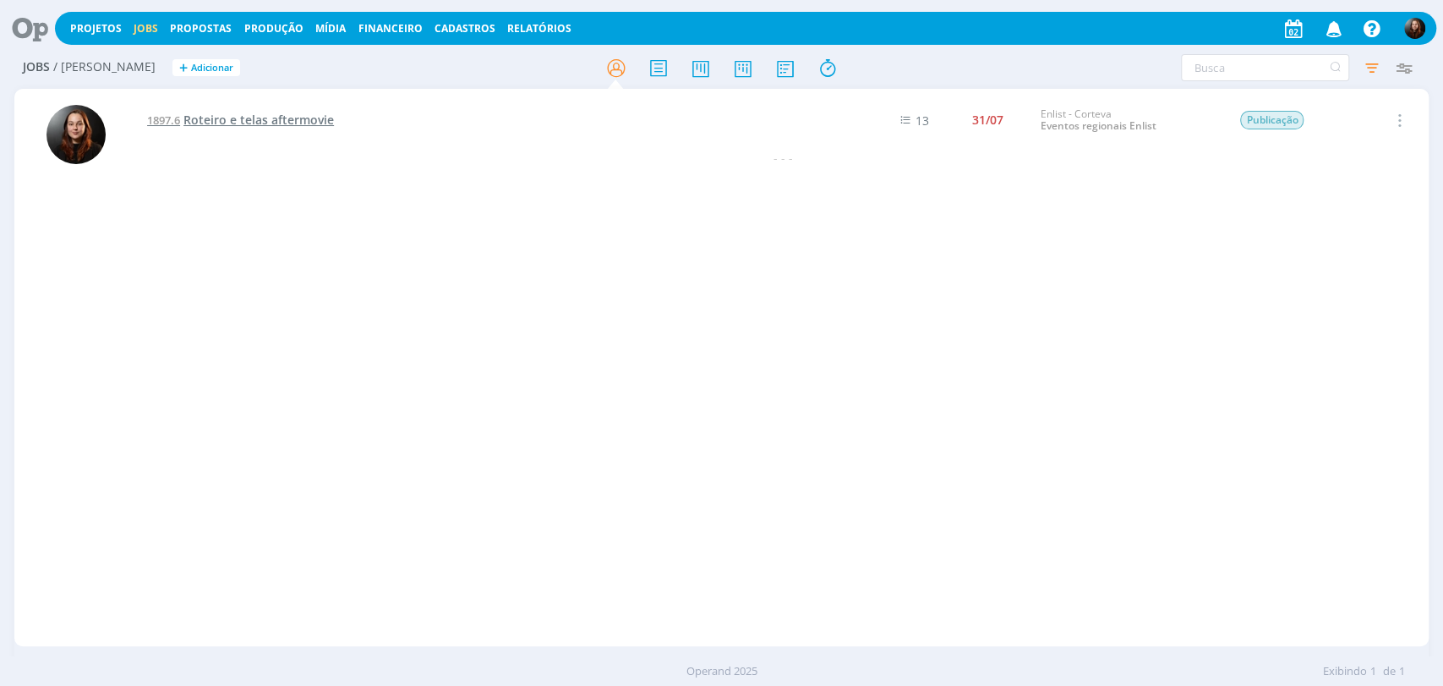
click at [311, 124] on span "Roteiro e telas aftermovie" at bounding box center [258, 120] width 150 height 16
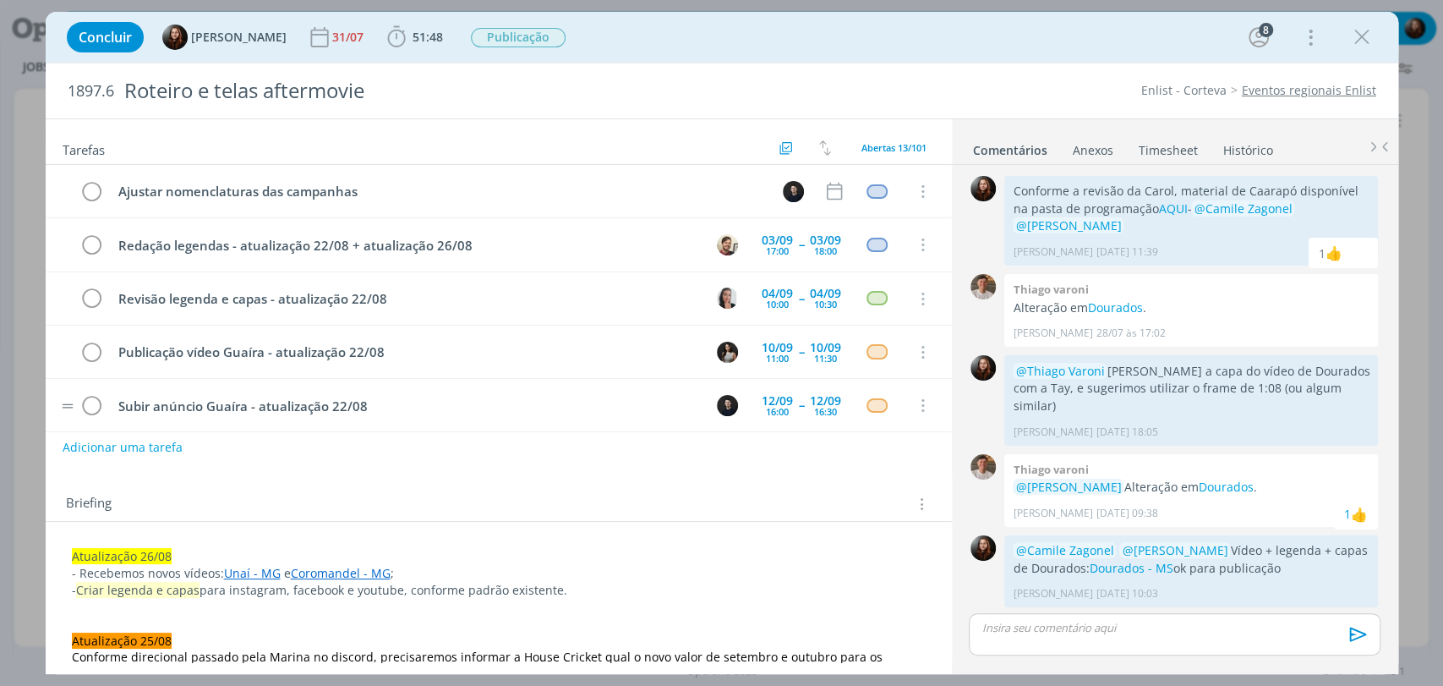
scroll to position [1564, 0]
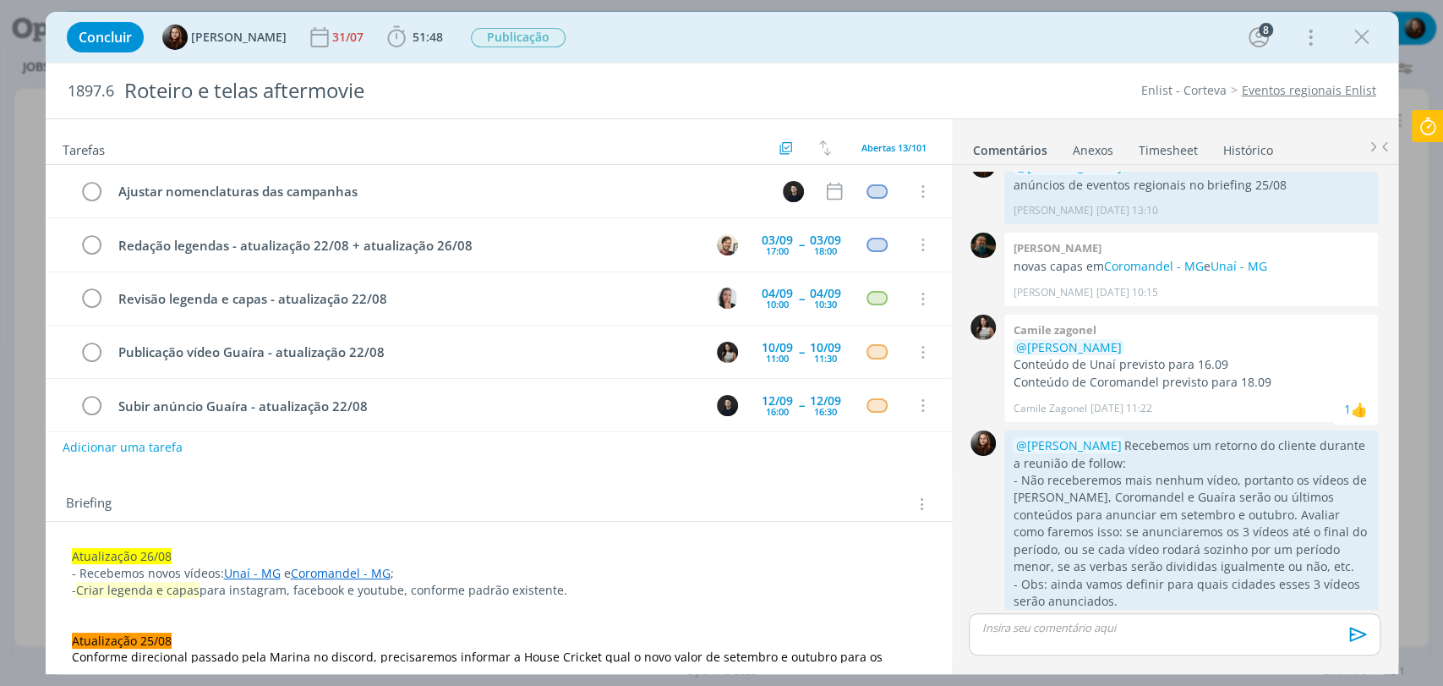
click at [697, 477] on div "Briefing Briefings Predefinidos Versões do Briefing Ver Briefing do Projeto" at bounding box center [499, 499] width 906 height 46
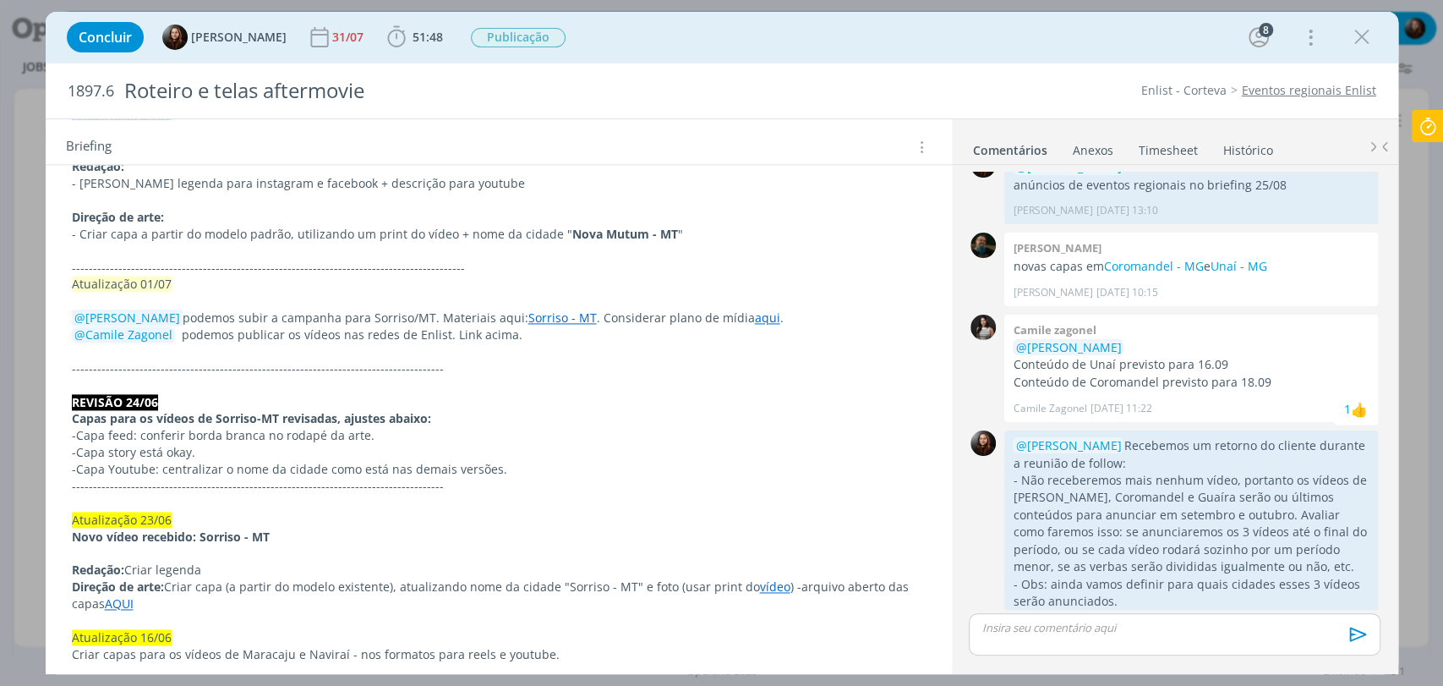
scroll to position [1596, 0]
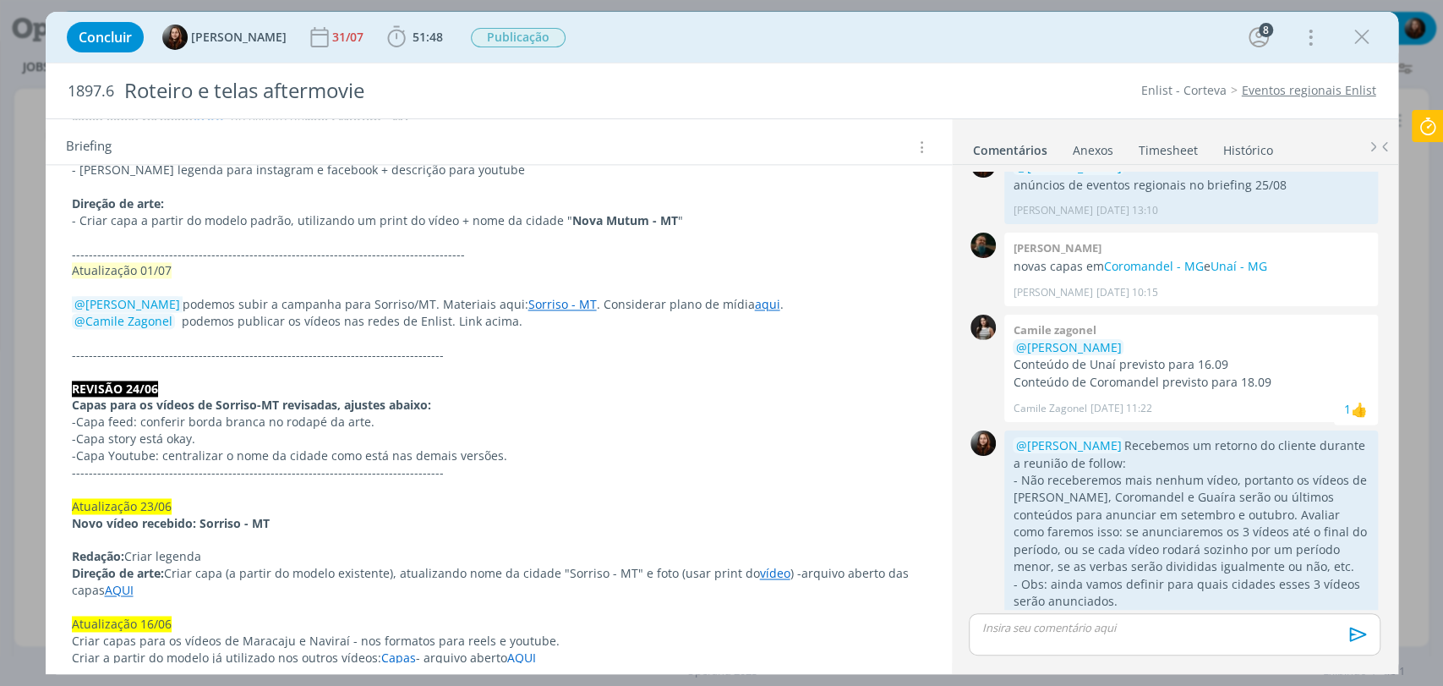
click at [755, 296] on link "aqui" at bounding box center [767, 304] width 25 height 16
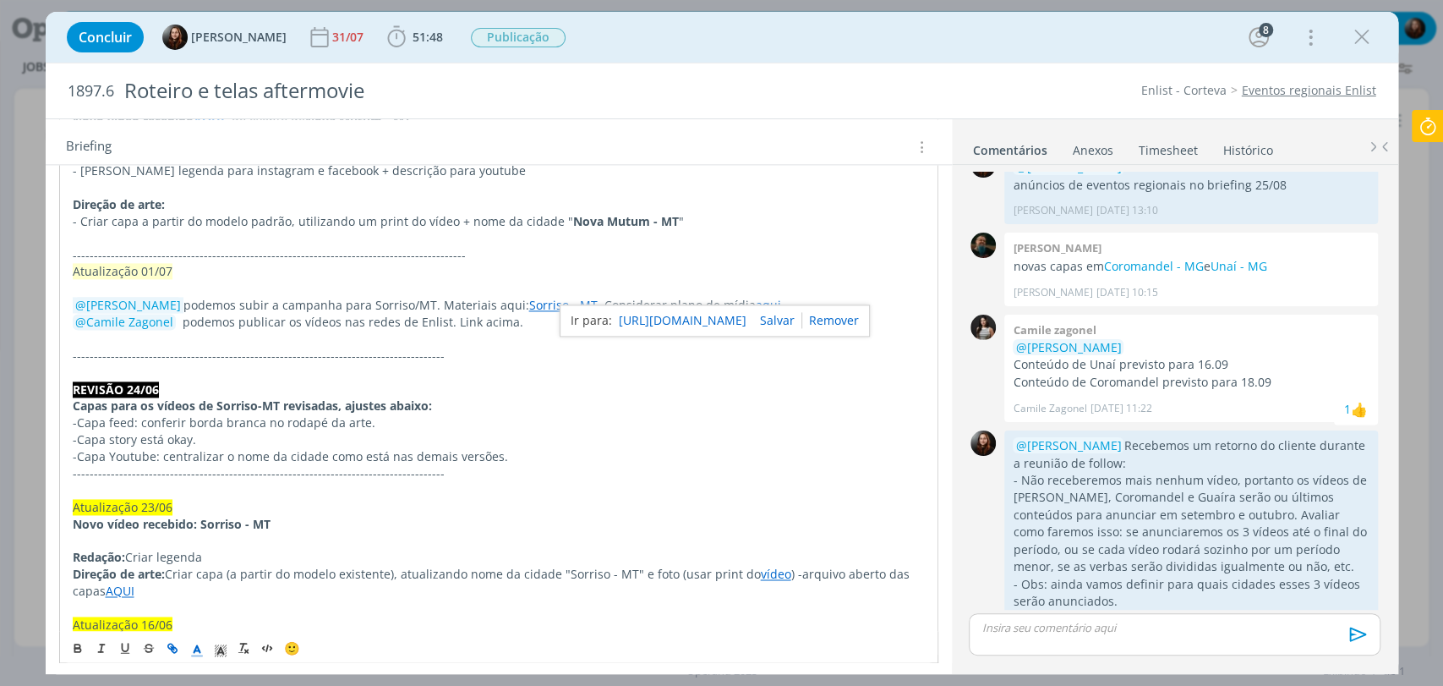
click at [691, 318] on link "[URL][DOMAIN_NAME]" at bounding box center [683, 320] width 128 height 22
click at [1067, 31] on div "Concluir [PERSON_NAME] 31/07 51:48 Iniciar Apontar Data * [DATE] Horas * 00:00 …" at bounding box center [721, 37] width 1327 height 41
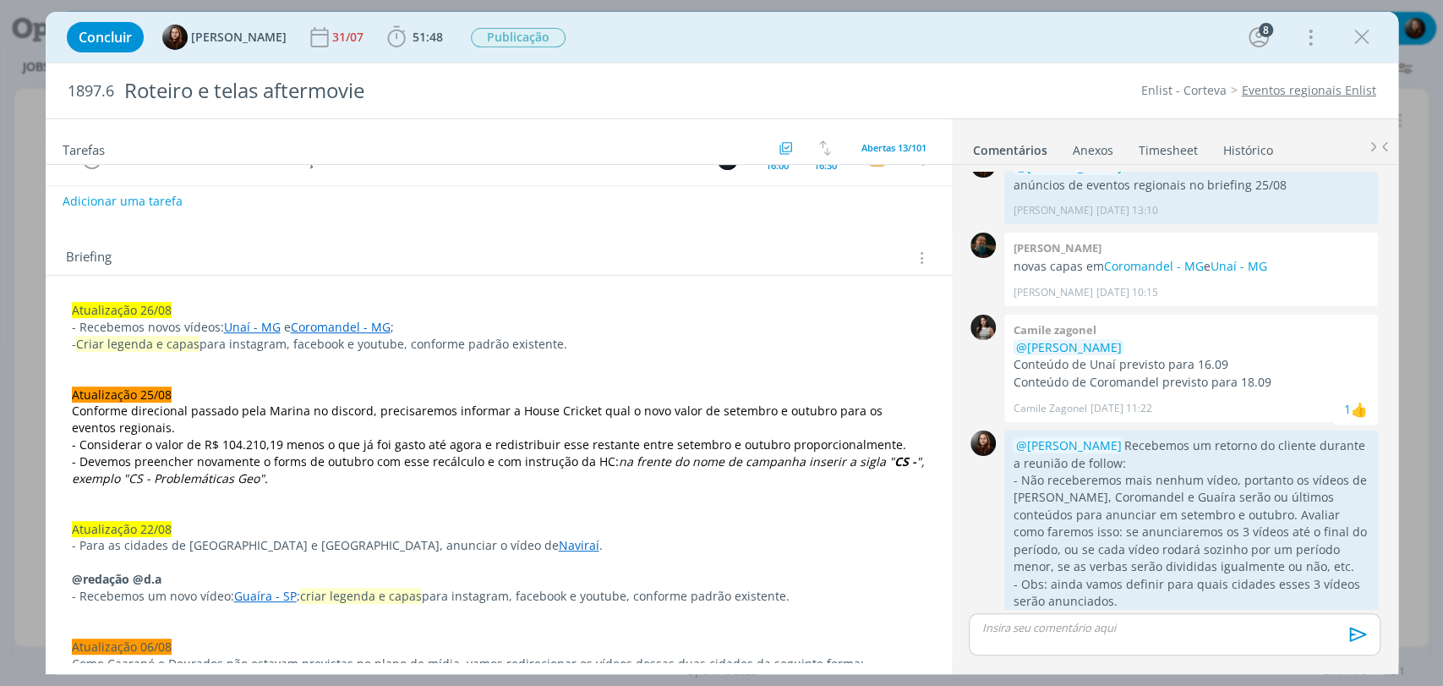
scroll to position [0, 0]
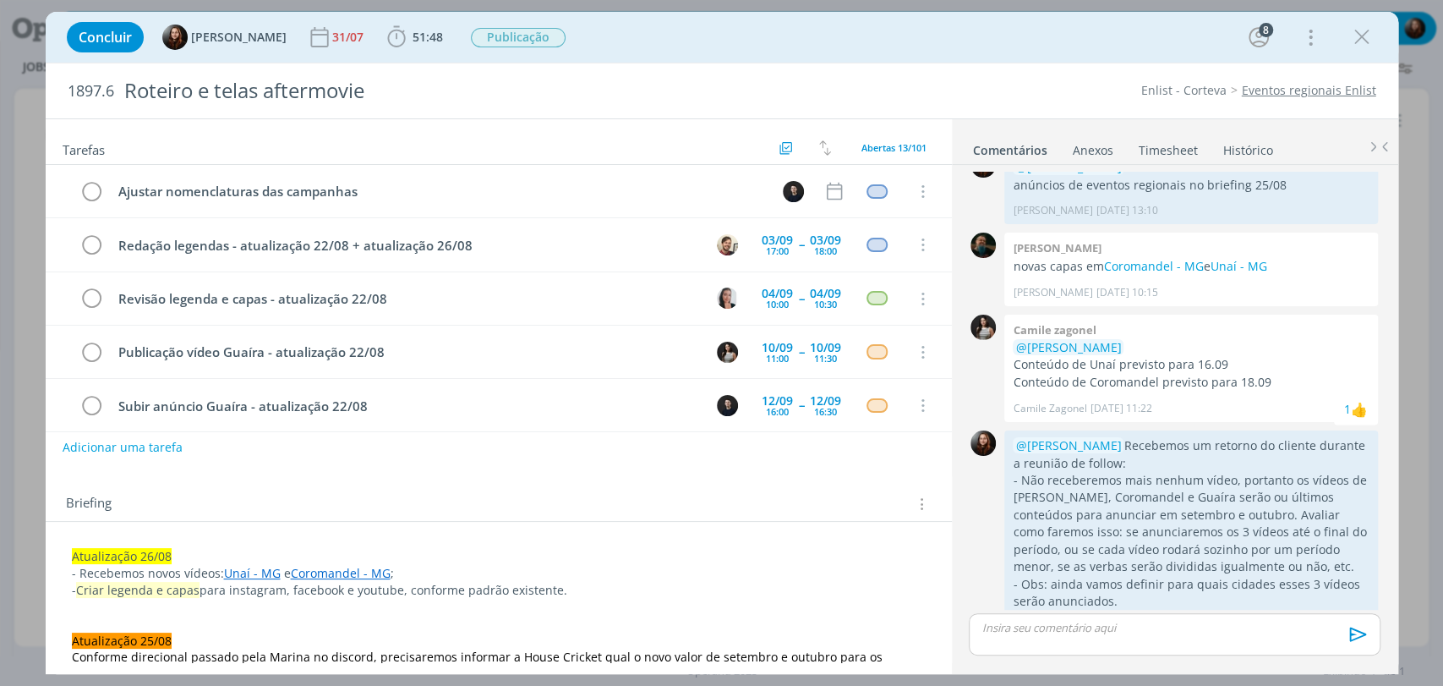
click at [451, 468] on div "Tarefas Usar Job de template Criar template a partir deste job Visualizar Templ…" at bounding box center [499, 390] width 906 height 543
click at [834, 39] on div "Concluir [PERSON_NAME] 31/07 51:48 Iniciar Apontar Data * [DATE] Horas * 00:00 …" at bounding box center [721, 37] width 1327 height 41
click at [780, 36] on div "Concluir [PERSON_NAME] 31/07 51:48 Iniciar Apontar Data * [DATE] Horas * 00:00 …" at bounding box center [721, 37] width 1327 height 41
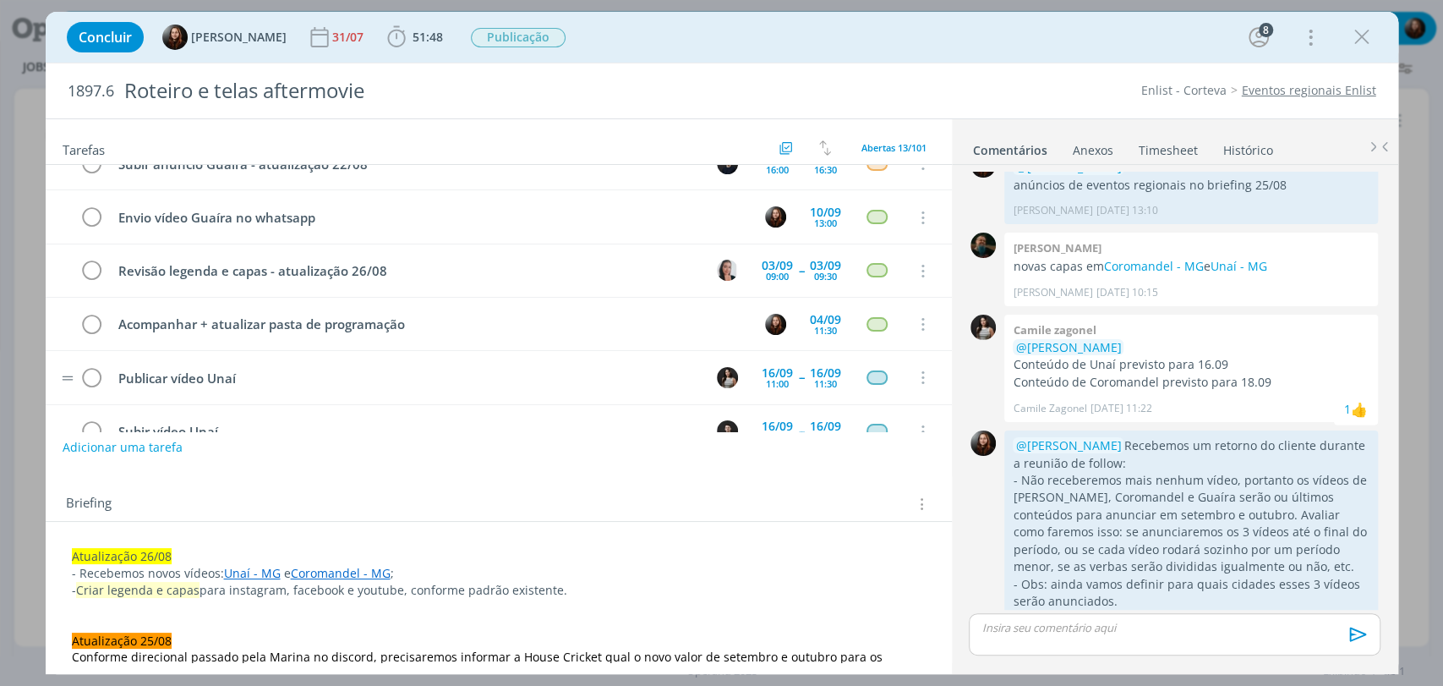
scroll to position [249, 0]
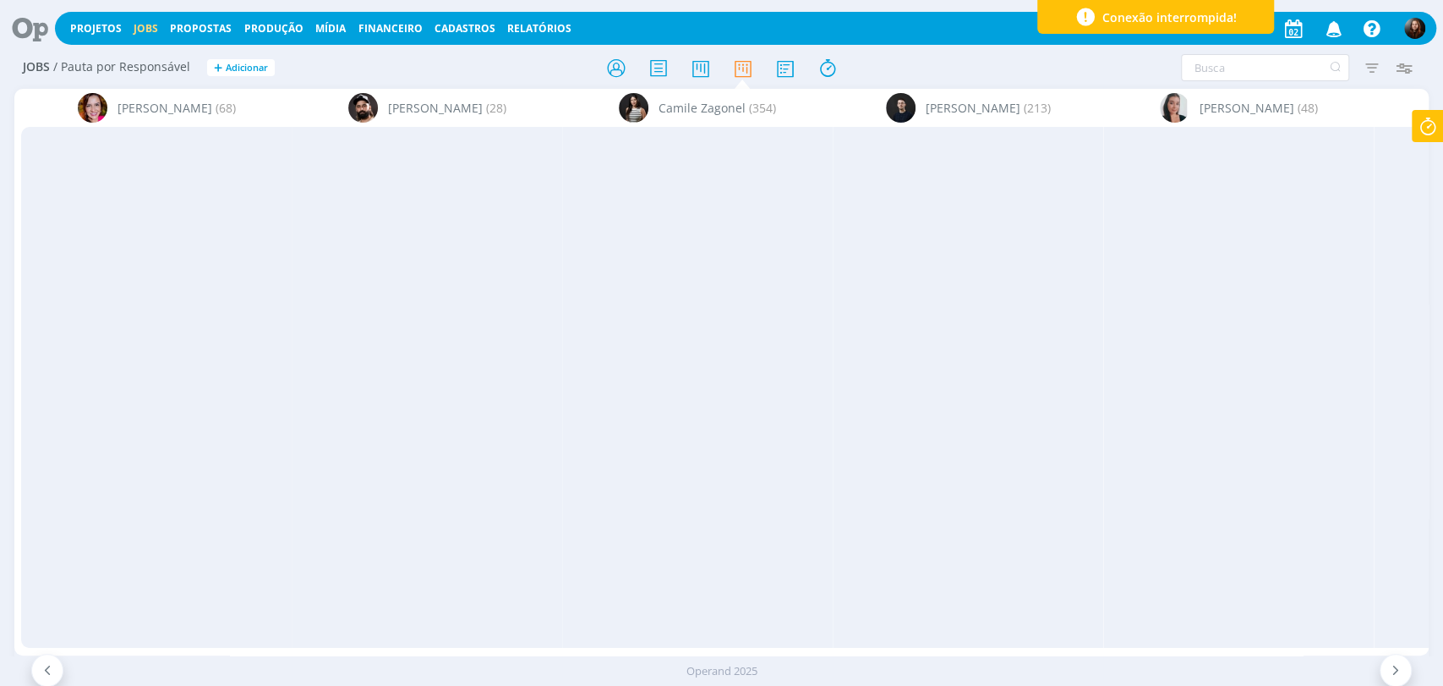
scroll to position [0, 3327]
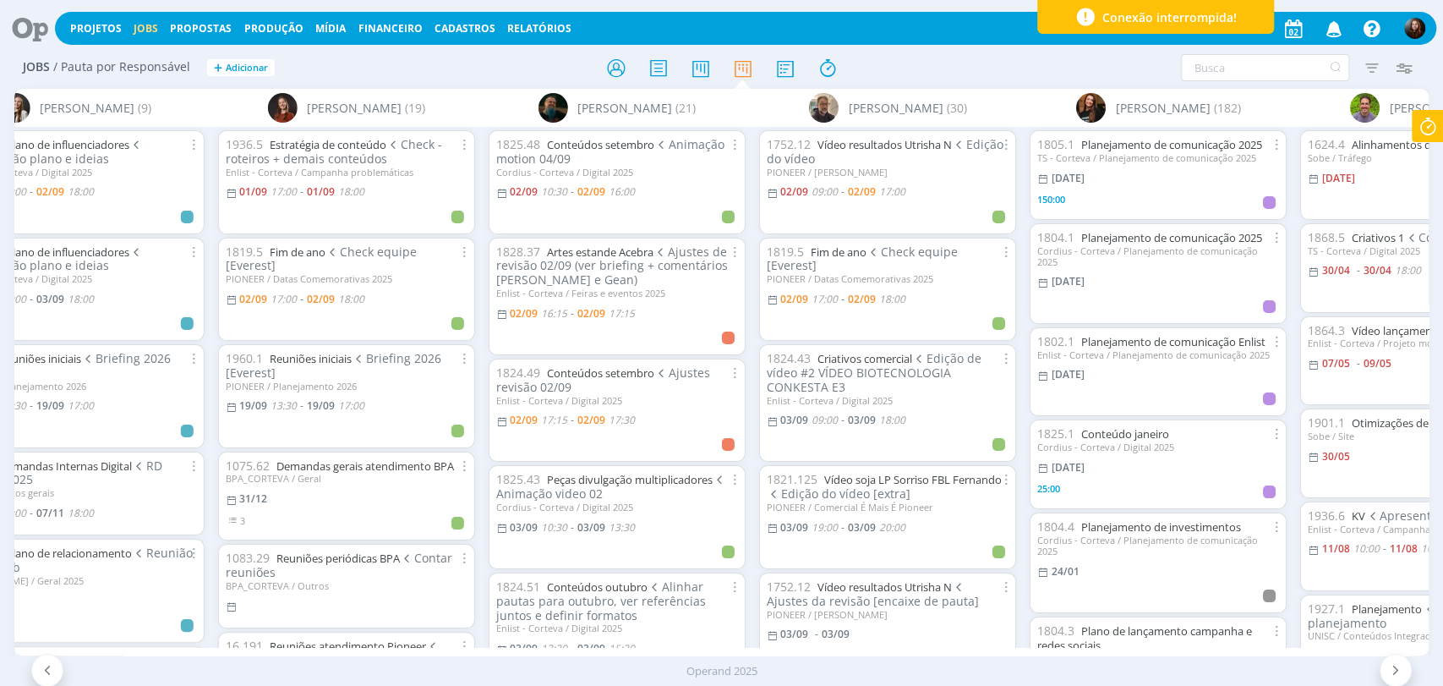
click at [957, 43] on div "Projetos Jobs Propostas Produção [GEOGRAPHIC_DATA] Financeiro Cadastros Relatór…" at bounding box center [745, 28] width 1381 height 33
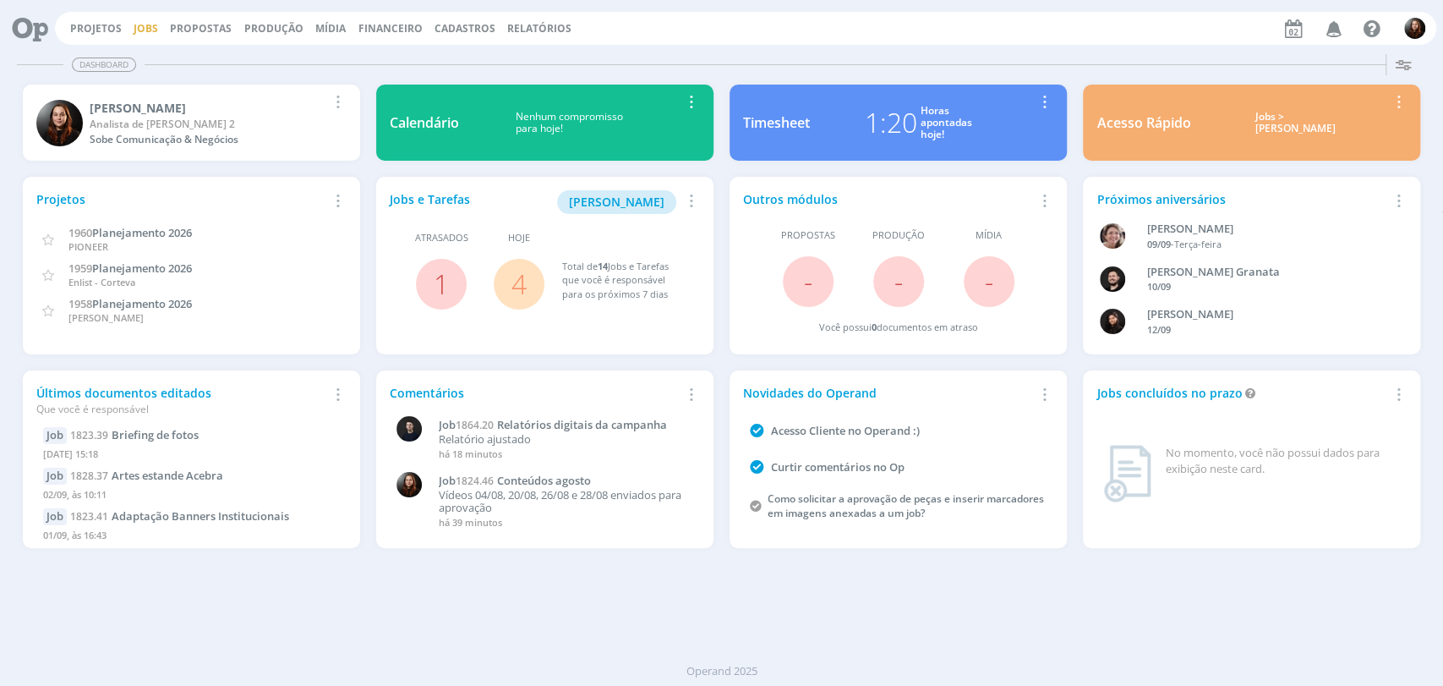
click at [149, 28] on link "Jobs" at bounding box center [146, 28] width 25 height 14
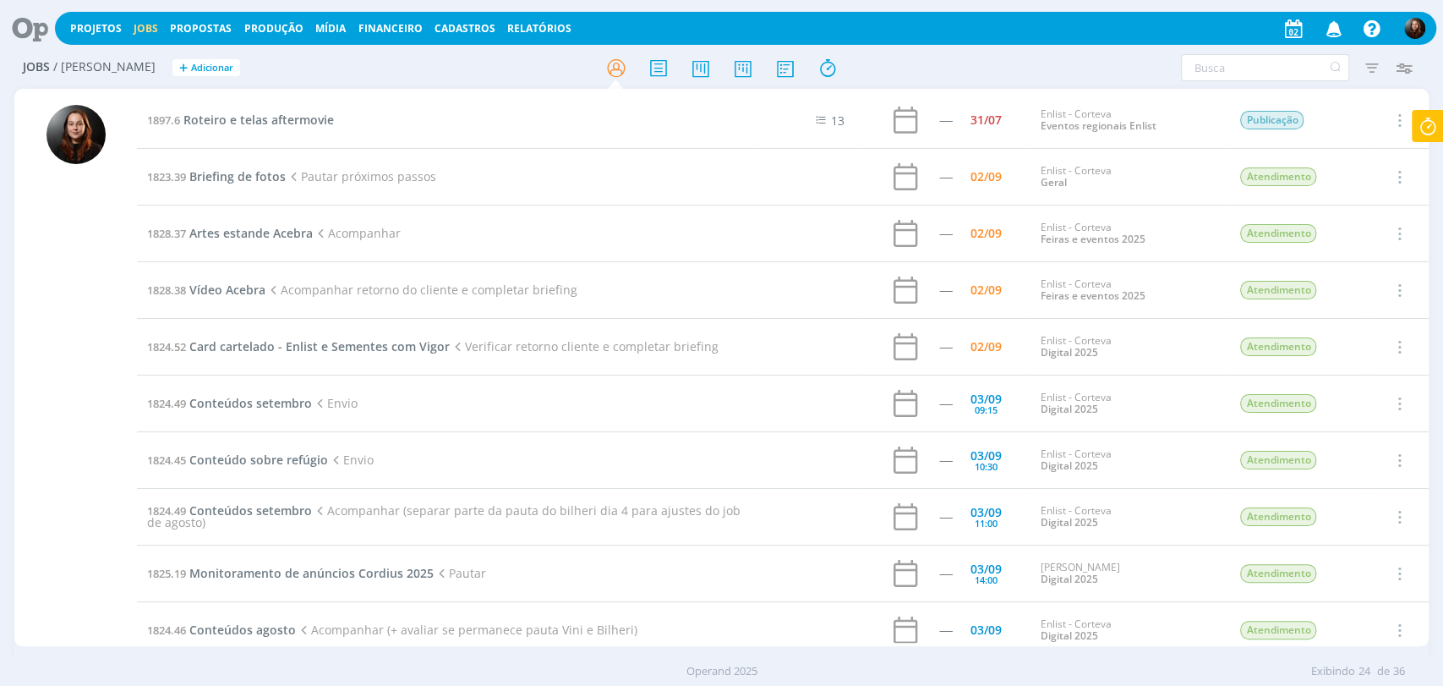
click at [68, 17] on div "Projetos Jobs Propostas Produção [GEOGRAPHIC_DATA] Financeiro Cadastros Relatór…" at bounding box center [745, 28] width 1381 height 33
click at [78, 22] on link "Projetos" at bounding box center [96, 28] width 52 height 14
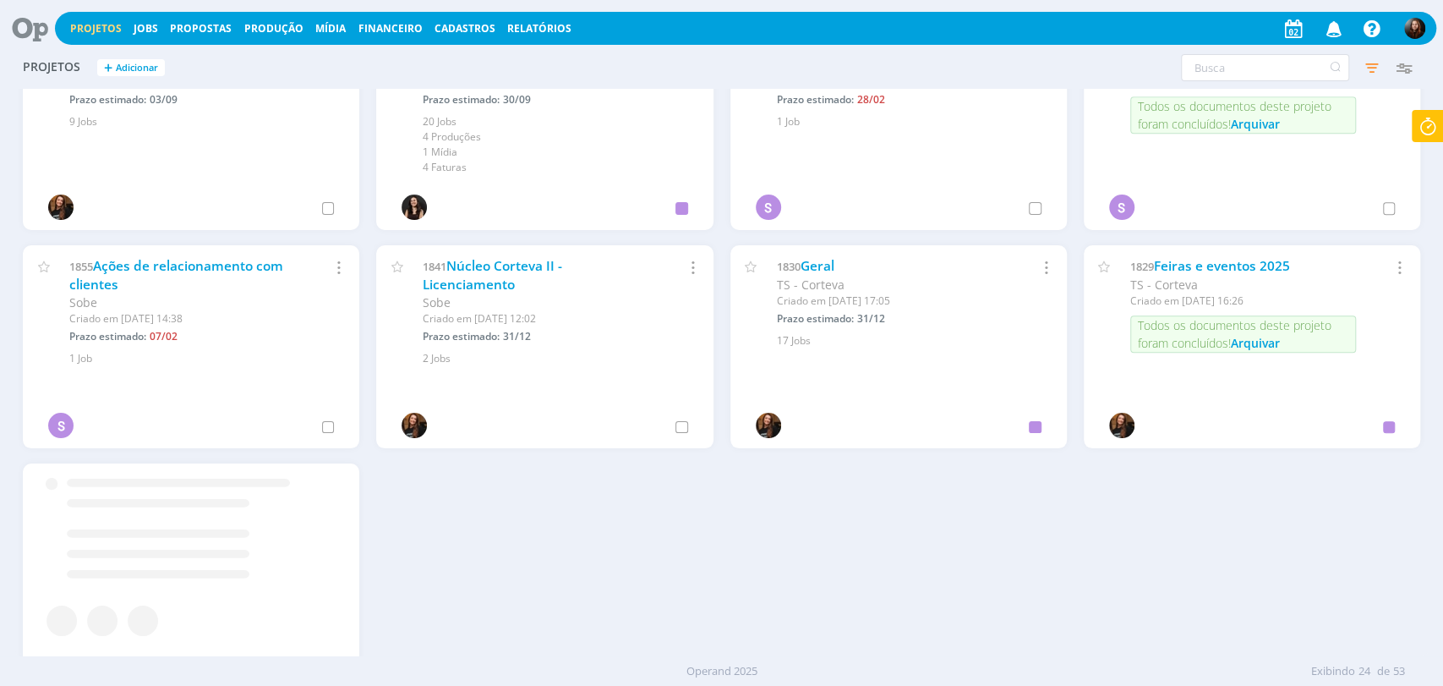
scroll to position [938, 0]
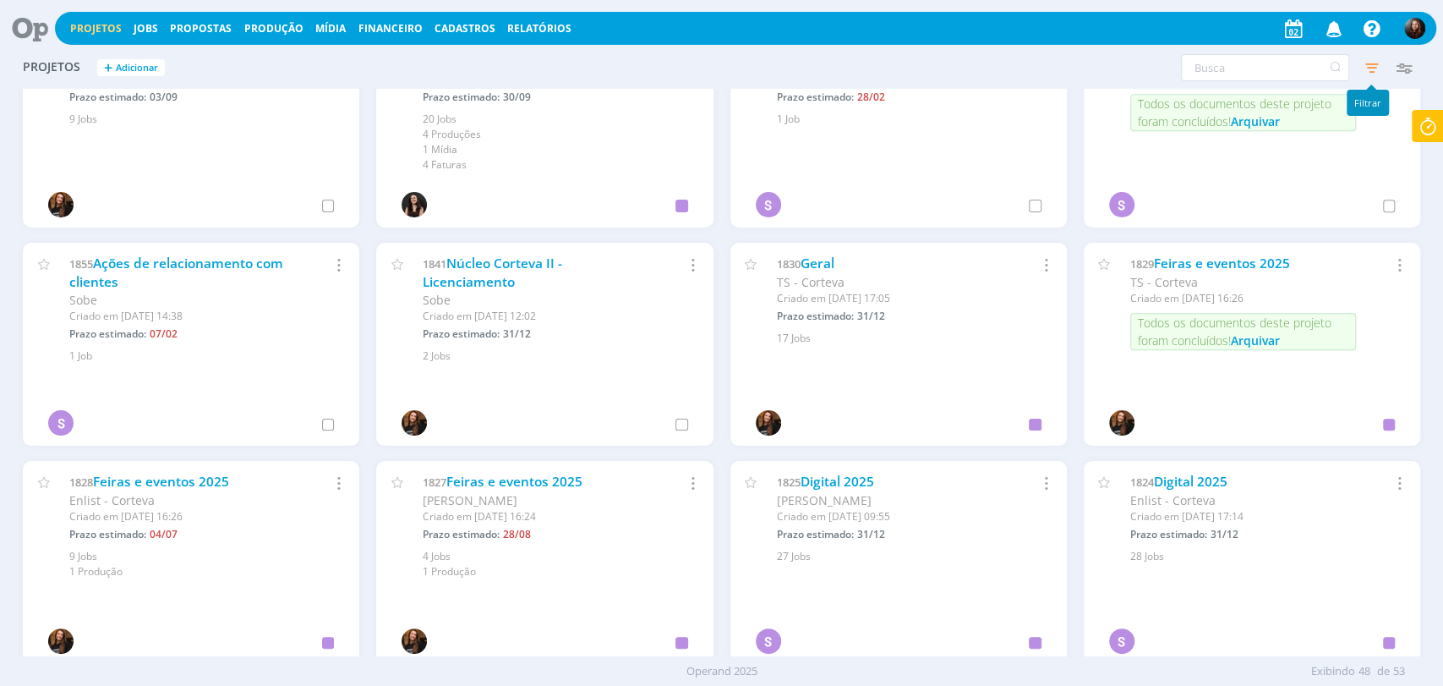
click at [1364, 69] on icon "button" at bounding box center [1371, 67] width 30 height 30
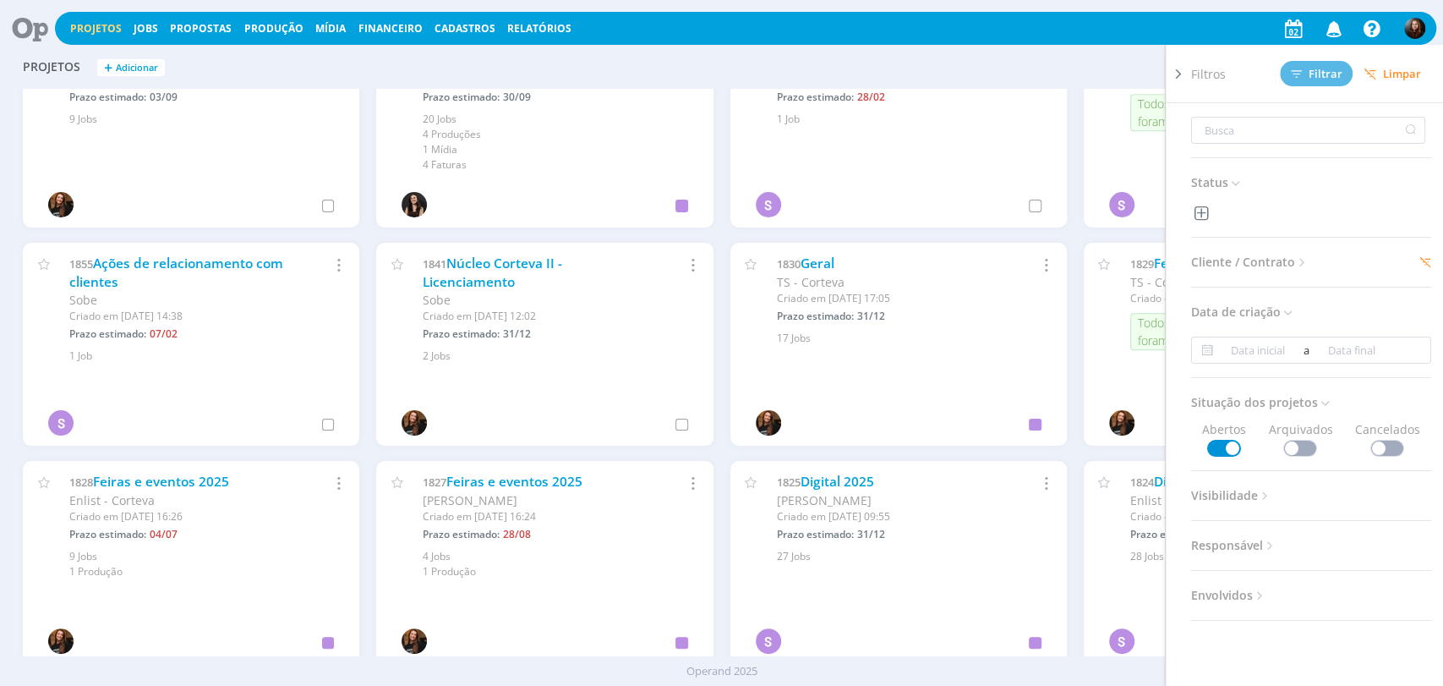
click at [1260, 258] on span "Cliente / Contrato" at bounding box center [1250, 262] width 118 height 22
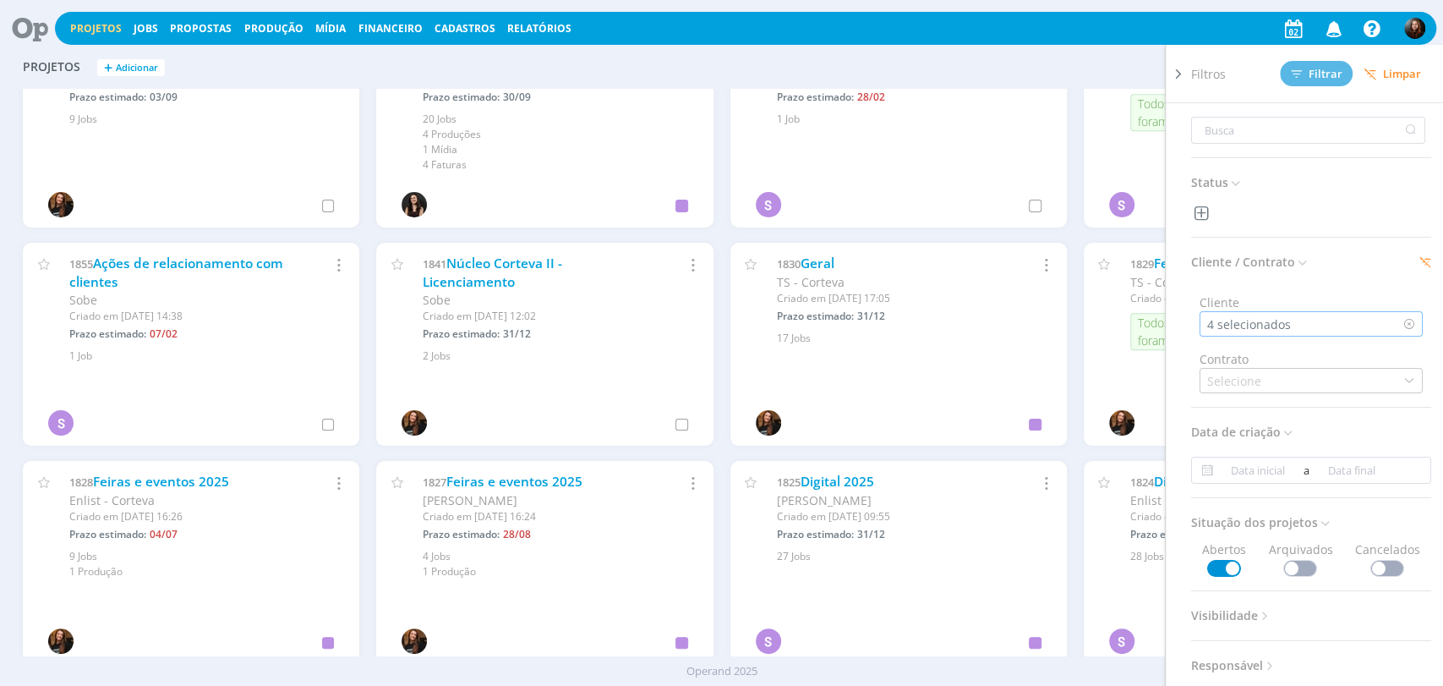
click at [1223, 320] on div "4 selecionados" at bounding box center [1250, 324] width 87 height 18
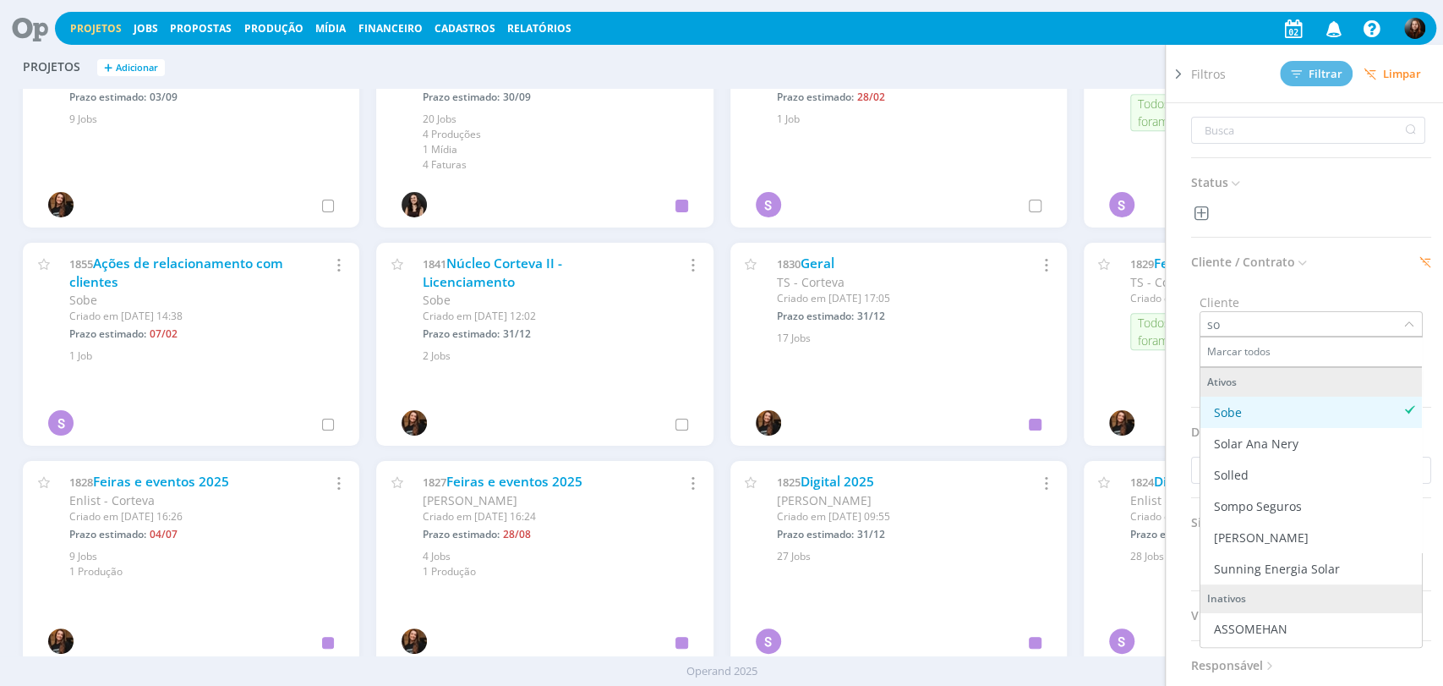
type input "so"
click at [1403, 408] on icon at bounding box center [1409, 412] width 12 height 18
click at [1337, 288] on div "Cliente so Marcar todos Ativos Sobe Solar Ana Nery Solled Sompo Seguros [PERSON…" at bounding box center [1311, 308] width 240 height 57
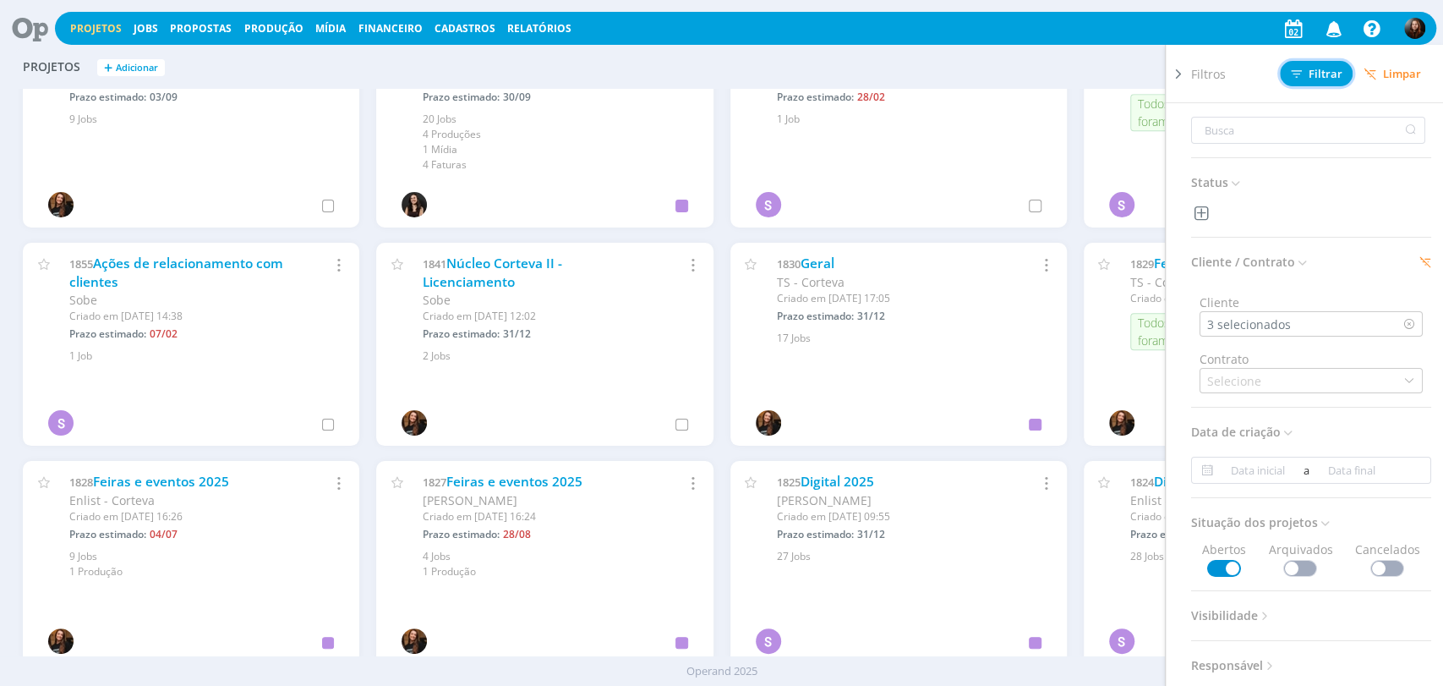
click at [1325, 77] on span "Filtrar" at bounding box center [1317, 73] width 52 height 11
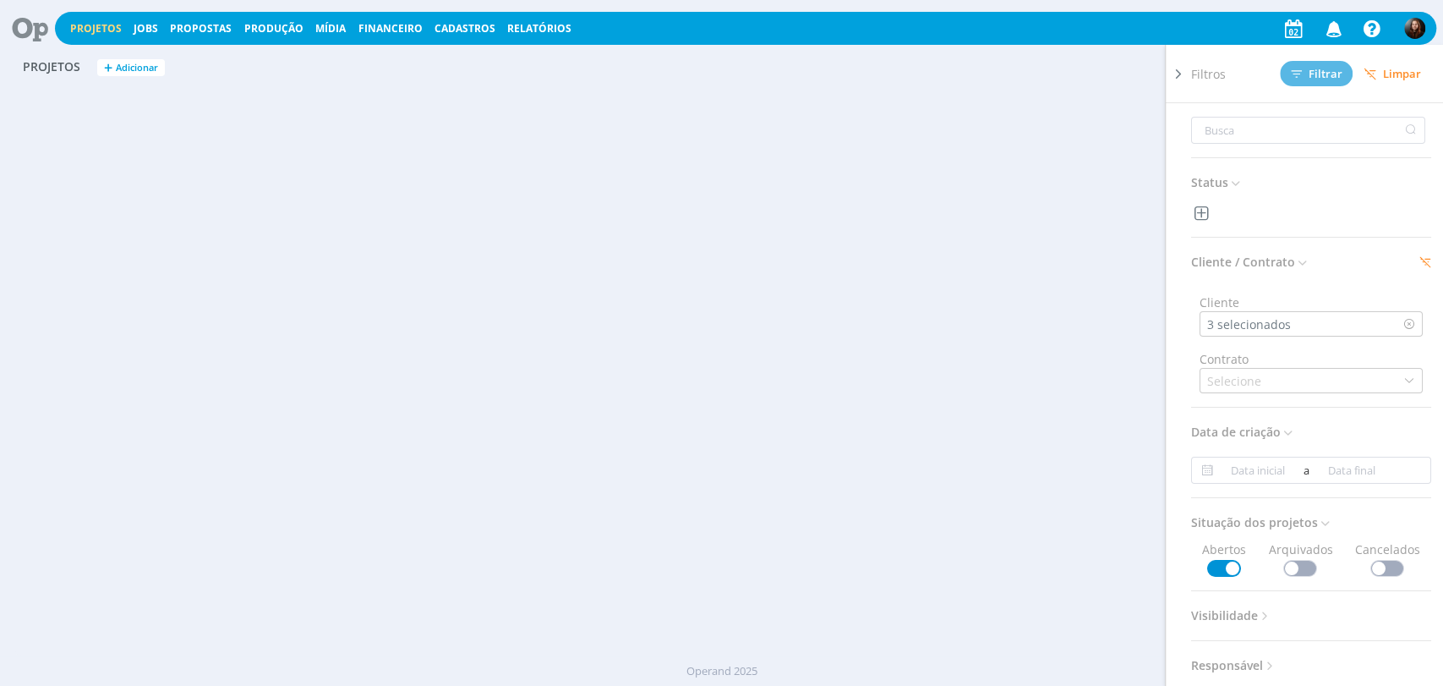
scroll to position [0, 0]
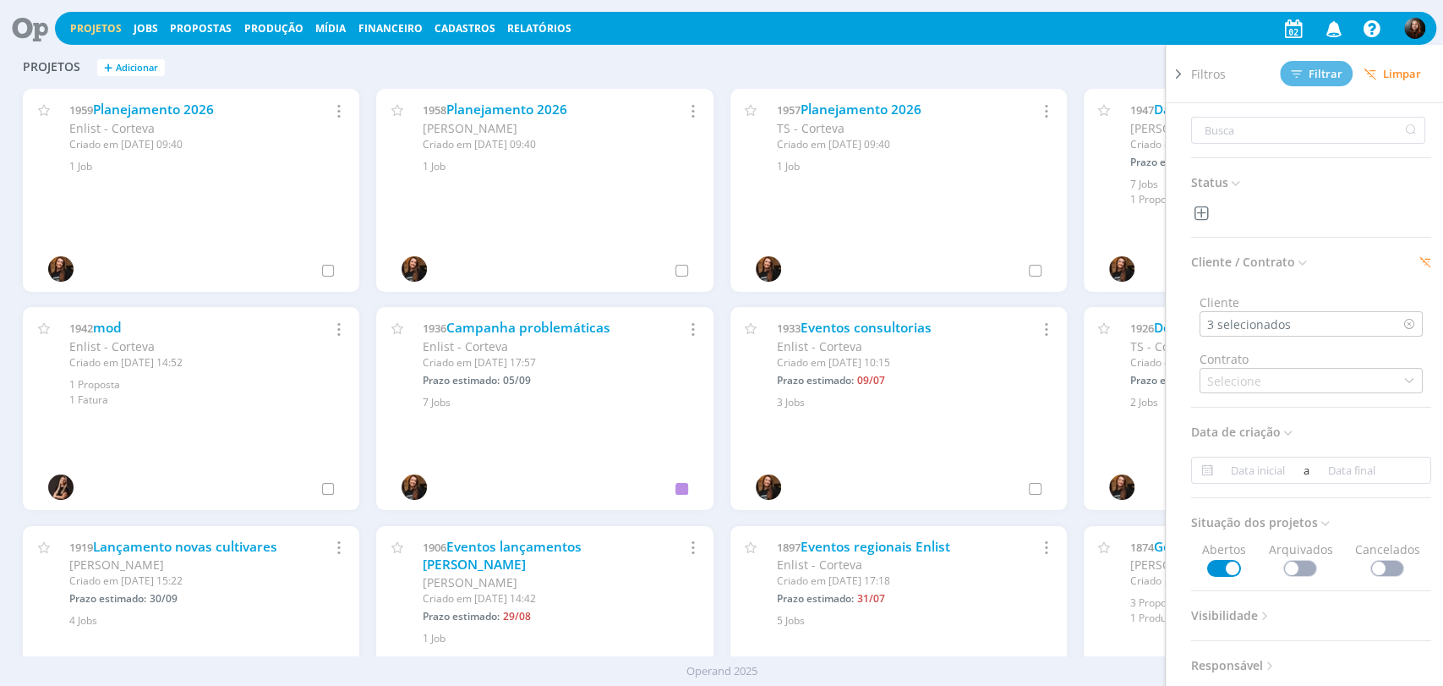
click at [1177, 80] on icon at bounding box center [1178, 74] width 17 height 18
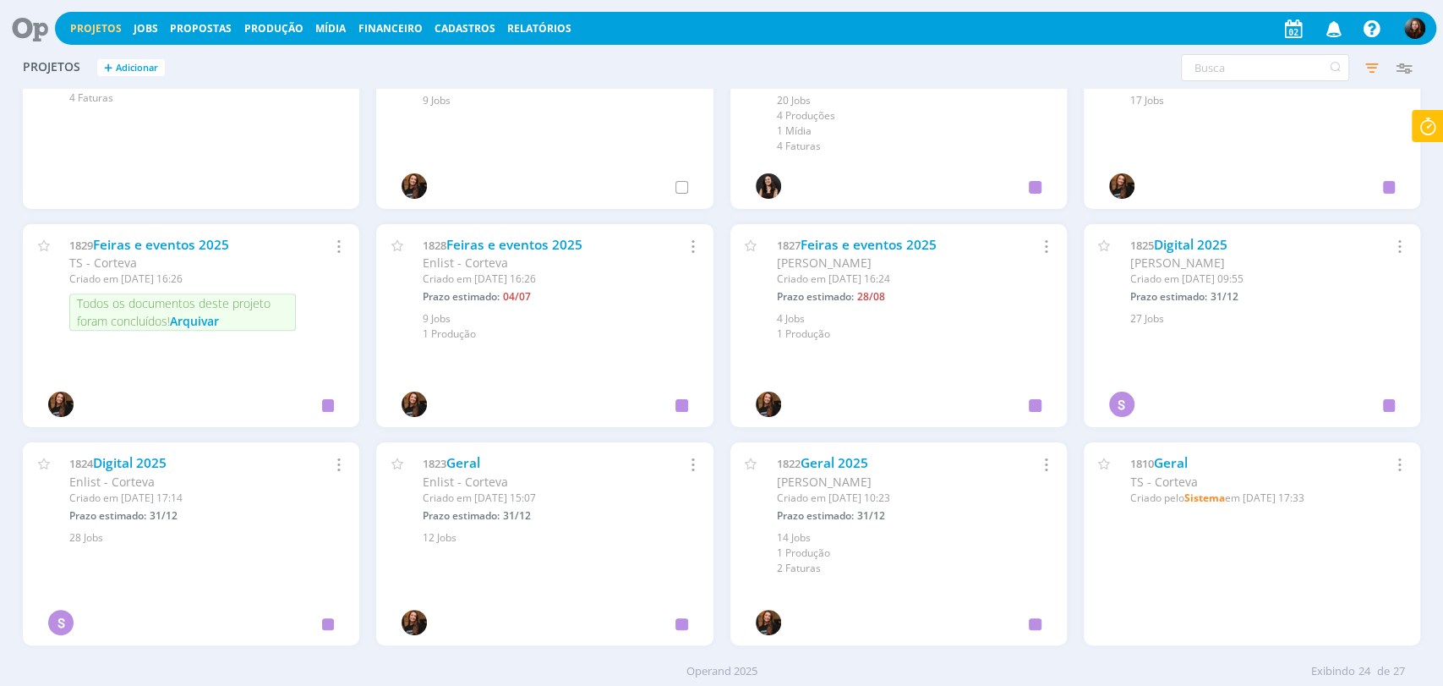
scroll to position [750, 0]
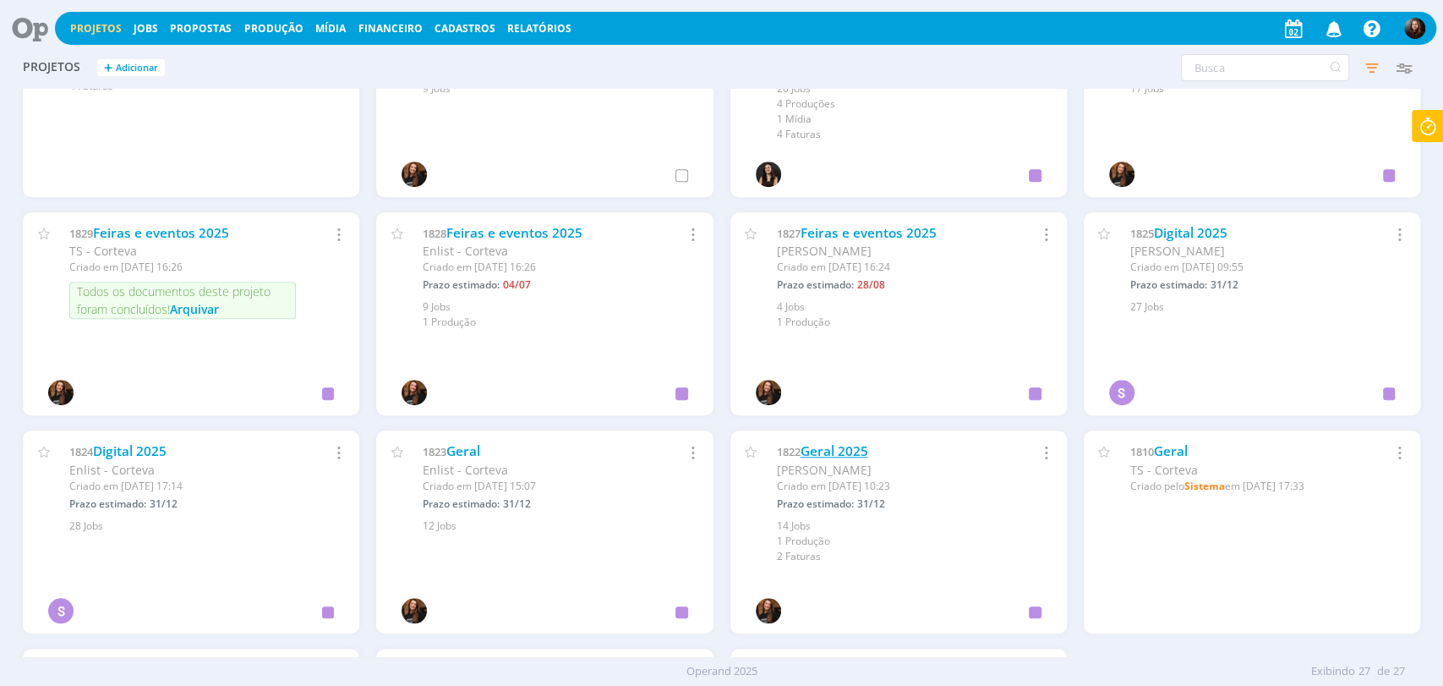
click at [845, 451] on link "Geral 2025" at bounding box center [834, 451] width 68 height 18
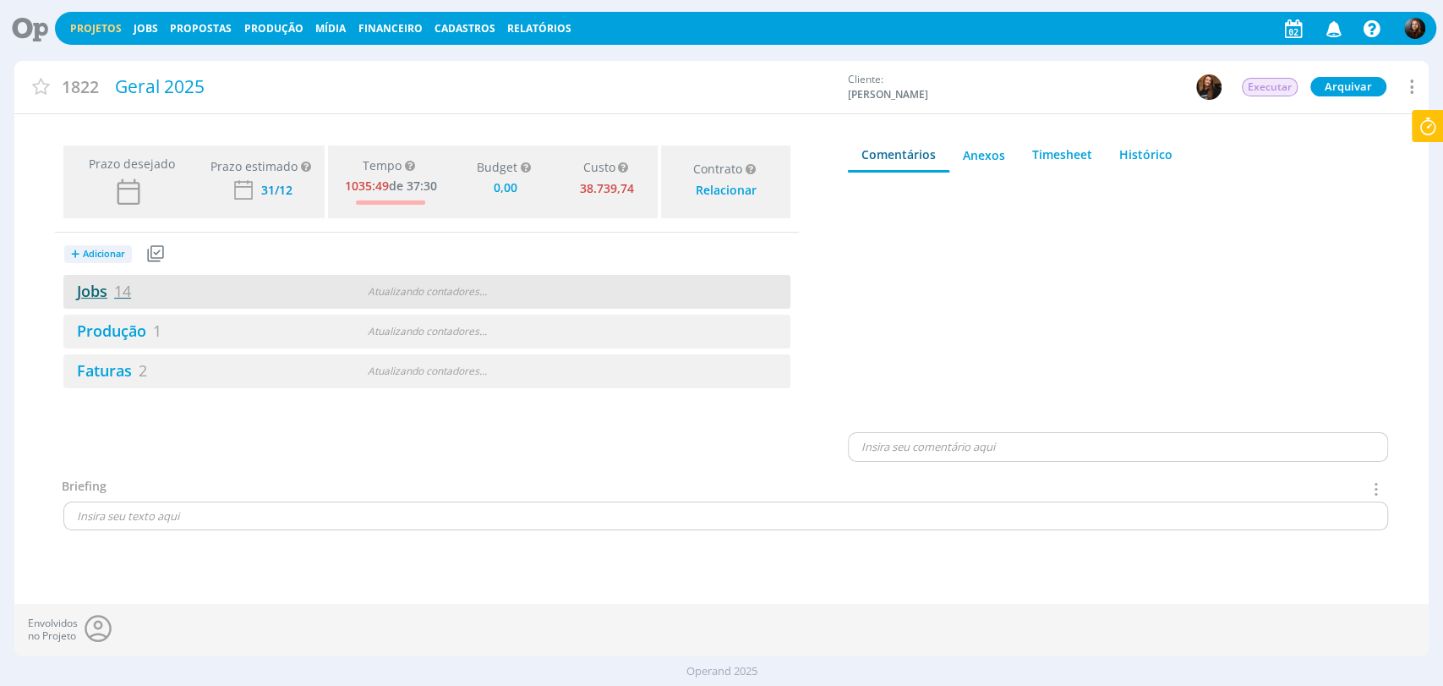
type input "0,00"
click at [101, 281] on link "Jobs 14" at bounding box center [97, 291] width 68 height 20
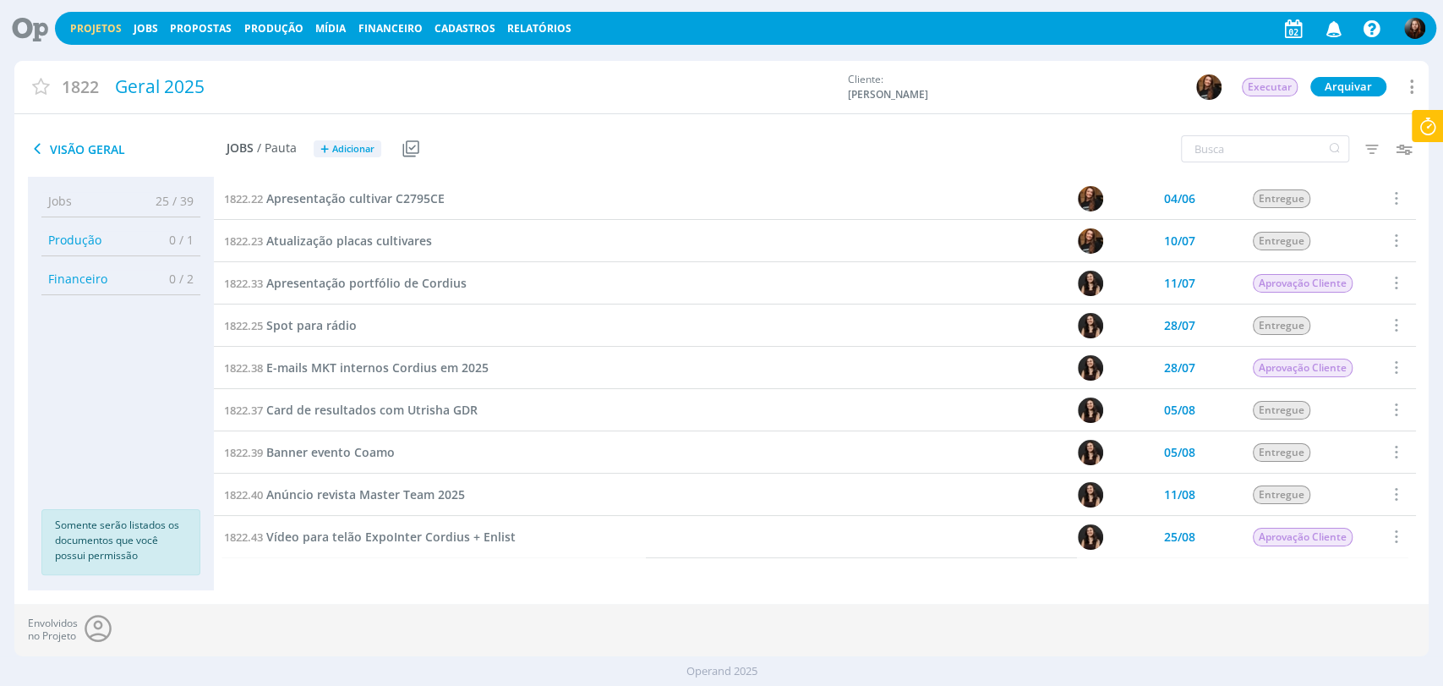
scroll to position [212, 0]
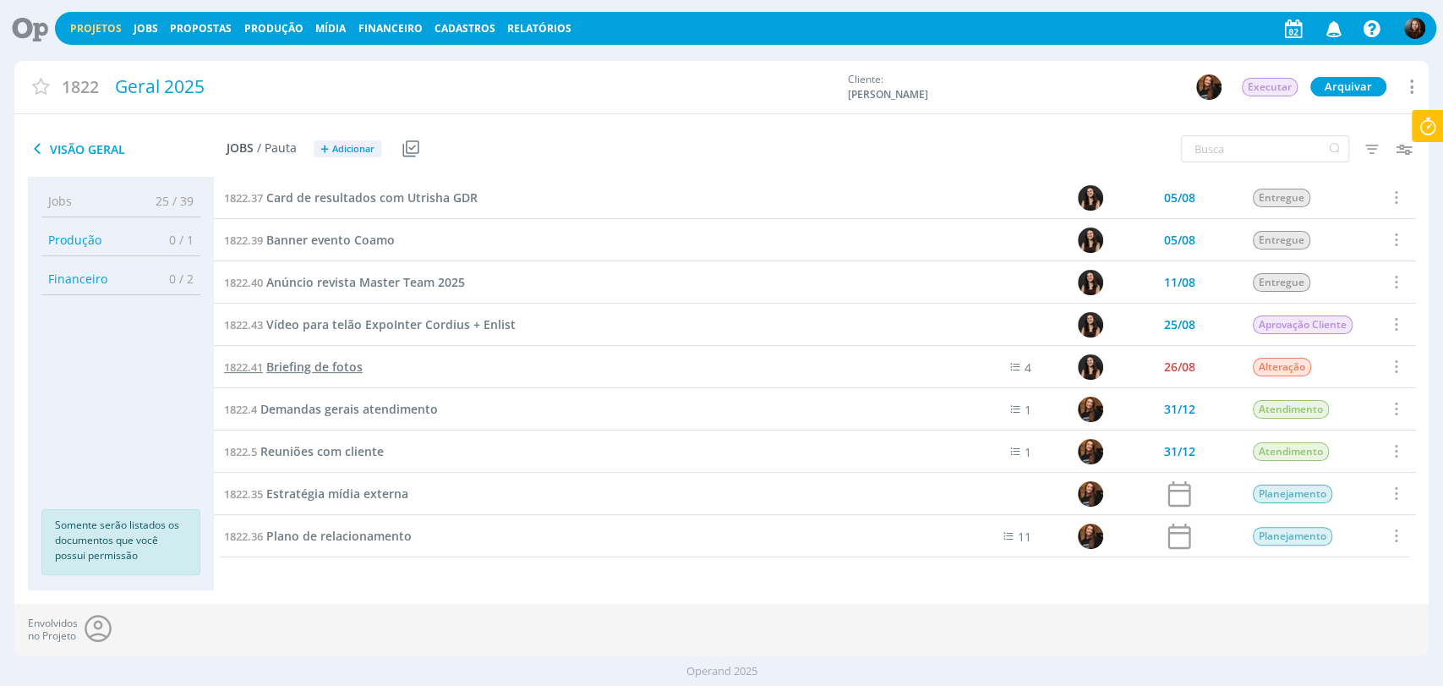
click at [351, 362] on span "Briefing de fotos" at bounding box center [314, 366] width 96 height 16
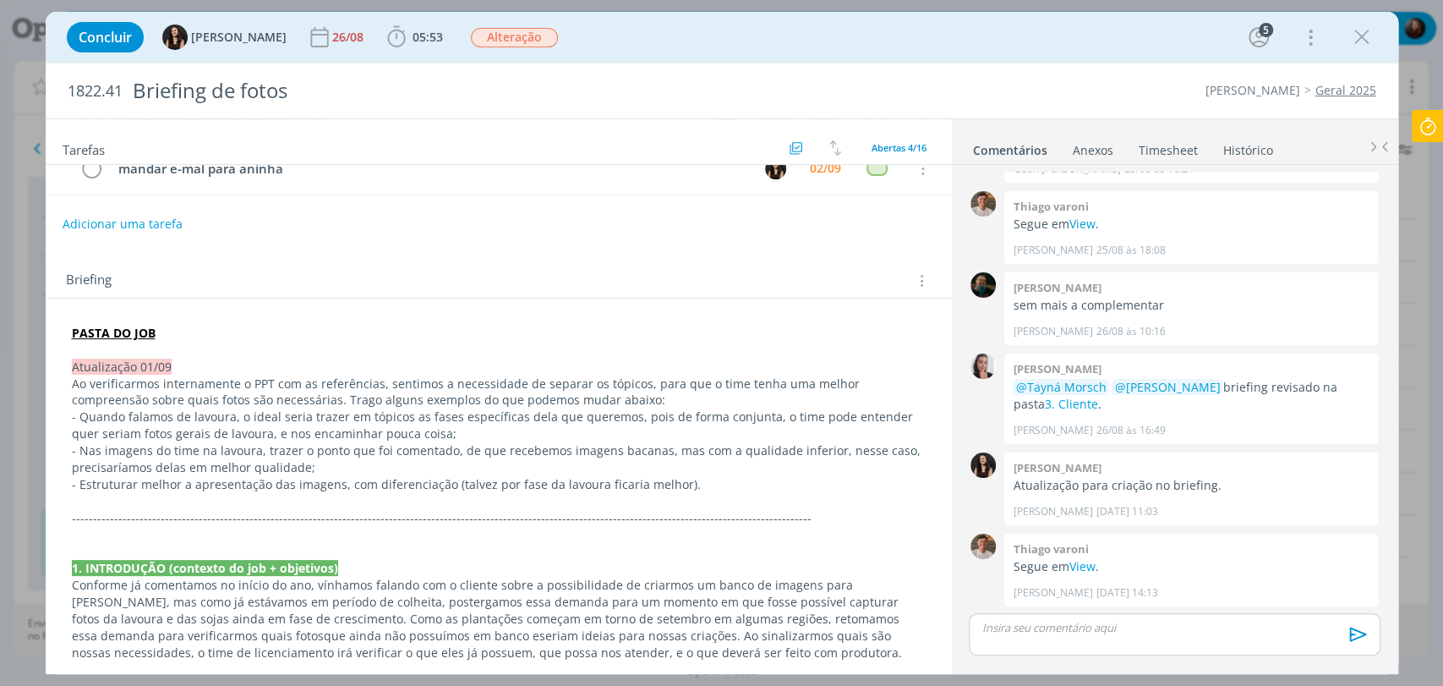
scroll to position [188, 0]
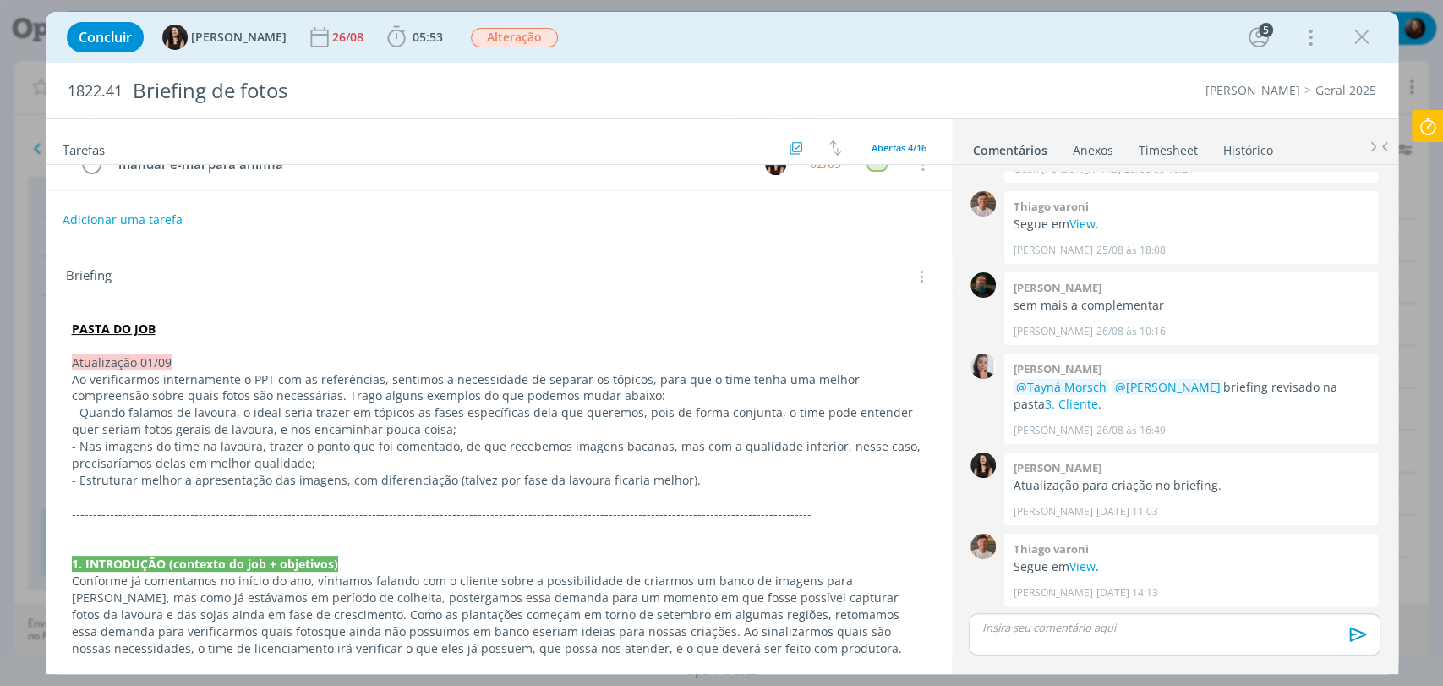
drag, startPoint x: 125, startPoint y: 389, endPoint x: 323, endPoint y: 387, distance: 197.8
click at [127, 389] on p "Ao verificarmos internamente o PPT com as referências, sentimos a necessidade d…" at bounding box center [499, 388] width 854 height 34
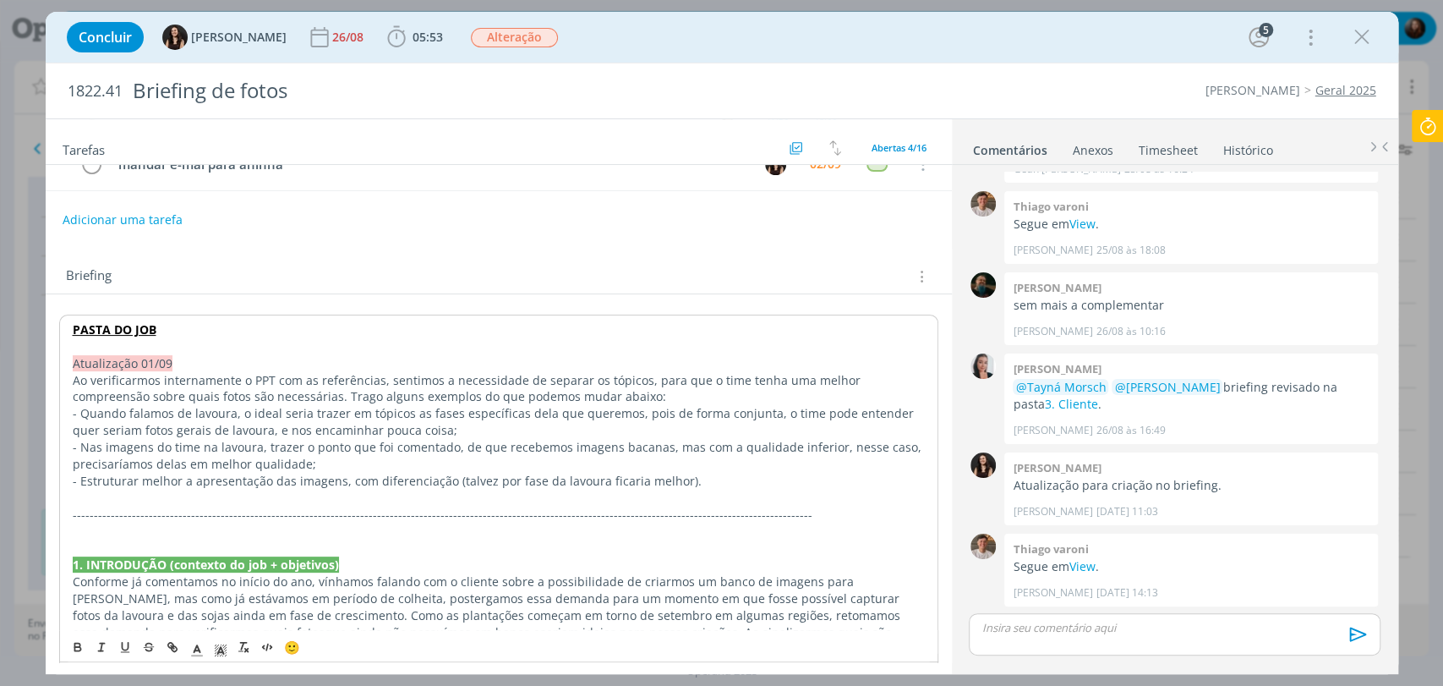
click at [327, 387] on p "Ao verificarmos internamente o PPT com as referências, sentimos a necessidade d…" at bounding box center [499, 389] width 852 height 34
click at [446, 392] on p "Ao verificarmos internamente o PPT com as referências, sentimos a necessidade d…" at bounding box center [499, 389] width 852 height 34
click at [575, 392] on p "Ao verificarmos internamente o PPT com as referências, sentimos a necessidade d…" at bounding box center [499, 389] width 852 height 34
drag, startPoint x: 101, startPoint y: 406, endPoint x: 188, endPoint y: 402, distance: 86.3
click at [103, 406] on p "- Quando falamos de lavoura, o ideal seria trazer em tópicos as fases específic…" at bounding box center [499, 422] width 852 height 34
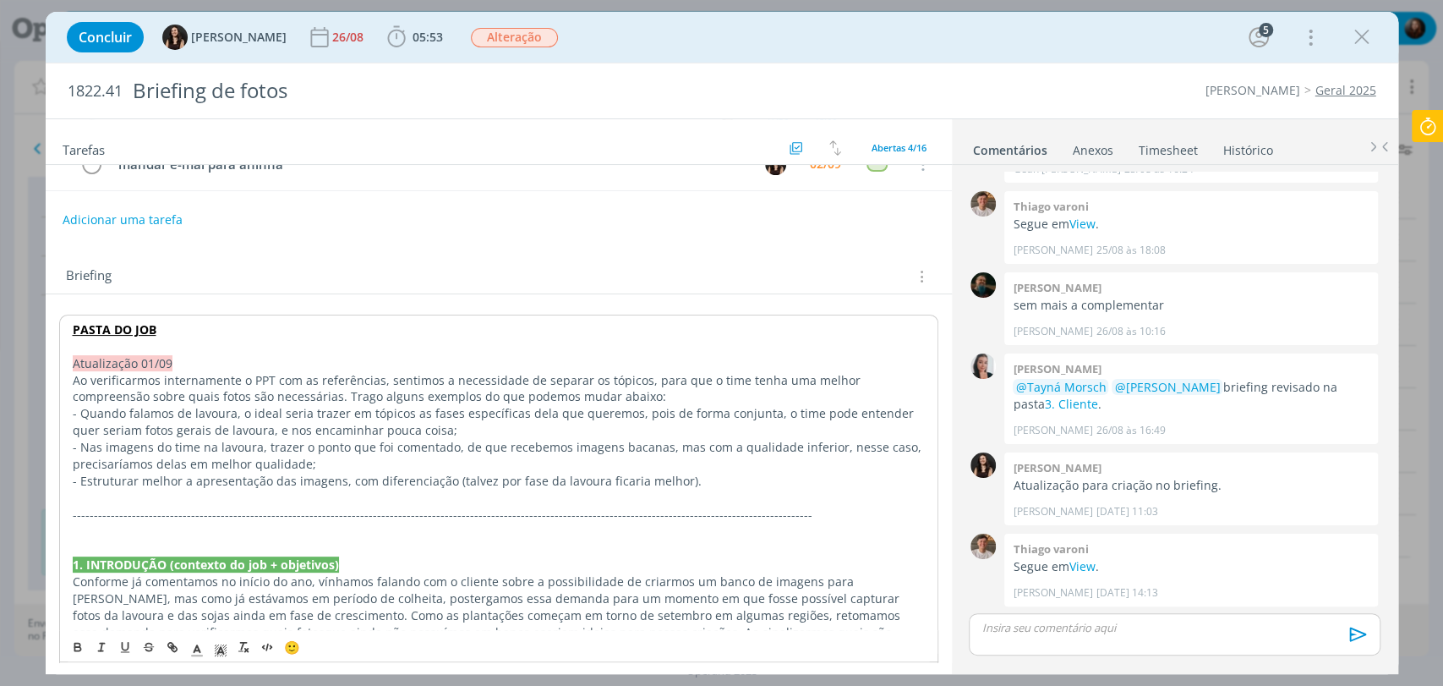
click at [309, 412] on p "- Quando falamos de lavoura, o ideal seria trazer em tópicos as fases específic…" at bounding box center [499, 422] width 852 height 34
click at [441, 411] on p "- Quando falamos de lavoura, o ideal seria trazer em tópicos as fases específic…" at bounding box center [499, 422] width 852 height 34
click at [582, 410] on p "- Quando falamos de lavoura, o ideal seria trazer em tópicos as fases específic…" at bounding box center [499, 422] width 852 height 34
click at [115, 428] on p "- Quando falamos de lavoura, o ideal seria trazer em tópicos as fases específic…" at bounding box center [499, 422] width 852 height 34
click at [331, 428] on p "- Quando falamos de lavoura, o ideal seria trazer em tópicos as fases específic…" at bounding box center [499, 422] width 852 height 34
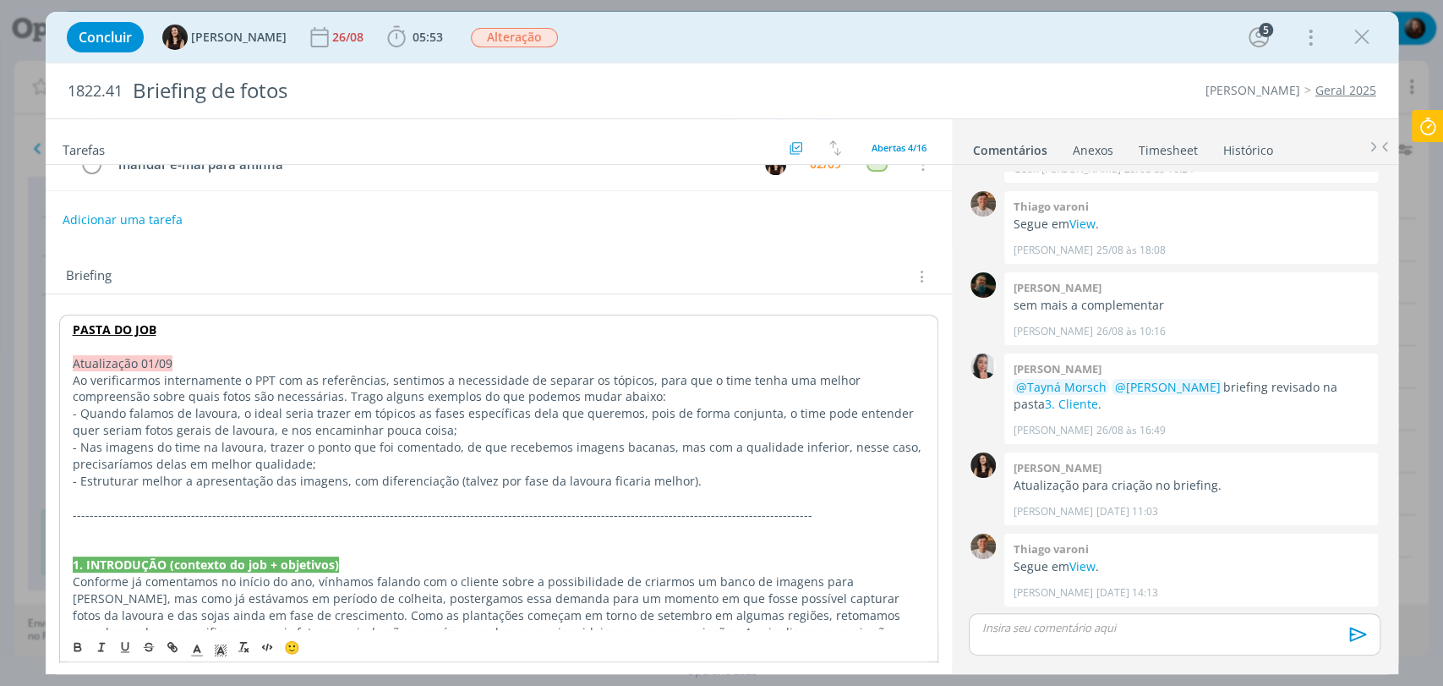
click at [84, 447] on p "- Nas imagens do time na lavoura, trazer o ponto que foi comentado, de que rece…" at bounding box center [499, 456] width 852 height 34
click at [453, 439] on p "- Nas imagens do time na lavoura, trazer o ponto que foi comentado, de que rece…" at bounding box center [499, 456] width 852 height 34
click at [412, 461] on p "- Nas imagens do time na lavoura, trazer o ponto que foi comentado, de que rece…" at bounding box center [499, 456] width 852 height 34
drag, startPoint x: 192, startPoint y: 482, endPoint x: 642, endPoint y: 473, distance: 450.7
click at [642, 473] on p "- Estruturar melhor a apresentação das imagens, com diferenciação (talvez por f…" at bounding box center [499, 481] width 852 height 17
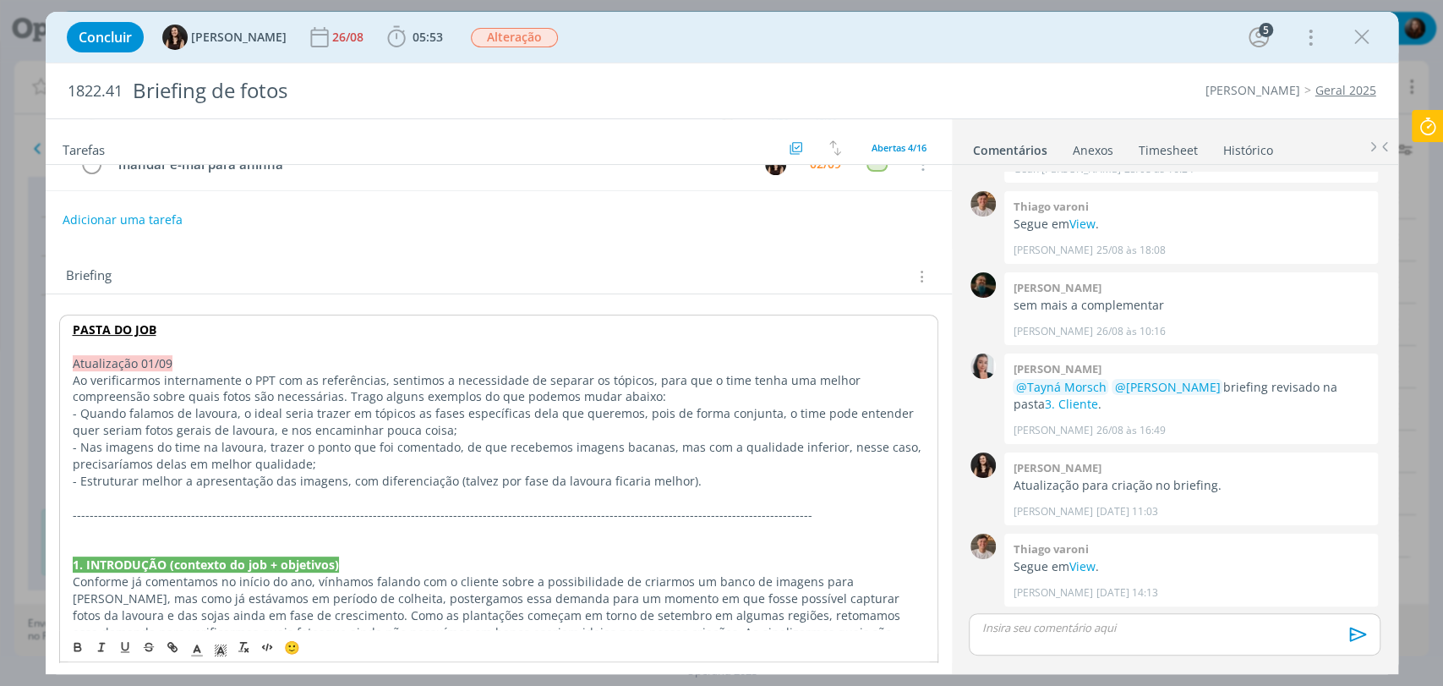
click at [565, 284] on div "Briefing Briefings Predefinidos Versões do Briefing Ver Briefing do Projeto" at bounding box center [501, 276] width 870 height 22
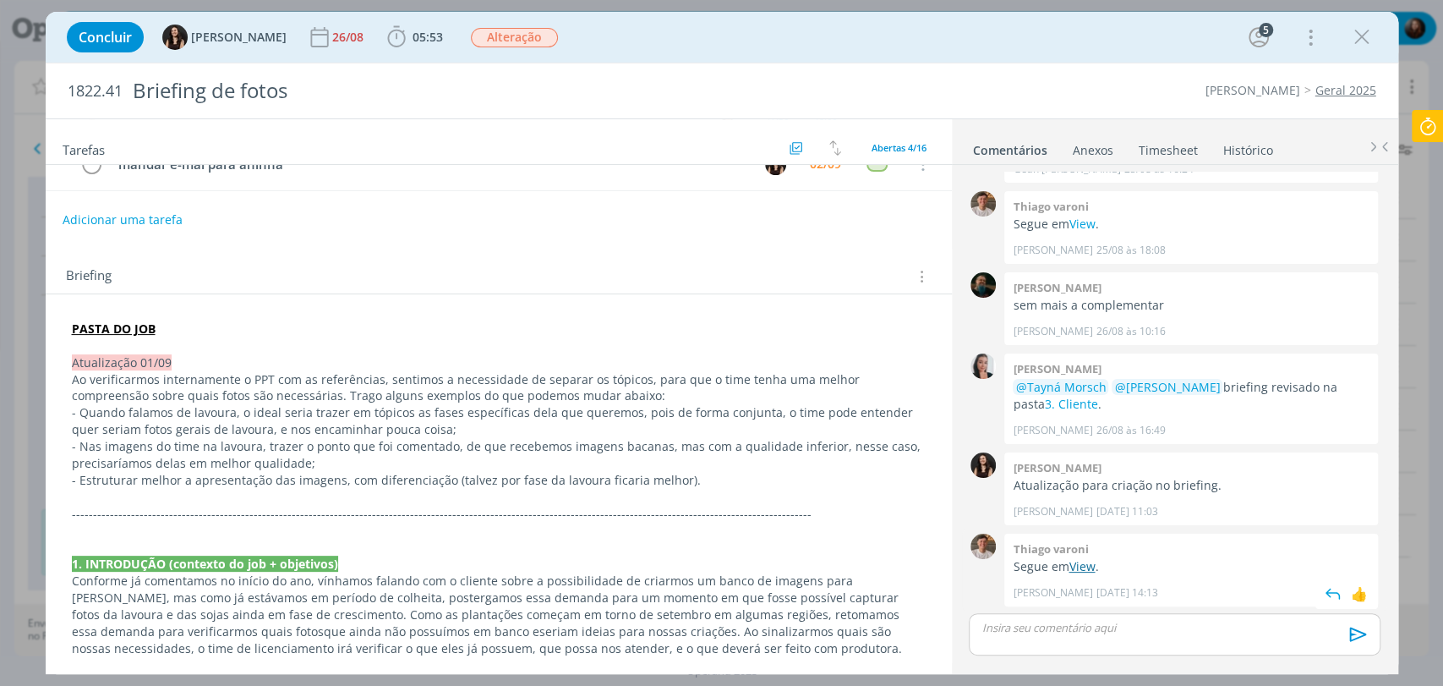
click at [1089, 566] on link "View" at bounding box center [1082, 566] width 26 height 16
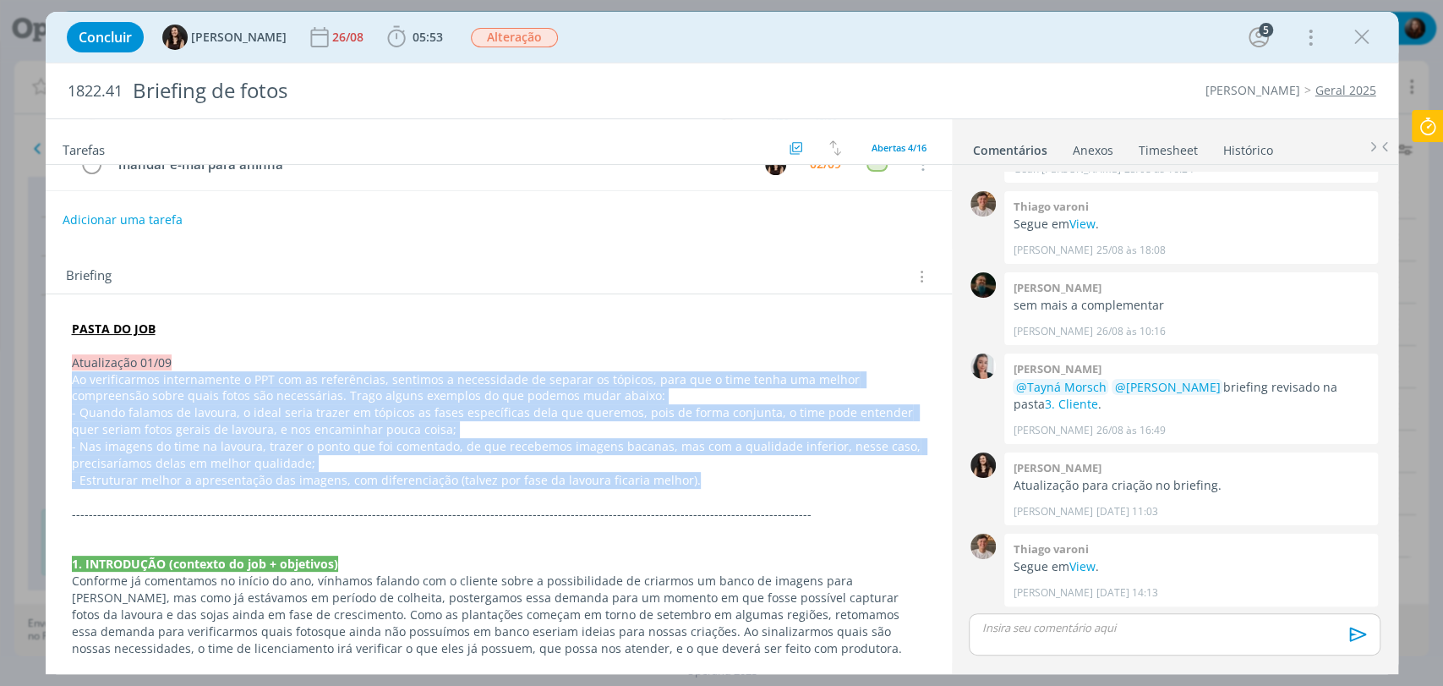
drag, startPoint x: 703, startPoint y: 468, endPoint x: 41, endPoint y: 378, distance: 668.9
click at [41, 378] on div "Concluir [PERSON_NAME] [DATE] 05:53 Iniciar Apontar Data * [DATE] Horas * 00:00…" at bounding box center [721, 343] width 1443 height 686
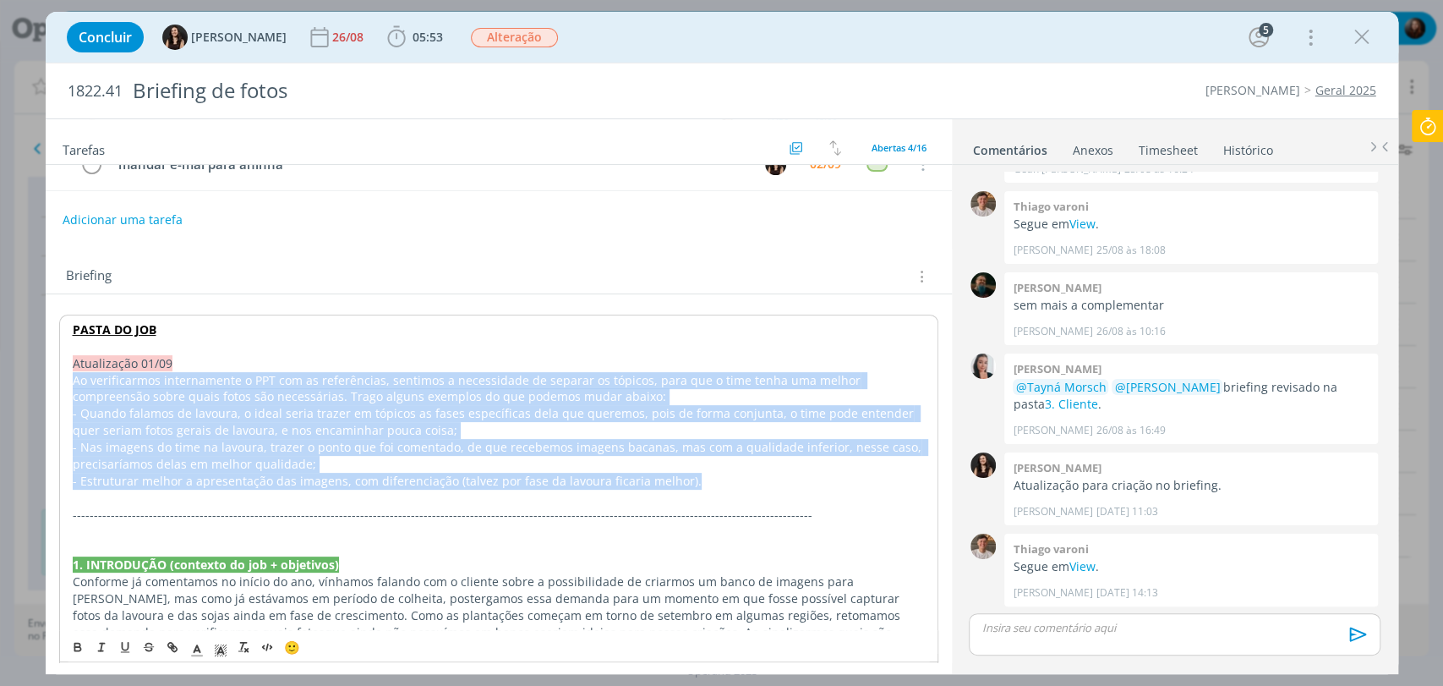
copy div "Ao verificarmos internamente o PPT com as referências, sentimos a necessidade d…"
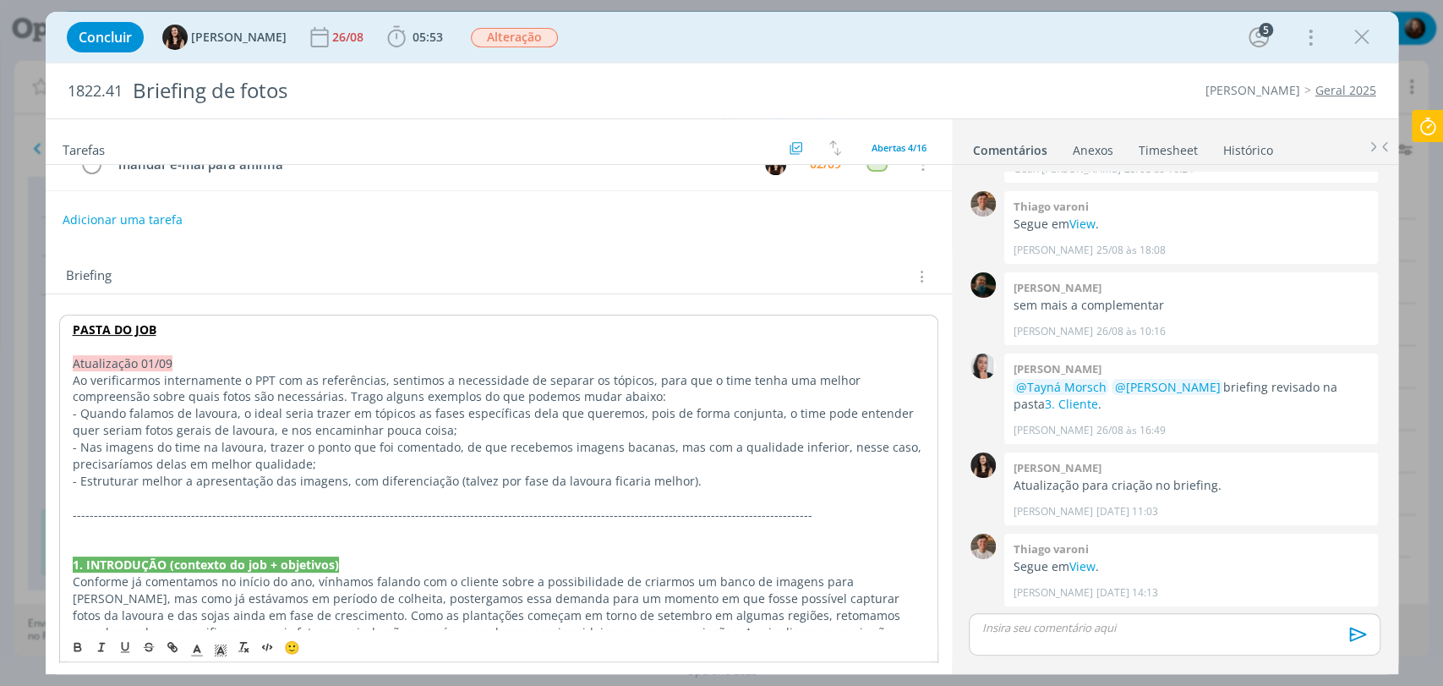
click at [918, 57] on div "Concluir [PERSON_NAME] [DATE] 05:53 Iniciar Apontar Data * [DATE] Horas * 00:00…" at bounding box center [722, 37] width 1353 height 51
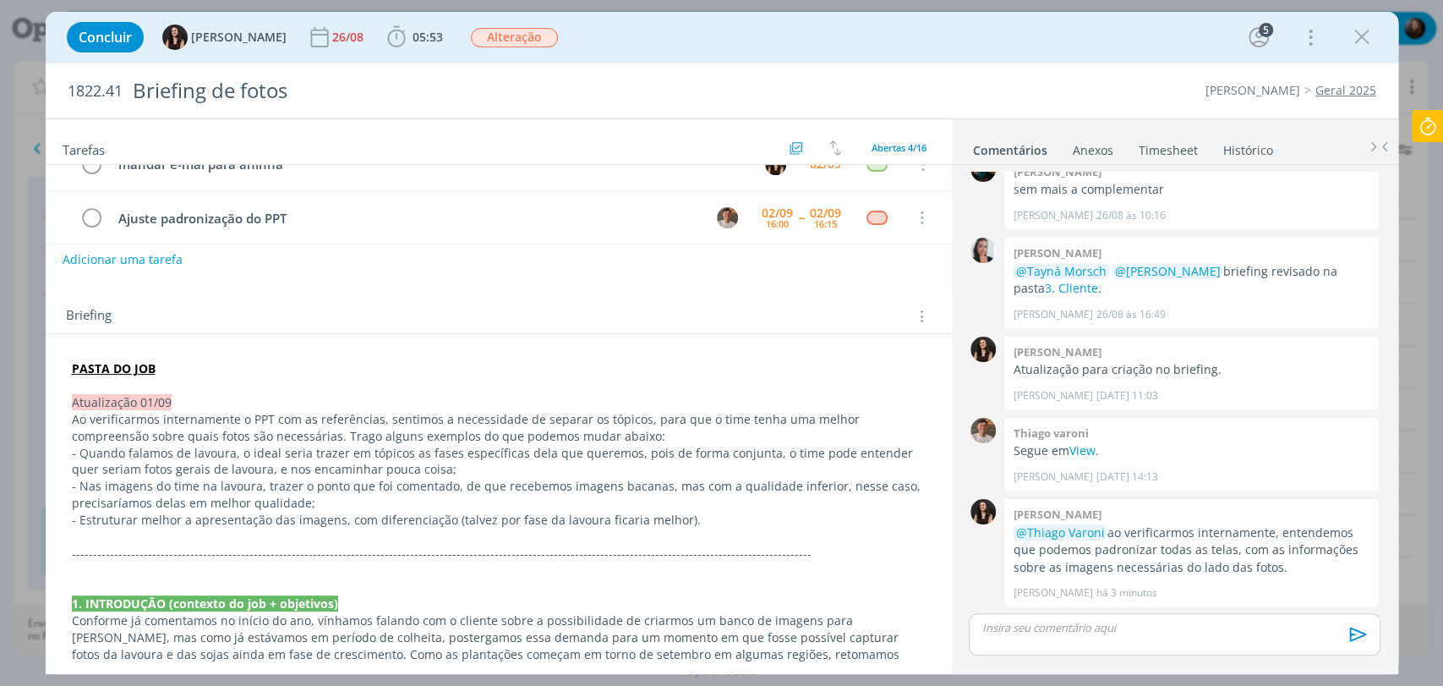
scroll to position [200, 0]
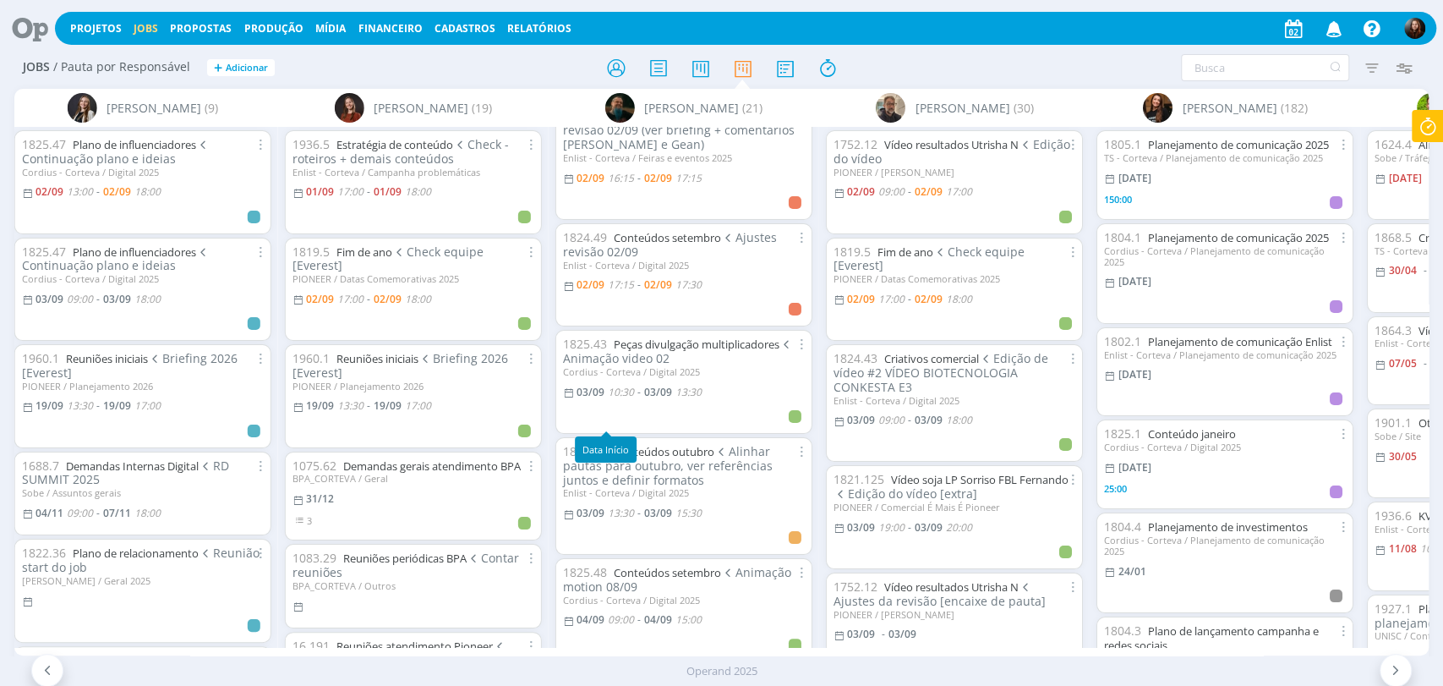
scroll to position [188, 0]
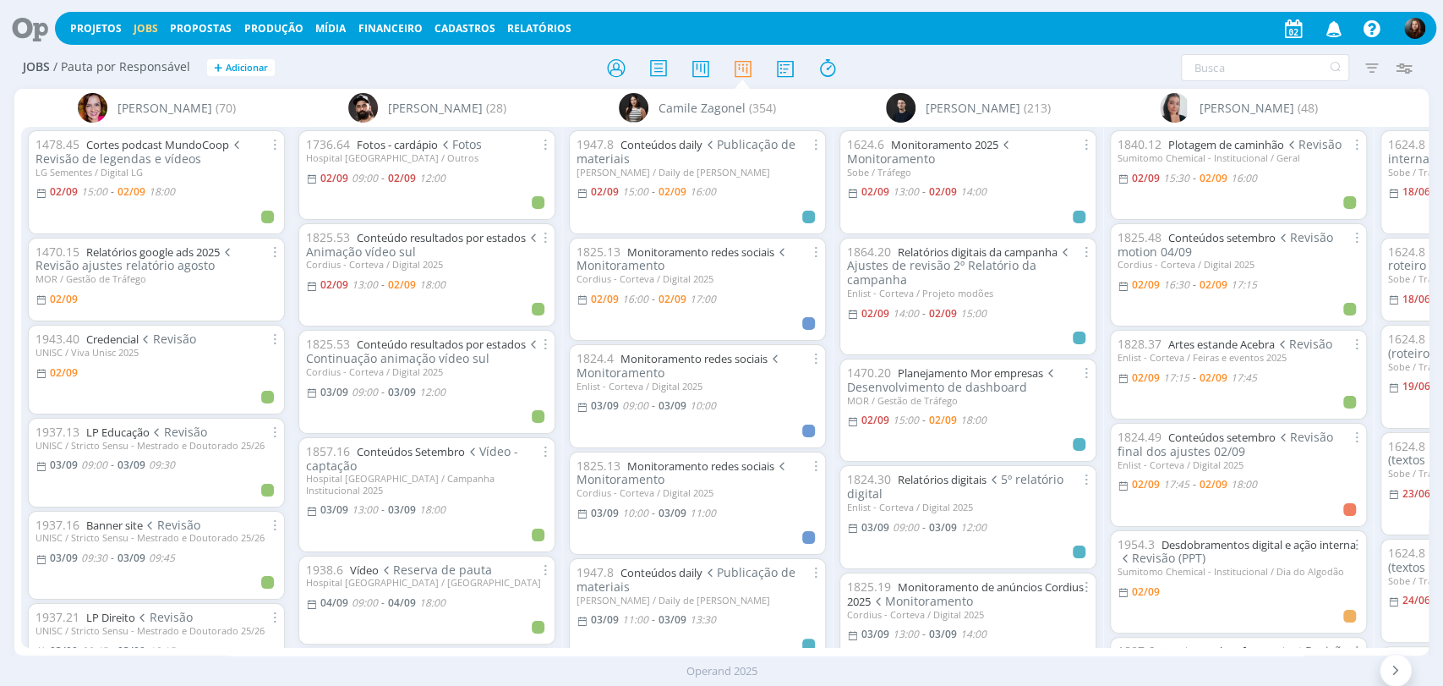
drag, startPoint x: 482, startPoint y: 71, endPoint x: 532, endPoint y: 14, distance: 75.5
click at [482, 71] on div "Jobs / Pauta por Responsável + Adicionar" at bounding box center [250, 68] width 472 height 42
click at [27, 29] on icon at bounding box center [24, 28] width 35 height 33
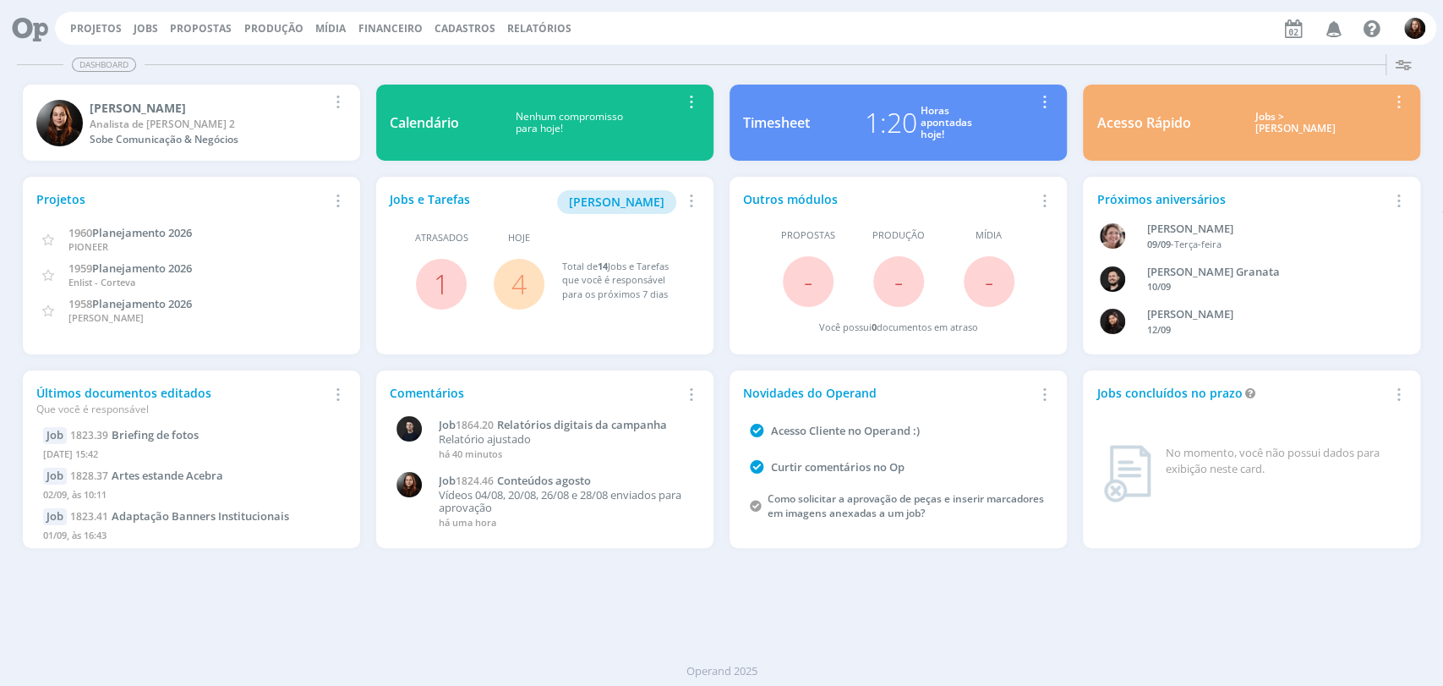
click at [517, 287] on link "4" at bounding box center [518, 283] width 15 height 36
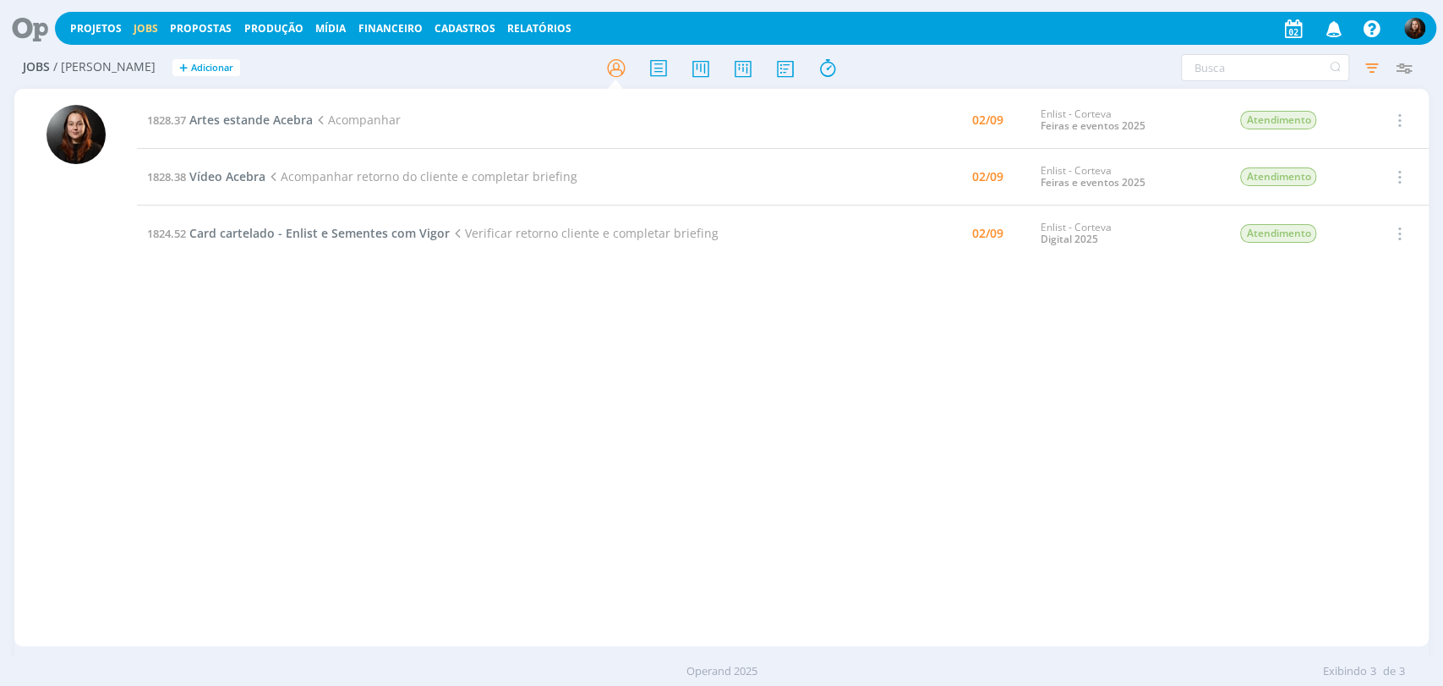
click at [891, 415] on div "1828.37 Artes estande Acebra Acompanhar 02/09 Enlist - Corteva Feiras e eventos…" at bounding box center [783, 367] width 1292 height 550
drag, startPoint x: 851, startPoint y: 391, endPoint x: 777, endPoint y: 320, distance: 103.4
click at [852, 391] on div "1828.37 Artes estande Acebra Acompanhar 02/09 Enlist - Corteva Feiras e eventos…" at bounding box center [783, 367] width 1292 height 550
click at [251, 114] on span "Artes estande Acebra" at bounding box center [250, 120] width 123 height 16
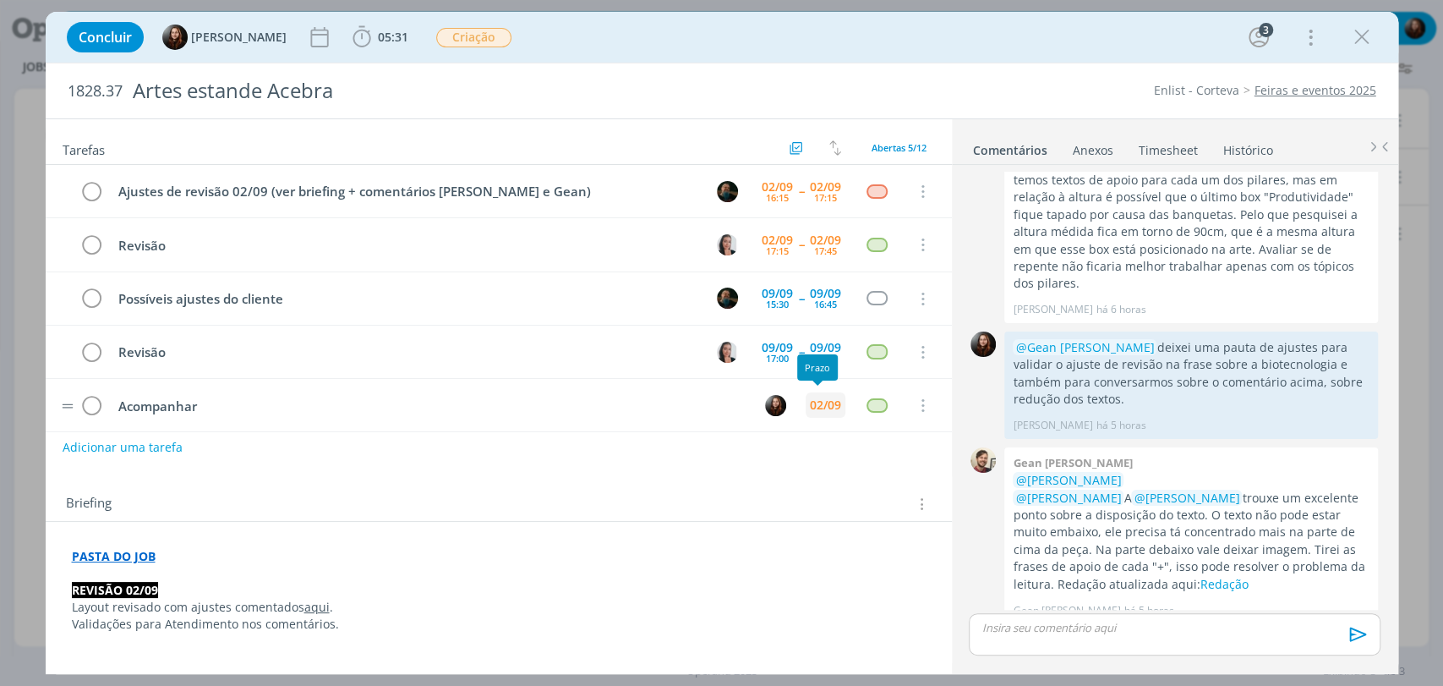
click at [825, 409] on div "02/09" at bounding box center [825, 405] width 31 height 12
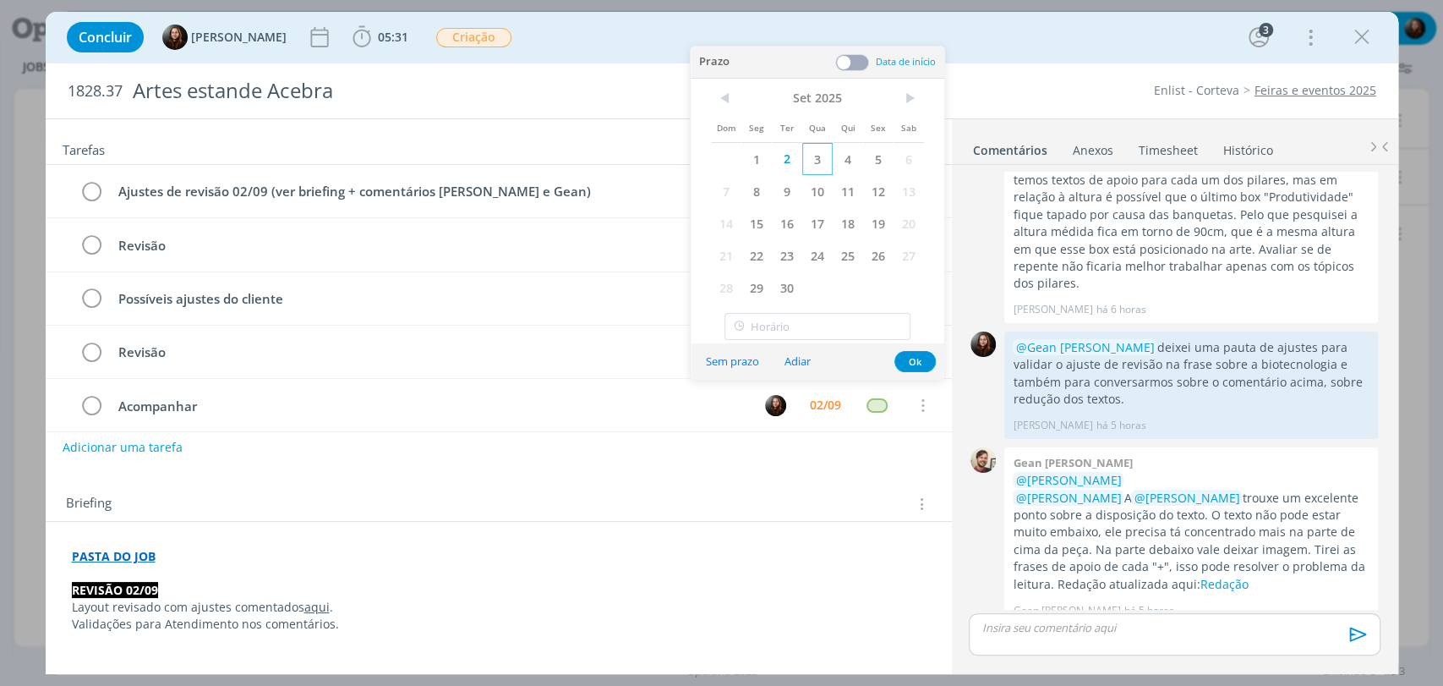
click at [813, 161] on span "3" at bounding box center [817, 159] width 30 height 32
click at [908, 362] on button "Ok" at bounding box center [914, 361] width 41 height 21
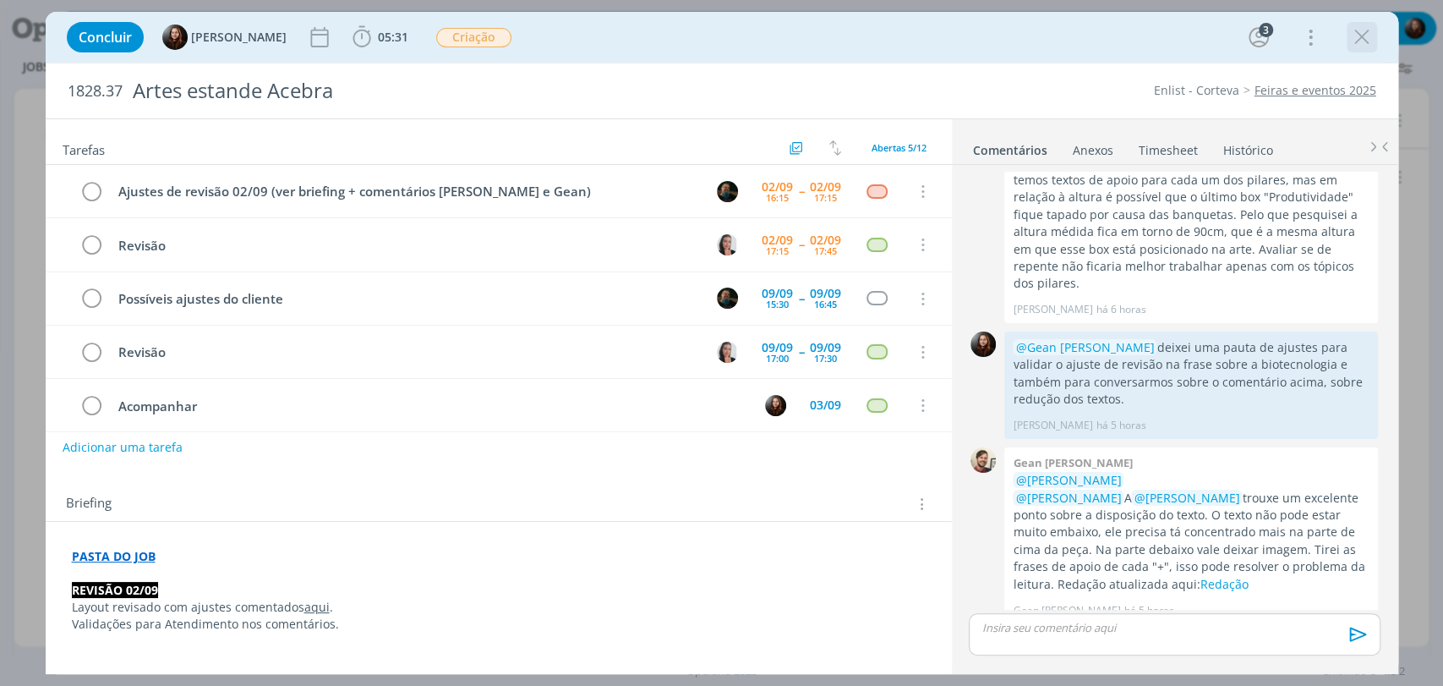
click at [1360, 38] on icon "dialog" at bounding box center [1361, 37] width 25 height 25
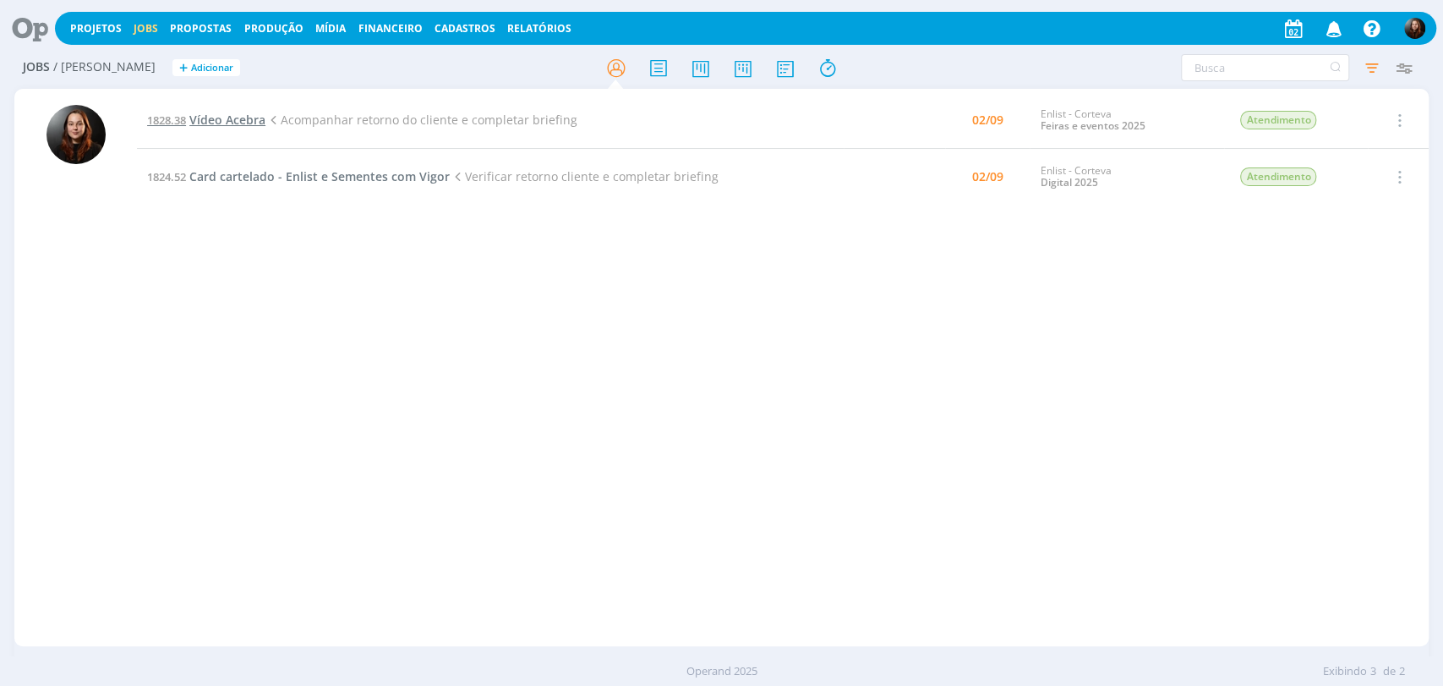
click at [225, 124] on span "Vídeo Acebra" at bounding box center [227, 120] width 76 height 16
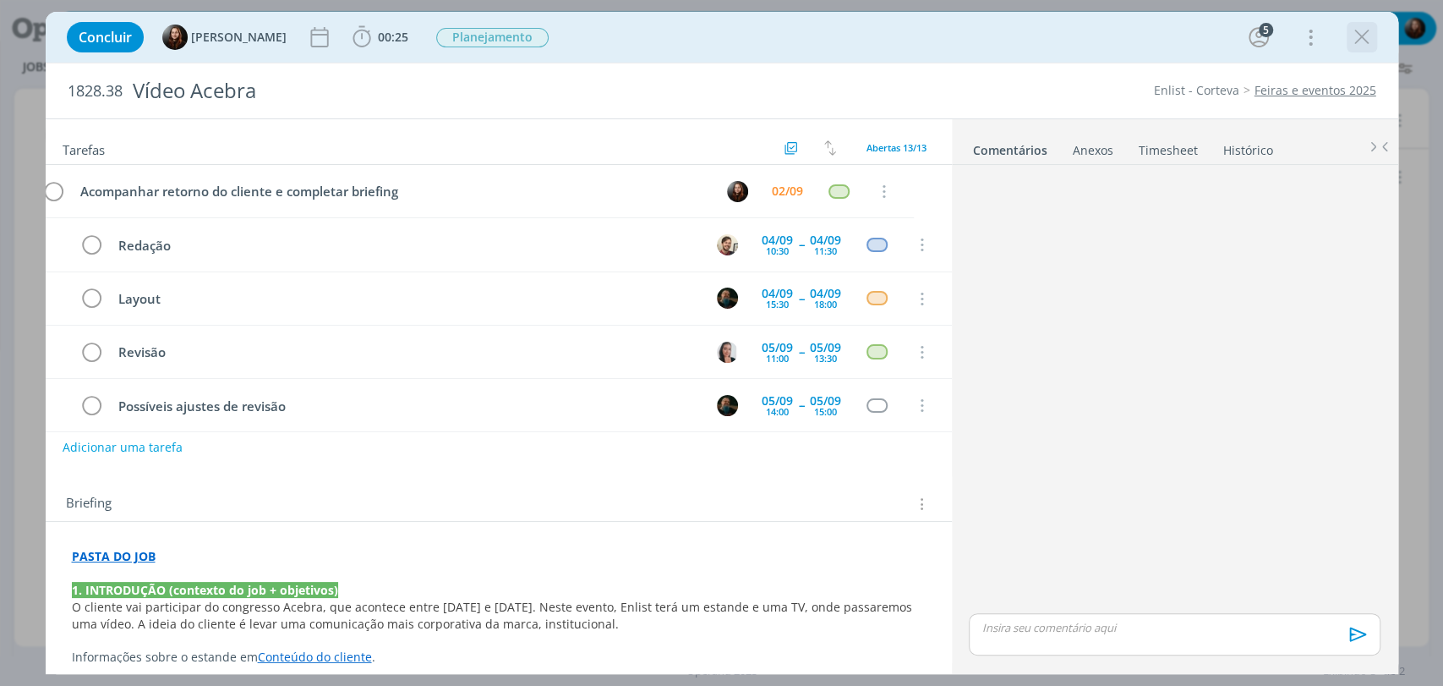
click at [1363, 36] on icon "dialog" at bounding box center [1361, 37] width 25 height 25
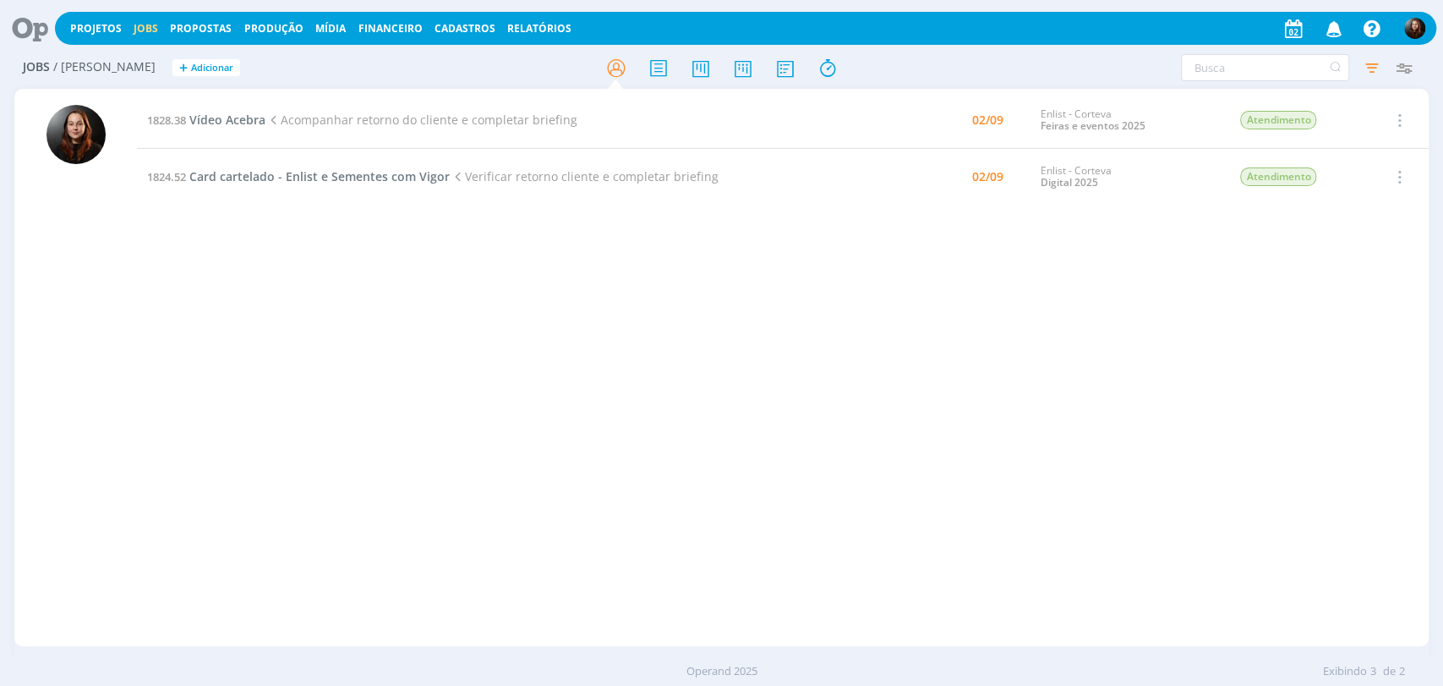
click at [31, 26] on icon at bounding box center [24, 28] width 35 height 33
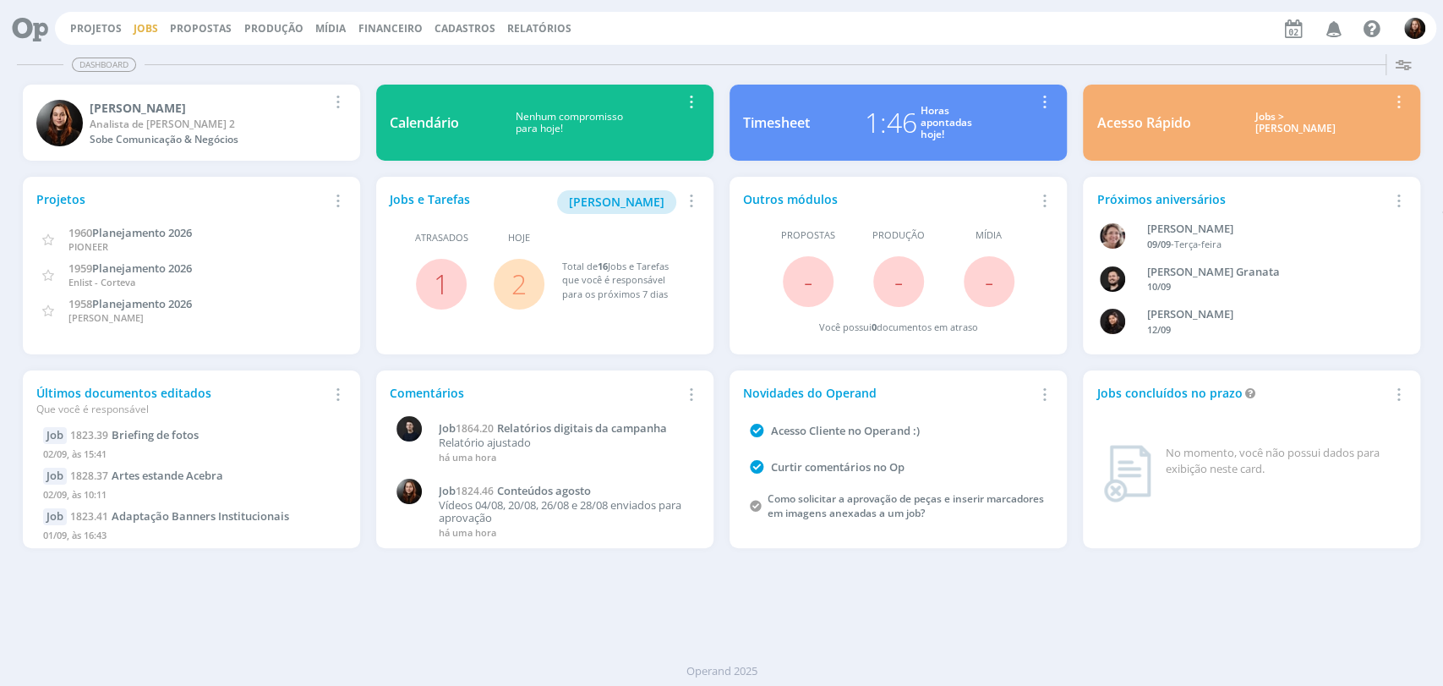
click at [145, 29] on link "Jobs" at bounding box center [146, 28] width 25 height 14
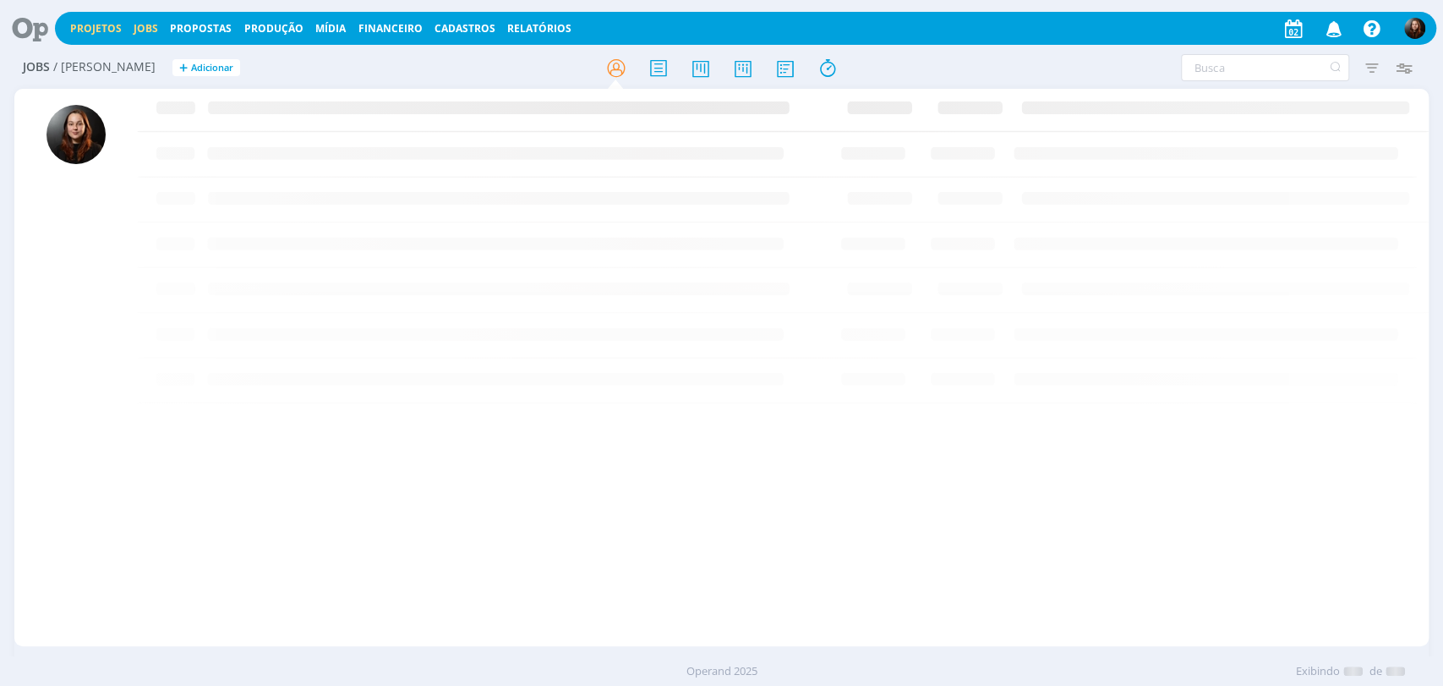
click at [96, 30] on link "Projetos" at bounding box center [96, 28] width 52 height 14
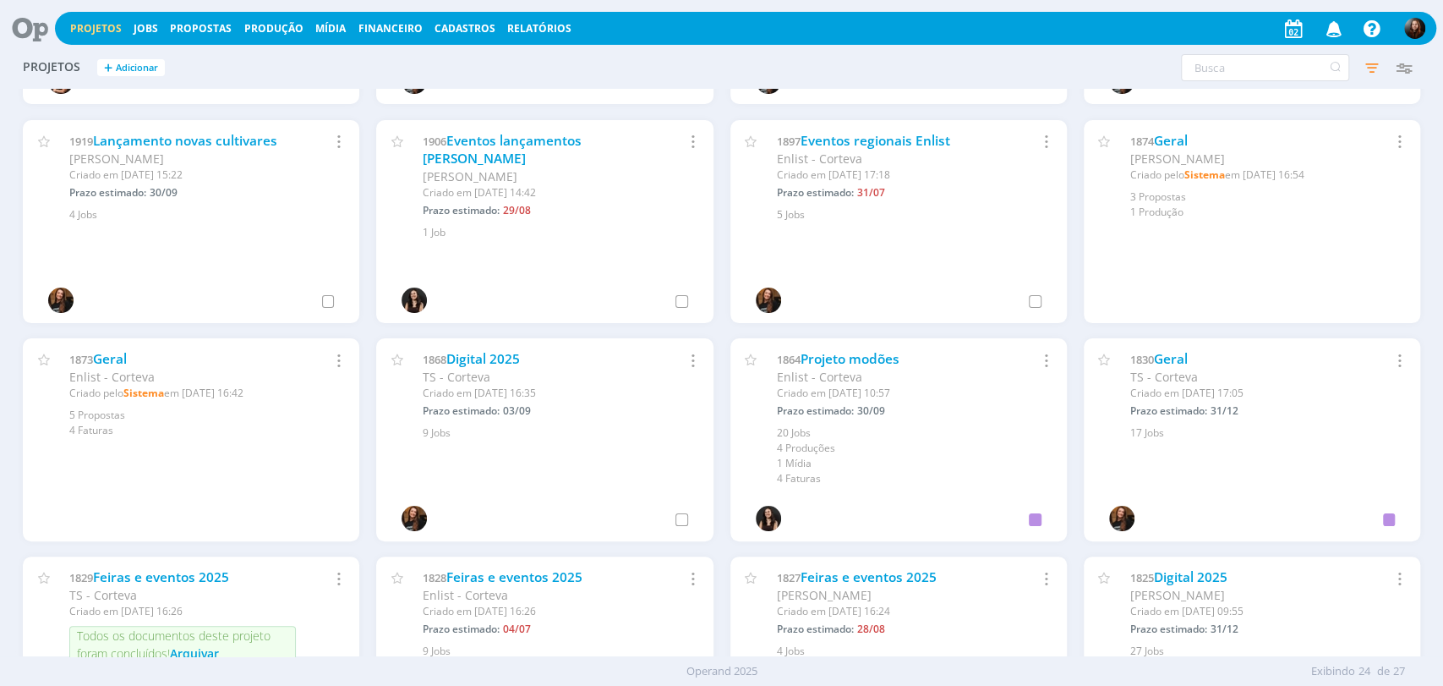
scroll to position [469, 0]
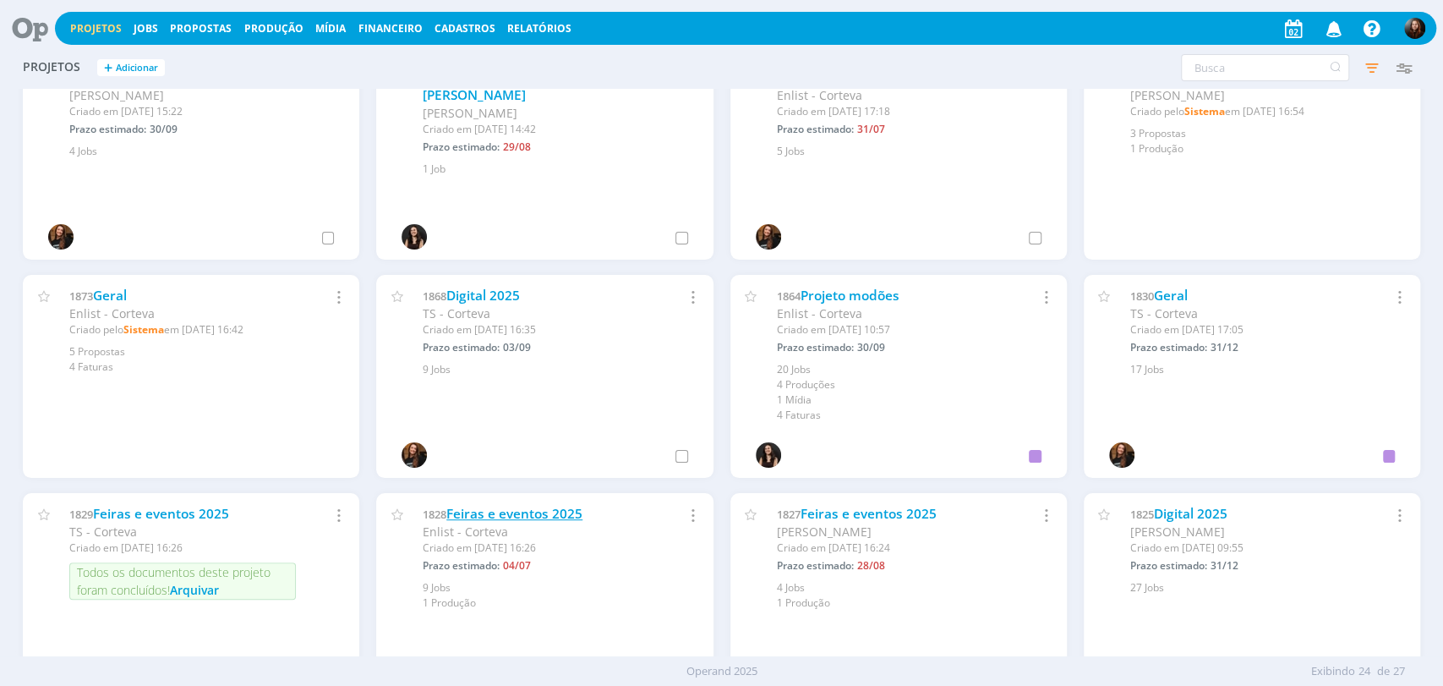
click at [572, 510] on link "Feiras e eventos 2025" at bounding box center [514, 514] width 136 height 18
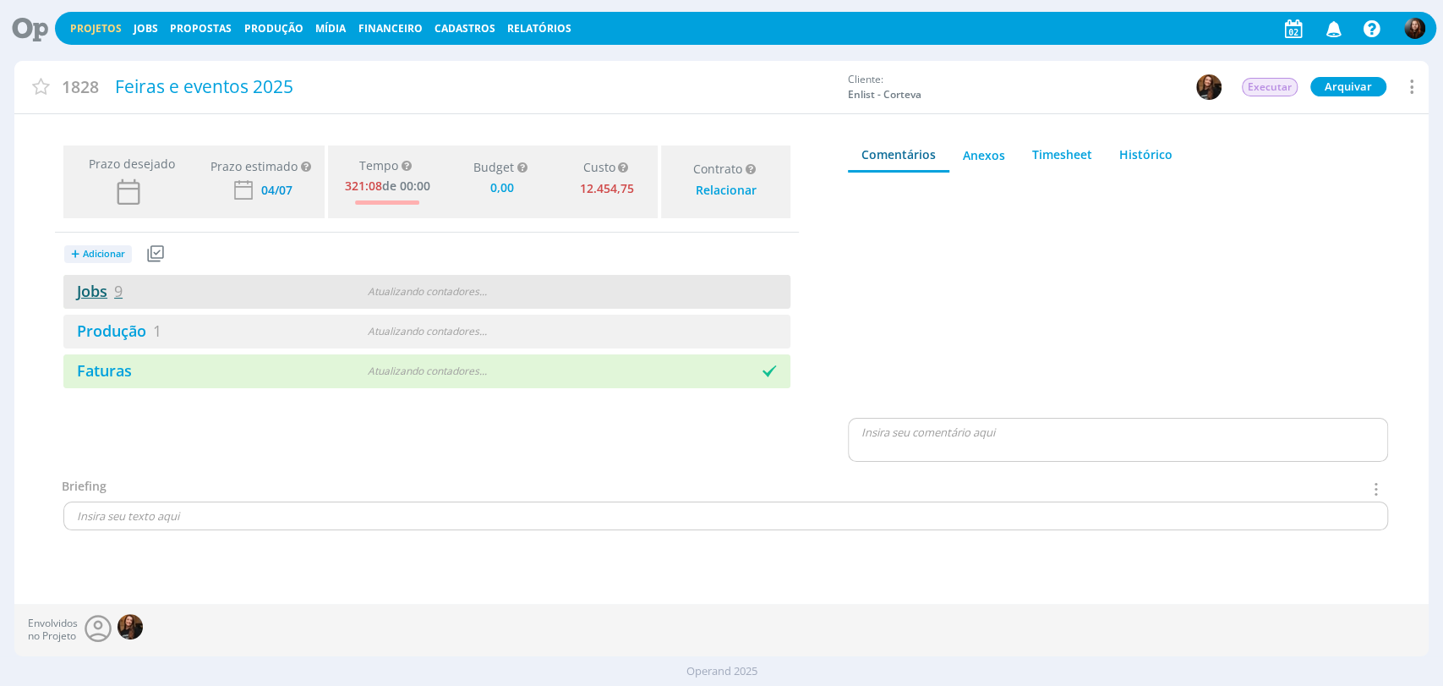
type input "0,00"
click at [87, 299] on link "Jobs 9" at bounding box center [92, 291] width 59 height 20
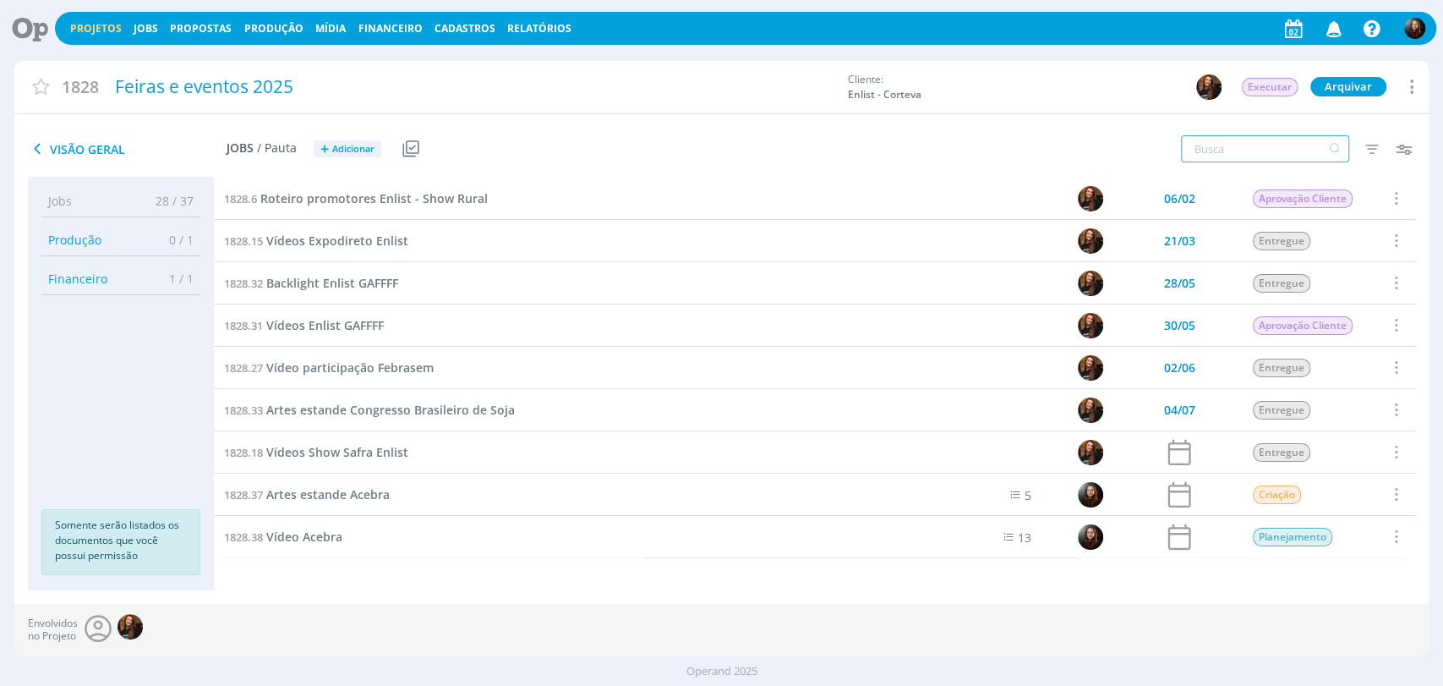
click at [1216, 154] on input "text" at bounding box center [1265, 148] width 168 height 27
type input "coo"
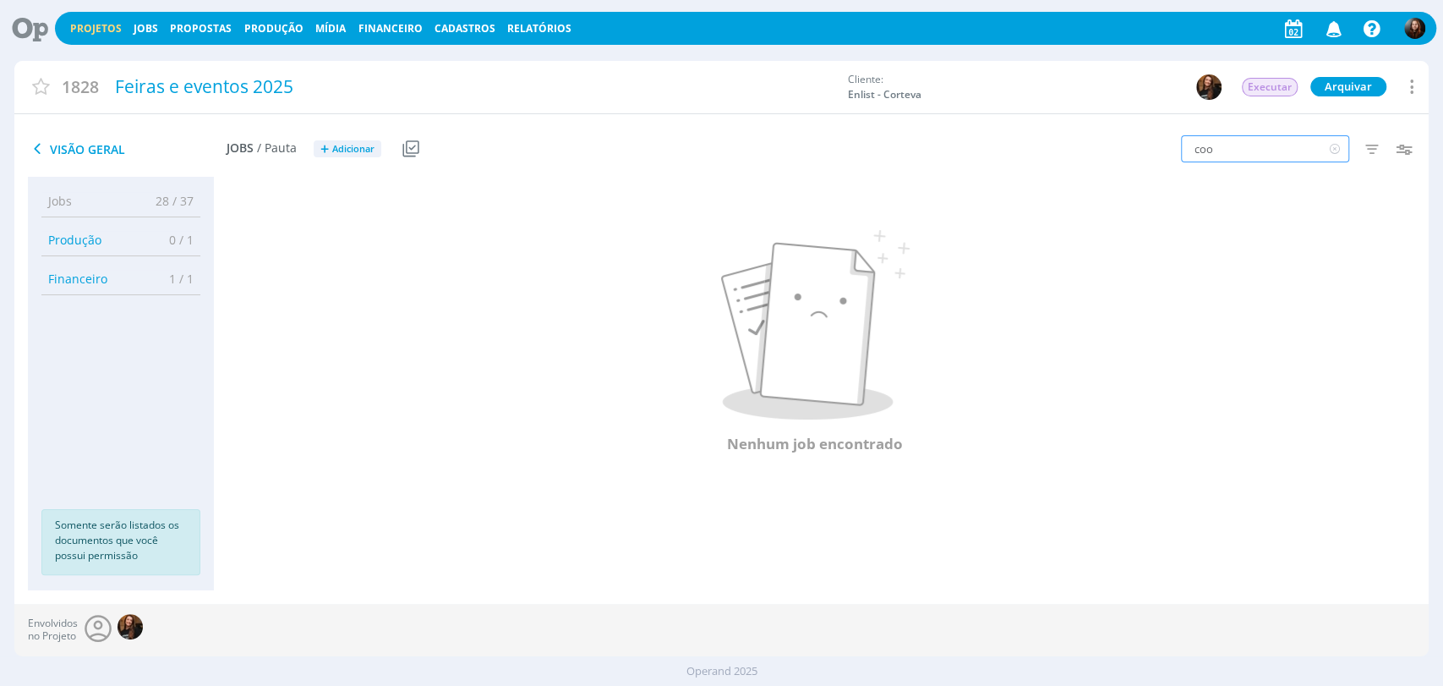
click at [1295, 143] on input "coo" at bounding box center [1265, 148] width 168 height 27
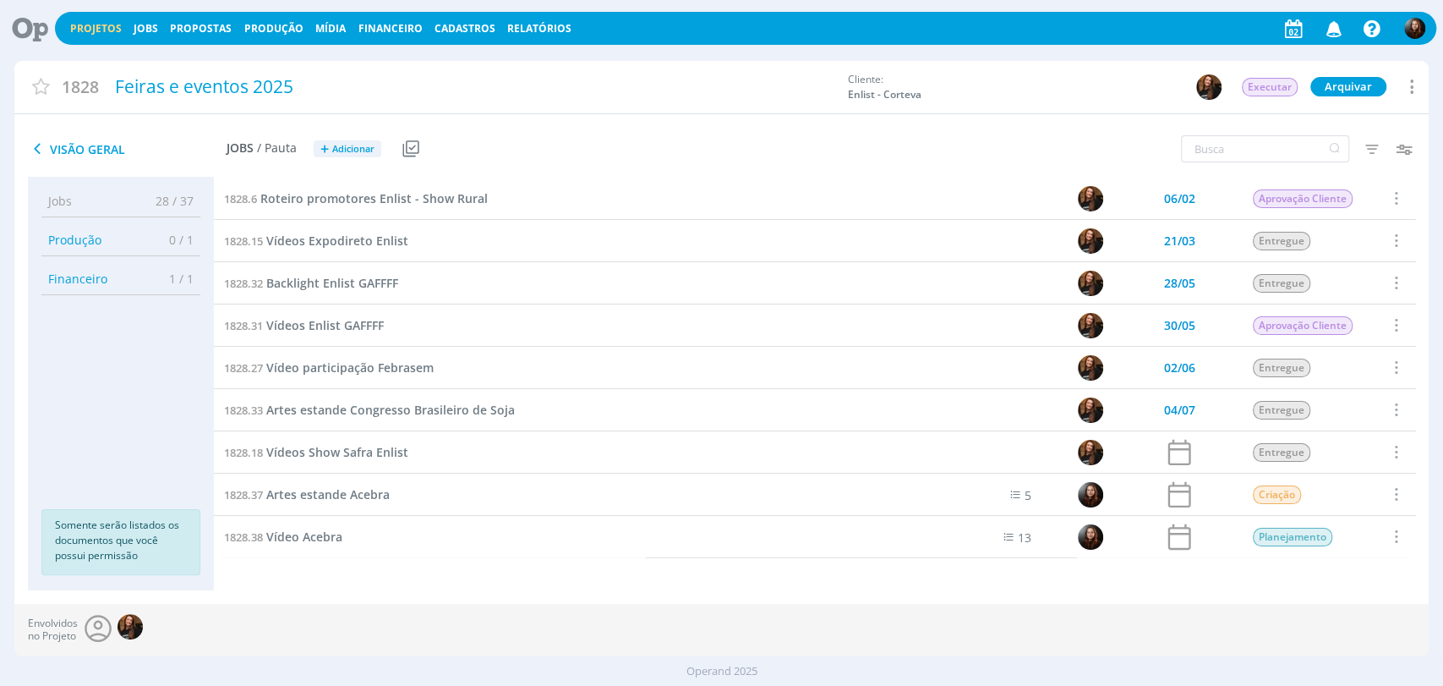
click at [1069, 153] on div "Filtros Filtrar Limpar Data Personalizado a Responsável Situação dos jobs Abert…" at bounding box center [1193, 149] width 472 height 42
click at [1405, 84] on icon at bounding box center [1410, 86] width 20 height 23
drag, startPoint x: 970, startPoint y: 132, endPoint x: 986, endPoint y: 128, distance: 15.6
click at [973, 132] on div "Filtros Filtrar Limpar Data Personalizado a Responsável Situação dos jobs Abert…" at bounding box center [1193, 149] width 472 height 42
click at [1370, 145] on icon "button" at bounding box center [1371, 149] width 30 height 30
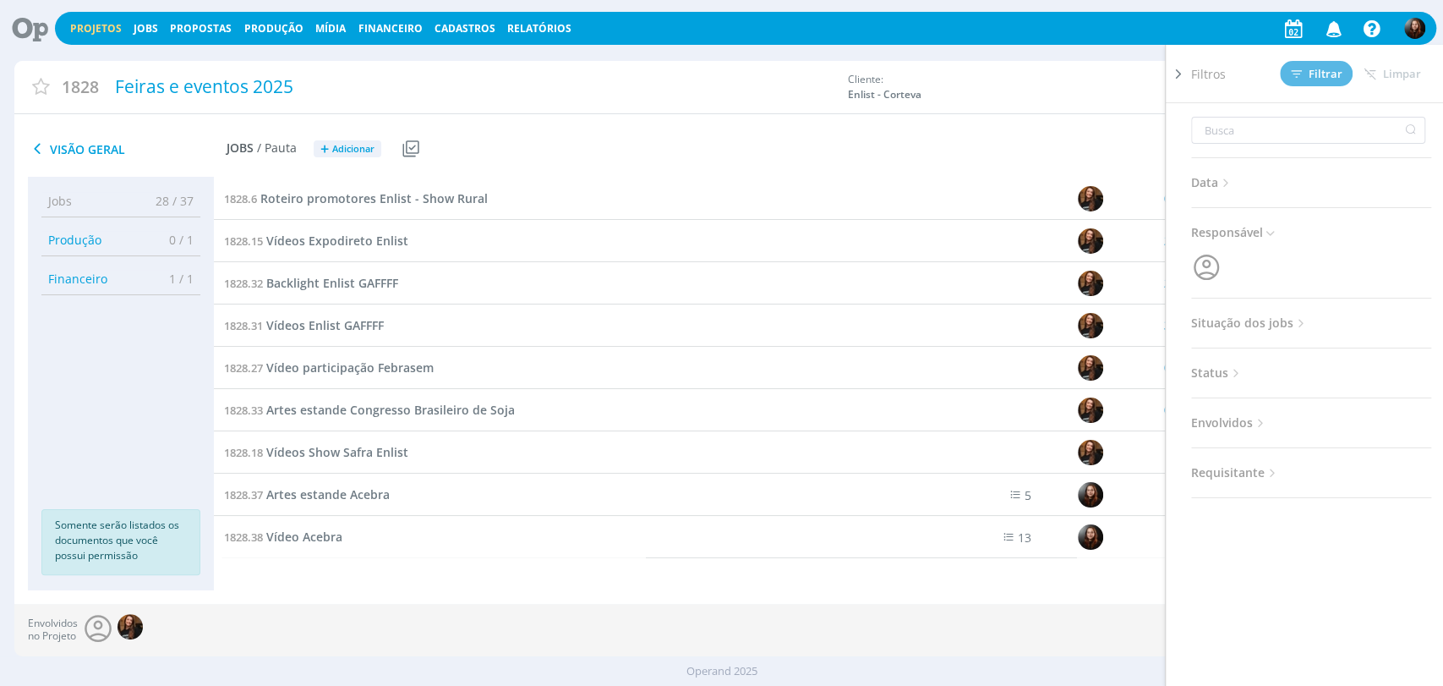
click at [1289, 322] on span "Situação dos jobs" at bounding box center [1249, 323] width 117 height 22
click at [1305, 367] on span at bounding box center [1301, 368] width 34 height 17
click at [1215, 364] on span at bounding box center [1225, 368] width 34 height 17
click at [1339, 74] on span "Filtrar" at bounding box center [1317, 73] width 52 height 11
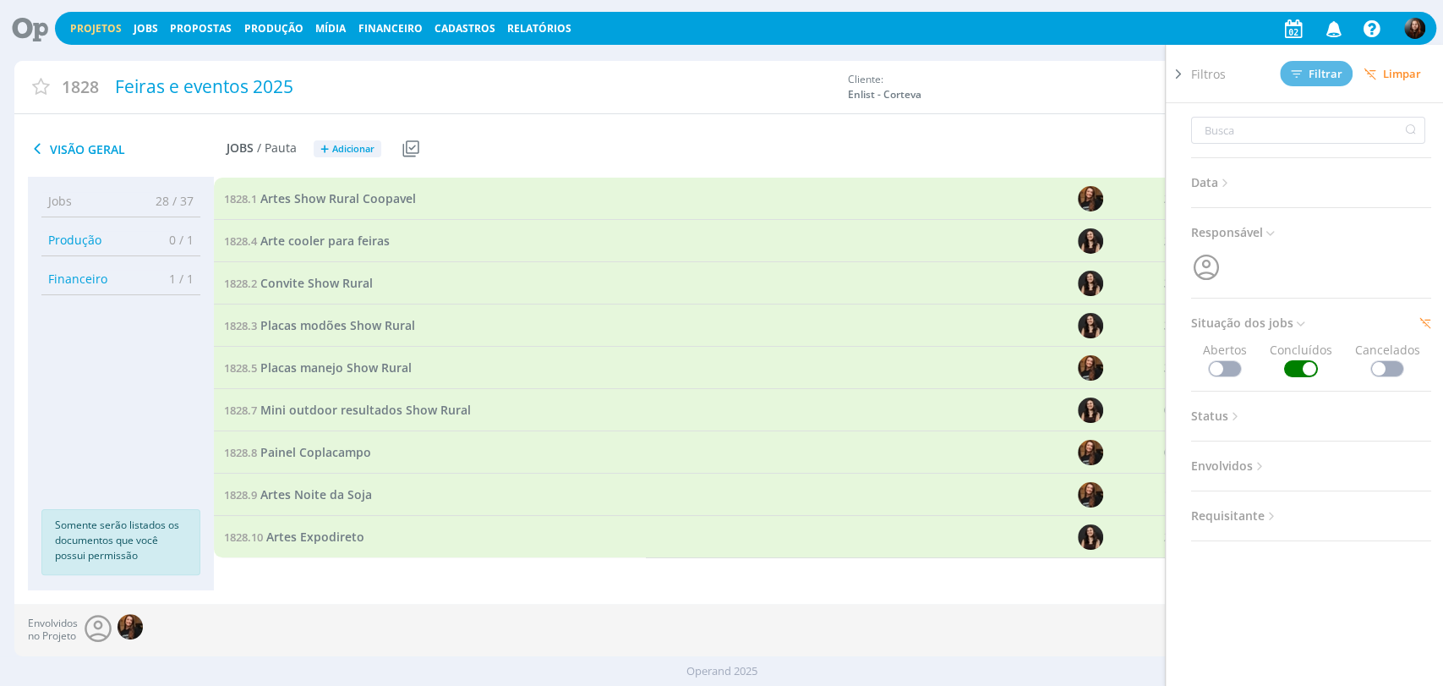
click at [1179, 68] on icon at bounding box center [1178, 74] width 17 height 18
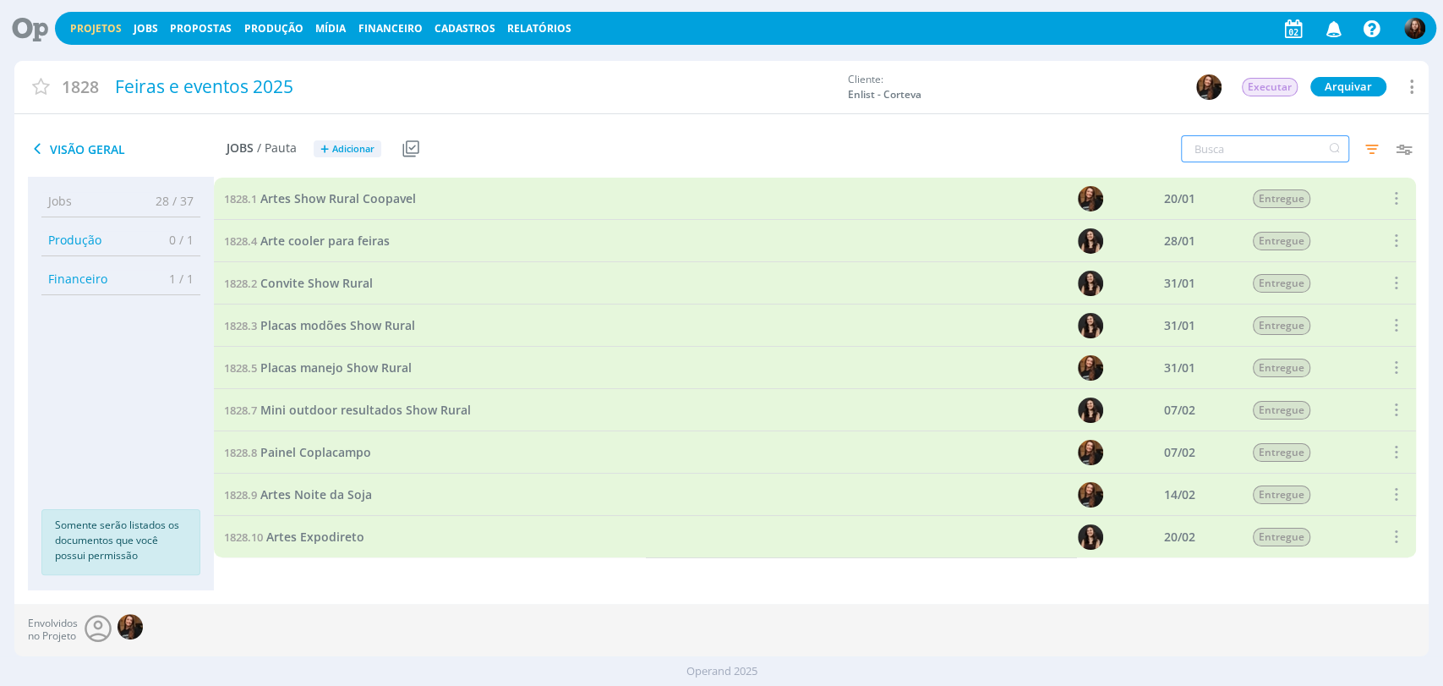
click at [1216, 144] on input "text" at bounding box center [1265, 148] width 168 height 27
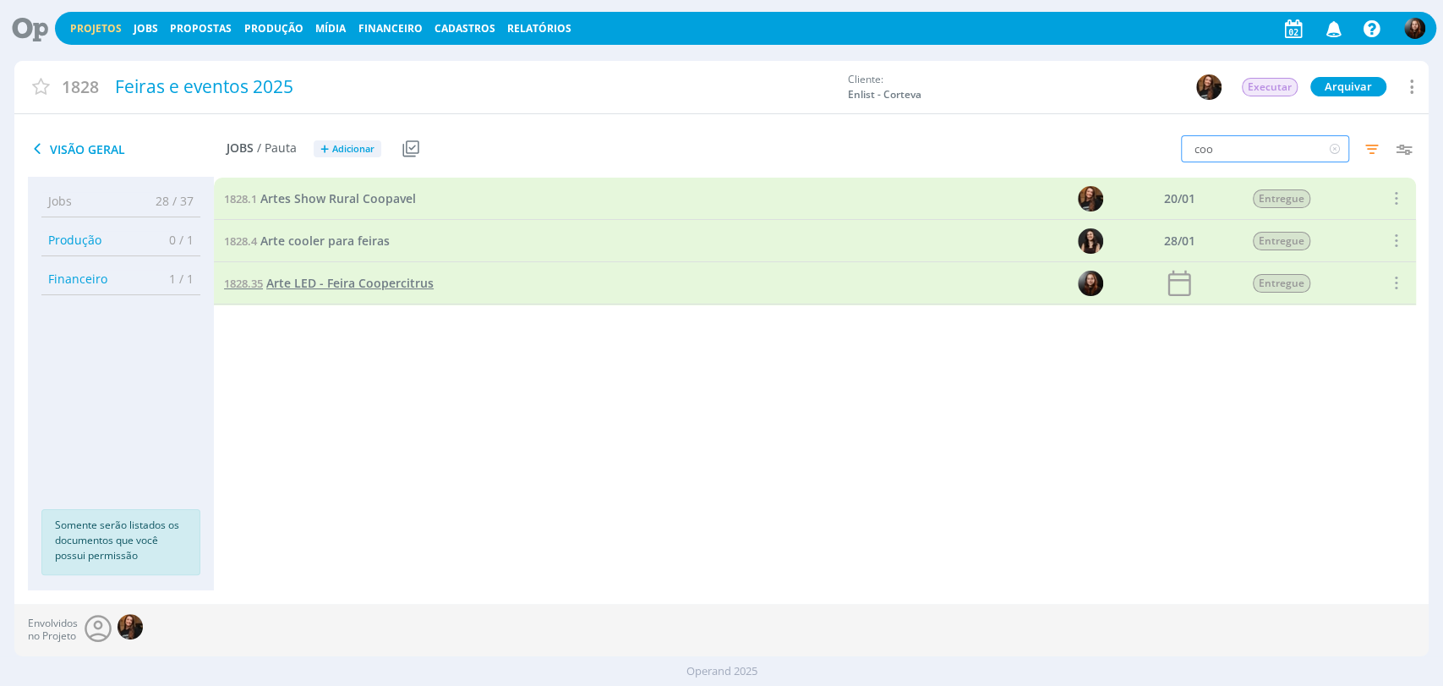
type input "coo"
click at [1332, 148] on icon at bounding box center [1334, 148] width 21 height 27
click at [1369, 147] on icon "button" at bounding box center [1371, 149] width 30 height 30
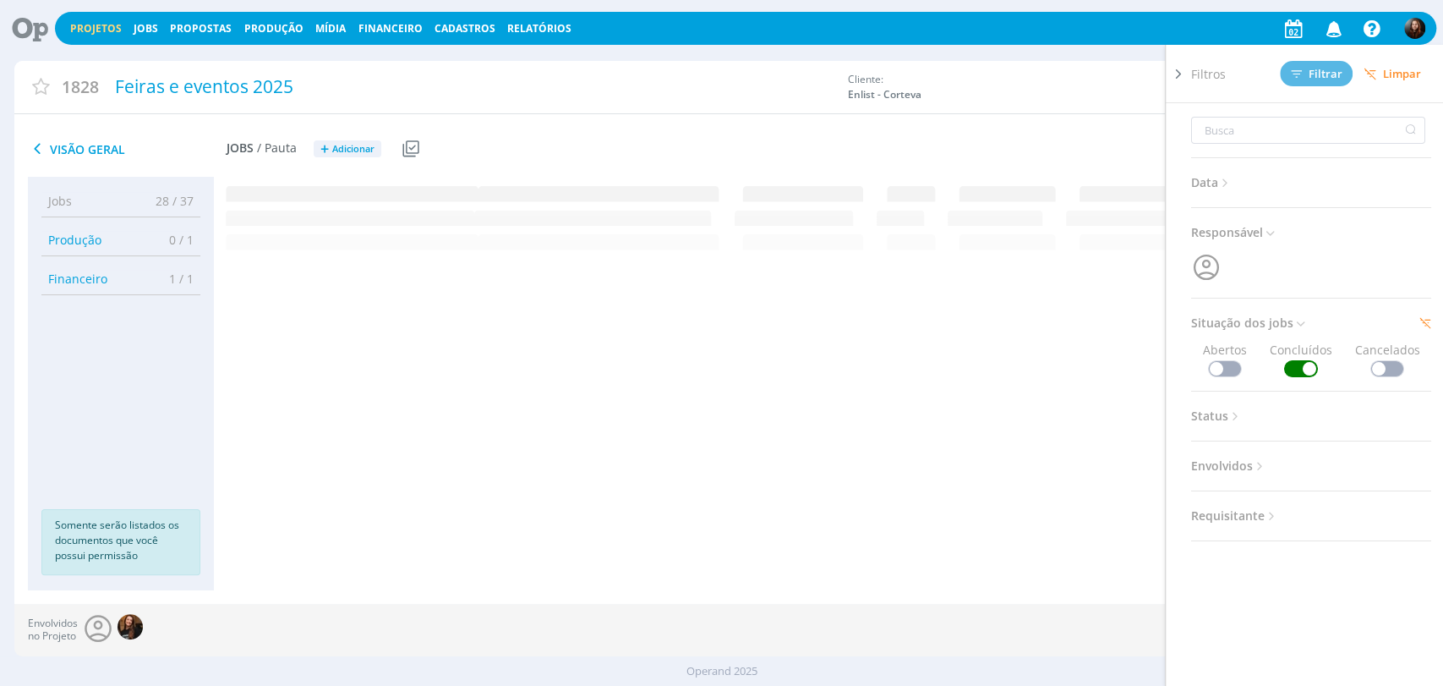
click at [1220, 365] on span at bounding box center [1225, 368] width 34 height 17
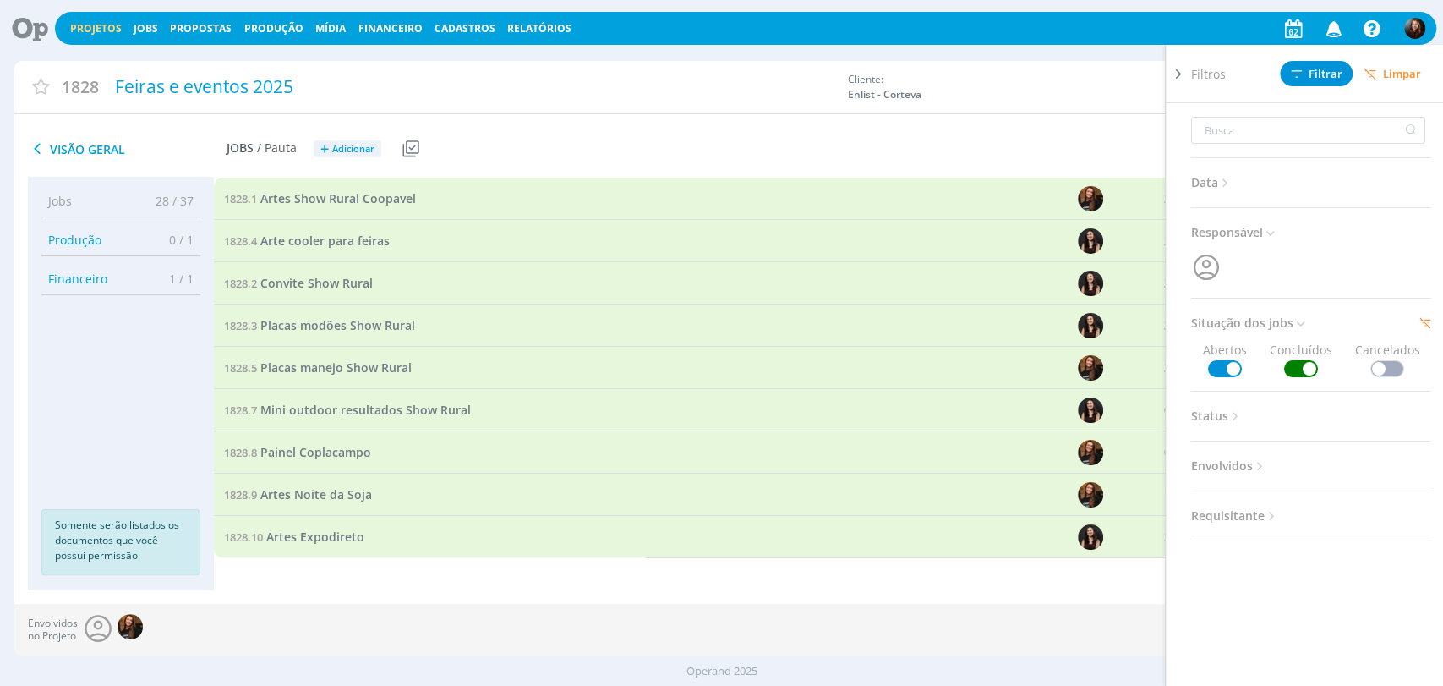
click at [1298, 365] on span at bounding box center [1301, 368] width 34 height 17
click at [1309, 58] on div "Filtros Filtrar Limpar" at bounding box center [1318, 73] width 254 height 57
click at [1307, 69] on span "Filtrar" at bounding box center [1317, 73] width 52 height 11
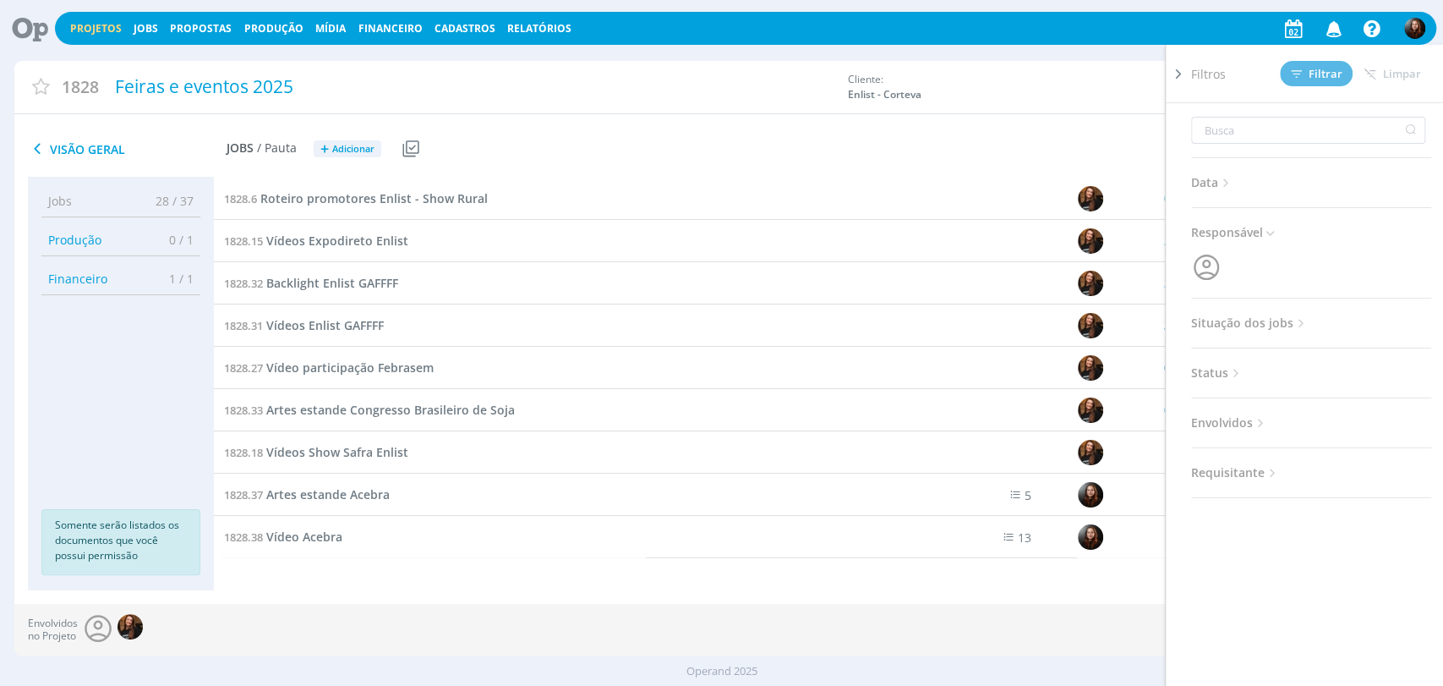
click at [36, 26] on icon at bounding box center [24, 28] width 35 height 33
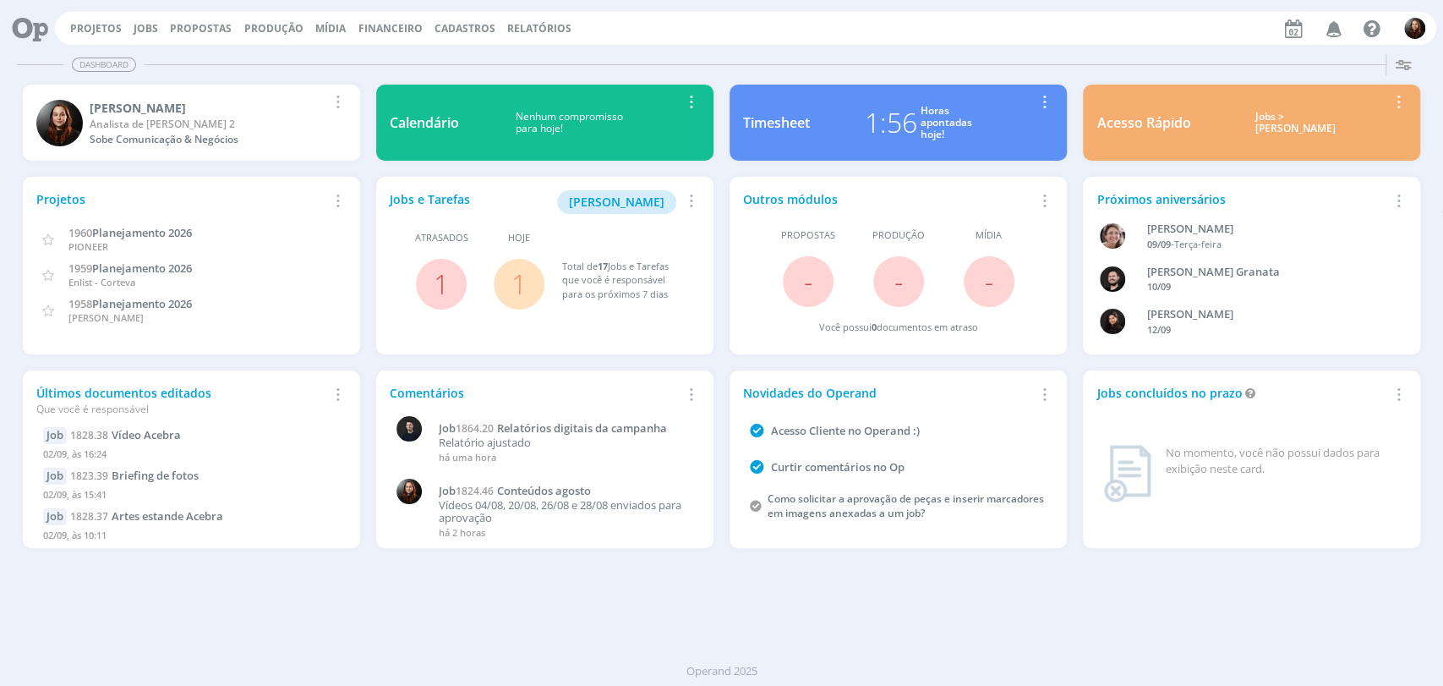
click at [964, 637] on div "Dashboard Salvar Selecione abaixo os cards desejados: Meus Meu Perfil Agenda Ti…" at bounding box center [721, 366] width 1443 height 638
click at [519, 280] on link "1" at bounding box center [518, 283] width 15 height 36
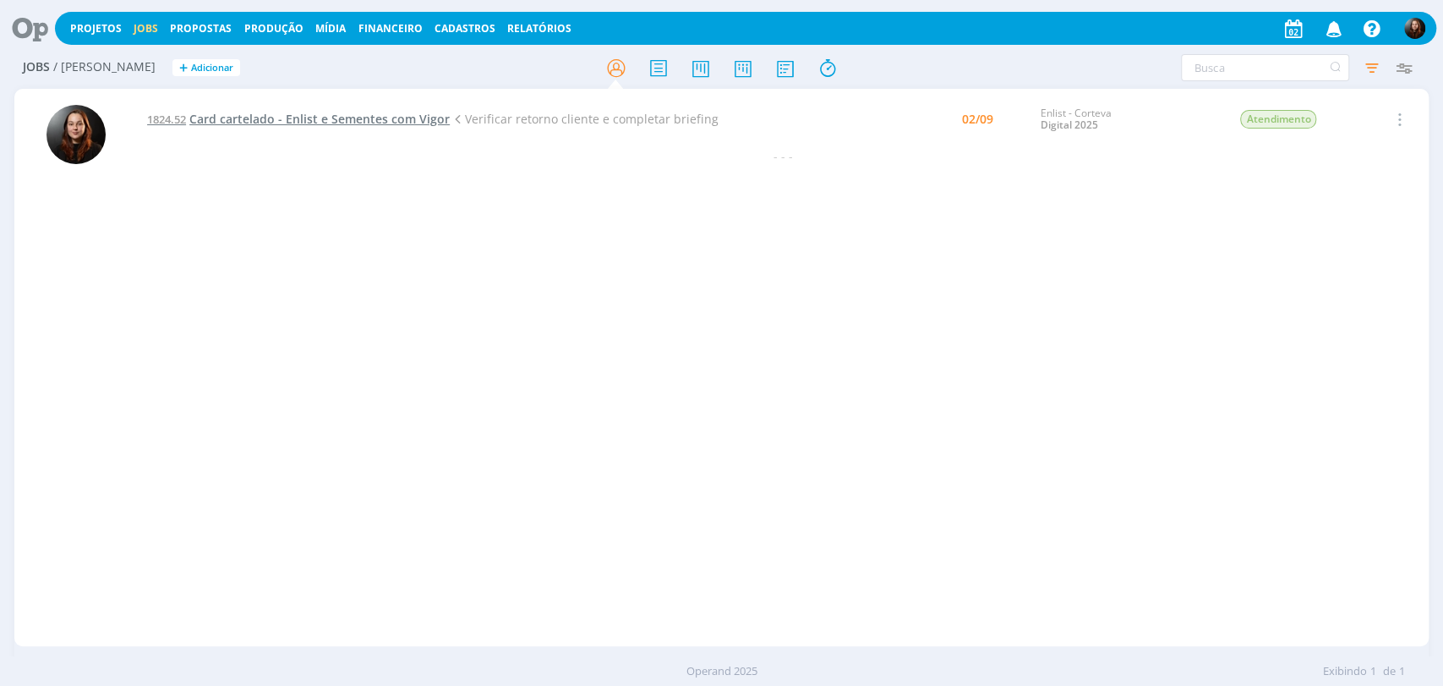
click at [325, 121] on span "Card cartelado - Enlist e Sementes com Vigor" at bounding box center [319, 119] width 260 height 16
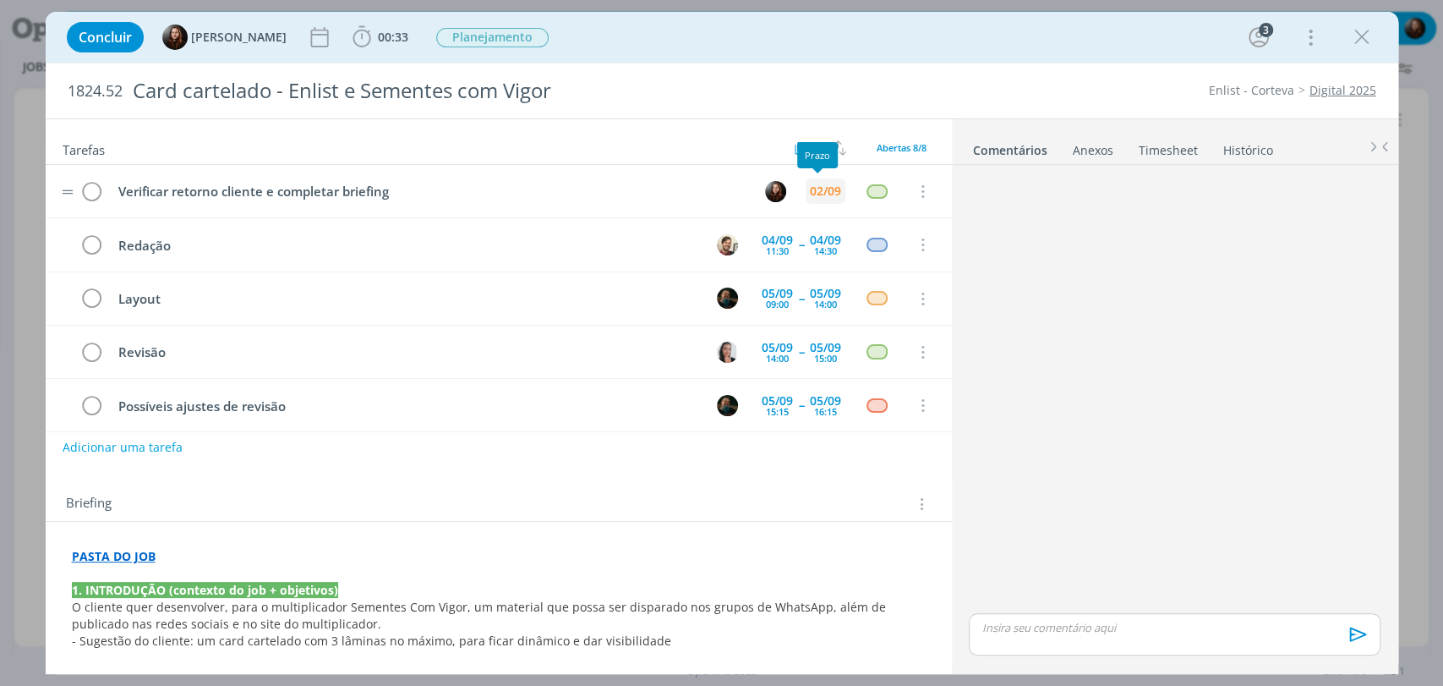
click at [821, 188] on div "02/09" at bounding box center [825, 191] width 31 height 12
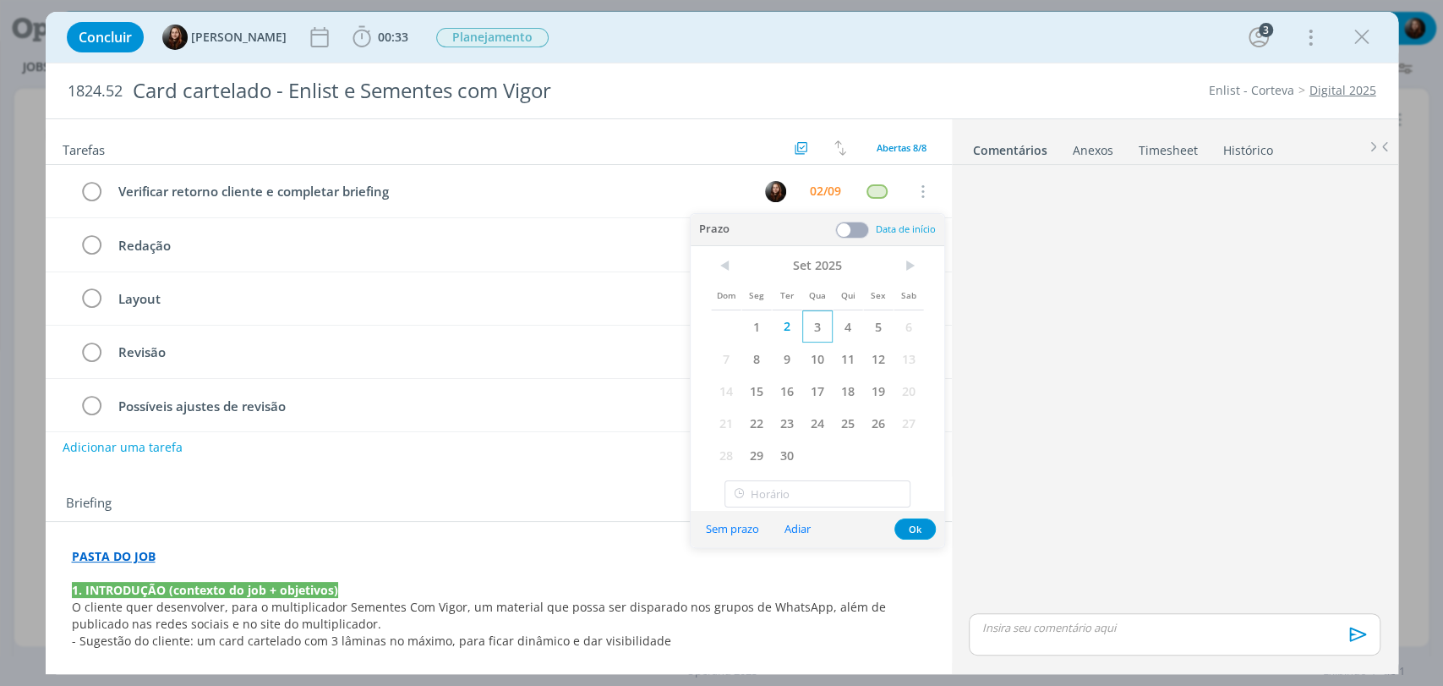
click at [821, 316] on span "3" at bounding box center [817, 326] width 30 height 32
click at [917, 522] on button "Ok" at bounding box center [914, 528] width 41 height 21
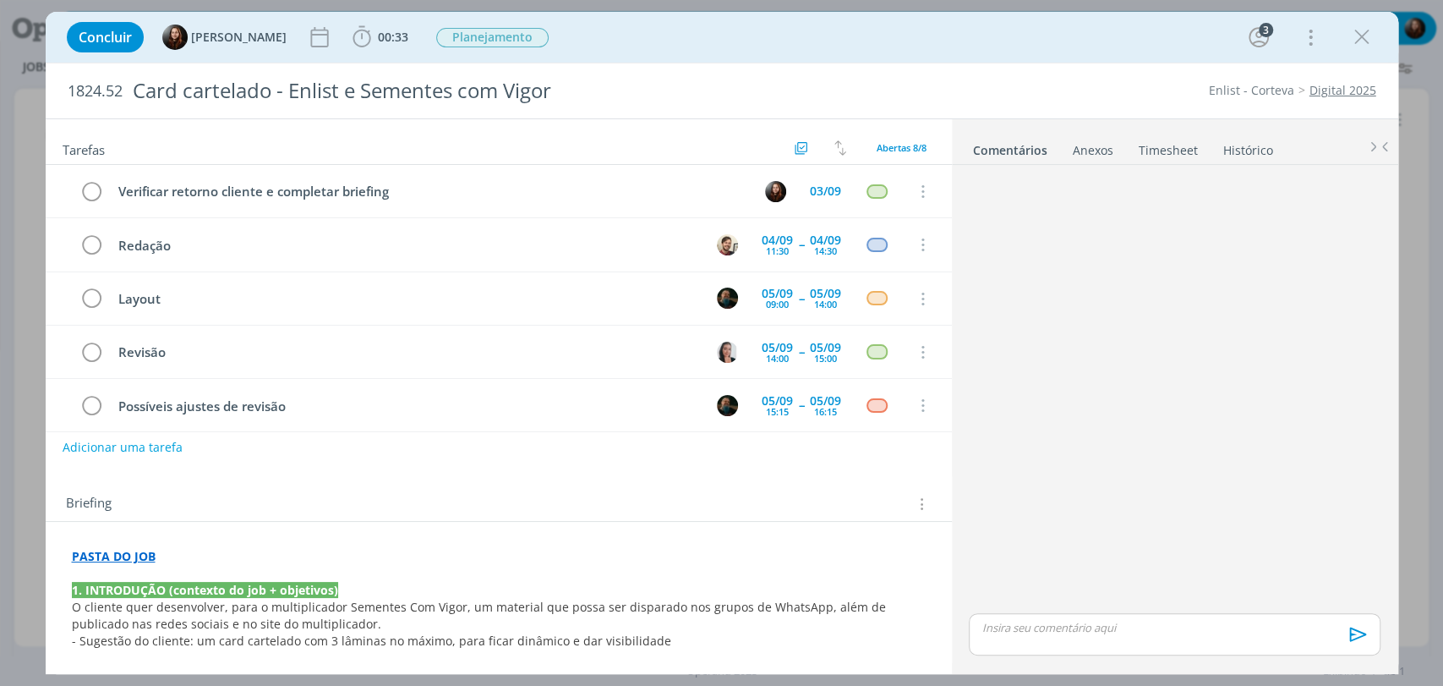
click at [1077, 434] on div "dialog" at bounding box center [1174, 391] width 424 height 438
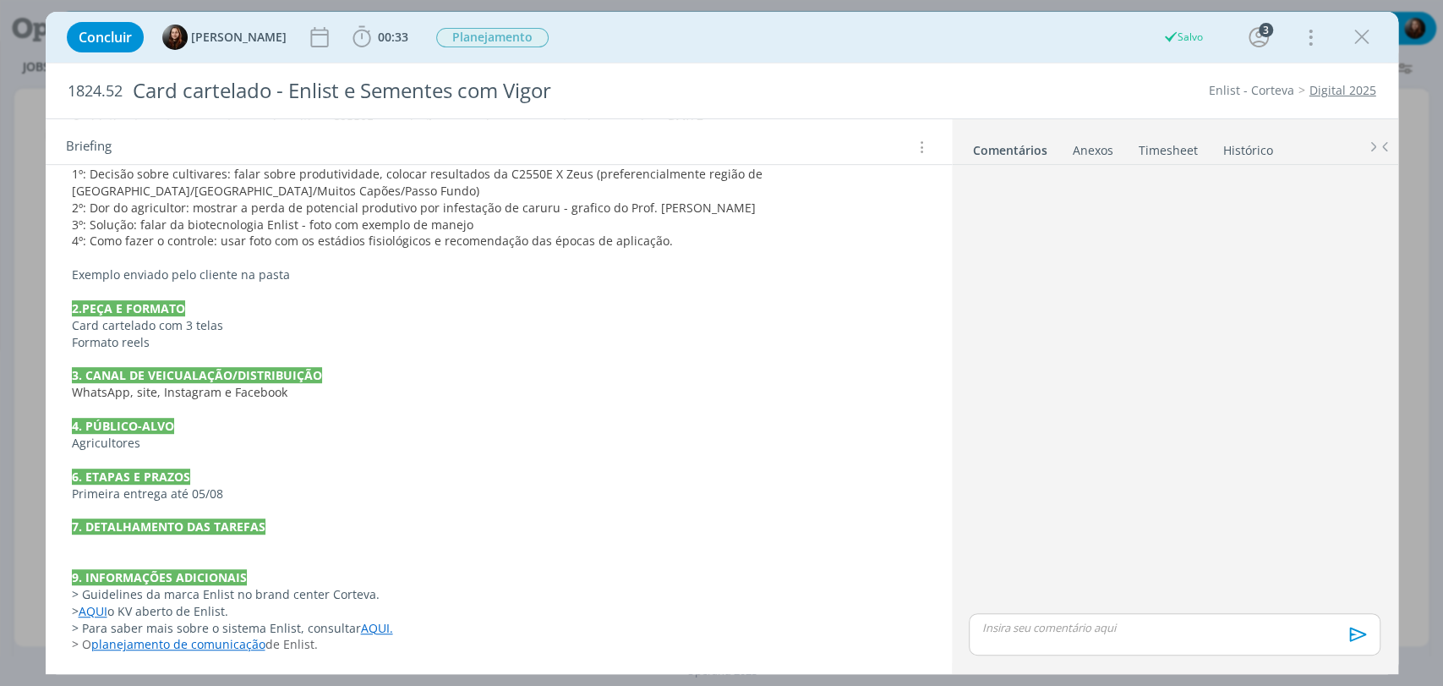
scroll to position [553, 0]
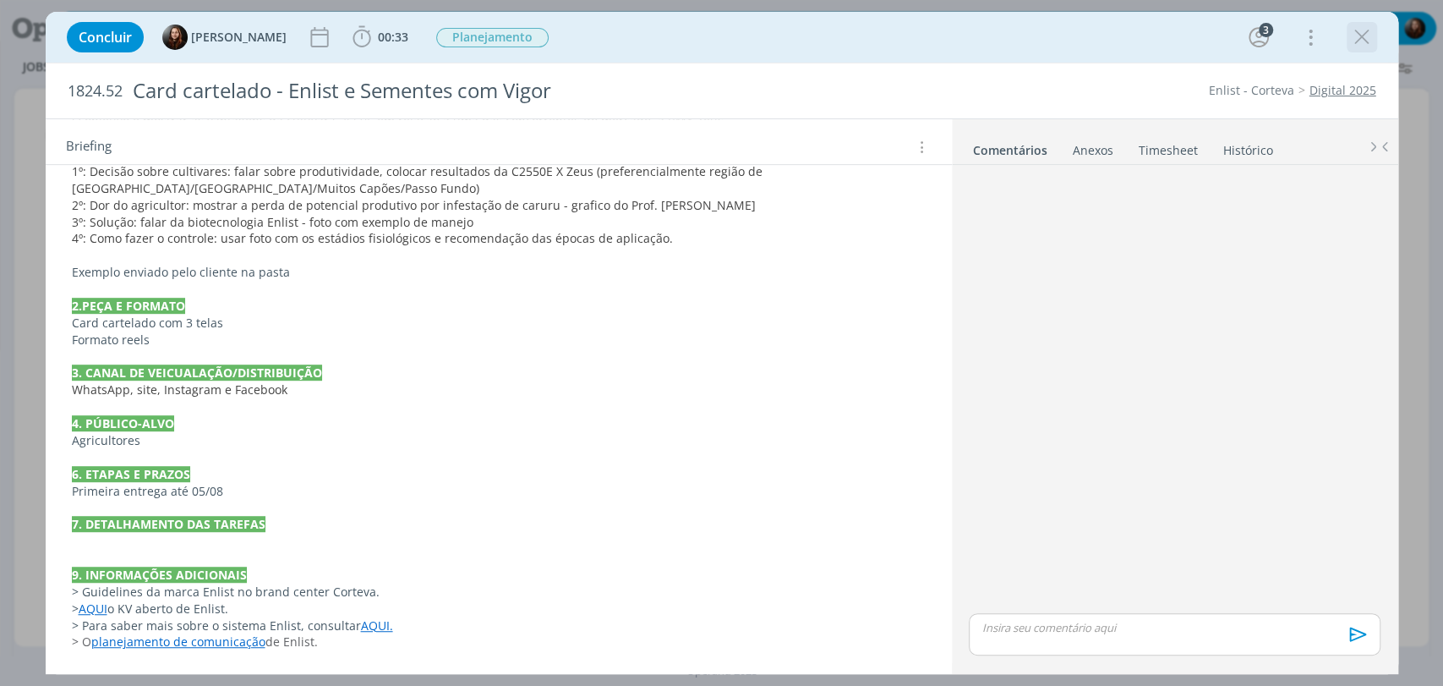
click at [1359, 36] on icon "dialog" at bounding box center [1361, 37] width 25 height 25
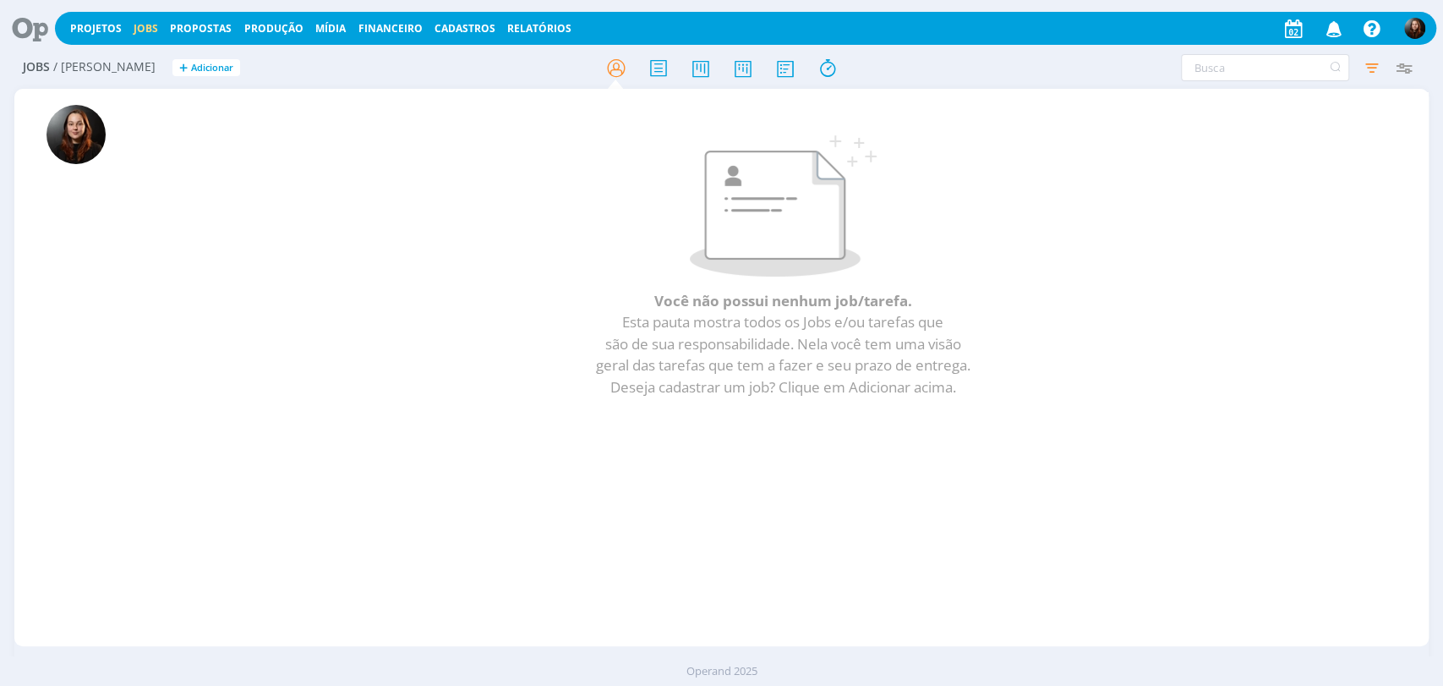
click at [26, 29] on icon at bounding box center [24, 28] width 35 height 33
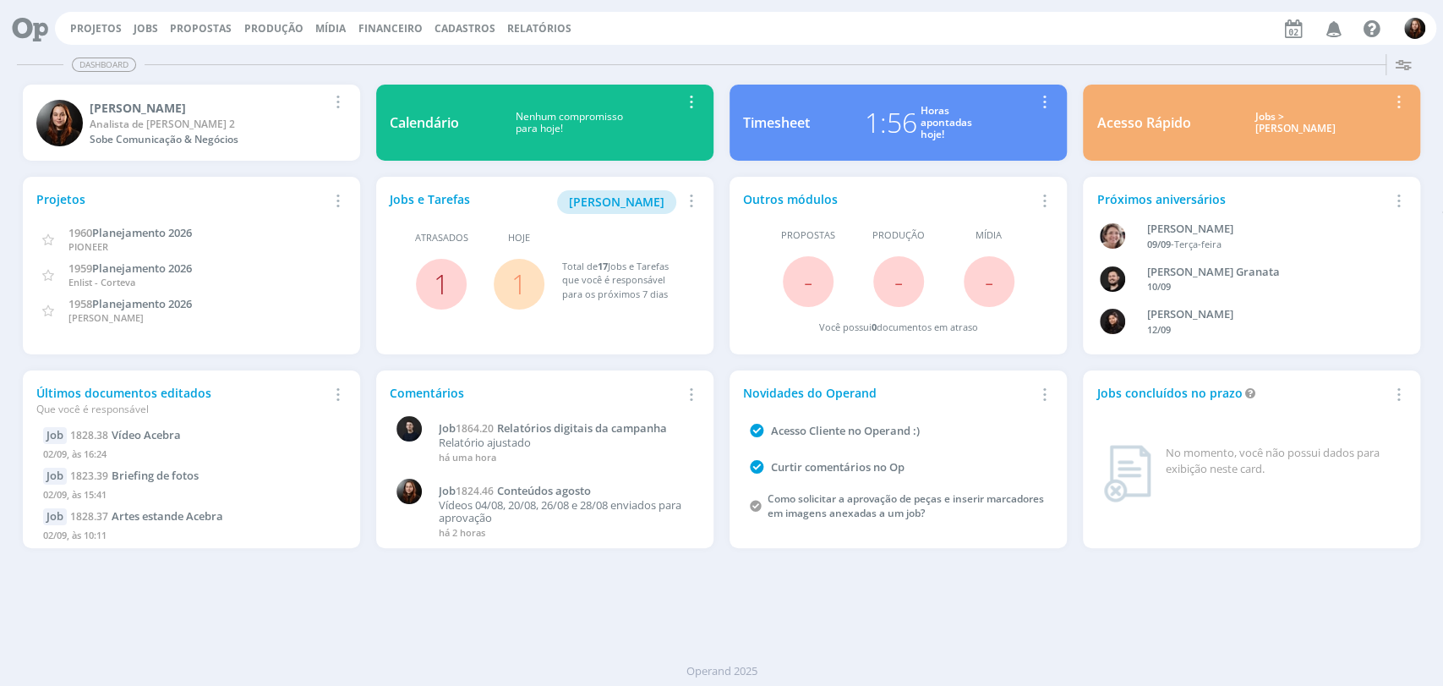
click at [440, 287] on link "1" at bounding box center [441, 283] width 15 height 36
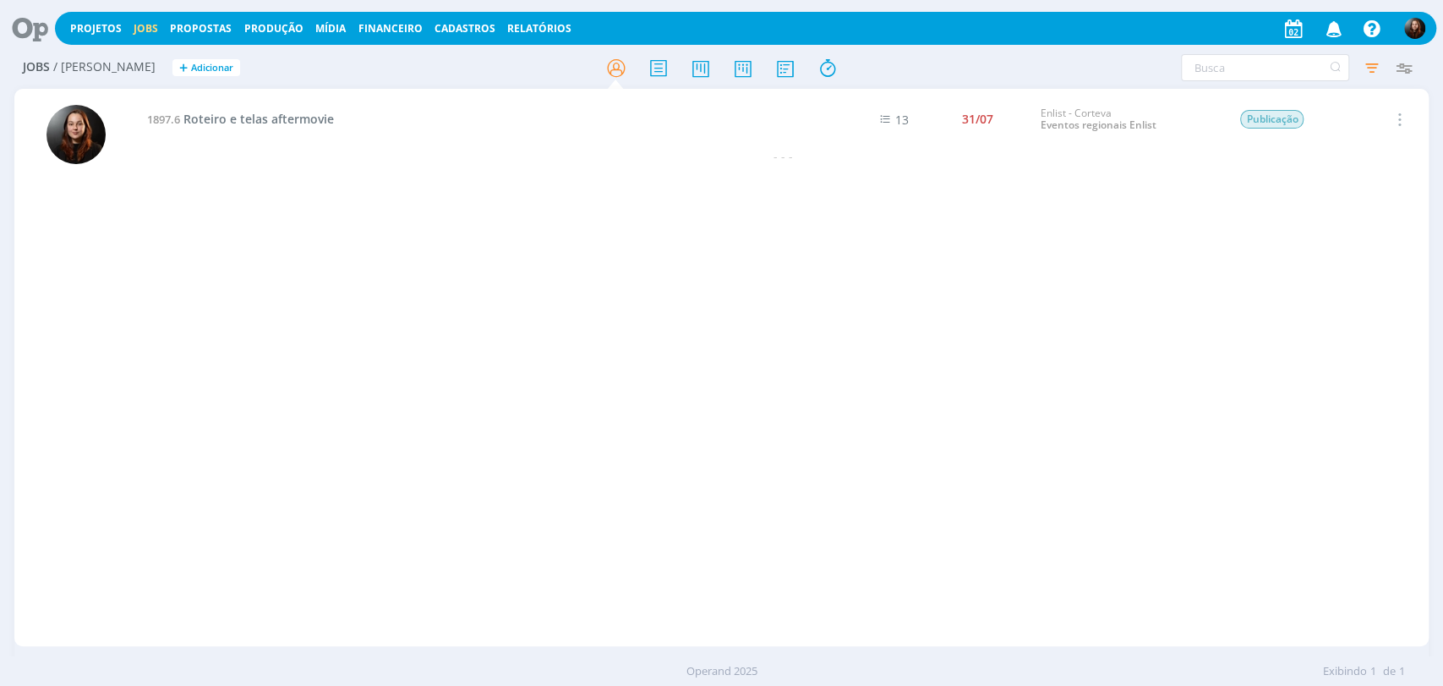
click at [24, 25] on icon at bounding box center [24, 28] width 35 height 33
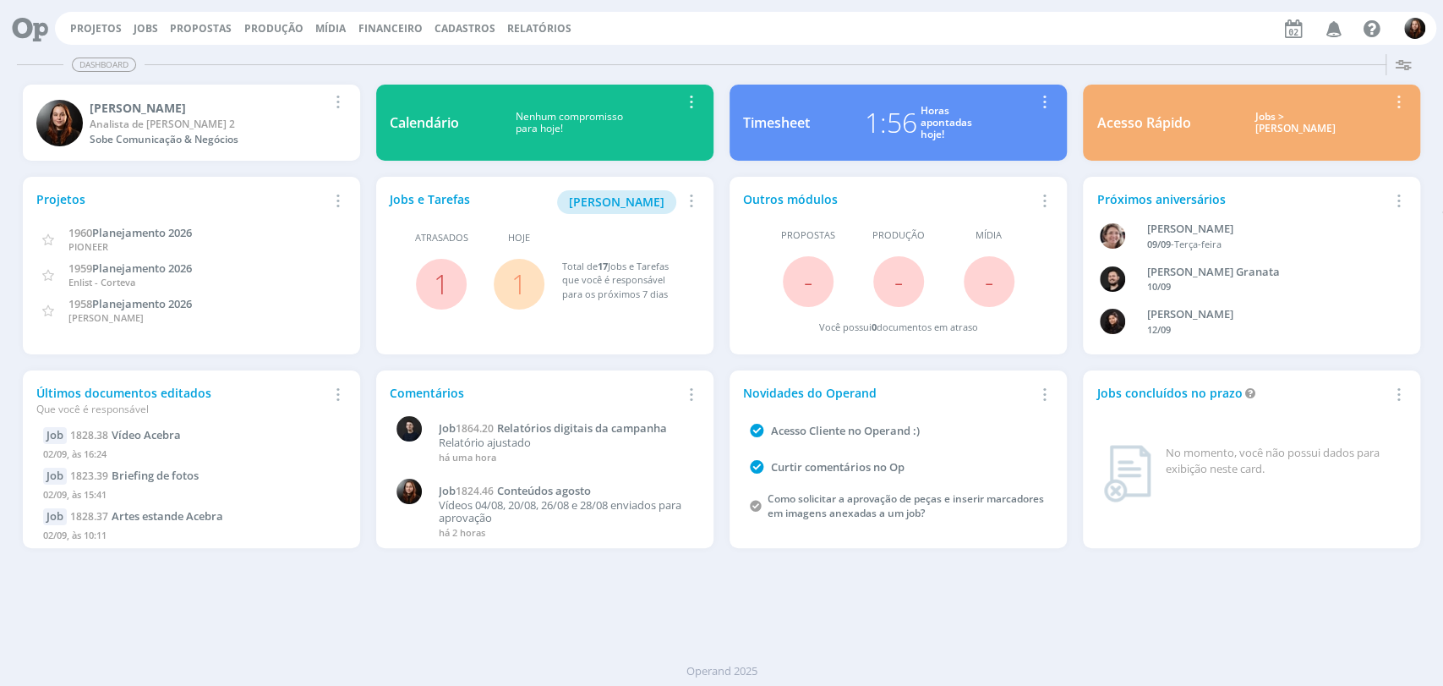
click at [12, 40] on icon at bounding box center [24, 28] width 35 height 33
click at [35, 22] on icon at bounding box center [24, 28] width 35 height 33
click at [784, 52] on div "Dashboard" at bounding box center [721, 64] width 1409 height 25
click at [692, 43] on div "Projetos Jobs Propostas Produção Mídia Financeiro Cadastros Relatórios Notifica…" at bounding box center [745, 28] width 1381 height 33
click at [1343, 28] on icon "button" at bounding box center [1334, 28] width 30 height 29
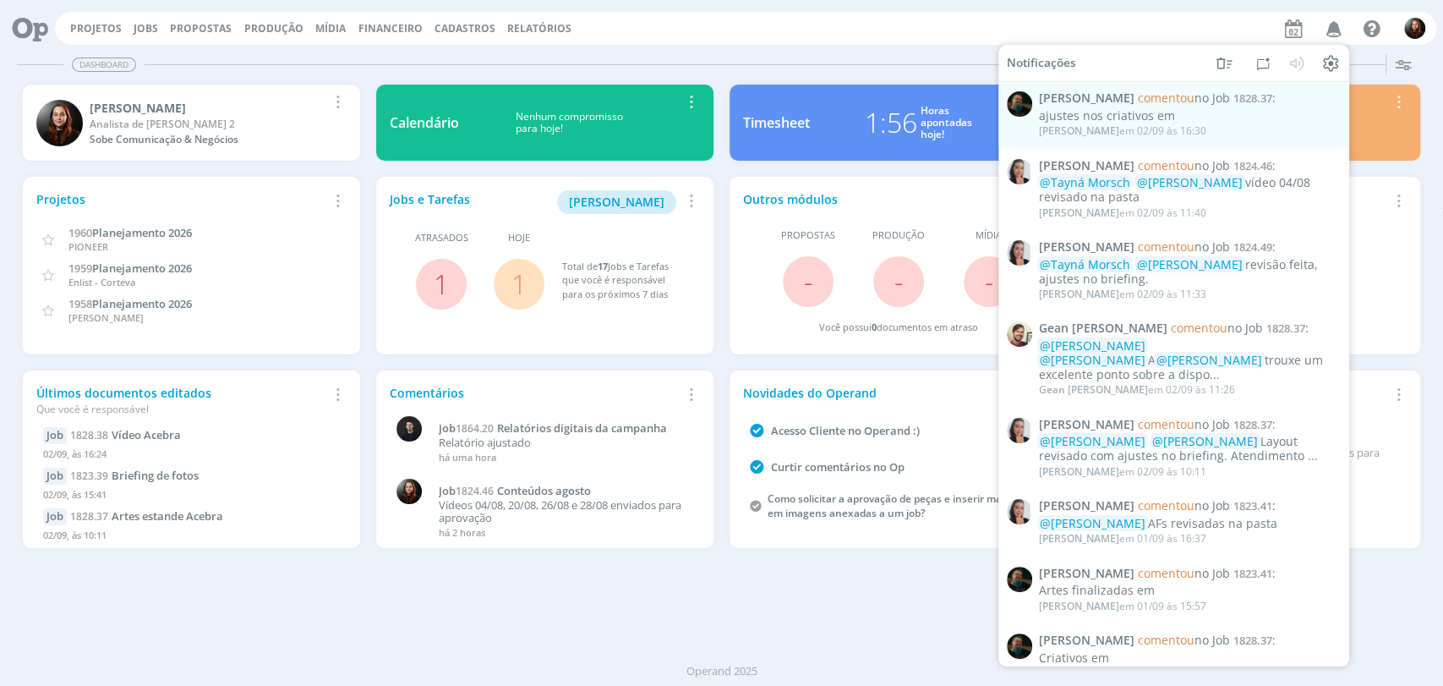
click at [806, 43] on div "Projetos Jobs Propostas Produção Mídia Financeiro Cadastros Relatórios Notifica…" at bounding box center [745, 28] width 1381 height 33
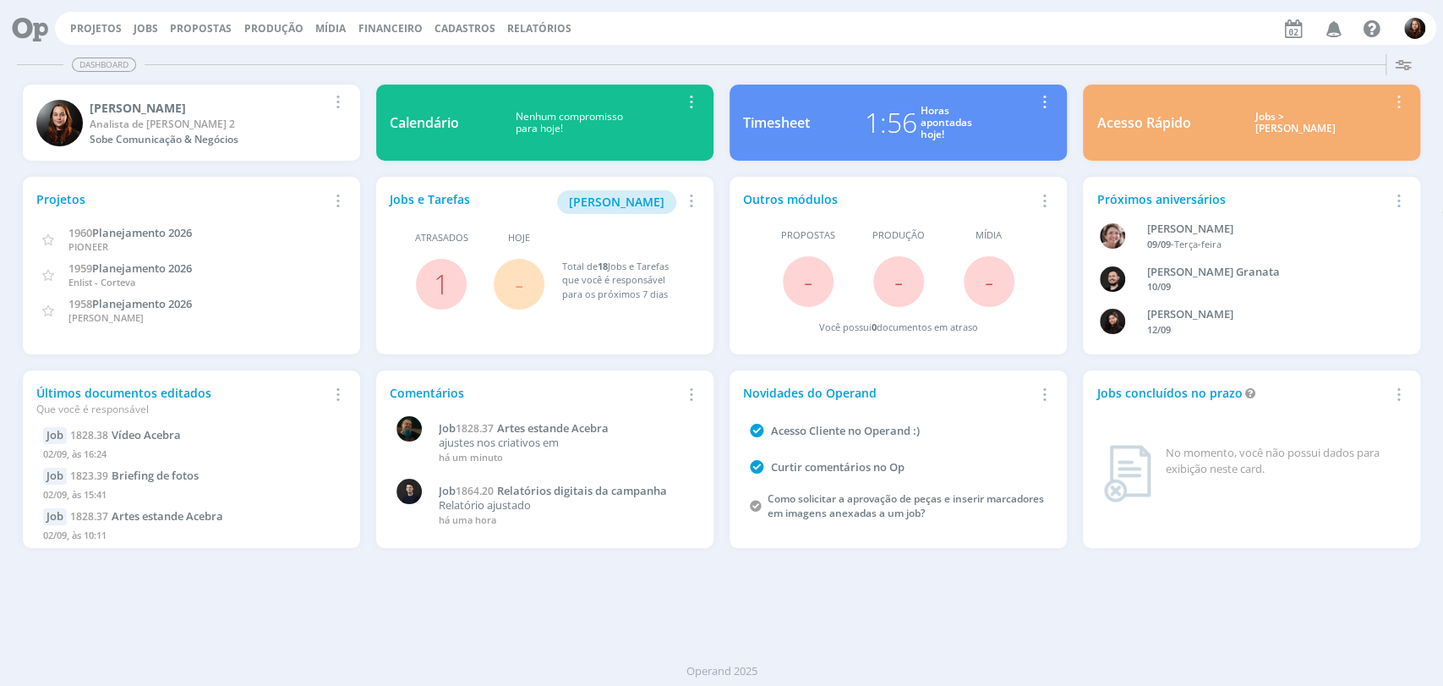
click at [903, 604] on div "Dashboard Salvar Selecione abaixo os cards desejados: Meus Meu Perfil [GEOGRAPH…" at bounding box center [721, 366] width 1443 height 638
click at [877, 25] on div "Projetos Jobs Propostas Produção Mídia Financeiro Cadastros Relatórios Notifica…" at bounding box center [745, 28] width 1381 height 33
click at [636, 64] on div at bounding box center [766, 64] width 1242 height 1
click at [779, 36] on div "Projetos Jobs Propostas Produção Mídia Financeiro Cadastros Relatórios Notifica…" at bounding box center [745, 28] width 1381 height 33
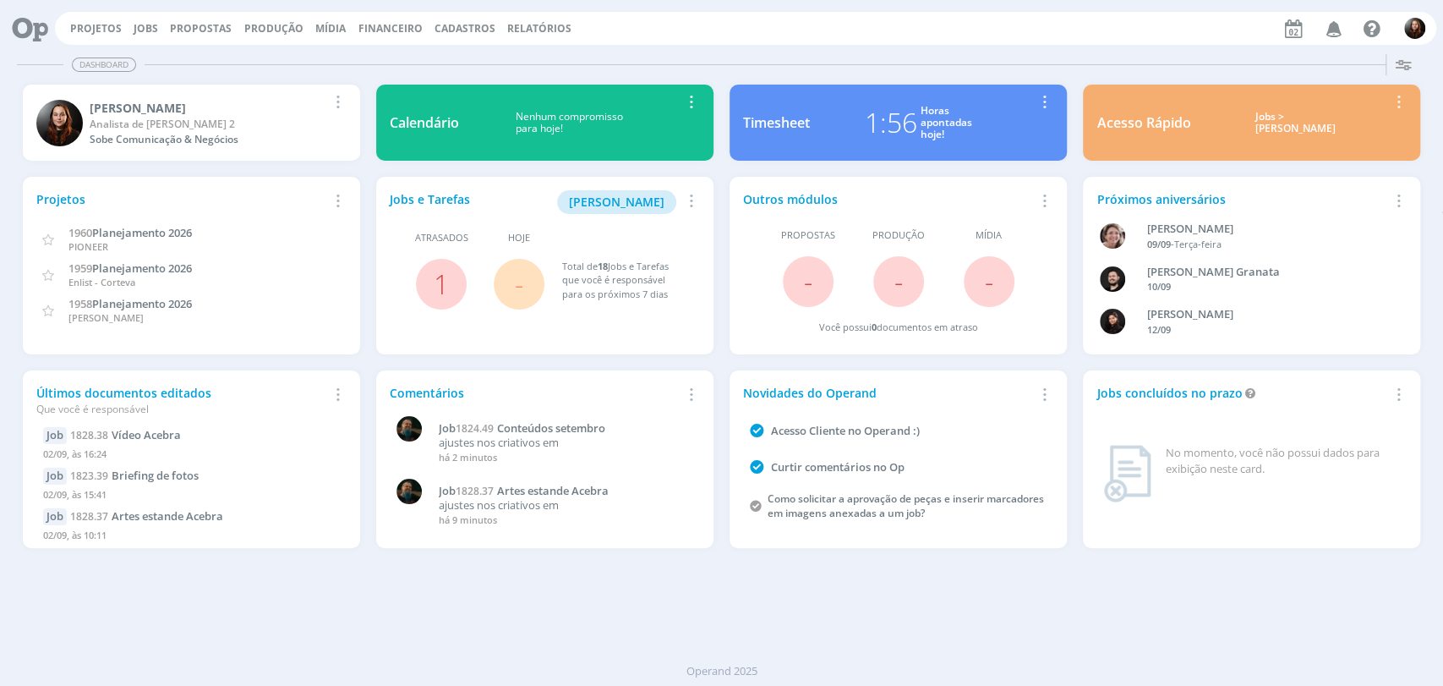
click at [672, 35] on div "Projetos Jobs Propostas Produção Mídia Financeiro Cadastros Relatórios Notifica…" at bounding box center [745, 28] width 1381 height 33
click at [1047, 623] on div "Dashboard Salvar Selecione abaixo os cards desejados: Meus Meu Perfil [GEOGRAPH…" at bounding box center [721, 366] width 1443 height 638
click at [893, 39] on div "Projetos Jobs Propostas Produção Mídia Financeiro Cadastros Relatórios Notifica…" at bounding box center [745, 28] width 1381 height 33
click at [112, 27] on link "Projetos" at bounding box center [96, 28] width 52 height 14
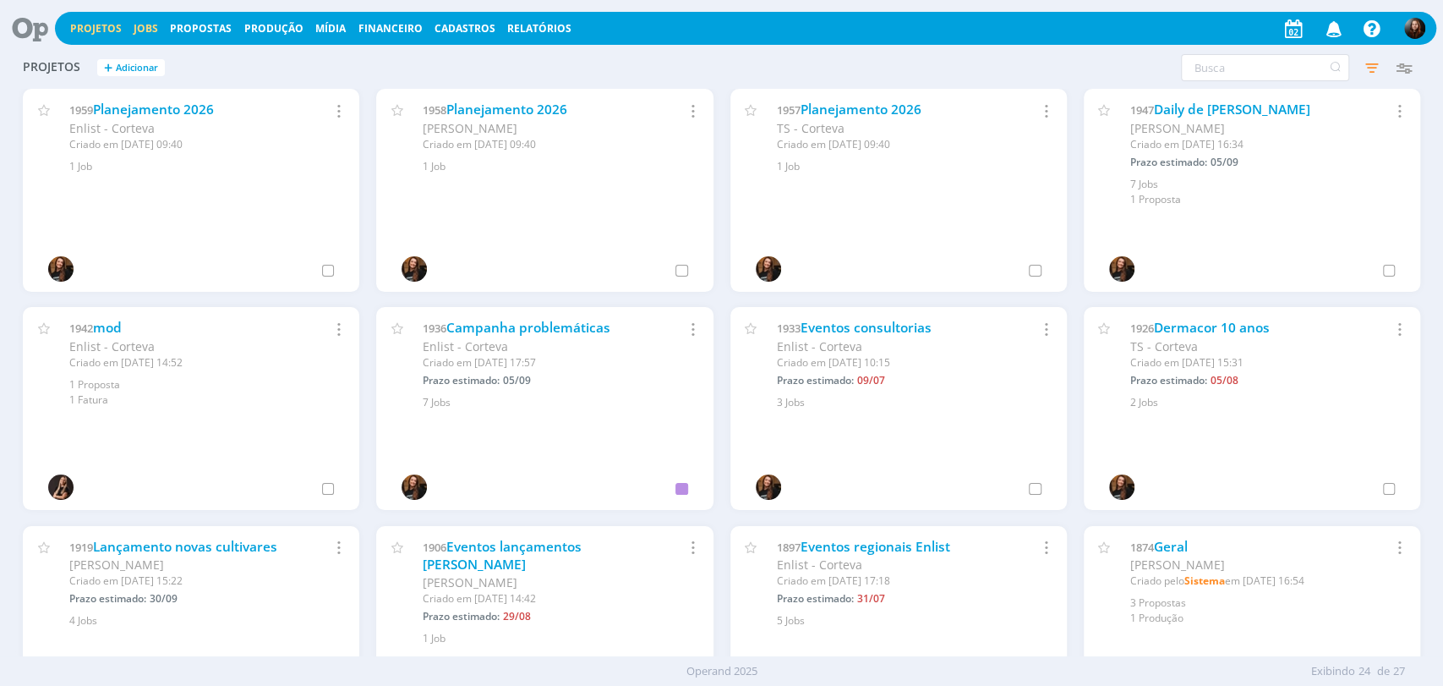
click at [153, 31] on link "Jobs" at bounding box center [146, 28] width 25 height 14
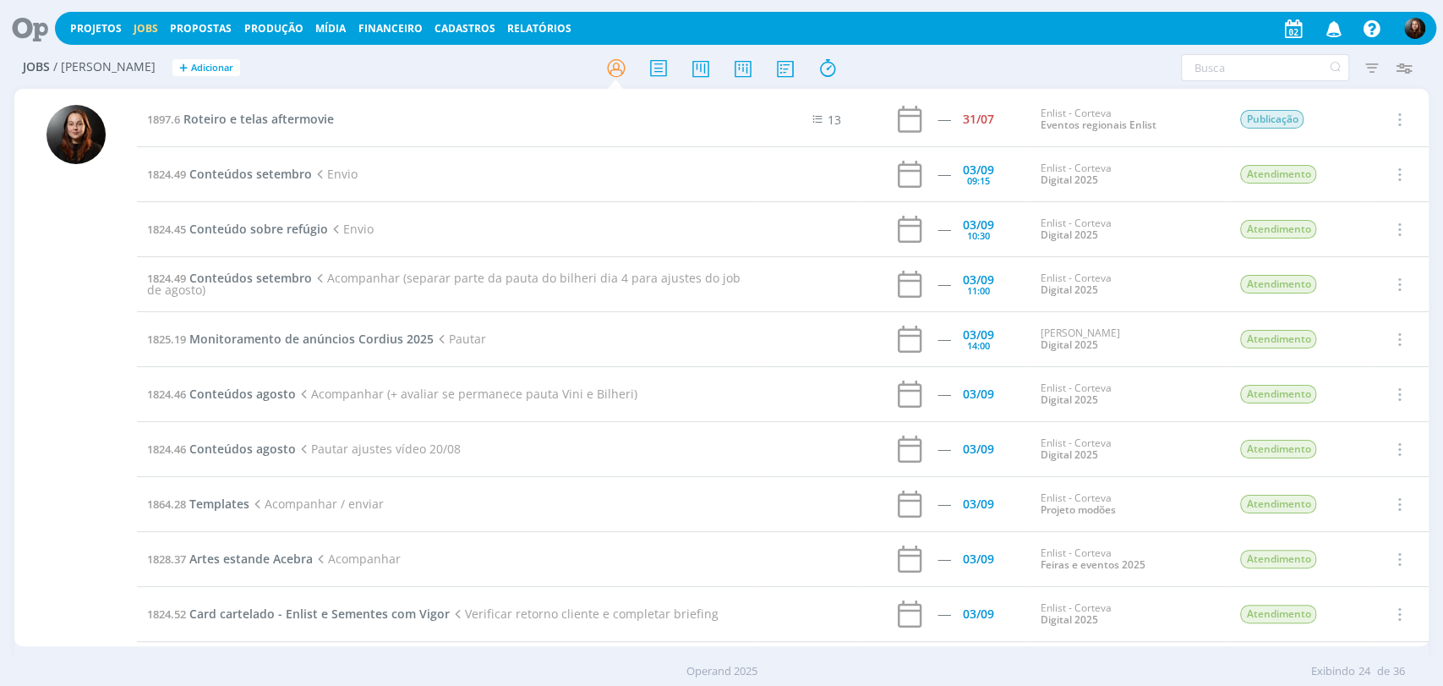
click at [460, 81] on h2 "Jobs / Minha Pauta + Adicionar" at bounding box center [250, 65] width 455 height 36
click at [940, 62] on div at bounding box center [722, 67] width 472 height 30
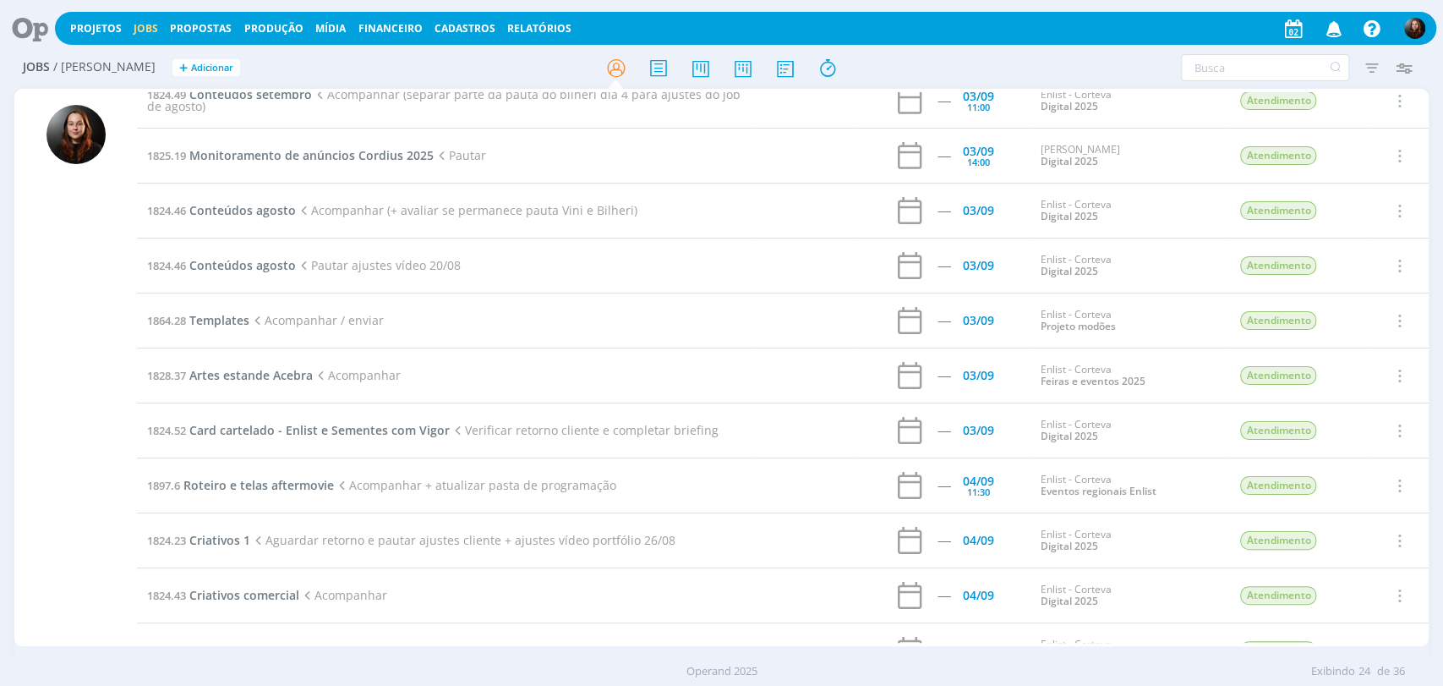
scroll to position [282, 0]
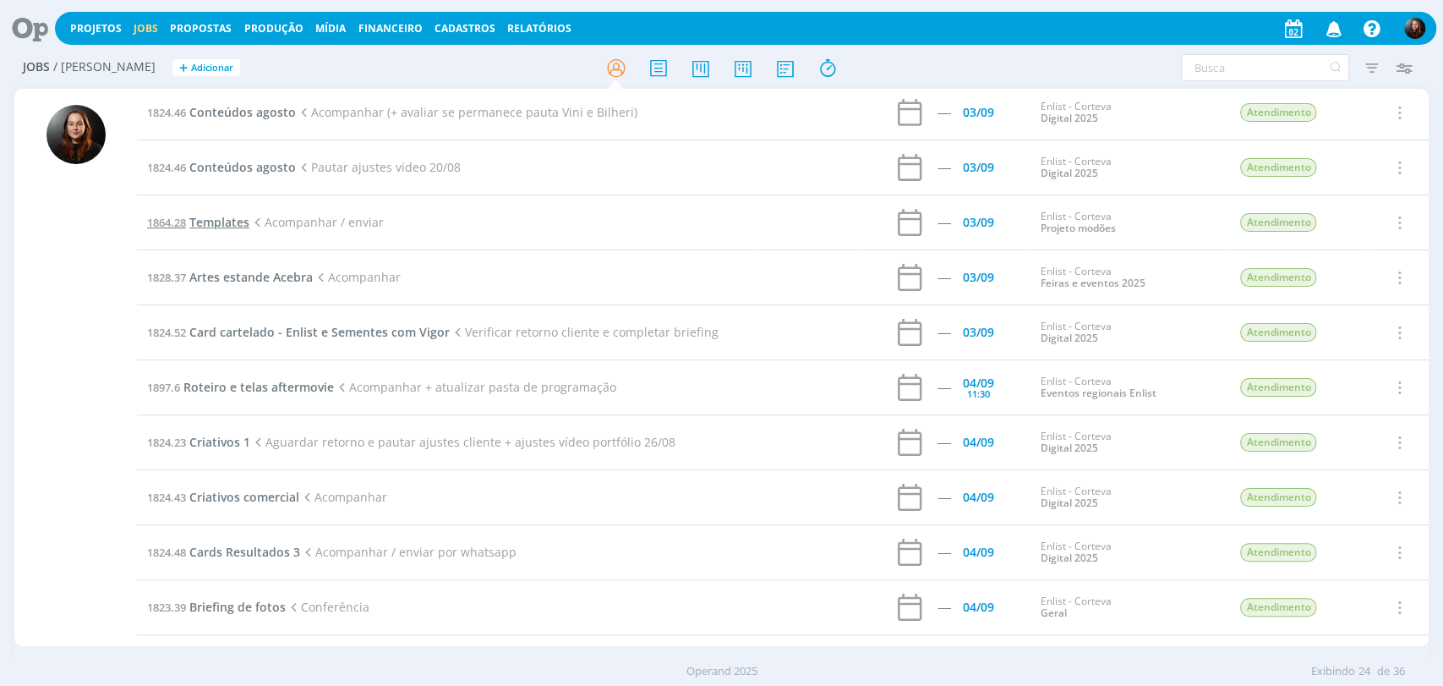
click at [210, 223] on span "Templates" at bounding box center [219, 222] width 60 height 16
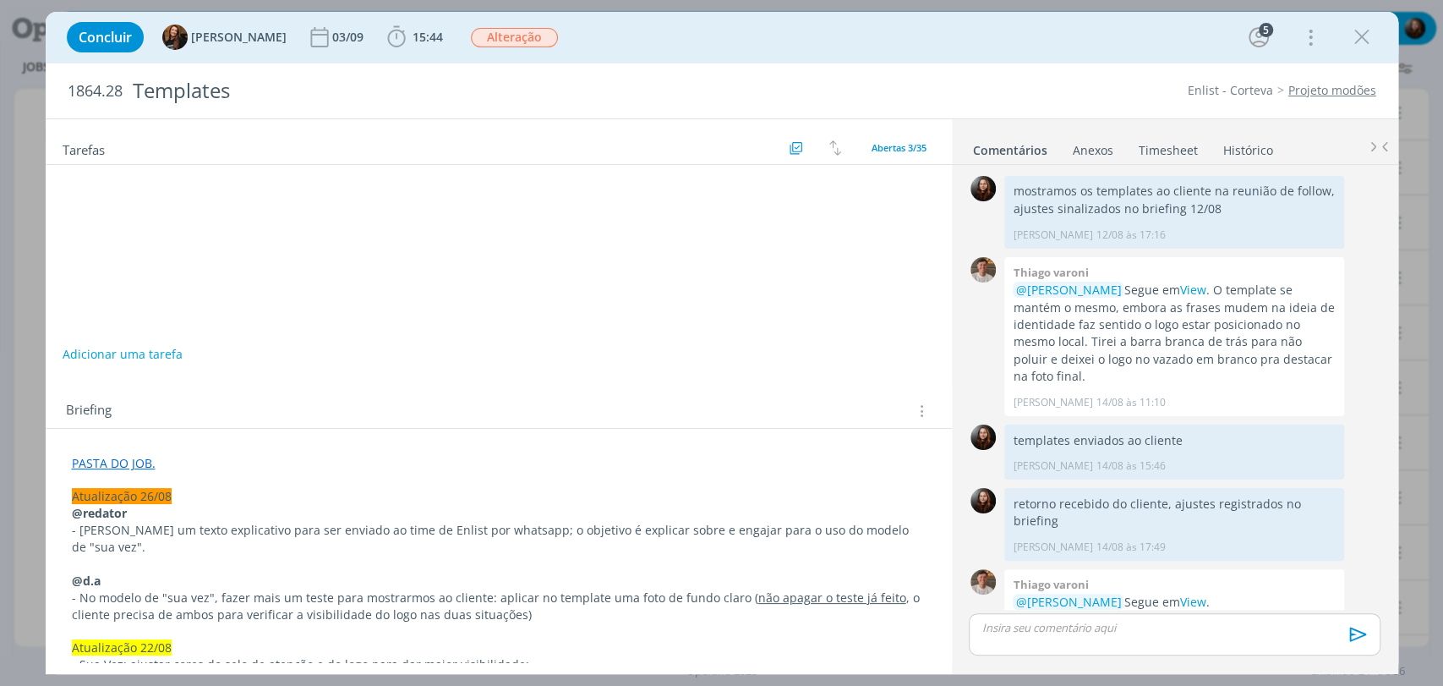
scroll to position [2133, 0]
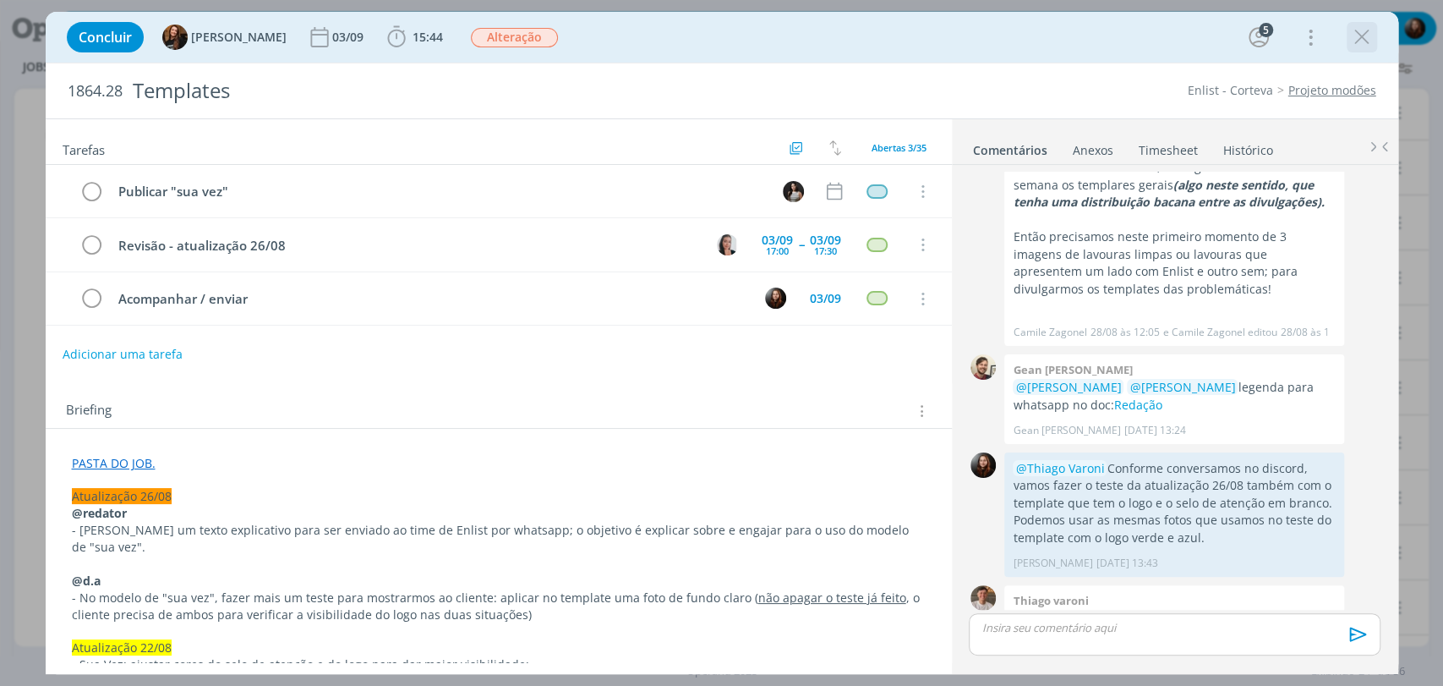
click at [1366, 46] on icon "dialog" at bounding box center [1361, 37] width 25 height 25
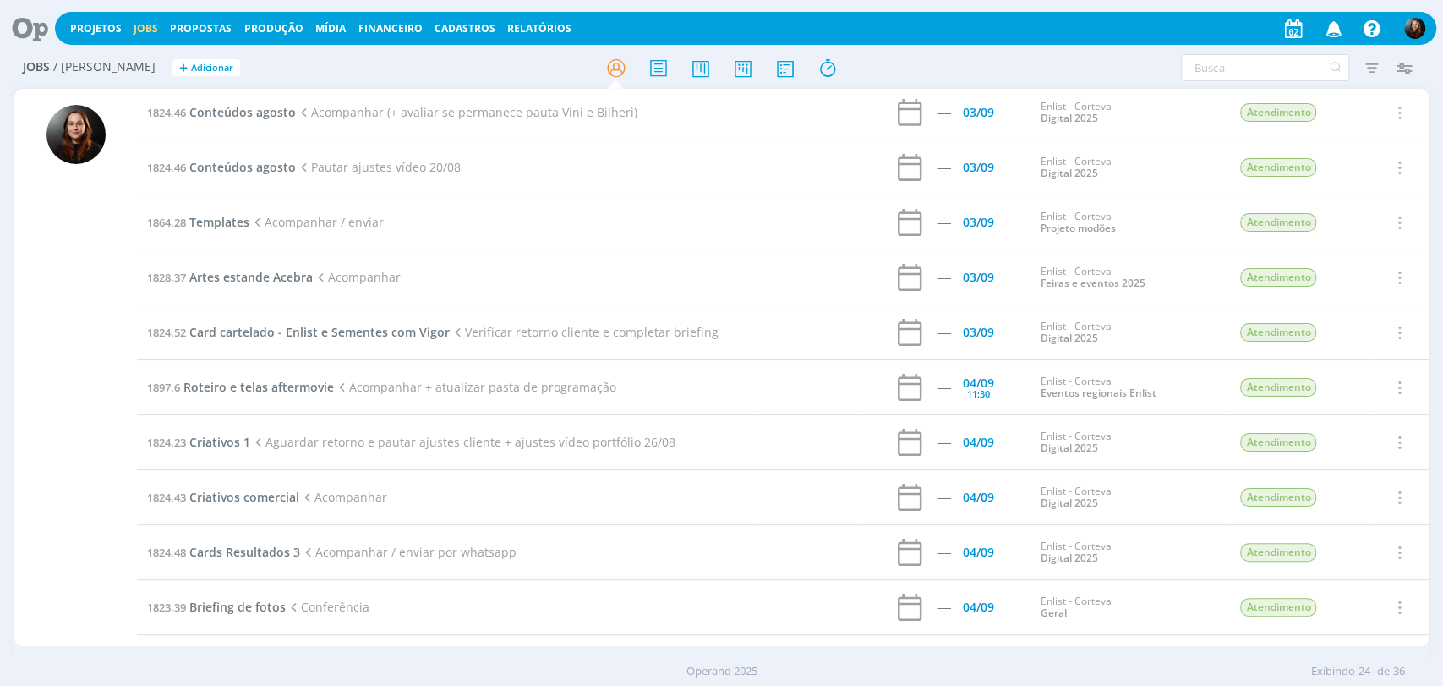
click at [35, 21] on icon at bounding box center [24, 28] width 35 height 33
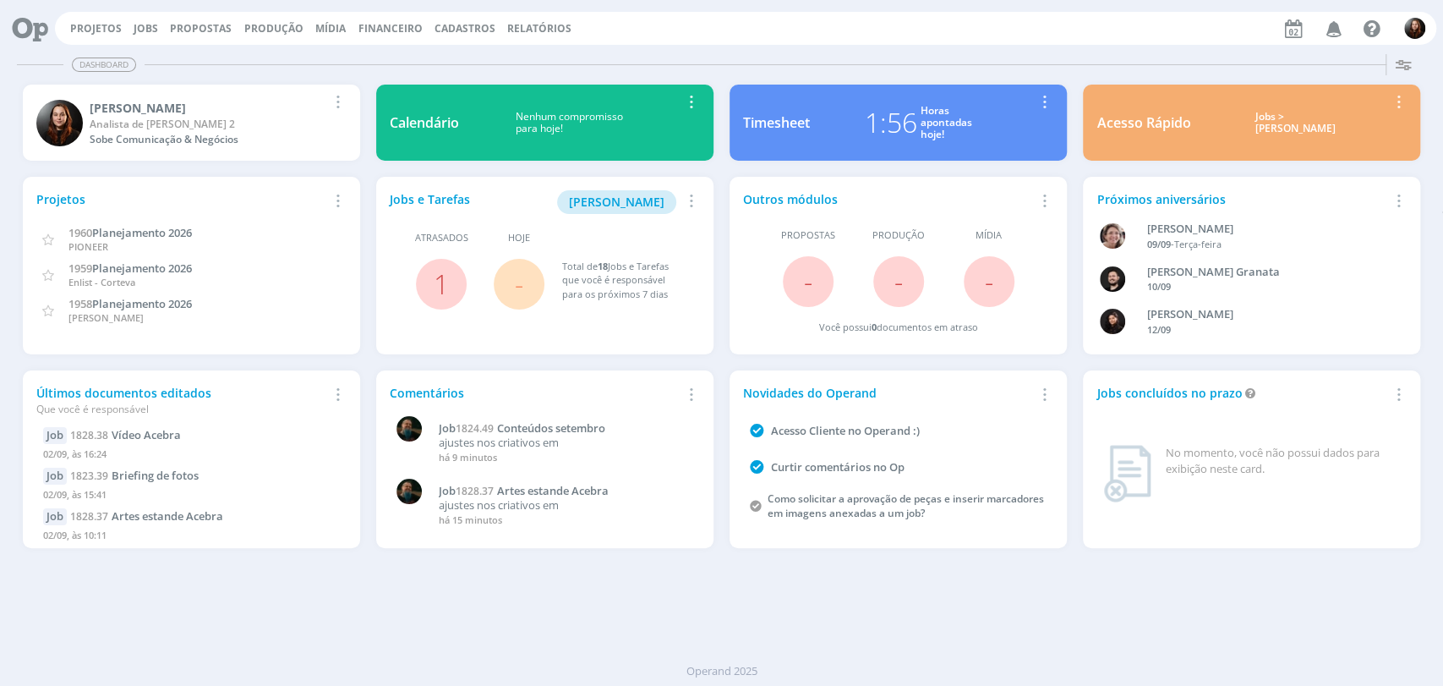
click at [840, 62] on div "Dashboard" at bounding box center [721, 64] width 1409 height 25
click at [768, 65] on div "Dashboard" at bounding box center [721, 64] width 1409 height 25
click at [693, 57] on div "Dashboard" at bounding box center [721, 64] width 1409 height 25
click at [930, 637] on div "Dashboard Salvar Selecione abaixo os cards desejados: Meus Meu Perfil [GEOGRAPH…" at bounding box center [721, 366] width 1443 height 638
click at [134, 29] on link "Jobs" at bounding box center [146, 28] width 25 height 14
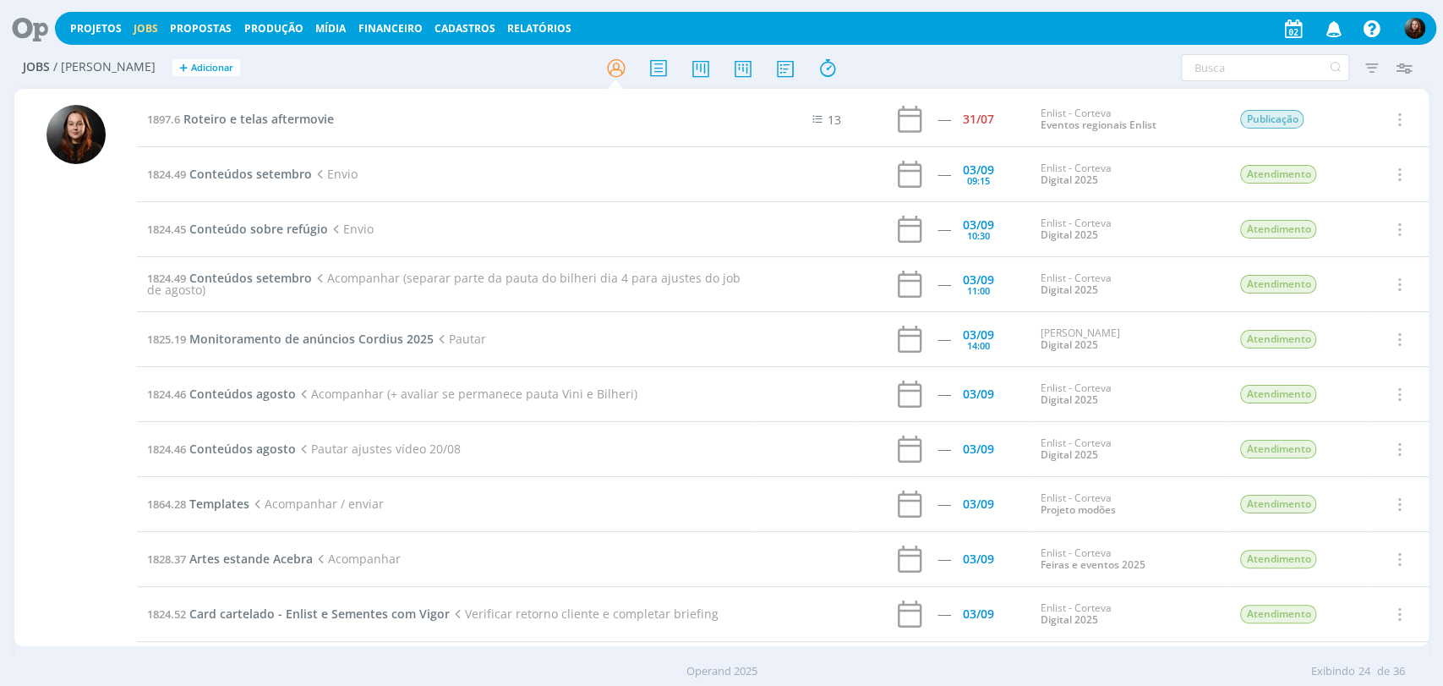
click at [350, 74] on h2 "Jobs / Minha Pauta + Adicionar" at bounding box center [250, 65] width 455 height 36
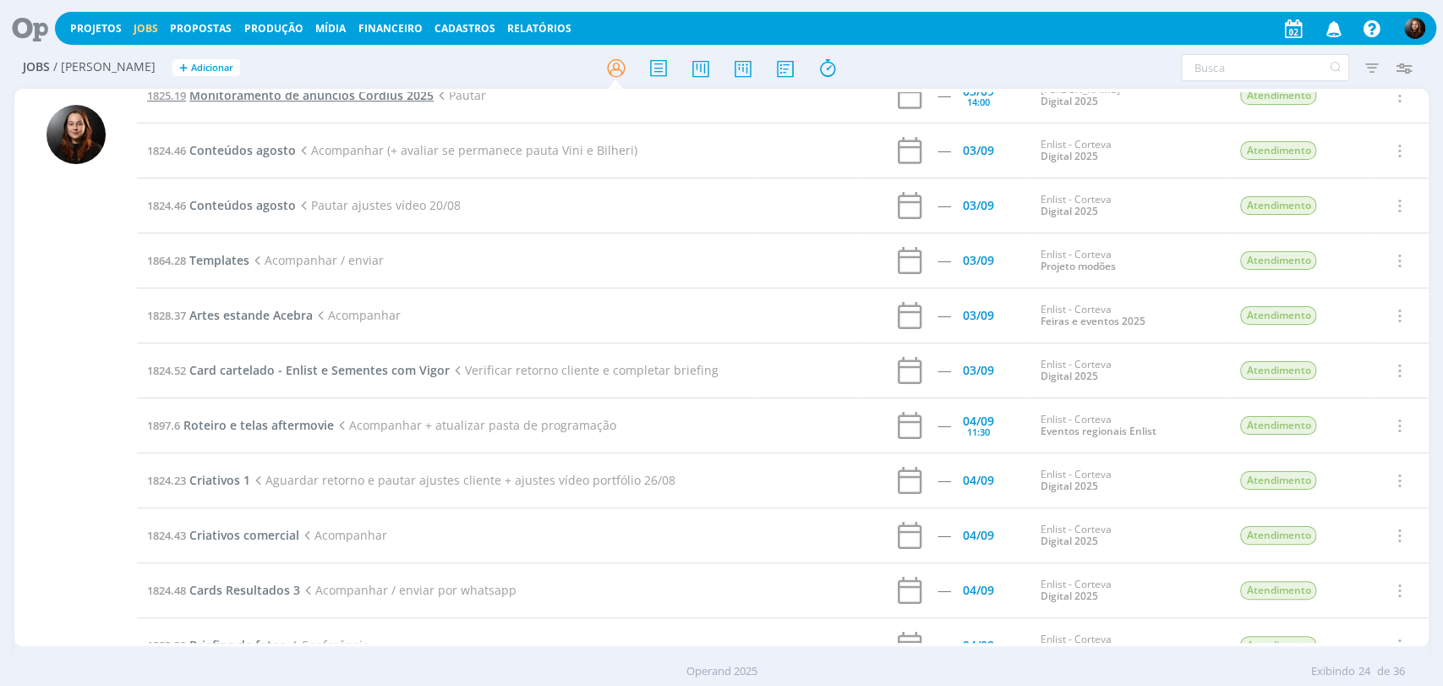
scroll to position [282, 0]
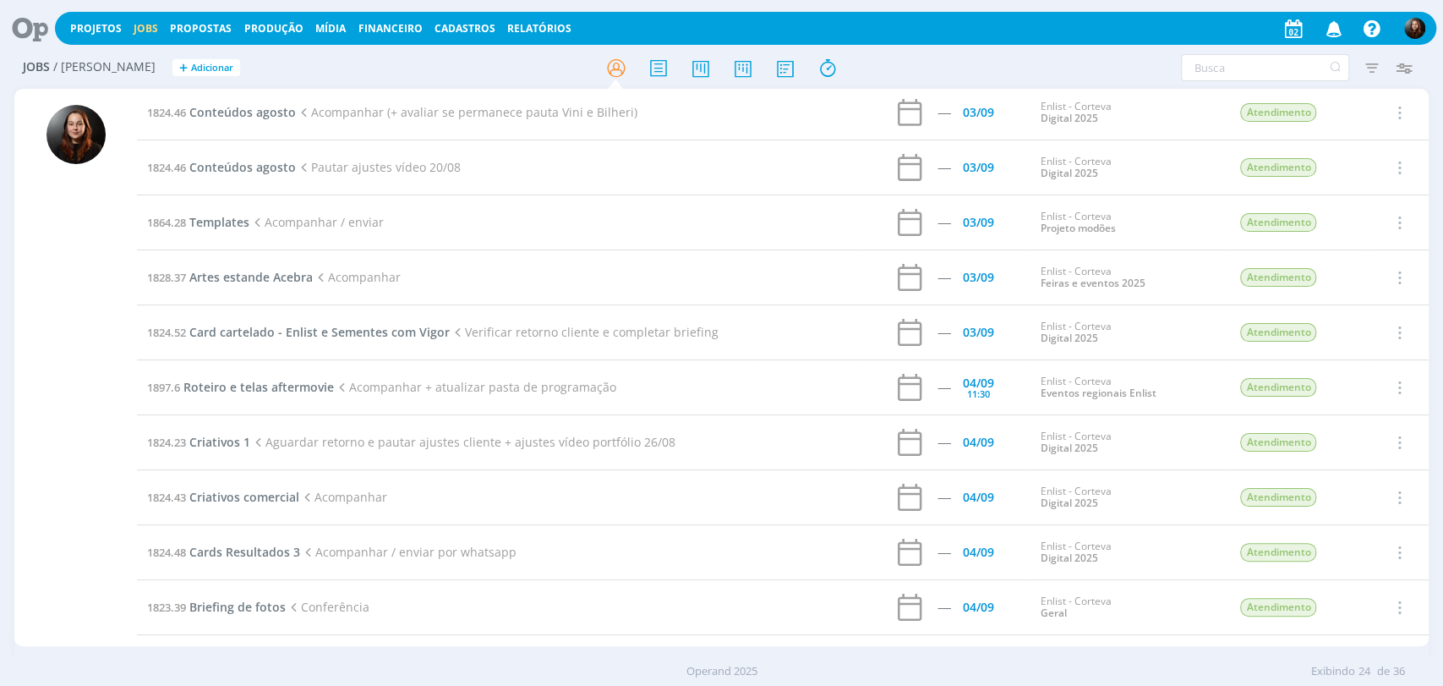
click at [528, 49] on div "Jobs / Minha Pauta + Adicionar Filtros Filtrar Limpar Tipo Jobs e Tarefas Data …" at bounding box center [721, 68] width 1414 height 42
click at [926, 61] on div at bounding box center [722, 67] width 472 height 30
click at [927, 57] on div at bounding box center [722, 67] width 472 height 30
click at [16, 19] on icon at bounding box center [24, 28] width 35 height 33
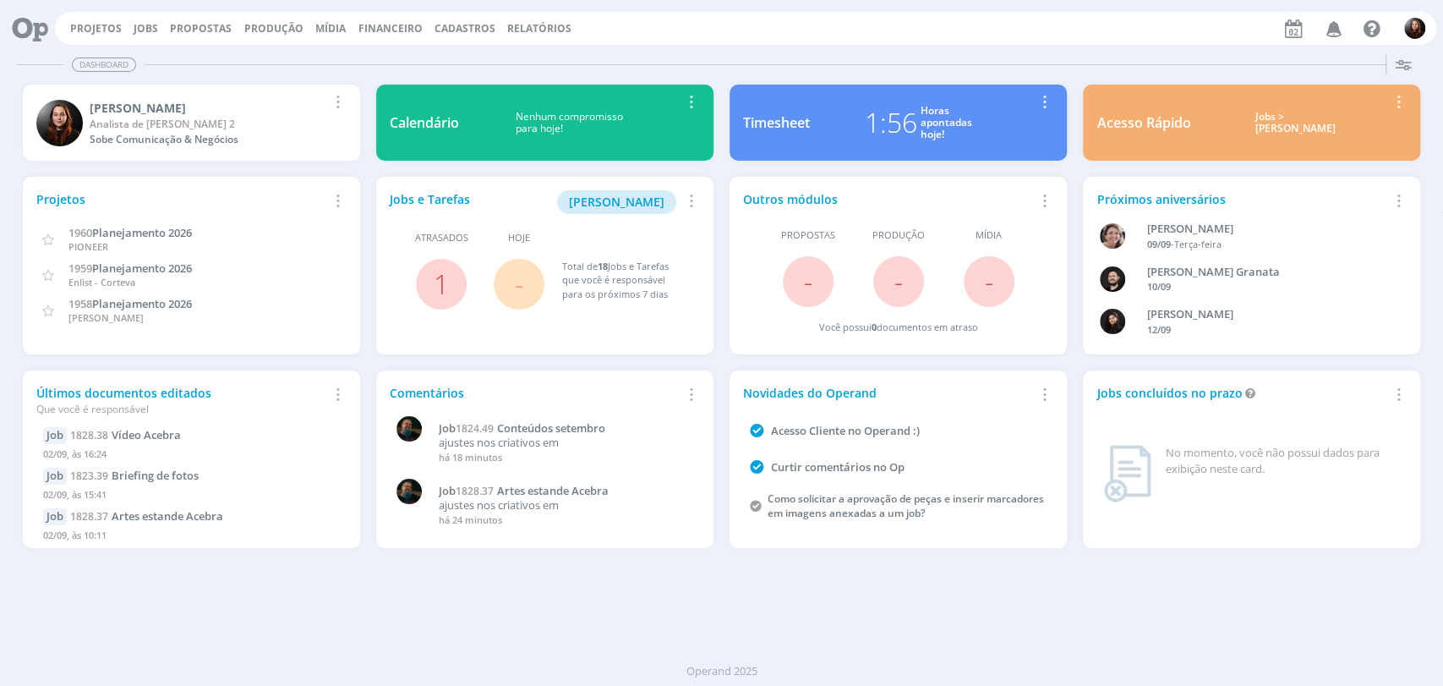
click at [717, 47] on div "Dashboard Salvar Selecione abaixo os cards desejados: Meus Meu Perfil [GEOGRAPH…" at bounding box center [721, 366] width 1443 height 638
click at [717, 46] on div "Projetos Jobs Propostas Produção Mídia Financeiro Cadastros Relatórios Notifica…" at bounding box center [722, 27] width 1430 height 41
click at [762, 31] on div "Projetos Jobs Propostas Produção Mídia Financeiro Cadastros Relatórios Notifica…" at bounding box center [745, 28] width 1381 height 33
click at [146, 29] on link "Jobs" at bounding box center [146, 28] width 25 height 14
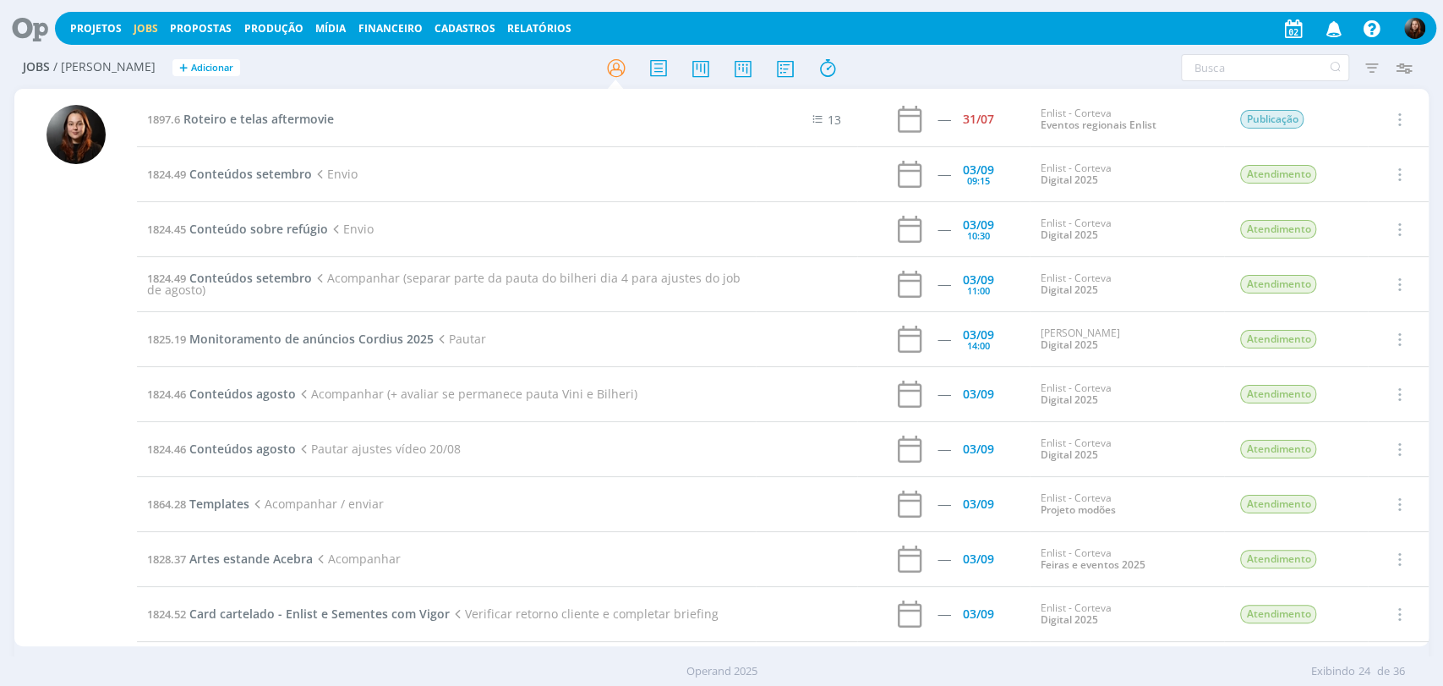
click at [345, 68] on h2 "Jobs / Minha Pauta + Adicionar" at bounding box center [250, 65] width 455 height 36
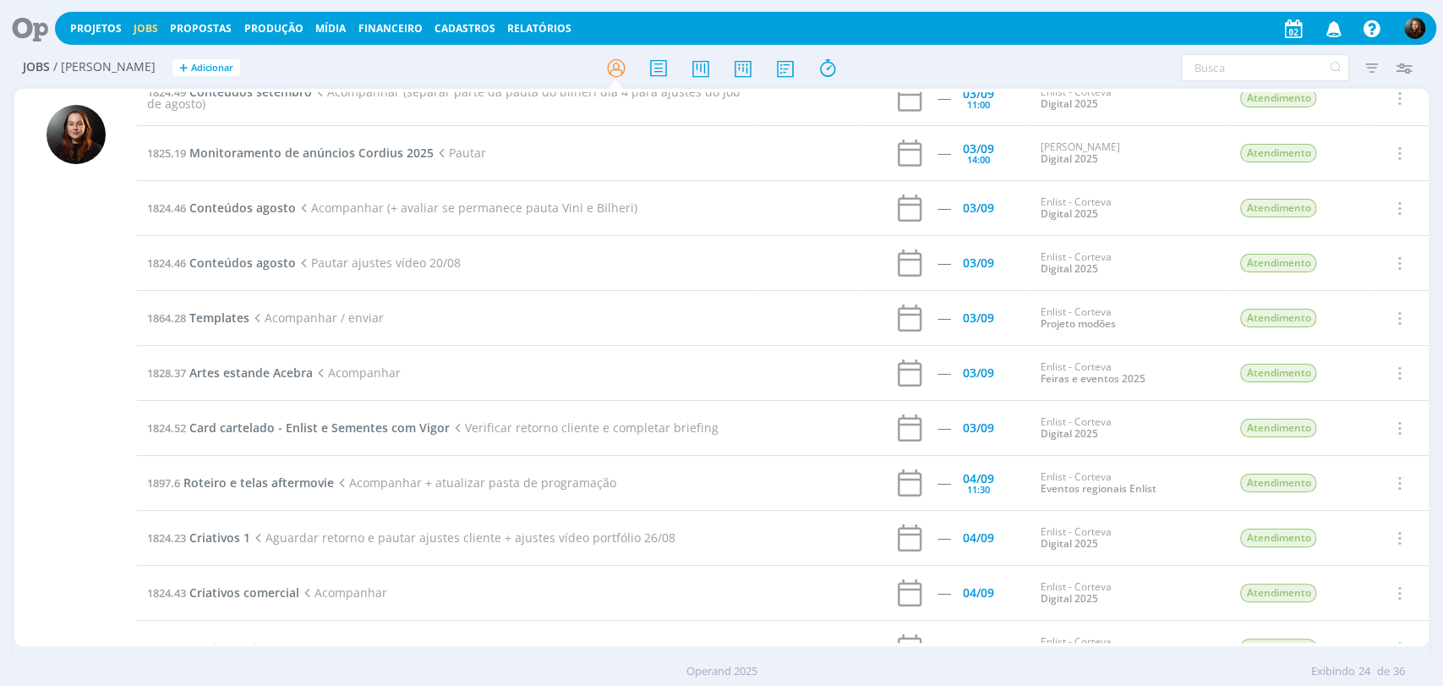
scroll to position [188, 0]
click at [295, 421] on span "Card cartelado - Enlist e Sementes com Vigor" at bounding box center [319, 426] width 260 height 16
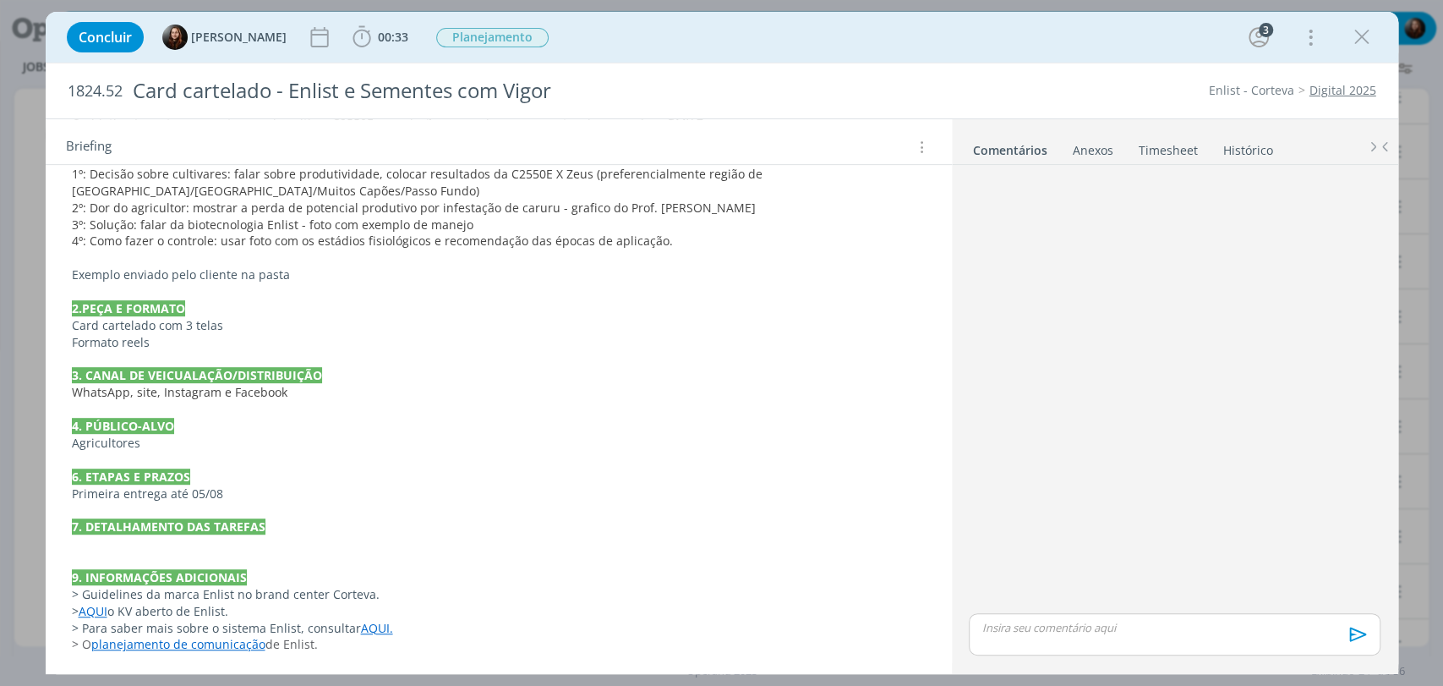
scroll to position [553, 0]
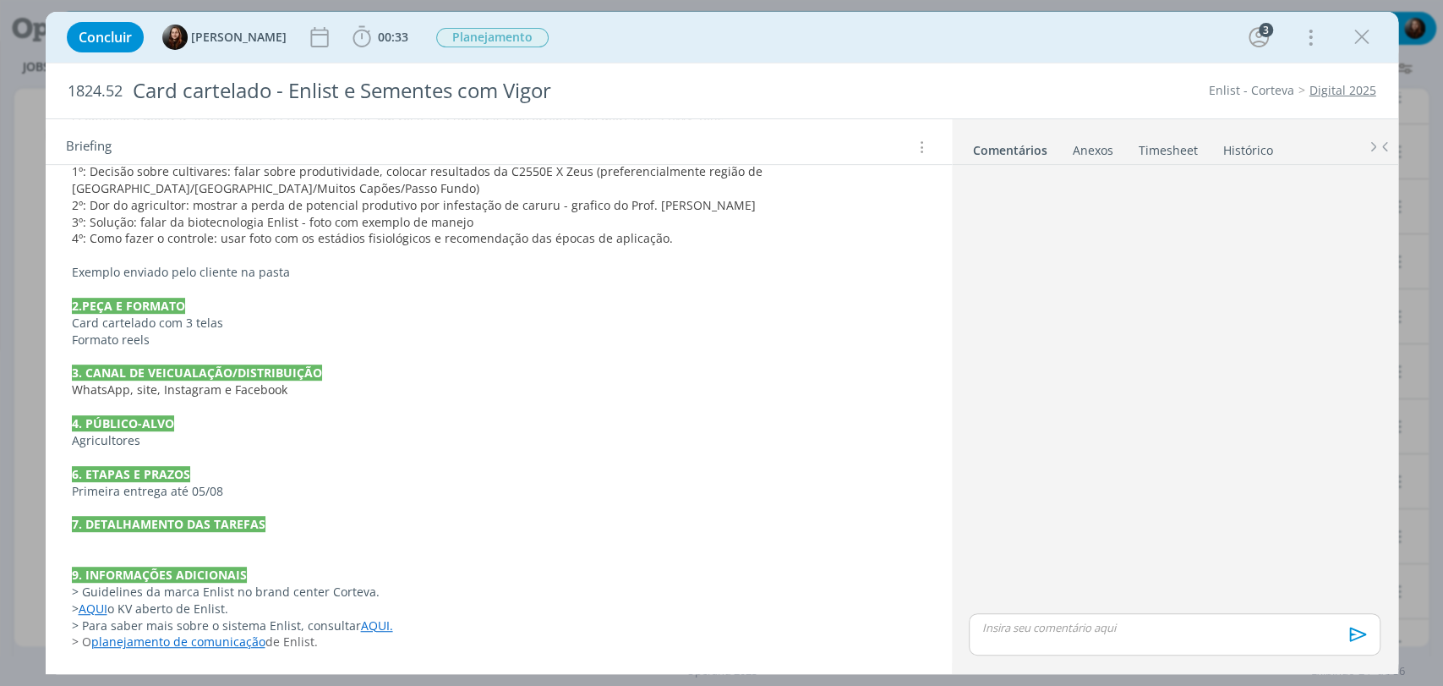
click at [259, 539] on p "dialog" at bounding box center [499, 541] width 854 height 17
click at [295, 271] on p "Exemplo enviado pelo cliente na pasta" at bounding box center [499, 273] width 852 height 17
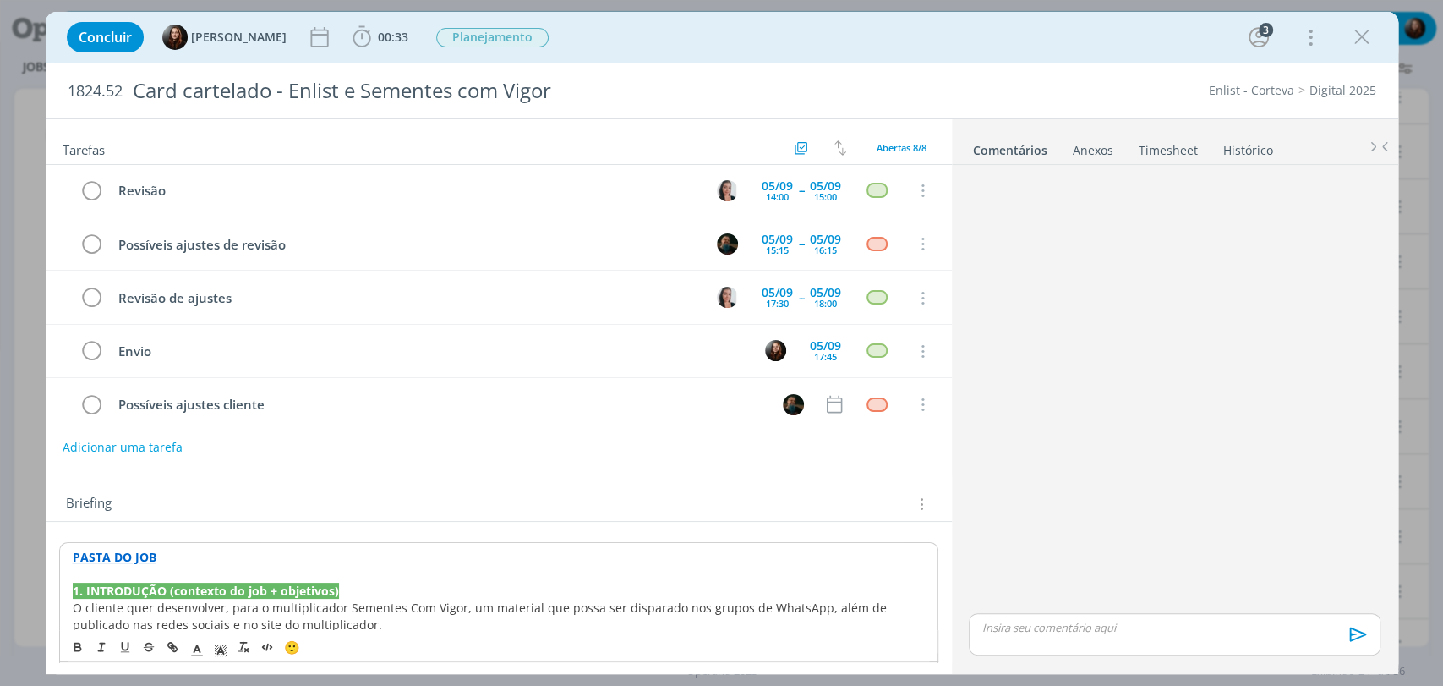
scroll to position [170, 0]
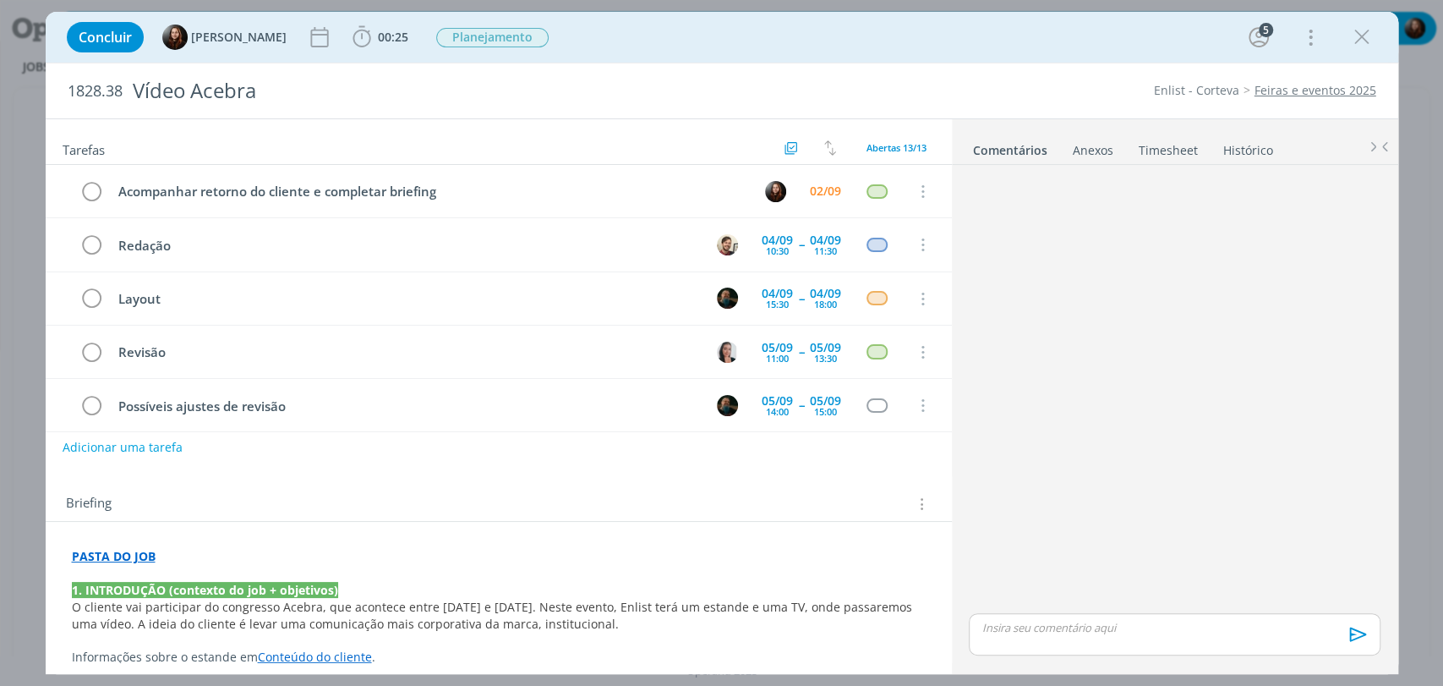
drag, startPoint x: 957, startPoint y: 24, endPoint x: 916, endPoint y: 10, distance: 43.6
click at [957, 24] on div "Concluir [PERSON_NAME] 00:25 Iniciar Apontar Data * [DATE] Horas * 00:00 Tarefa…" at bounding box center [721, 37] width 1327 height 41
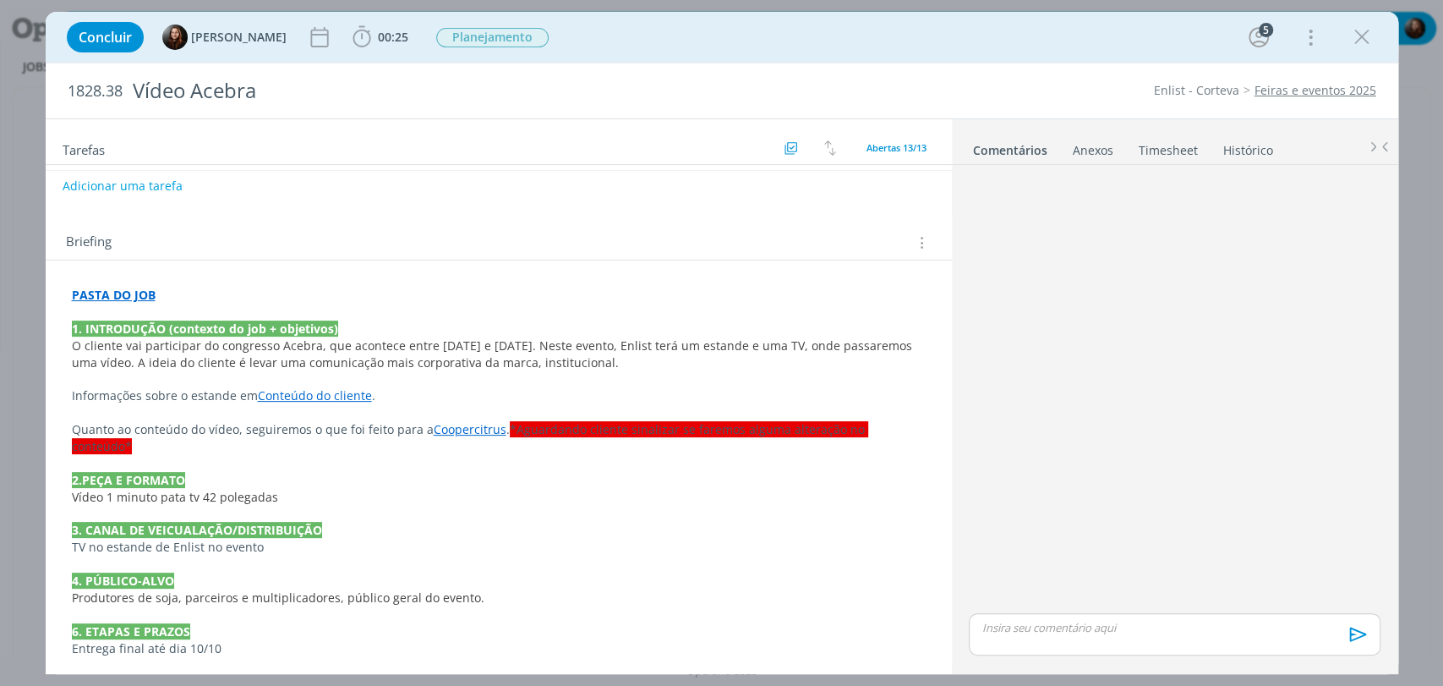
scroll to position [375, 0]
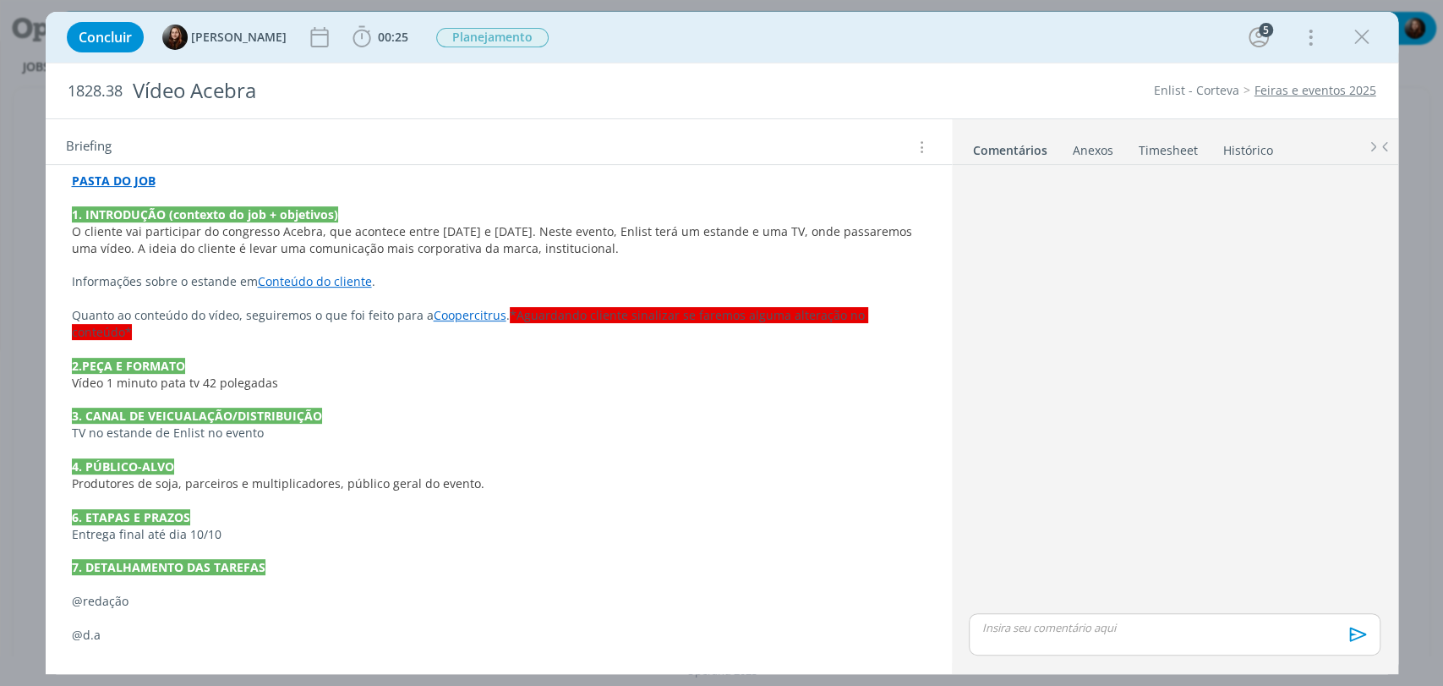
click at [225, 341] on p "dialog" at bounding box center [499, 349] width 854 height 17
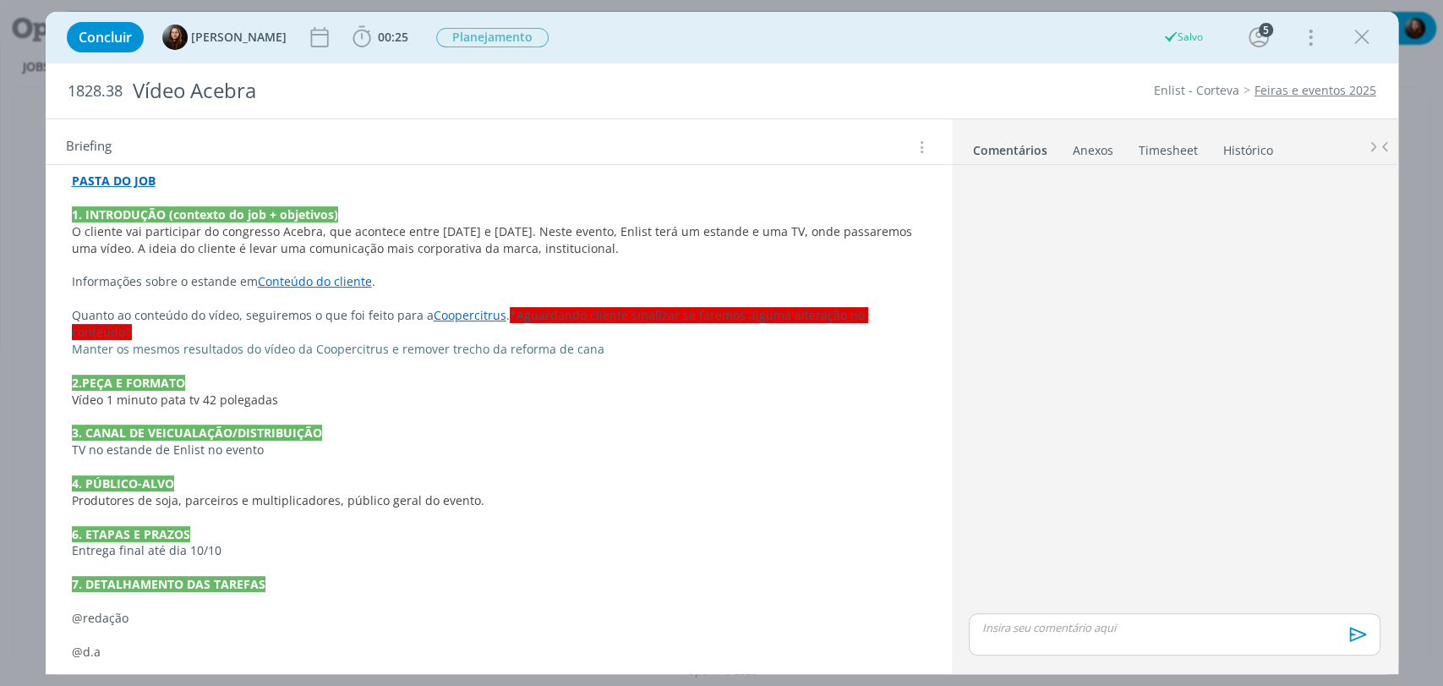
click at [1063, 52] on div "Concluir [PERSON_NAME] 00:25 Iniciar Apontar Data * [DATE] Horas * 00:00 Tarefa…" at bounding box center [721, 37] width 1327 height 41
click at [303, 407] on p "dialog" at bounding box center [499, 415] width 854 height 17
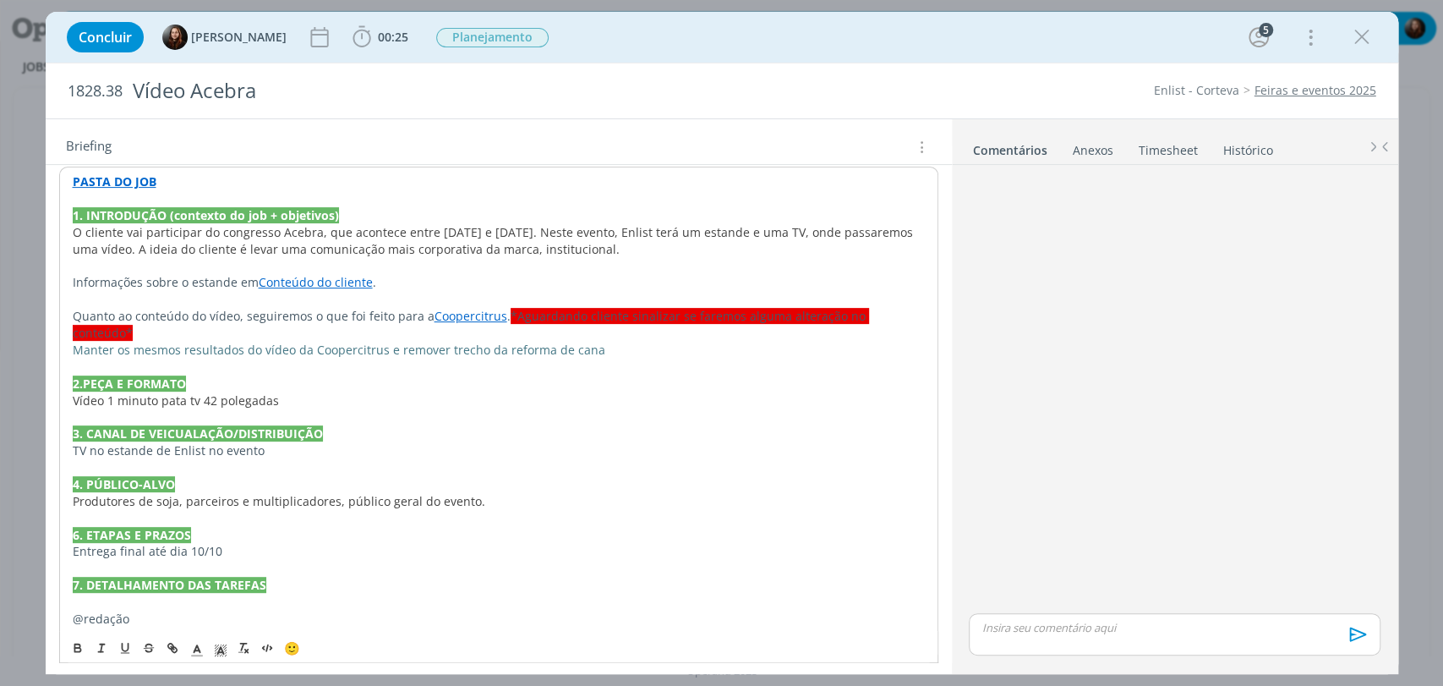
click at [290, 392] on p "Vídeo 1 minuto pata tv 42 polegadas" at bounding box center [499, 400] width 852 height 17
click at [1089, 363] on div "dialog" at bounding box center [1174, 391] width 424 height 438
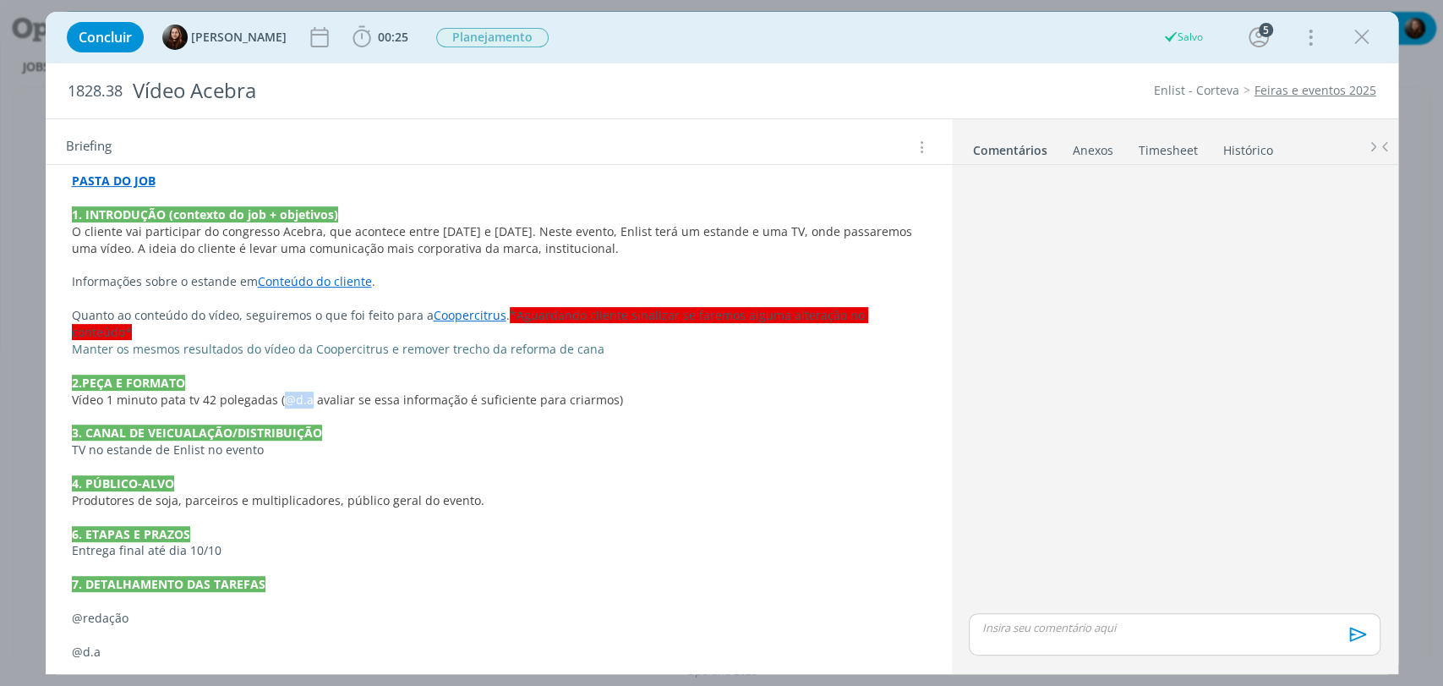
drag, startPoint x: 279, startPoint y: 374, endPoint x: 305, endPoint y: 387, distance: 29.5
click at [305, 391] on span "Vídeo 1 minuto pata tv 42 polegadas (@d.a avaliar se essa informação é suficien…" at bounding box center [347, 399] width 551 height 16
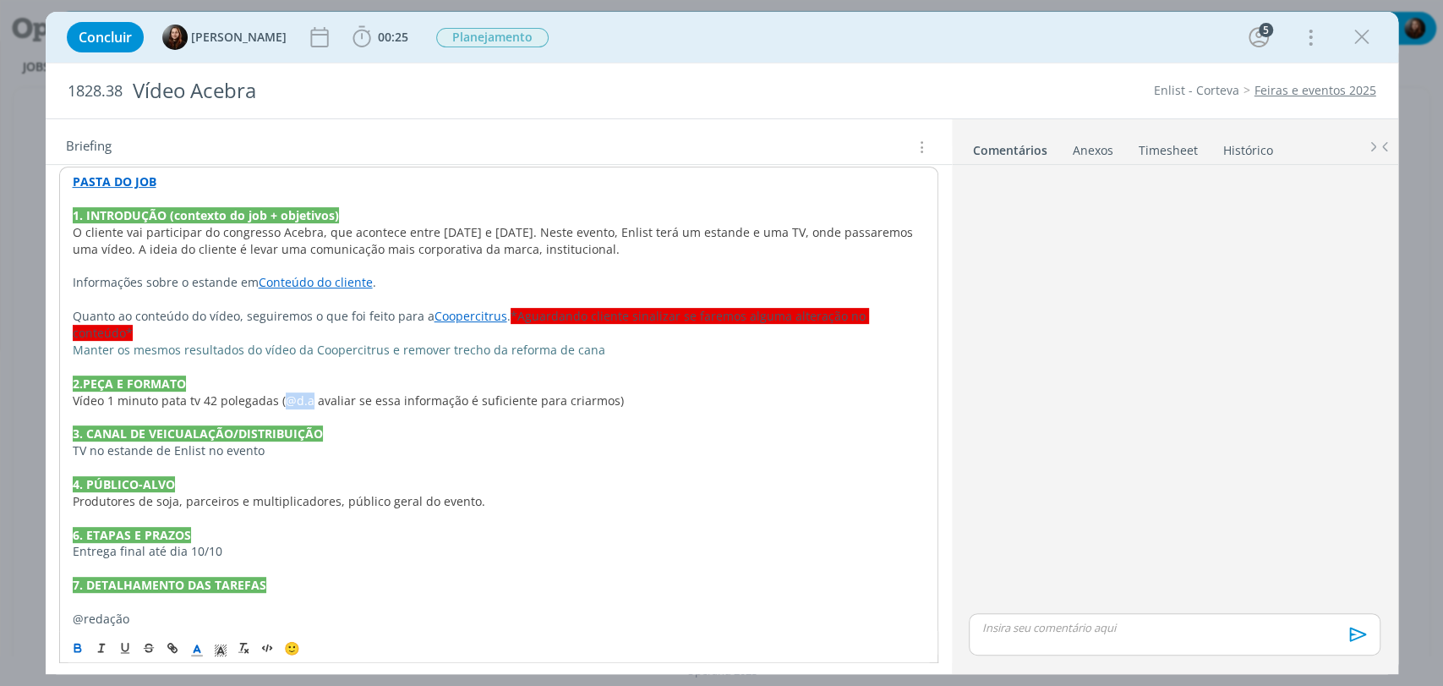
click at [81, 647] on icon "dialog" at bounding box center [78, 647] width 14 height 14
click at [1096, 424] on div "dialog" at bounding box center [1174, 391] width 424 height 438
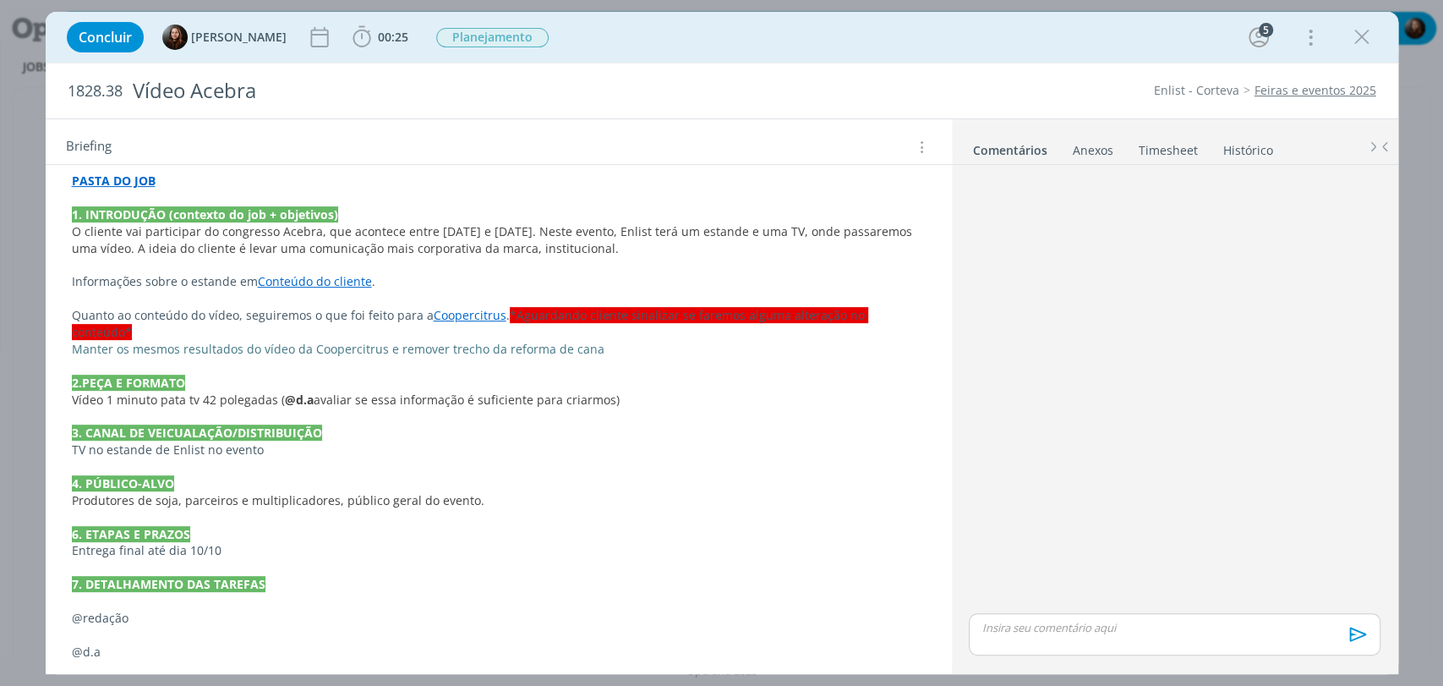
click at [1217, 351] on div "dialog" at bounding box center [1174, 391] width 424 height 438
click at [500, 309] on p "Quanto ao conteúdo do vídeo, seguiremos o que foi feito para a Coopercitrus . *…" at bounding box center [499, 324] width 854 height 34
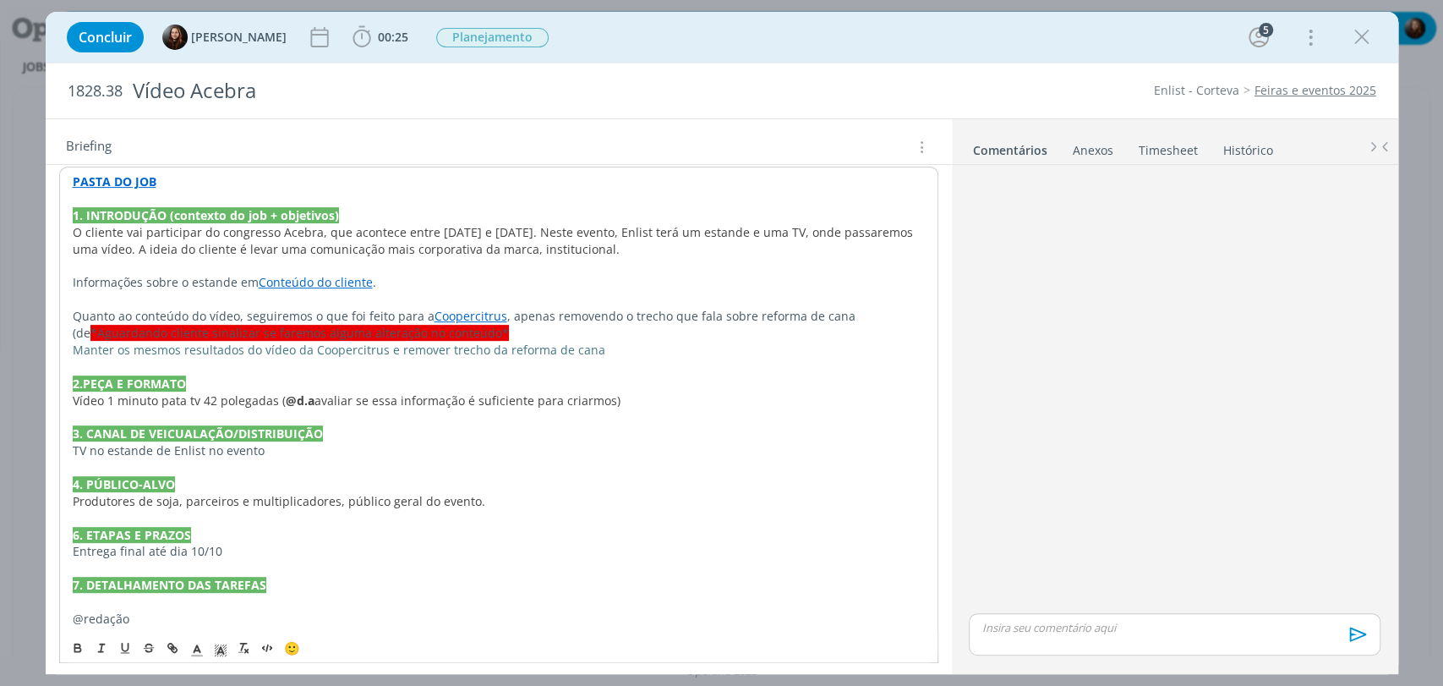
click at [480, 314] on link "Coopercitrus" at bounding box center [471, 316] width 73 height 16
click at [471, 343] on link "[URL][DOMAIN_NAME]" at bounding box center [412, 349] width 128 height 22
click at [874, 312] on p "Quanto ao conteúdo do vídeo, seguiremos o que foi feito para a Coopercitrus , a…" at bounding box center [499, 325] width 852 height 34
click at [464, 335] on span "*Aguardando cliente sinalizar se faremos alguma alteração no conteúdo*" at bounding box center [299, 333] width 418 height 16
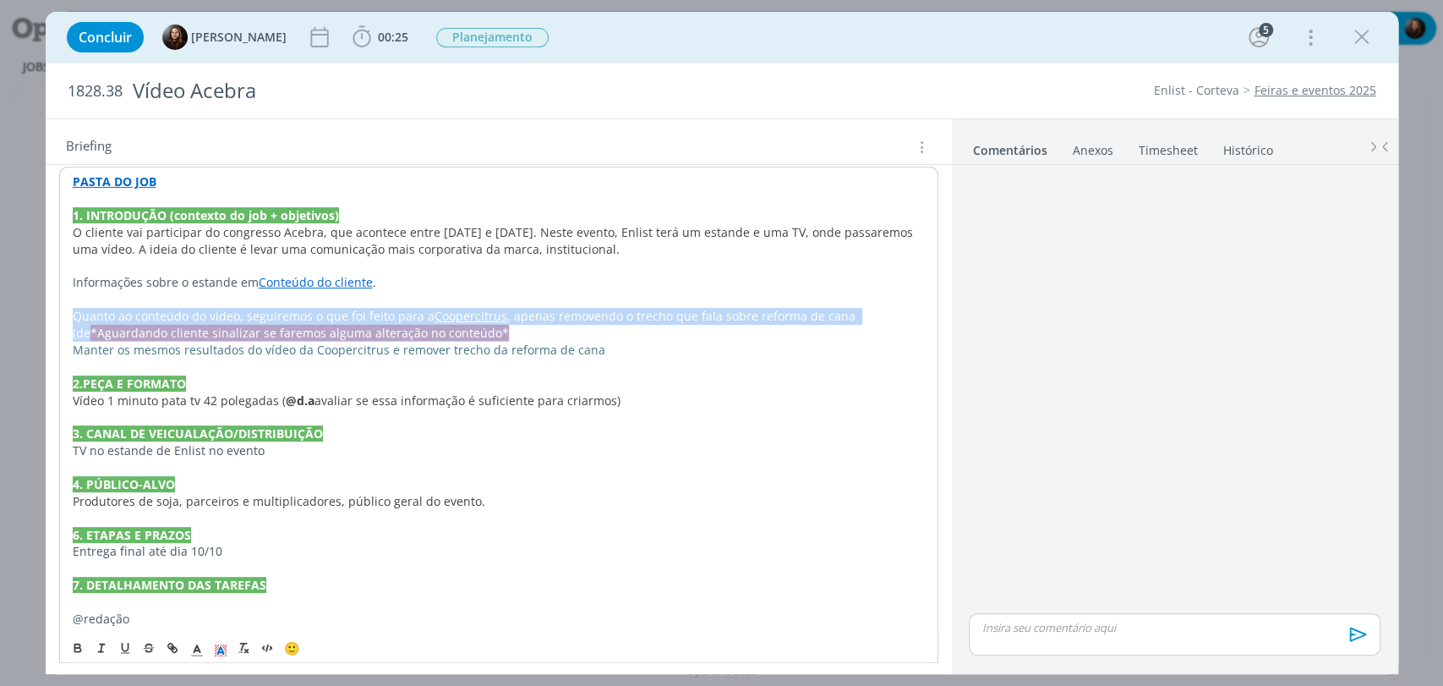
click at [464, 335] on span "*Aguardando cliente sinalizar se faremos alguma alteração no conteúdo*" at bounding box center [299, 333] width 418 height 16
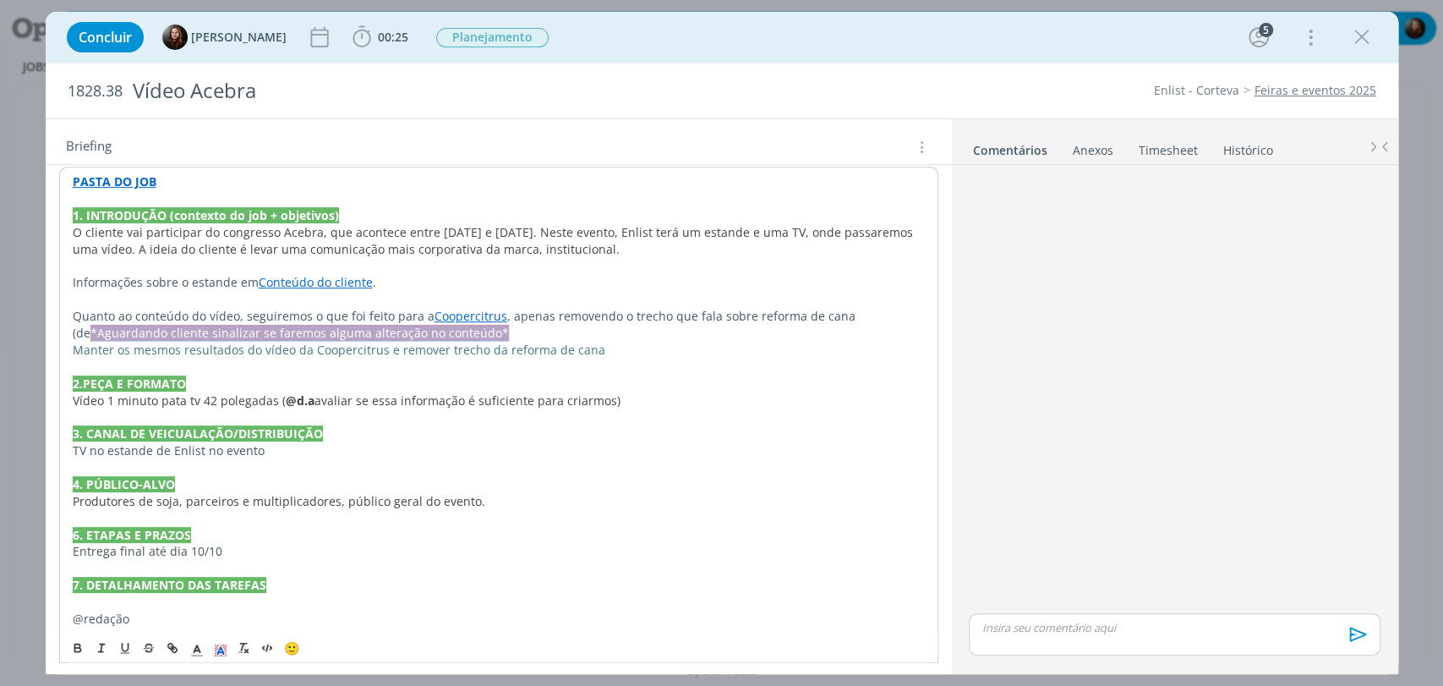
drag, startPoint x: 484, startPoint y: 333, endPoint x: 70, endPoint y: 333, distance: 414.2
click at [70, 333] on div "PASTA DO JOB 1. INTRODUÇÃO (contexto do job + objetivos) O cliente vai particip…" at bounding box center [498, 484] width 879 height 634
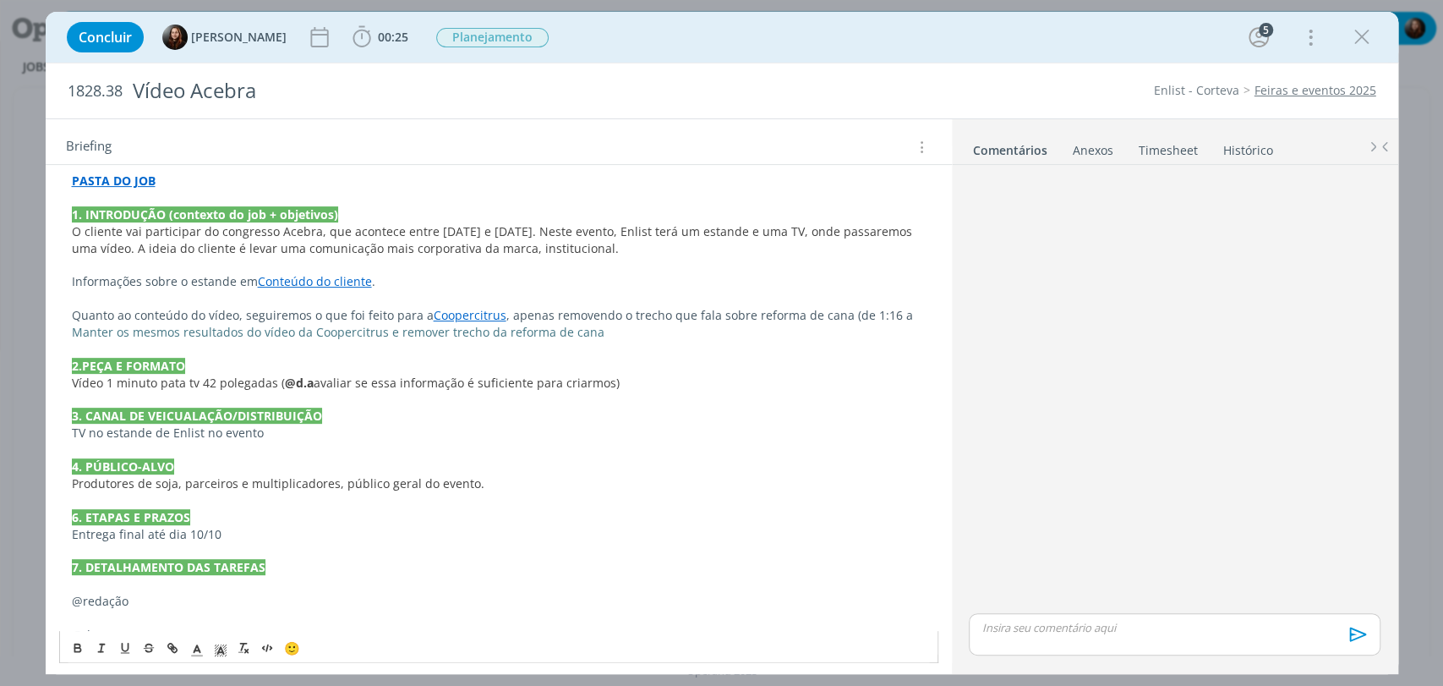
click at [910, 307] on p "Quanto ao conteúdo do vídeo, seguiremos o que foi feito para a Coopercitrus , a…" at bounding box center [499, 315] width 854 height 17
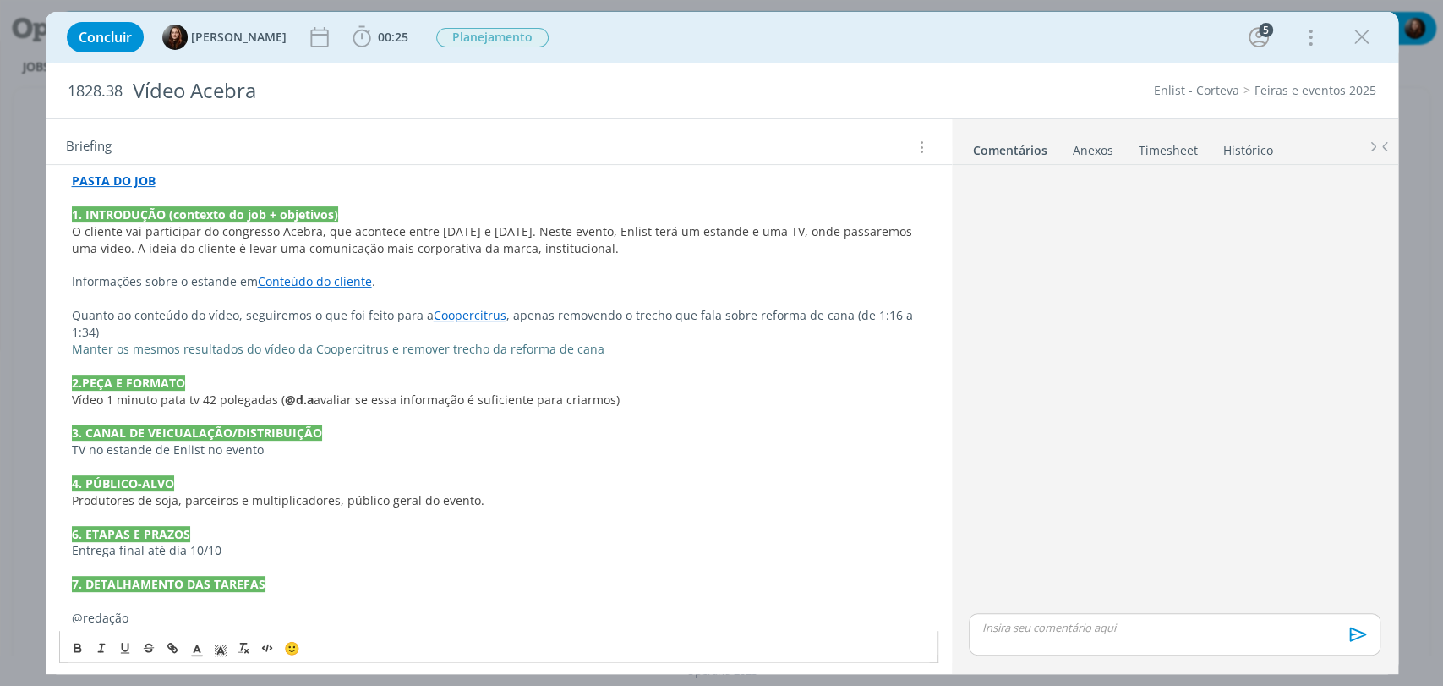
click at [141, 341] on span "Manter os mesmos resultados do vídeo da Coopercitrus e remover trecho da reform…" at bounding box center [338, 349] width 533 height 16
click at [111, 334] on p "Quanto ao conteúdo do vídeo, seguiremos o que foi feito para a Coopercitrus , a…" at bounding box center [499, 324] width 854 height 34
click at [440, 353] on span "Manter os mesmos resultados do vídeo da Coopercitrus e remover trecho da reform…" at bounding box center [338, 349] width 533 height 16
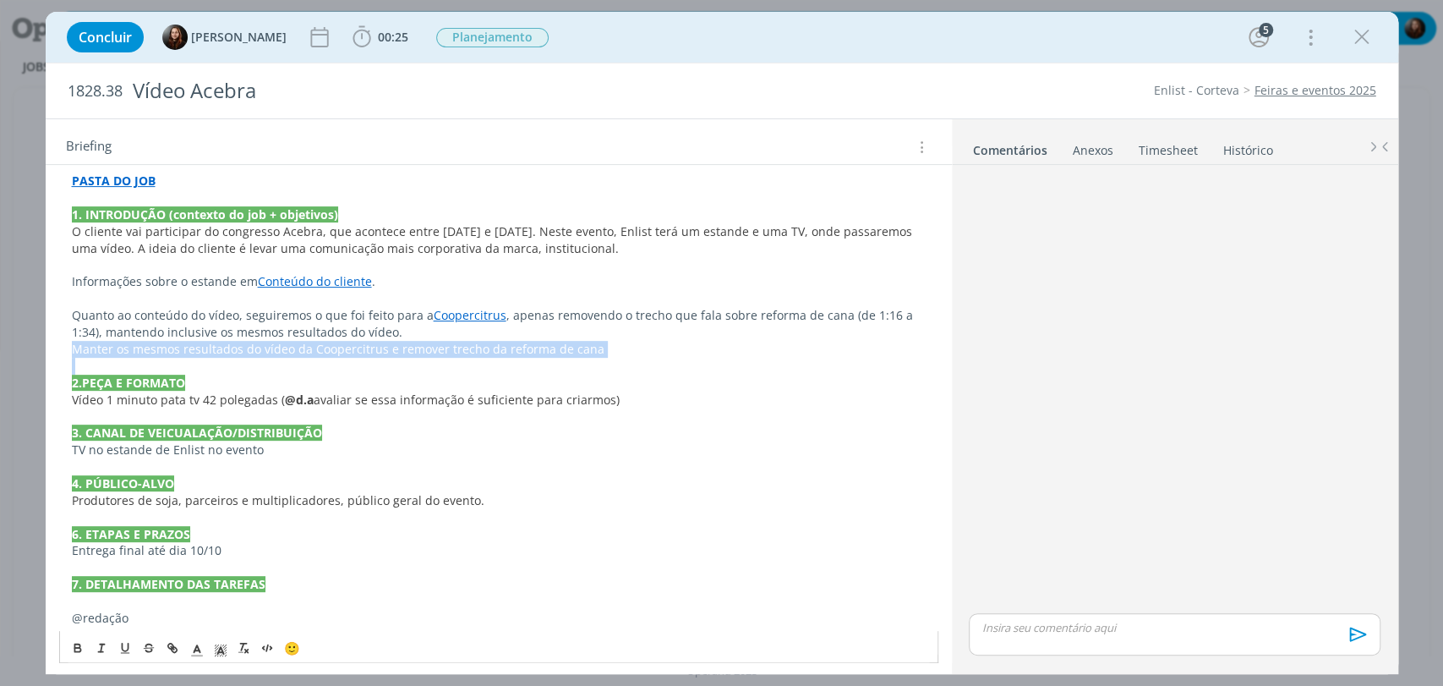
click at [440, 353] on span "Manter os mesmos resultados do vídeo da Coopercitrus e remover trecho da reform…" at bounding box center [338, 349] width 533 height 16
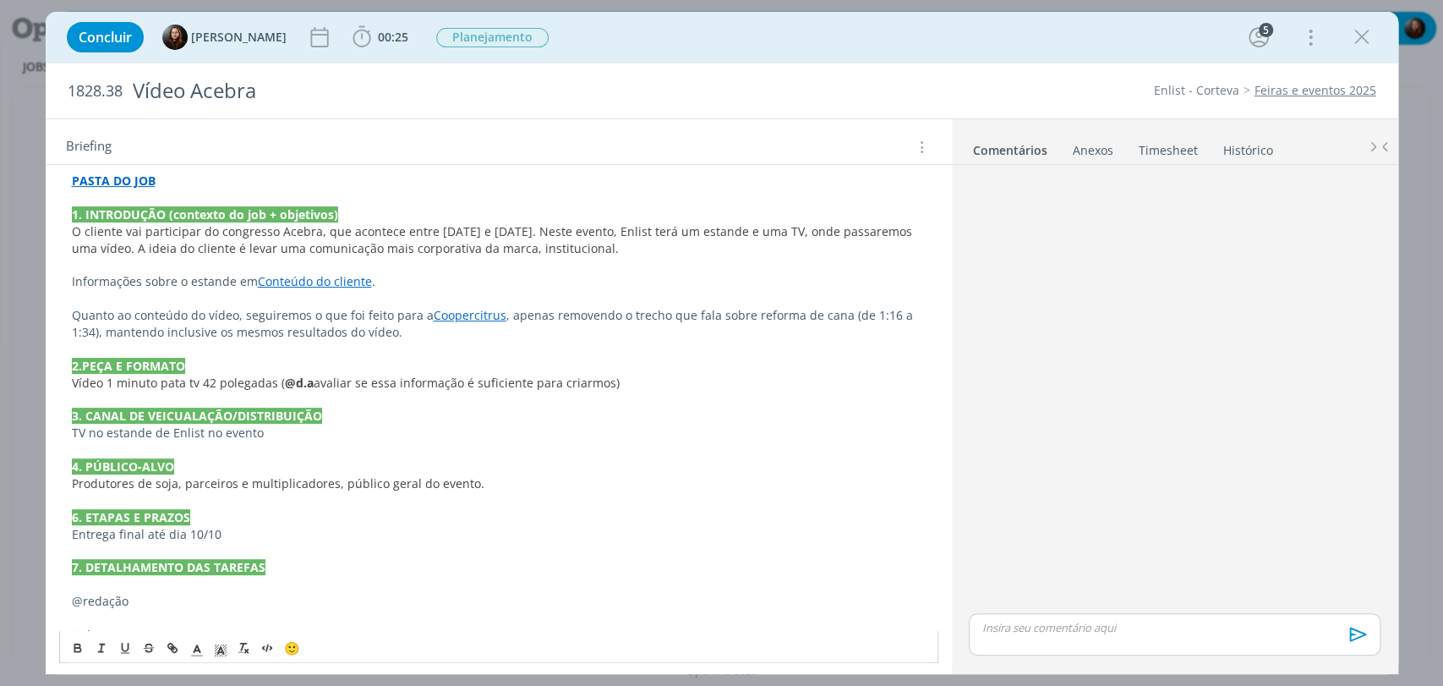
click at [440, 334] on p "Quanto ao conteúdo do vídeo, seguiremos o que foi feito para a Coopercitrus , a…" at bounding box center [499, 324] width 854 height 34
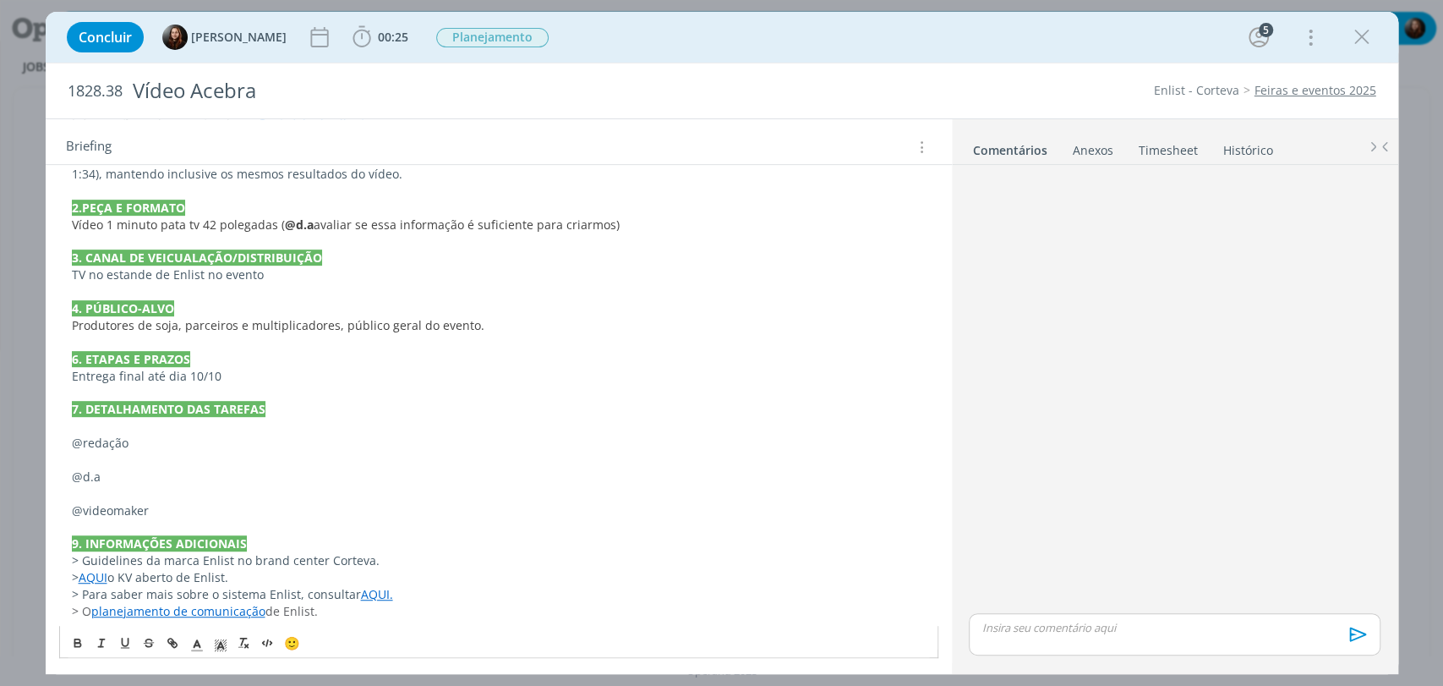
scroll to position [534, 0]
click at [164, 479] on p "@d.a" at bounding box center [499, 475] width 854 height 17
click at [144, 455] on p "dialog" at bounding box center [499, 459] width 854 height 17
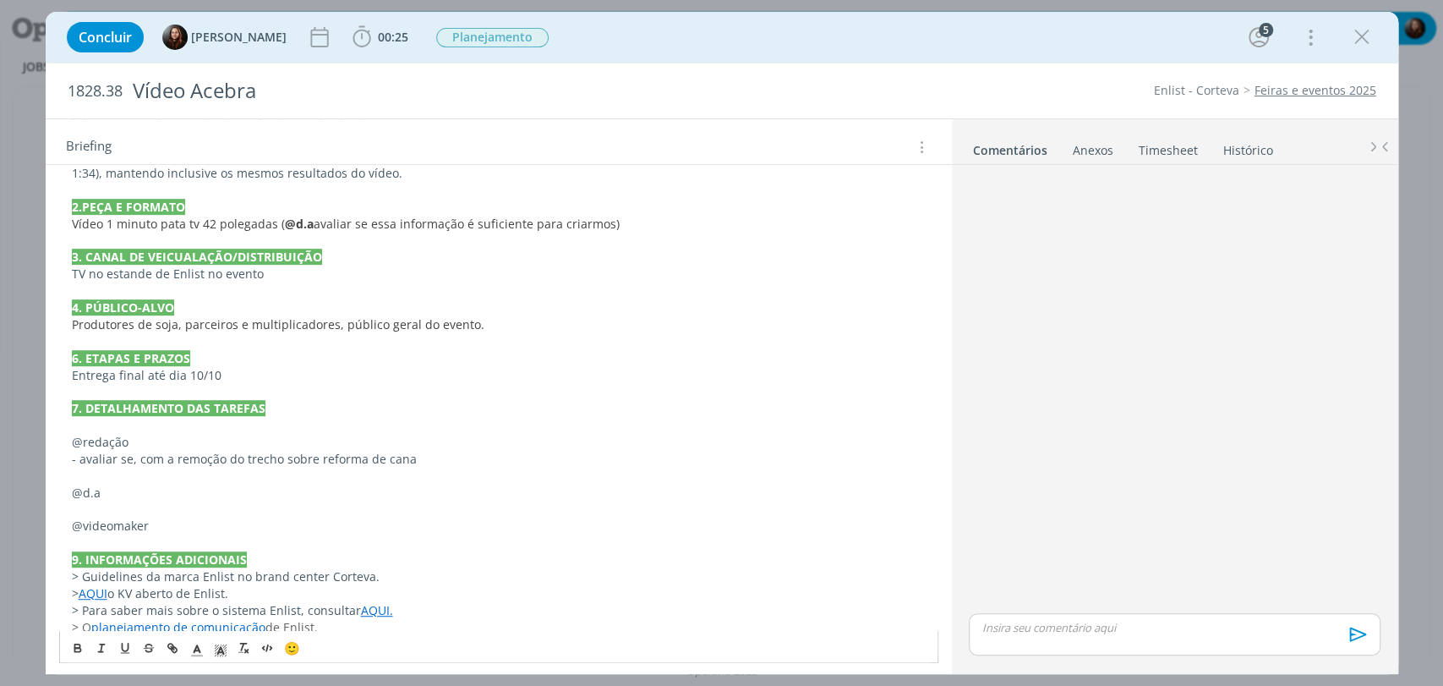
click at [135, 454] on p "- avaliar se, com a remoção do trecho sobre reforma de cana" at bounding box center [499, 459] width 854 height 17
click at [602, 455] on p "- avaliar se é necessário algum ajuste textual, com a remoção do trecho sobre r…" at bounding box center [499, 459] width 854 height 17
click at [85, 459] on p "- avaliar se é necessário algum ajuste textual, com a remoção do trecho sobre r…" at bounding box center [499, 459] width 854 height 17
click at [97, 447] on p "@redação" at bounding box center [499, 442] width 854 height 17
click at [99, 441] on p "@redação" at bounding box center [499, 442] width 854 height 17
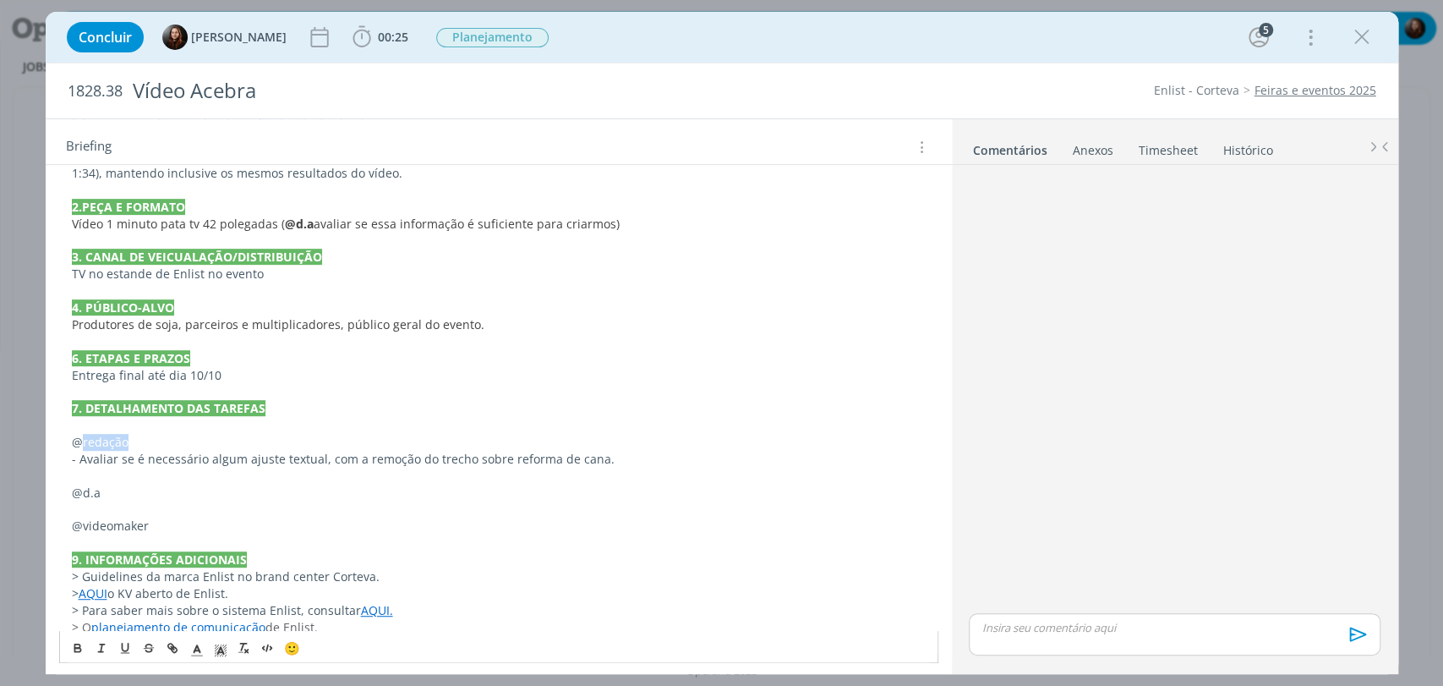
click at [99, 441] on p "@redação" at bounding box center [499, 442] width 854 height 17
click at [74, 643] on icon "dialog" at bounding box center [76, 644] width 5 height 3
click at [92, 511] on p "dialog" at bounding box center [499, 509] width 854 height 17
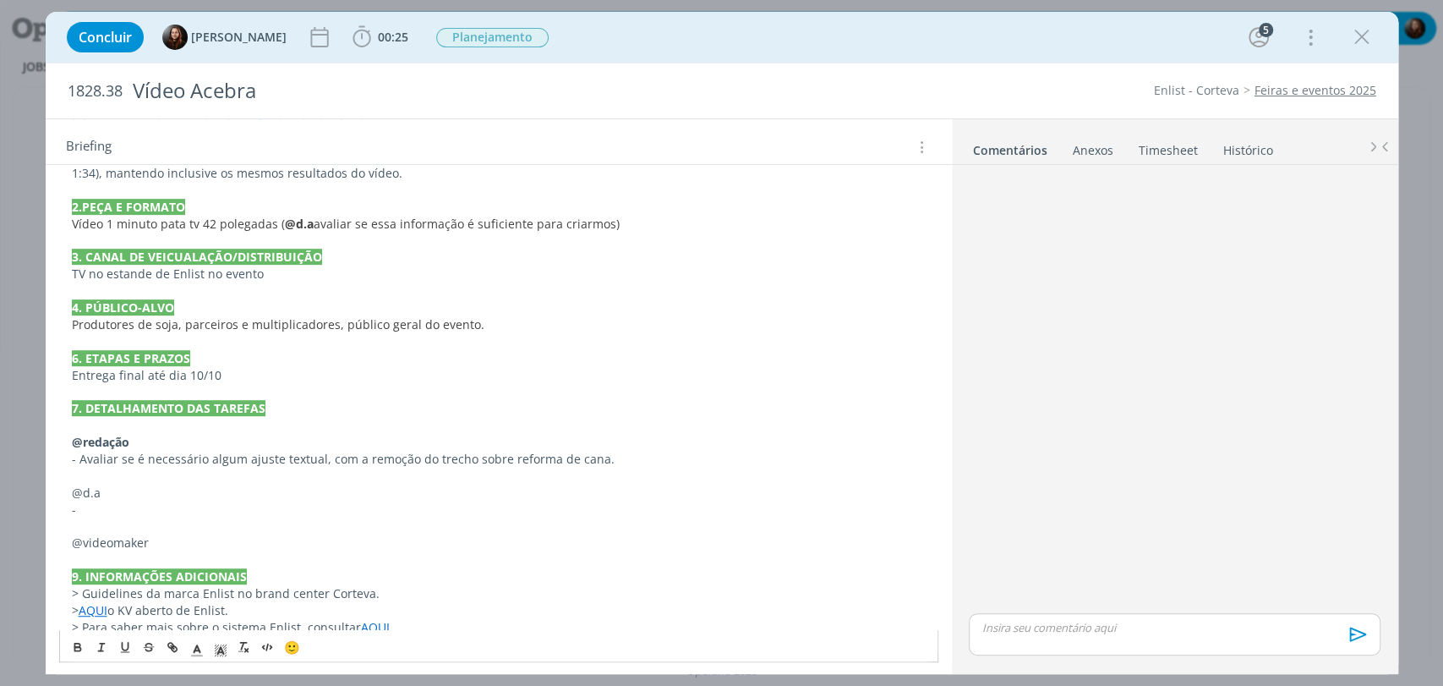
click at [79, 490] on p "@d.a" at bounding box center [499, 492] width 854 height 17
click at [79, 650] on icon "dialog" at bounding box center [77, 648] width 6 height 3
click at [110, 503] on p "-" at bounding box center [499, 509] width 854 height 17
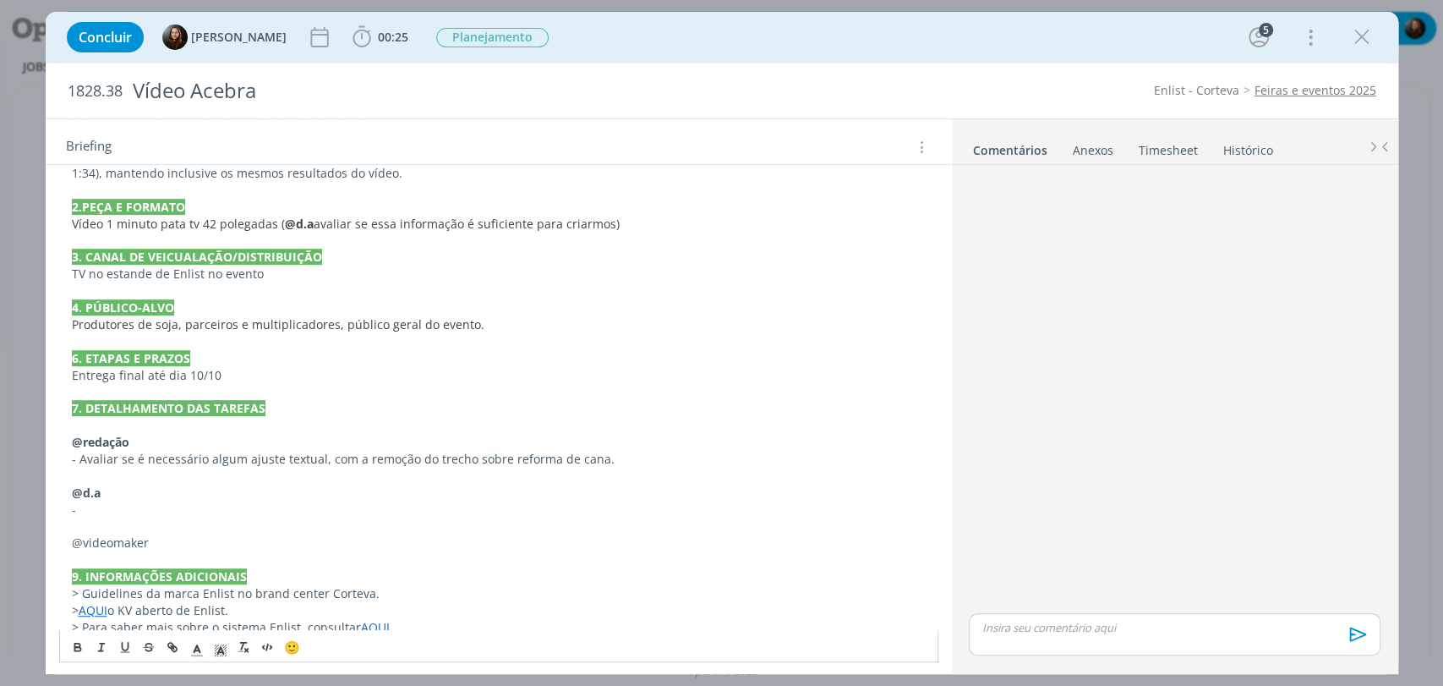
click at [156, 541] on p "@videomaker" at bounding box center [499, 542] width 854 height 17
click at [121, 537] on p "@videomaker" at bounding box center [499, 542] width 854 height 17
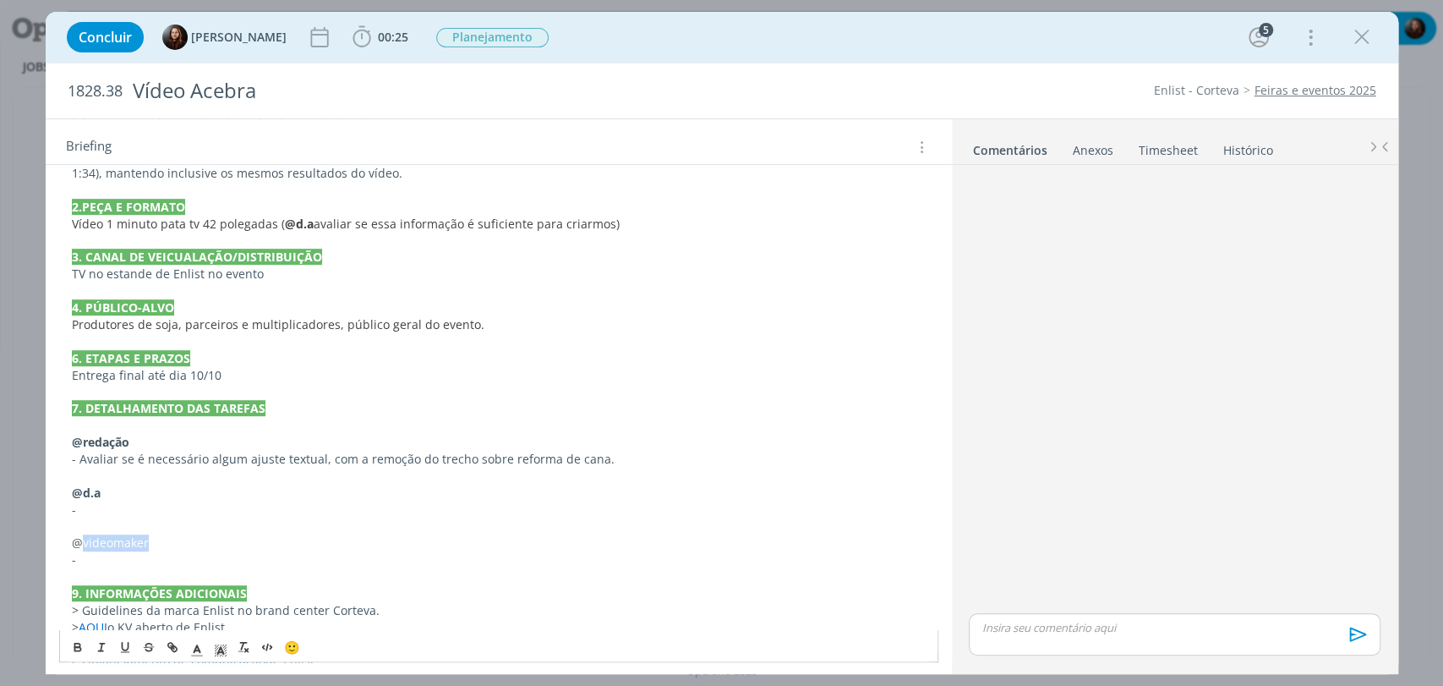
click at [121, 537] on p "@videomaker" at bounding box center [499, 542] width 854 height 17
click at [78, 648] on icon "dialog" at bounding box center [78, 647] width 14 height 14
click at [90, 507] on p "-" at bounding box center [499, 509] width 854 height 17
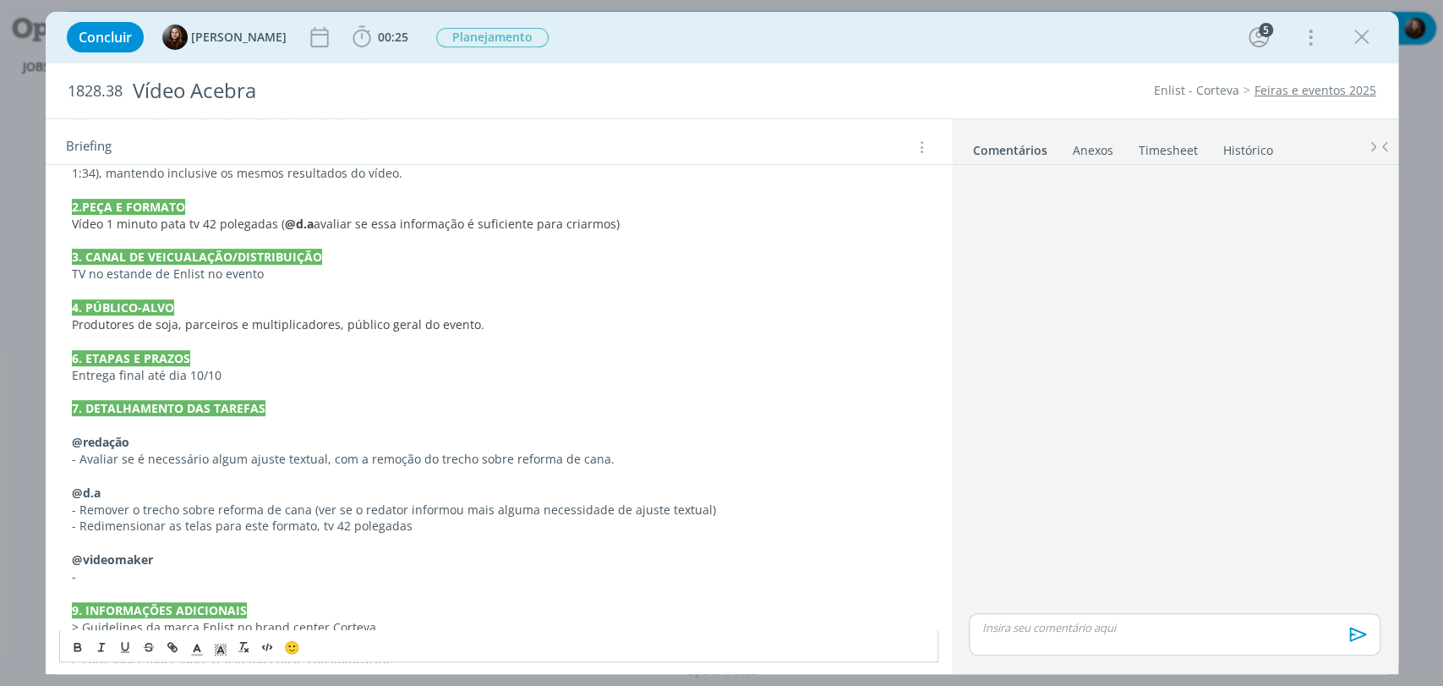
click at [119, 576] on p "-" at bounding box center [499, 576] width 854 height 17
click at [418, 525] on p "- Redimensionar as telas para este formato, tv 42 polegadas" at bounding box center [499, 525] width 854 height 17
click at [735, 506] on p "- Remover o trecho sobre reforma de cana (ver se o redator informou mais alguma…" at bounding box center [499, 509] width 854 height 17
click at [1140, 489] on div "dialog" at bounding box center [1174, 391] width 424 height 438
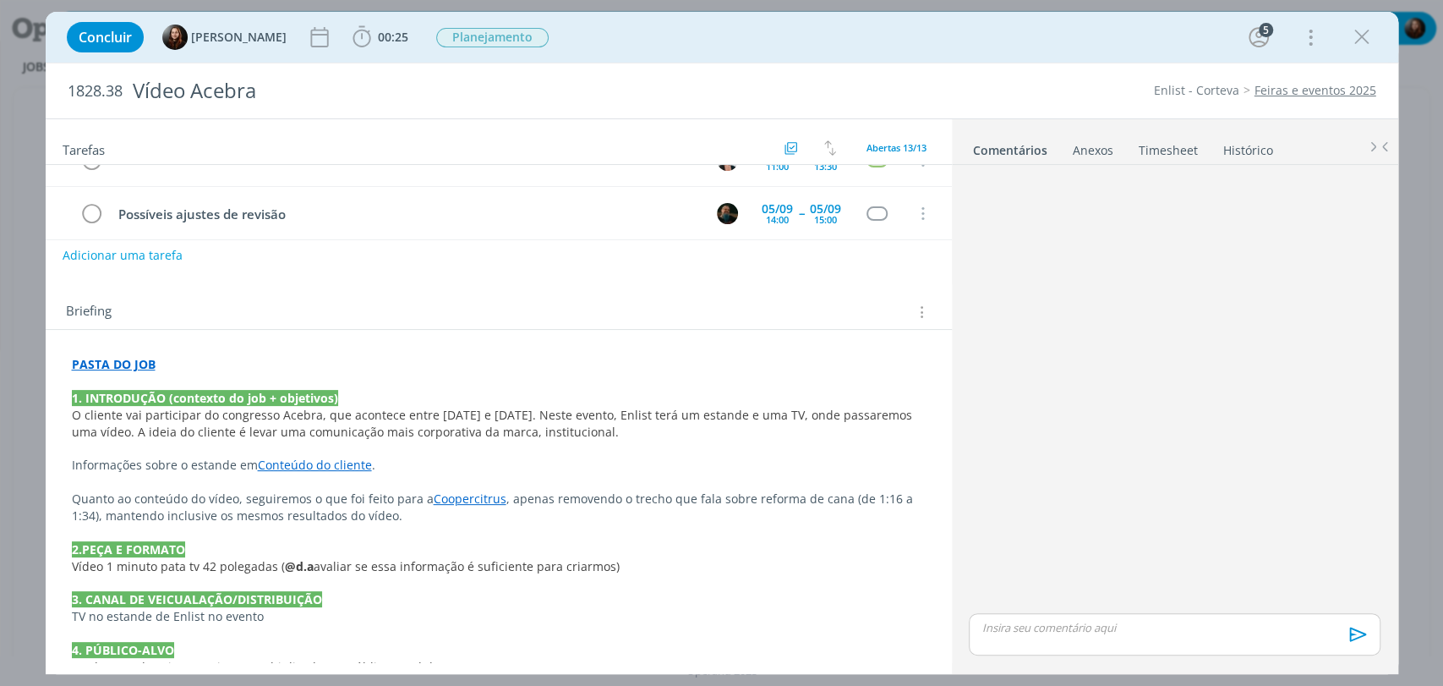
scroll to position [194, 0]
click at [434, 507] on p "Quanto ao conteúdo do vídeo, seguiremos o que foi feito para a Coopercitrus , a…" at bounding box center [499, 506] width 854 height 34
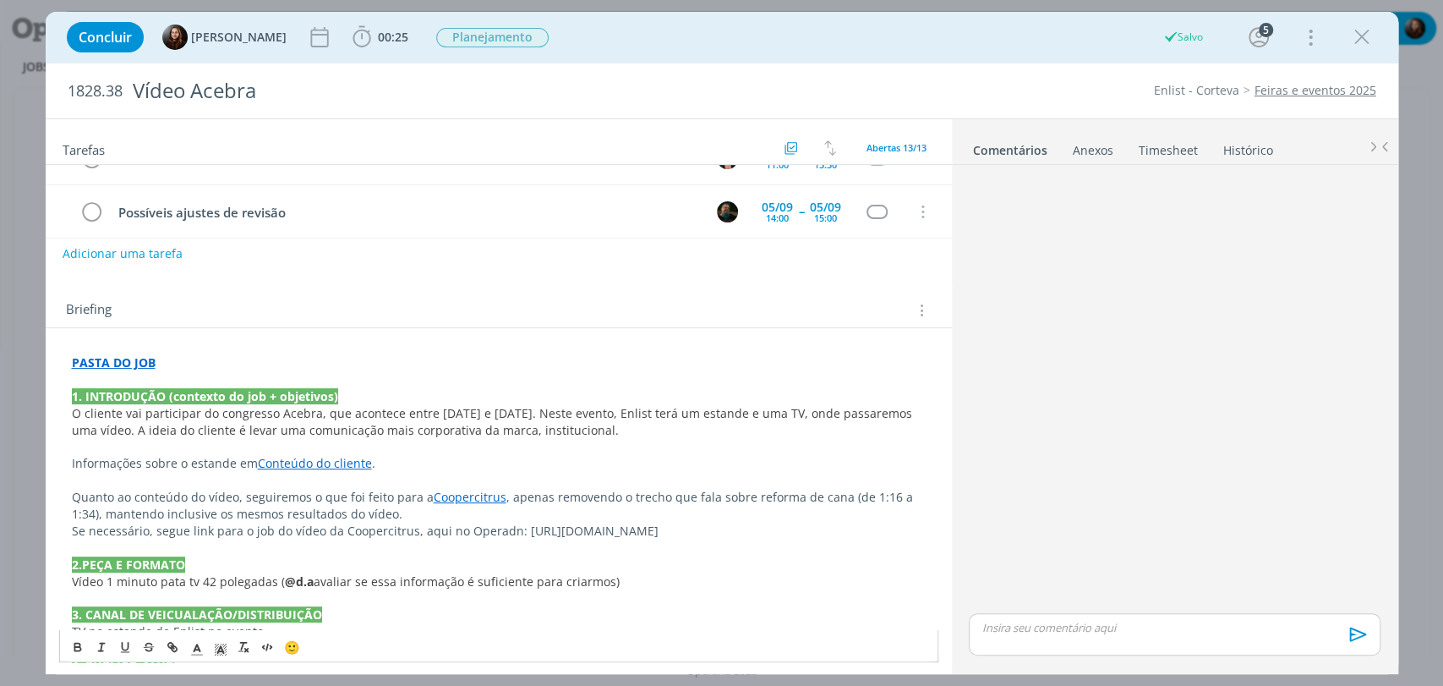
click at [430, 516] on p "Quanto ao conteúdo do vídeo, seguiremos o que foi feito para a Coopercitrus , a…" at bounding box center [499, 506] width 854 height 34
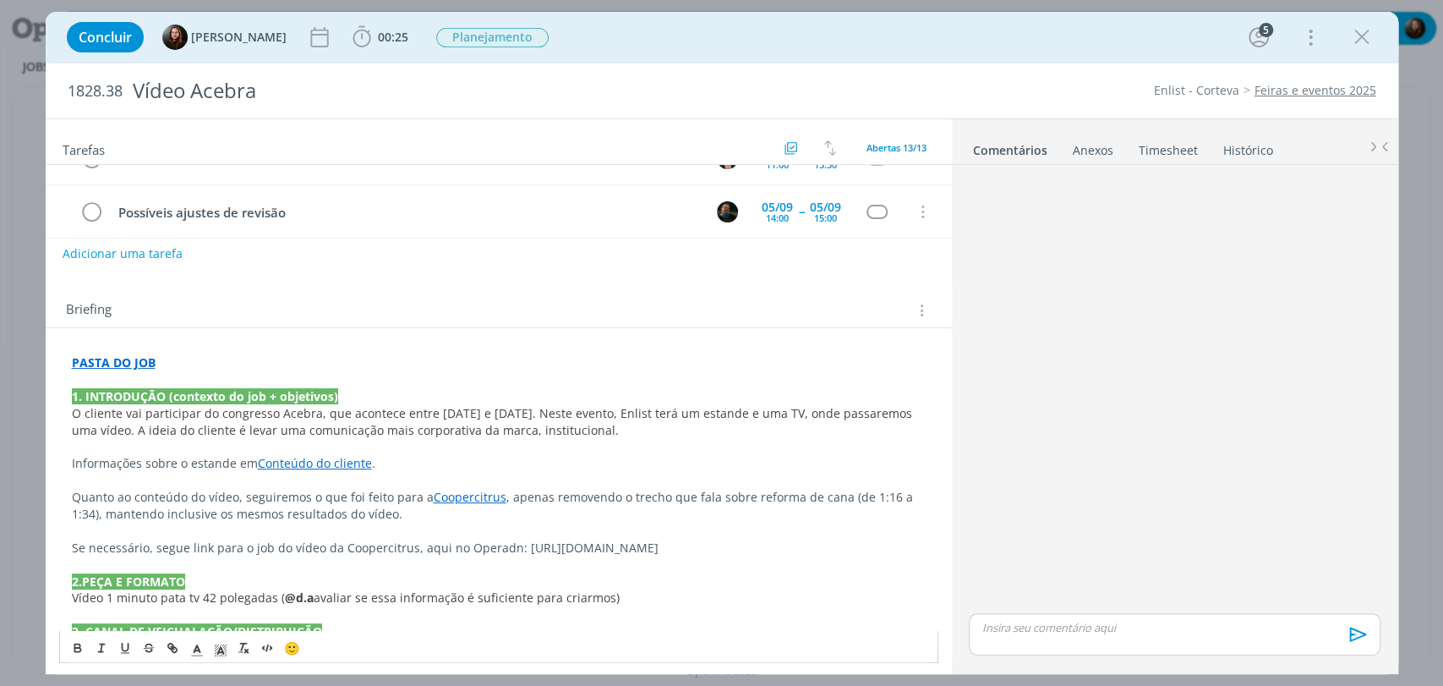
click at [146, 548] on p "Se necessário, segue link para o job do vídeo da Coopercitrus, aqui no Operadn:…" at bounding box center [499, 547] width 854 height 17
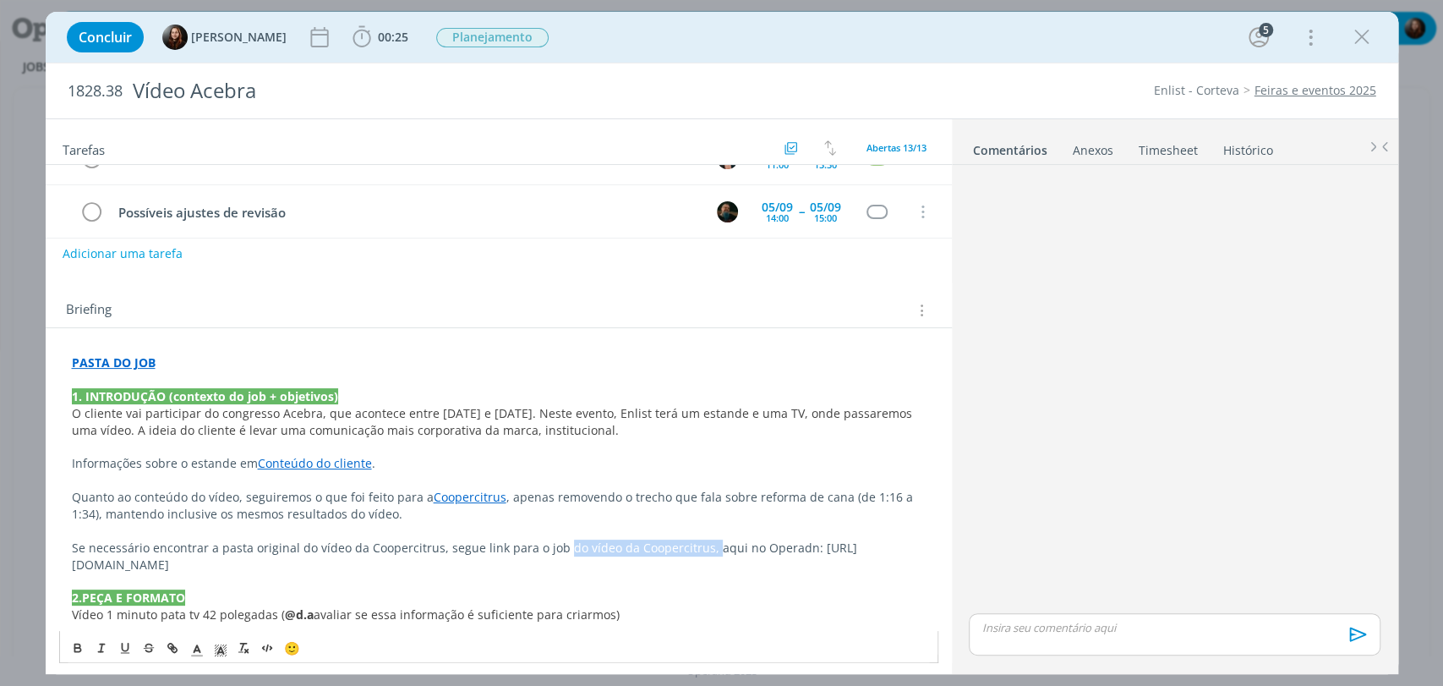
drag, startPoint x: 558, startPoint y: 546, endPoint x: 700, endPoint y: 543, distance: 142.1
click at [700, 543] on p "Se necessário encontrar a pasta original do vídeo da Coopercitrus, segue link p…" at bounding box center [499, 556] width 854 height 34
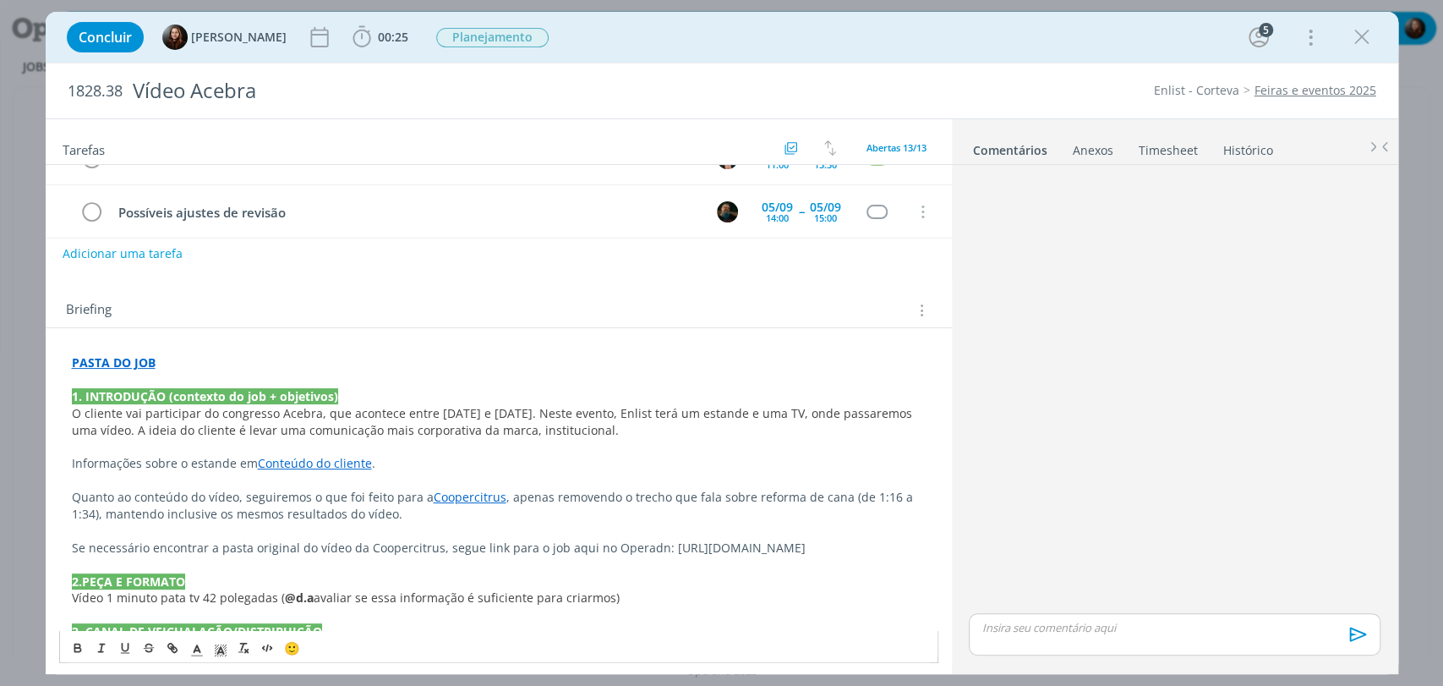
click at [1055, 506] on div "dialog" at bounding box center [1174, 391] width 424 height 438
click at [636, 548] on p "Se necessário encontrar a pasta original do vídeo da Coopercitrus, segue link p…" at bounding box center [499, 547] width 854 height 17
click at [1112, 480] on div "dialog" at bounding box center [1174, 391] width 424 height 438
click at [138, 544] on p "Se necessário encontrar a pasta original do vídeo da Coopercitrus, segue link p…" at bounding box center [499, 547] width 854 height 17
click at [286, 553] on p "Se necessário encontrar a pasta original do vídeo da Coopercitrus, segue link p…" at bounding box center [499, 548] width 852 height 17
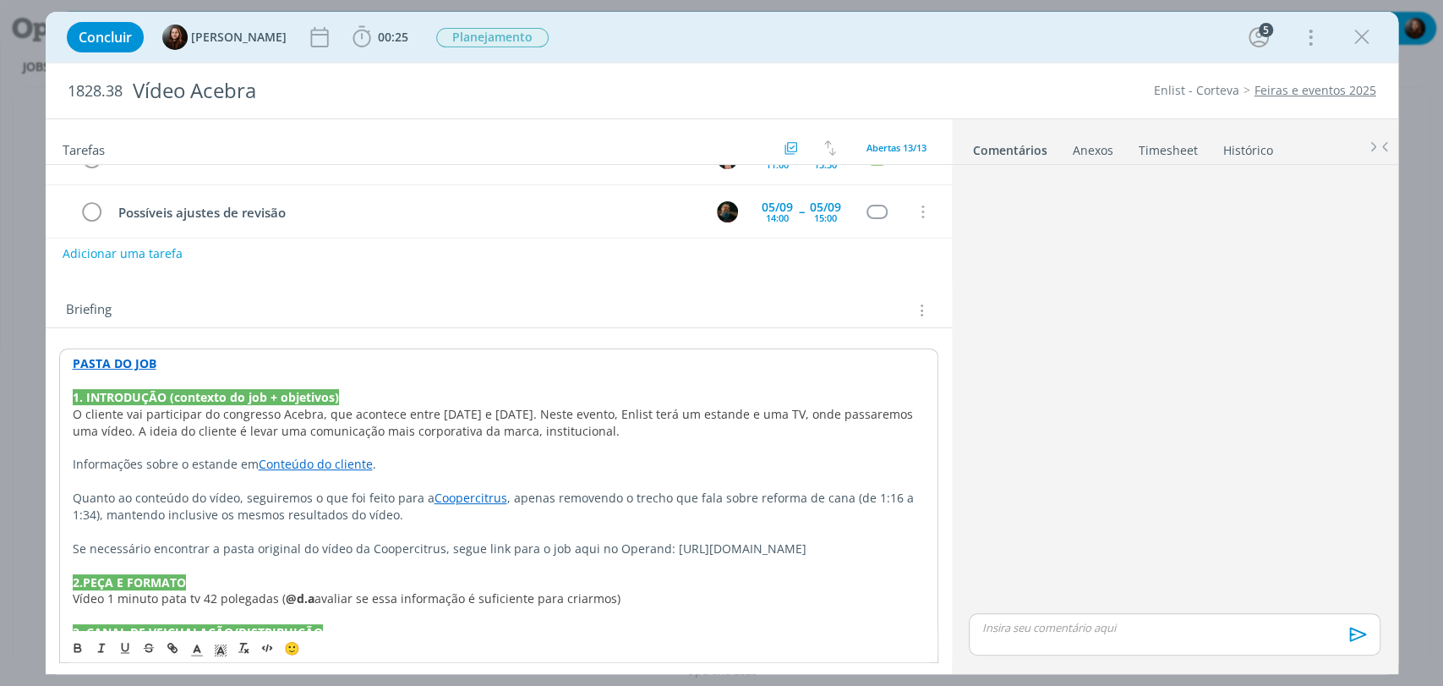
click at [1098, 462] on div "dialog" at bounding box center [1174, 391] width 424 height 438
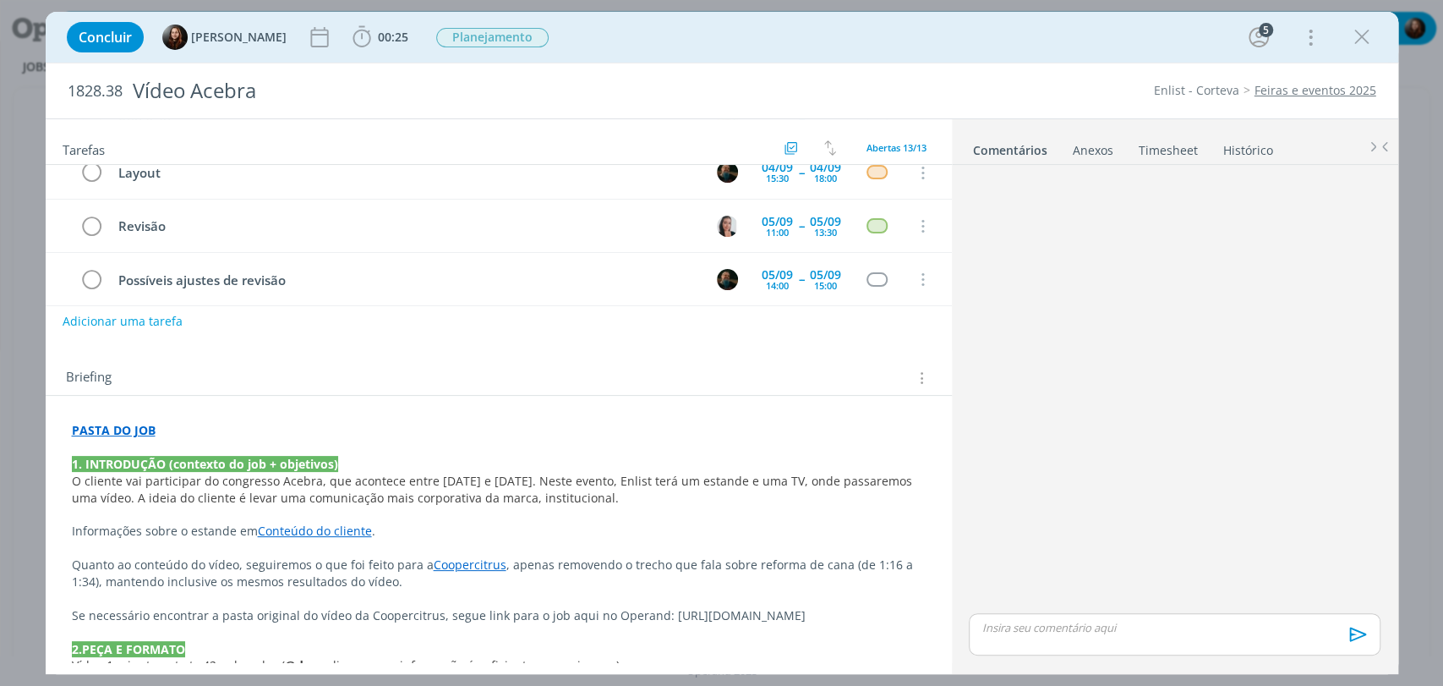
scroll to position [0, 0]
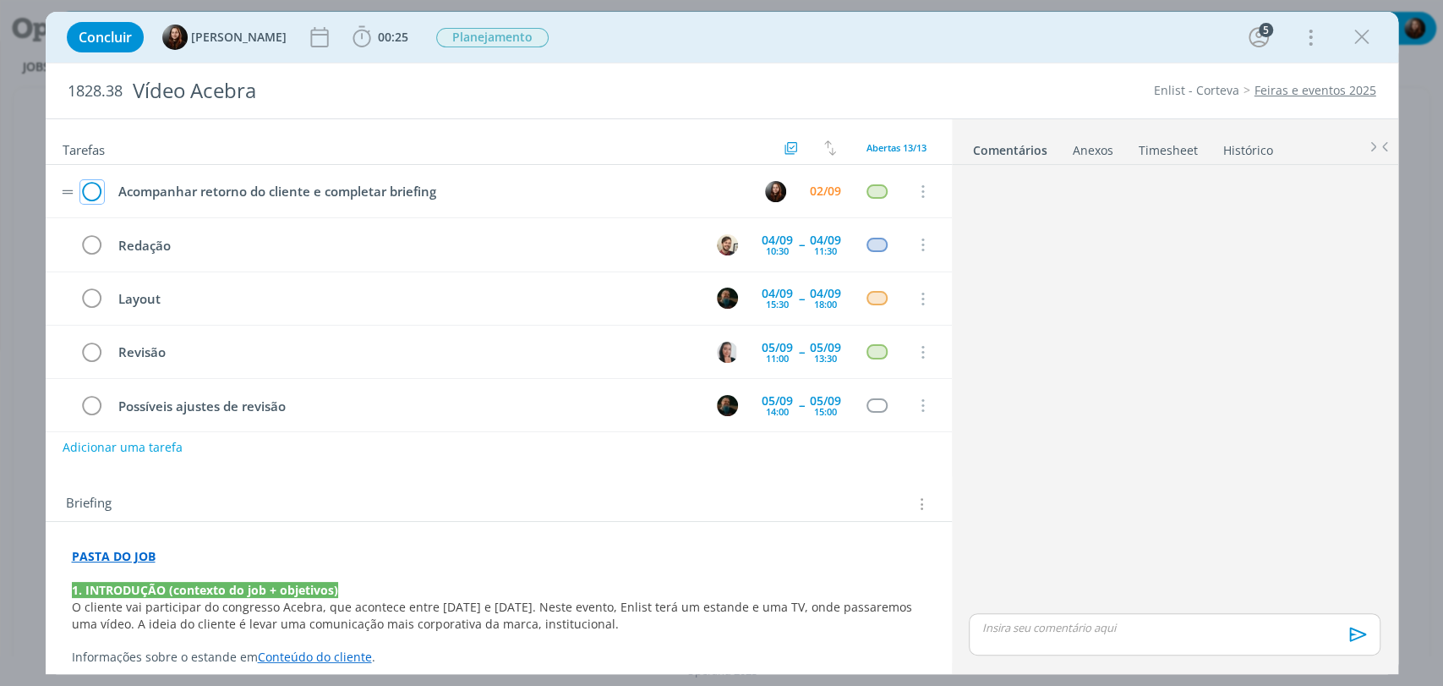
click at [88, 194] on icon "dialog" at bounding box center [92, 191] width 24 height 25
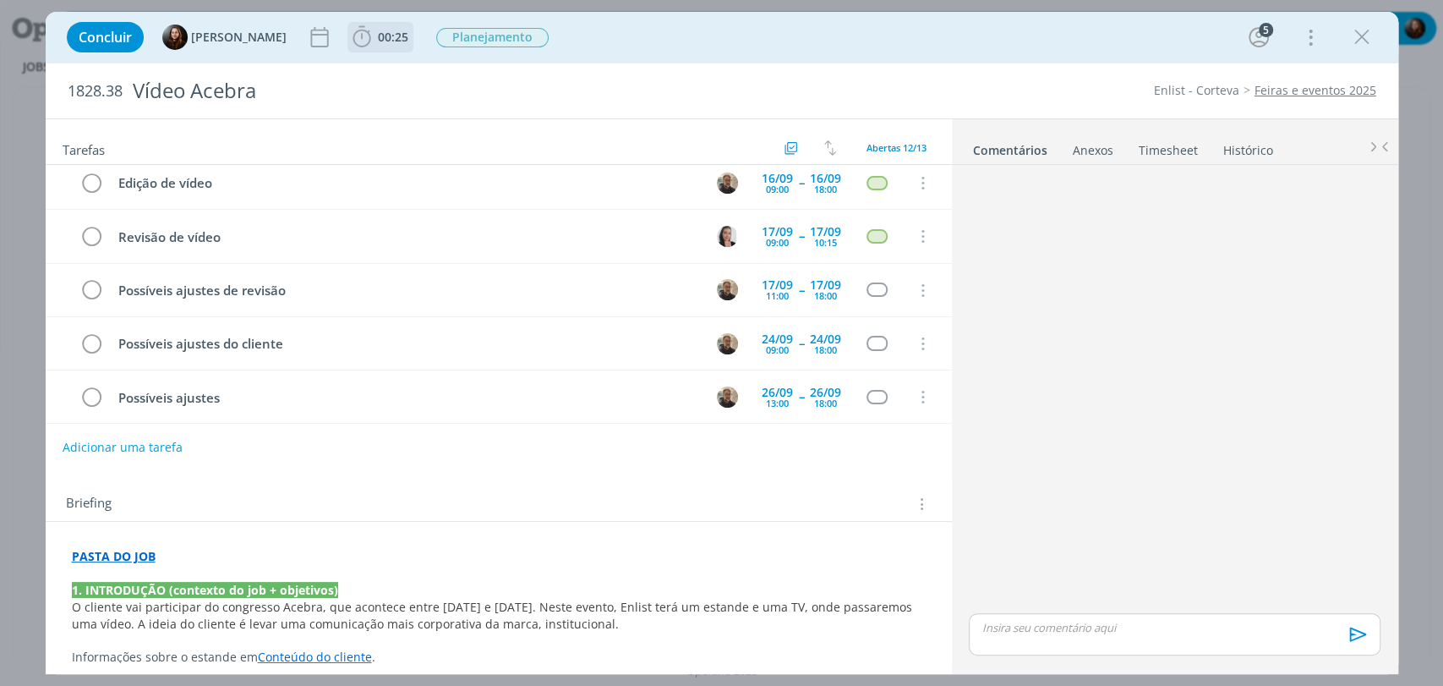
click at [378, 36] on span "00:25" at bounding box center [393, 37] width 30 height 16
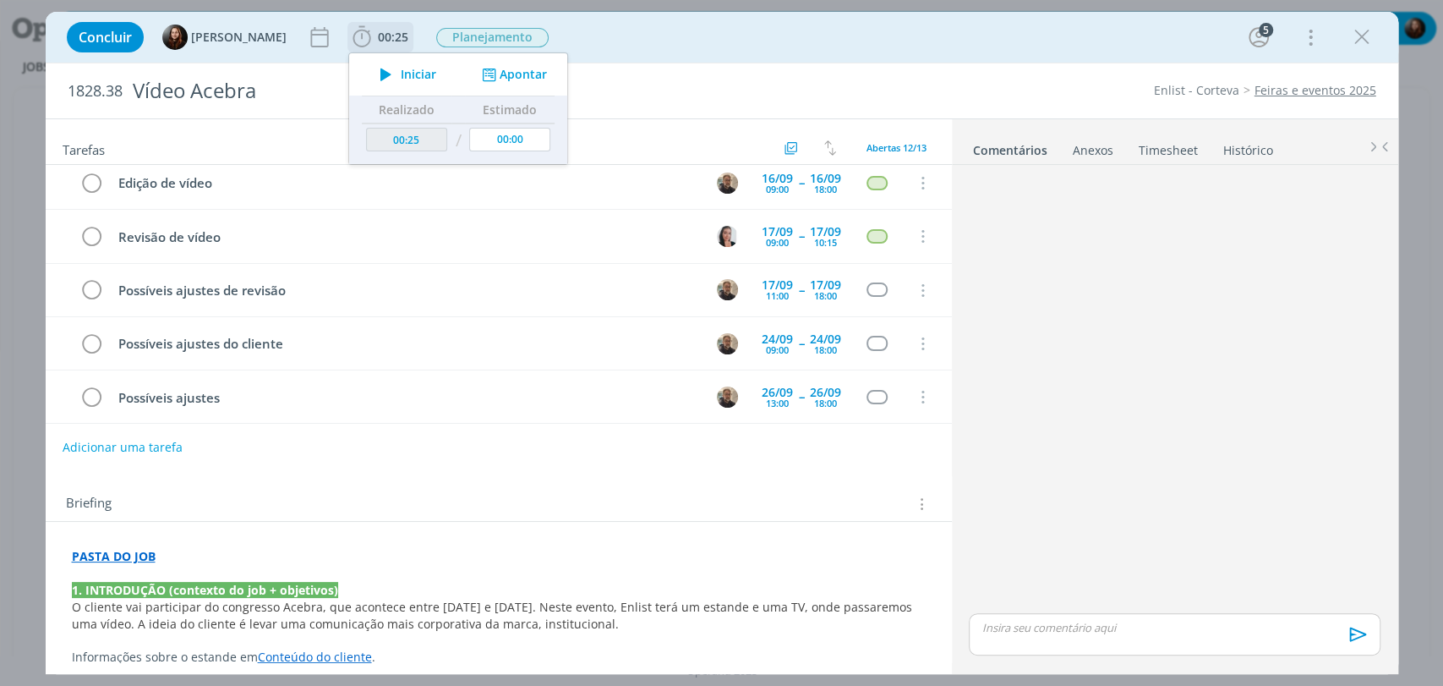
click at [494, 72] on icon "dialog" at bounding box center [488, 75] width 21 height 16
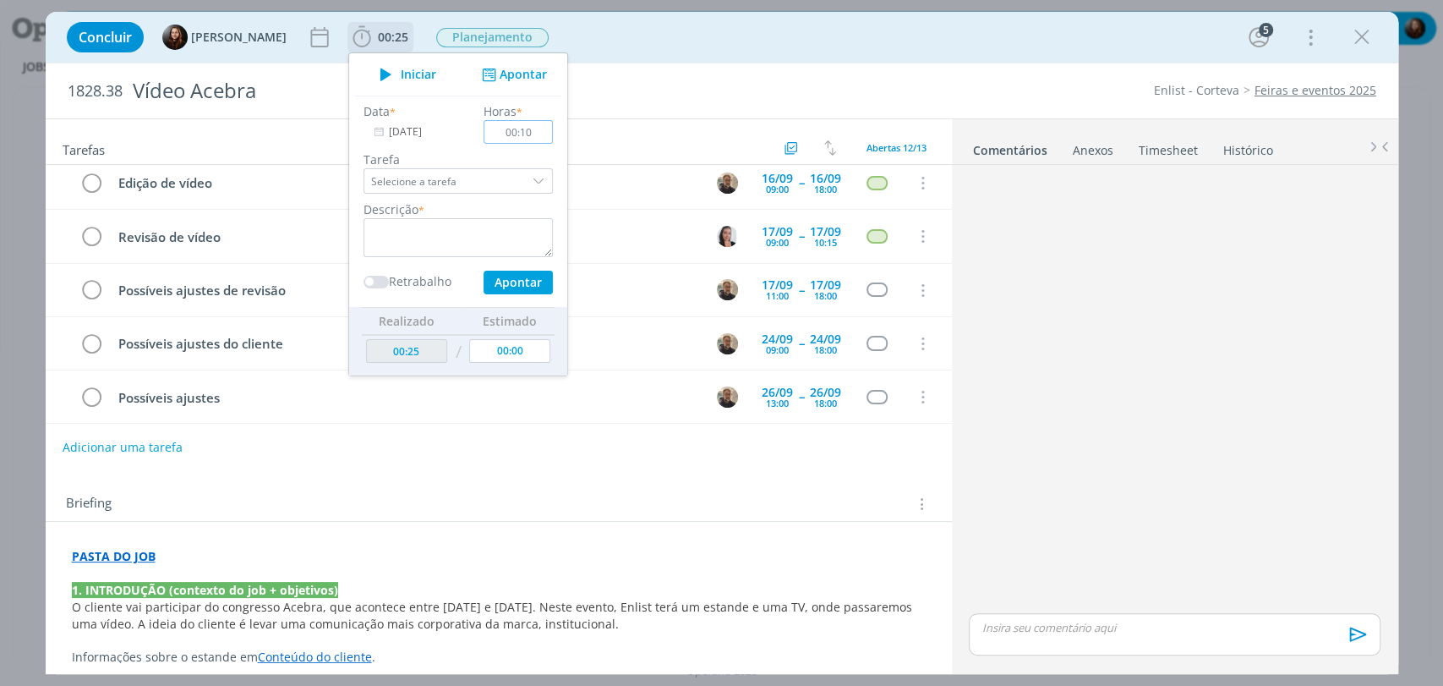
type input "00:10"
click at [456, 222] on textarea "dialog" at bounding box center [458, 237] width 189 height 39
type textarea "preenchimento de briefing"
click at [522, 272] on button "Apontar" at bounding box center [517, 283] width 69 height 24
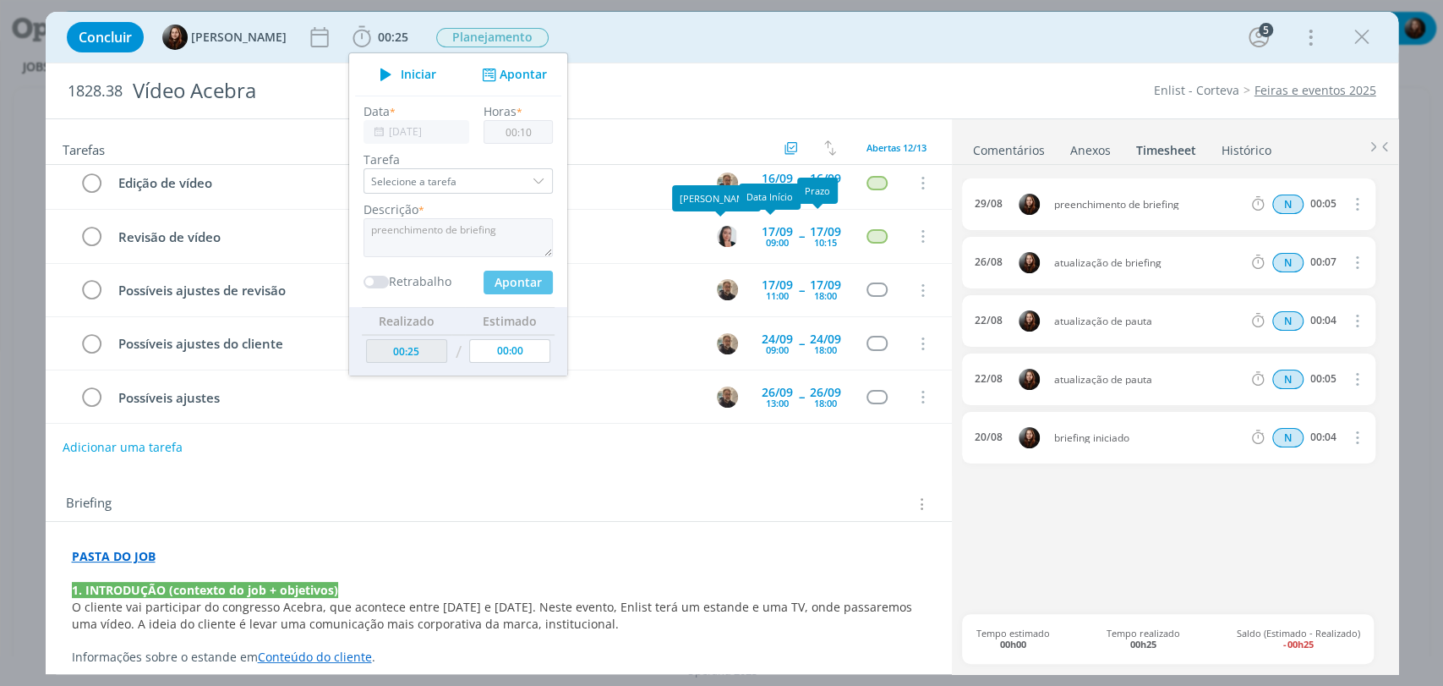
type input "00:35"
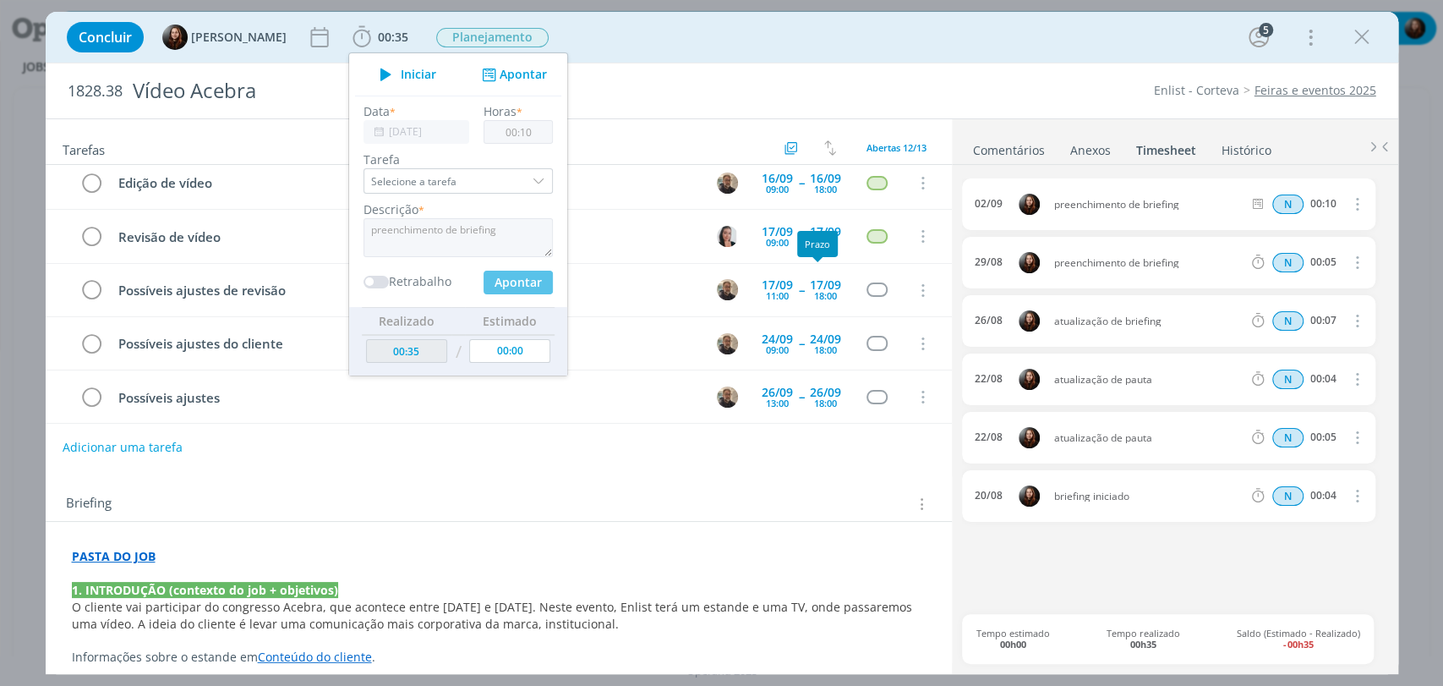
type input "00:00"
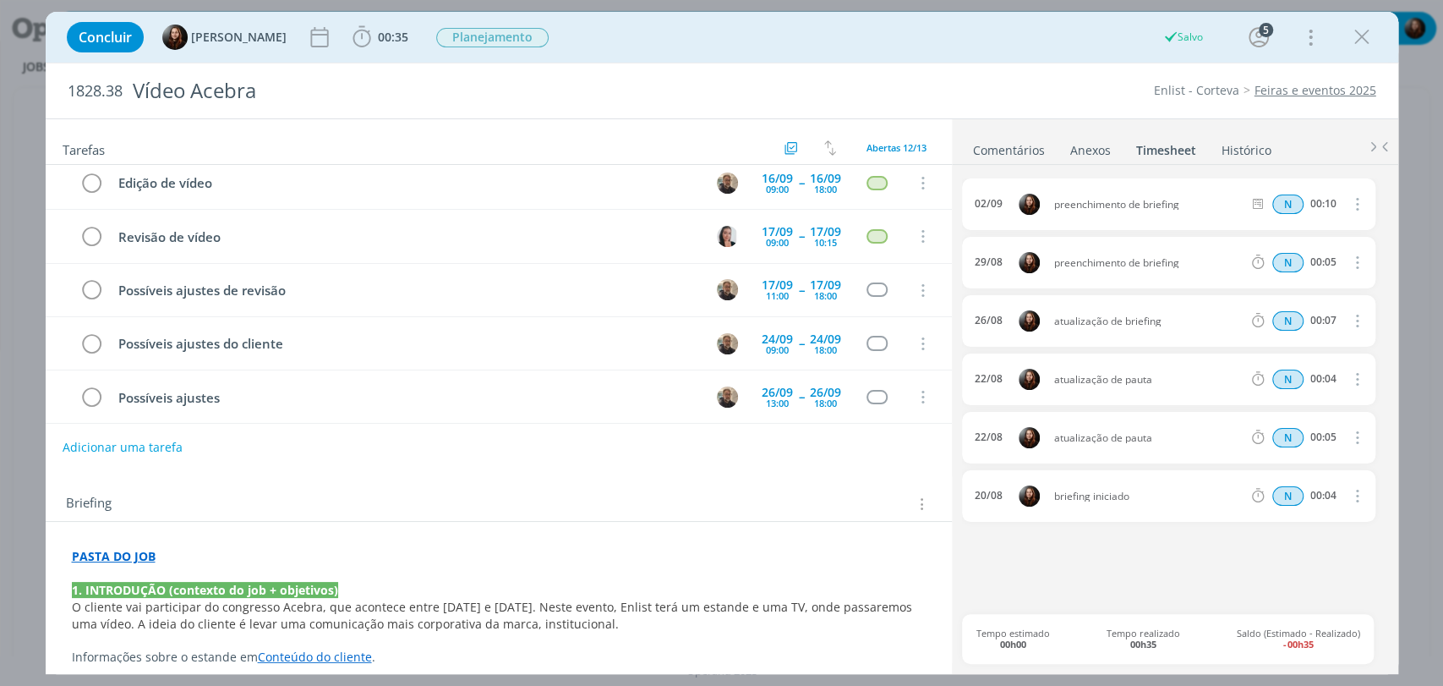
drag, startPoint x: 994, startPoint y: 152, endPoint x: 983, endPoint y: 148, distance: 11.8
click at [994, 153] on link "Comentários" at bounding box center [1009, 146] width 74 height 25
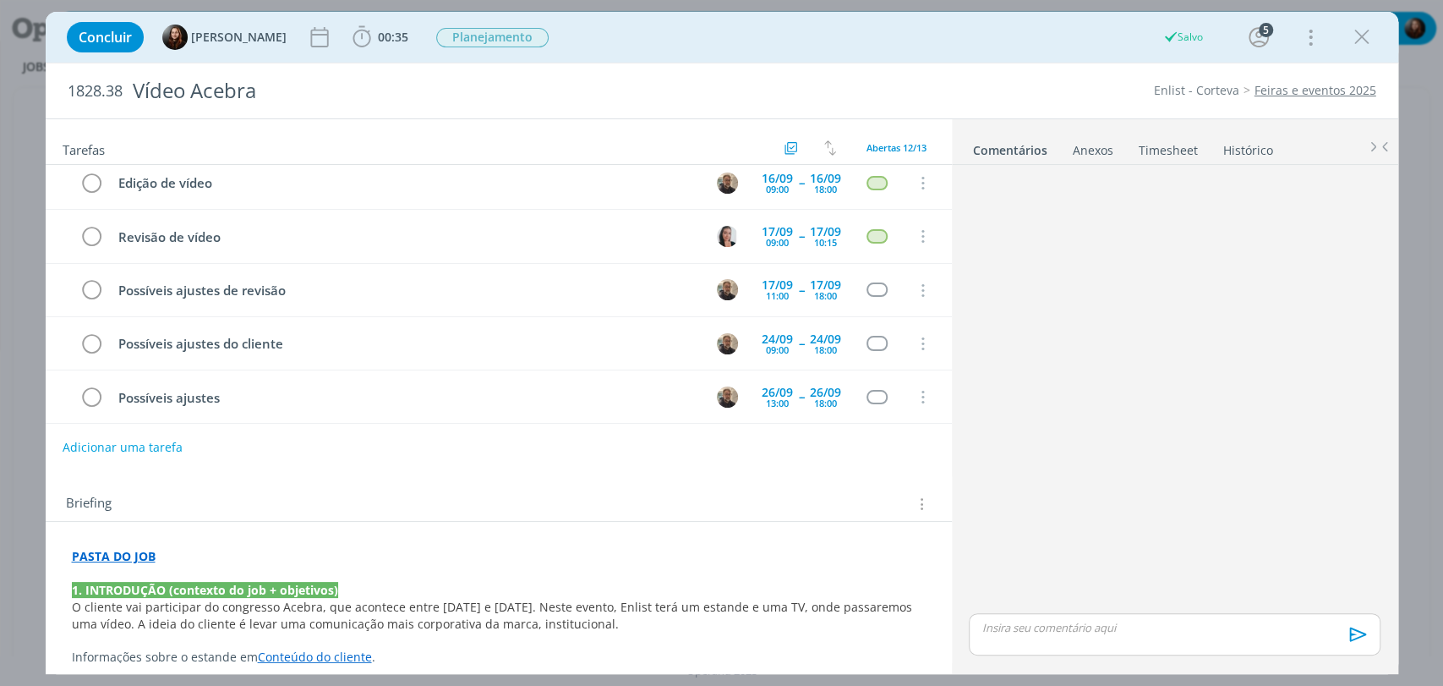
click at [958, 79] on div "1828.38 Vídeo Acebra Enlist - Corteva Feiras e eventos 2025" at bounding box center [722, 90] width 1353 height 55
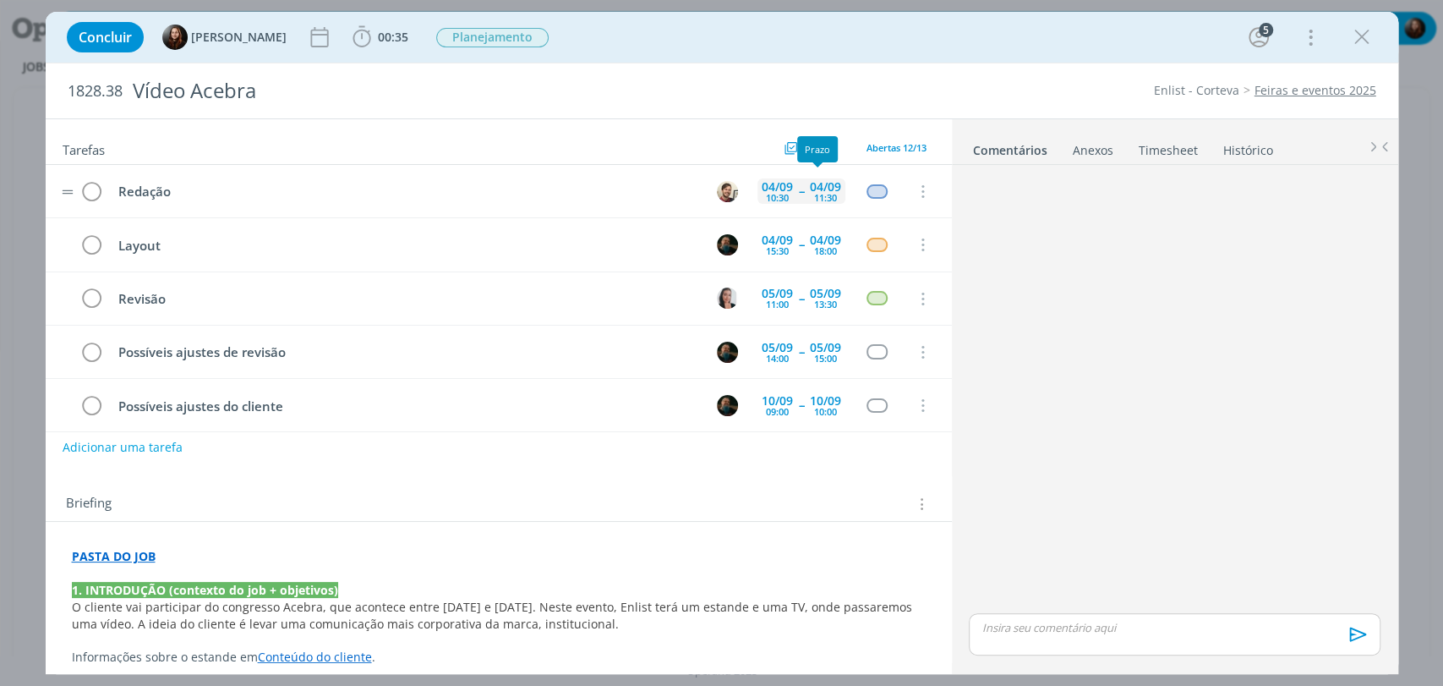
click at [818, 200] on div "11:30" at bounding box center [825, 197] width 23 height 9
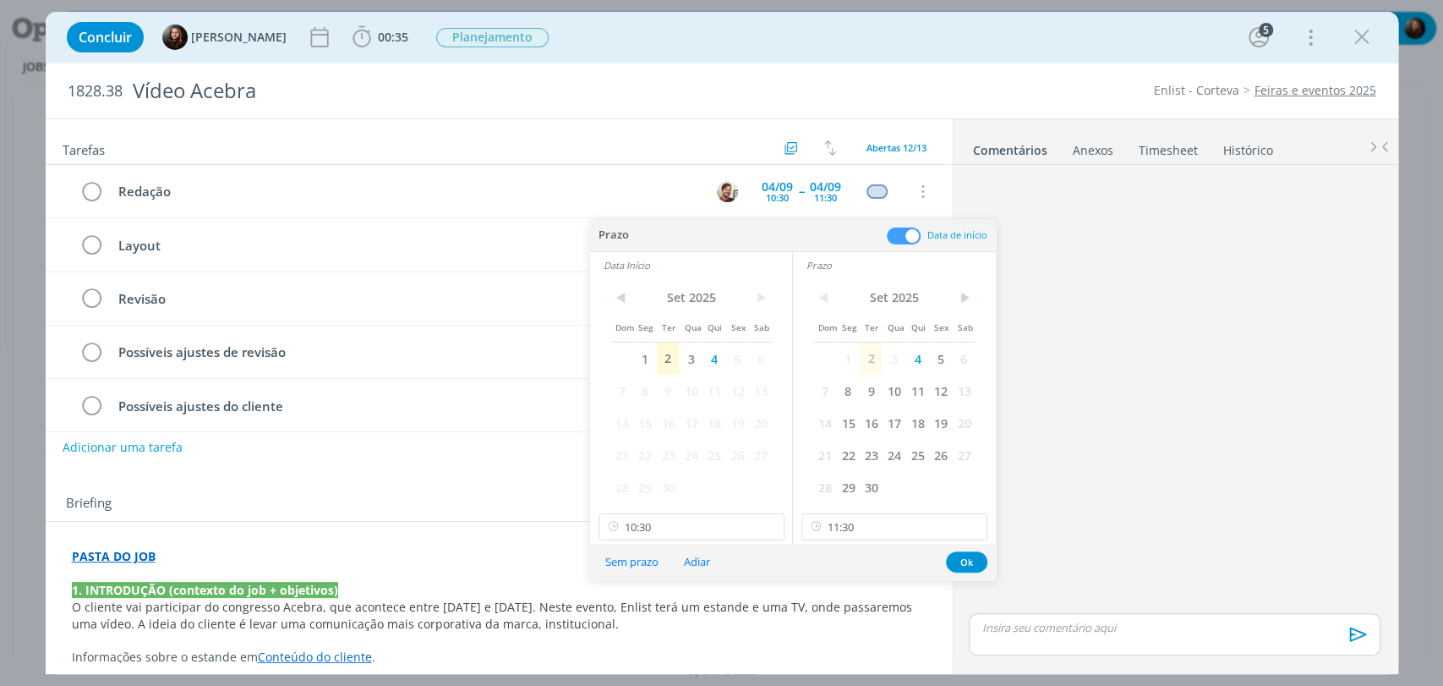
click at [1091, 452] on div "dialog" at bounding box center [1174, 391] width 424 height 438
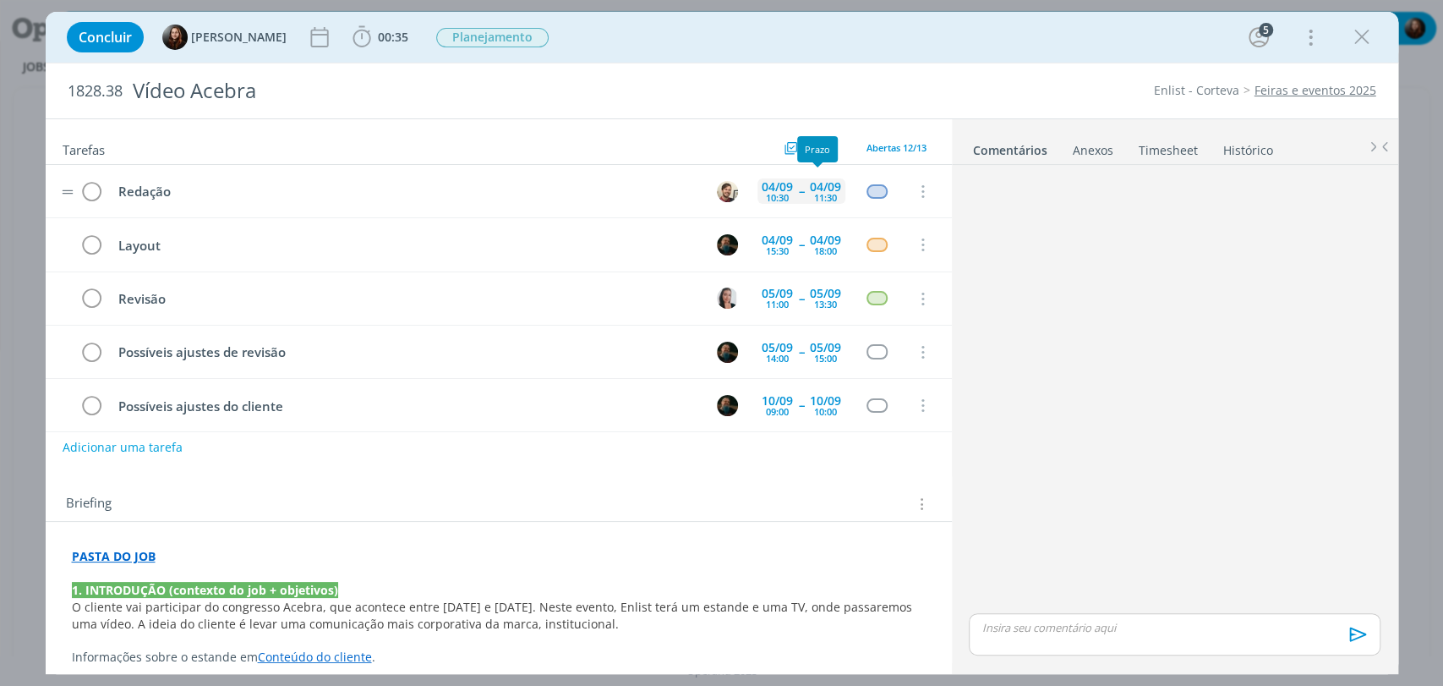
click at [817, 194] on div "11:30" at bounding box center [825, 197] width 23 height 9
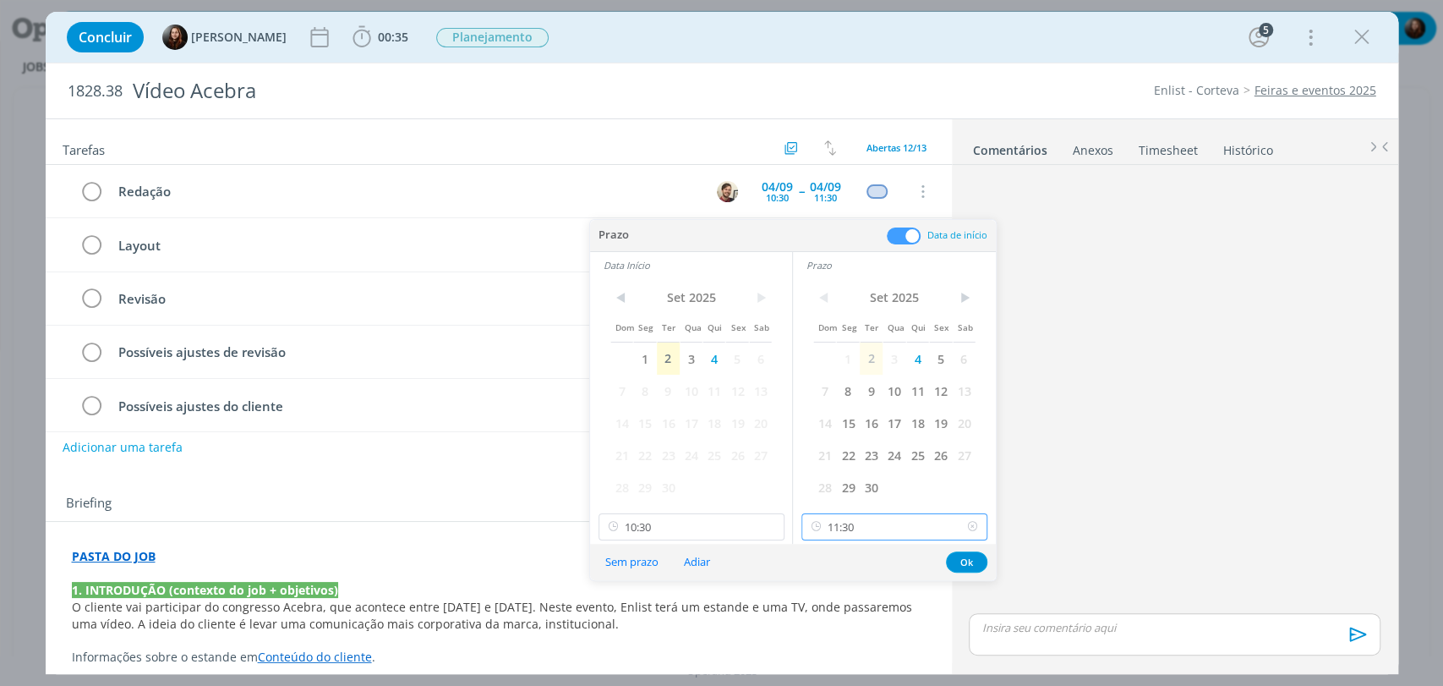
click at [845, 534] on input "11:30" at bounding box center [894, 526] width 186 height 27
click at [970, 56] on div "Concluir Eduarda Pereira 00:35 Iniciar Apontar Data * 02/09/2025 Horas * 00:00 …" at bounding box center [721, 37] width 1327 height 41
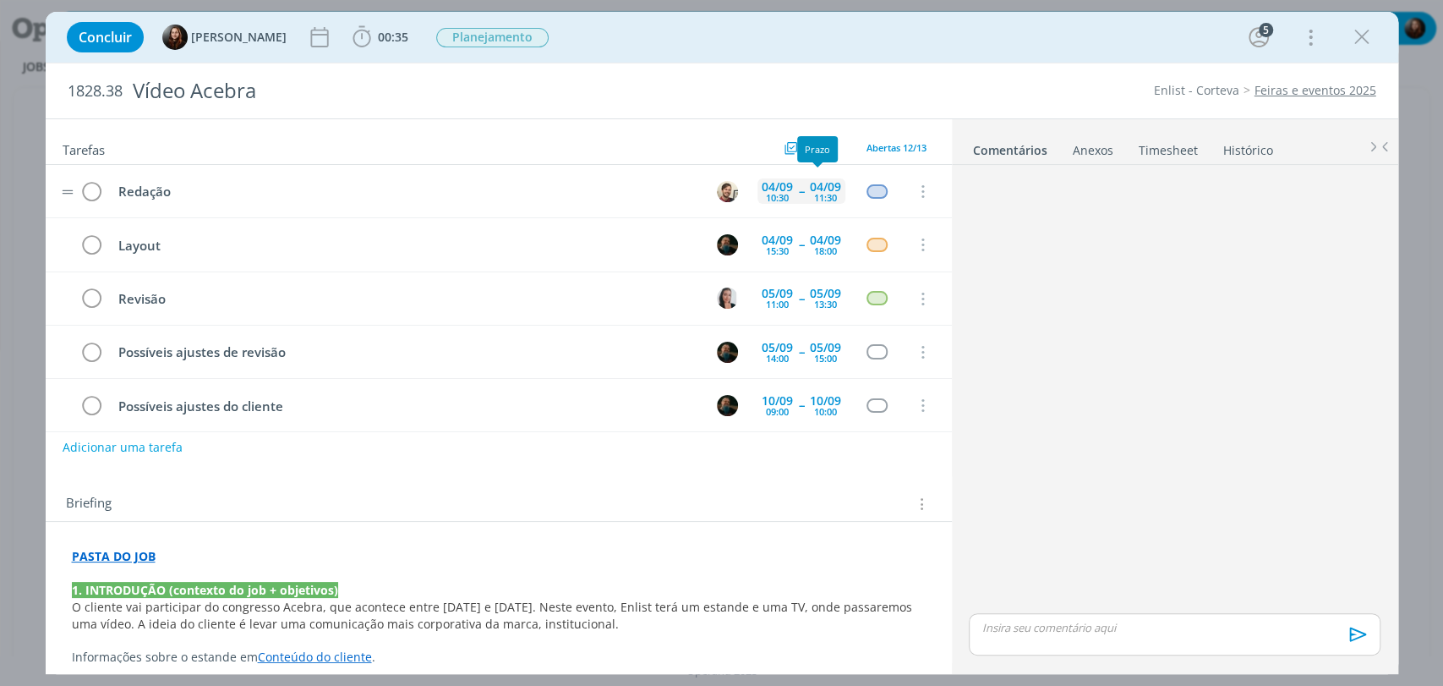
click at [828, 195] on div "11:30" at bounding box center [825, 197] width 23 height 9
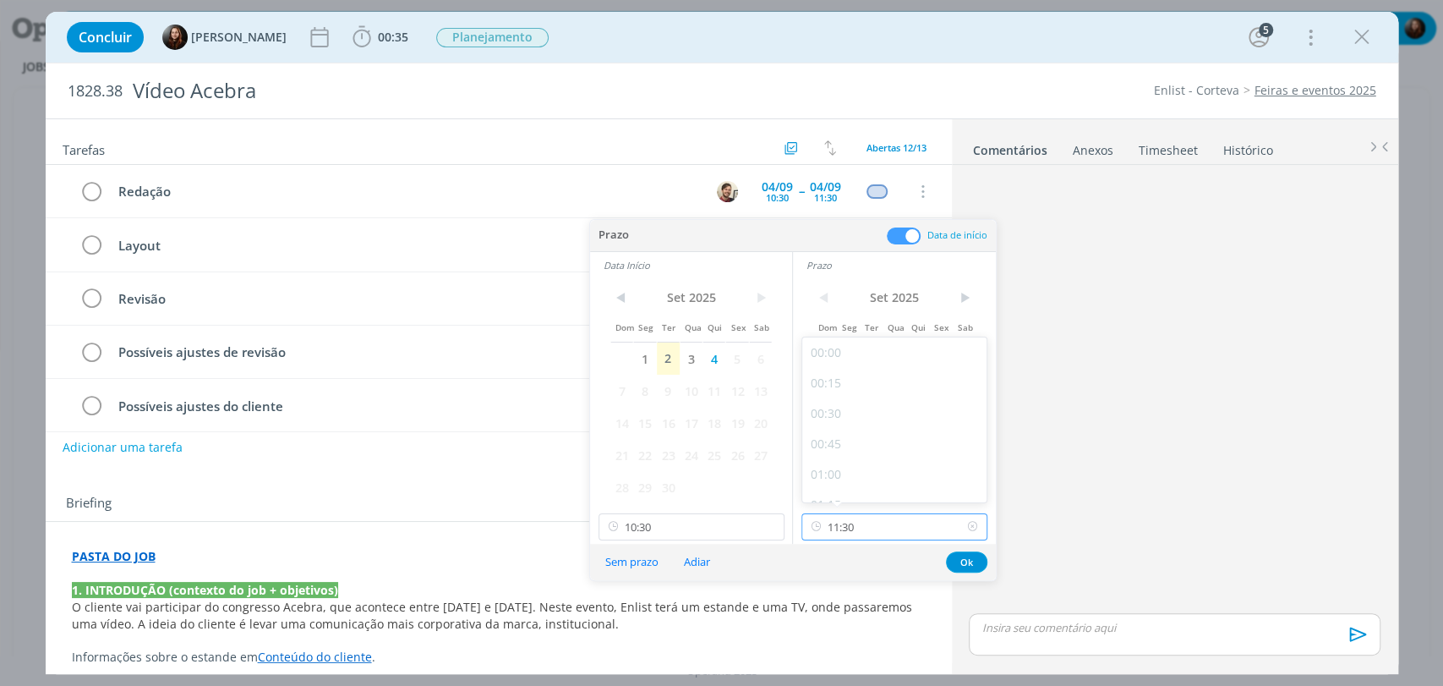
click at [866, 536] on input "11:30" at bounding box center [894, 526] width 186 height 27
click at [836, 455] on div "11:15" at bounding box center [896, 450] width 189 height 30
type input "11:15"
click at [974, 556] on button "Ok" at bounding box center [966, 561] width 41 height 21
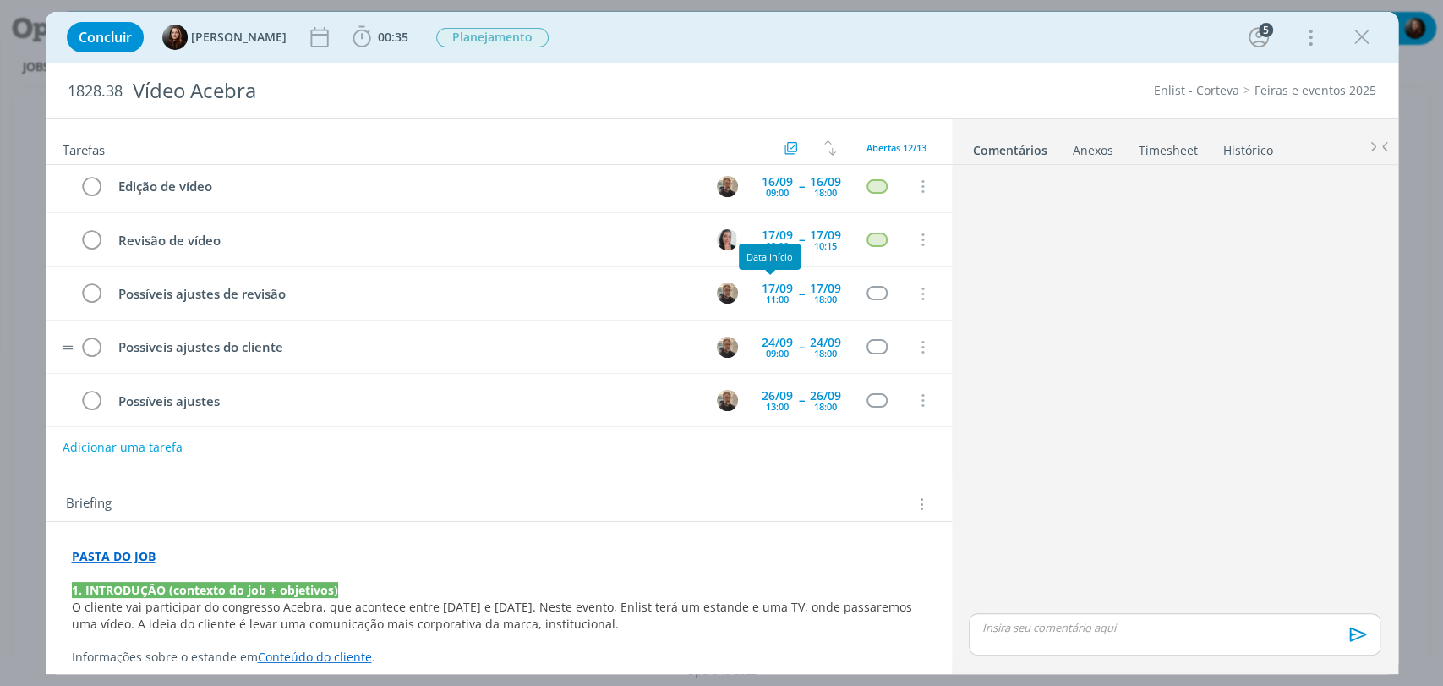
scroll to position [383, 0]
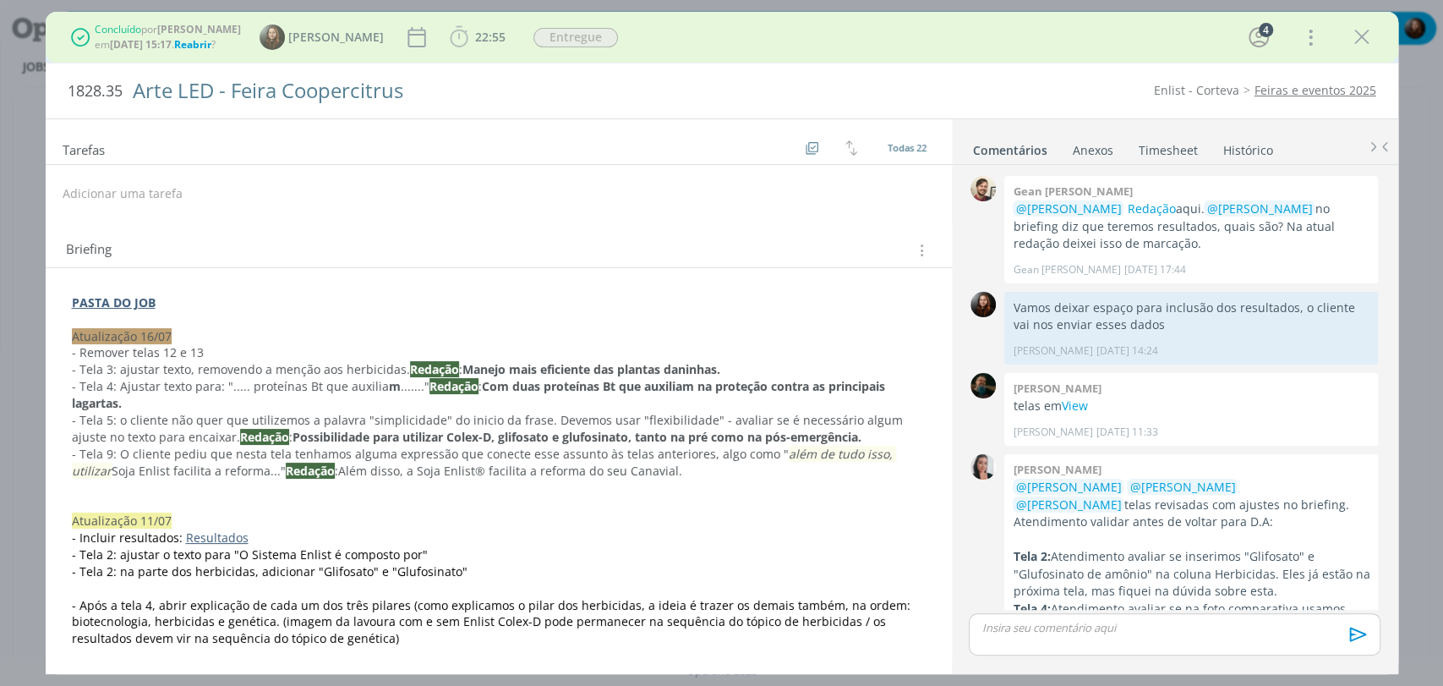
scroll to position [2294, 0]
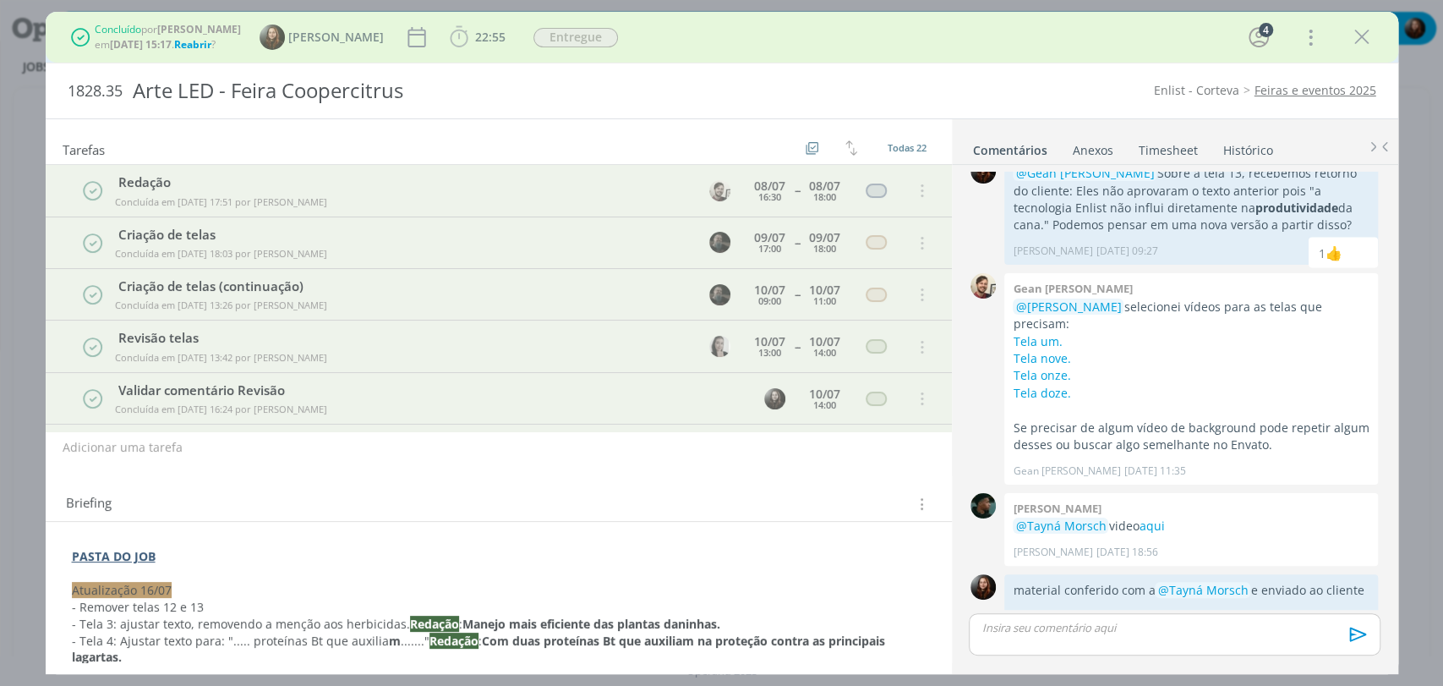
click at [970, 96] on div "Enlist - Corteva Feiras e eventos 2025" at bounding box center [1108, 90] width 552 height 17
click at [460, 476] on div "Briefing Briefings Predefinidos Versões do Briefing Ver Briefing do Projeto" at bounding box center [499, 499] width 906 height 46
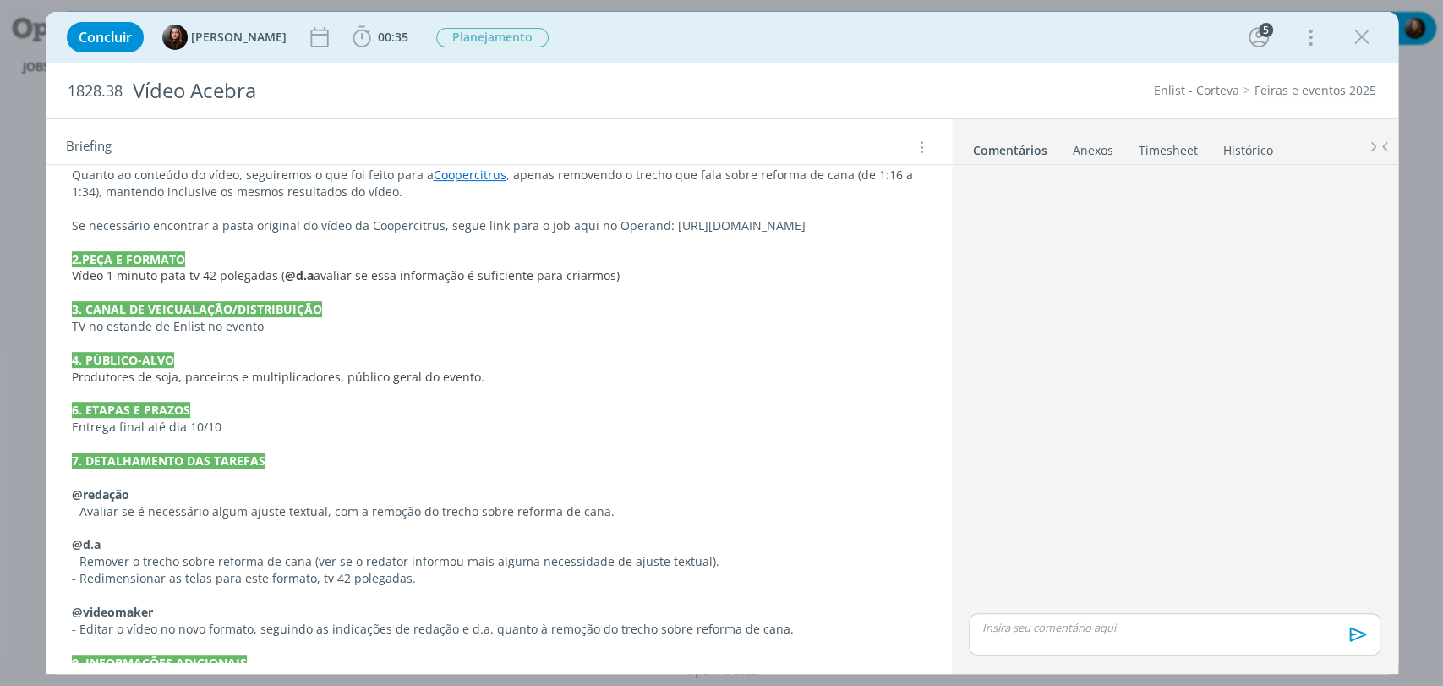
scroll to position [603, 0]
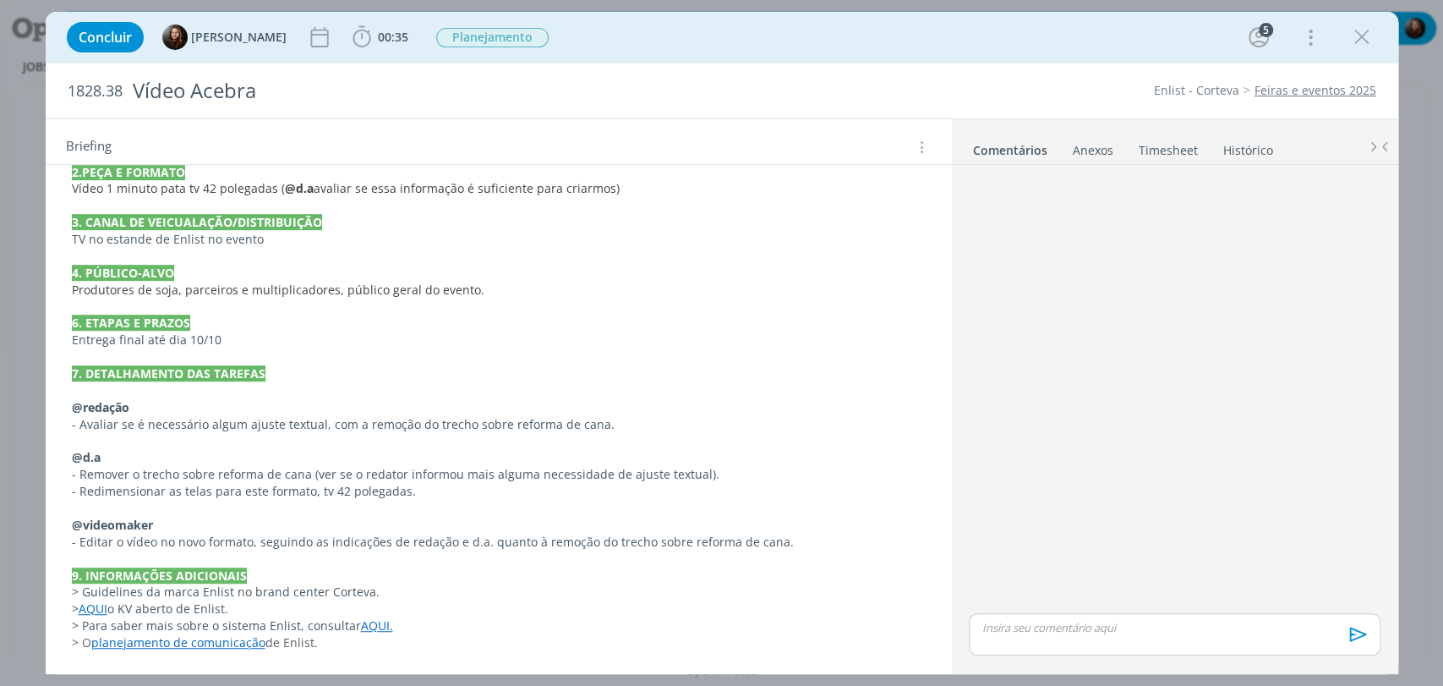
click at [1198, 349] on div "dialog" at bounding box center [1174, 391] width 424 height 438
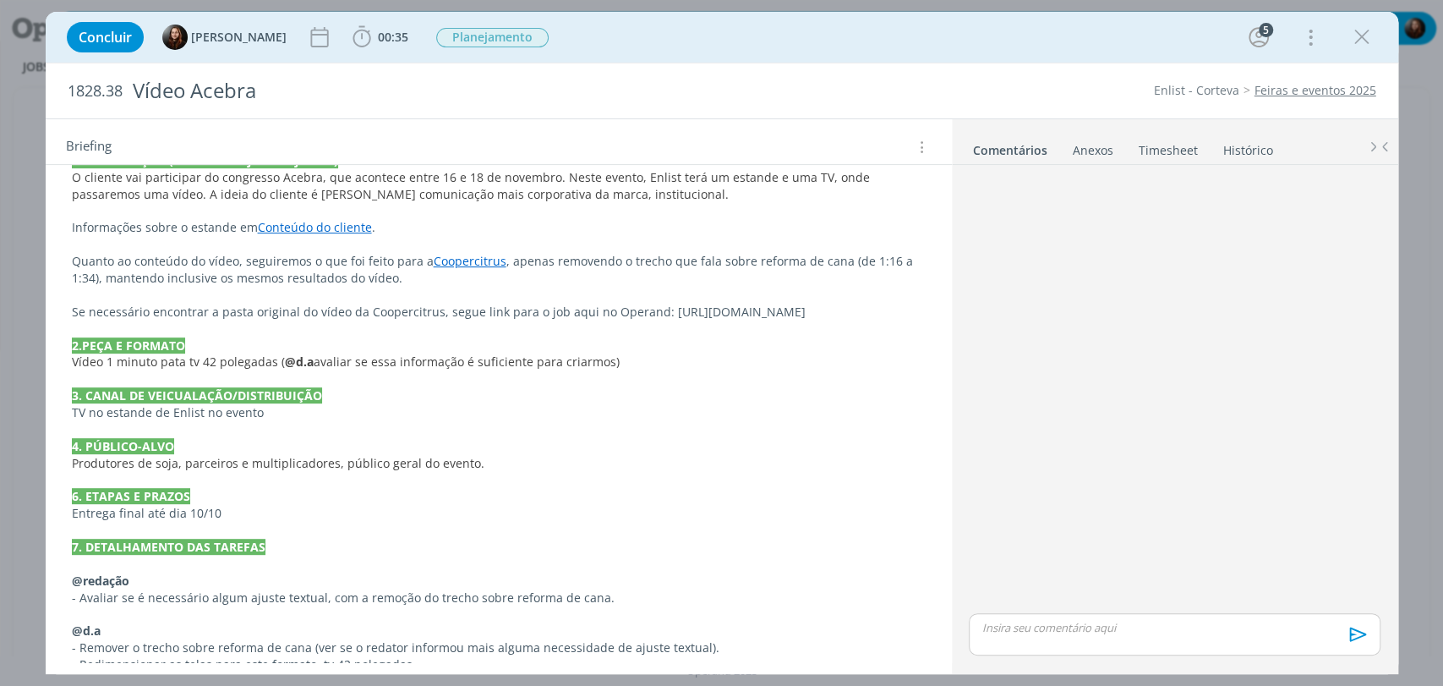
scroll to position [415, 0]
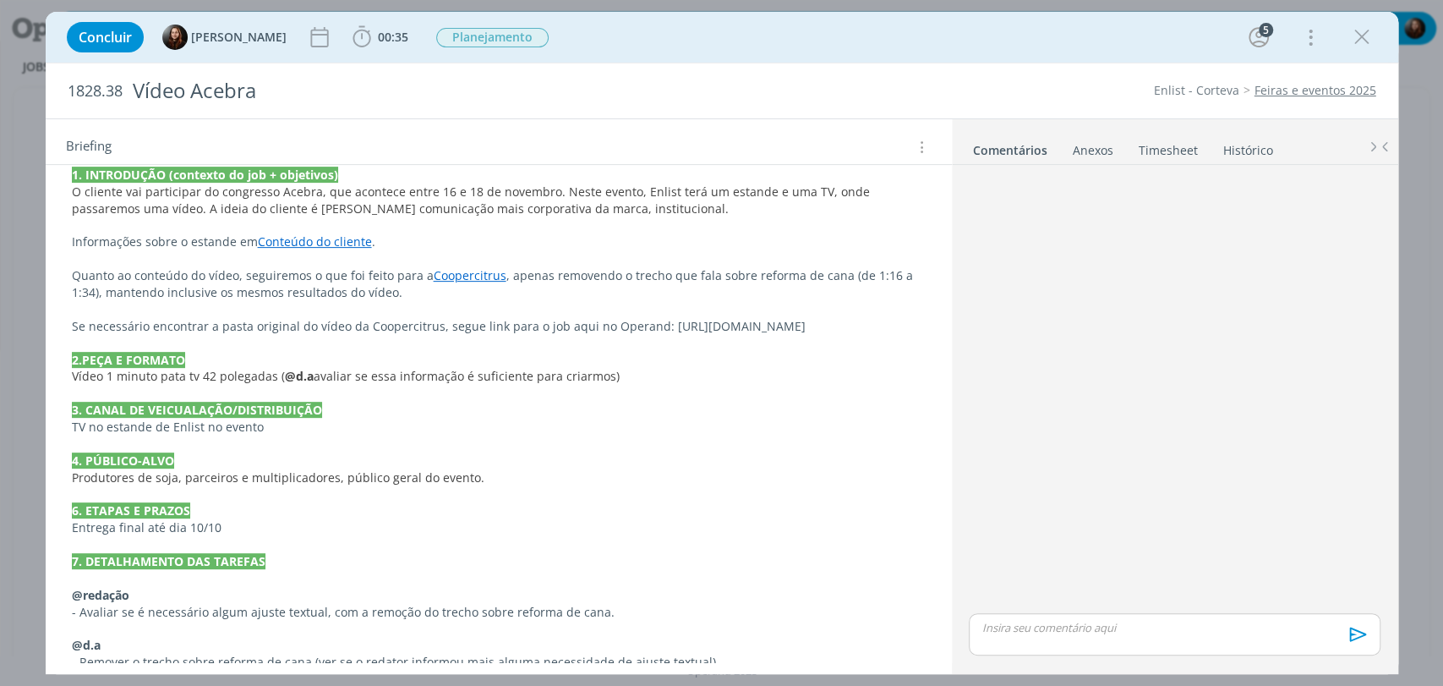
drag, startPoint x: 655, startPoint y: 320, endPoint x: 897, endPoint y: 322, distance: 241.8
click at [897, 322] on p "Se necessário encontrar a pasta original do vídeo da Coopercitrus, segue link p…" at bounding box center [499, 326] width 854 height 17
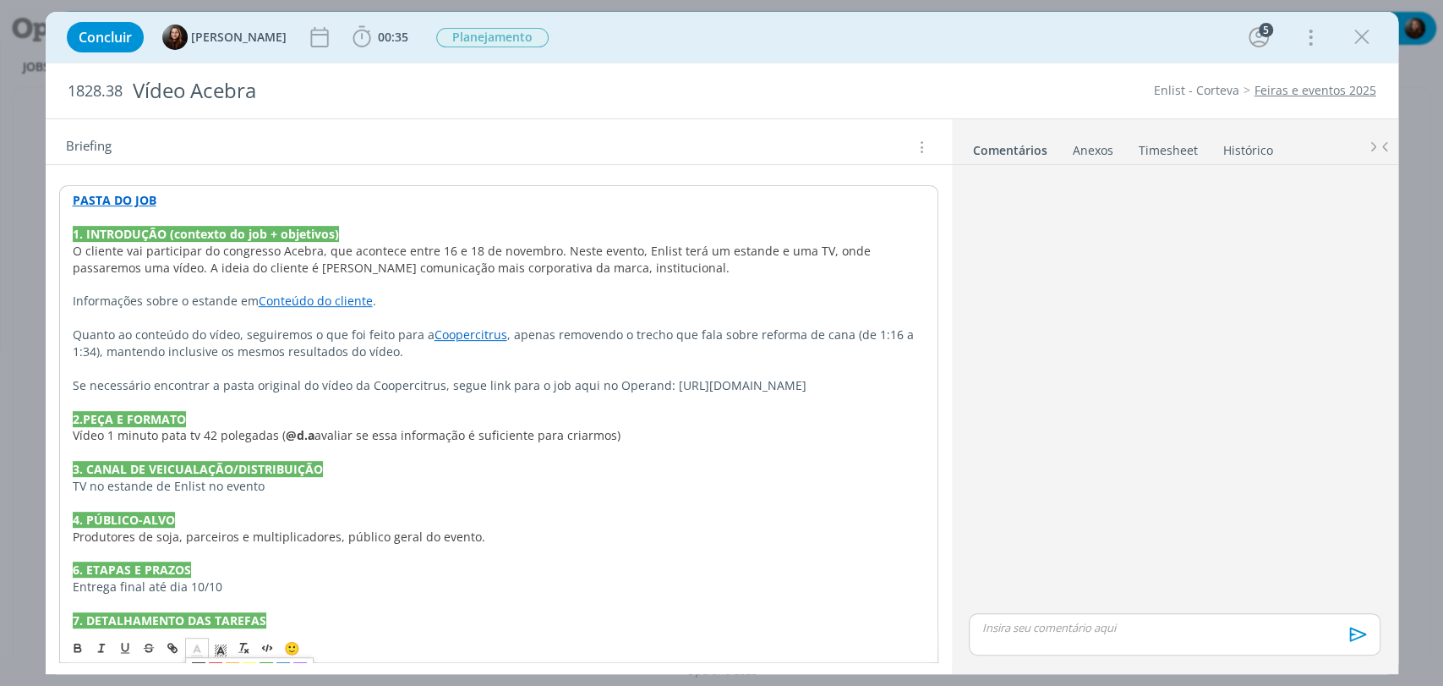
click at [199, 648] on polyline "dialog" at bounding box center [197, 648] width 6 height 7
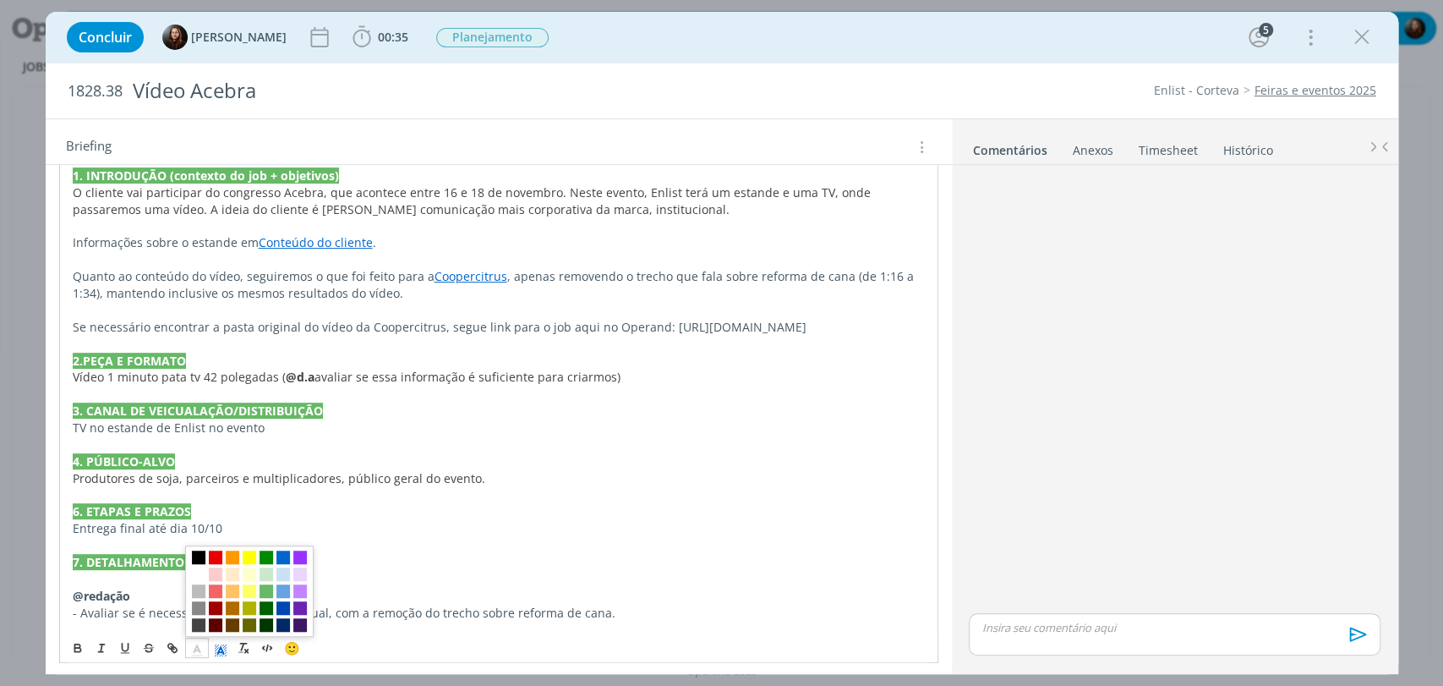
click at [216, 649] on icon "dialog" at bounding box center [220, 649] width 15 height 15
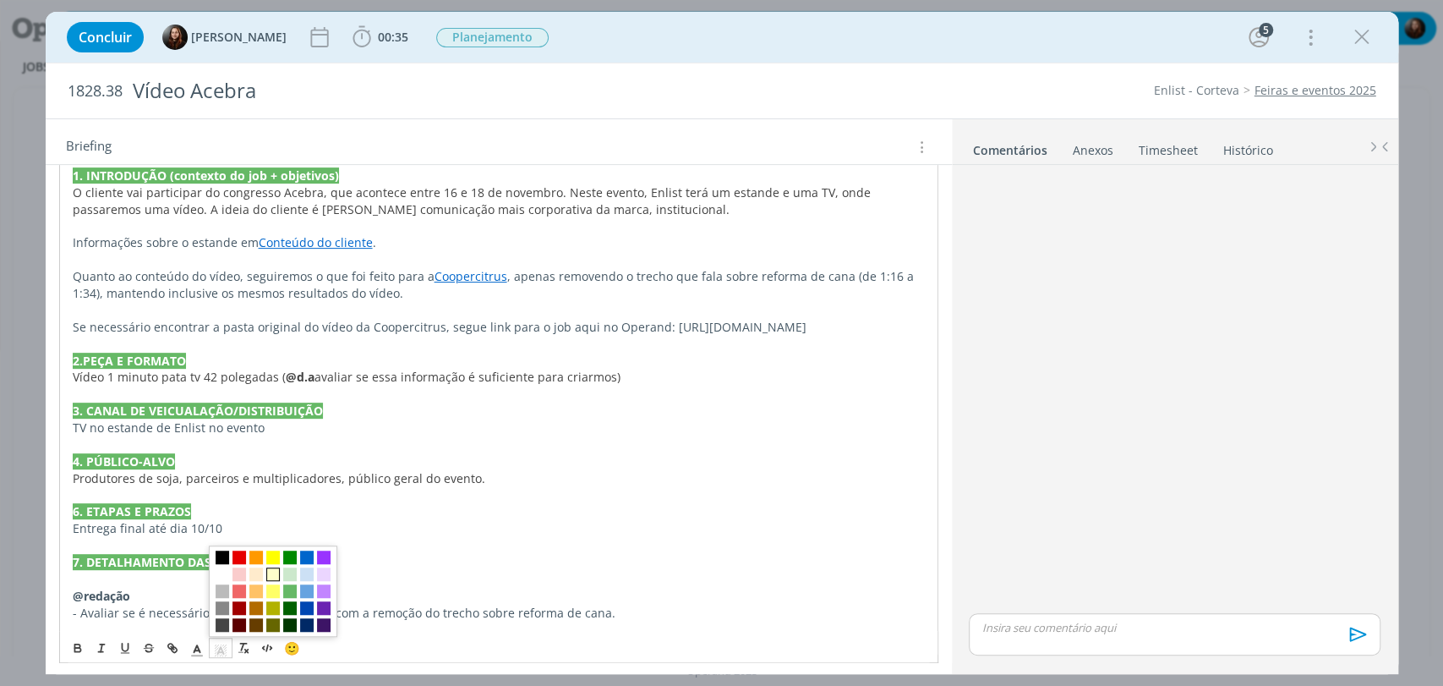
click at [272, 570] on span "dialog" at bounding box center [273, 573] width 14 height 14
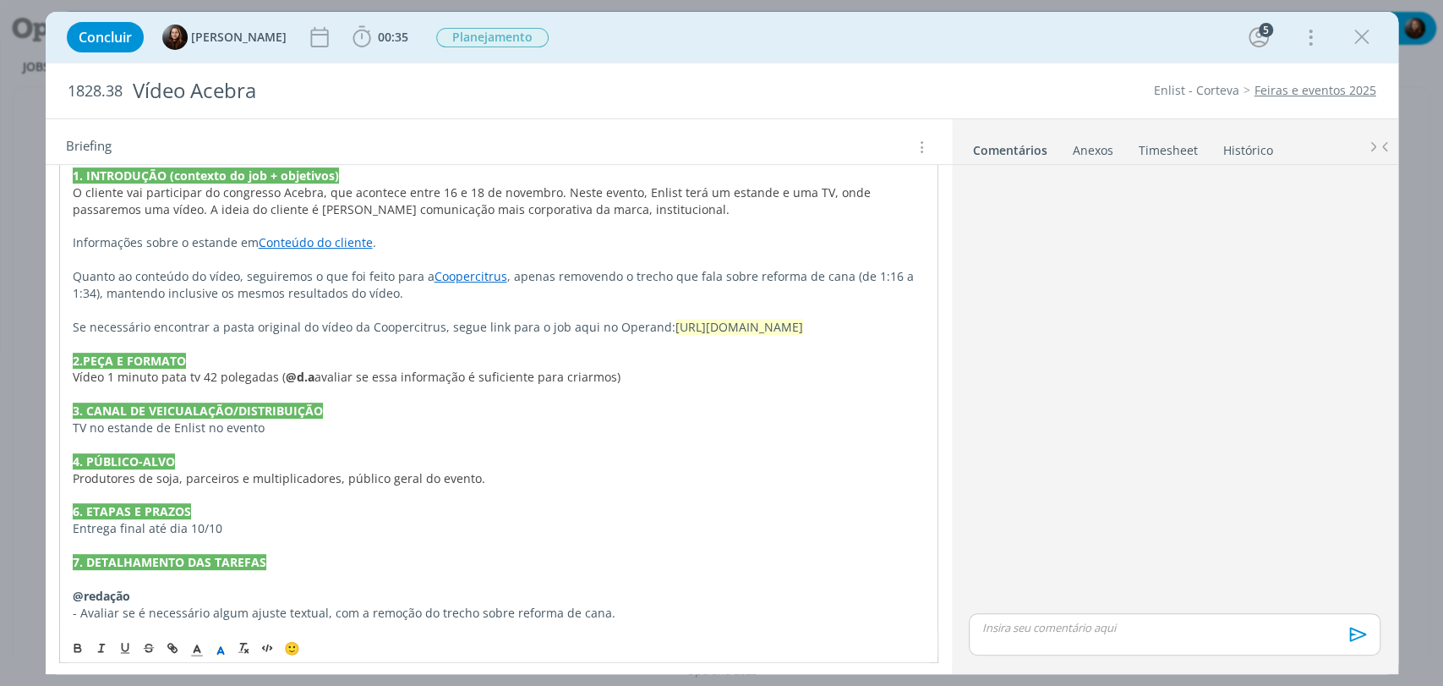
click at [1041, 269] on div "dialog" at bounding box center [1174, 391] width 424 height 438
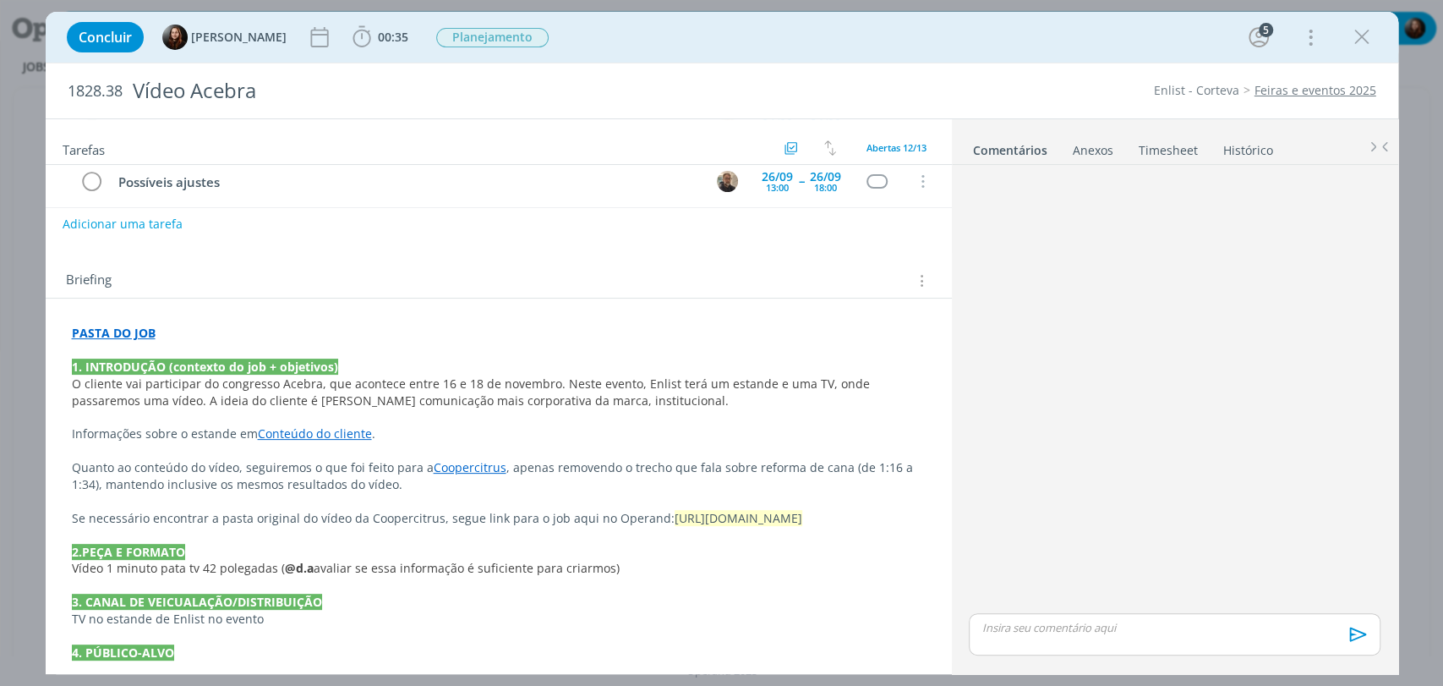
scroll to position [134, 0]
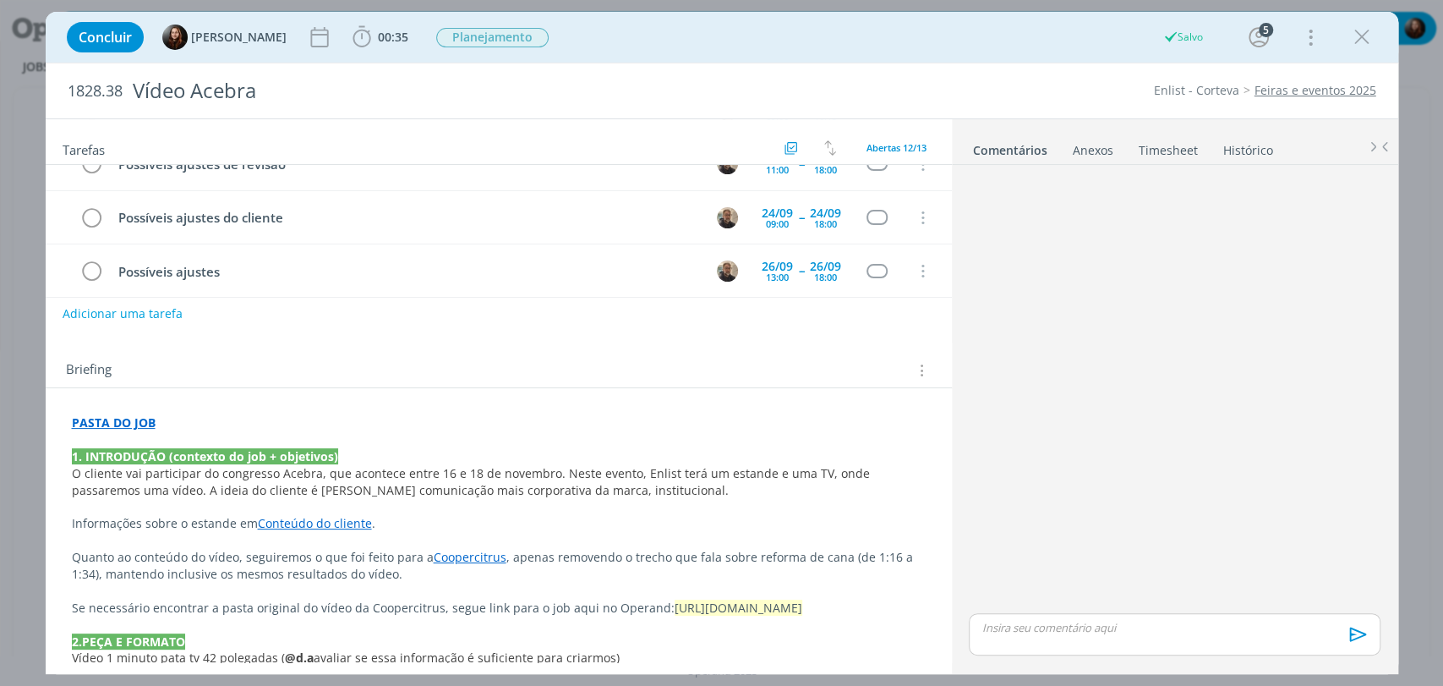
click at [1105, 418] on div "dialog" at bounding box center [1174, 391] width 424 height 438
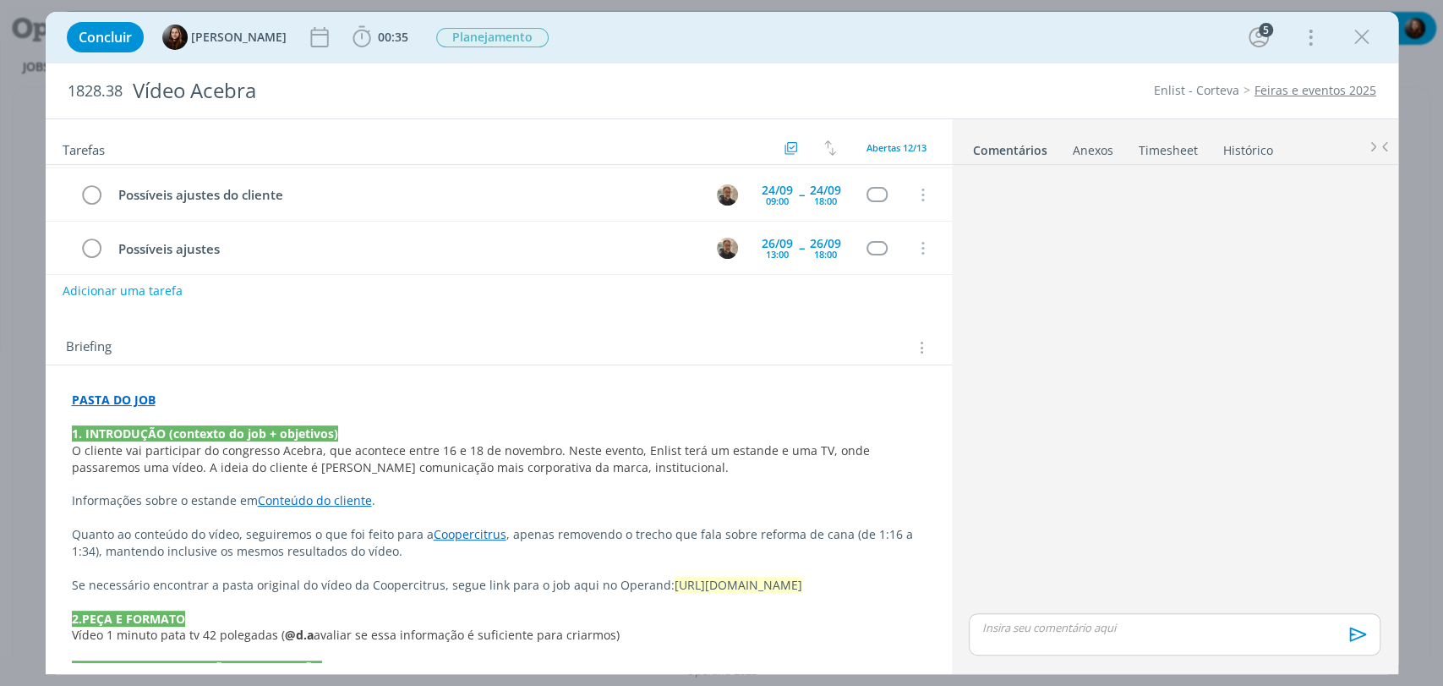
scroll to position [0, 0]
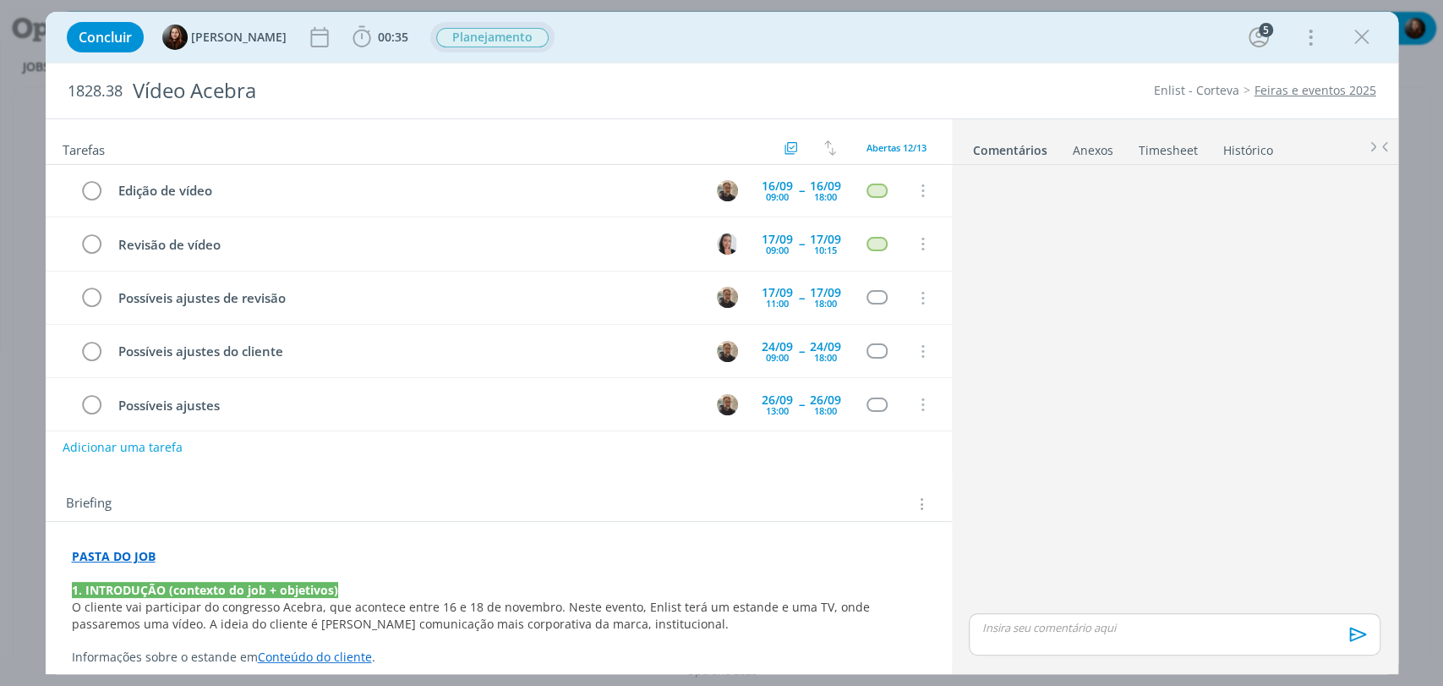
click at [467, 36] on span "Planejamento" at bounding box center [492, 37] width 112 height 19
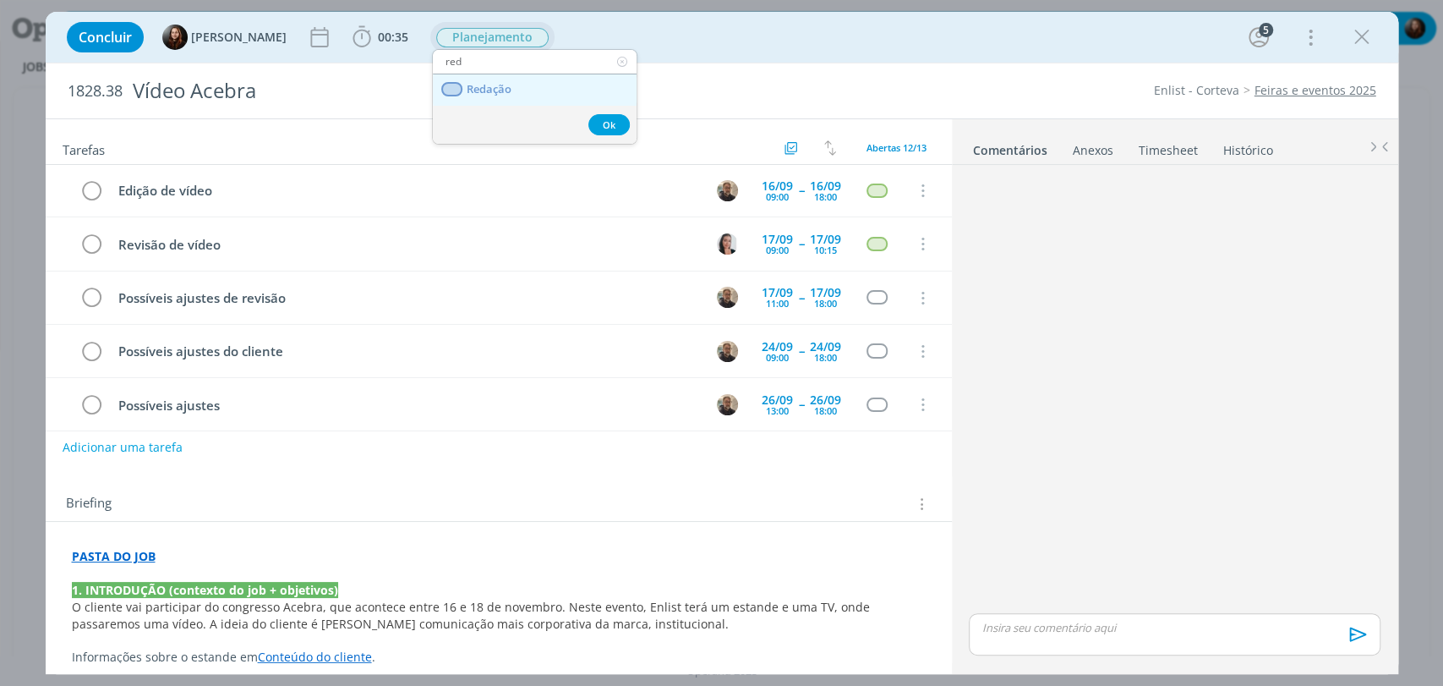
type input "red"
click at [477, 83] on span "Redação" at bounding box center [488, 90] width 45 height 14
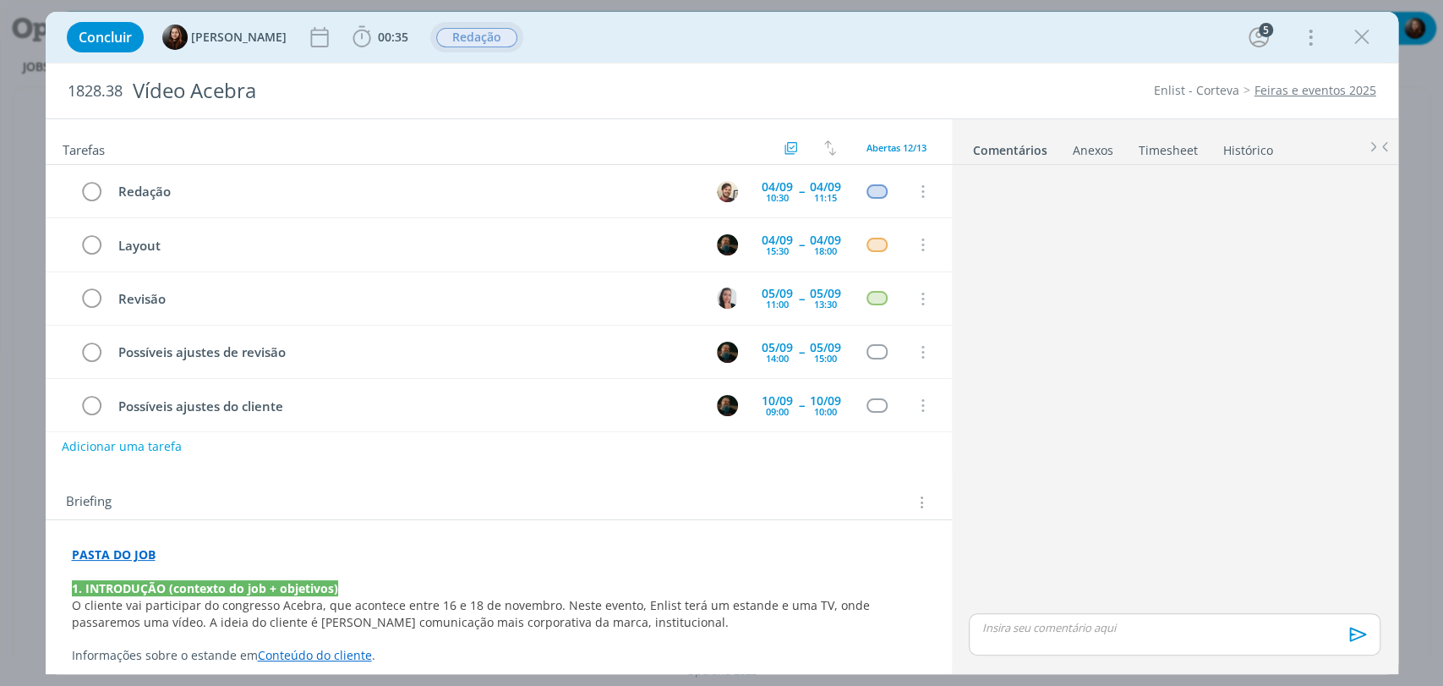
click at [169, 451] on button "Adicionar uma tarefa" at bounding box center [122, 446] width 120 height 29
click at [735, 452] on icon "dialog" at bounding box center [748, 446] width 26 height 26
type input "Acompanhar"
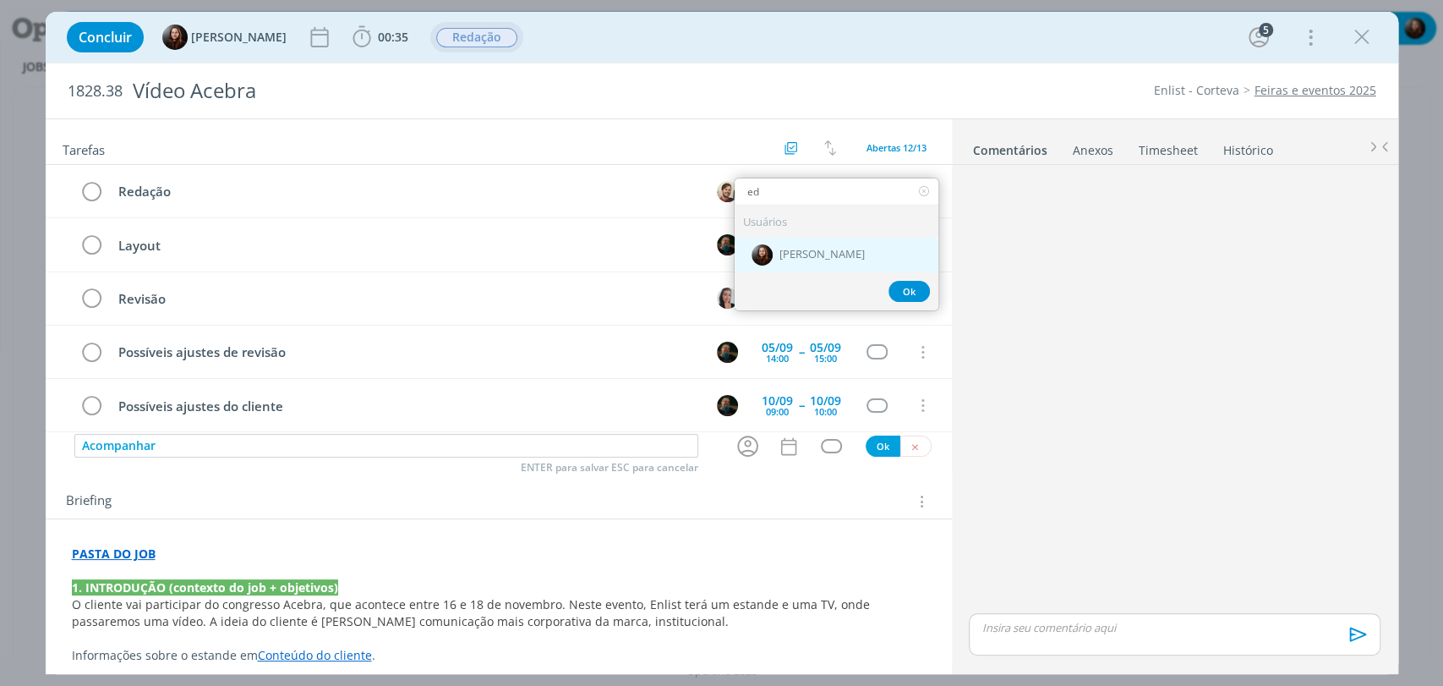
type input "ed"
click at [779, 249] on span "[PERSON_NAME]" at bounding box center [821, 256] width 85 height 14
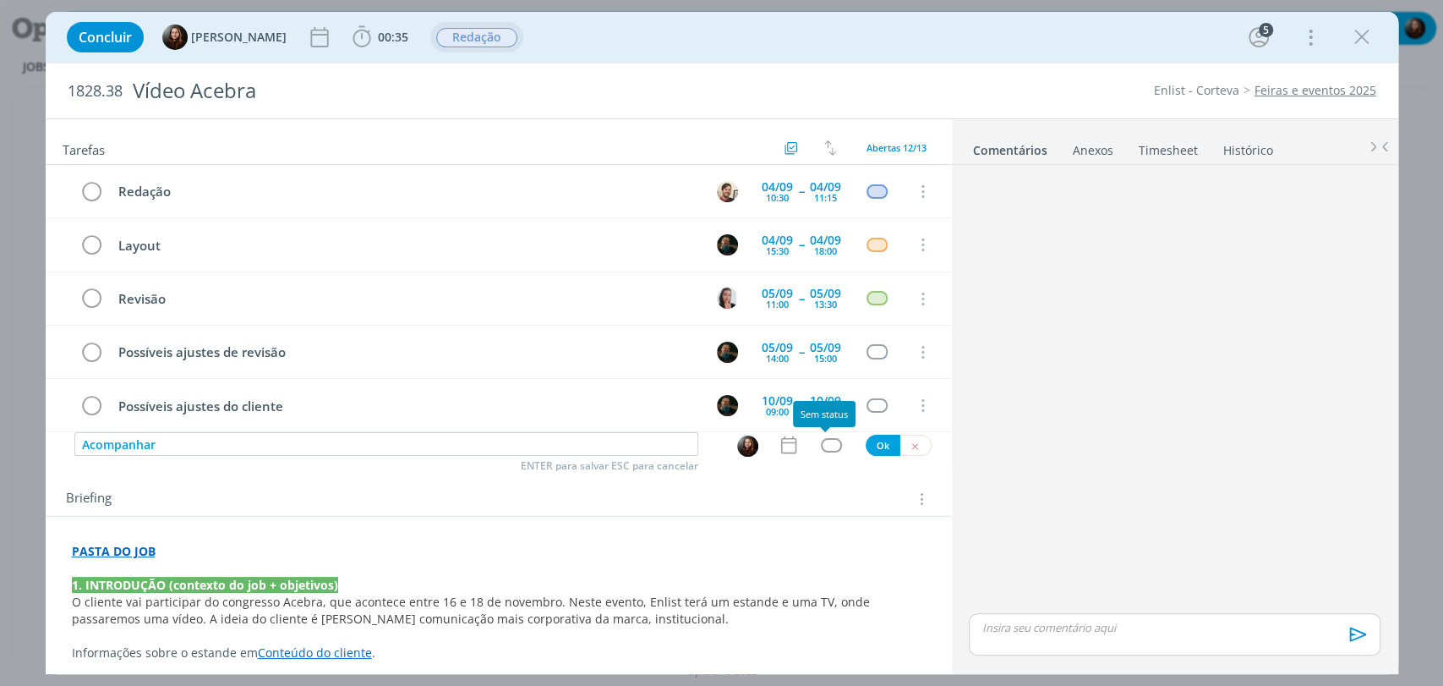
click at [823, 446] on div "dialog" at bounding box center [831, 445] width 21 height 14
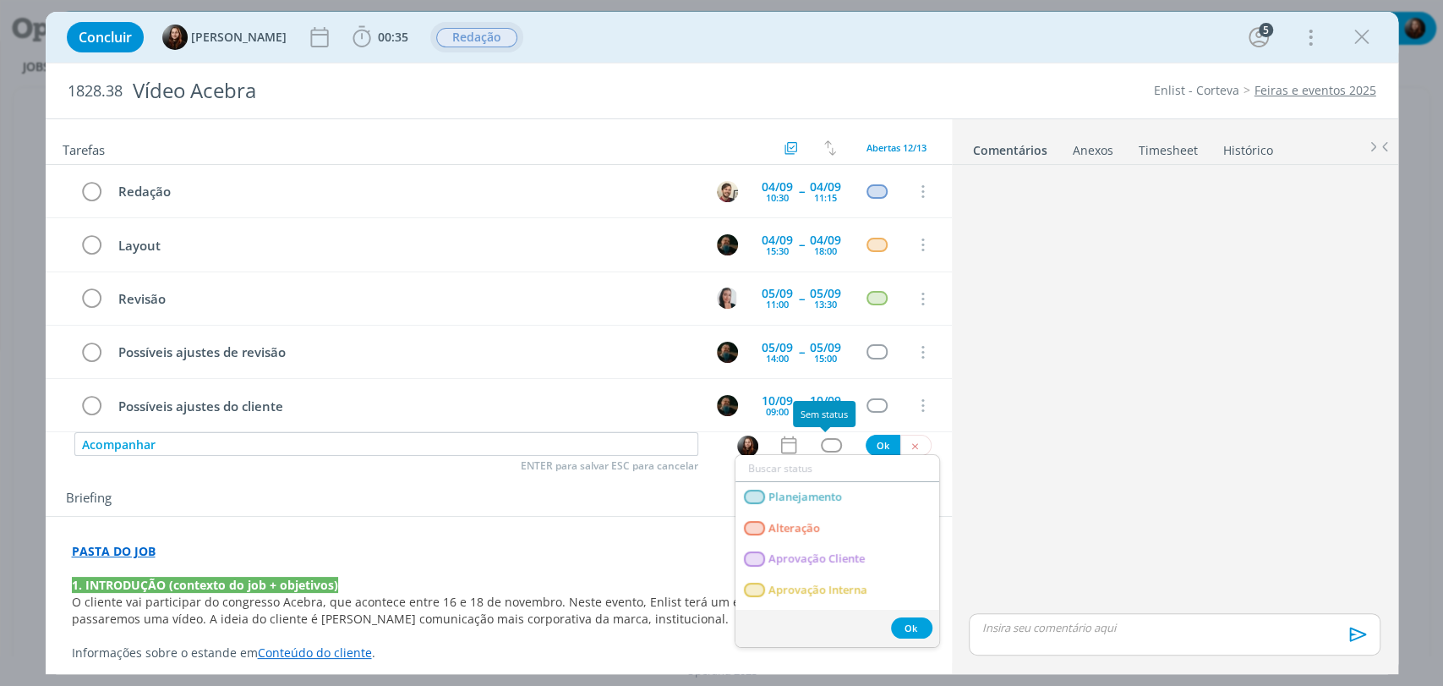
type input "t"
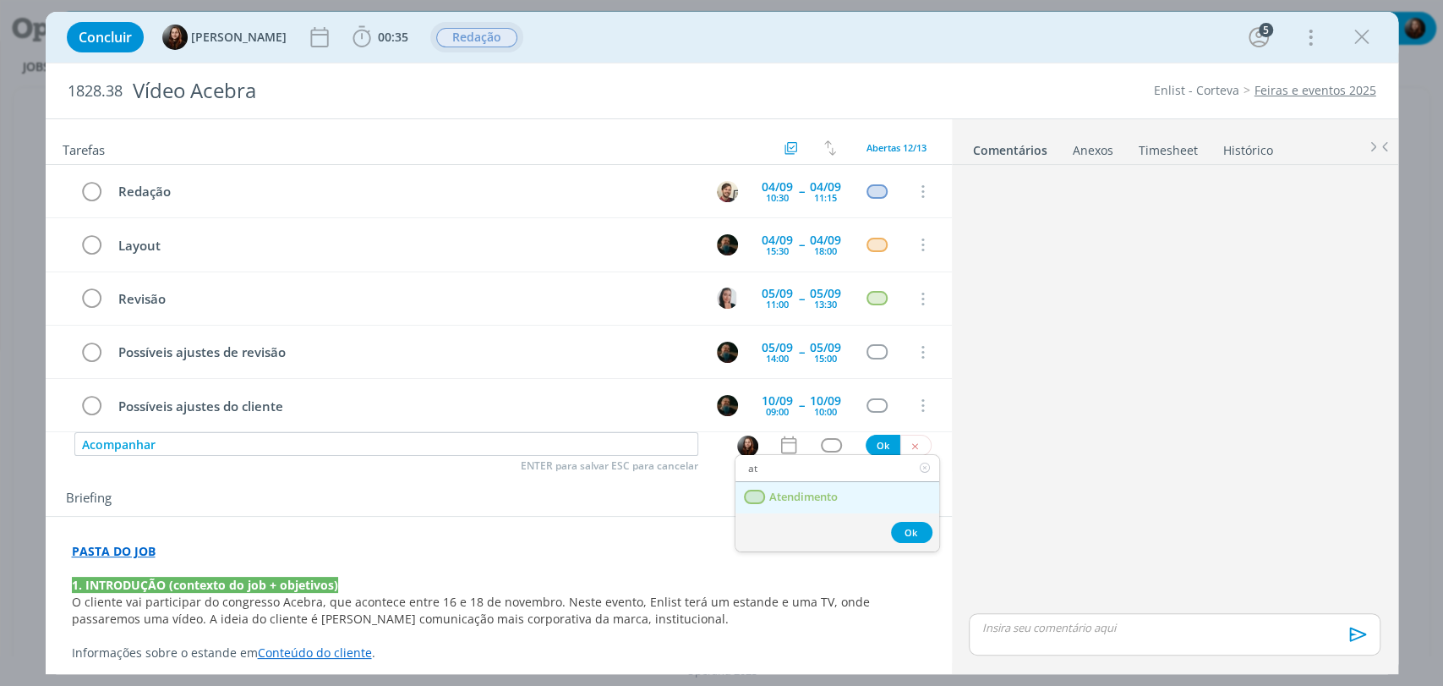
type input "at"
click at [823, 495] on span "Atendimento" at bounding box center [802, 497] width 68 height 14
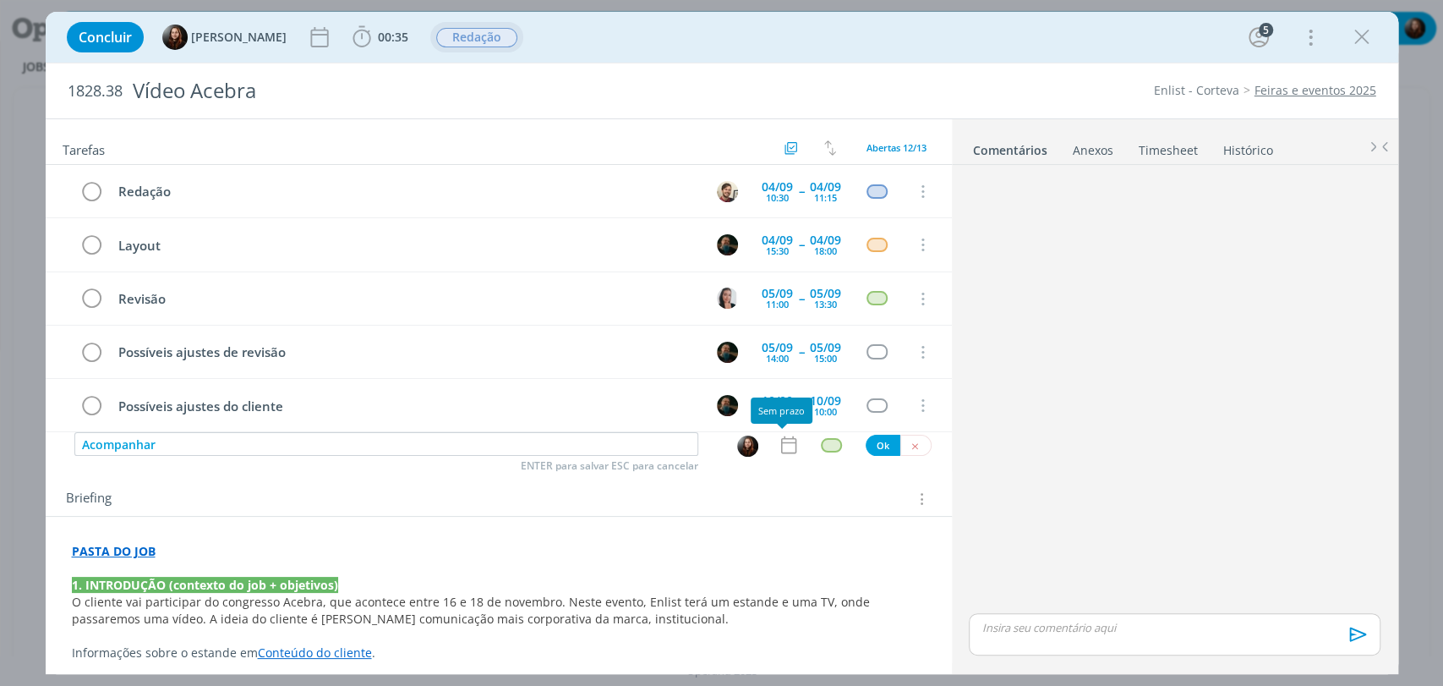
click at [782, 441] on icon "dialog" at bounding box center [787, 445] width 15 height 18
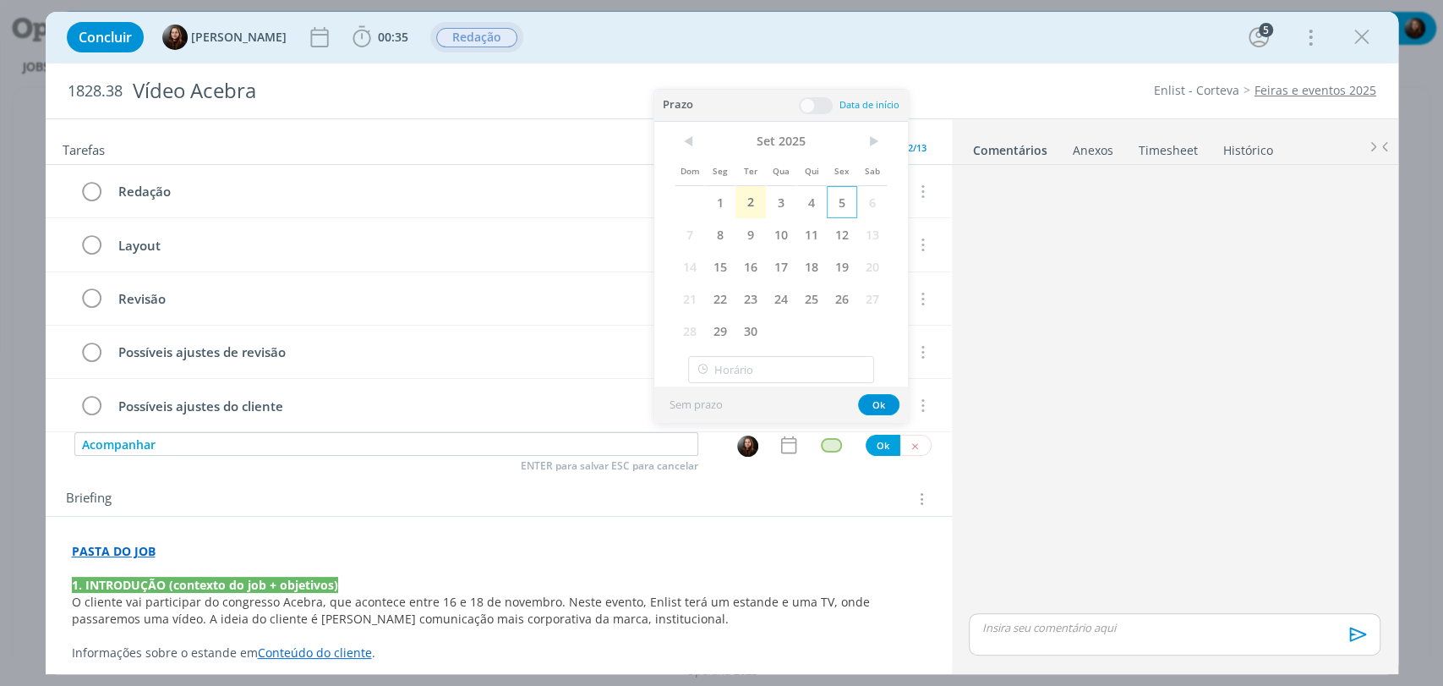
click at [834, 199] on span "5" at bounding box center [842, 202] width 30 height 32
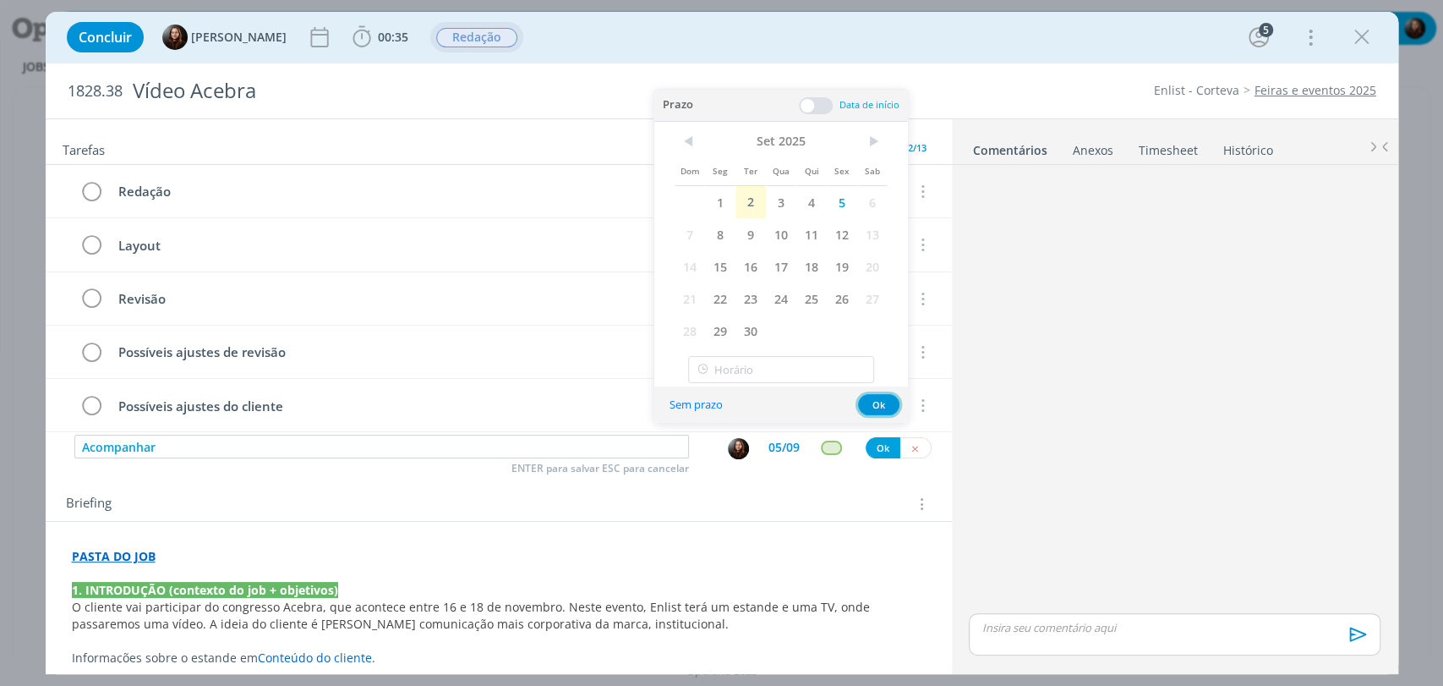
click at [888, 396] on button "Ok" at bounding box center [878, 404] width 41 height 21
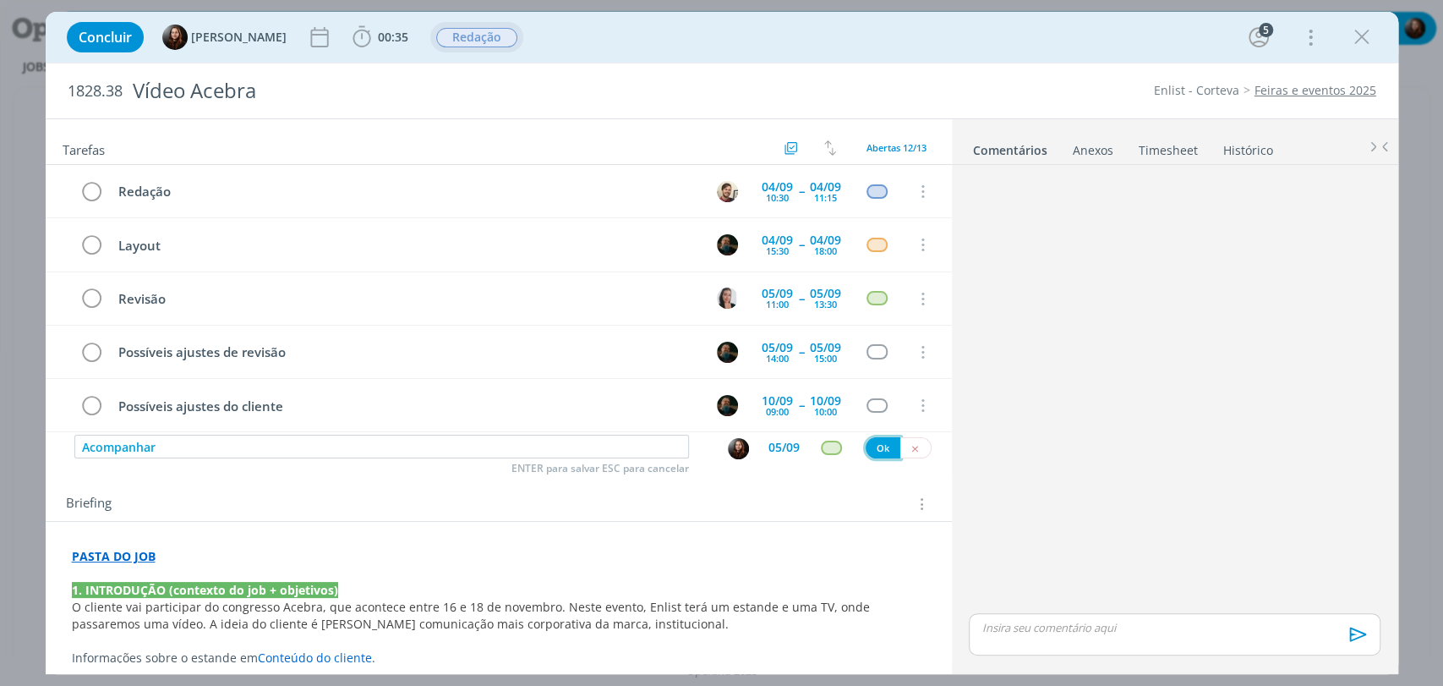
click at [878, 453] on button "Ok" at bounding box center [883, 447] width 35 height 21
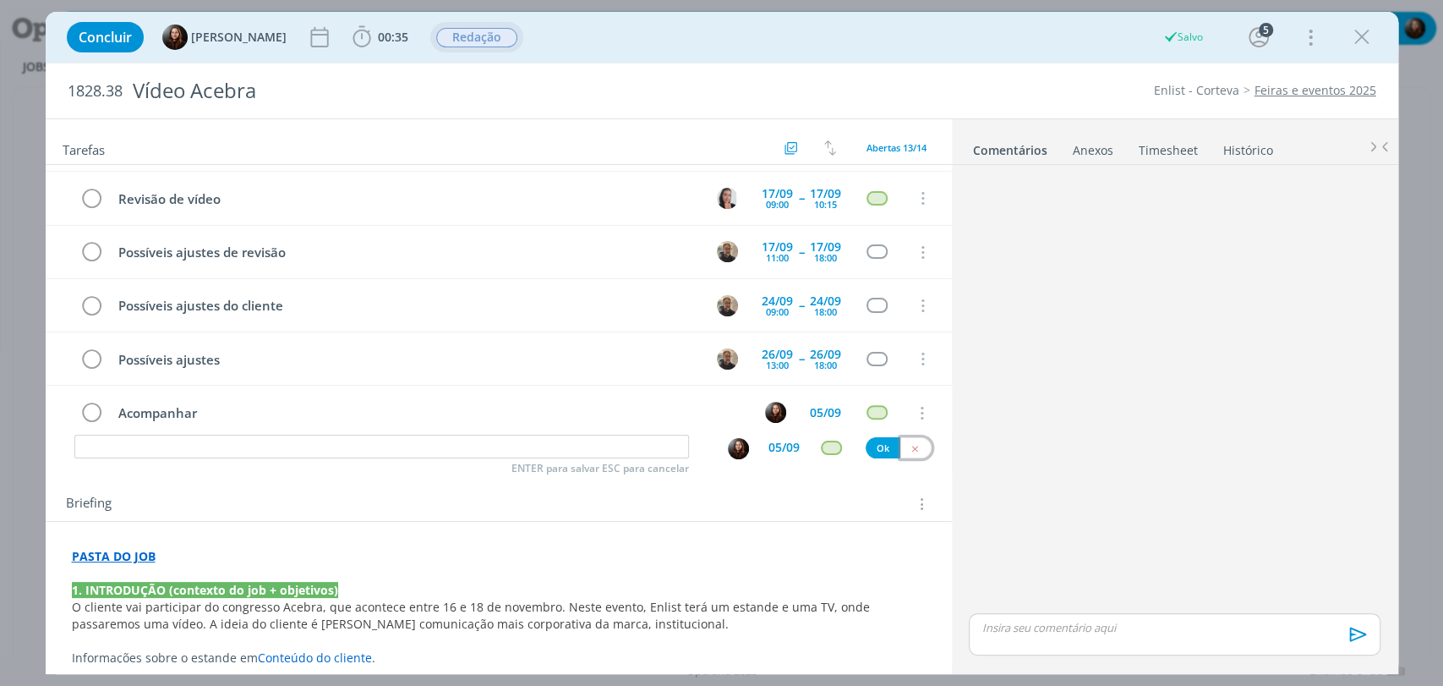
click at [910, 445] on icon "dialog" at bounding box center [915, 448] width 11 height 11
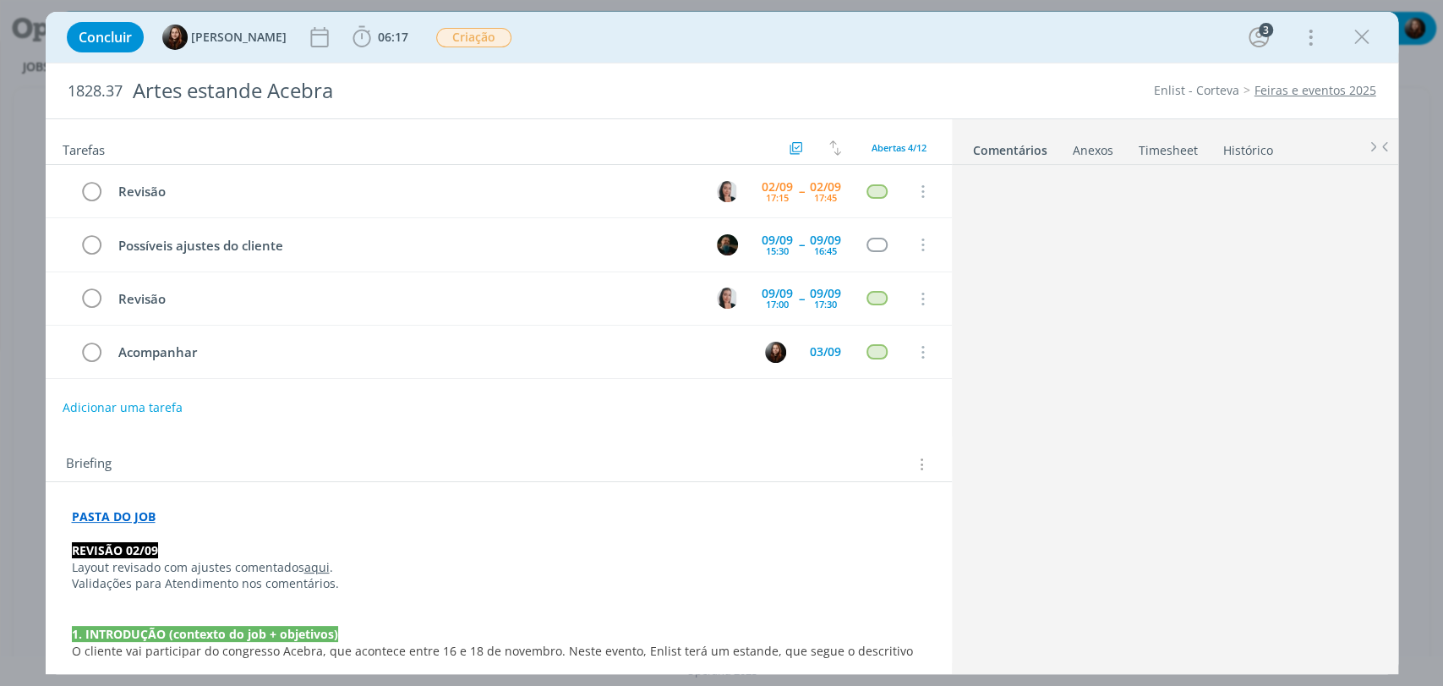
scroll to position [309, 0]
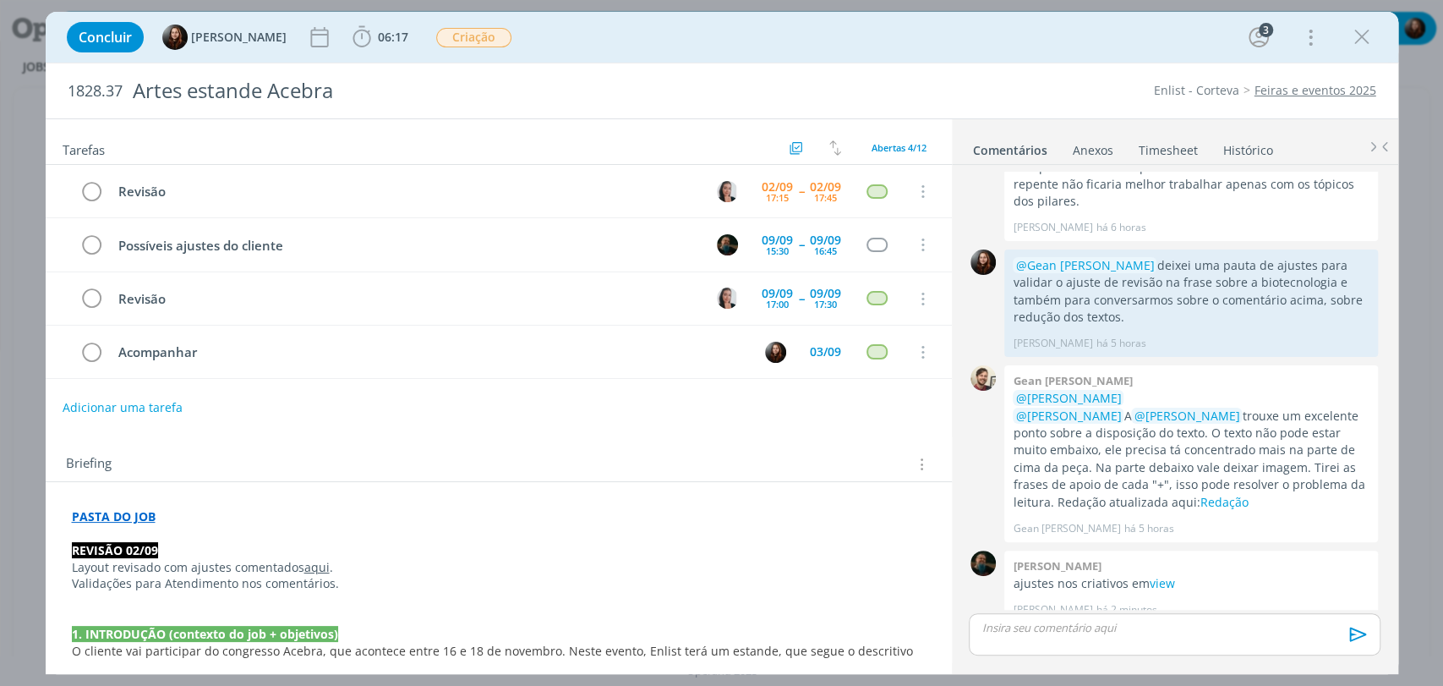
click at [1081, 66] on div "1828.37 Artes estande Acebra Enlist - Corteva Feiras e eventos 2025" at bounding box center [722, 90] width 1353 height 55
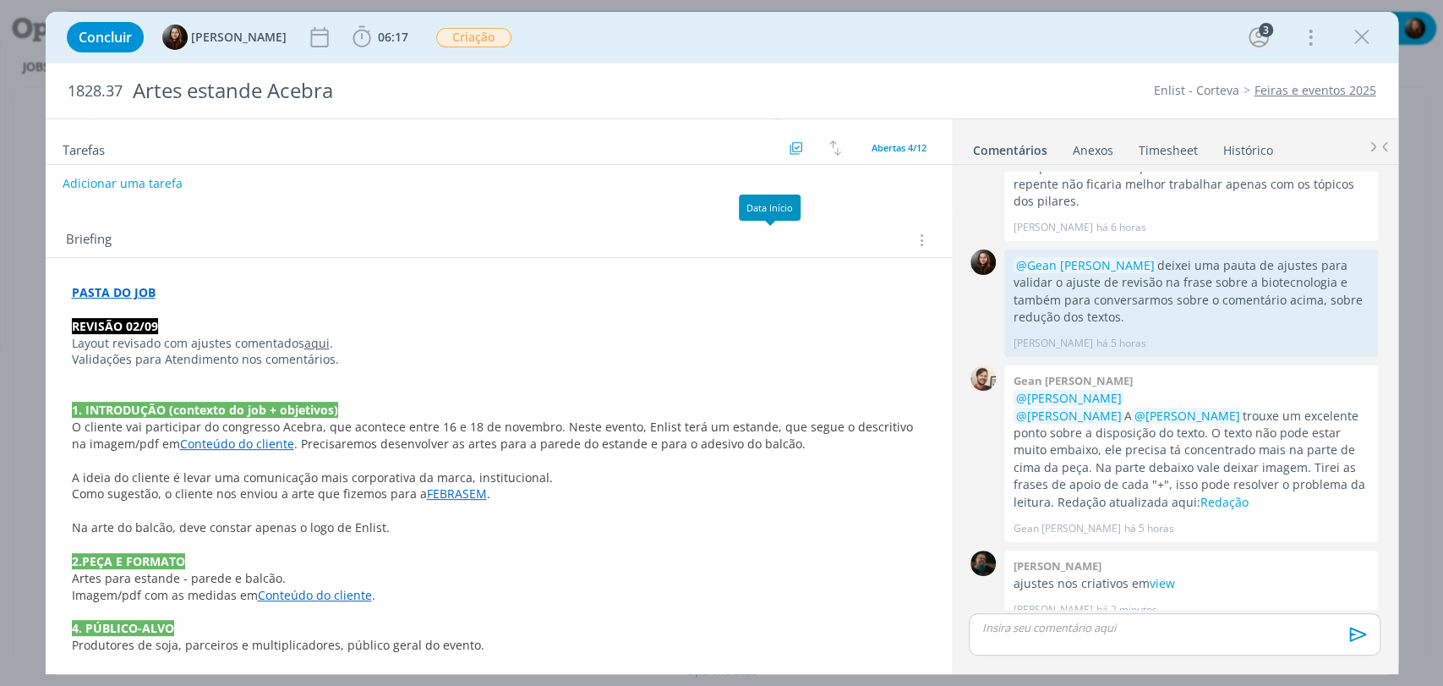
scroll to position [282, 0]
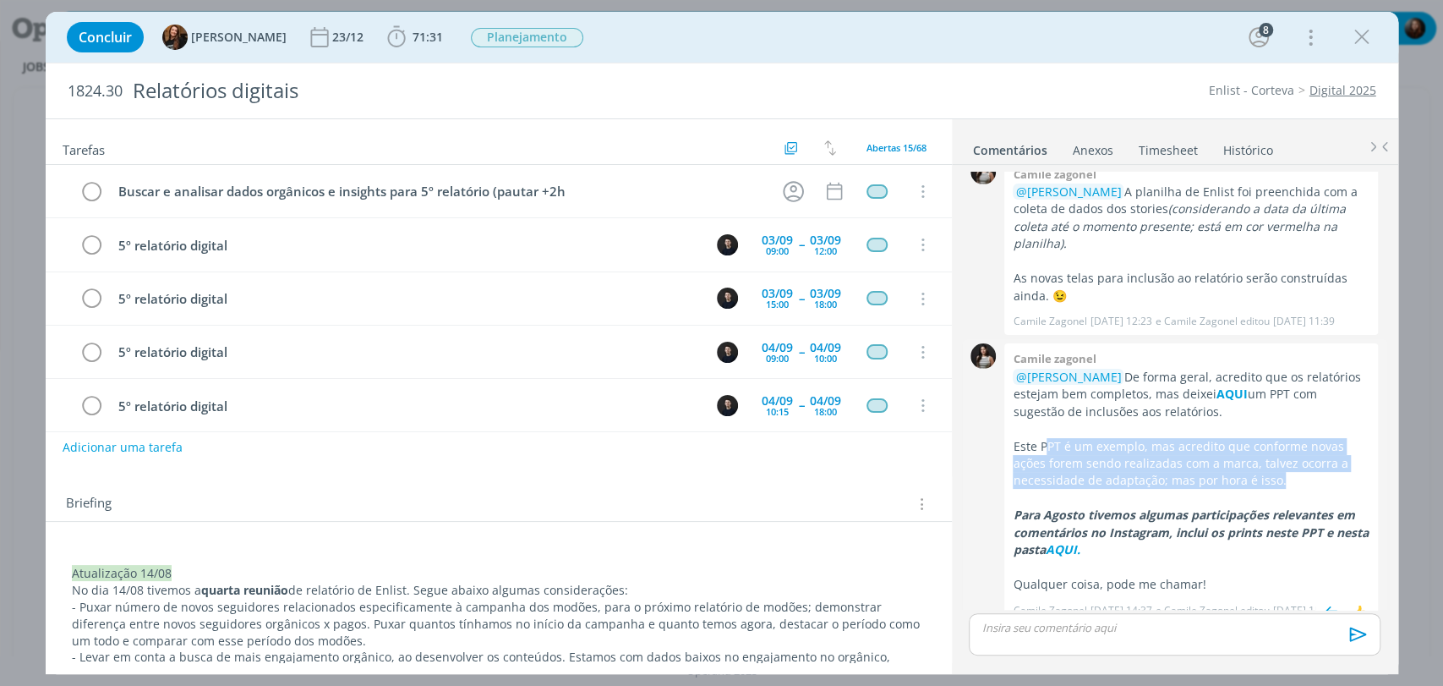
drag, startPoint x: 1046, startPoint y: 424, endPoint x: 1307, endPoint y: 460, distance: 263.6
click at [1307, 460] on p "Este PPT é um exemplo, mas acredito que conforme novas ações forem sendo realiz…" at bounding box center [1191, 464] width 357 height 52
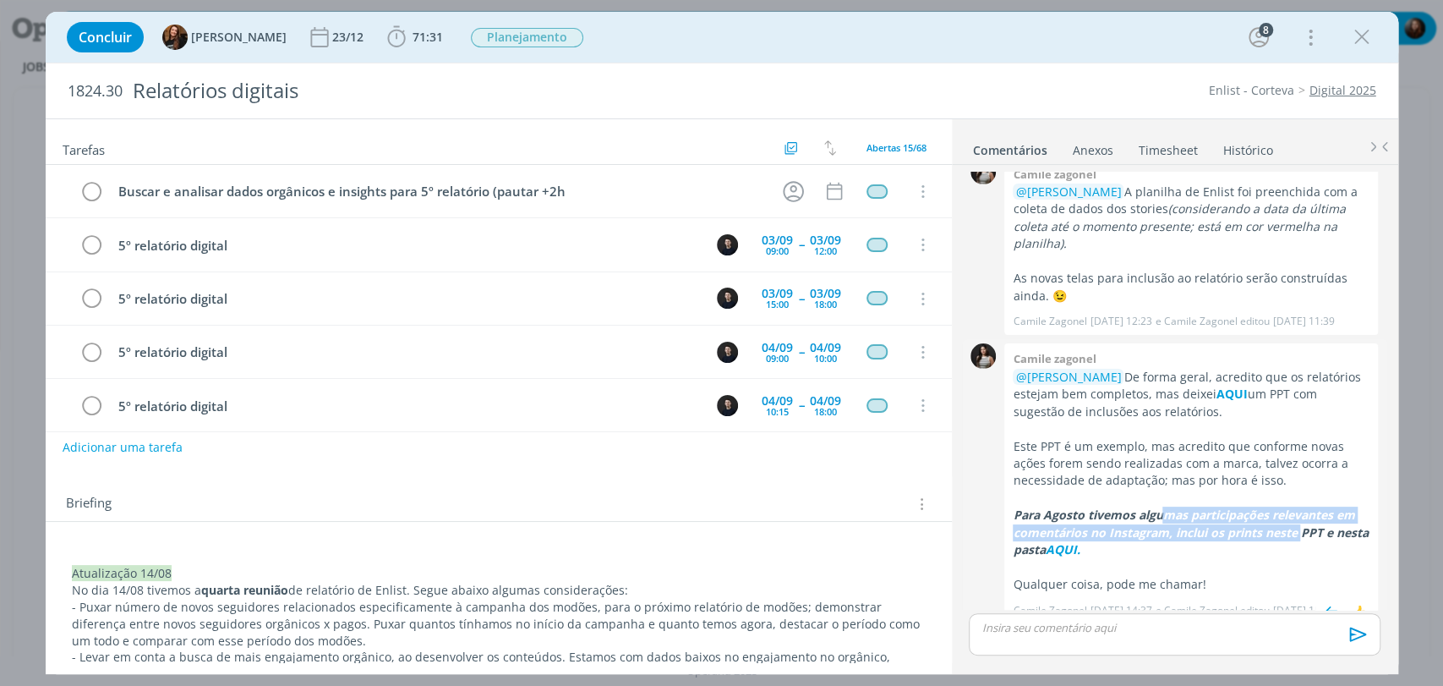
drag, startPoint x: 1224, startPoint y: 525, endPoint x: 1304, endPoint y: 514, distance: 80.2
click at [1304, 514] on em "Para Agosto tivemos algumas participações relevantes em comentários no Instagra…" at bounding box center [1190, 531] width 355 height 51
click at [1156, 506] on em "Para Agosto tivemos algumas participações relevantes em comentários no Instagra…" at bounding box center [1190, 531] width 355 height 51
click at [972, 68] on div "1824.30 Relatórios digitais Enlist - Corteva Digital 2025" at bounding box center [722, 90] width 1353 height 55
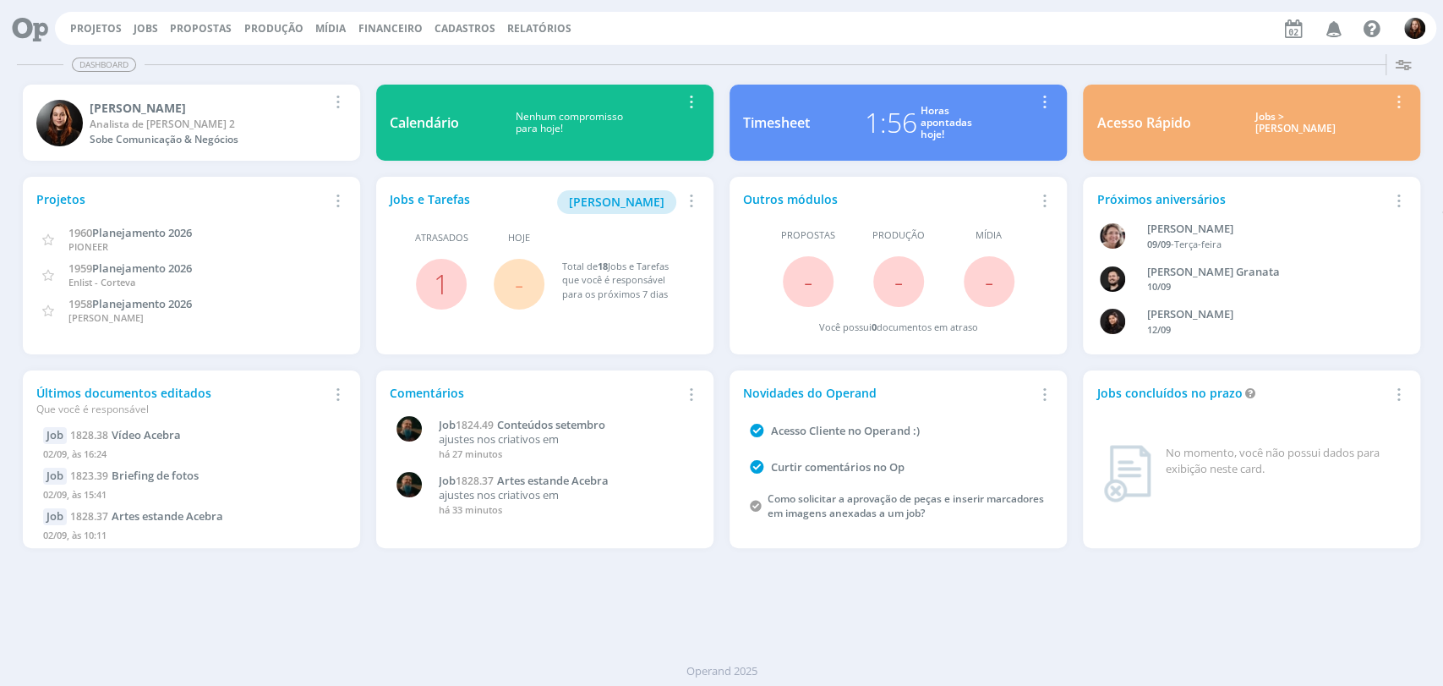
click at [893, 117] on div "1:56" at bounding box center [891, 122] width 52 height 41
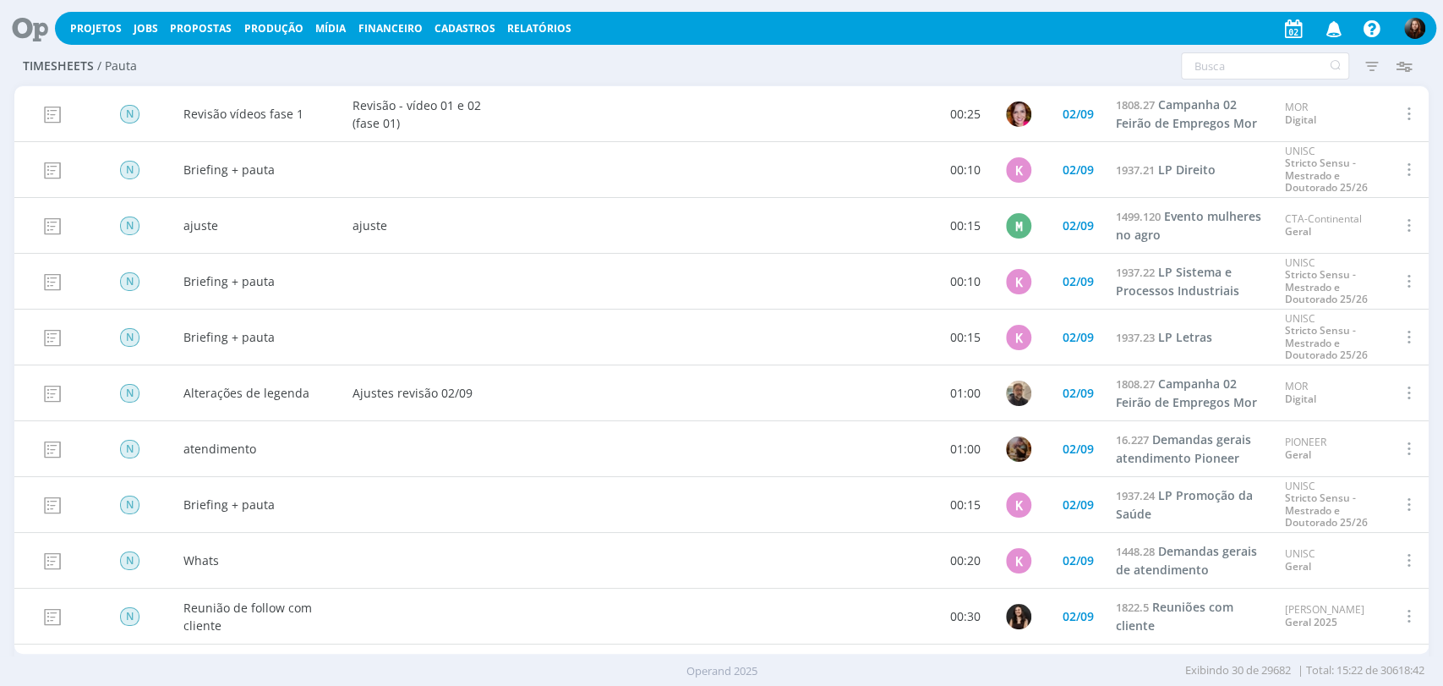
click at [21, 25] on icon at bounding box center [24, 28] width 35 height 33
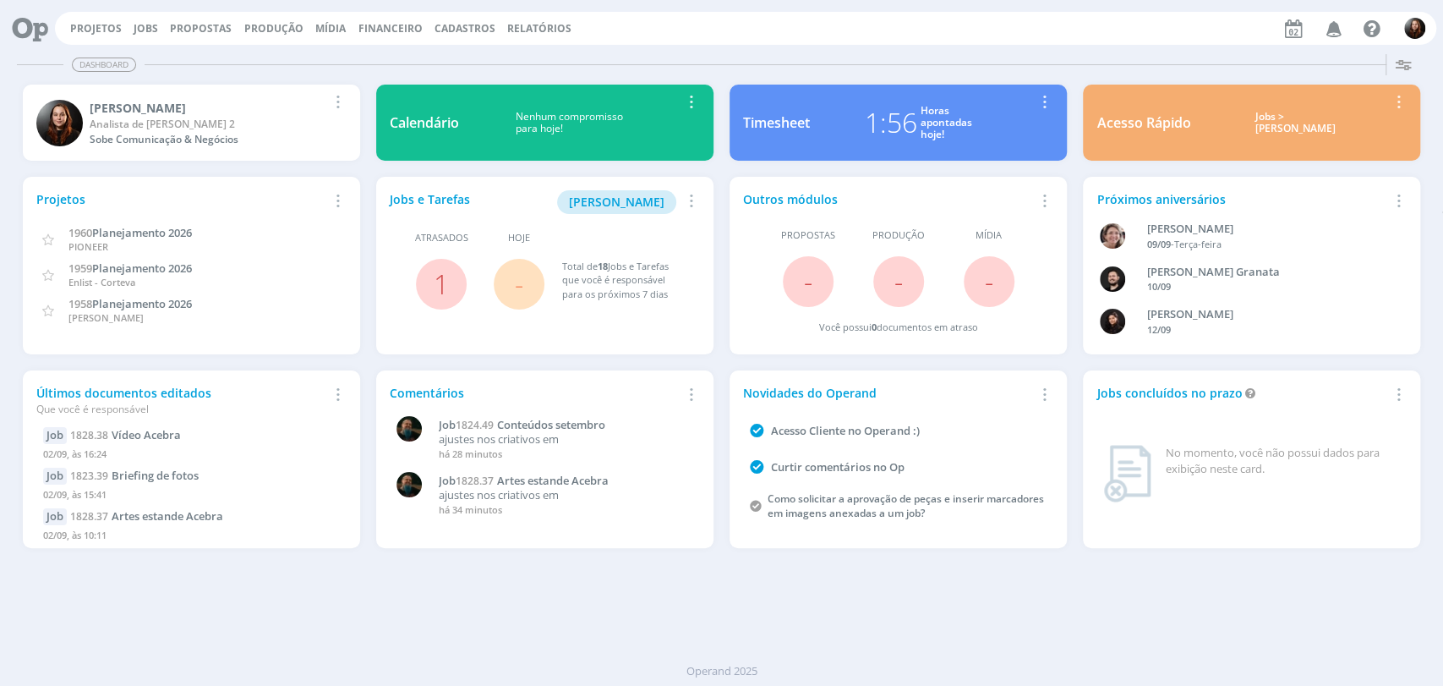
click at [1028, 631] on div "Dashboard Salvar Selecione abaixo os cards desejados: Meus Meu Perfil [GEOGRAPH…" at bounding box center [721, 366] width 1443 height 638
click at [435, 282] on link "1" at bounding box center [441, 283] width 15 height 36
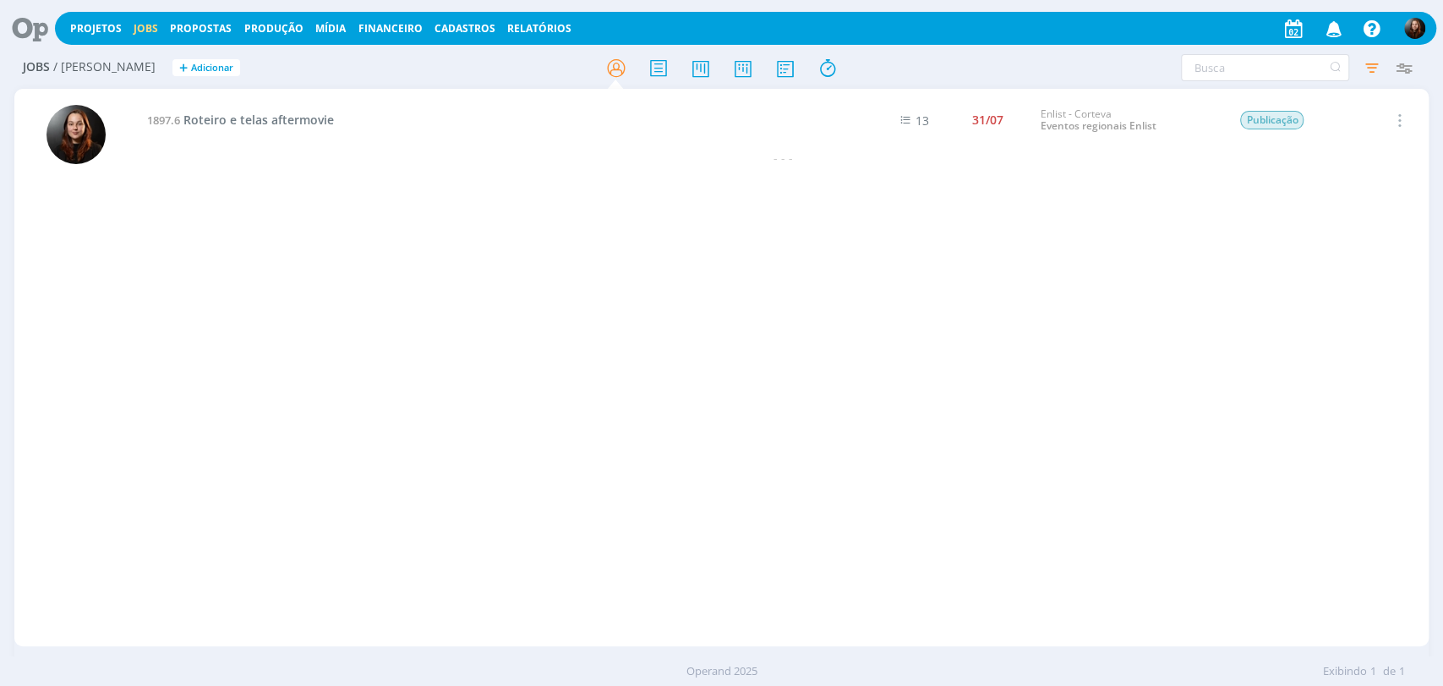
click at [241, 115] on span "Roteiro e telas aftermovie" at bounding box center [258, 120] width 150 height 16
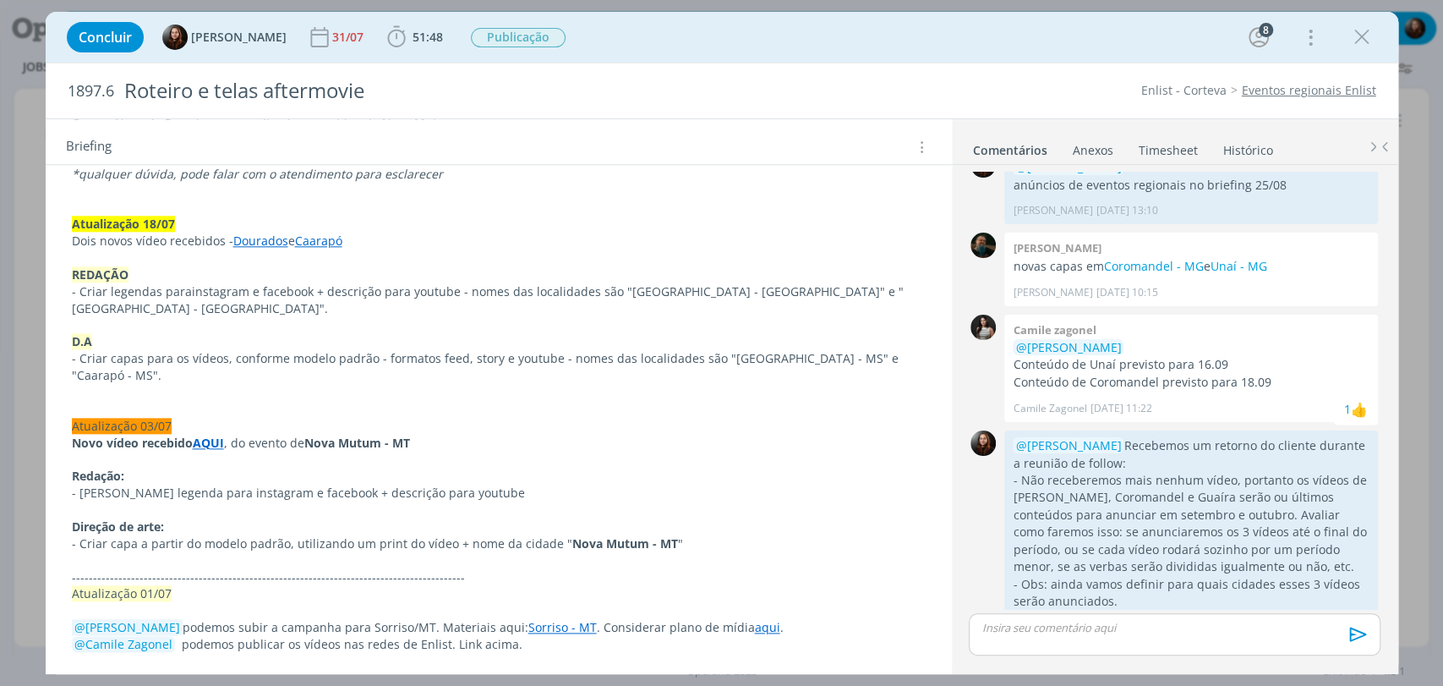
scroll to position [1315, 0]
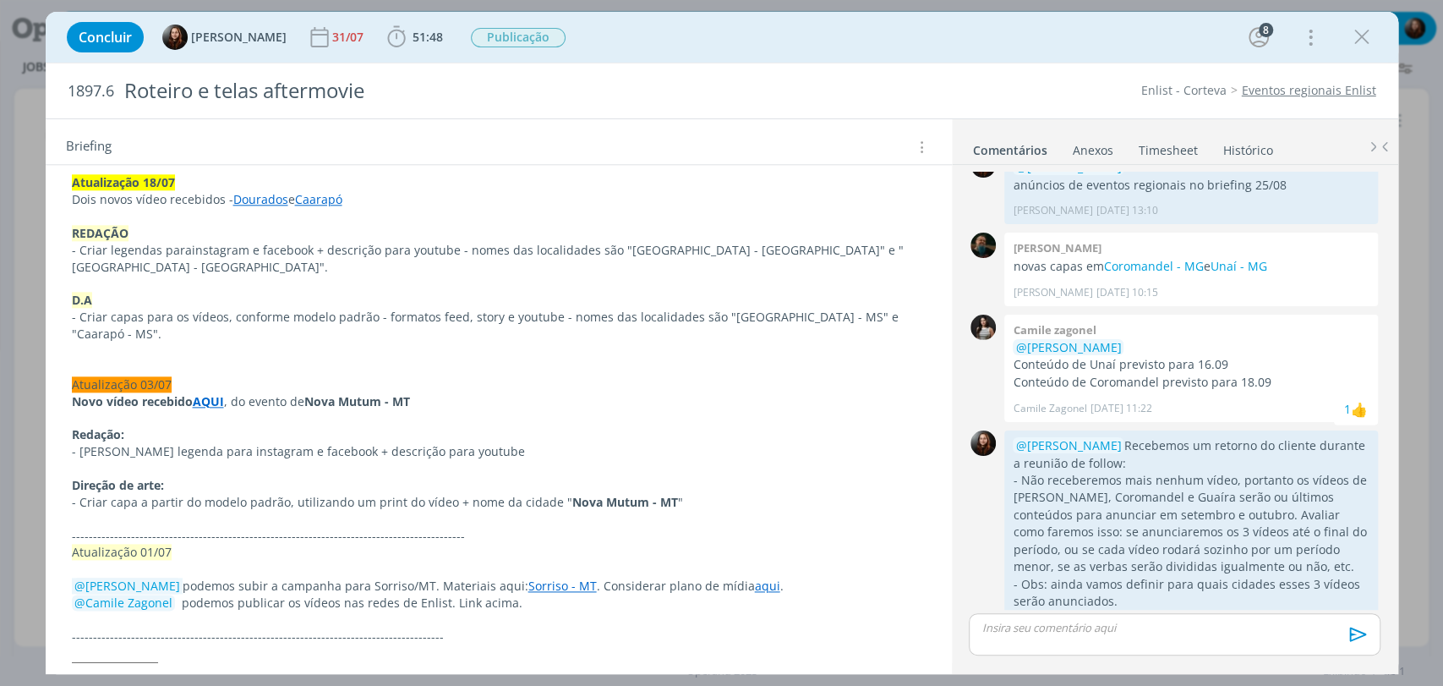
click at [755, 577] on link "aqui" at bounding box center [767, 585] width 25 height 16
click at [712, 604] on link "[URL][DOMAIN_NAME]" at bounding box center [683, 602] width 128 height 22
click at [1085, 56] on div "Concluir [PERSON_NAME] 31/07 51:48 Iniciar Apontar Data * [DATE] Horas * 00:00 …" at bounding box center [721, 37] width 1327 height 41
click at [1080, 52] on div "Concluir [PERSON_NAME] 31/07 51:48 Iniciar Apontar Data * [DATE] Horas * 00:00 …" at bounding box center [721, 37] width 1327 height 41
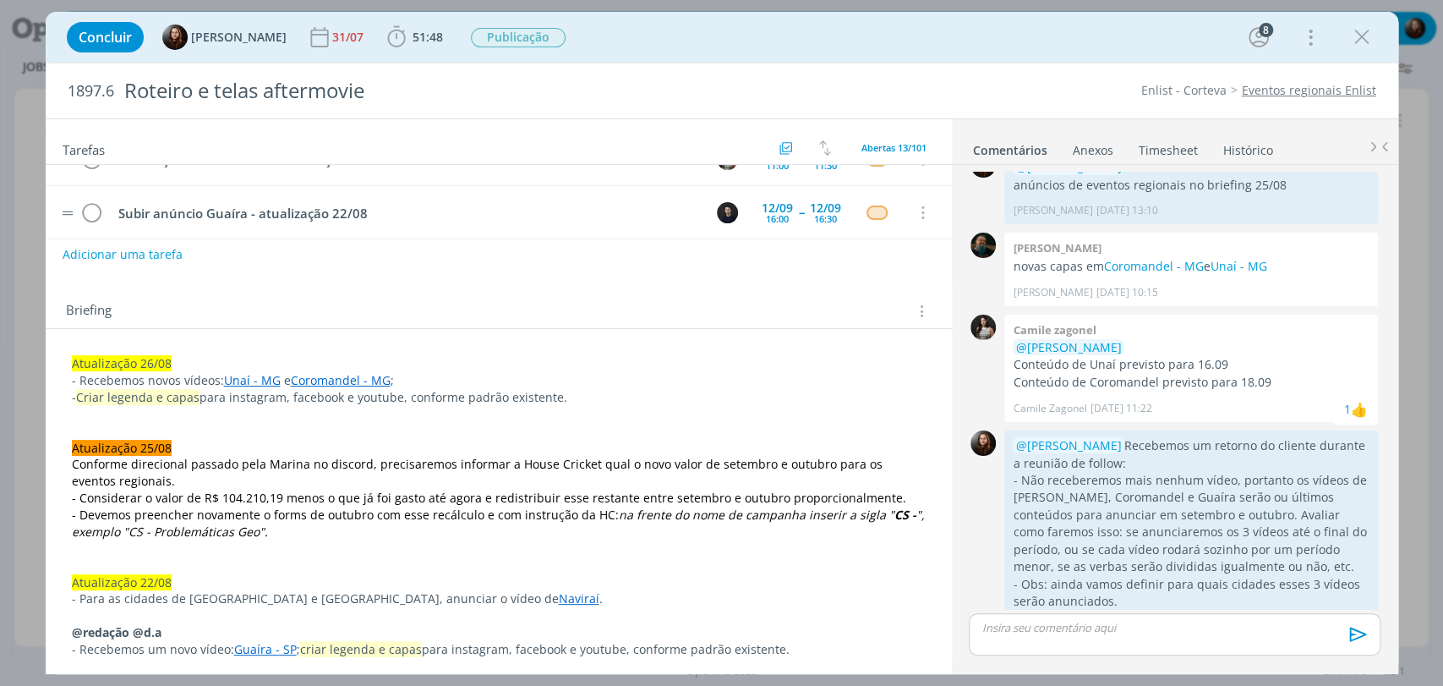
scroll to position [0, 0]
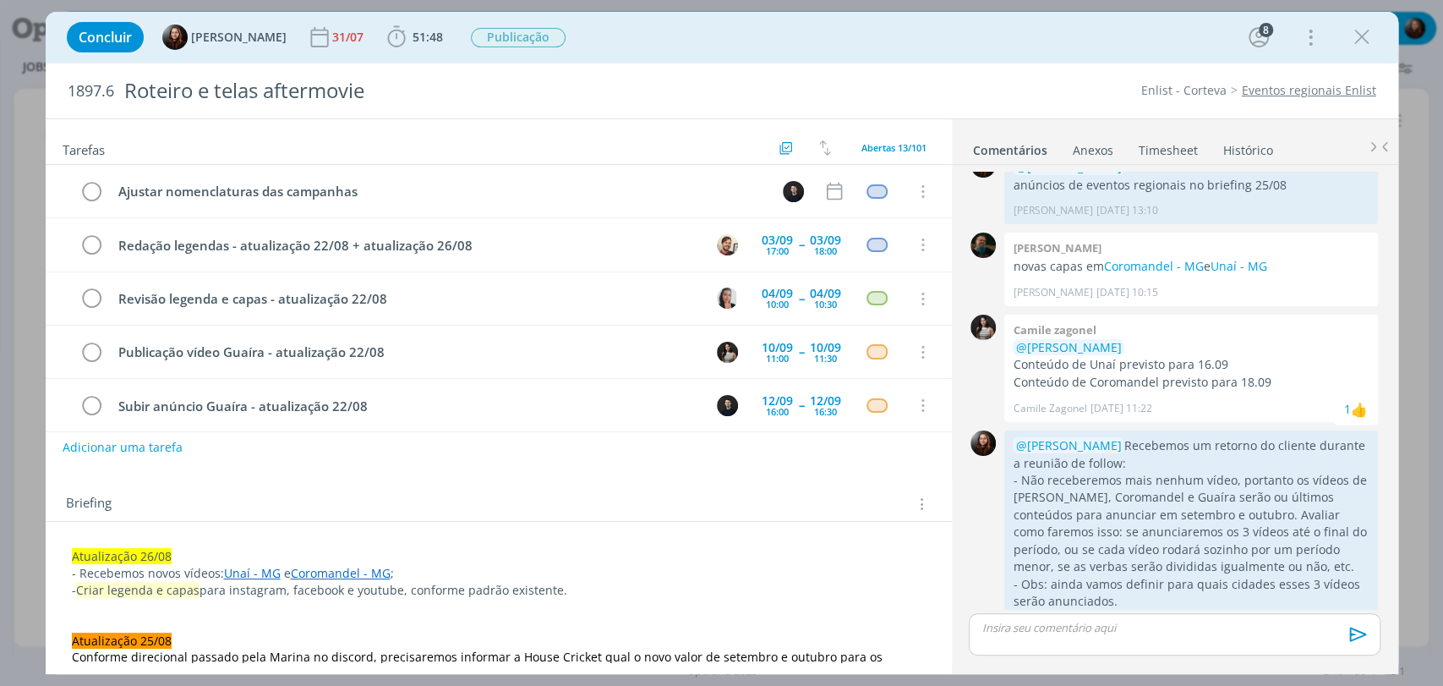
click at [1024, 47] on div "Concluir [PERSON_NAME] 31/07 51:48 Iniciar Apontar Data * [DATE] Horas * 00:00 …" at bounding box center [721, 37] width 1327 height 41
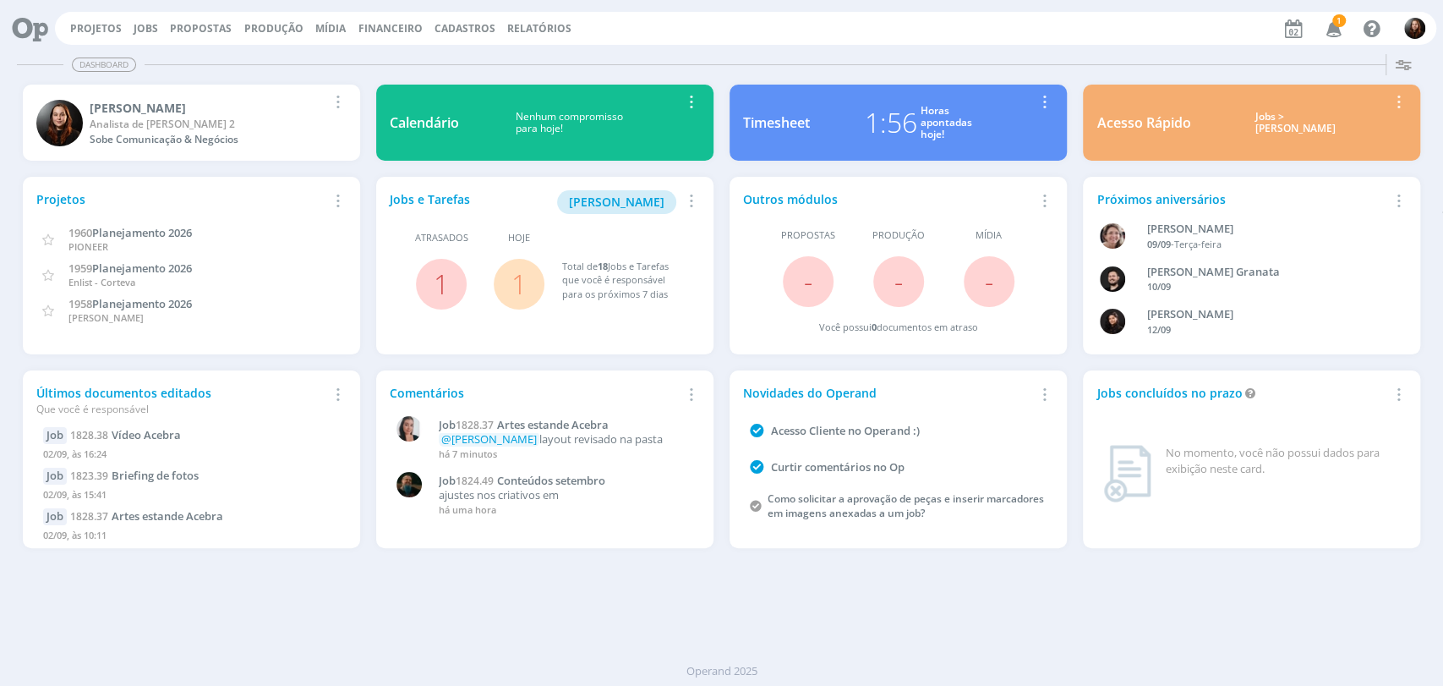
click at [1337, 29] on icon "button" at bounding box center [1334, 28] width 30 height 29
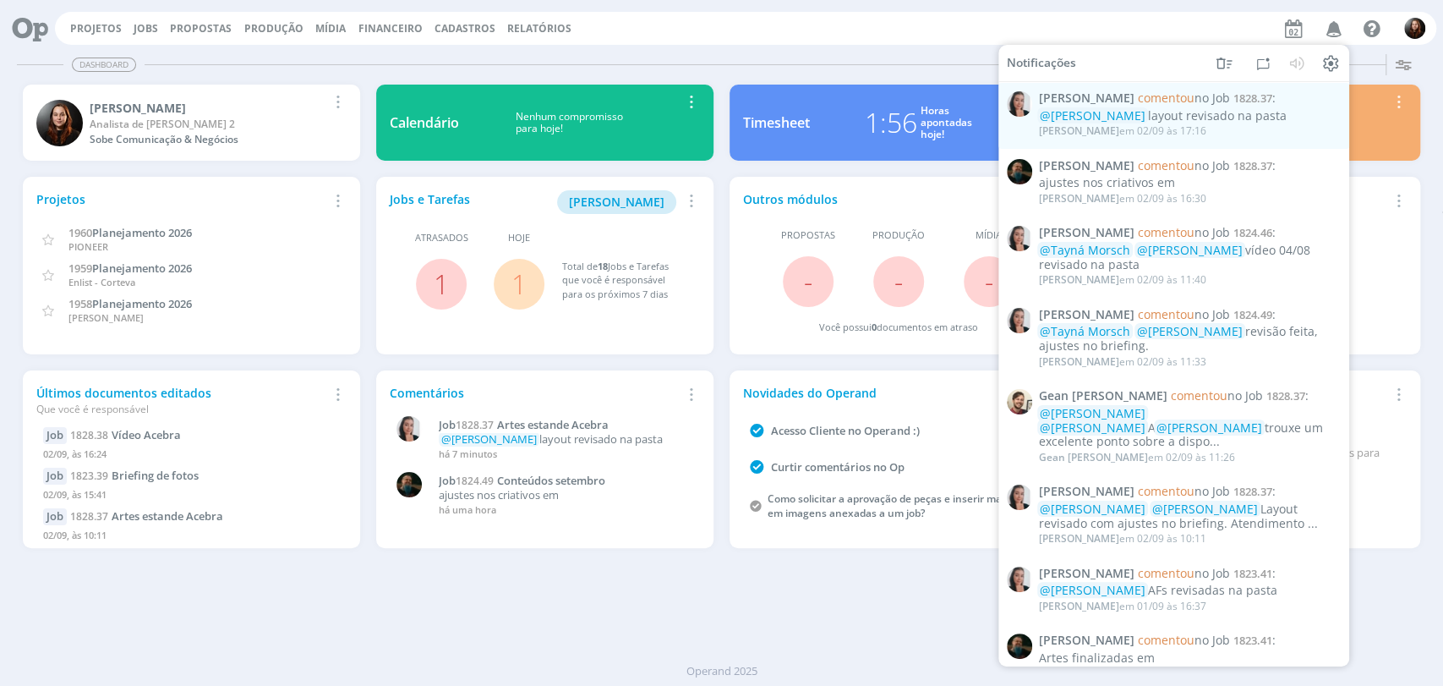
click at [847, 37] on div "Projetos Jobs Propostas Produção [GEOGRAPHIC_DATA] Financeiro Cadastros Relatór…" at bounding box center [745, 28] width 1381 height 33
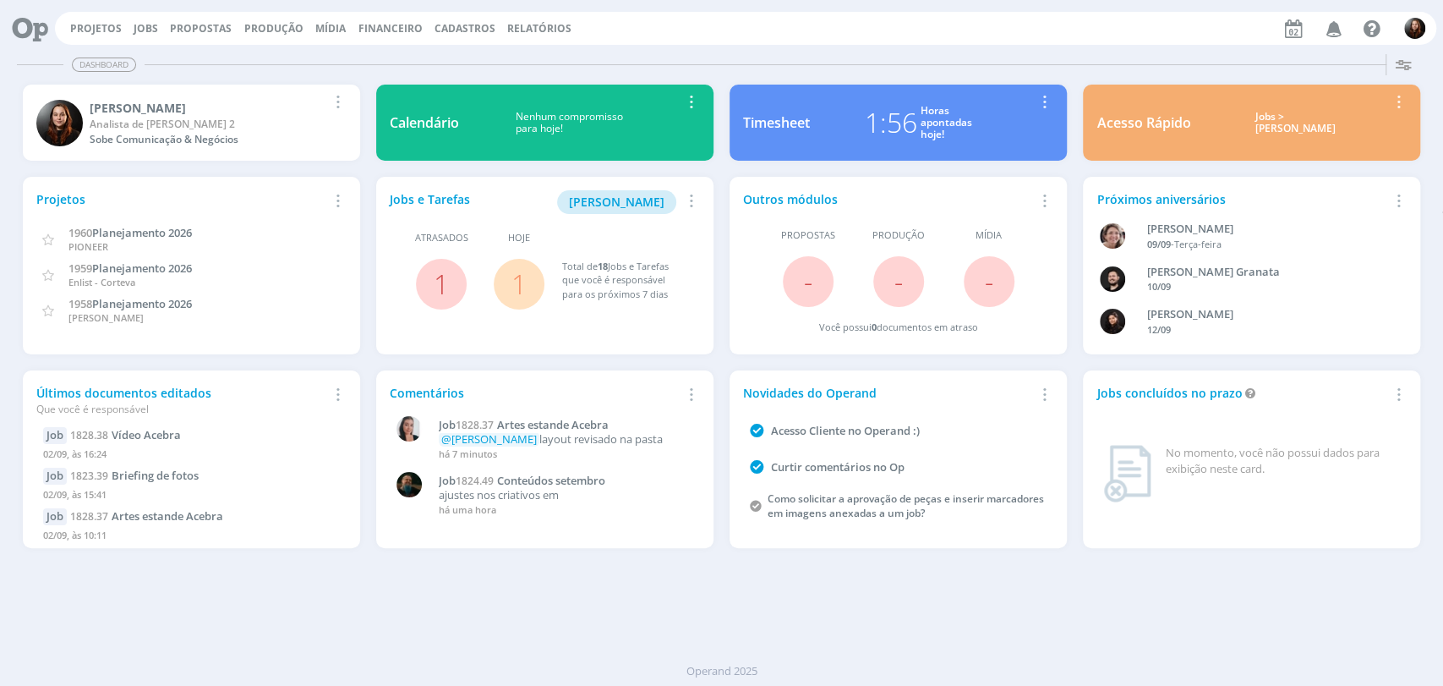
click at [872, 52] on div "Dashboard" at bounding box center [721, 64] width 1409 height 25
click at [748, 62] on div "Dashboard" at bounding box center [721, 64] width 1409 height 25
click at [933, 599] on div "Dashboard Salvar Selecione abaixo os cards desejados: Meus Meu Perfil [GEOGRAPH…" at bounding box center [721, 366] width 1443 height 638
drag, startPoint x: 139, startPoint y: 24, endPoint x: 149, endPoint y: 22, distance: 9.5
click at [139, 24] on link "Jobs" at bounding box center [146, 28] width 25 height 14
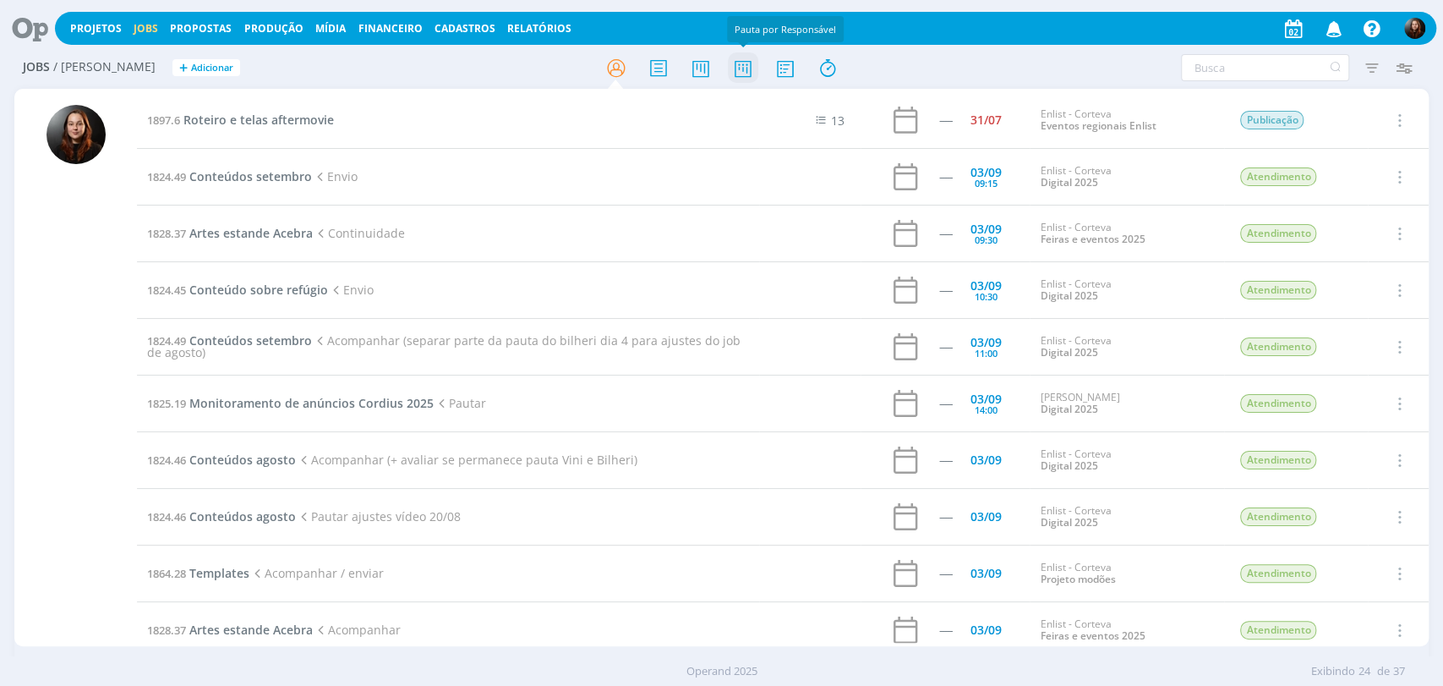
click at [756, 60] on icon at bounding box center [742, 68] width 30 height 33
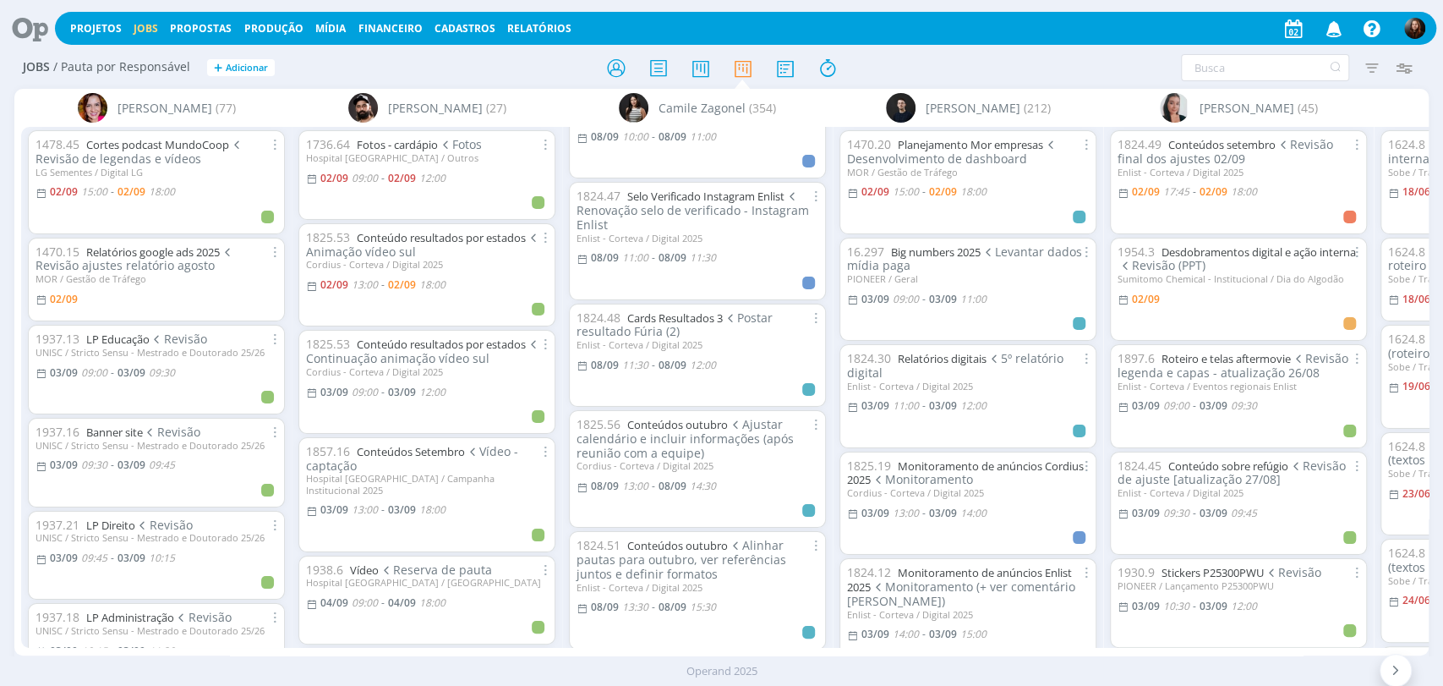
scroll to position [2818, 0]
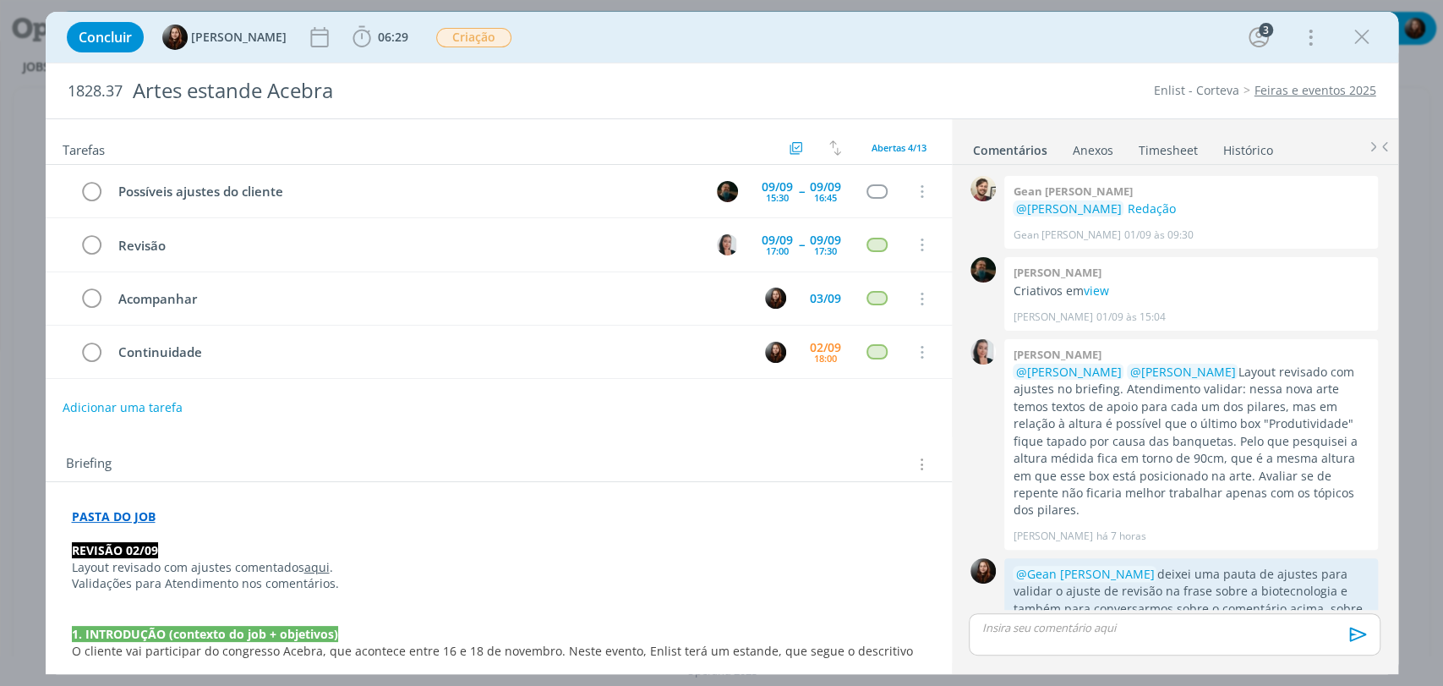
scroll to position [424, 0]
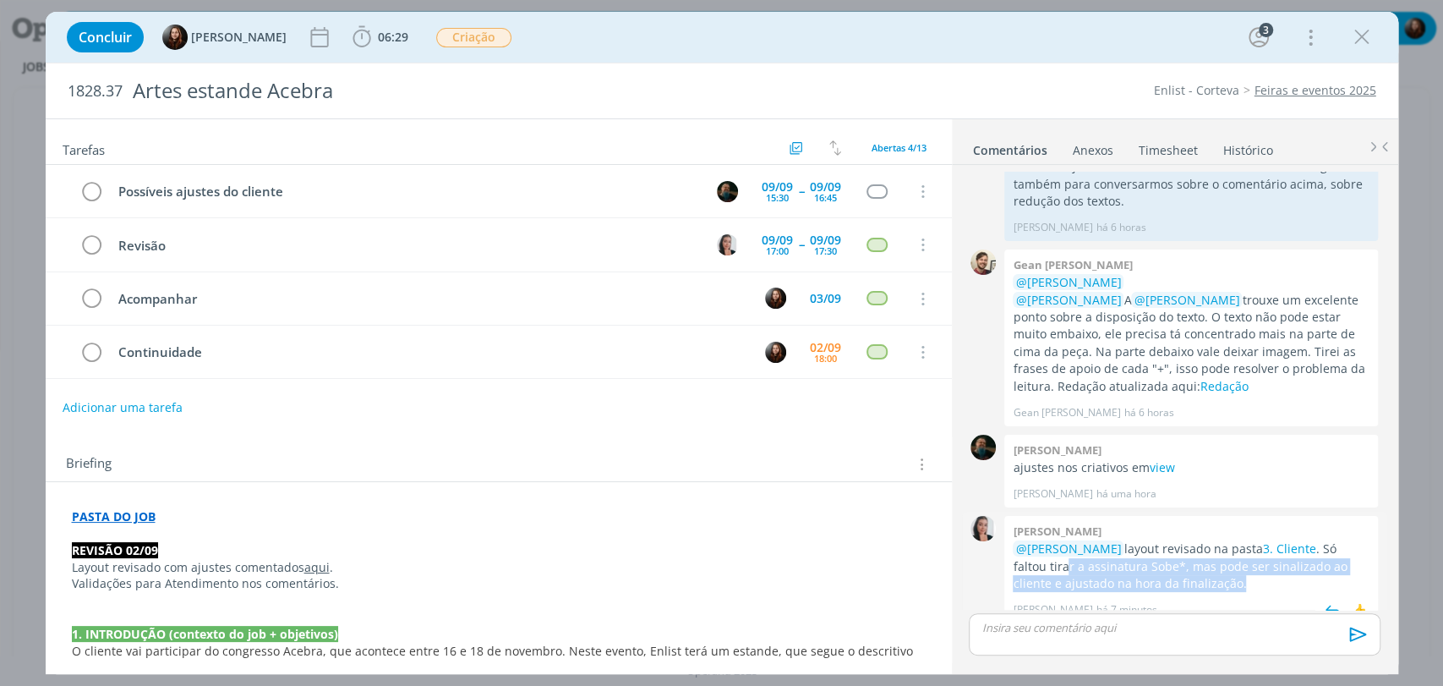
drag, startPoint x: 1091, startPoint y: 554, endPoint x: 1241, endPoint y: 567, distance: 151.1
click at [1212, 567] on p "@[PERSON_NAME] layout revisado na pasta 3. Cliente . Só faltou tirar a assinatu…" at bounding box center [1191, 566] width 357 height 52
click at [1242, 567] on p "@Eduarda Pereira layout revisado na pasta 3. Cliente . Só faltou tirar a assina…" at bounding box center [1191, 566] width 357 height 52
click at [1277, 540] on link "3. Cliente" at bounding box center [1288, 548] width 53 height 16
drag, startPoint x: 393, startPoint y: 37, endPoint x: 401, endPoint y: 44, distance: 10.2
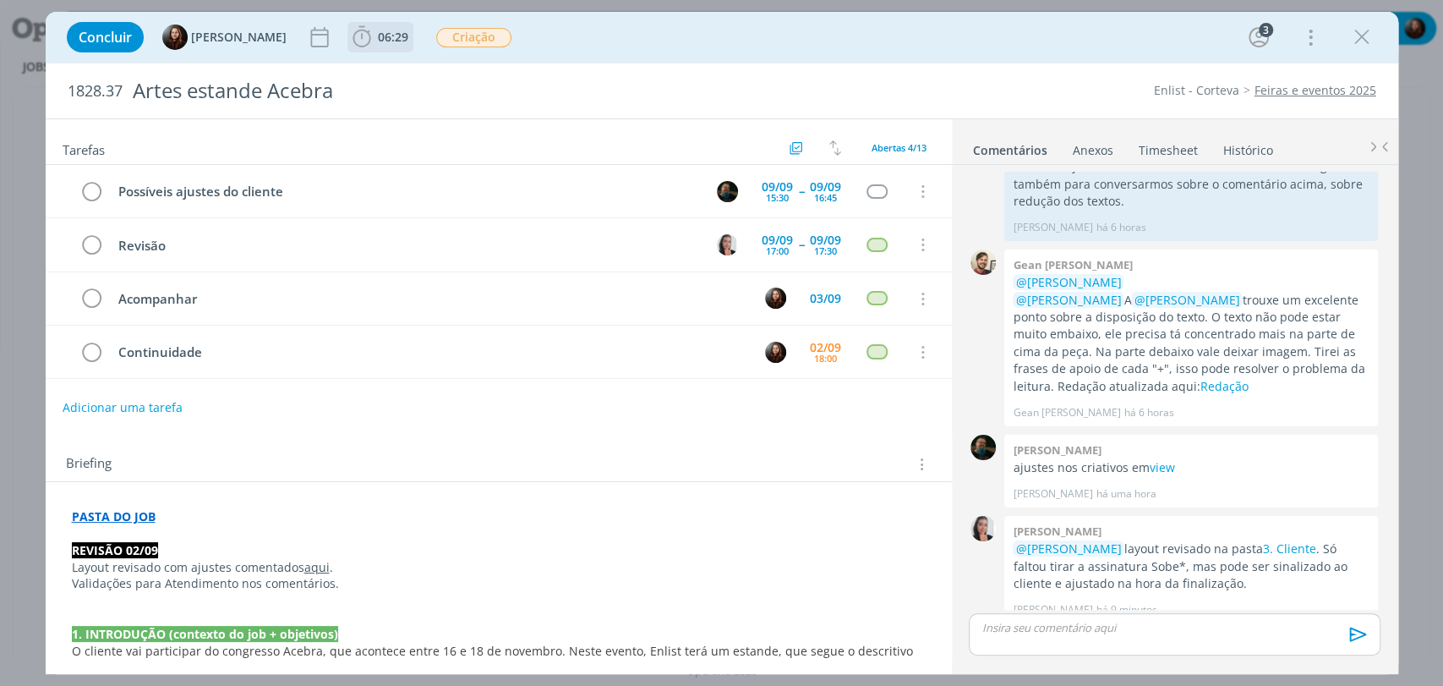
click at [394, 36] on span "06:29" at bounding box center [393, 37] width 30 height 16
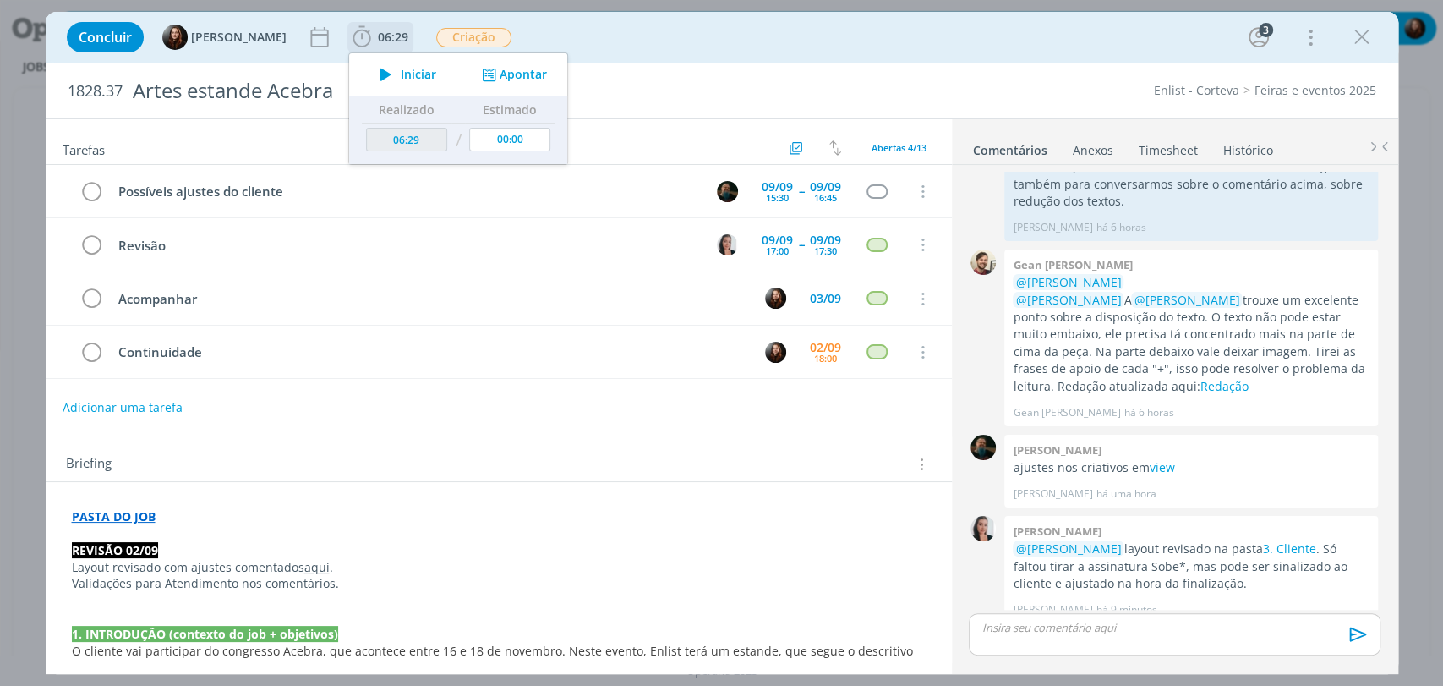
click at [406, 74] on span "Iniciar" at bounding box center [419, 74] width 36 height 12
click at [902, 36] on div "Concluir Eduarda Pereira 06:29 Iniciar Apontar Data * 02/09/2025 Horas * 00:00 …" at bounding box center [721, 37] width 1327 height 41
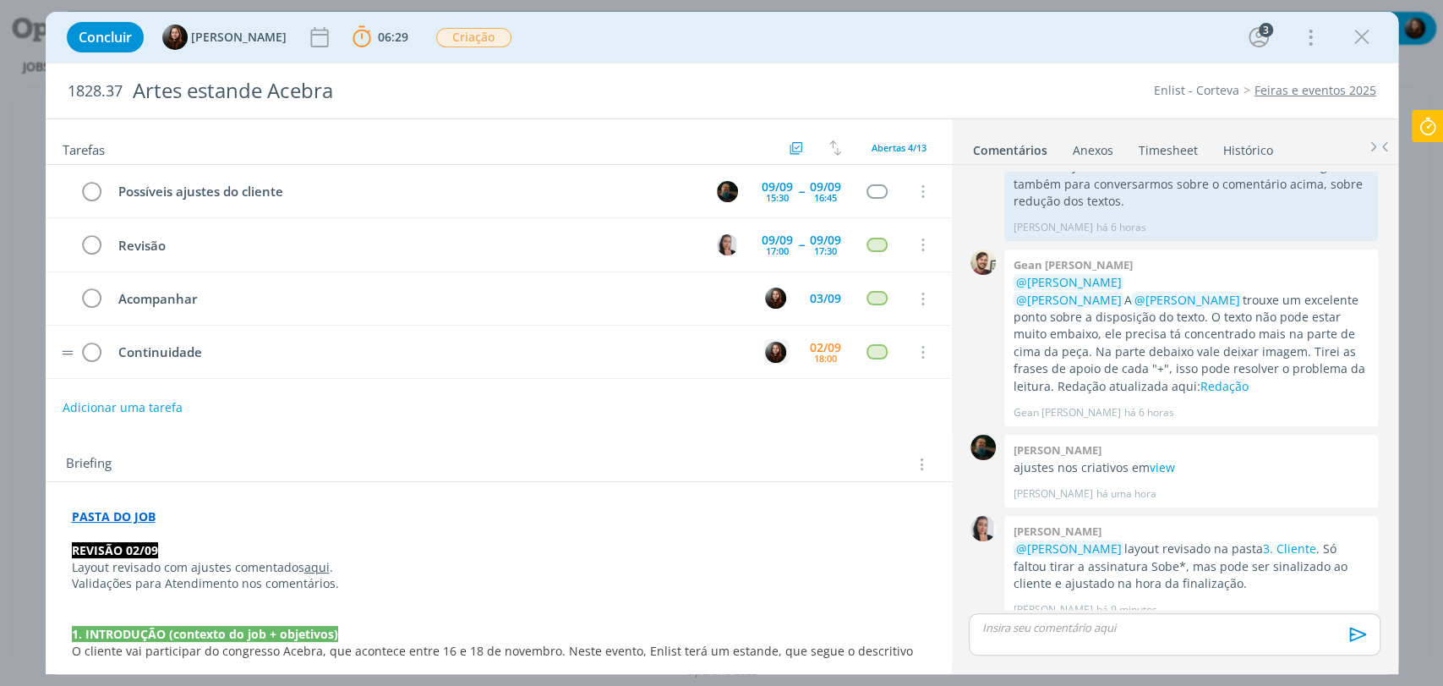
scroll to position [0, 0]
click at [1276, 540] on link "3. Cliente" at bounding box center [1288, 548] width 53 height 16
click at [1439, 132] on icon at bounding box center [1428, 126] width 30 height 33
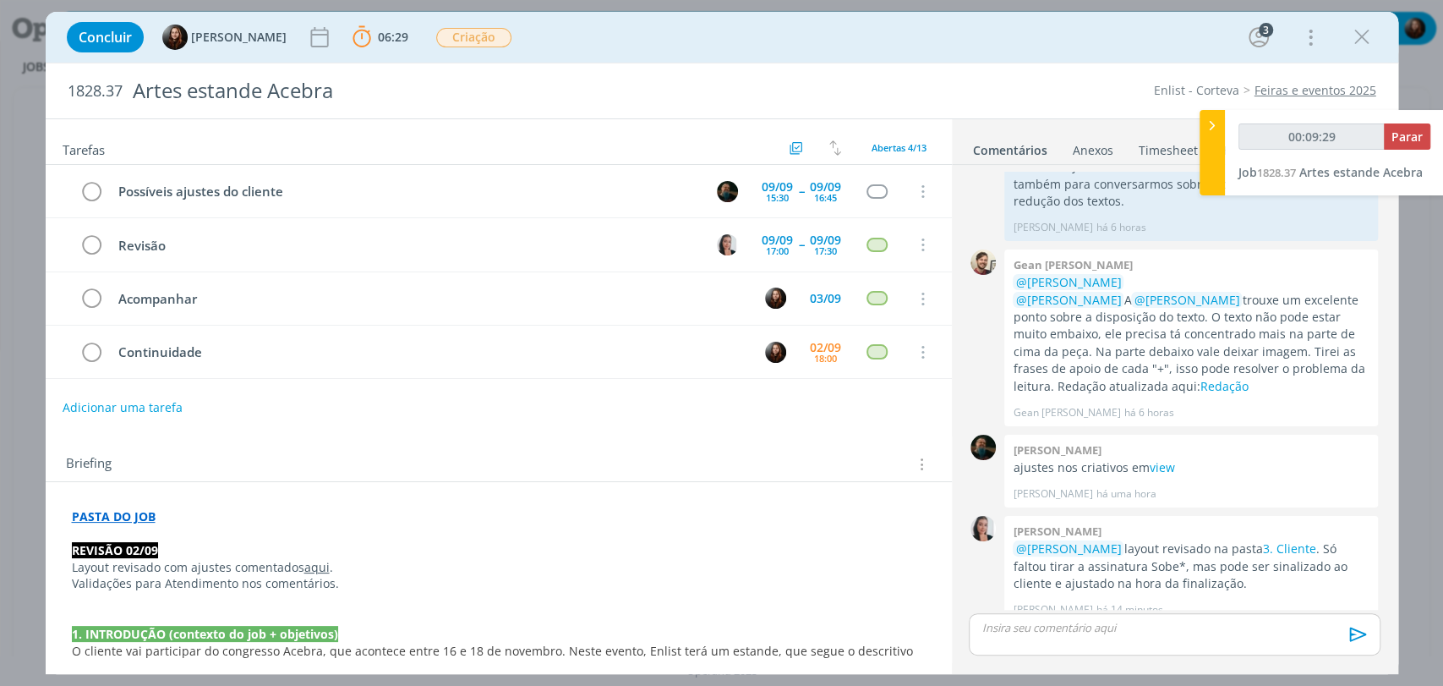
type input "00:09:30"
click at [1414, 144] on span "Parar" at bounding box center [1406, 136] width 31 height 16
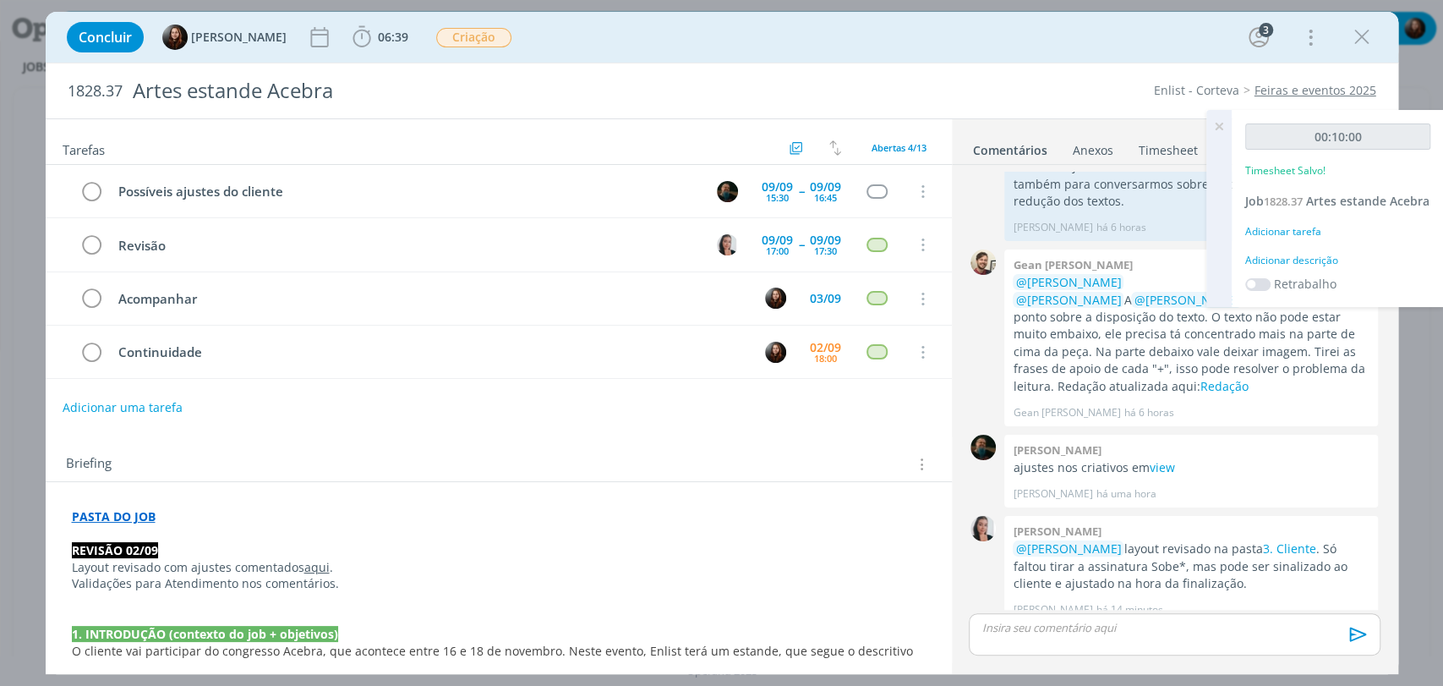
click at [1279, 268] on div "Adicionar descrição" at bounding box center [1337, 260] width 185 height 15
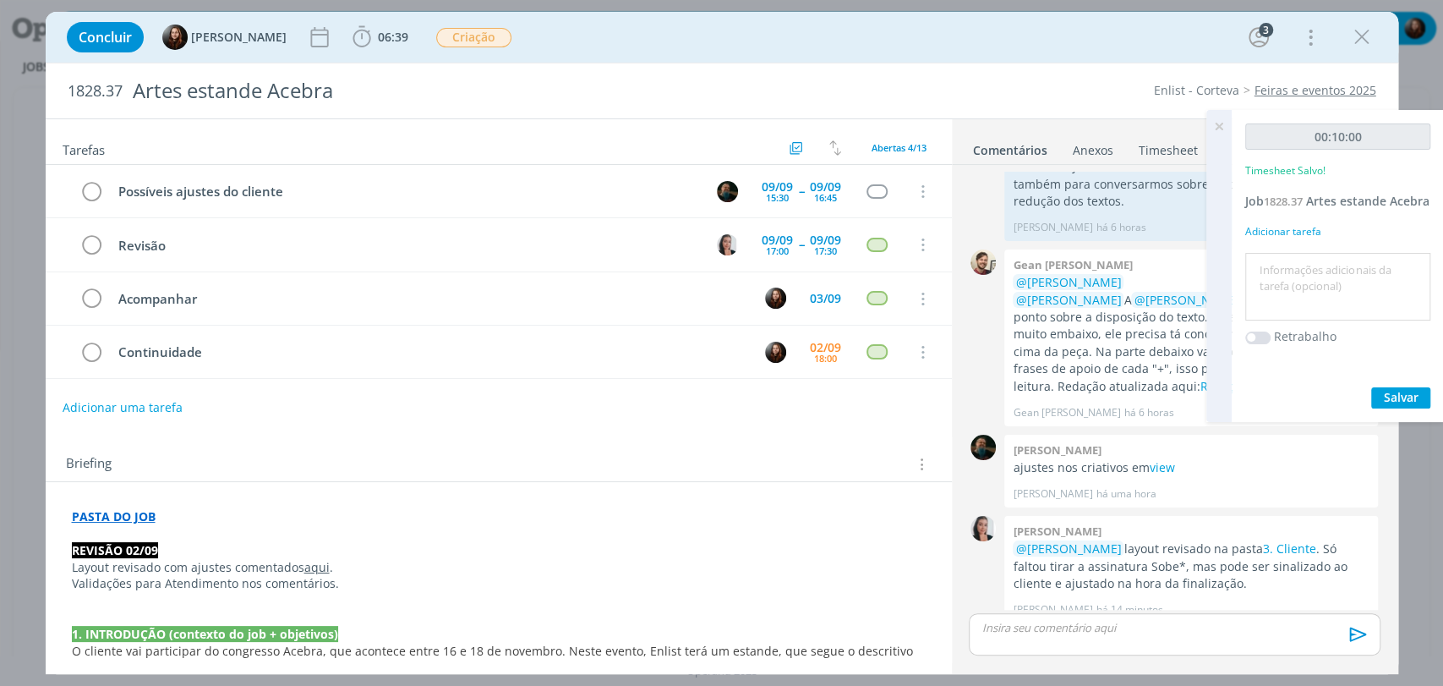
click at [1288, 288] on textarea at bounding box center [1337, 287] width 177 height 60
type textarea "escrita de e-mail"
click at [1386, 405] on span "Salvar" at bounding box center [1401, 397] width 35 height 16
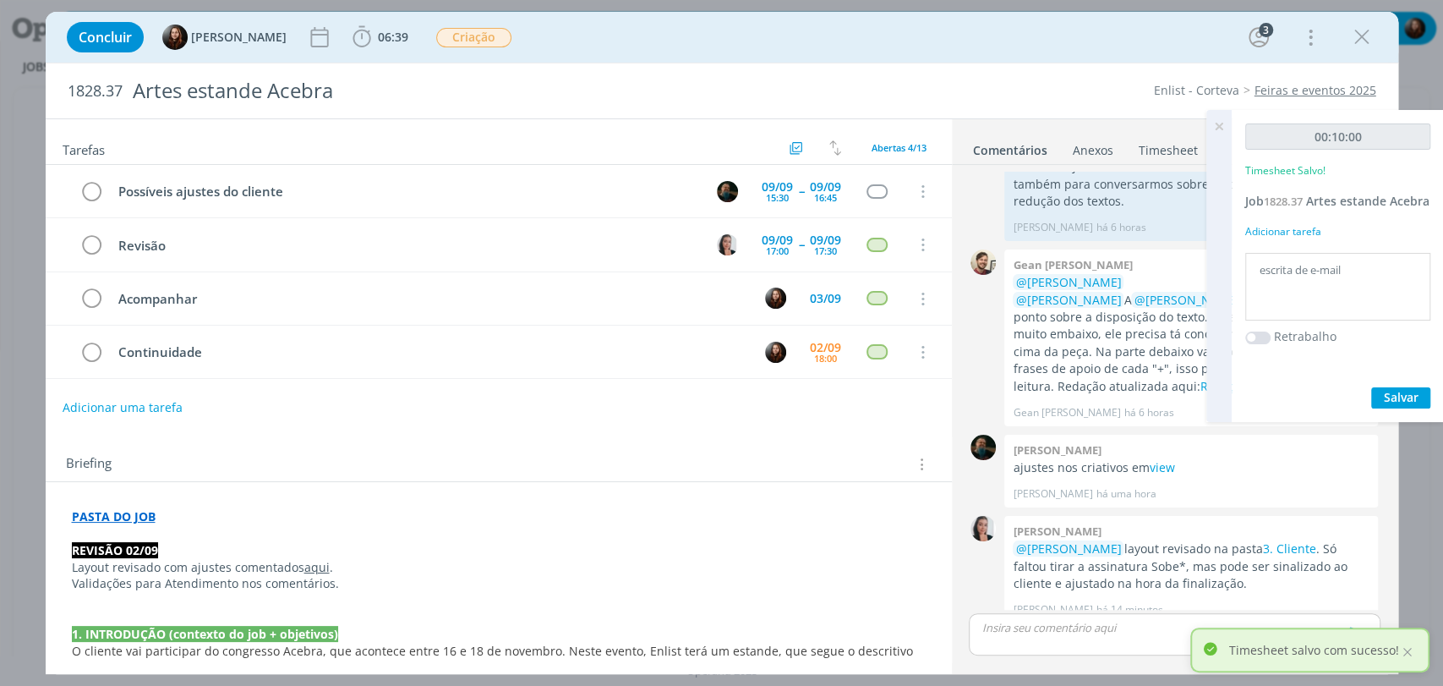
click at [1220, 124] on icon at bounding box center [1219, 126] width 30 height 33
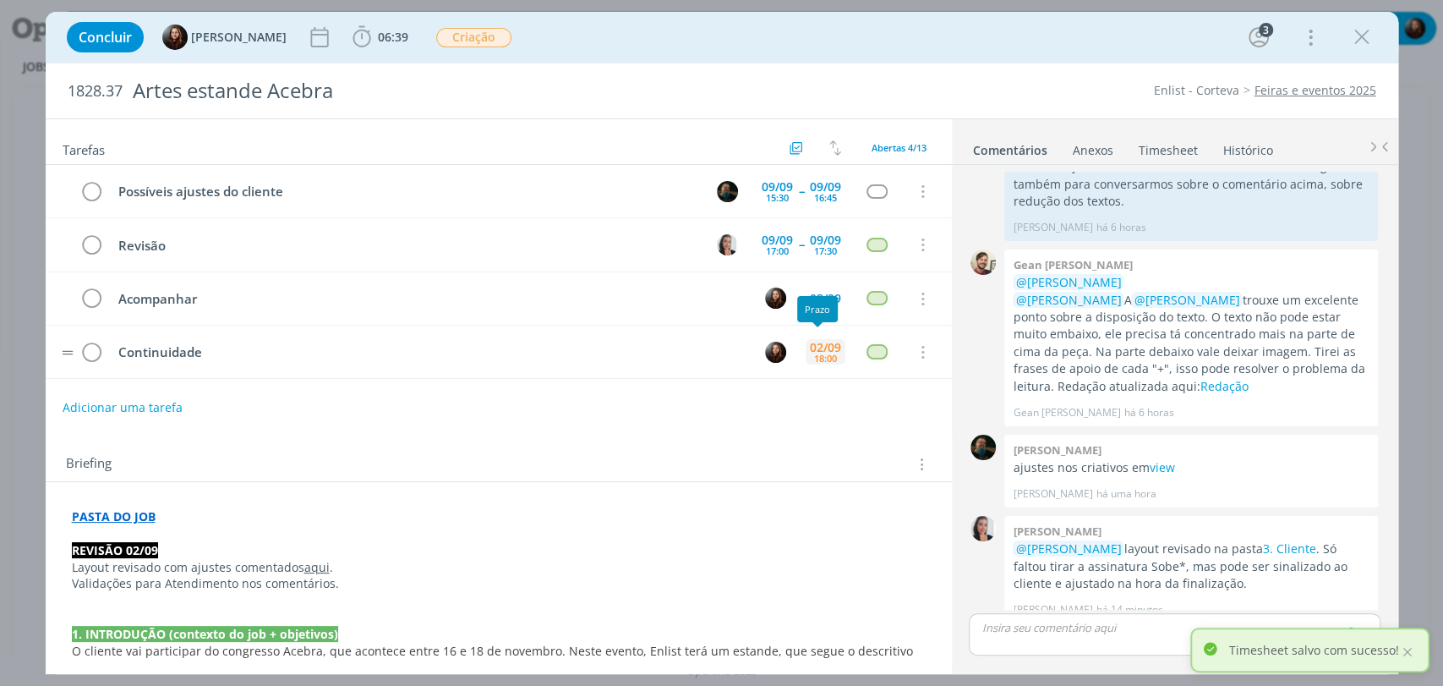
click at [817, 354] on div "18:00" at bounding box center [825, 357] width 23 height 9
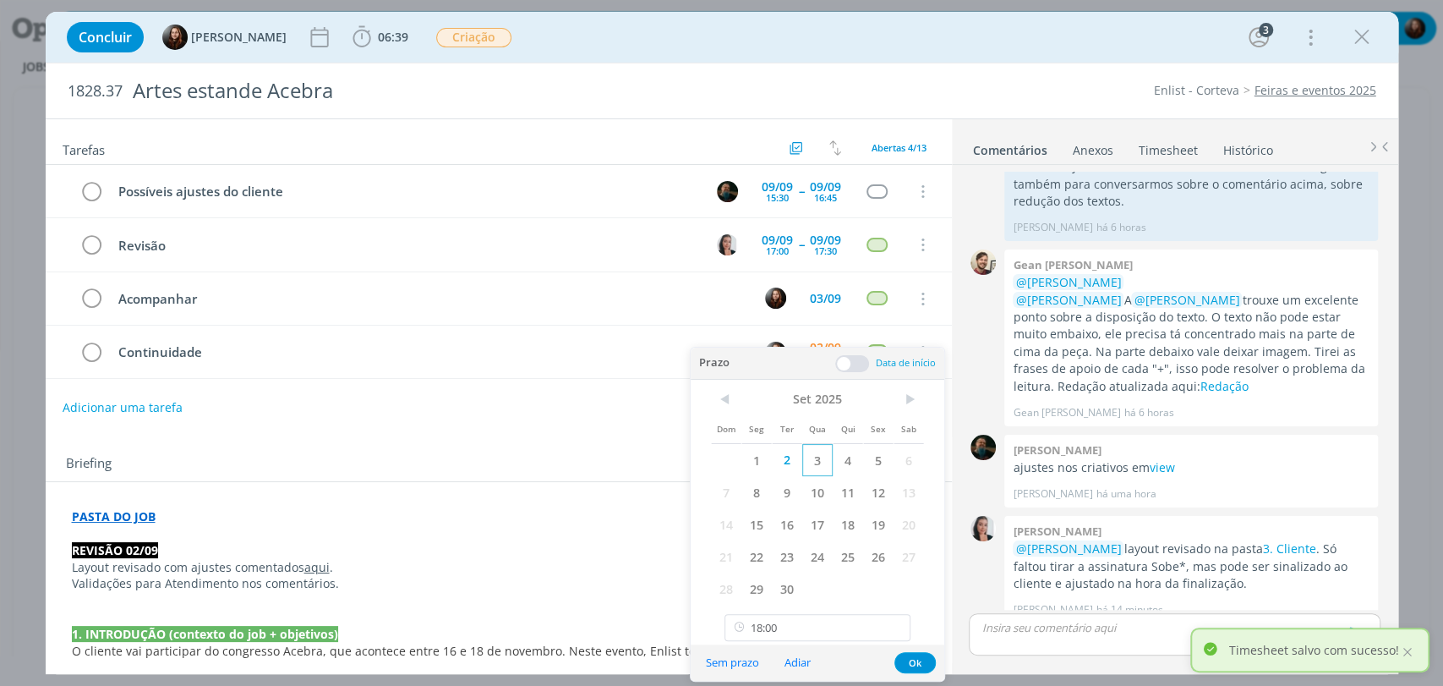
click at [815, 462] on span "3" at bounding box center [817, 460] width 30 height 32
click at [845, 636] on input "18:00" at bounding box center [817, 627] width 186 height 27
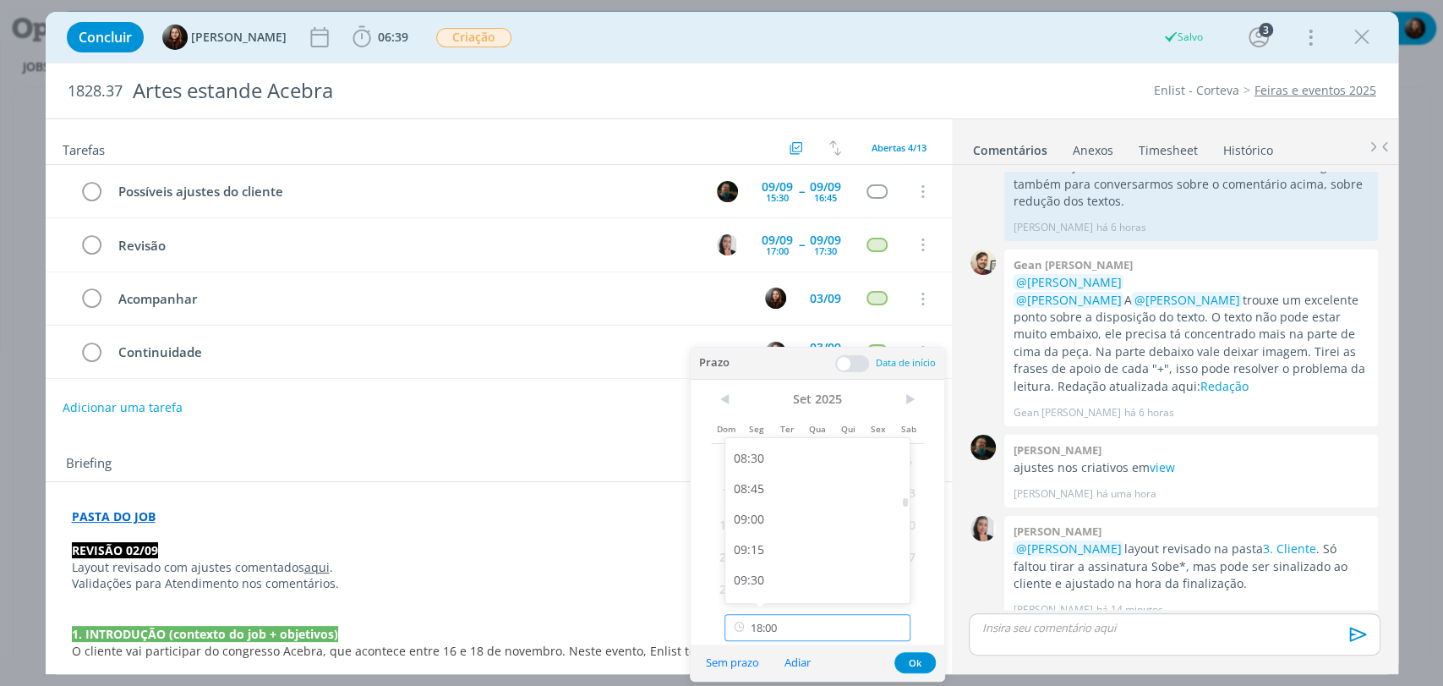
scroll to position [1029, 0]
click at [774, 578] on div "09:30" at bounding box center [819, 581] width 189 height 30
type input "09:30"
click at [918, 666] on button "Ok" at bounding box center [914, 662] width 41 height 21
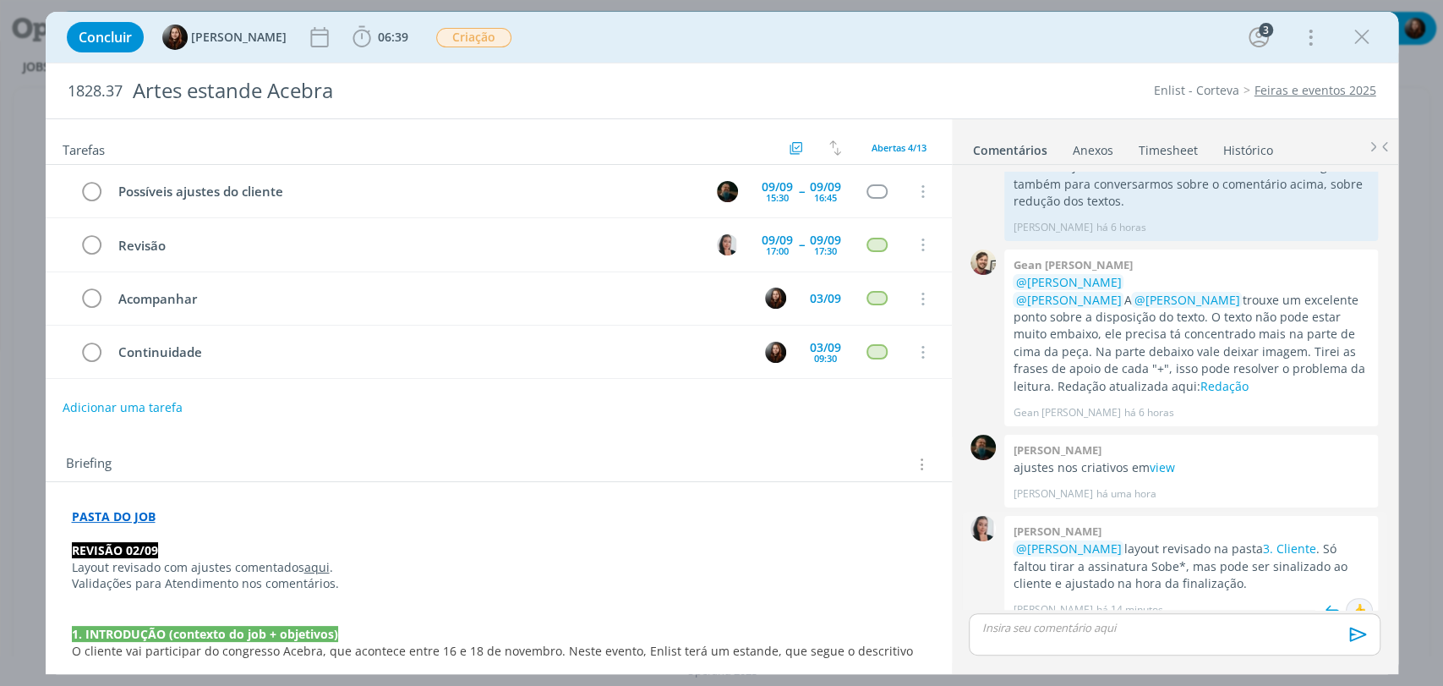
click at [1353, 600] on div "👍" at bounding box center [1359, 610] width 17 height 20
click at [1064, 63] on div "1828.37 Artes estande Acebra Enlist - Corteva Feiras e eventos 2025" at bounding box center [722, 90] width 1353 height 55
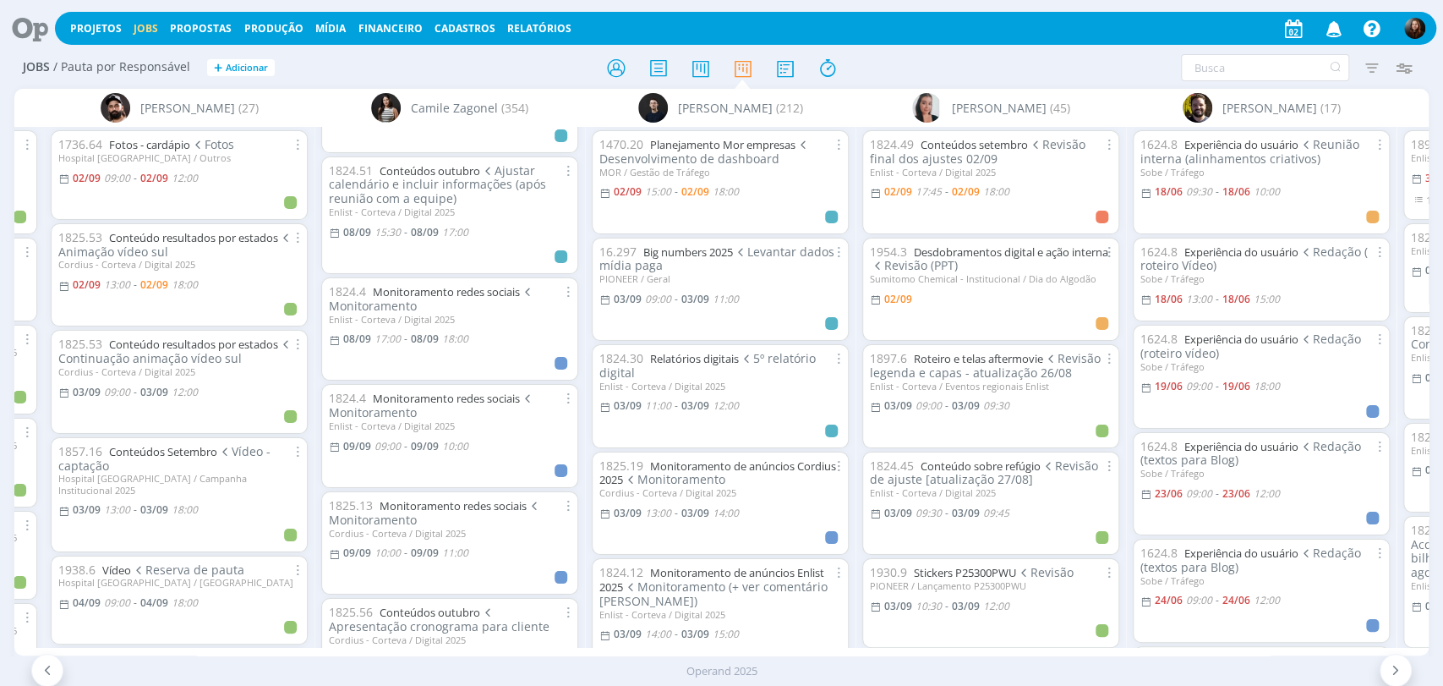
scroll to position [3381, 0]
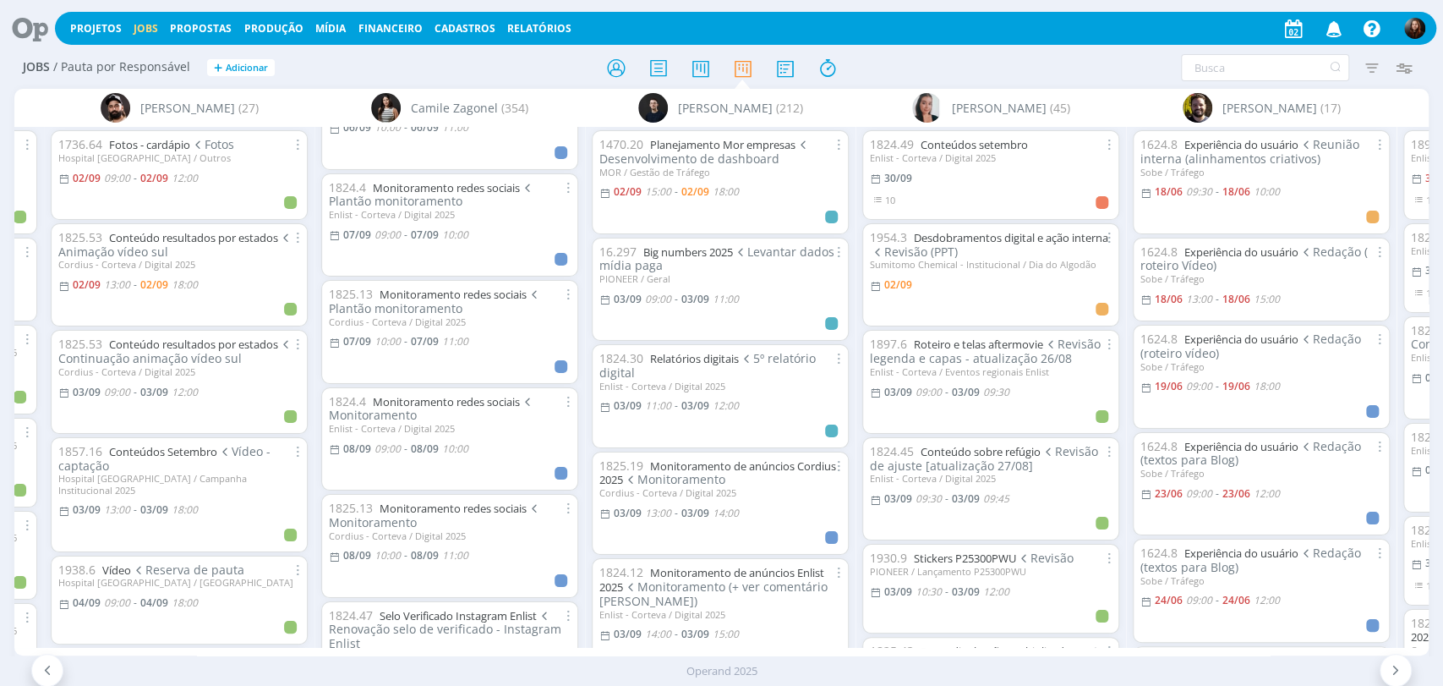
scroll to position [2536, 0]
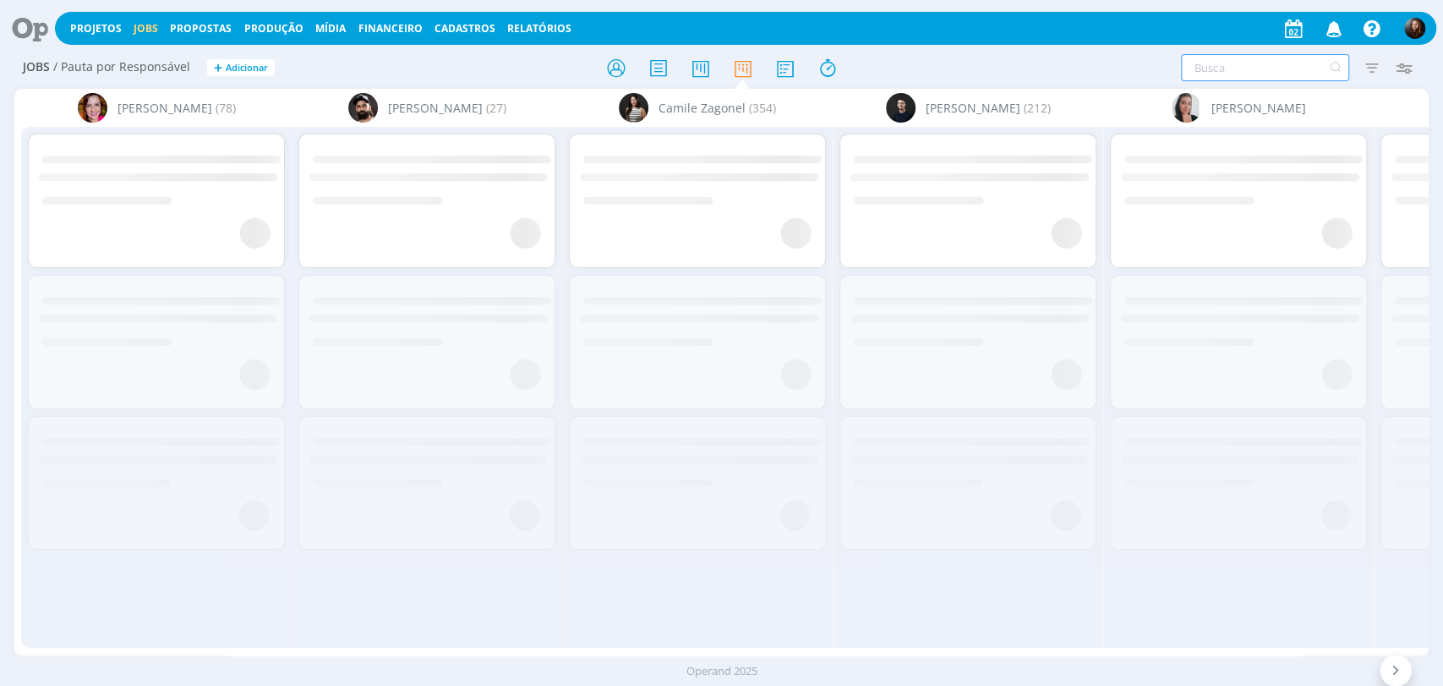
drag, startPoint x: 1221, startPoint y: 64, endPoint x: 1216, endPoint y: 56, distance: 9.9
click at [1221, 64] on input "text" at bounding box center [1265, 67] width 168 height 27
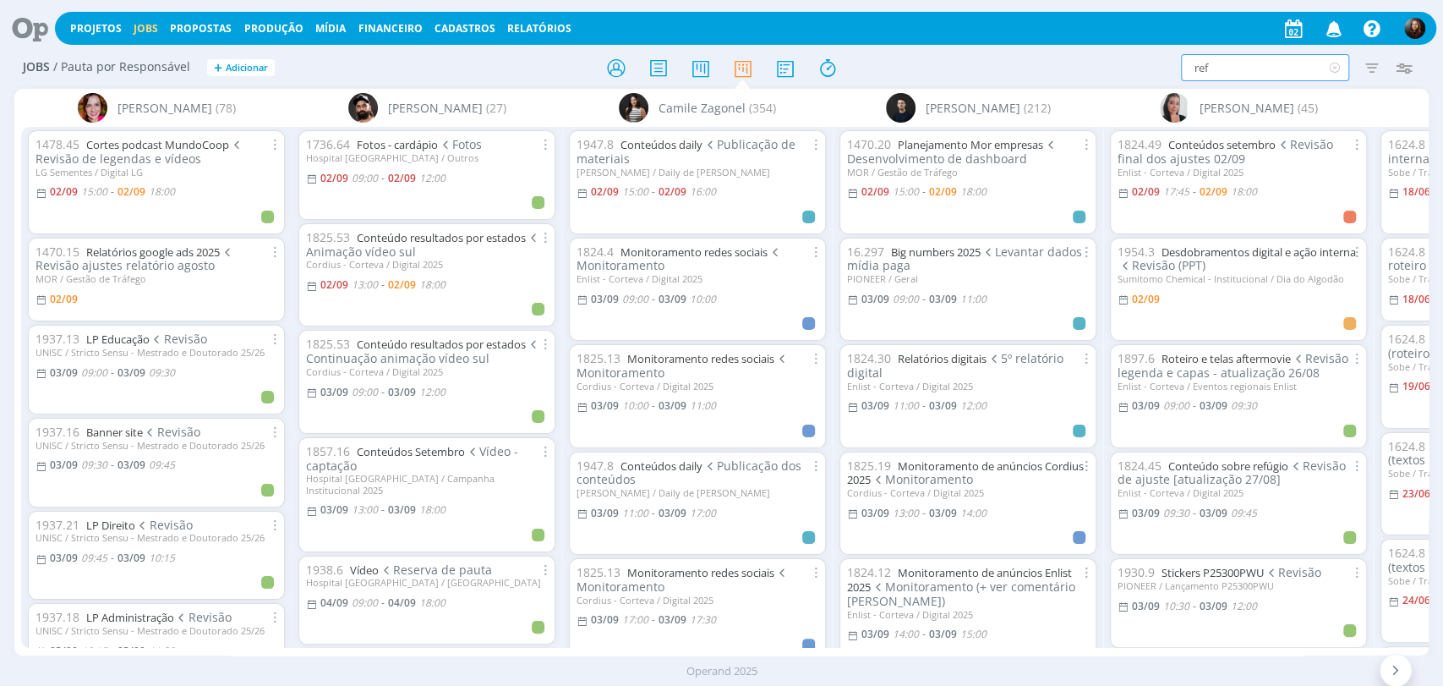
type input "refú"
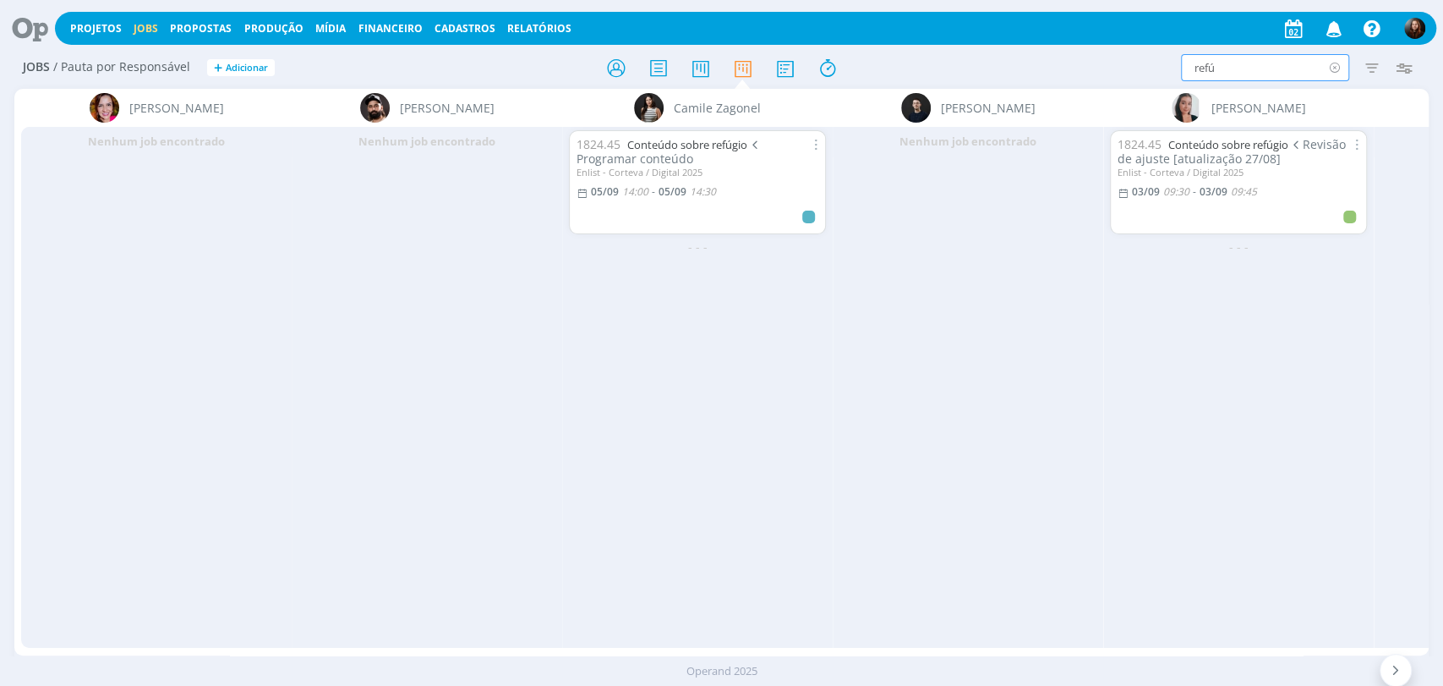
click at [1333, 66] on icon at bounding box center [1334, 67] width 21 height 27
click at [933, 67] on div at bounding box center [722, 67] width 472 height 30
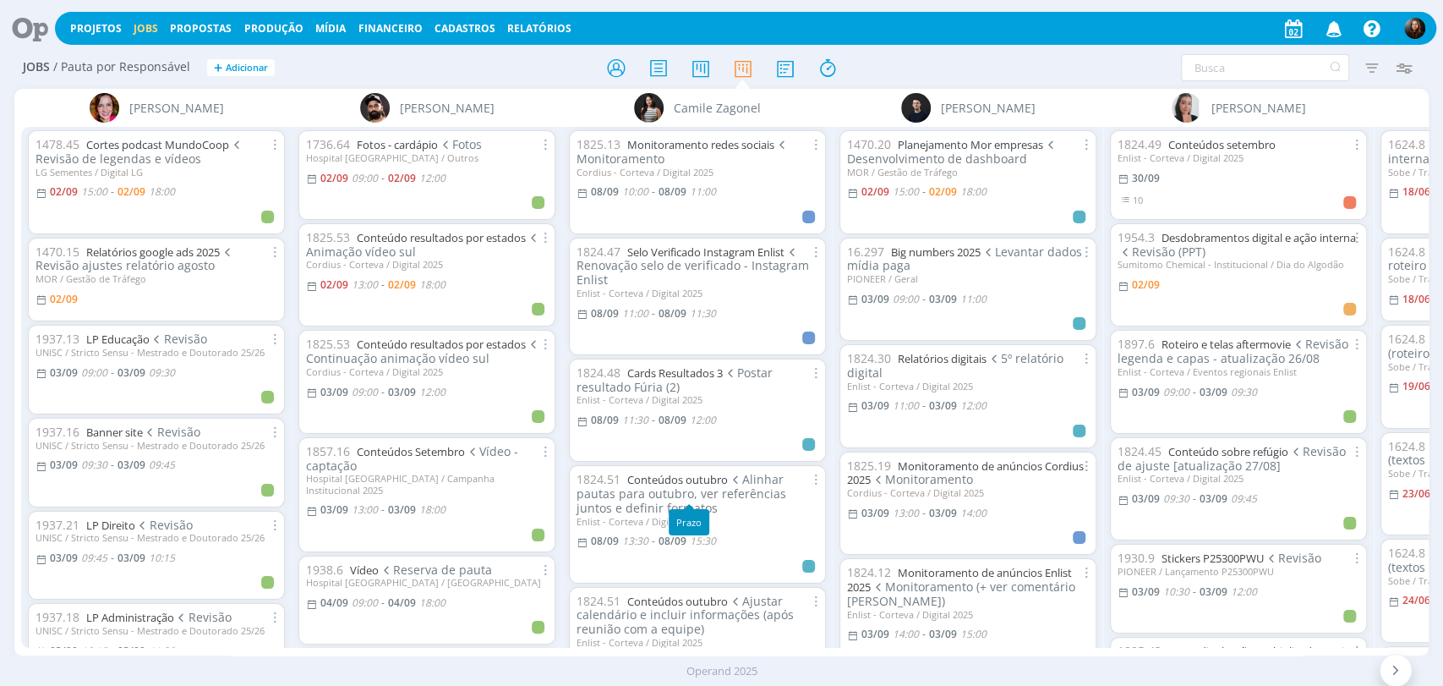
scroll to position [2911, 0]
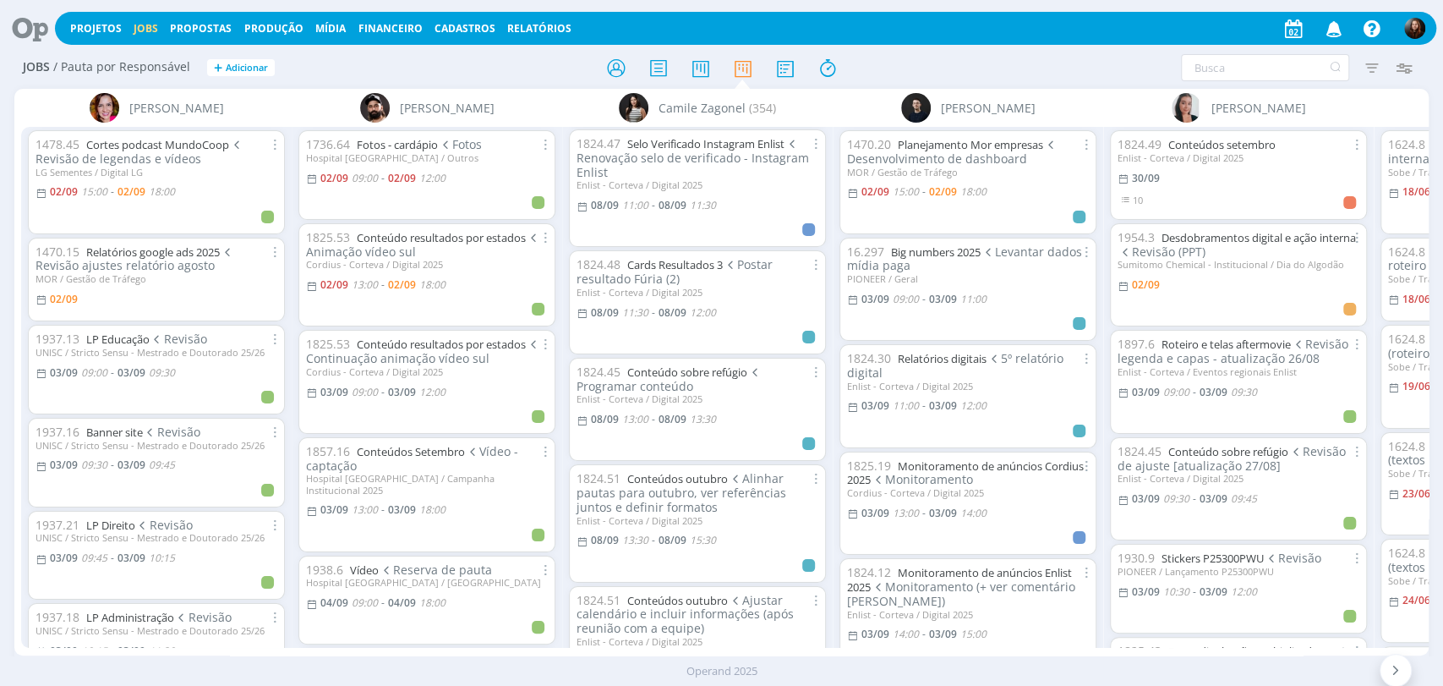
click at [914, 60] on div at bounding box center [722, 67] width 472 height 30
click at [24, 36] on icon at bounding box center [24, 28] width 35 height 33
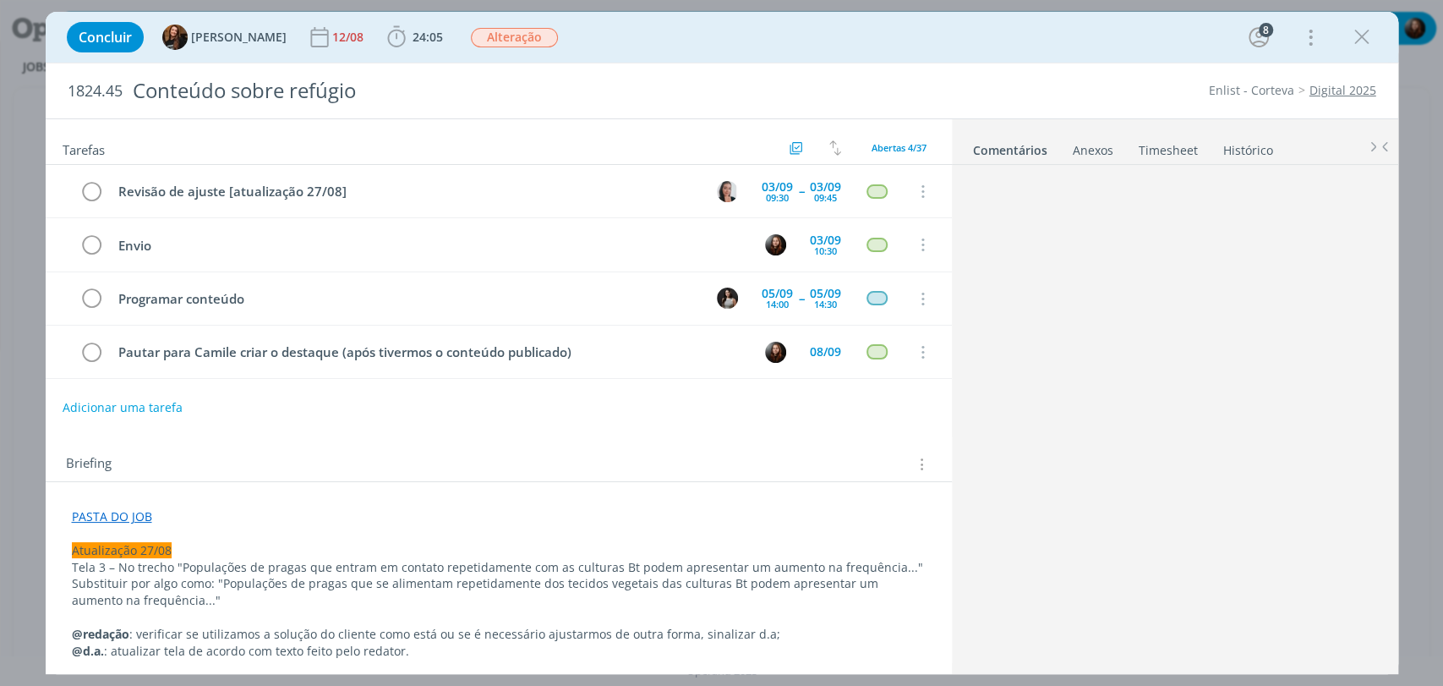
scroll to position [1443, 0]
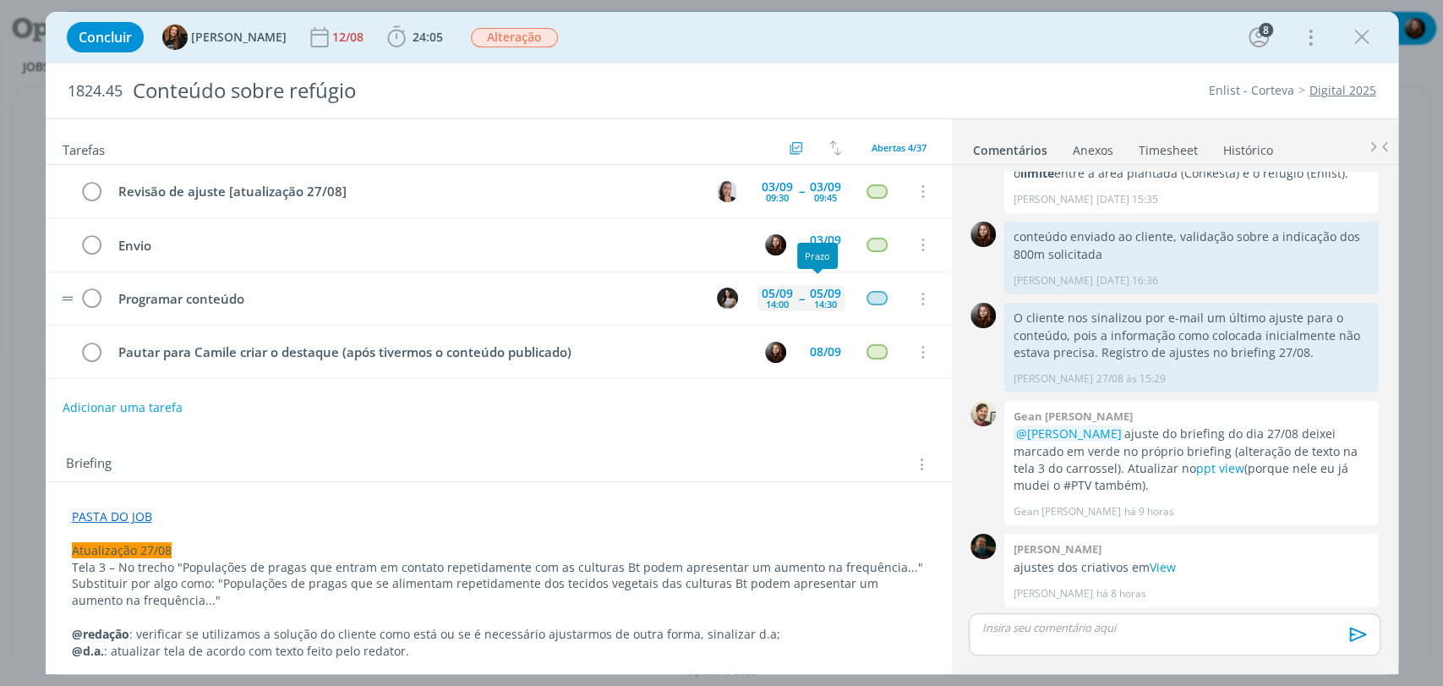
click at [806, 294] on div "05/09 14:30" at bounding box center [826, 298] width 40 height 36
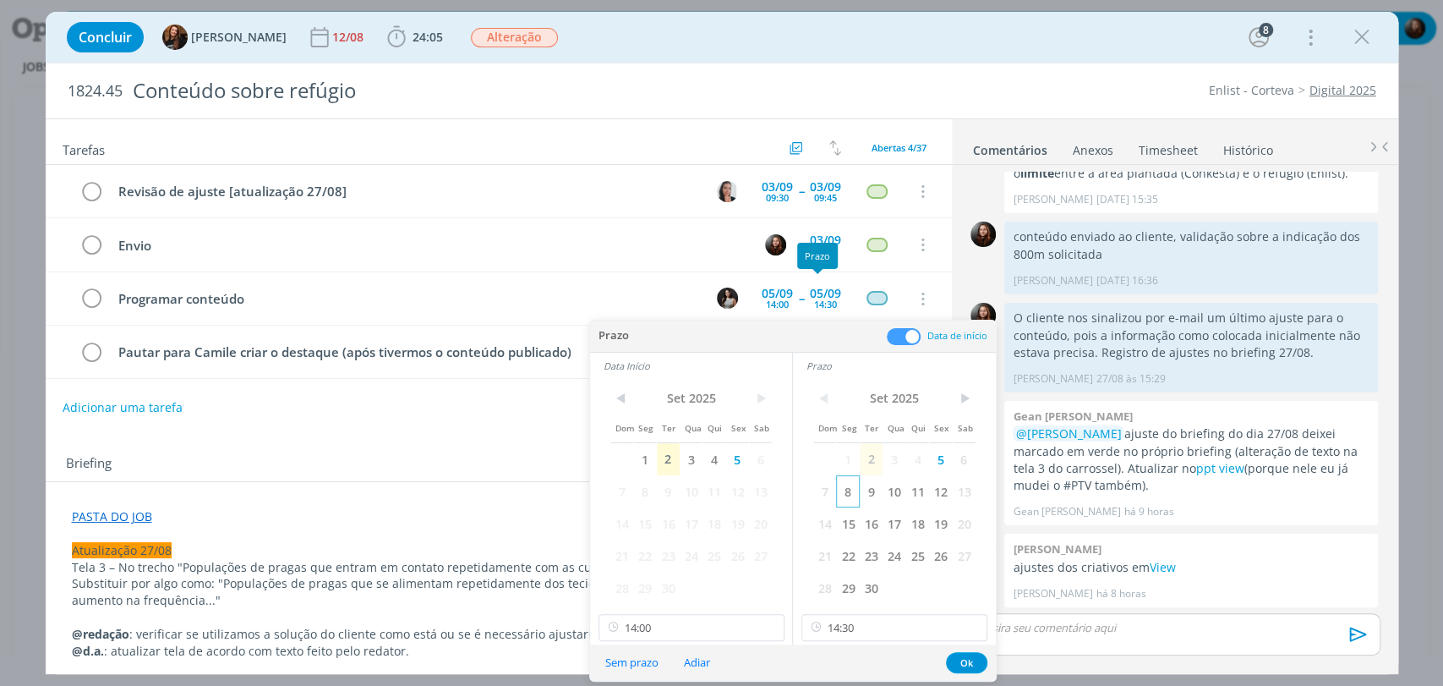
click at [850, 494] on span "8" at bounding box center [847, 491] width 23 height 32
click at [645, 495] on span "8" at bounding box center [644, 491] width 23 height 32
click at [693, 624] on input "14:00" at bounding box center [692, 627] width 186 height 27
click at [637, 556] on div "13:00" at bounding box center [693, 554] width 189 height 30
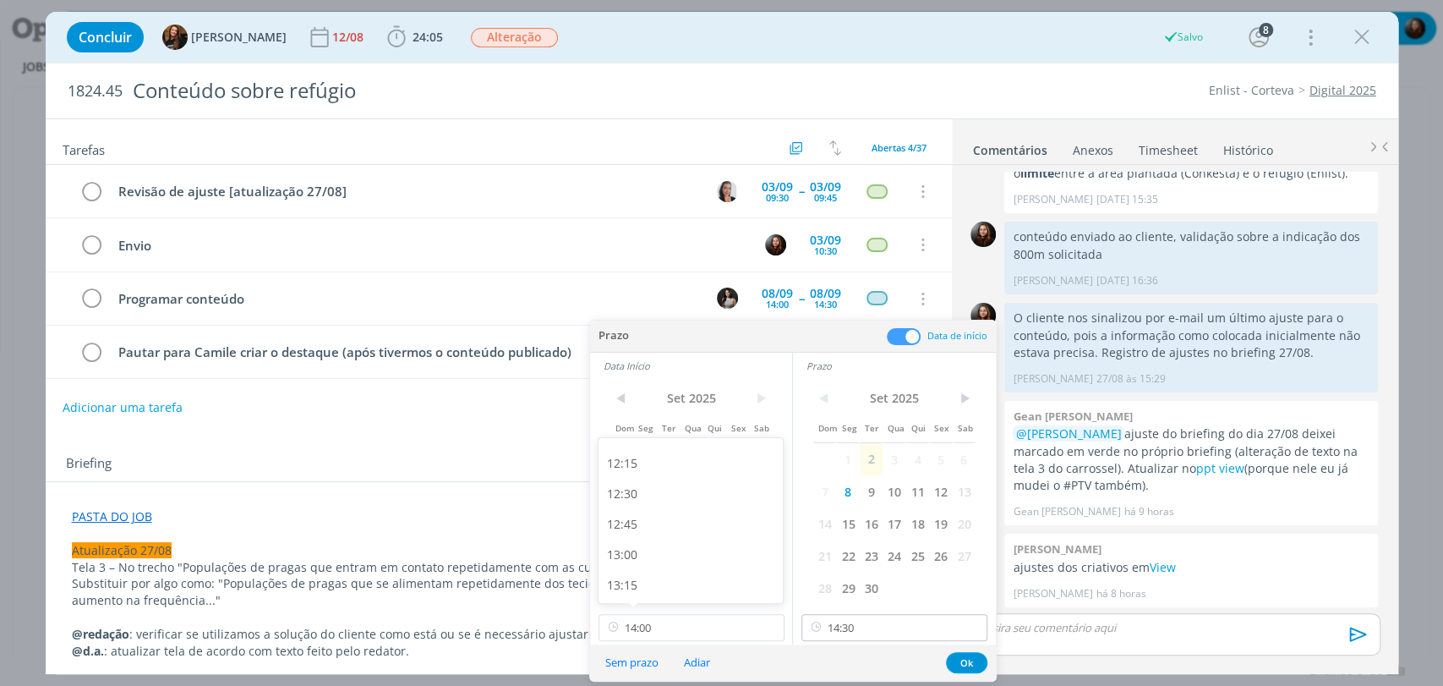
type input "13:00"
click at [889, 631] on input "14:30" at bounding box center [894, 627] width 186 height 27
click at [845, 467] on div "13:30" at bounding box center [896, 460] width 189 height 30
type input "13:30"
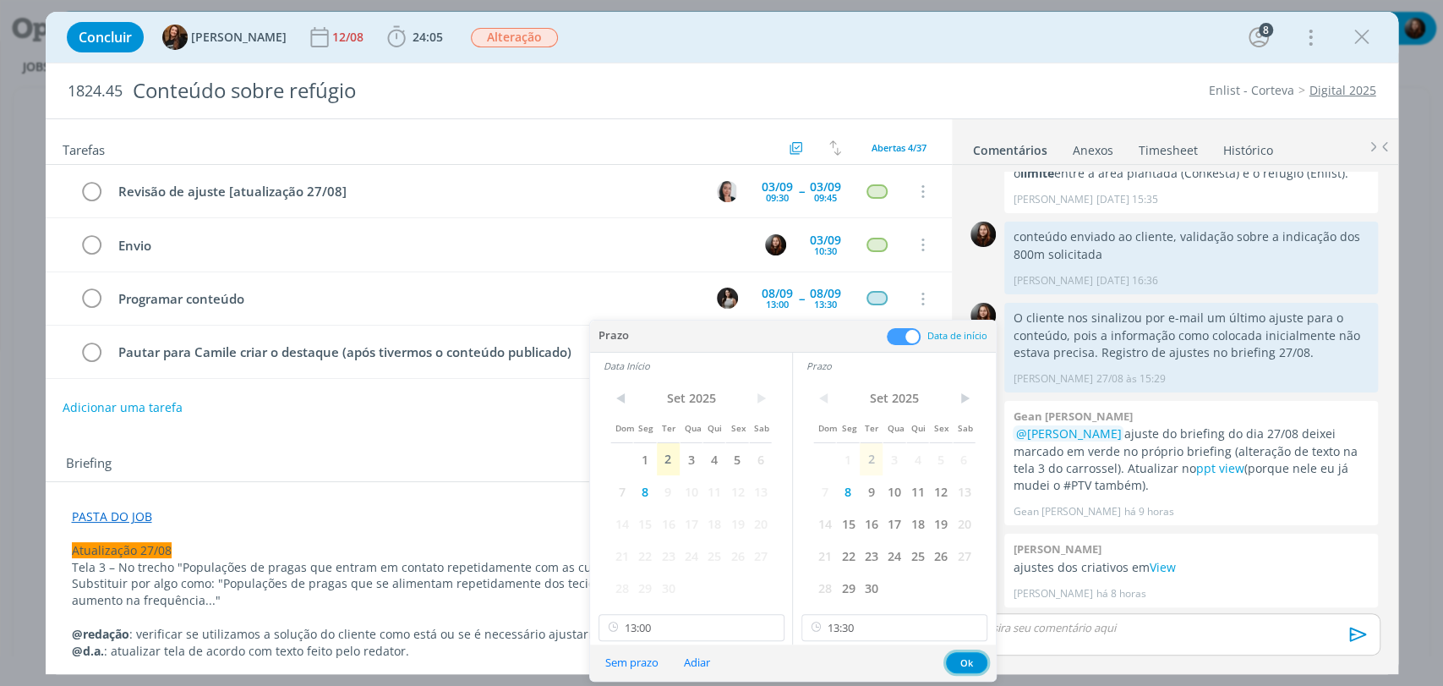
click at [961, 661] on button "Ok" at bounding box center [966, 662] width 41 height 21
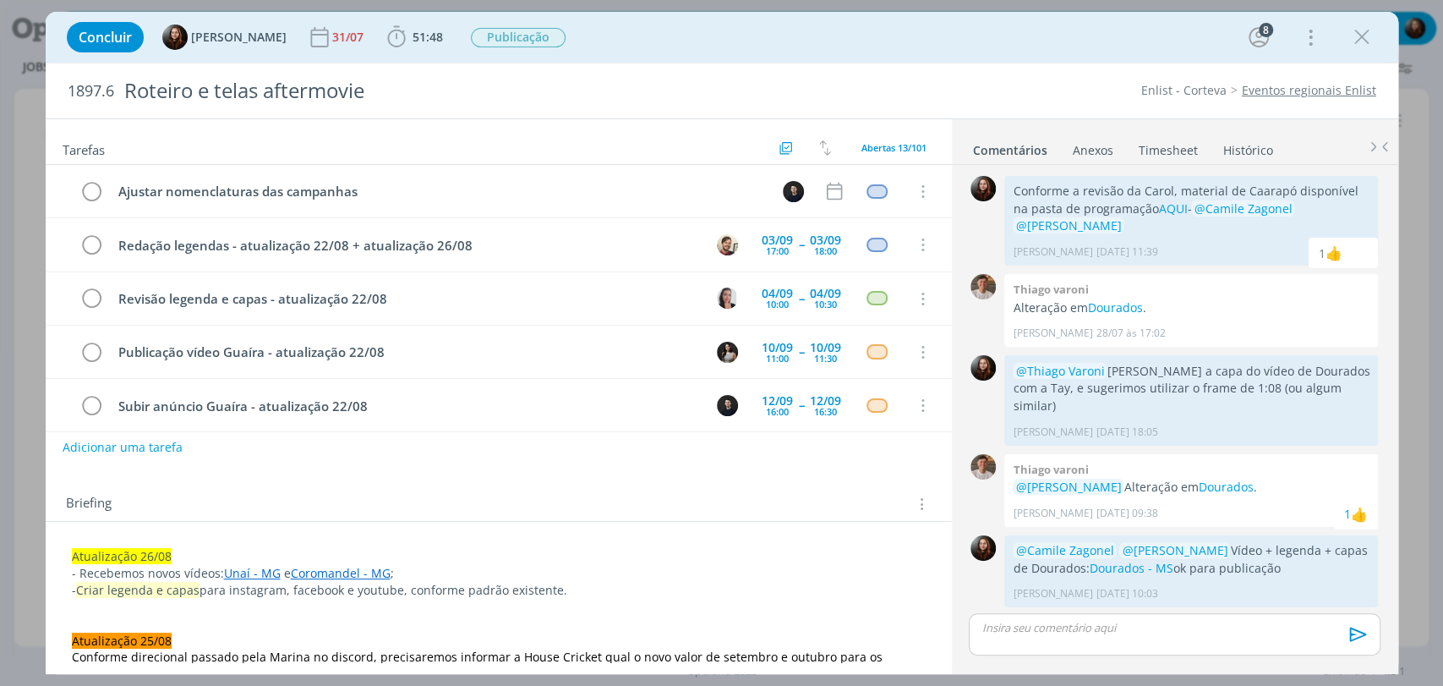
scroll to position [1564, 0]
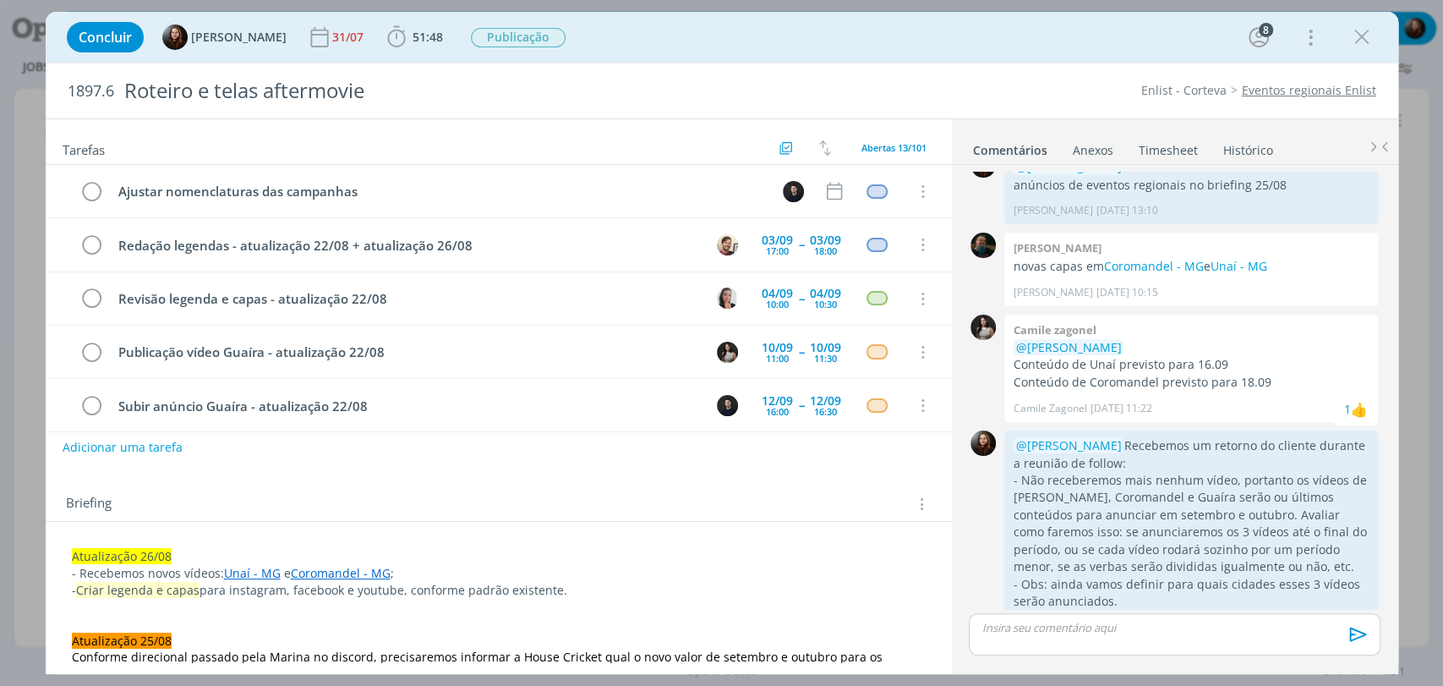
drag, startPoint x: 1366, startPoint y: 36, endPoint x: 257, endPoint y: 139, distance: 1113.9
click at [1366, 36] on icon "dialog" at bounding box center [1361, 37] width 25 height 25
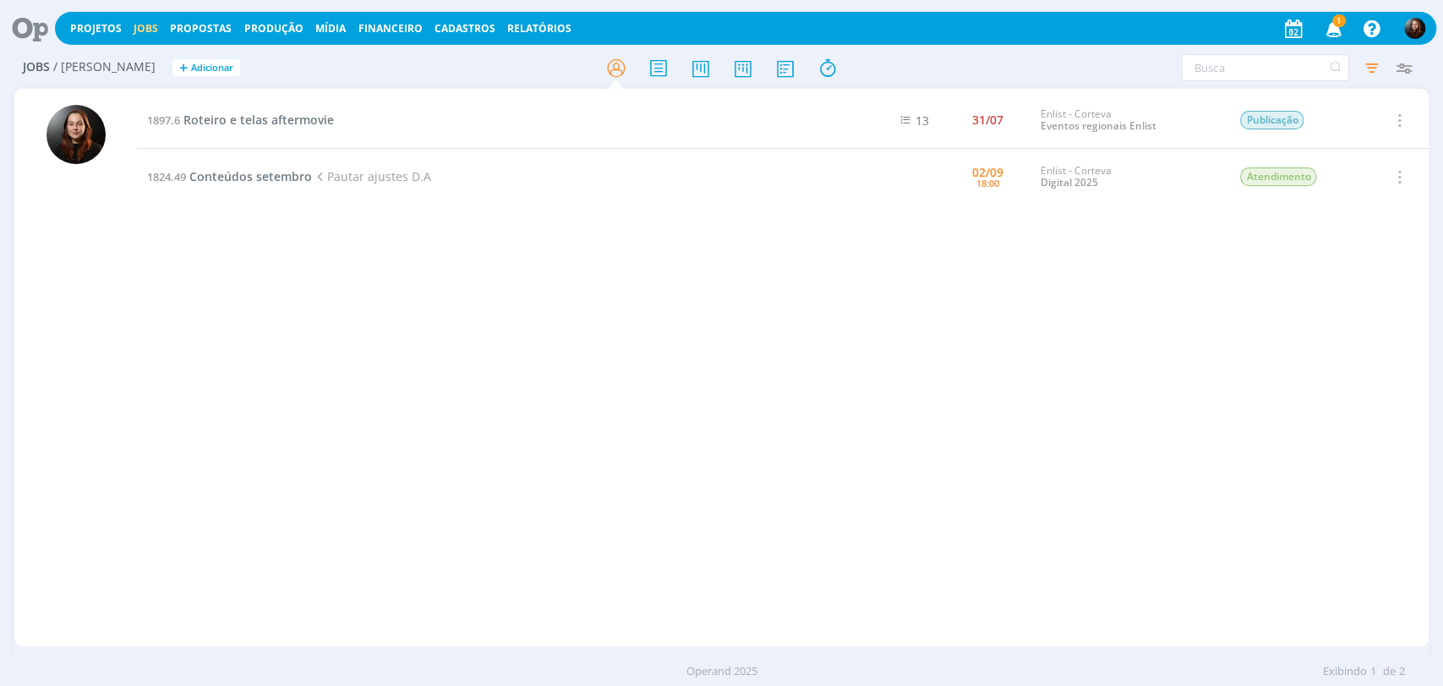
click at [40, 30] on icon at bounding box center [24, 28] width 35 height 33
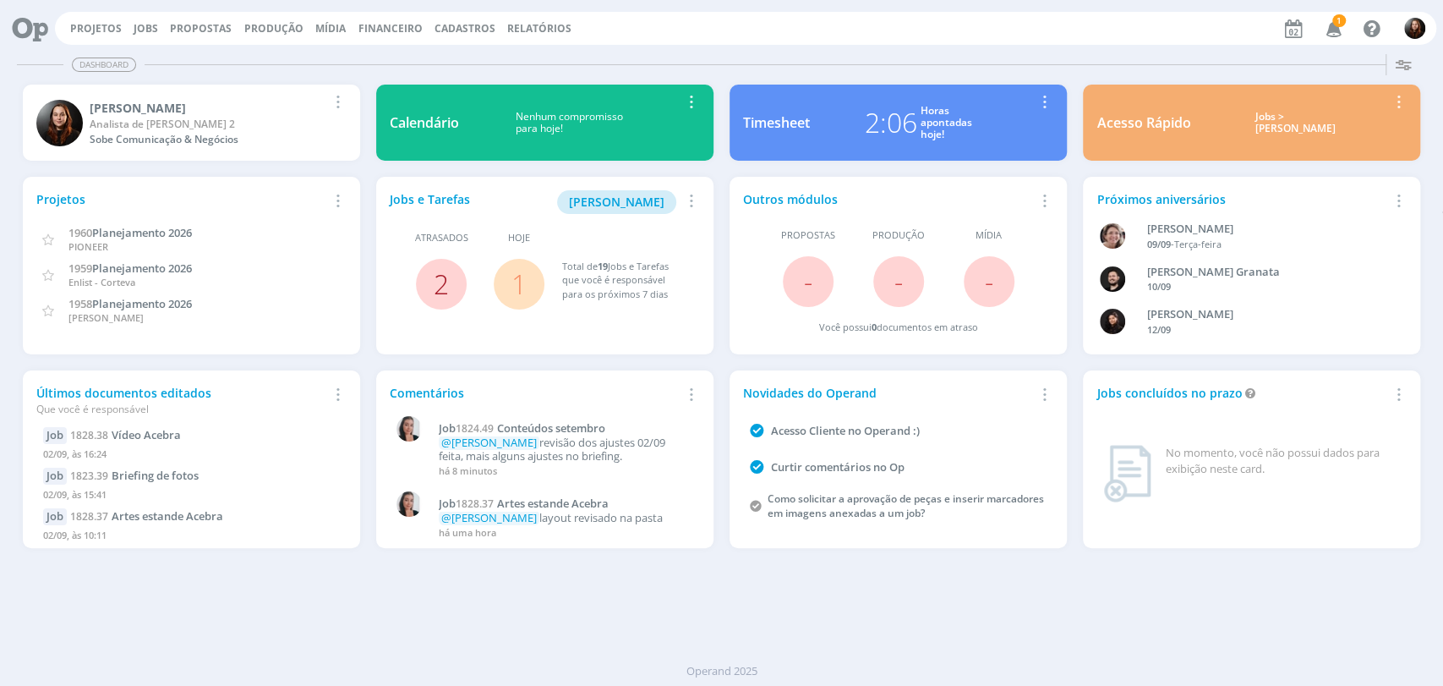
click at [434, 273] on link "2" at bounding box center [441, 283] width 15 height 36
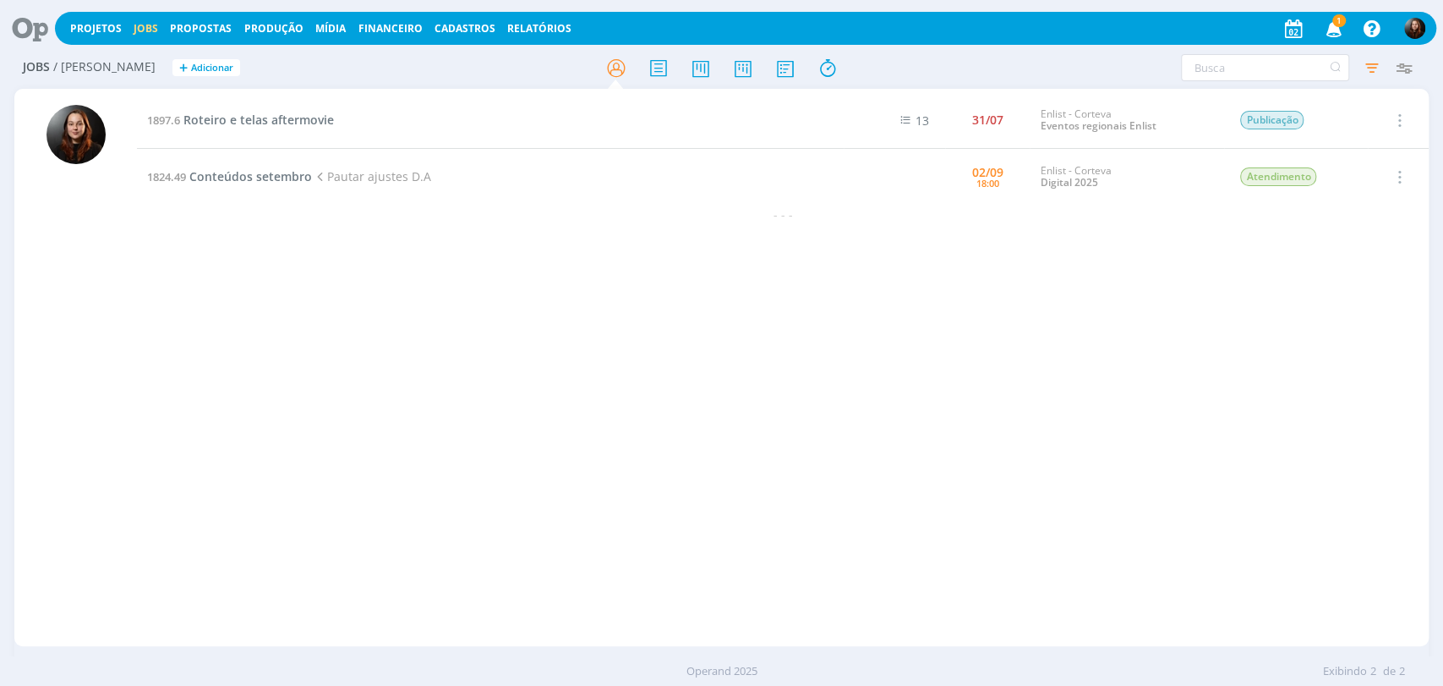
click at [31, 22] on icon at bounding box center [24, 28] width 35 height 33
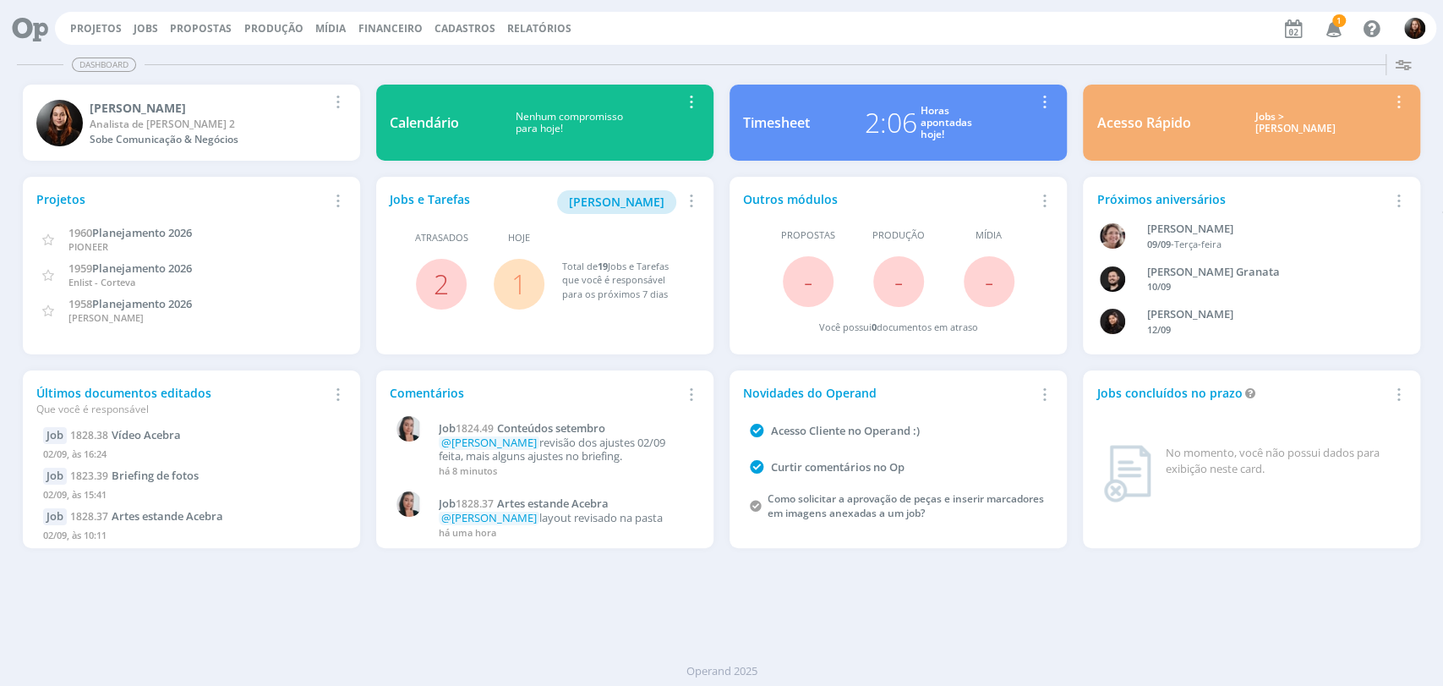
click at [514, 282] on link "1" at bounding box center [518, 283] width 15 height 36
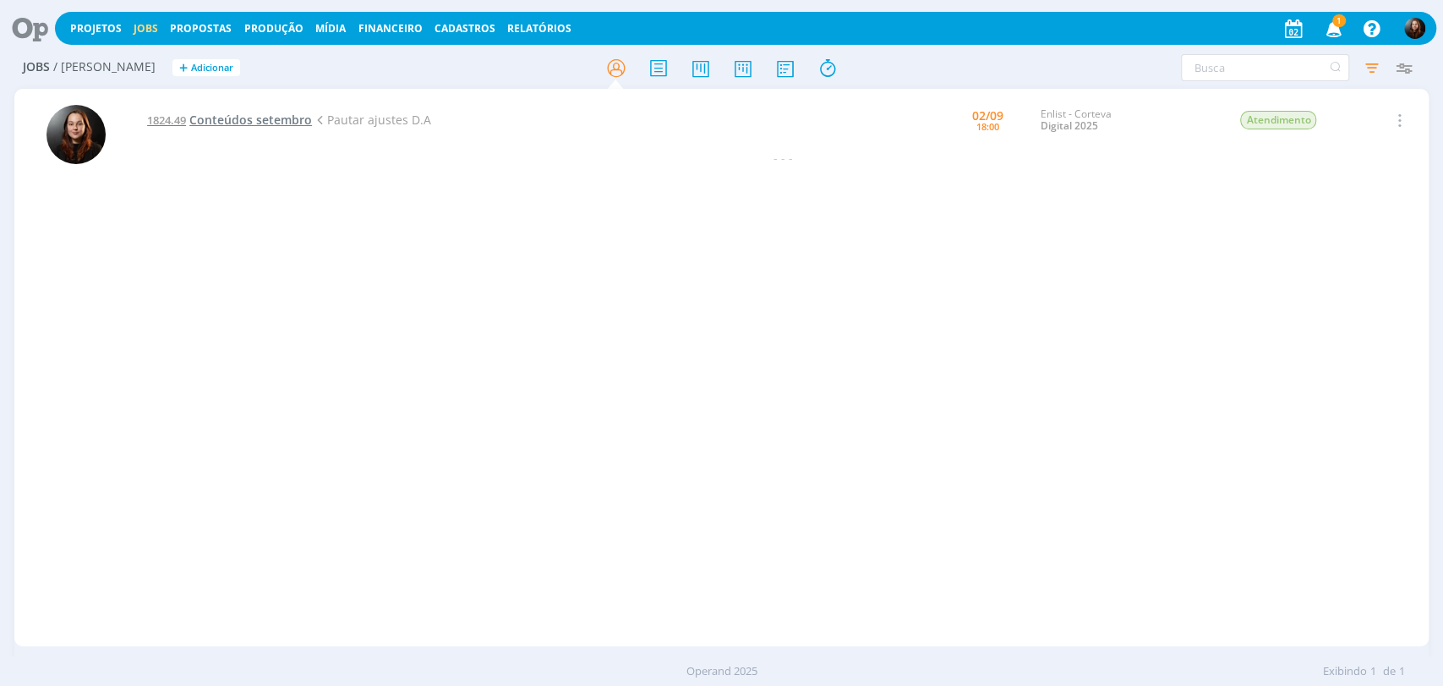
click at [293, 118] on span "Conteúdos setembro" at bounding box center [250, 120] width 123 height 16
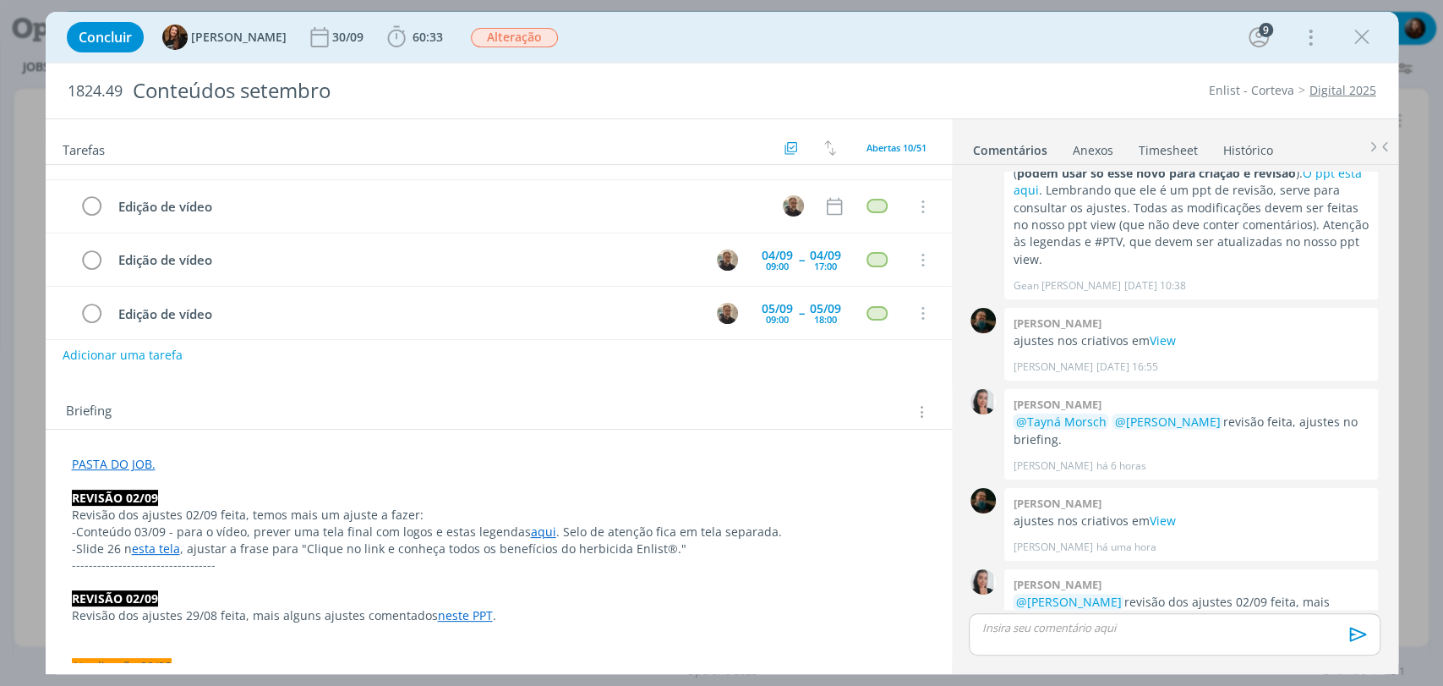
scroll to position [94, 0]
click at [1362, 45] on icon "dialog" at bounding box center [1361, 37] width 25 height 25
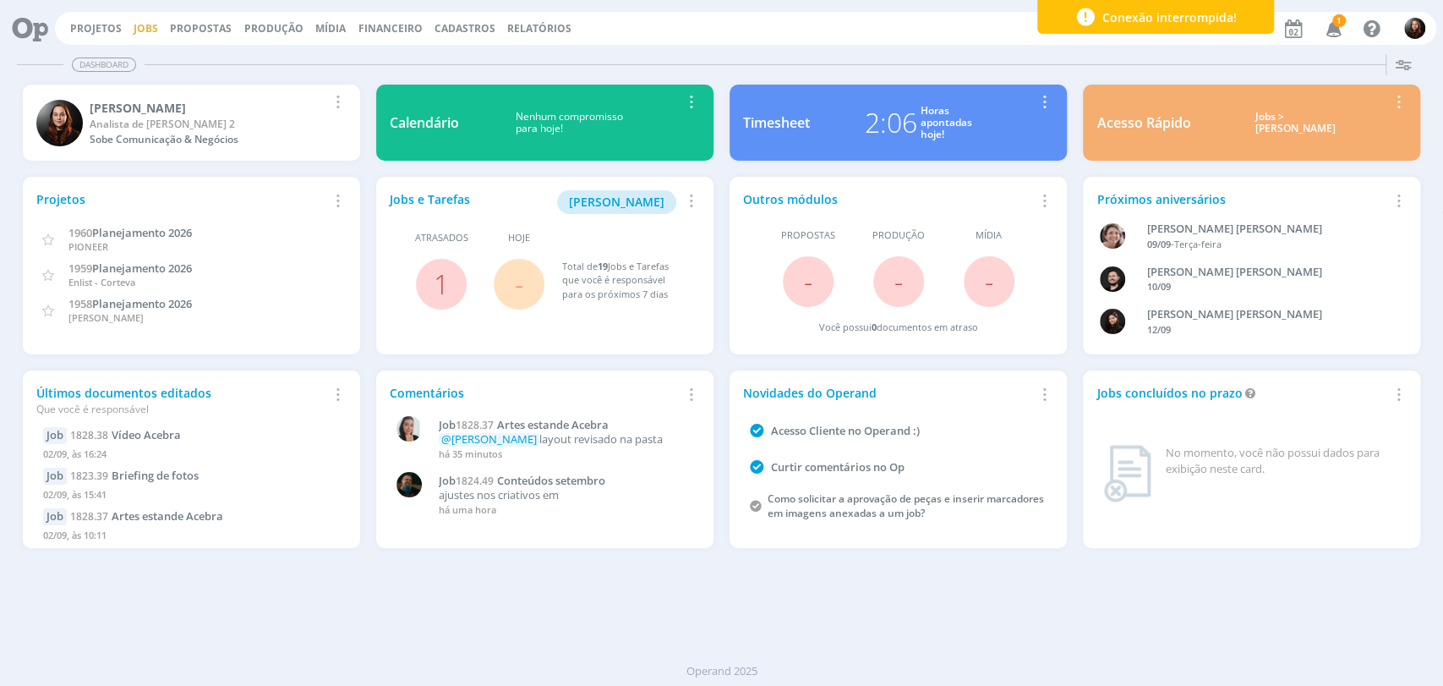
click at [141, 25] on link "Jobs" at bounding box center [146, 28] width 25 height 14
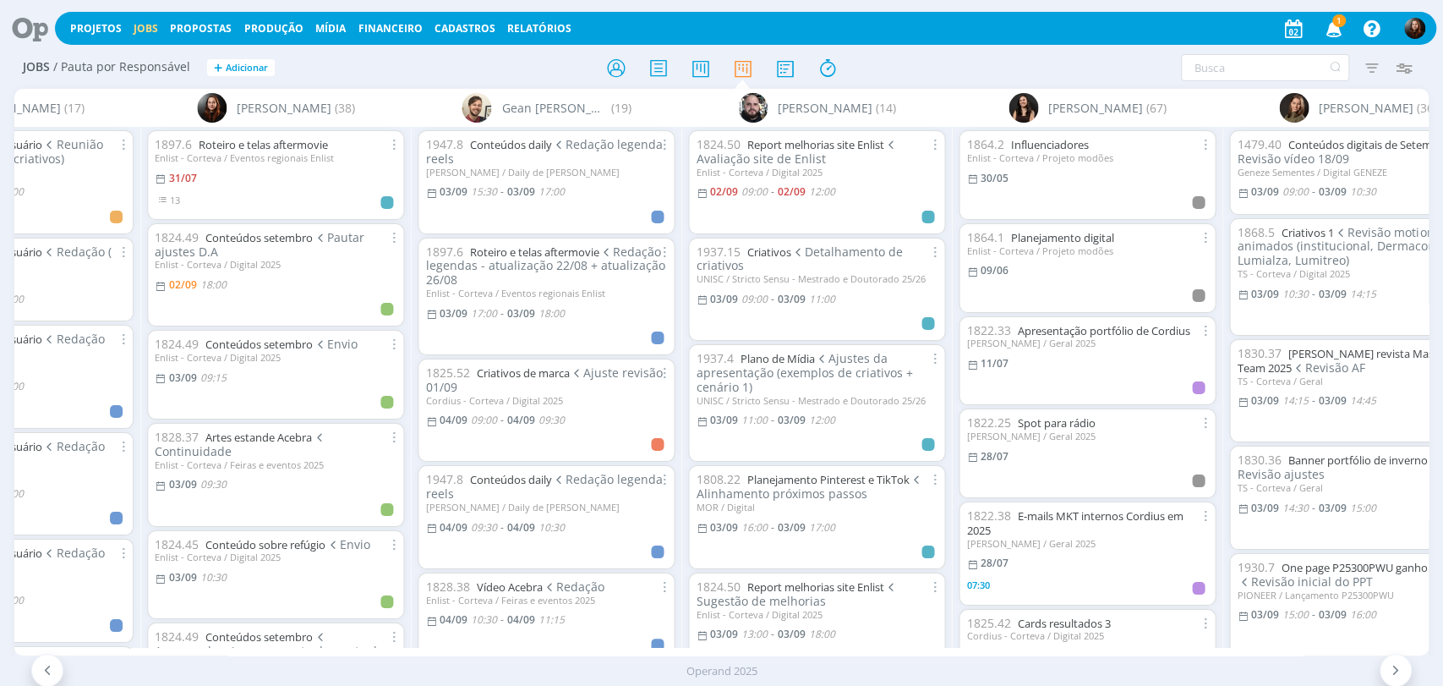
scroll to position [0, 1366]
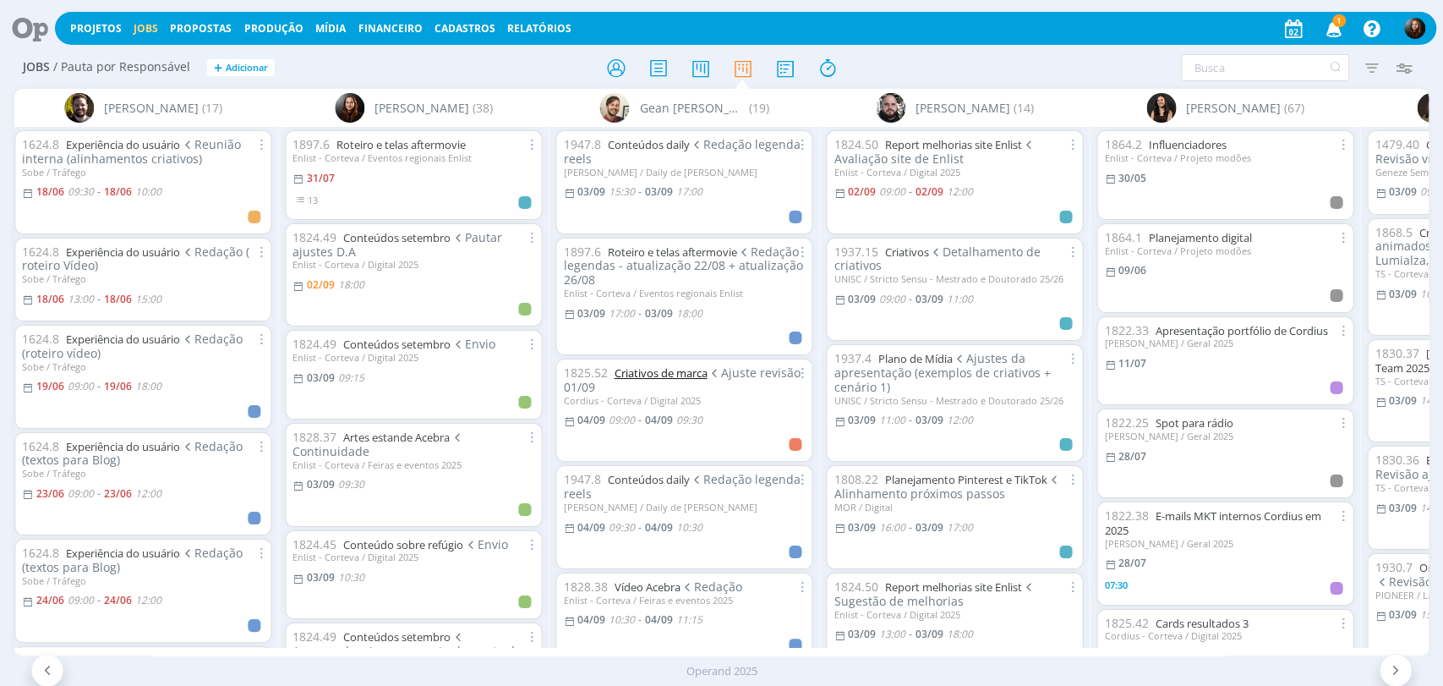
click at [686, 375] on link "Criativos de marca" at bounding box center [660, 372] width 93 height 15
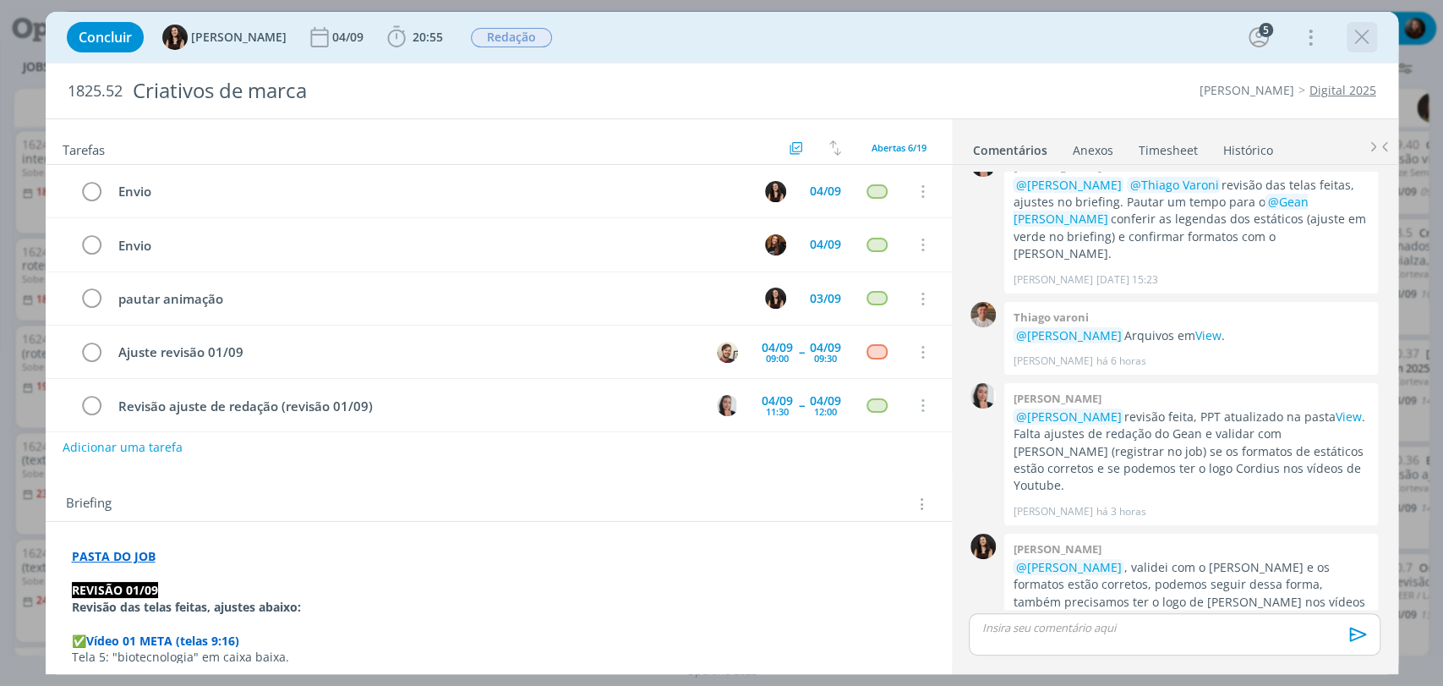
click at [1365, 35] on icon "dialog" at bounding box center [1361, 37] width 25 height 25
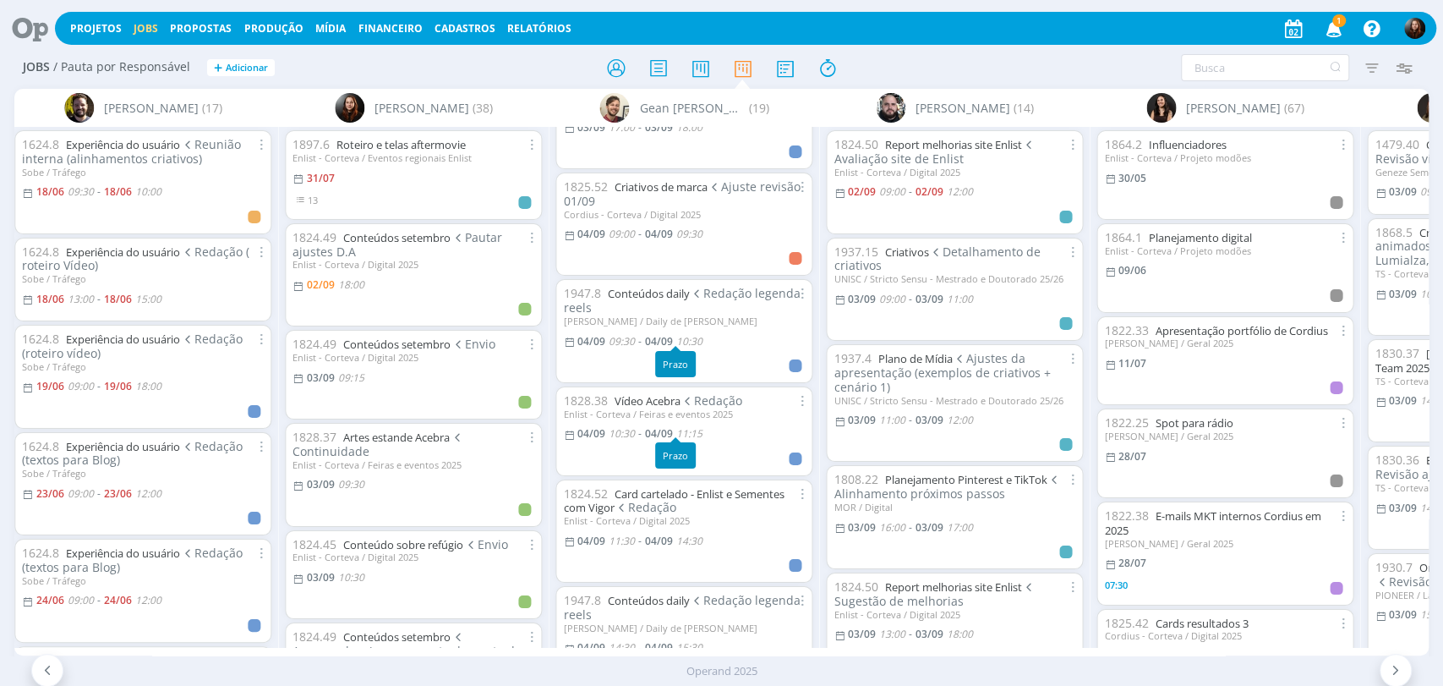
scroll to position [188, 0]
click at [662, 396] on link "Vídeo Acebra" at bounding box center [647, 398] width 66 height 15
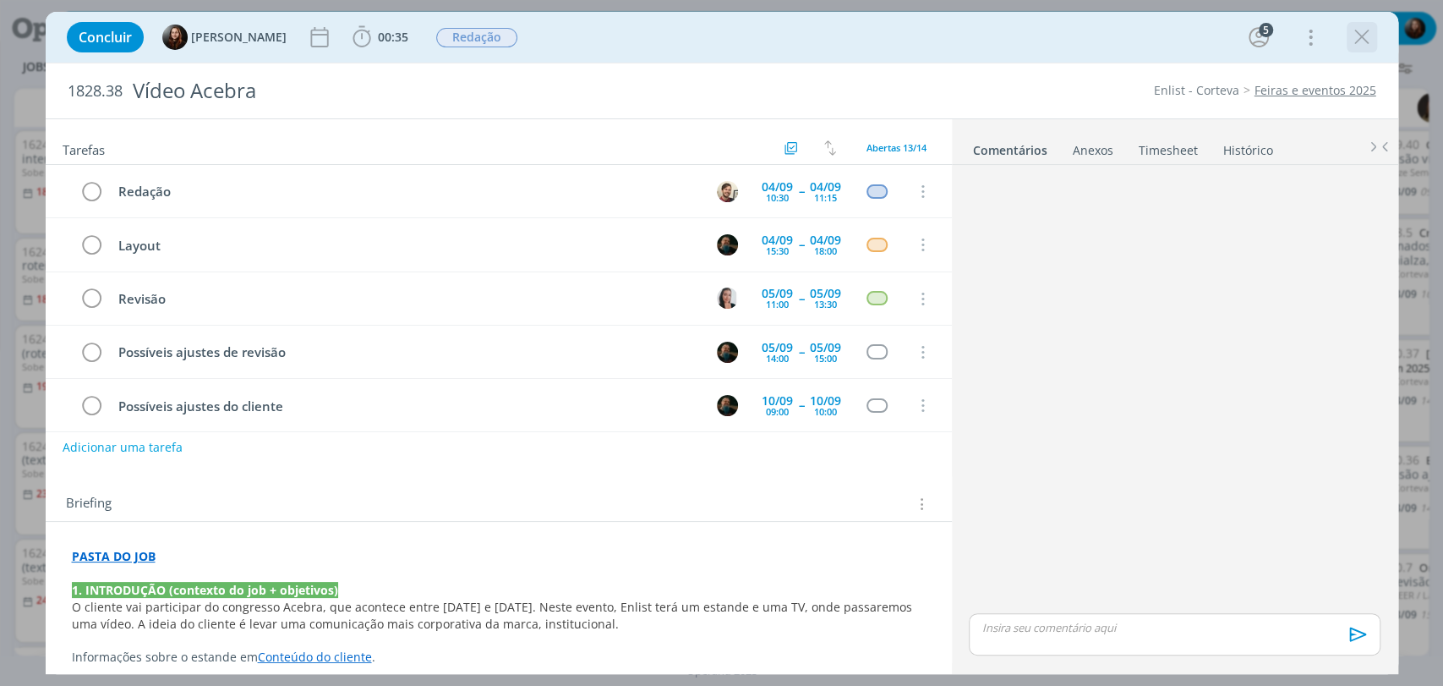
click at [1358, 37] on icon "dialog" at bounding box center [1361, 37] width 25 height 25
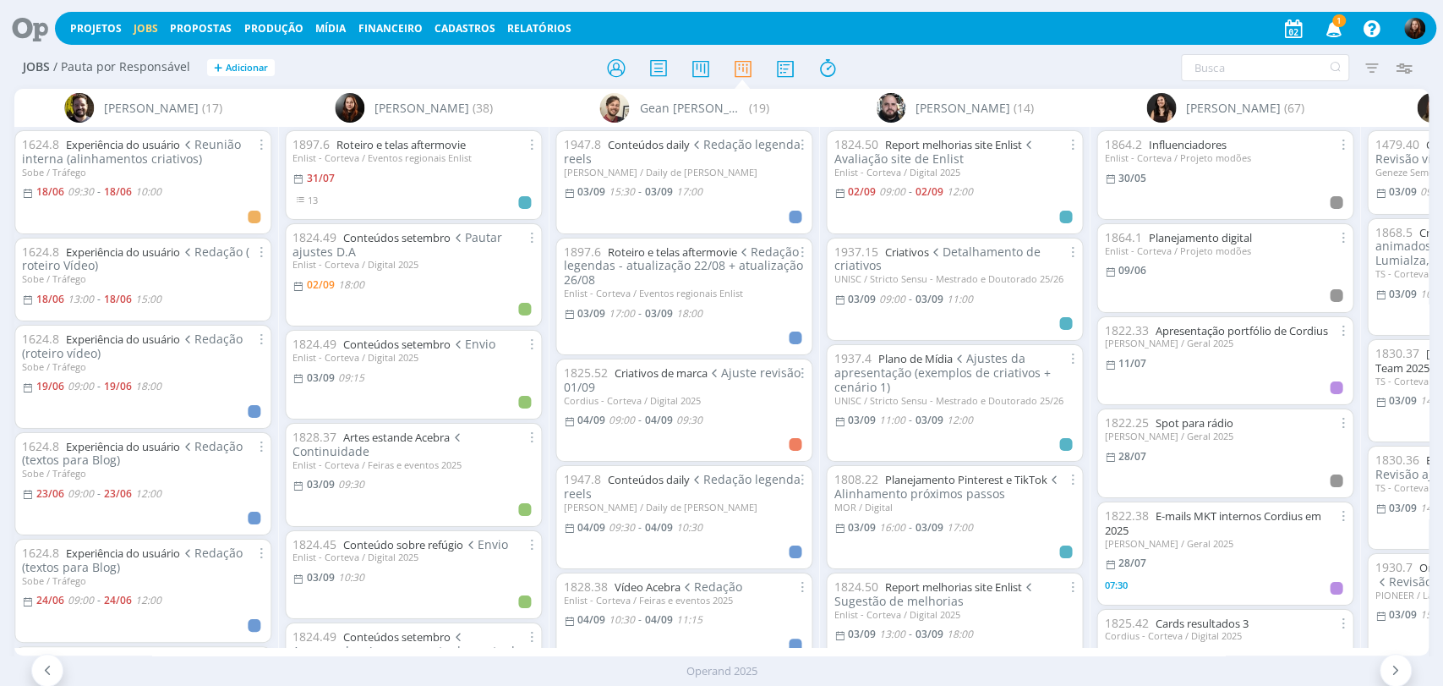
click at [589, 427] on div "1825.52 Criativos de marca Ajuste revisão 01/09 Cordius - Corteva / Digital 202…" at bounding box center [684, 410] width 242 height 89
click at [588, 419] on span "04/09" at bounding box center [591, 420] width 28 height 14
type input "09:30"
type input "09:00"
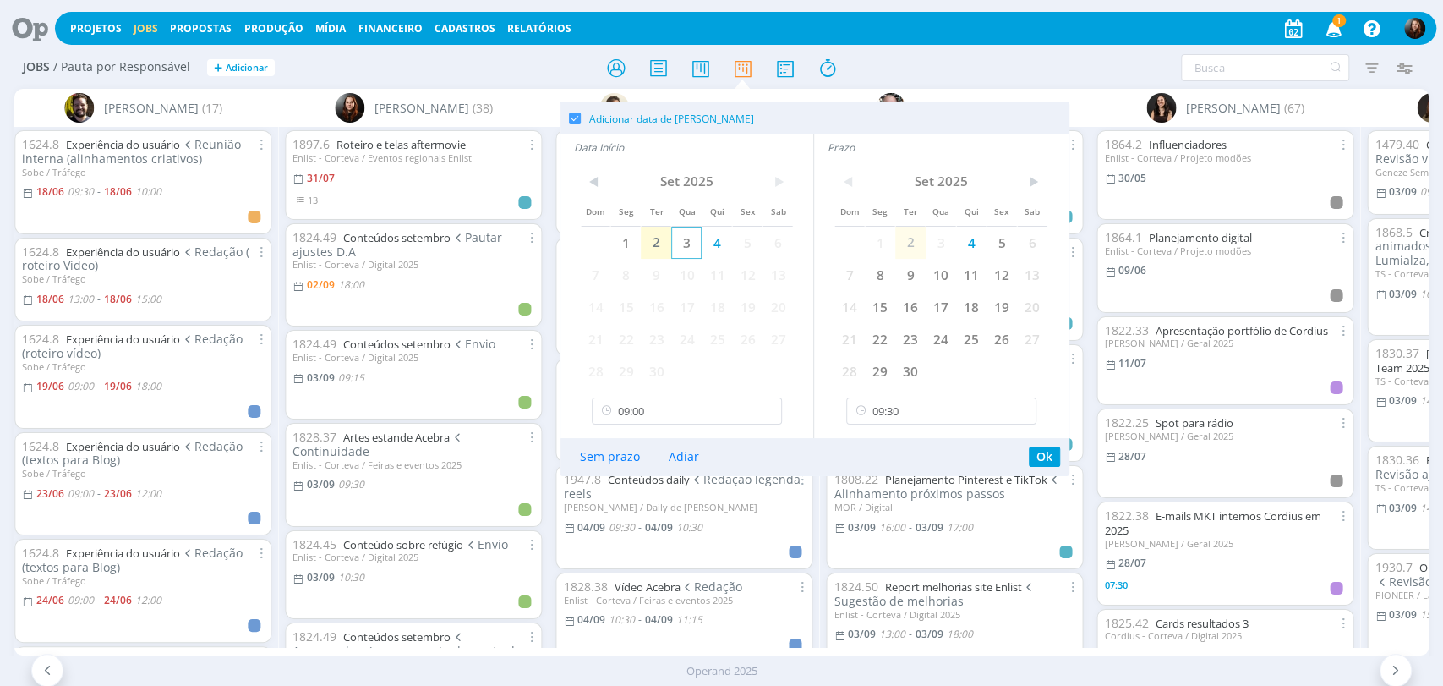
click at [689, 234] on span "3" at bounding box center [686, 243] width 30 height 32
click at [946, 243] on span "3" at bounding box center [941, 243] width 30 height 32
click at [1052, 455] on button "Ok" at bounding box center [1044, 456] width 31 height 20
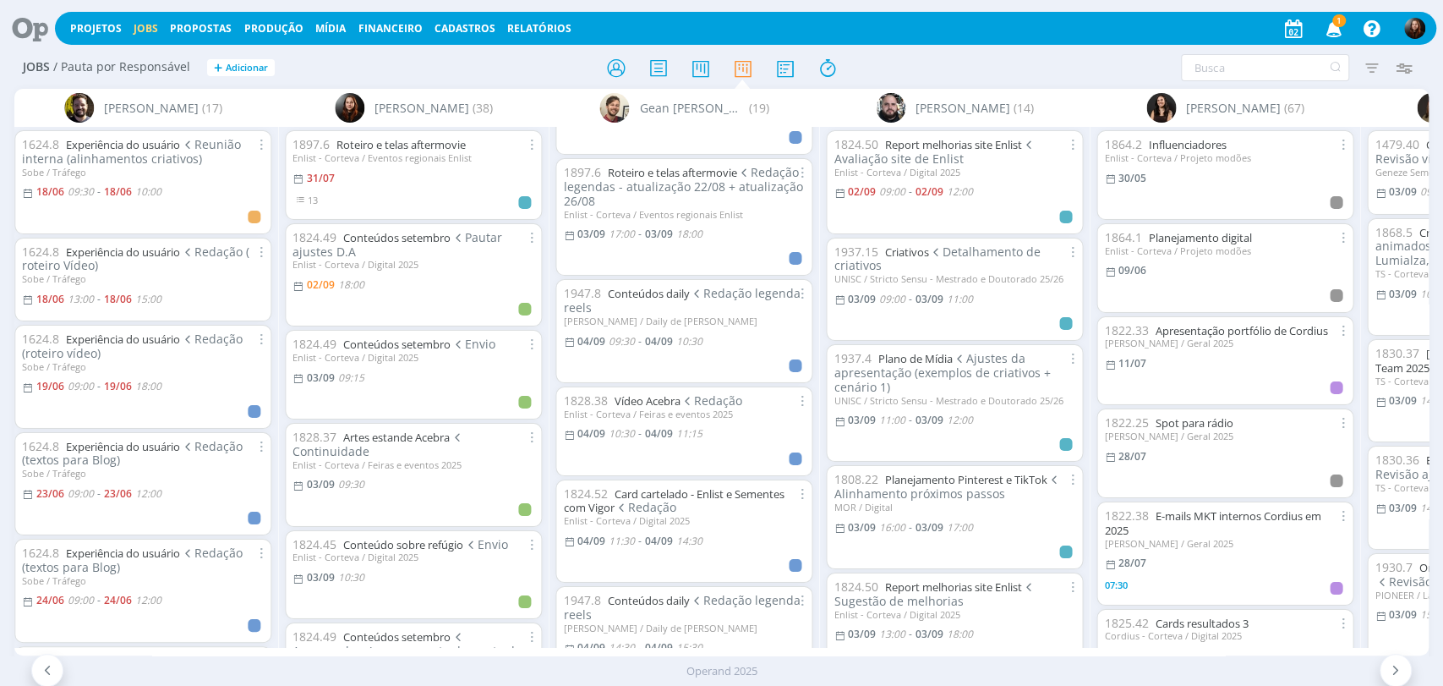
scroll to position [188, 0]
click at [588, 428] on span "04/09" at bounding box center [591, 431] width 28 height 14
type input "11:15"
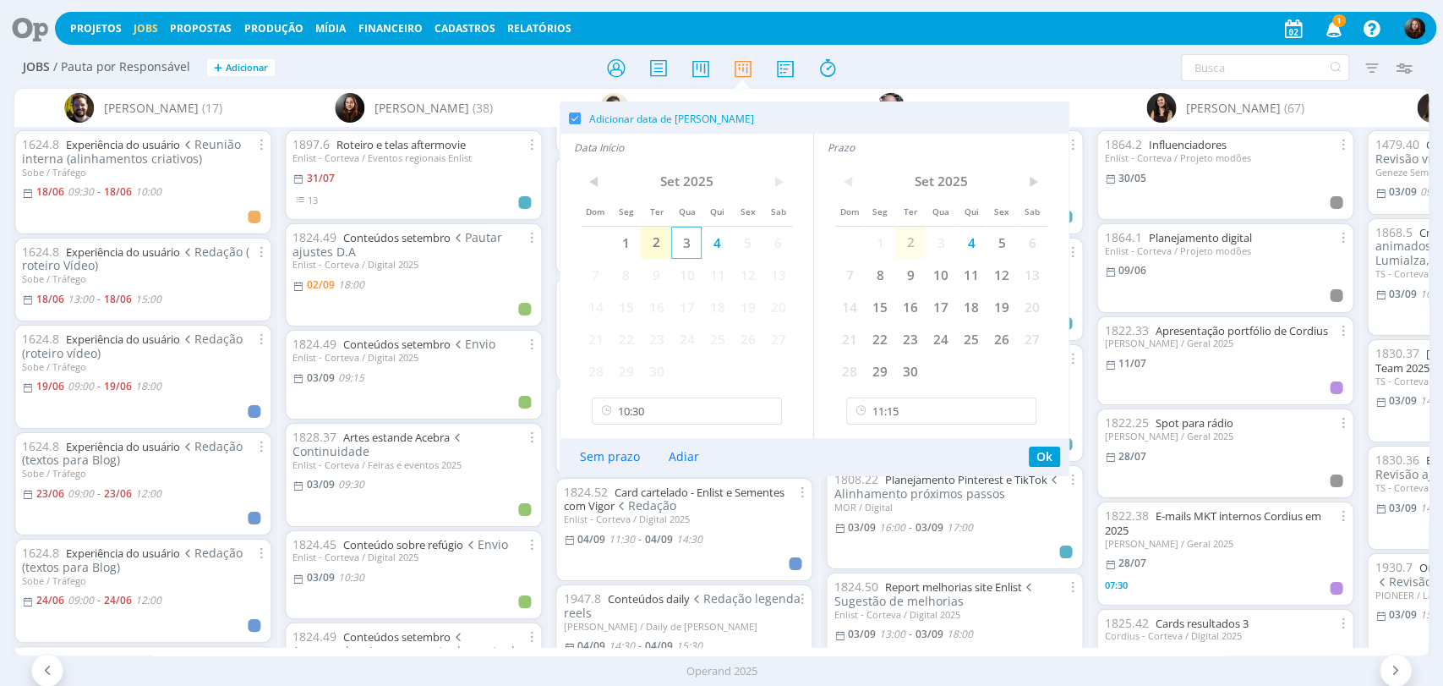
click at [699, 241] on span "3" at bounding box center [686, 243] width 30 height 32
click at [935, 244] on span "3" at bounding box center [941, 243] width 30 height 32
click at [654, 414] on input "10:30" at bounding box center [687, 410] width 190 height 27
click at [626, 553] on div "09:30" at bounding box center [689, 552] width 193 height 30
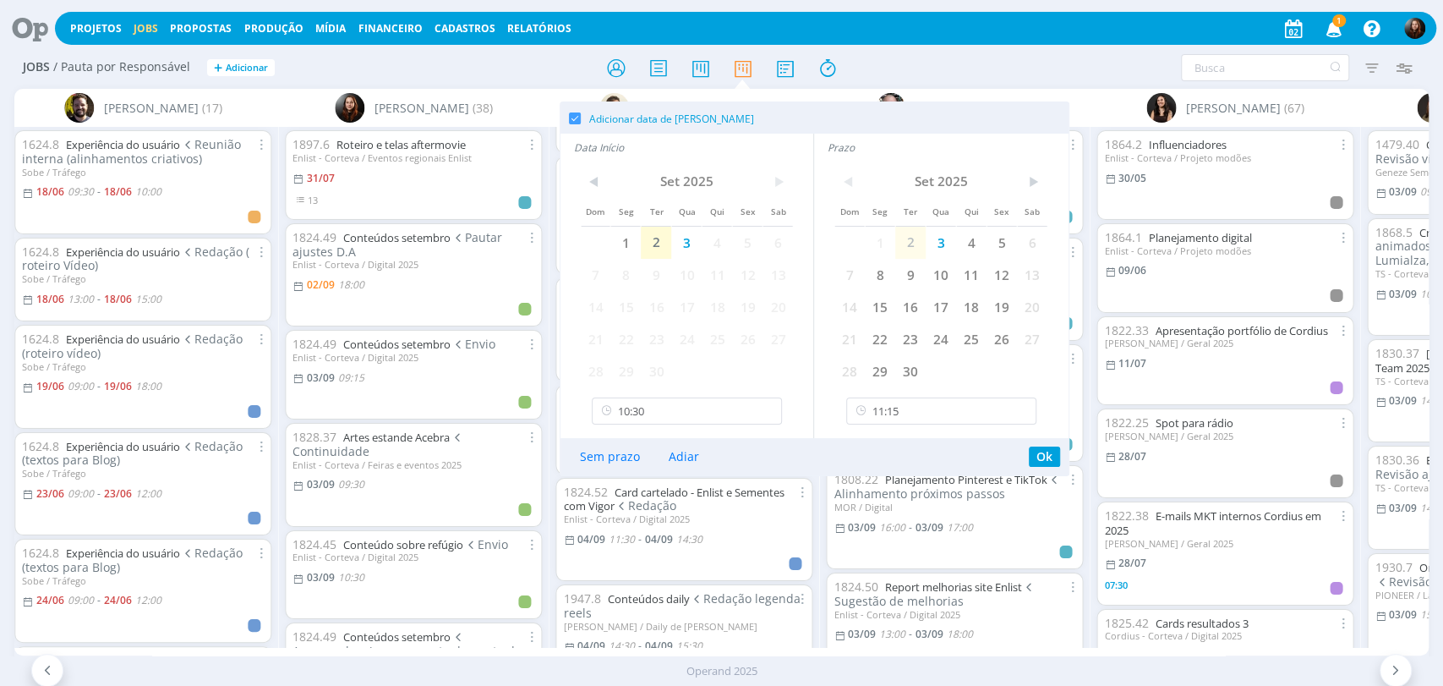
type input "09:30"
click at [917, 414] on input "11:15" at bounding box center [941, 410] width 190 height 27
click at [874, 547] on div "10:15" at bounding box center [942, 551] width 193 height 30
type input "10:15"
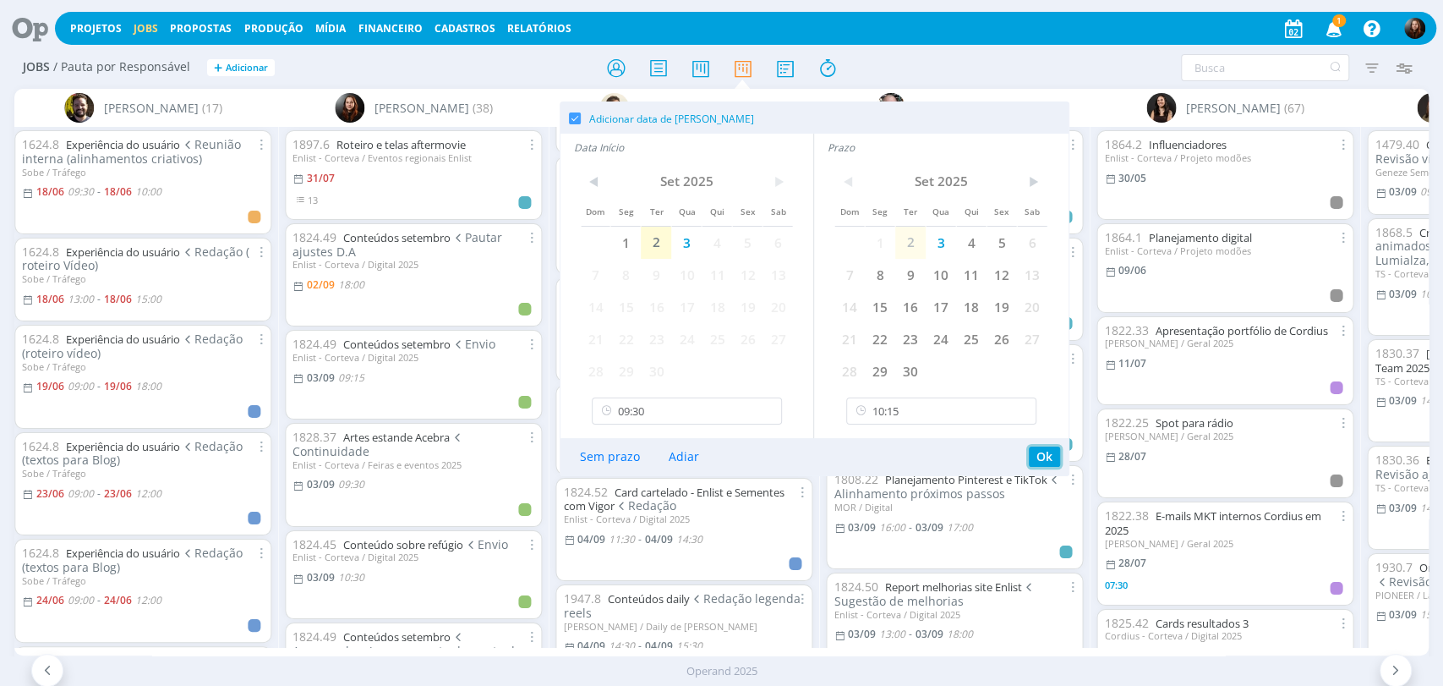
click at [1047, 454] on button "Ok" at bounding box center [1044, 456] width 31 height 20
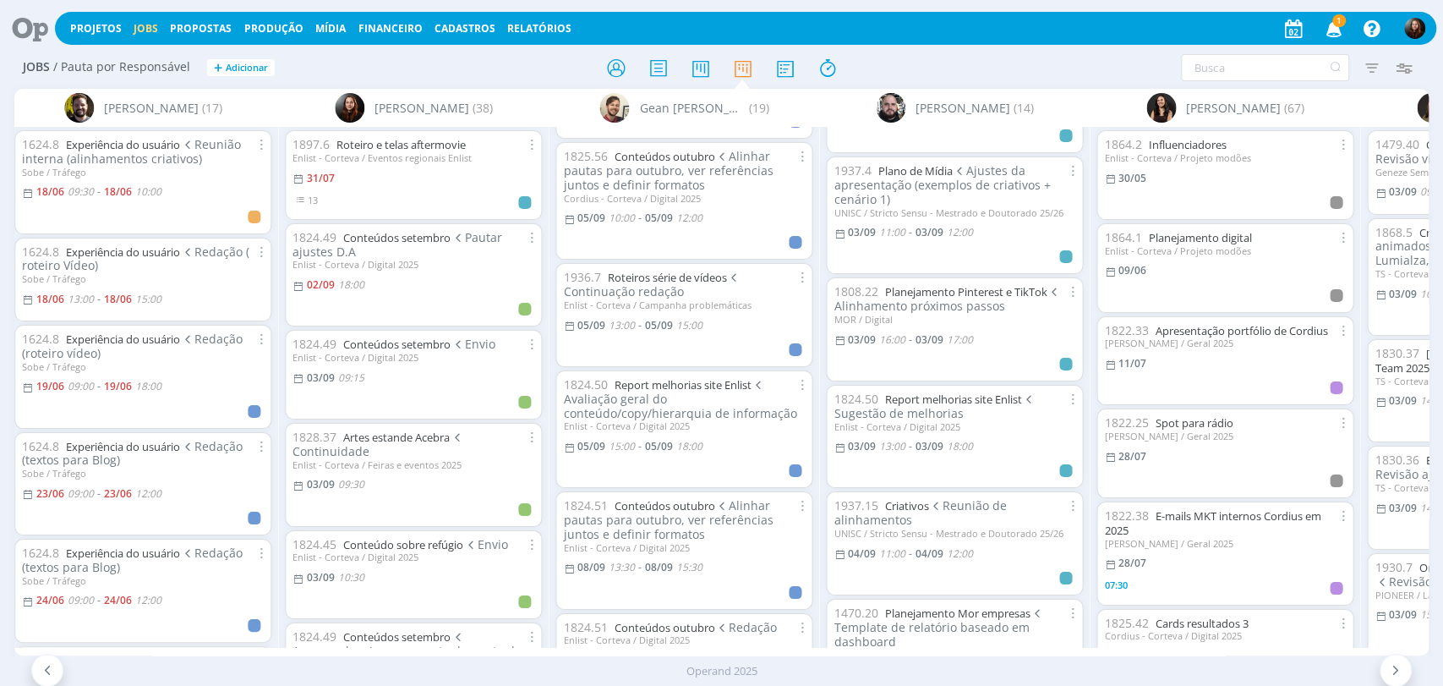
scroll to position [845, 0]
click at [692, 375] on link "Report melhorias site Enlist" at bounding box center [682, 382] width 137 height 15
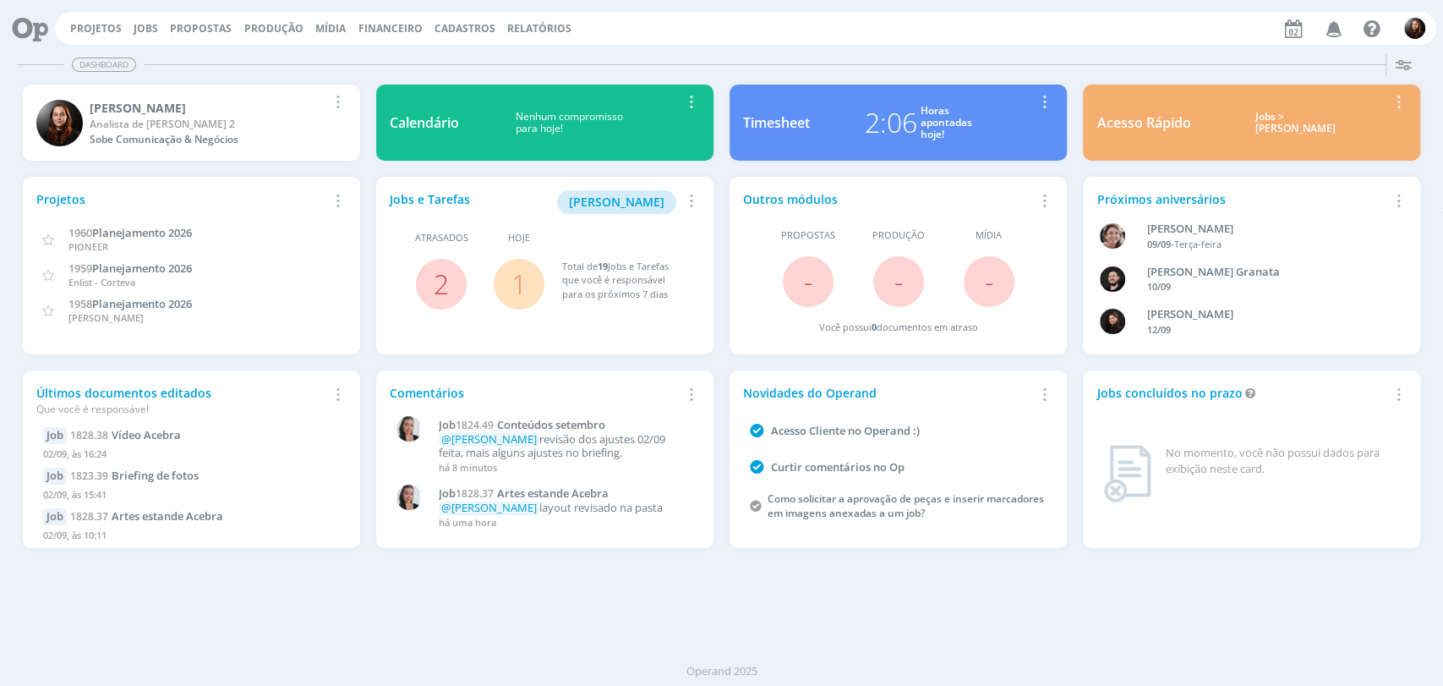
click at [595, 436] on p "@[PERSON_NAME] revisão dos ajustes 02/09 feita, mais alguns ajustes no briefing." at bounding box center [565, 446] width 253 height 26
click at [555, 414] on div "0 Job 1824.49 Conteúdos setembro @[PERSON_NAME] revisão dos ajustes 02/09 feita…" at bounding box center [547, 446] width 303 height 68
click at [556, 419] on span "Conteúdos setembro" at bounding box center [551, 424] width 108 height 15
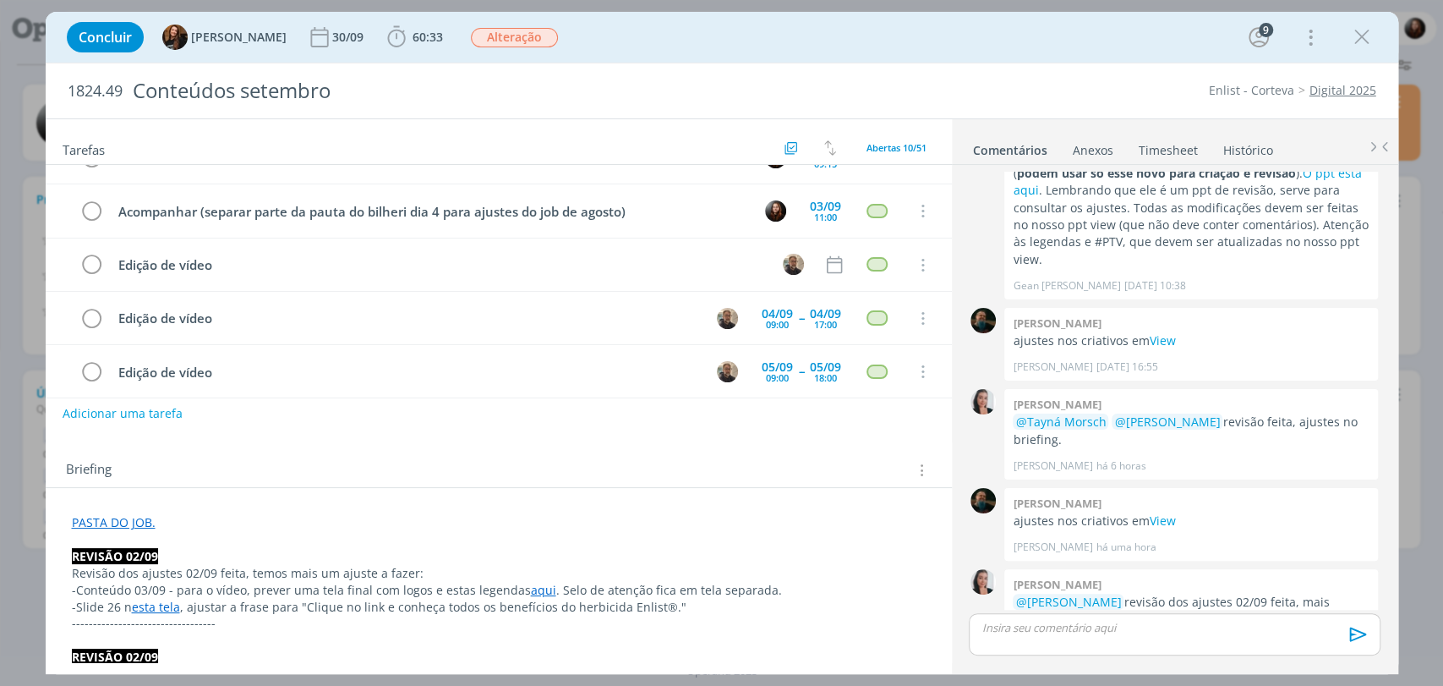
scroll to position [94, 0]
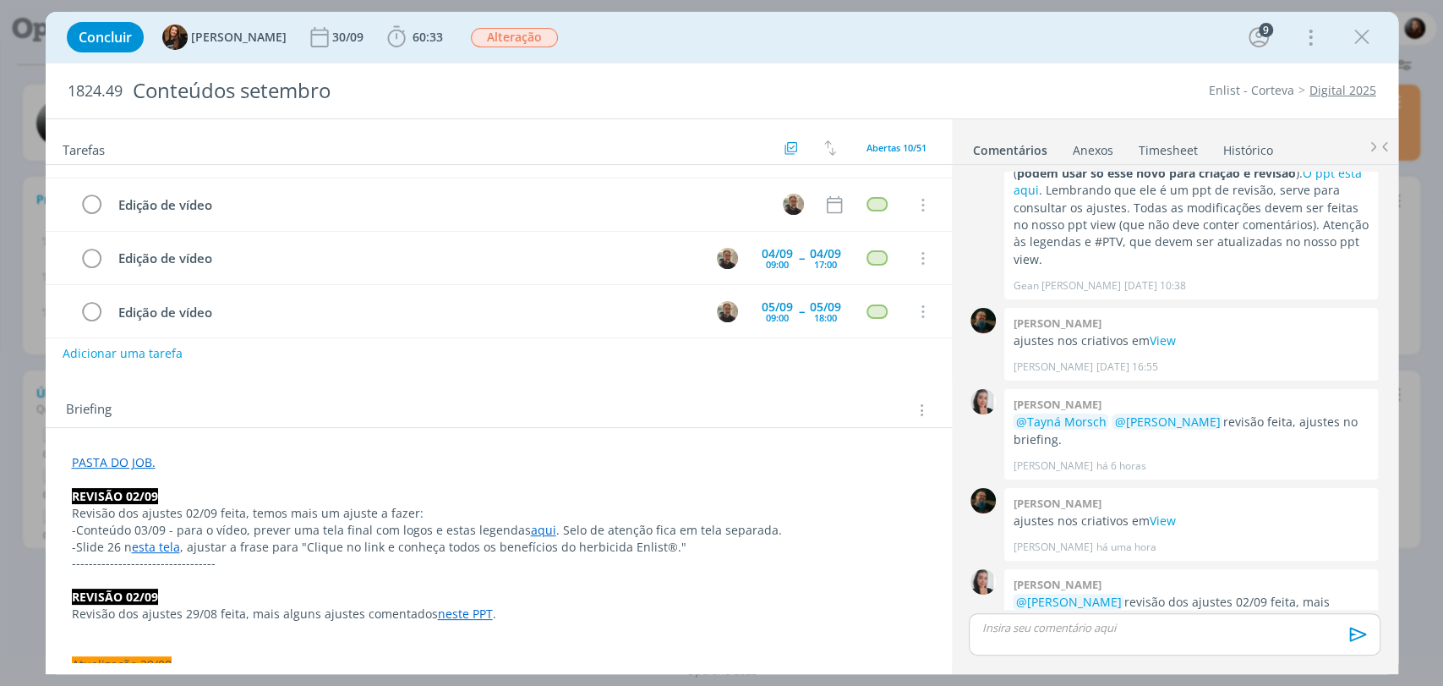
click at [520, 390] on div "Briefing Briefings Predefinidos Versões do Briefing Ver Briefing do Projeto" at bounding box center [499, 405] width 906 height 46
click at [1372, 41] on icon "dialog" at bounding box center [1361, 37] width 25 height 25
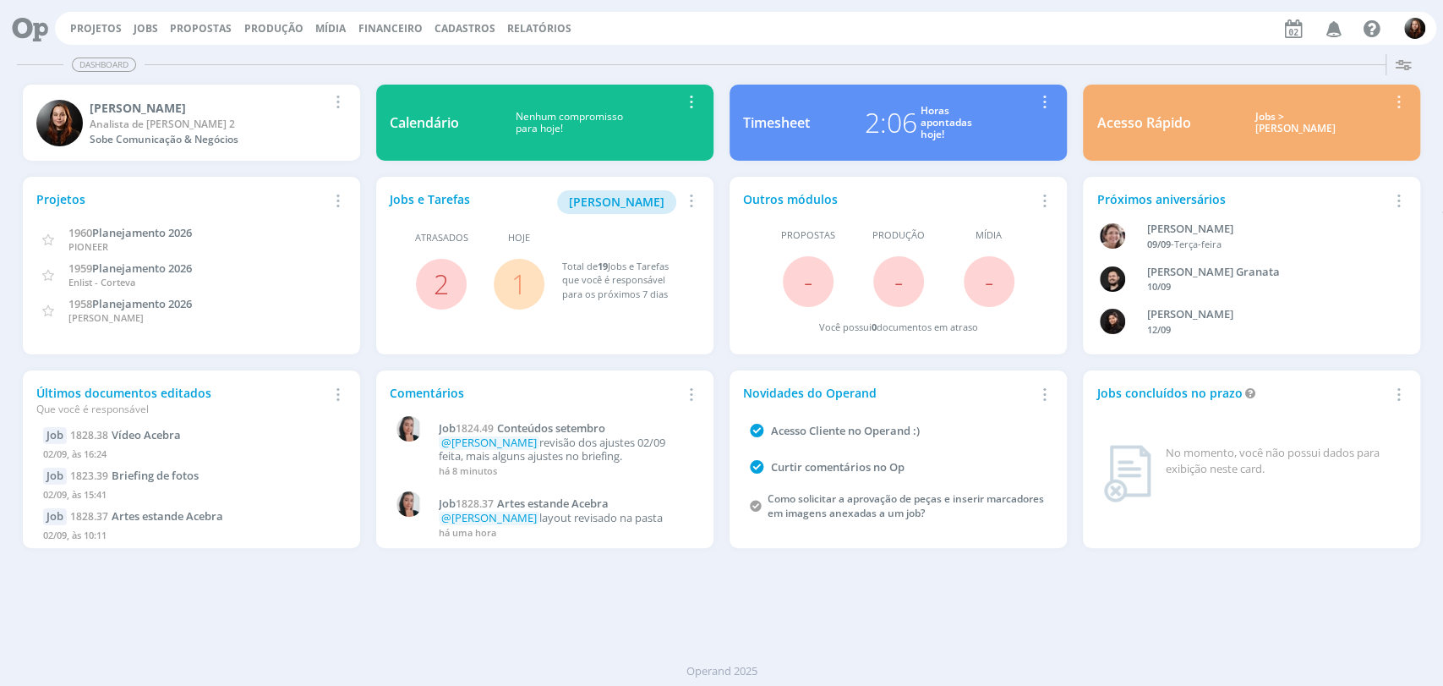
click at [1326, 29] on icon "button" at bounding box center [1334, 28] width 30 height 29
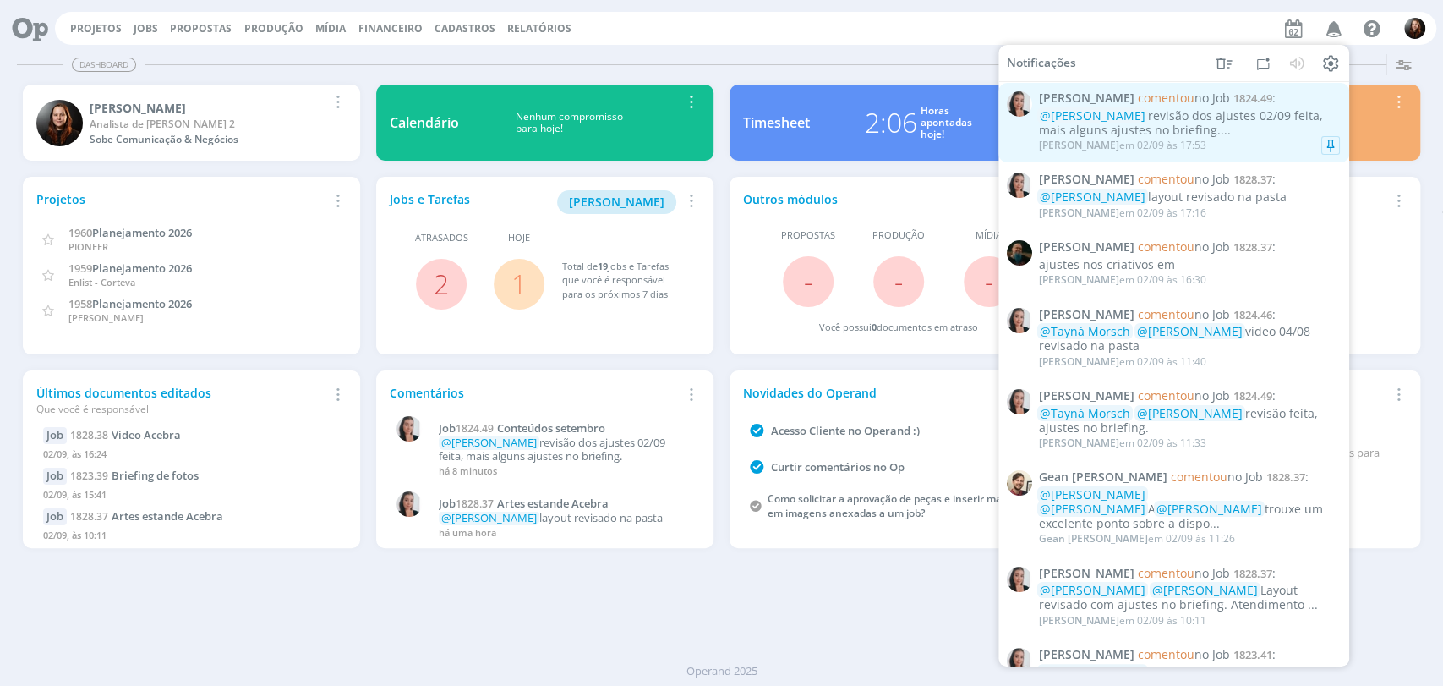
click at [1286, 126] on div "@[PERSON_NAME] revisão dos ajustes 02/09 feita, mais alguns ajustes no briefing…" at bounding box center [1189, 123] width 301 height 29
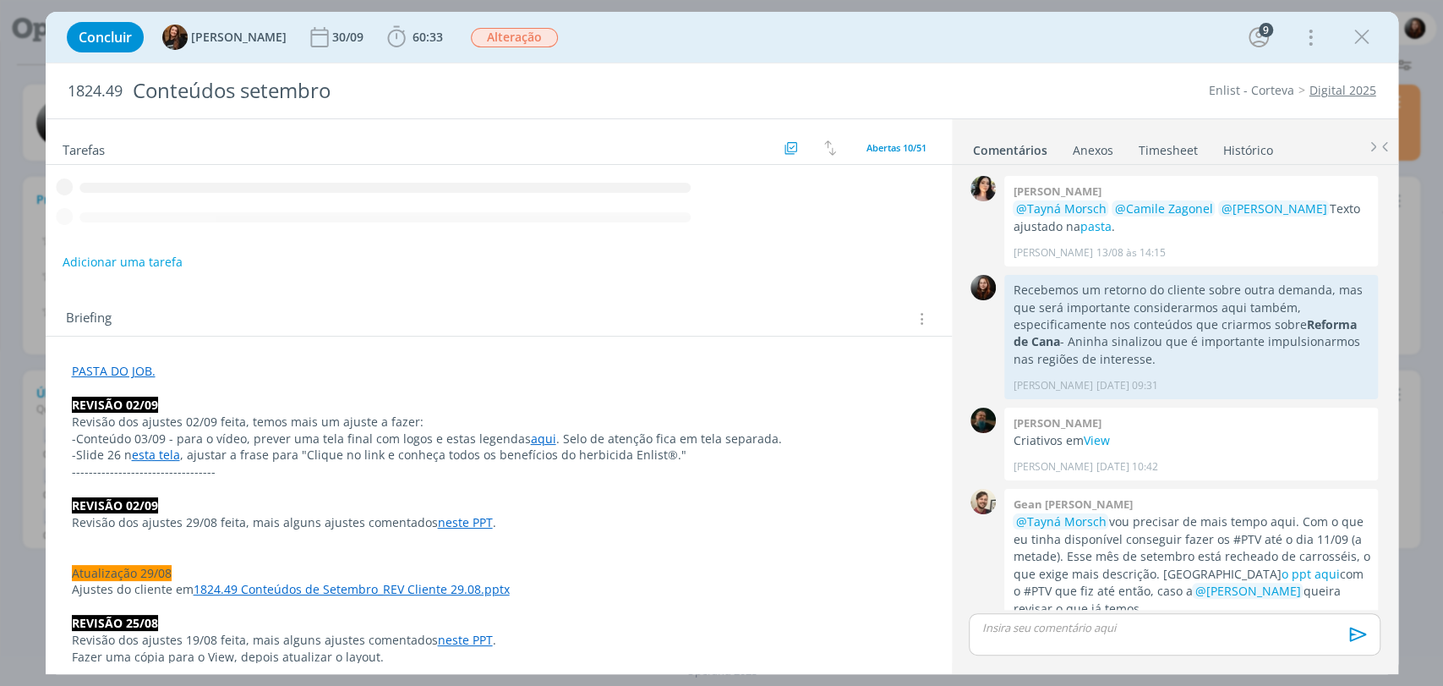
scroll to position [1894, 0]
